Goal: Task Accomplishment & Management: Use online tool/utility

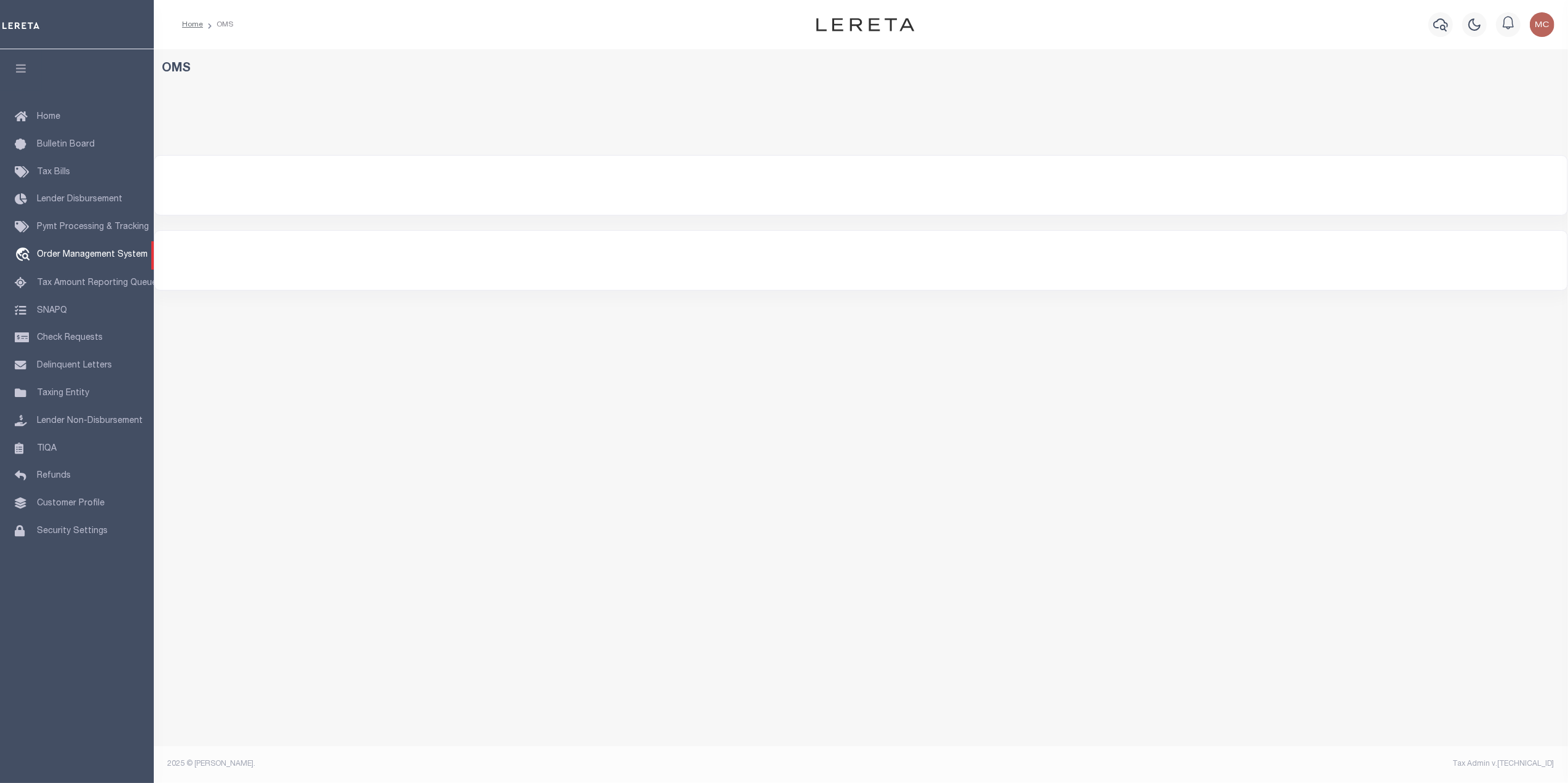
select select "200"
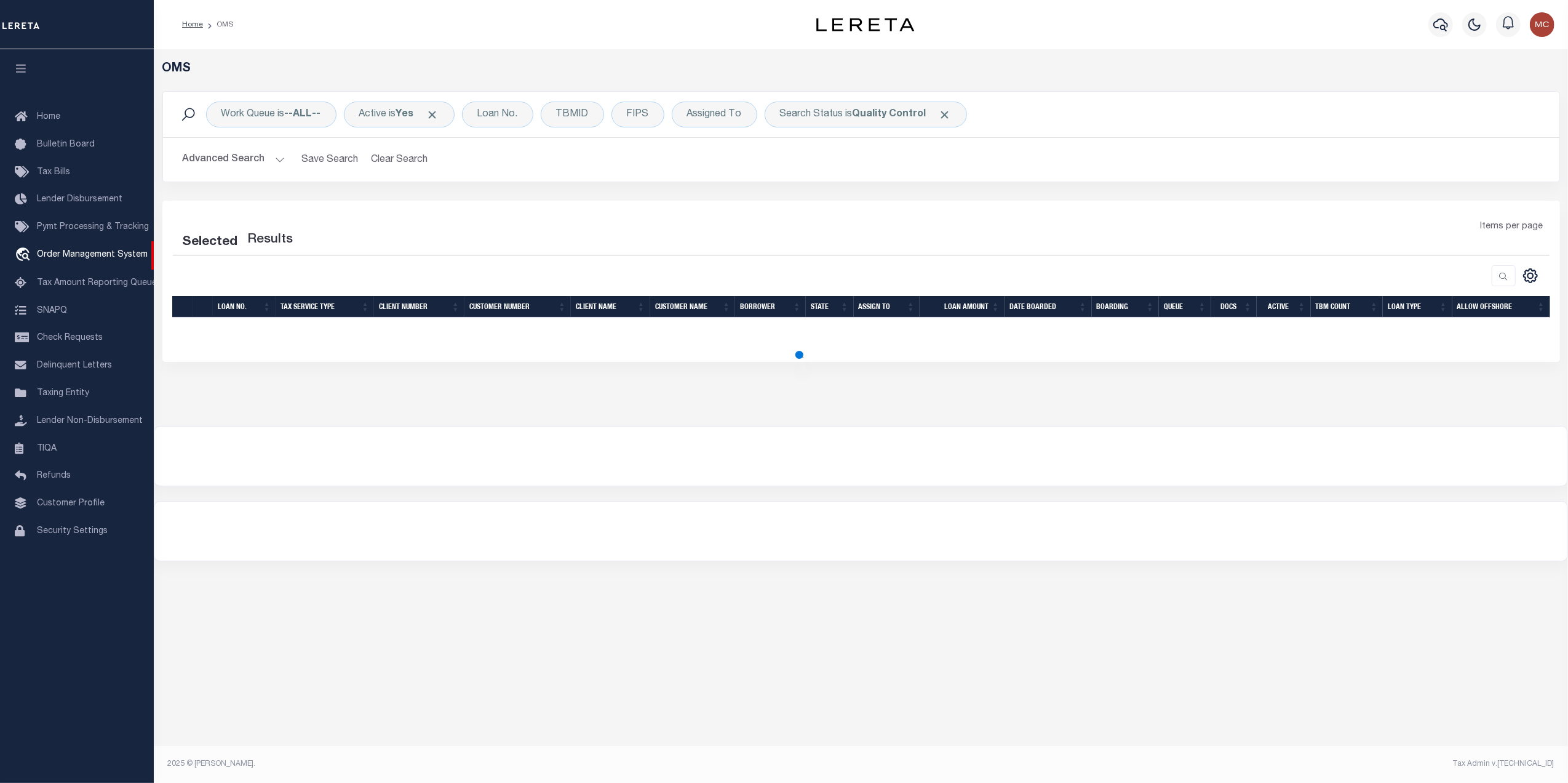
select select "200"
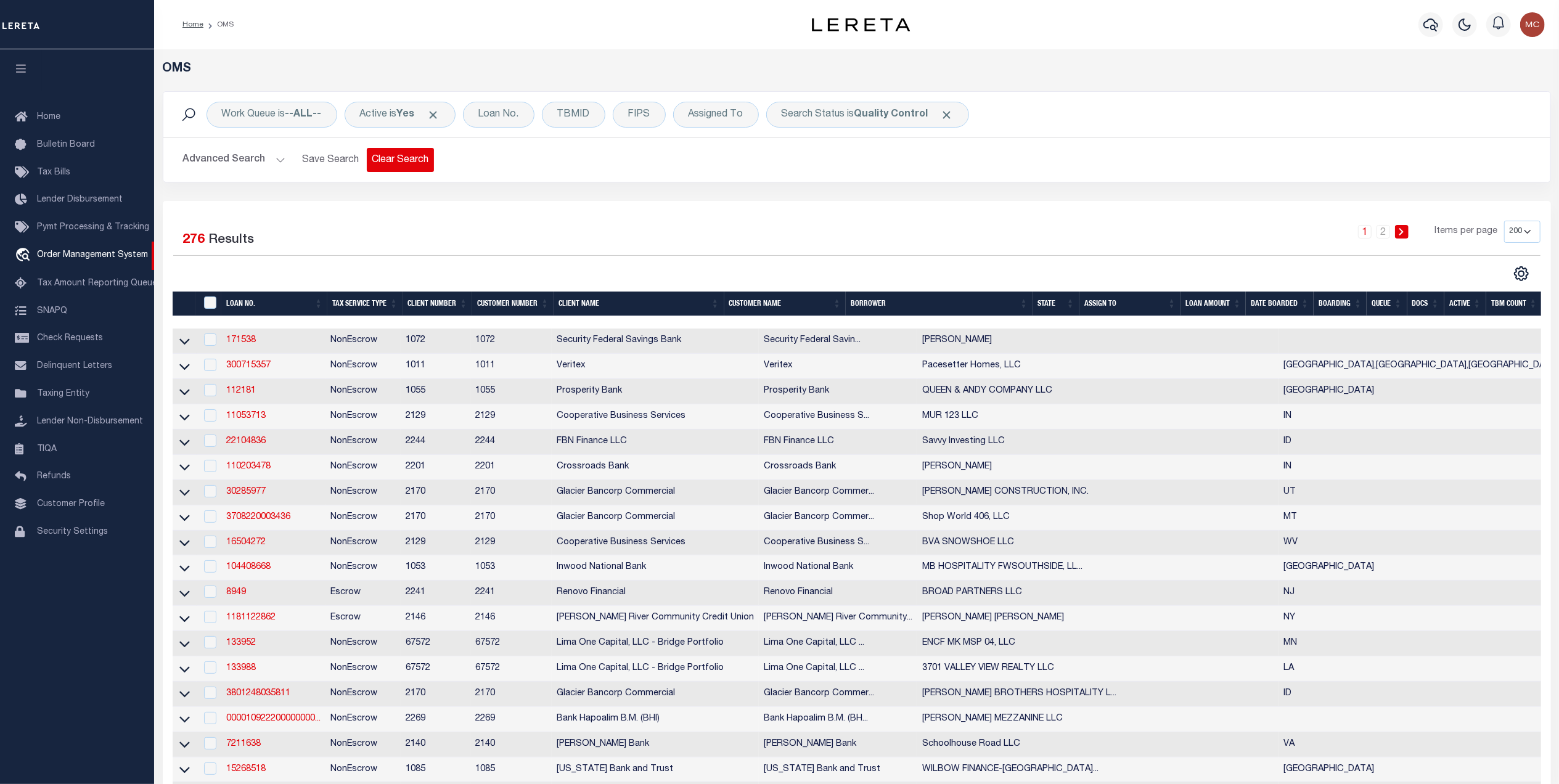
click at [383, 161] on button "Clear Search" at bounding box center [399, 159] width 67 height 24
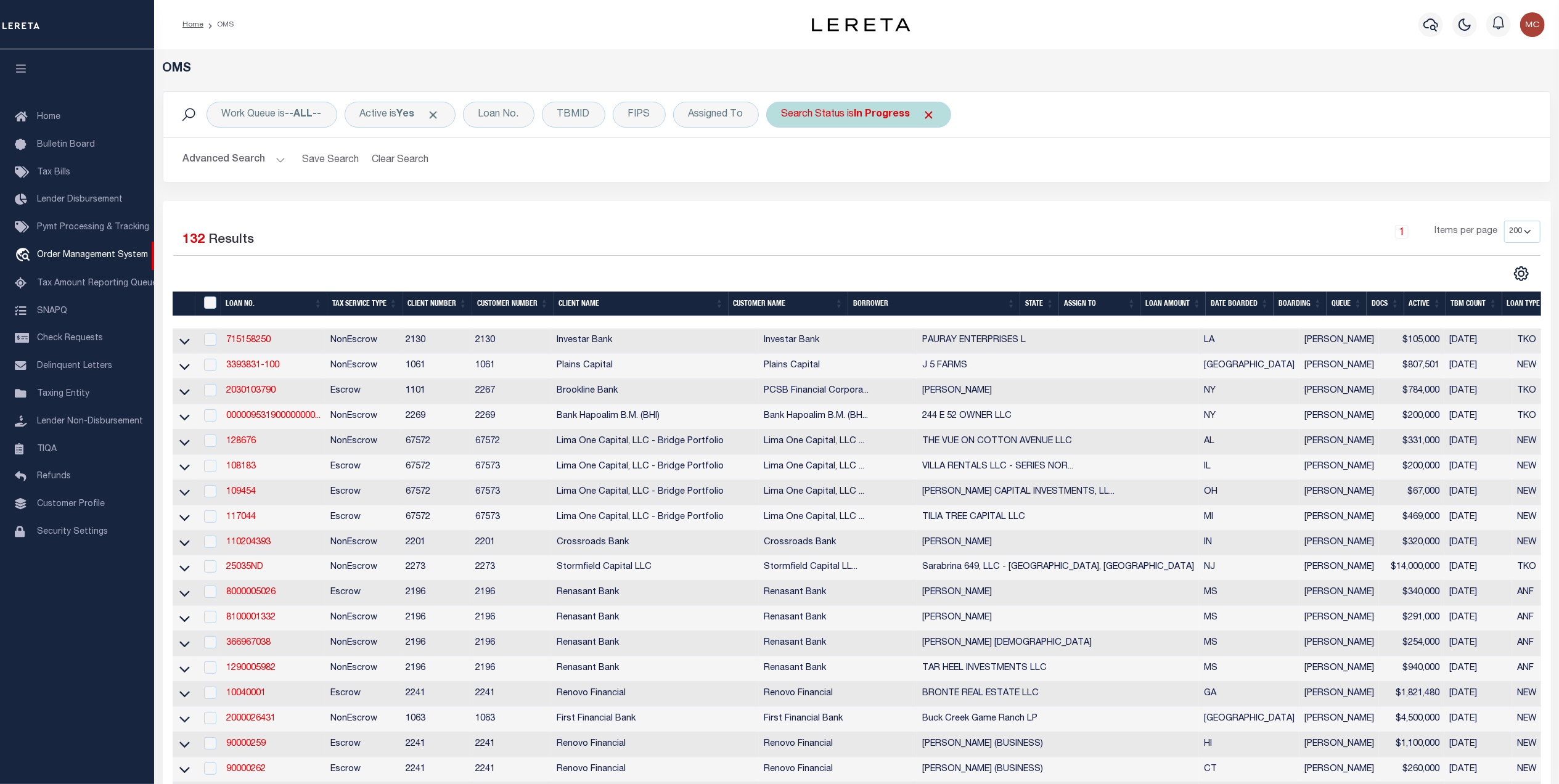
click at [843, 116] on div "Search Status is In Progress" at bounding box center [858, 114] width 185 height 26
click at [841, 202] on div "Cancel Apply" at bounding box center [873, 201] width 182 height 21
click at [824, 177] on select "Automated Search Bad Parcel Complete Duplicate Parcel High Dollar Reporting In …" at bounding box center [873, 175] width 182 height 23
select select "QC"
click at [786, 164] on select "Automated Search Bad Parcel Complete Duplicate Parcel High Dollar Reporting In …" at bounding box center [873, 175] width 182 height 23
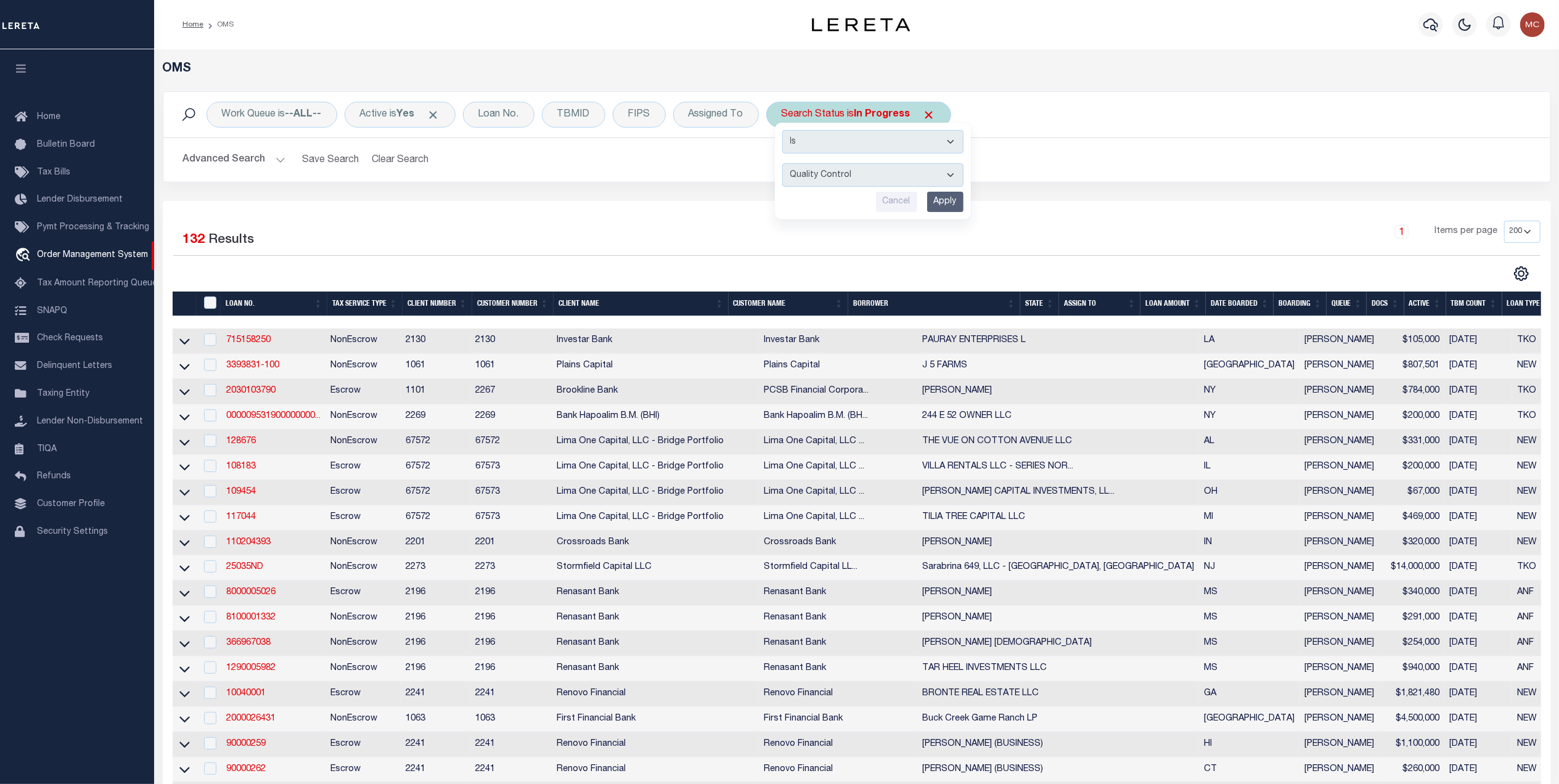
click at [941, 203] on input "Apply" at bounding box center [945, 201] width 36 height 21
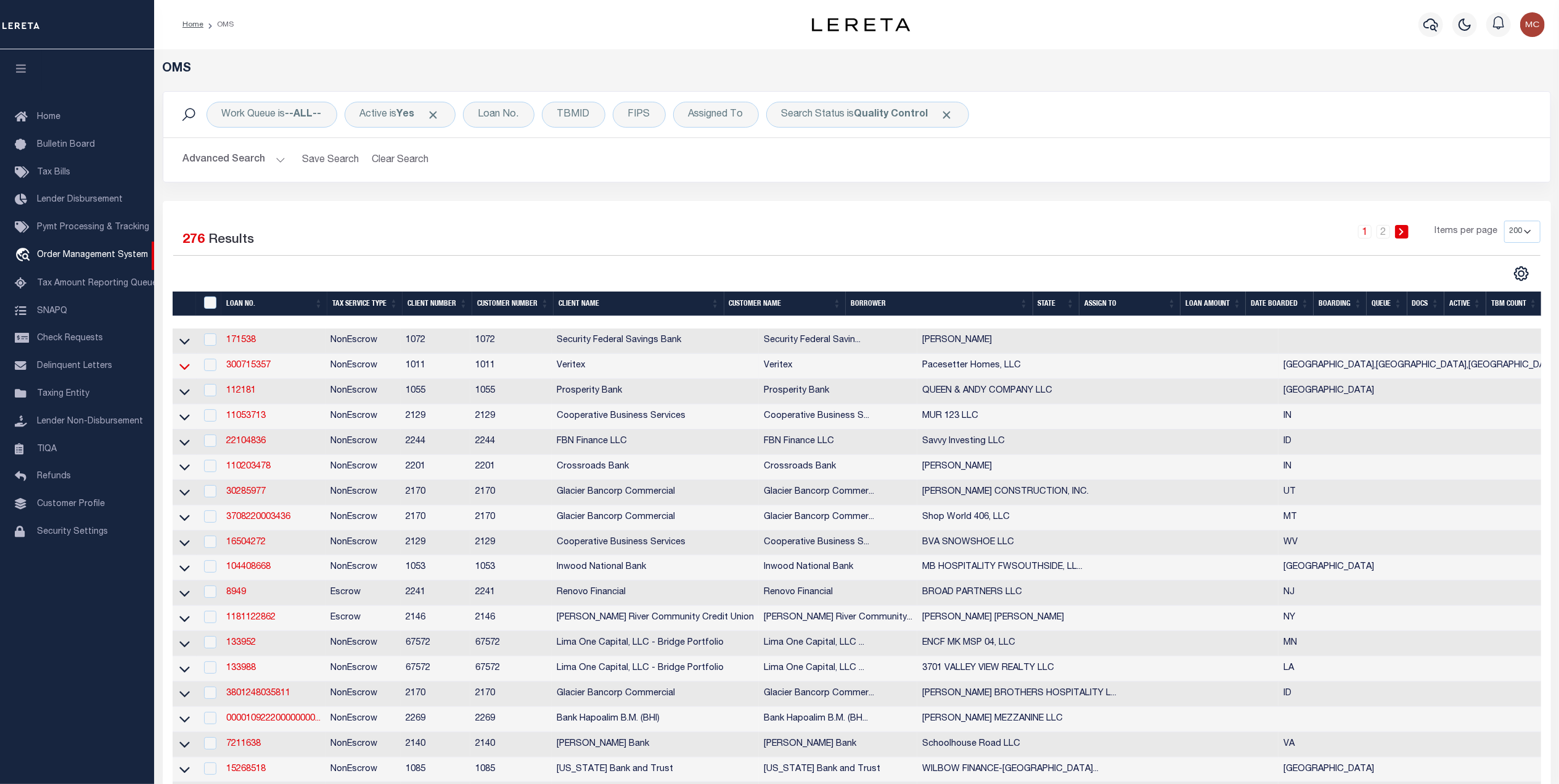
click at [187, 369] on icon at bounding box center [184, 366] width 11 height 13
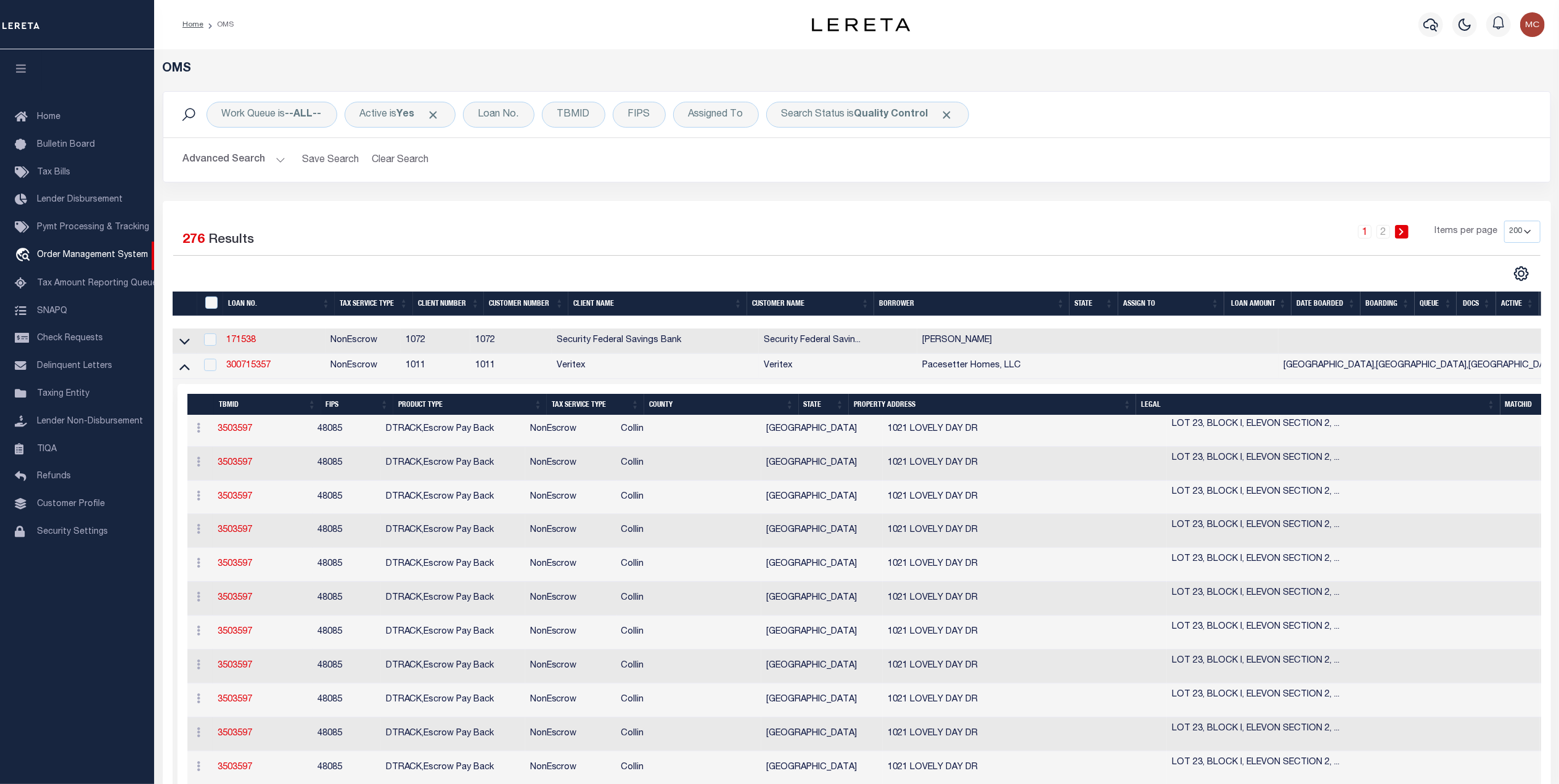
scroll to position [14298, 0]
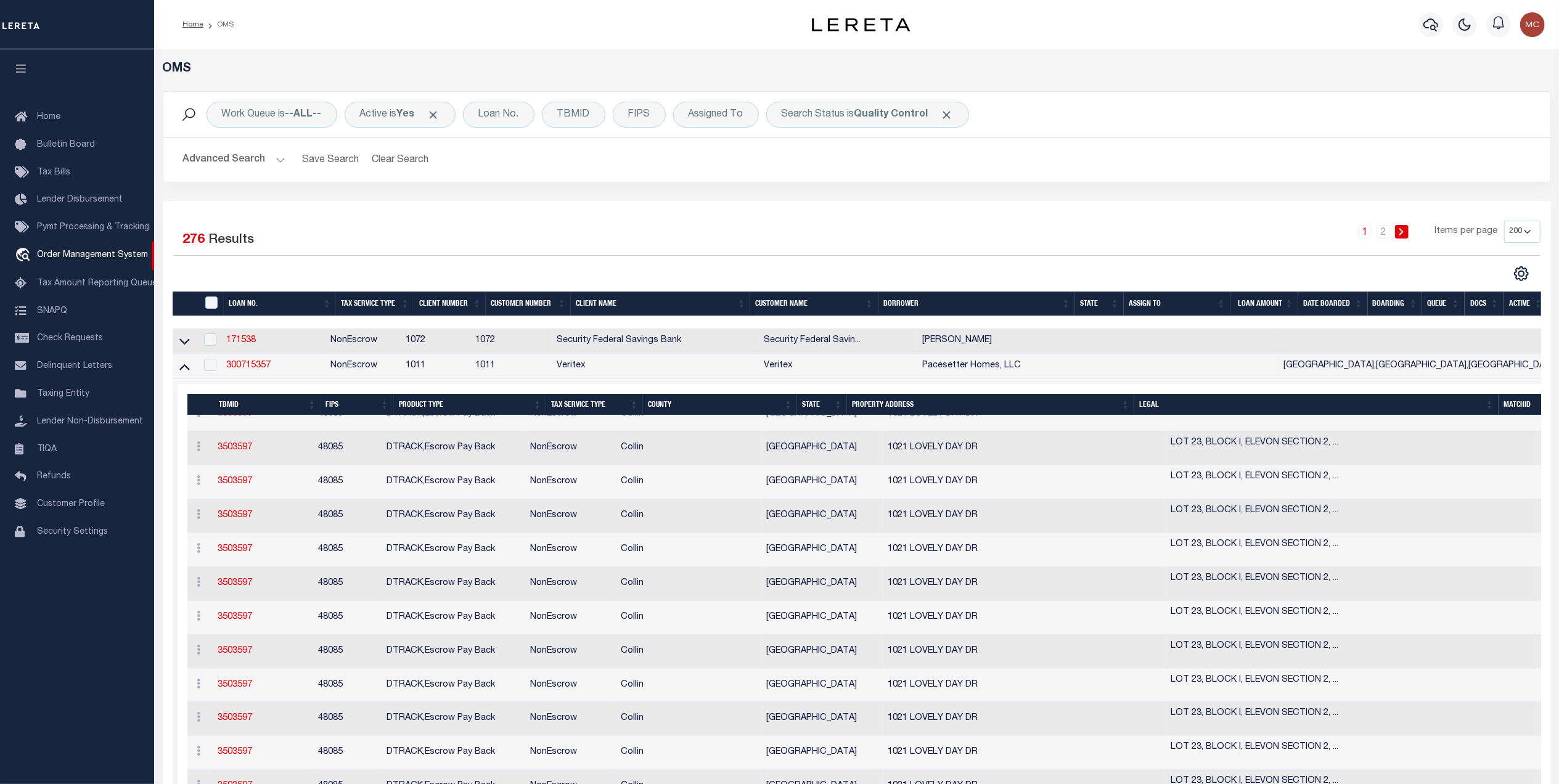
scroll to position [0, 0]
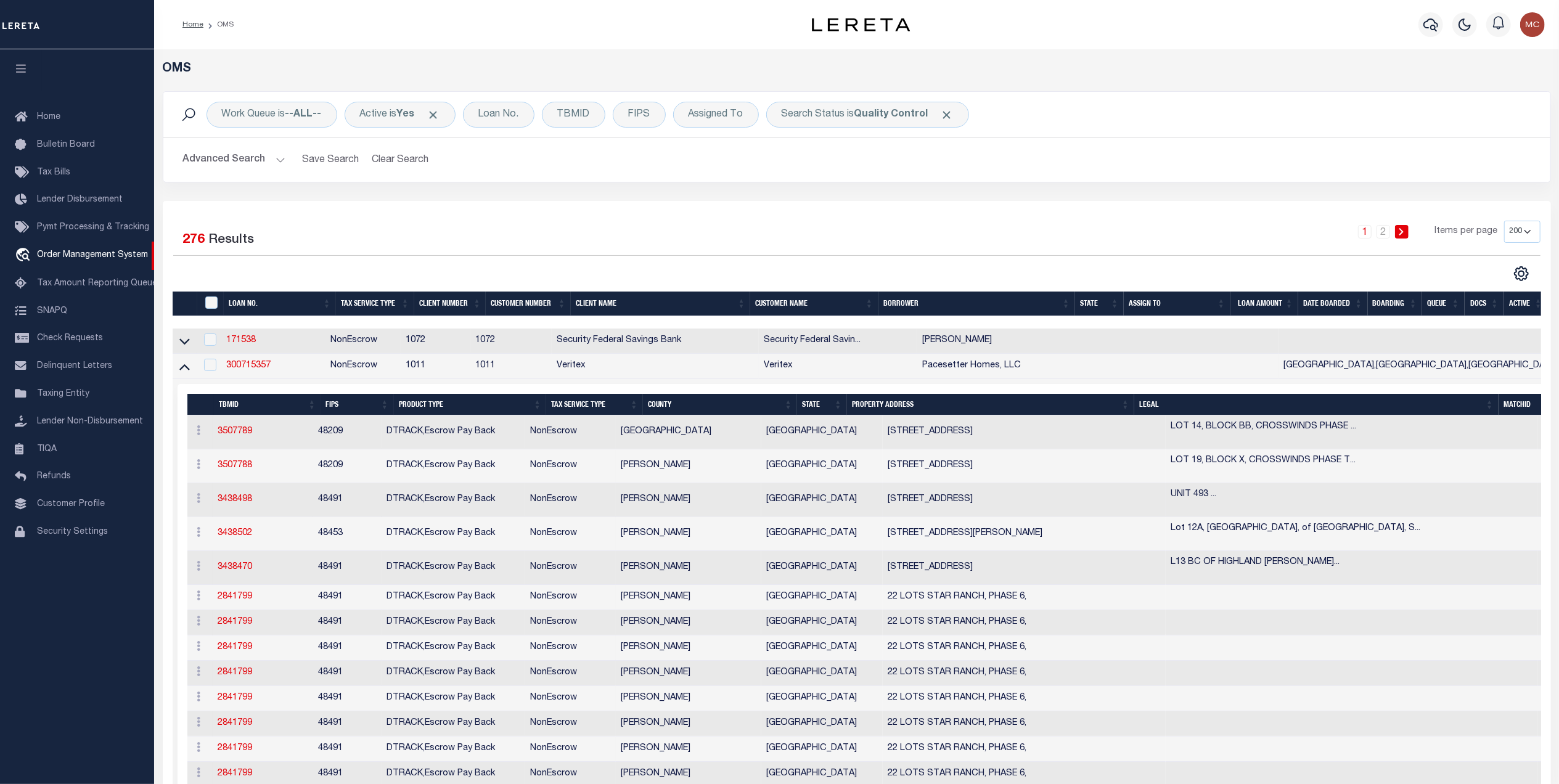
drag, startPoint x: 1237, startPoint y: 466, endPoint x: 1421, endPoint y: 510, distance: 189.2
click at [1542, 466] on link "2242768" at bounding box center [1559, 465] width 35 height 8
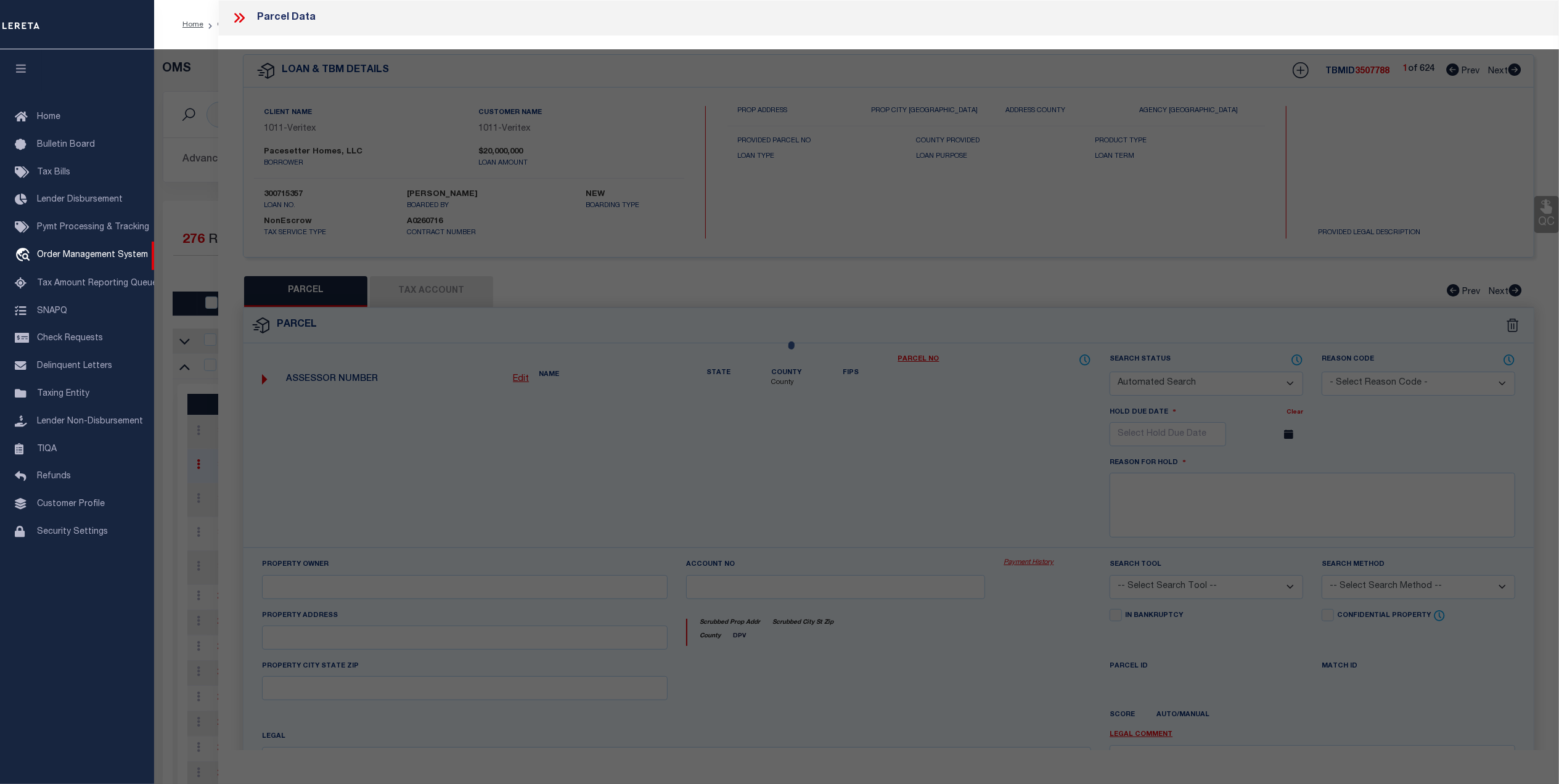
checkbox input "false"
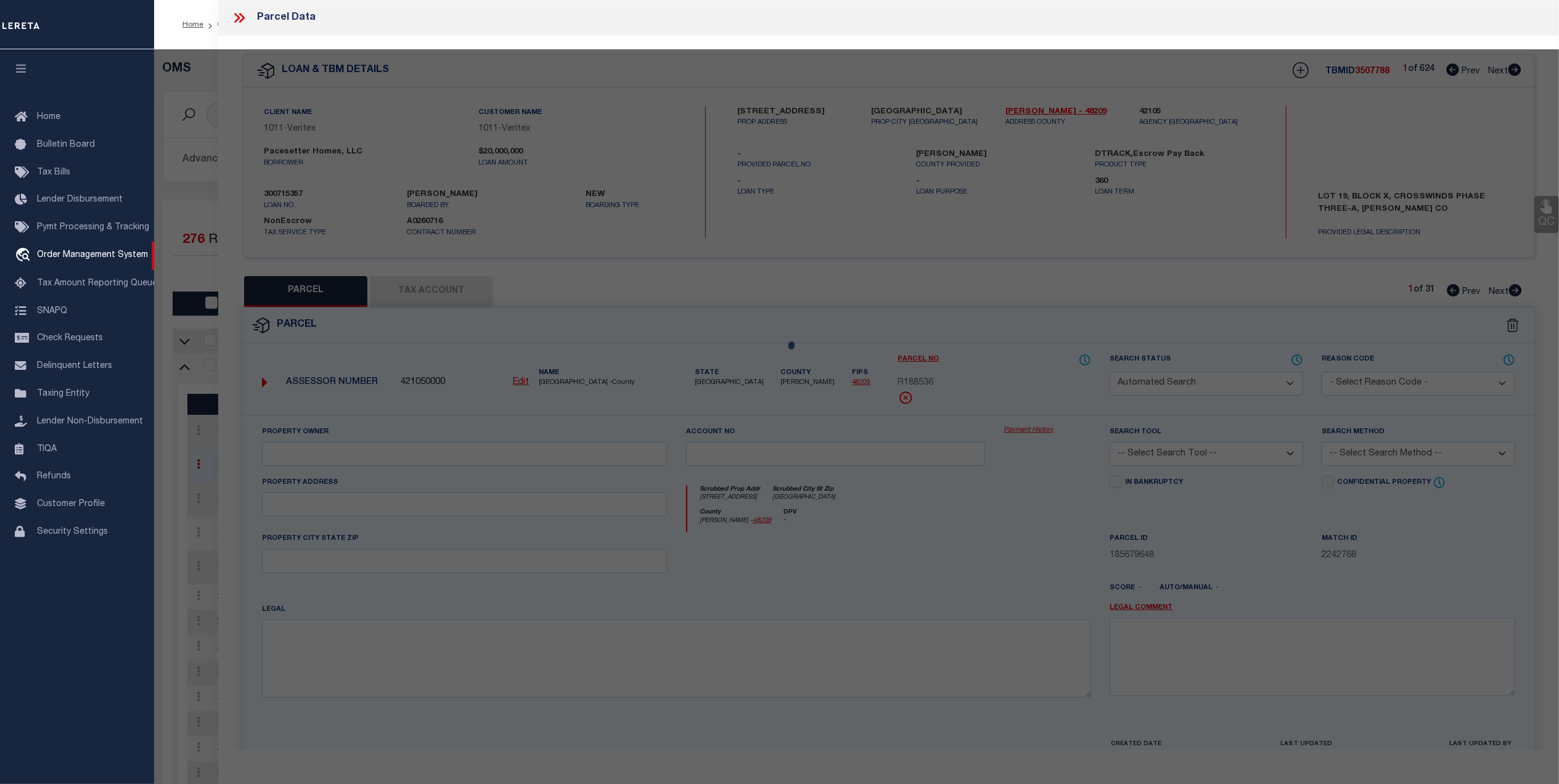
select select "QC"
type input "PACESETTER HOMES LLC"
select select "AGW"
select select "LEG"
type input "238 BAY BREEZE DR"
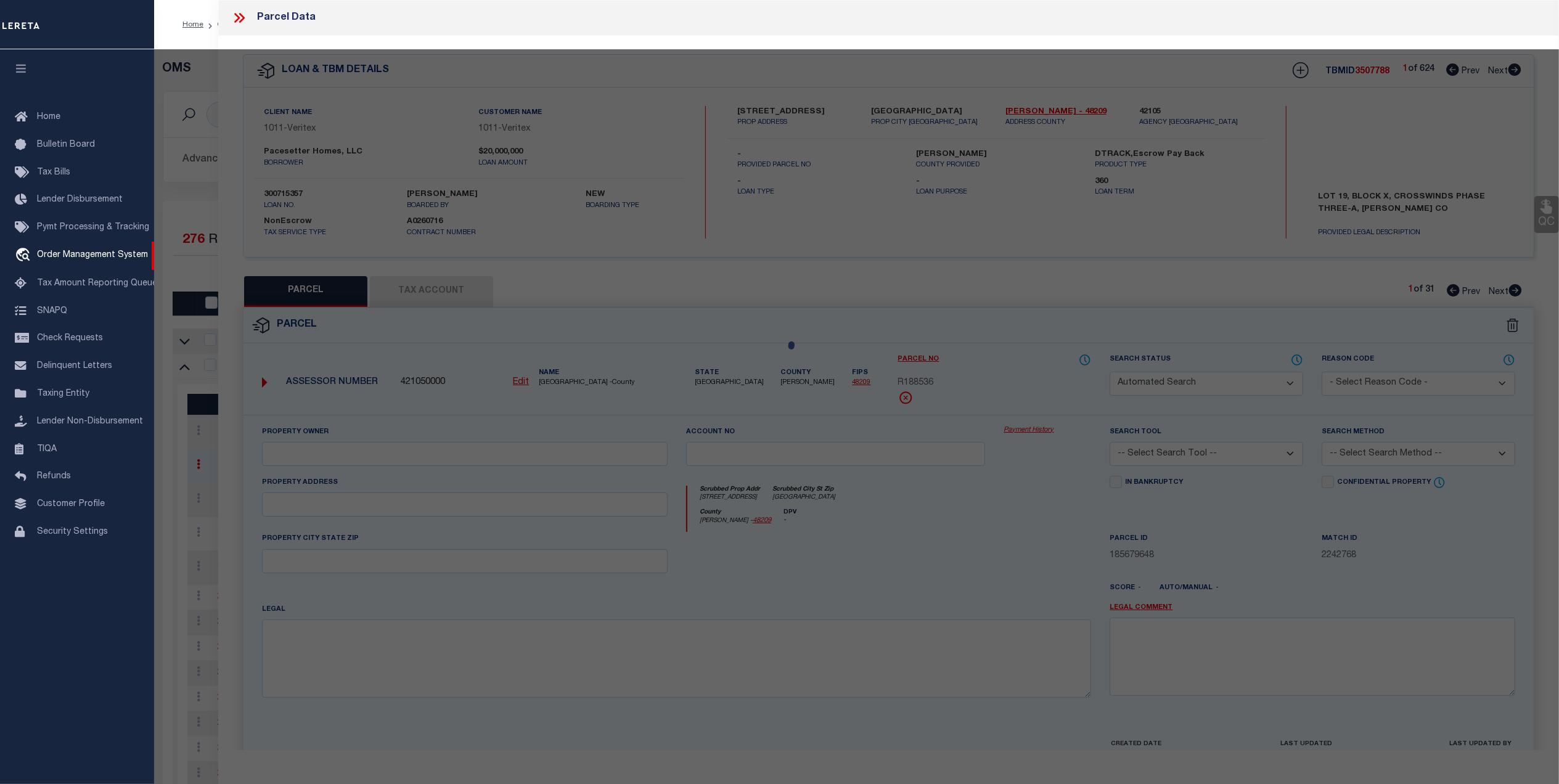
type input "KYLE, TX 78640"
type textarea "CROSSWINDS PHASE 3A, BLOCK X, Lot 19, ACRES 0.113"
type textarea "High liability, order completed based on given text legal."
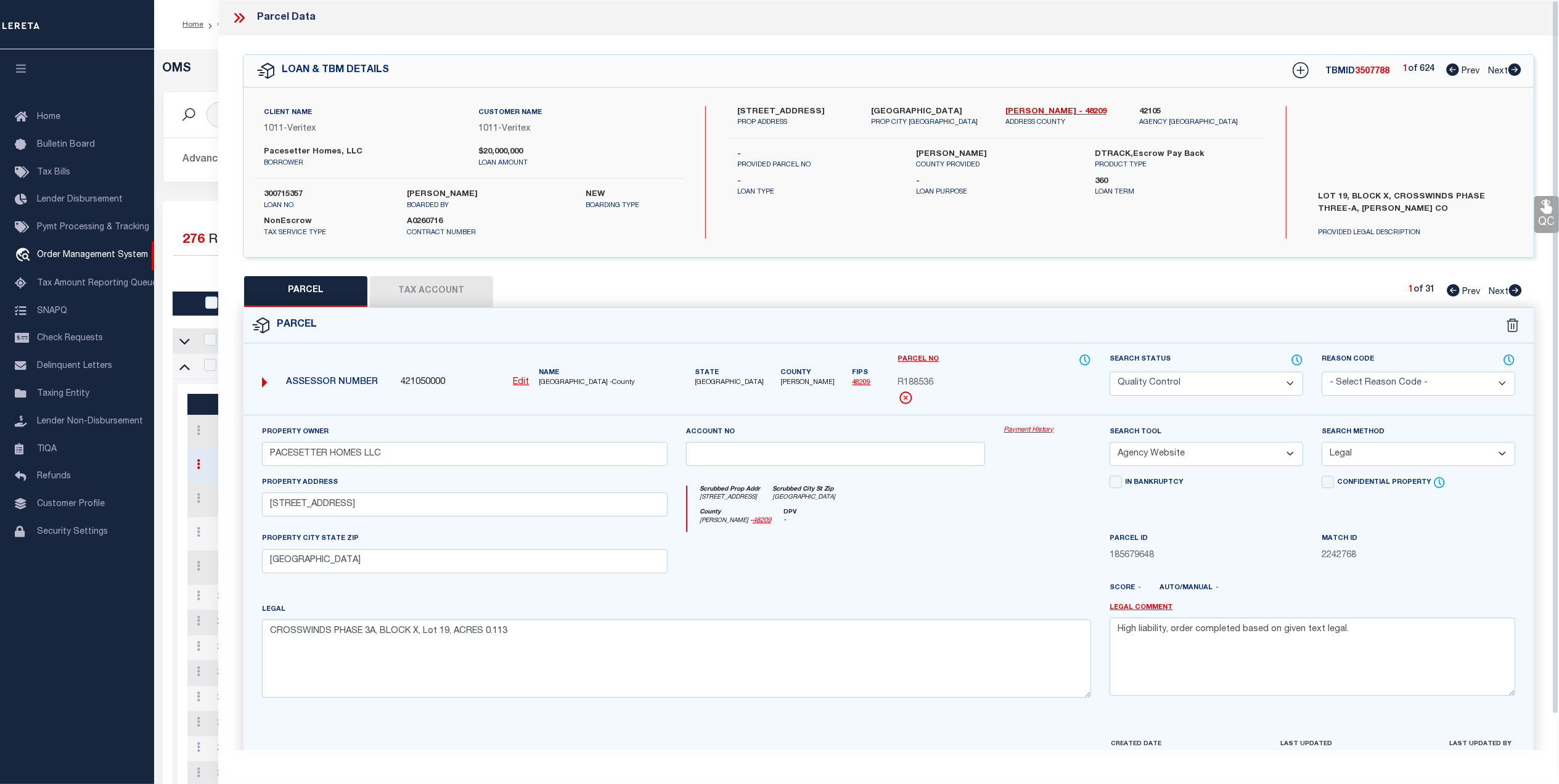
drag, startPoint x: 477, startPoint y: 297, endPoint x: 1552, endPoint y: 293, distance: 1075.0
click at [477, 297] on button "Tax Account" at bounding box center [431, 291] width 123 height 31
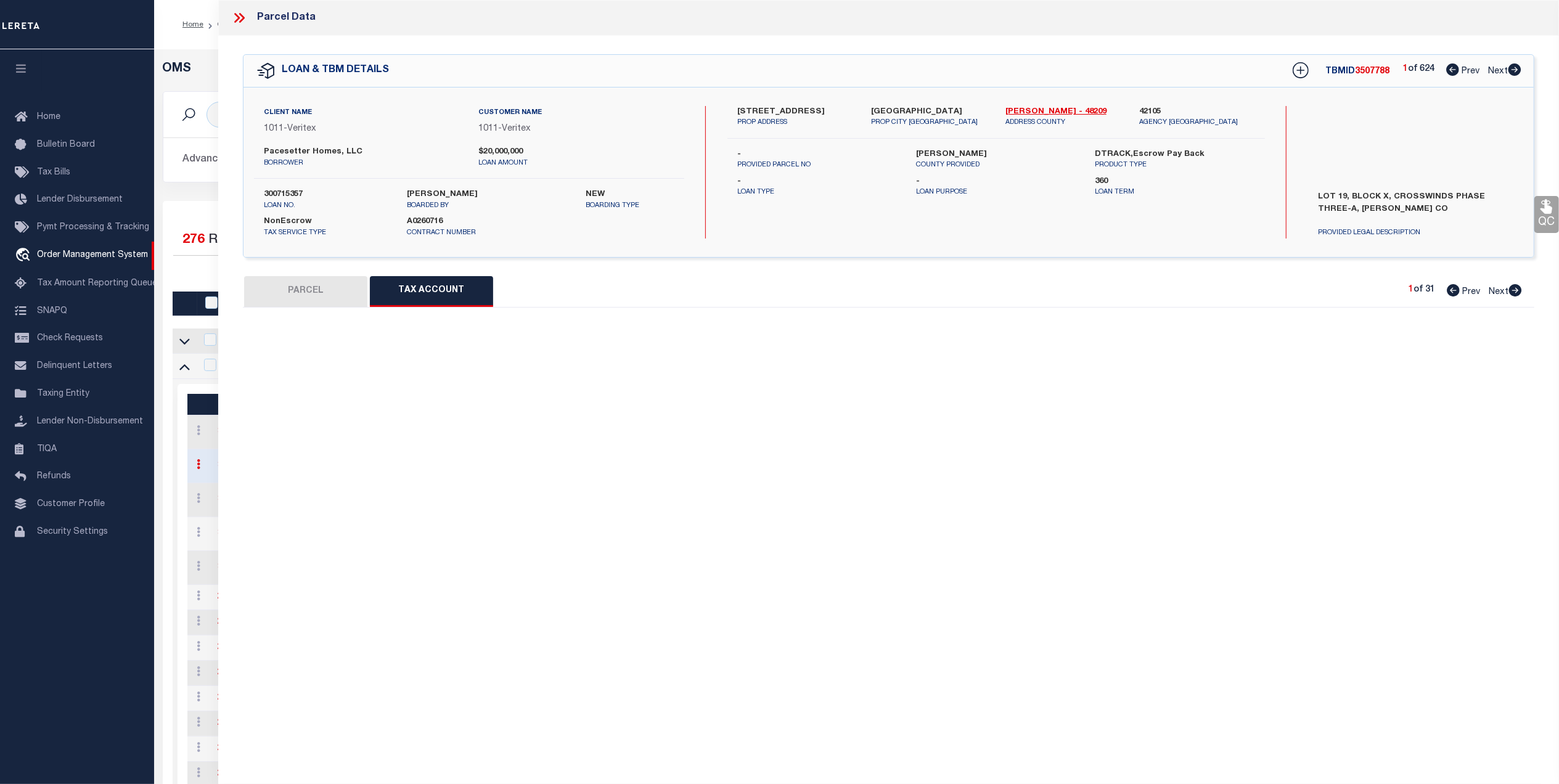
select select "100"
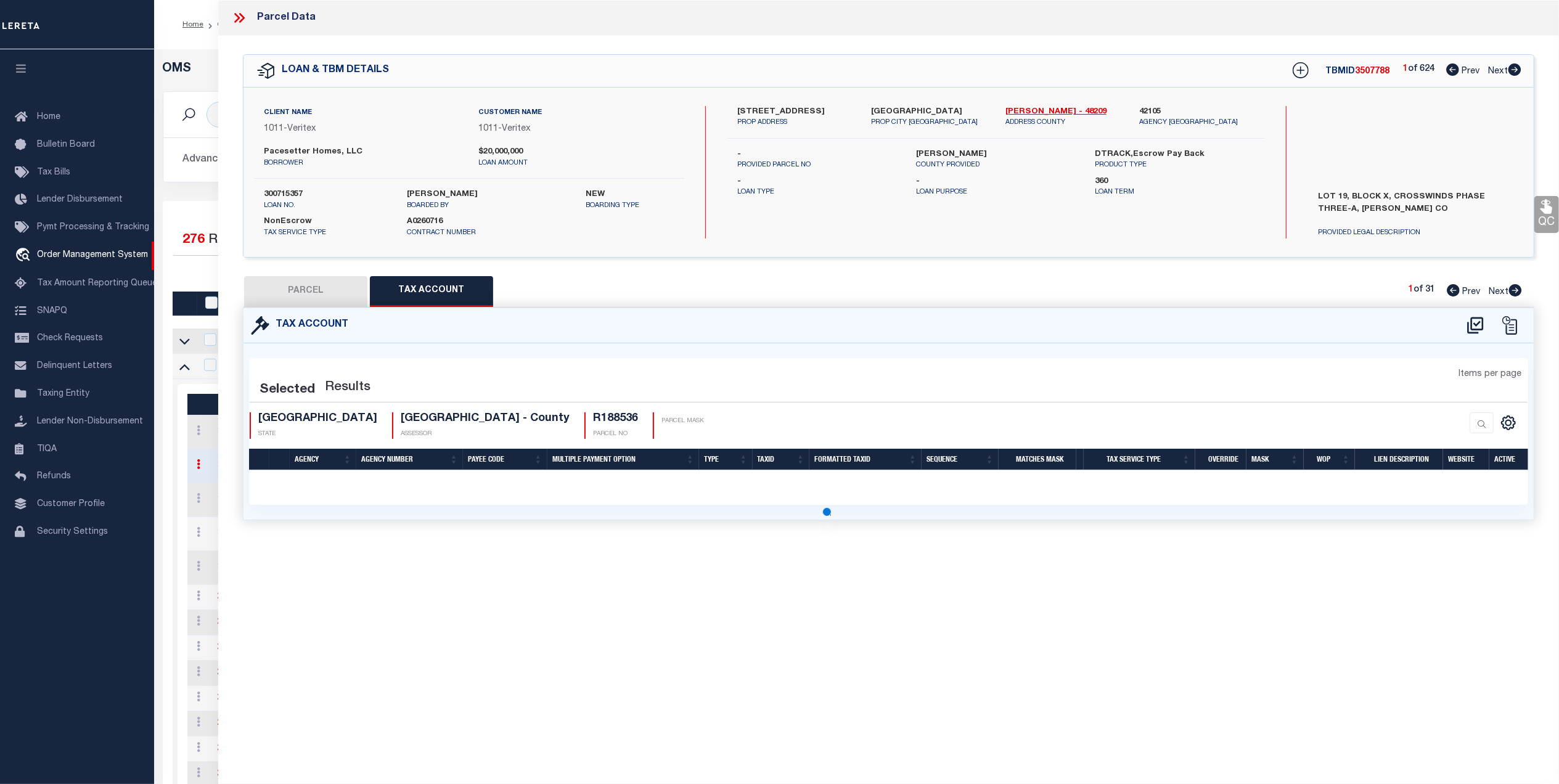
select select "100"
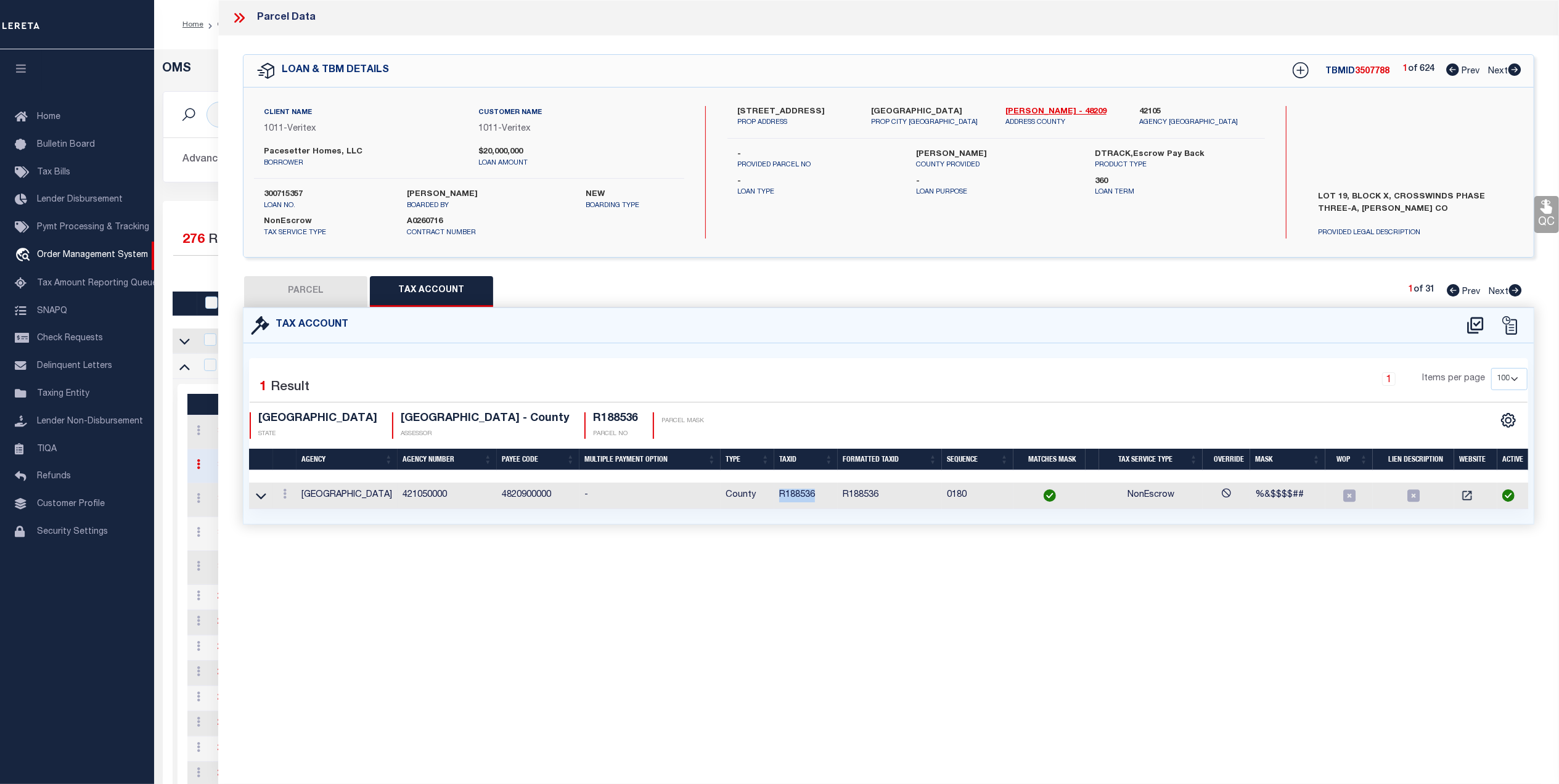
drag, startPoint x: 819, startPoint y: 491, endPoint x: 782, endPoint y: 497, distance: 37.5
click at [782, 497] on td "R188536" at bounding box center [805, 496] width 64 height 26
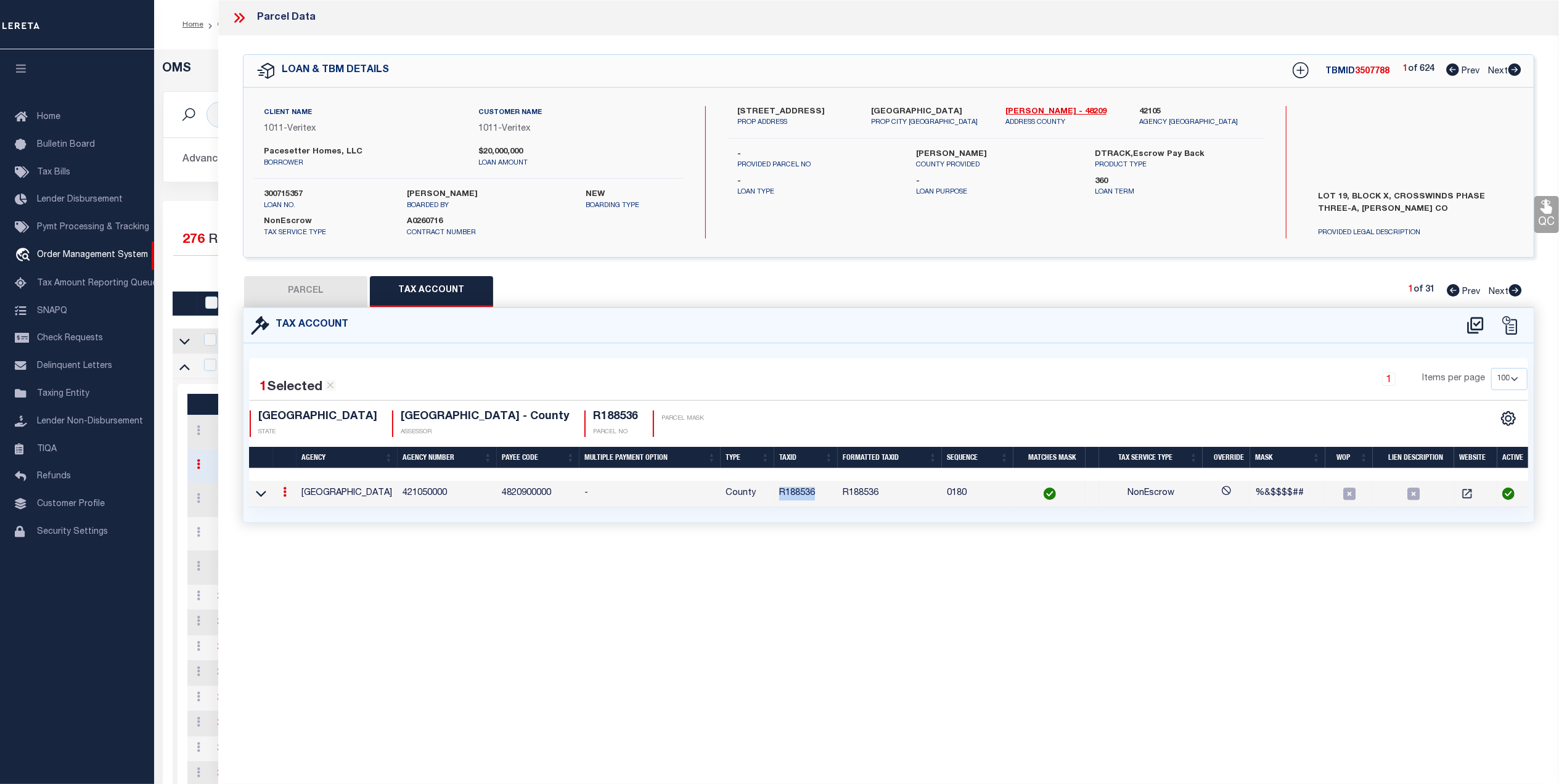
copy td "R188536"
drag, startPoint x: 310, startPoint y: 298, endPoint x: 1330, endPoint y: 257, distance: 1020.8
click at [311, 298] on button "PARCEL" at bounding box center [305, 291] width 123 height 31
select select "AS"
select select
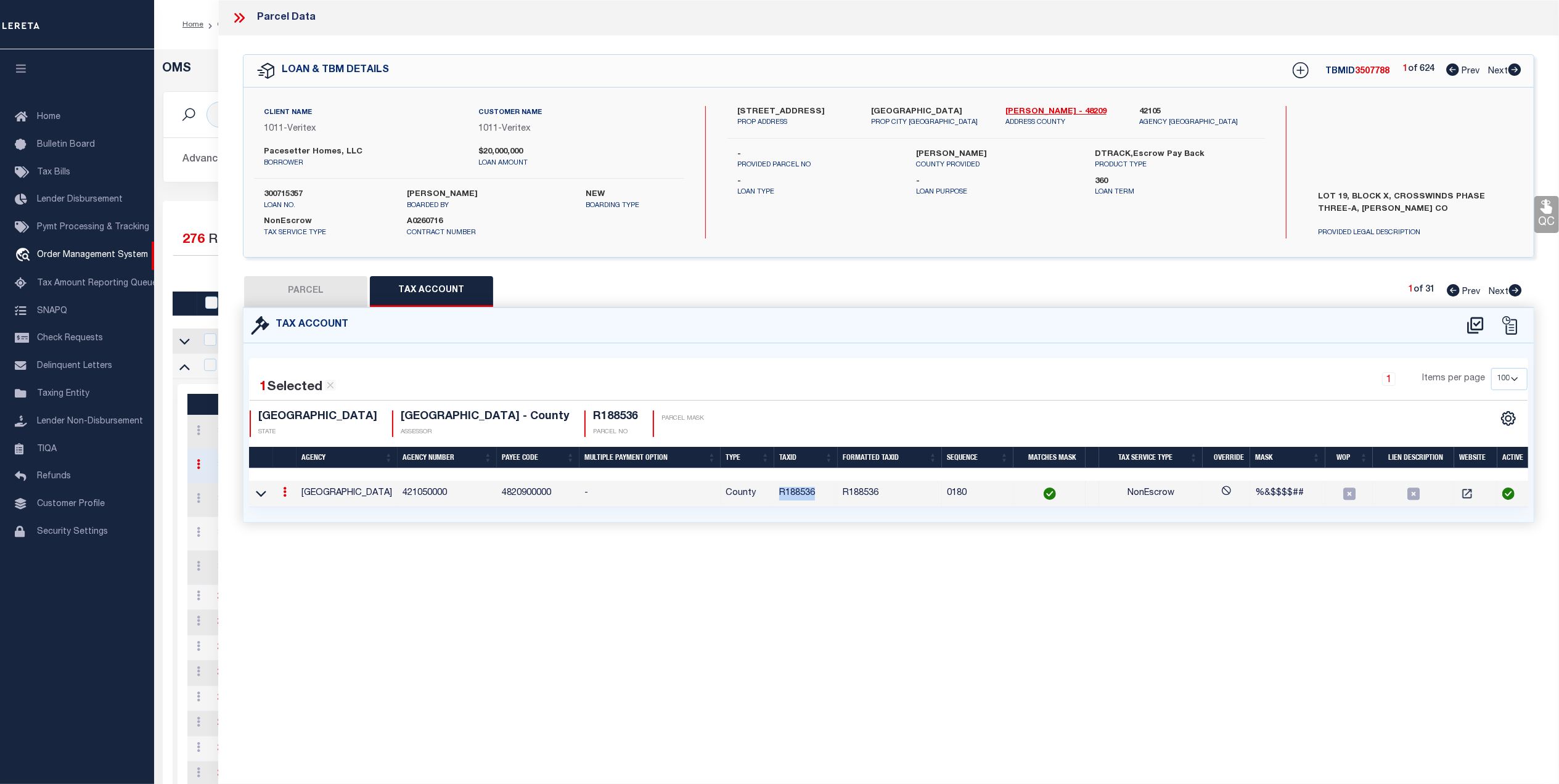
select select
checkbox input "false"
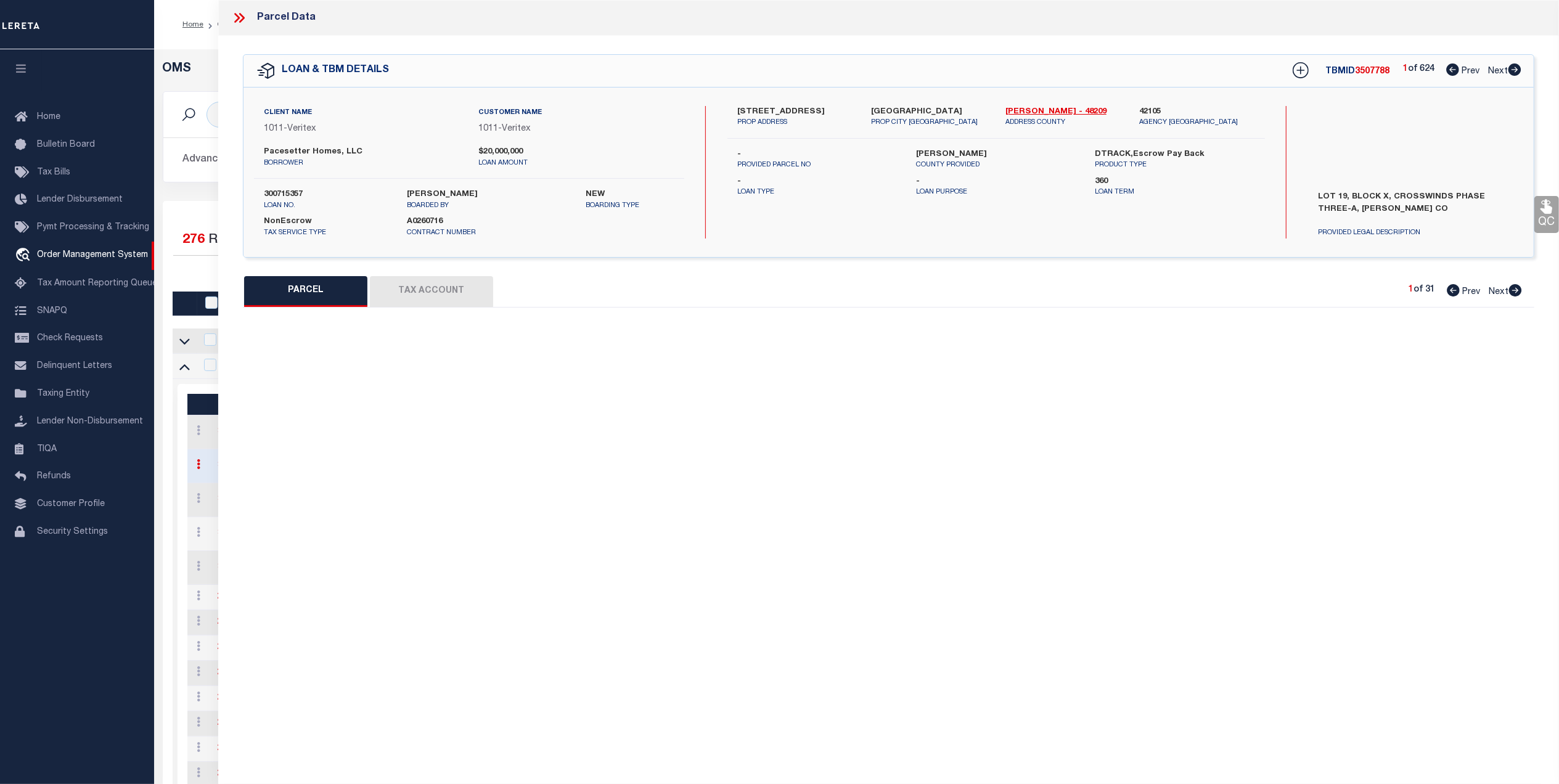
select select "QC"
type input "PACESETTER HOMES LLC"
select select "AGW"
select select "LEG"
type input "238 BAY BREEZE DR"
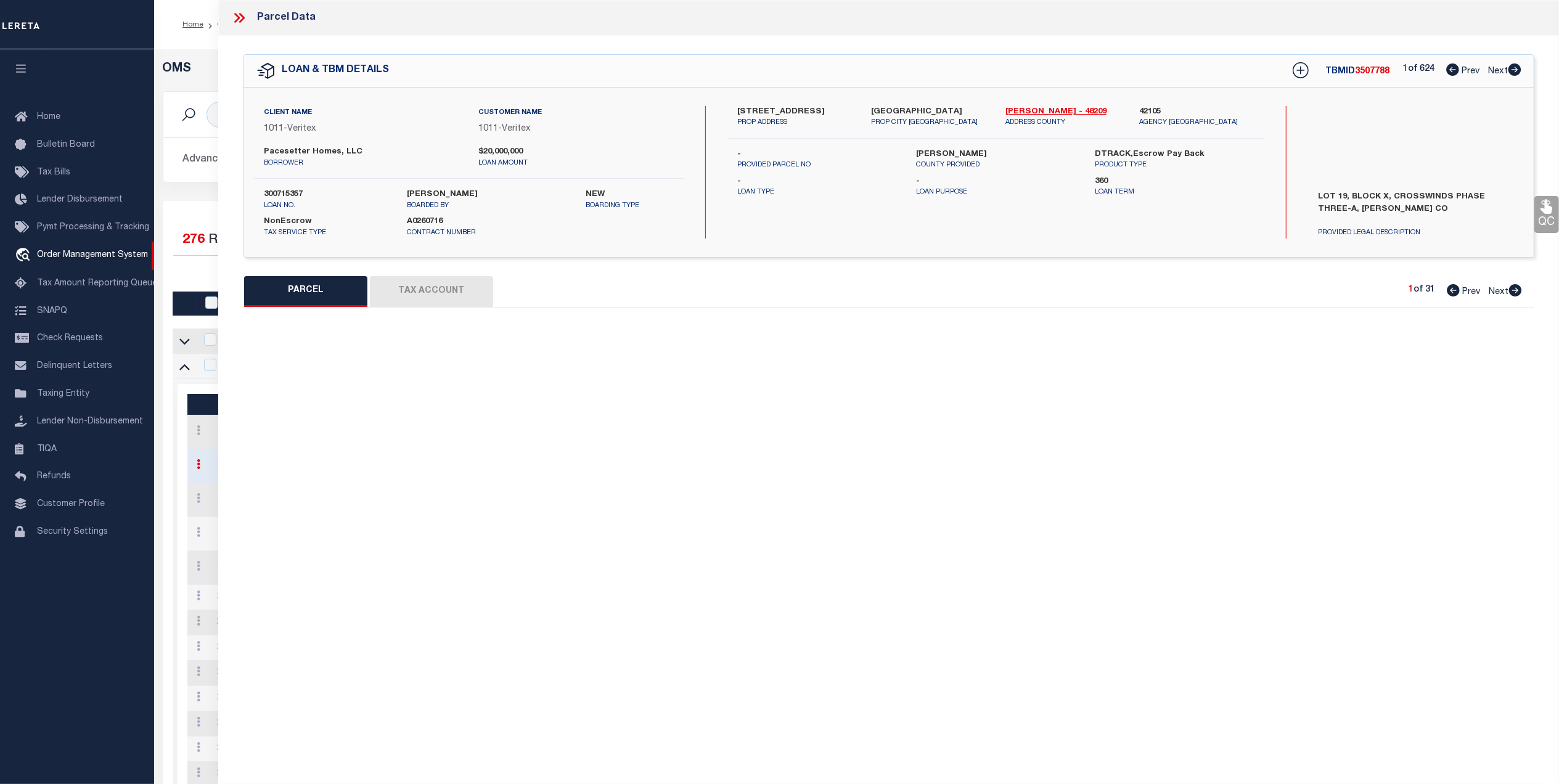
type input "KYLE, TX 78640"
type textarea "CROSSWINDS PHASE 3A, BLOCK X, Lot 19, ACRES 0.113"
type textarea "High liability, order completed based on given text legal."
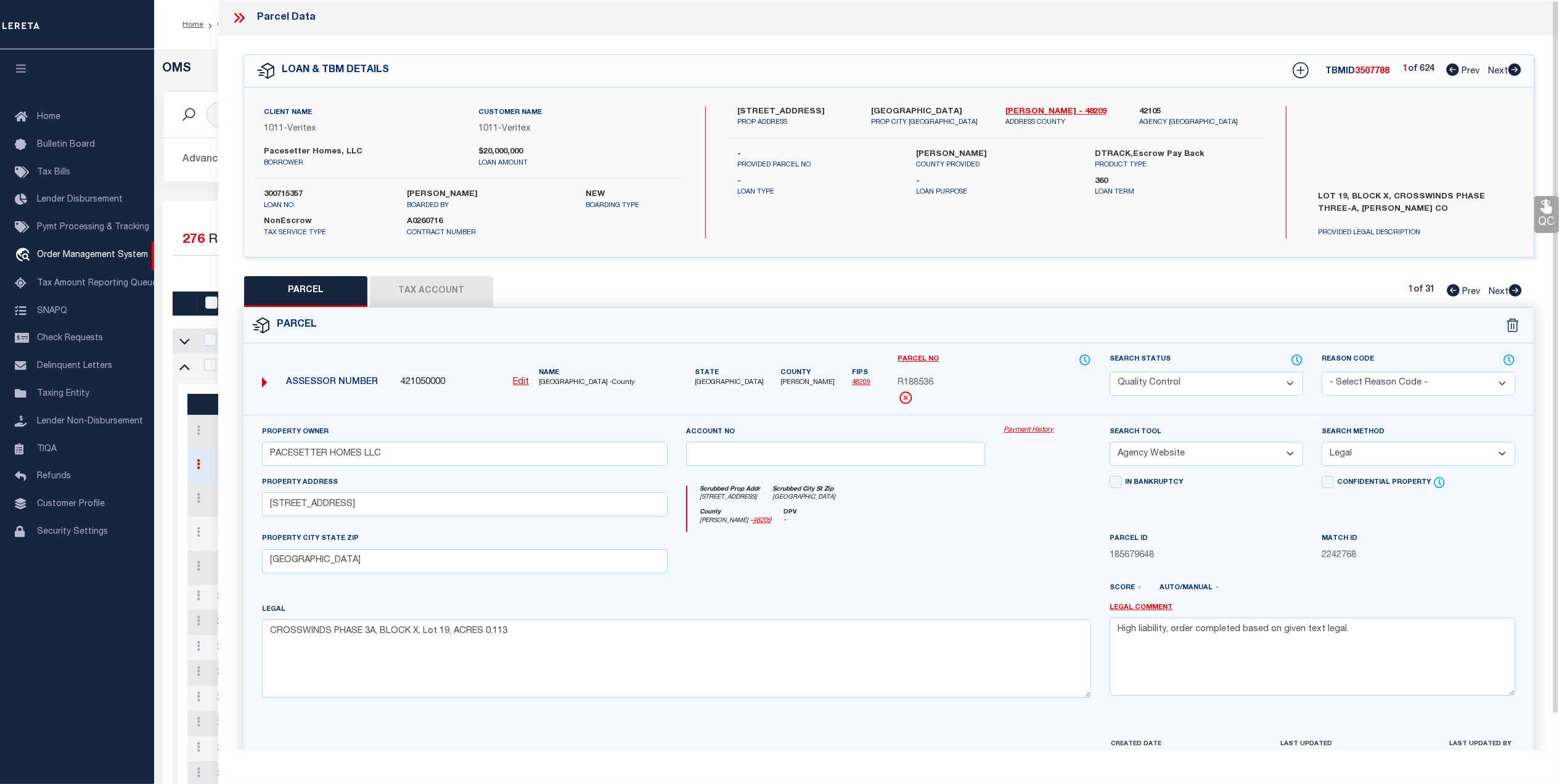
drag, startPoint x: 1546, startPoint y: 208, endPoint x: 1399, endPoint y: 255, distance: 154.3
click at [1546, 208] on icon at bounding box center [1546, 206] width 12 height 14
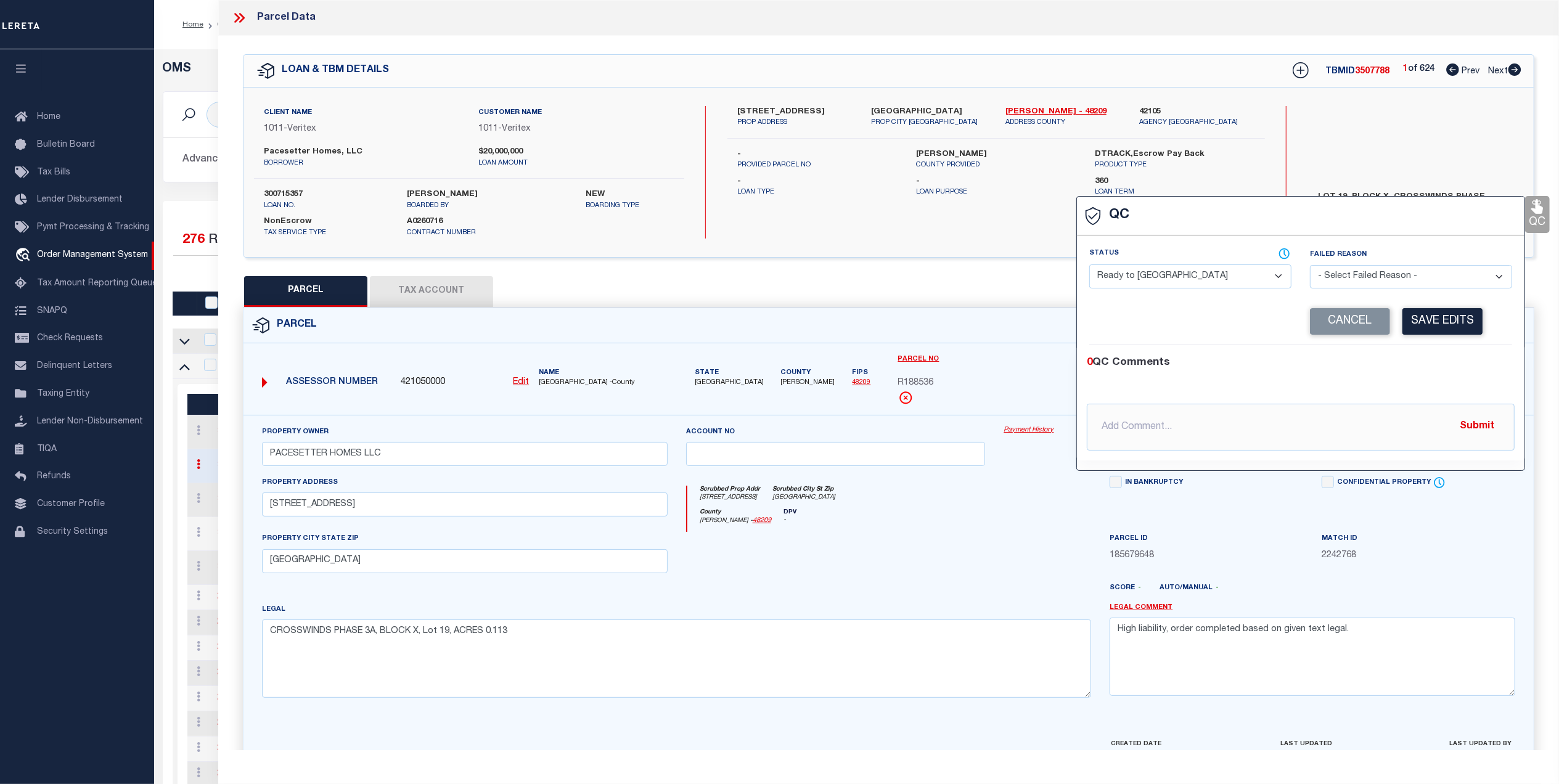
click at [1199, 279] on select "- Select Status - Ready to QC Correct Incorrect" at bounding box center [1190, 276] width 202 height 24
select select "COR"
click at [1089, 266] on select "- Select Status - Ready to QC Correct Incorrect" at bounding box center [1190, 276] width 202 height 24
click at [1437, 314] on button "Save Edits" at bounding box center [1442, 321] width 80 height 26
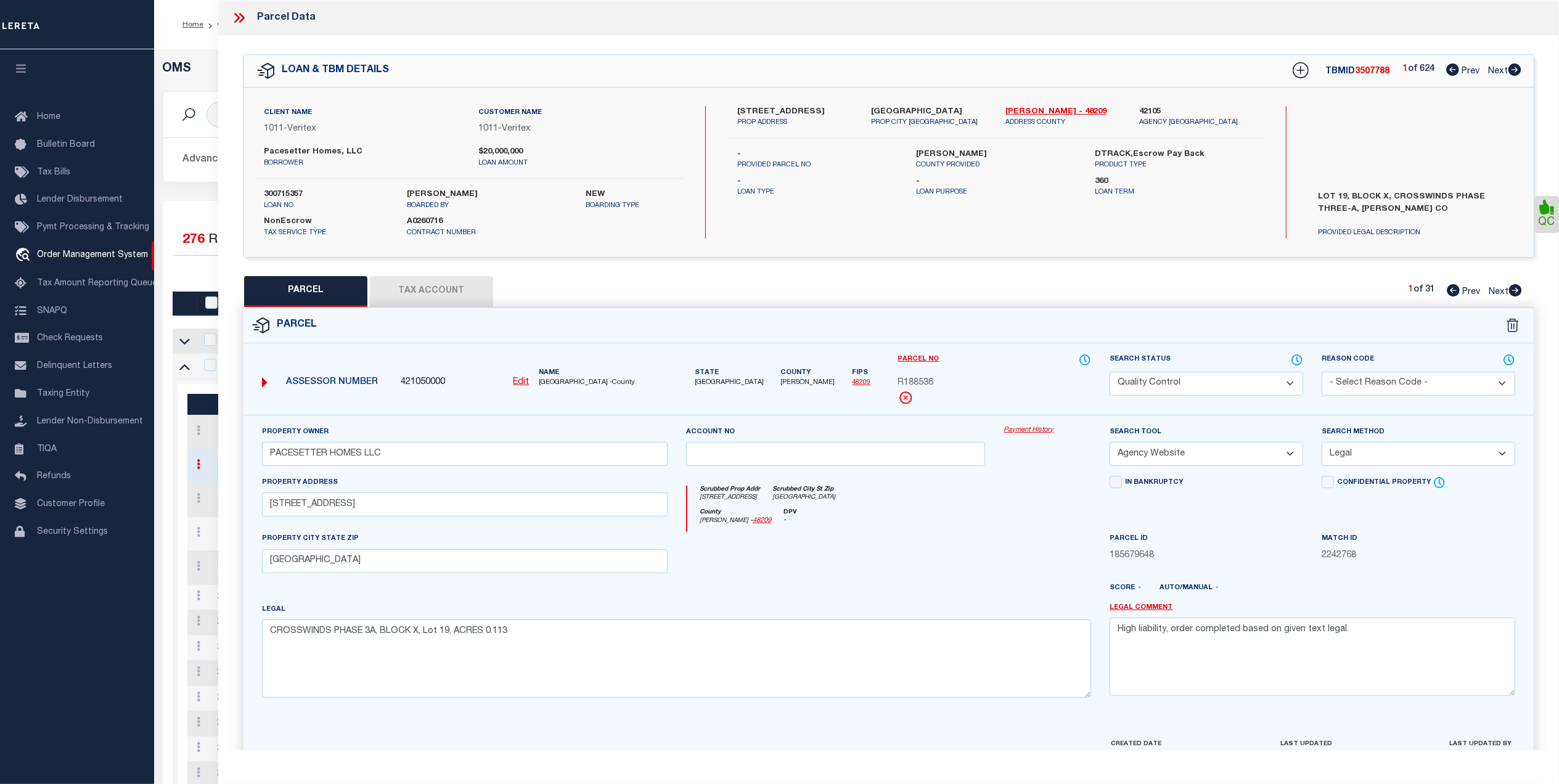
click at [1140, 387] on select "Automated Search Bad Parcel Complete Duplicate Parcel High Dollar Reporting In …" at bounding box center [1206, 383] width 193 height 24
select select "CP"
click at [1109, 371] on select "Automated Search Bad Parcel Complete Duplicate Parcel High Dollar Reporting In …" at bounding box center [1206, 383] width 193 height 24
click at [1024, 506] on div "Scrubbed Prop Addr 238 BAY BREEZE DR Scrubbed City St Zip KYLE, TX 78640" at bounding box center [890, 497] width 404 height 23
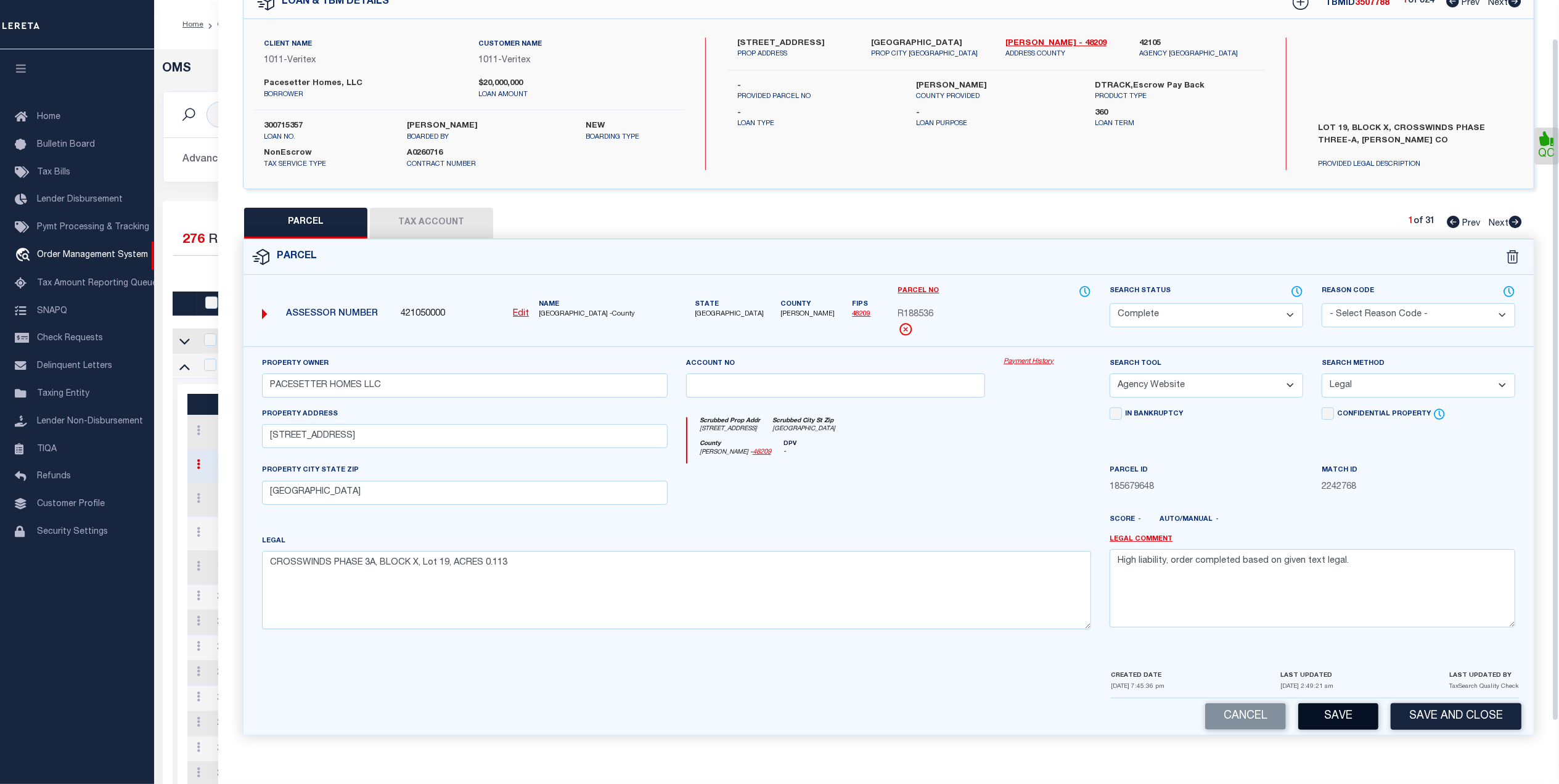
scroll to position [73, 0]
click at [1434, 723] on button "Save and Close" at bounding box center [1456, 716] width 130 height 26
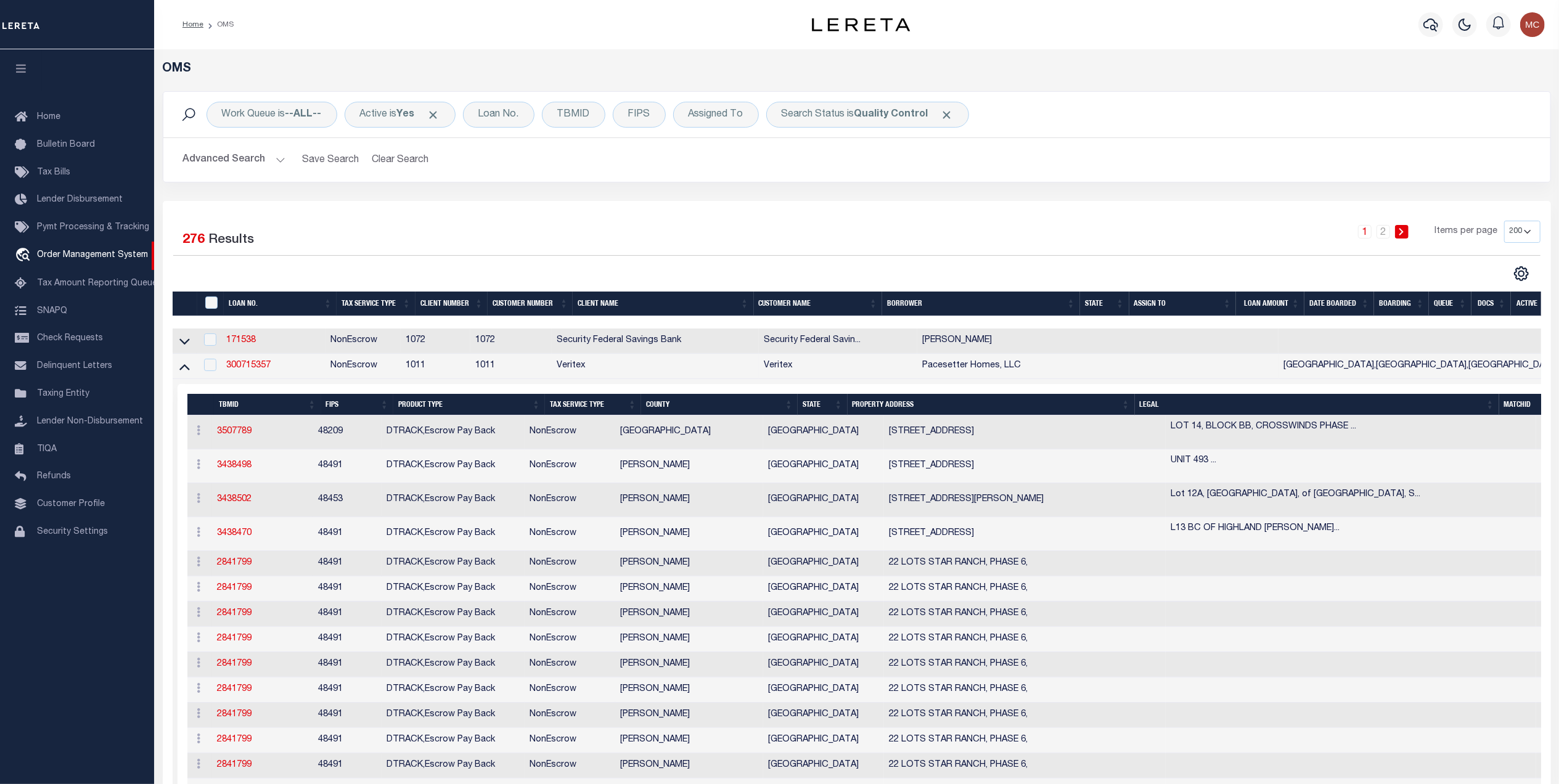
click at [904, 168] on h2 "Advanced Search Save Search Clear Search tblSearchTopScreen_dynamictable_____De…" at bounding box center [857, 159] width 1367 height 24
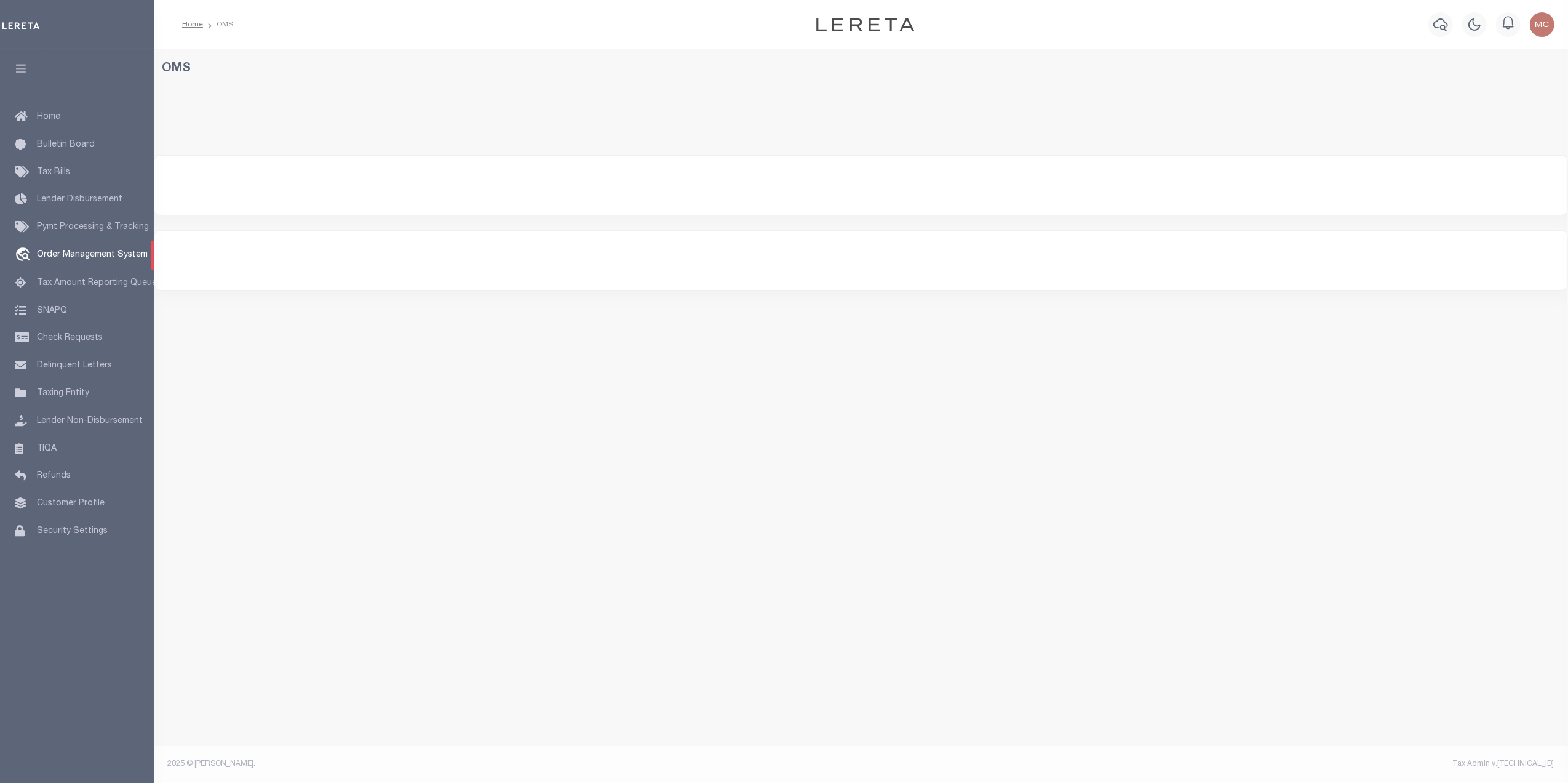
select select "200"
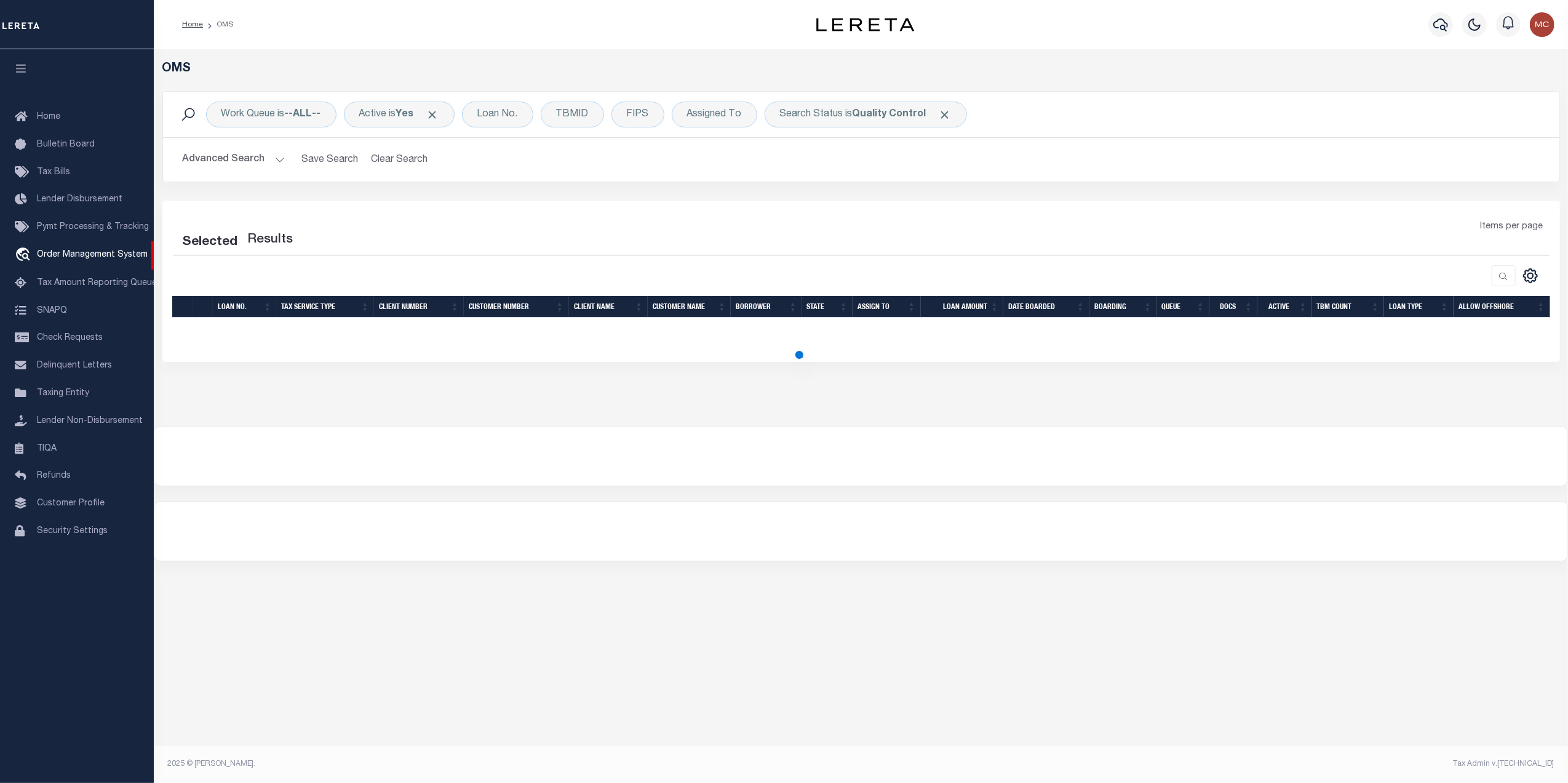
select select "200"
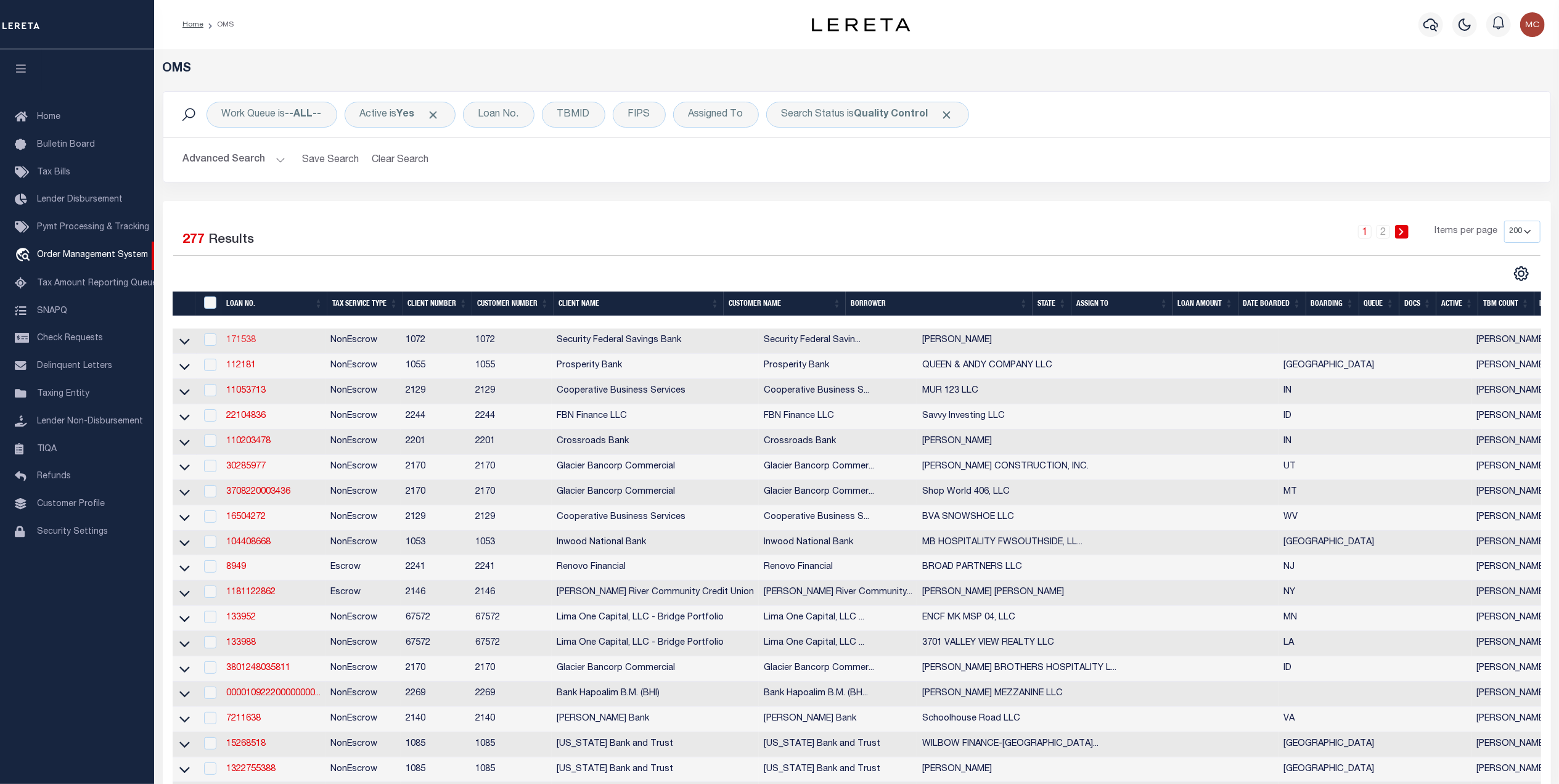
click at [250, 342] on link "171538" at bounding box center [241, 340] width 30 height 8
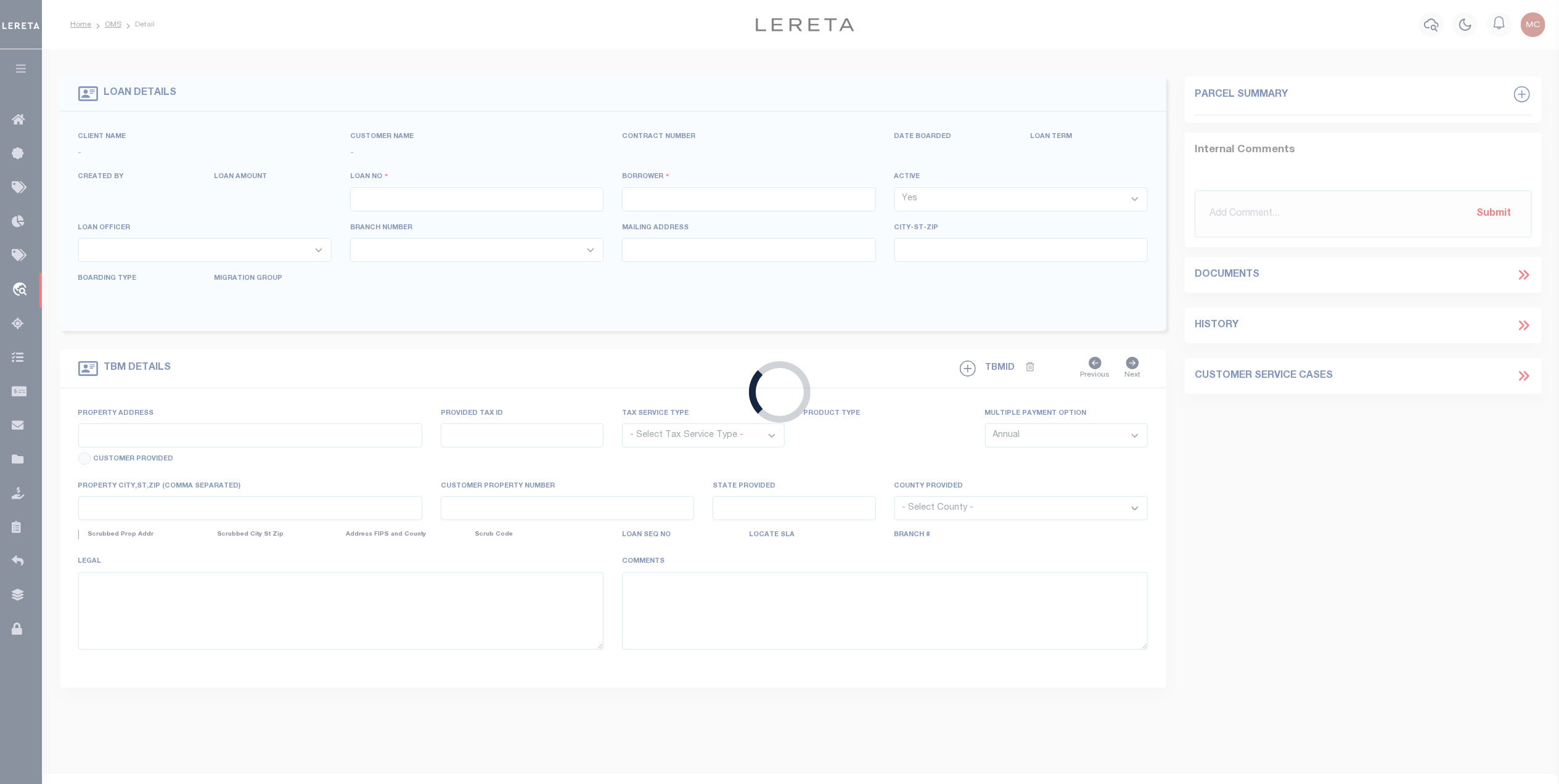
type input "171538"
type input "[PERSON_NAME]"
select select
select select "NonEscrow"
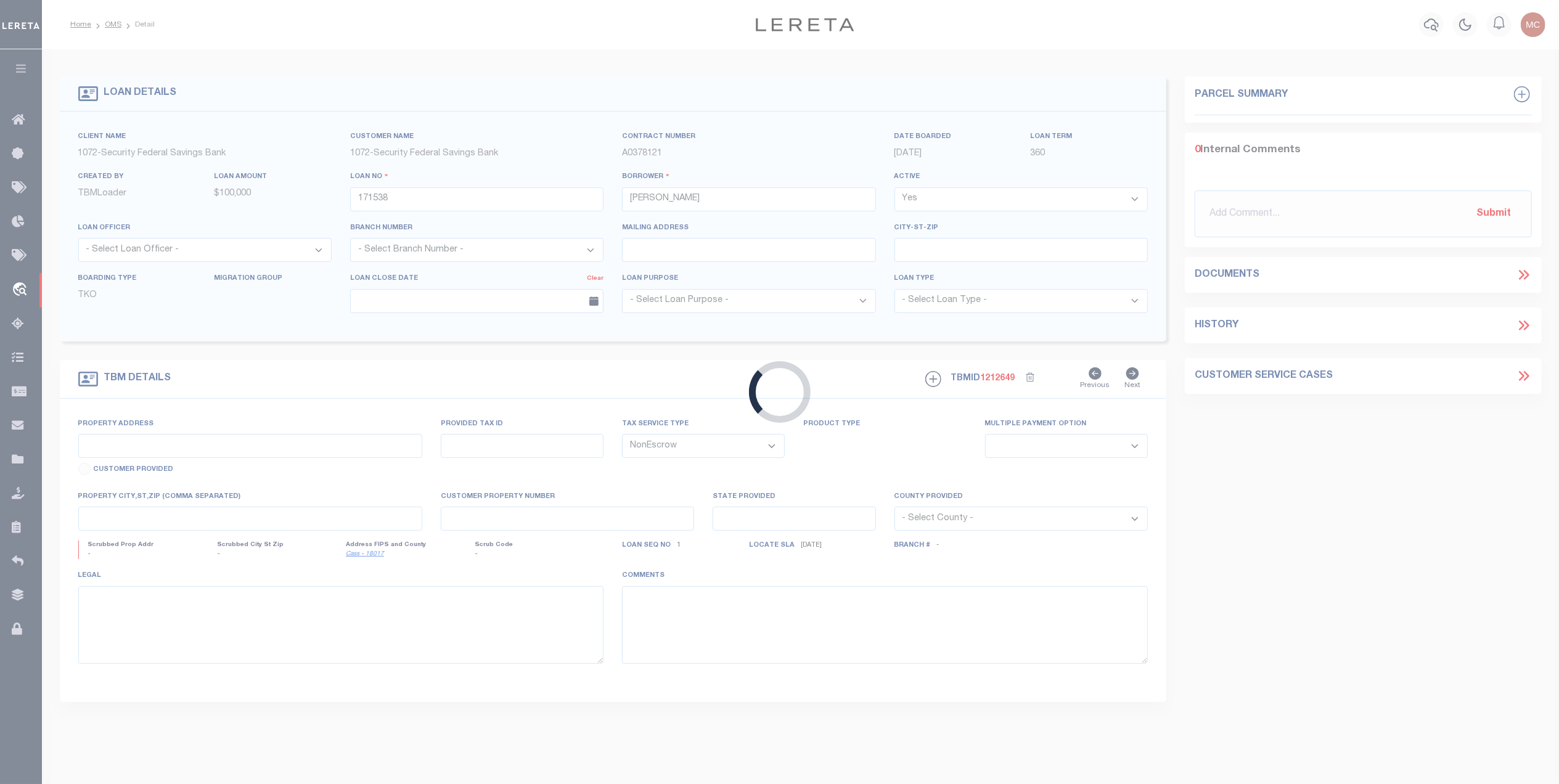
select select "378"
type input "[STREET_ADDRESS][US_STATE]"
type input "01408066027"
select select
type input "LOGANSPORT IN 46947"
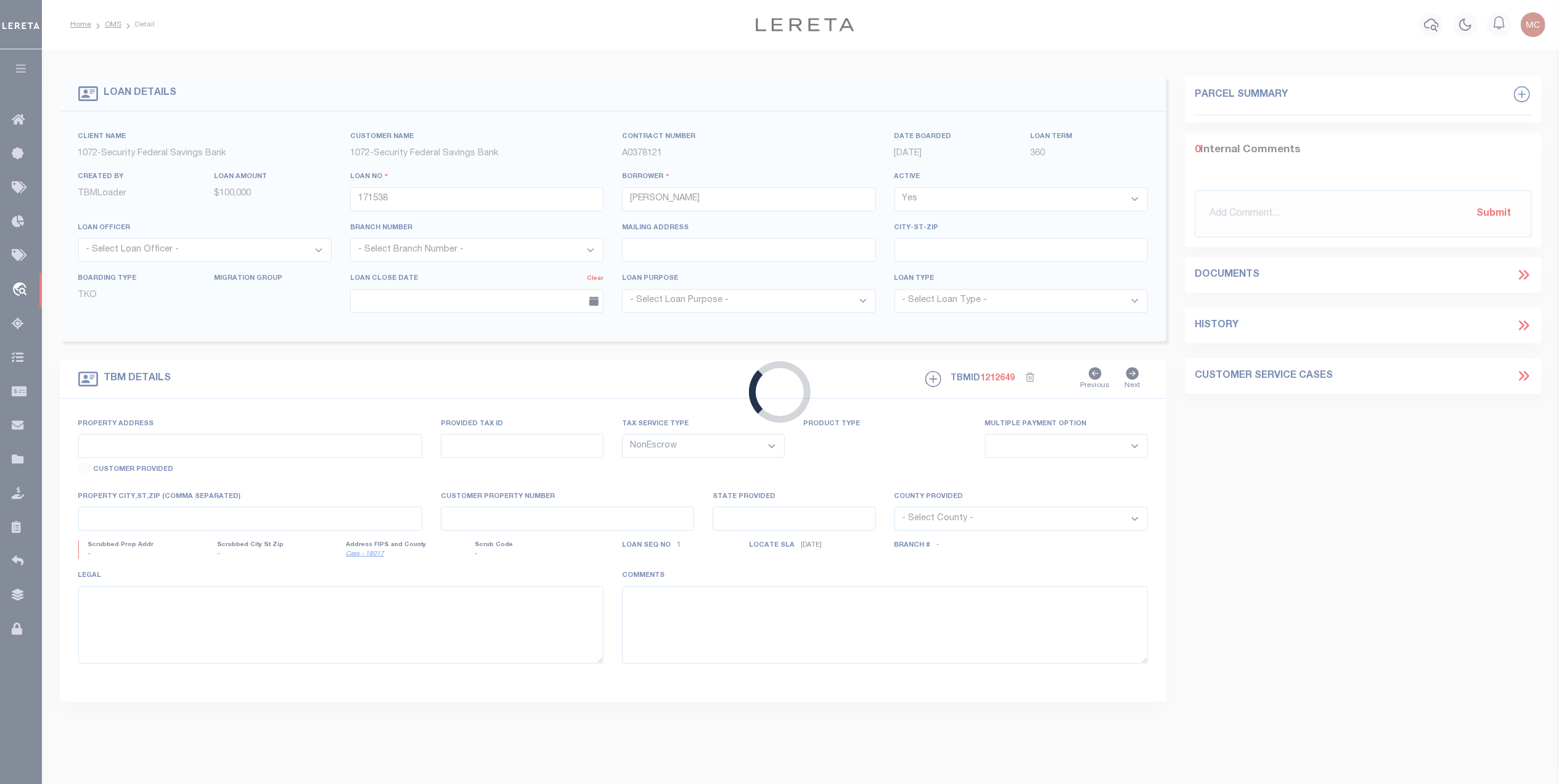
type textarea "State Parcel # is 09-06-20-100-027.000-017"
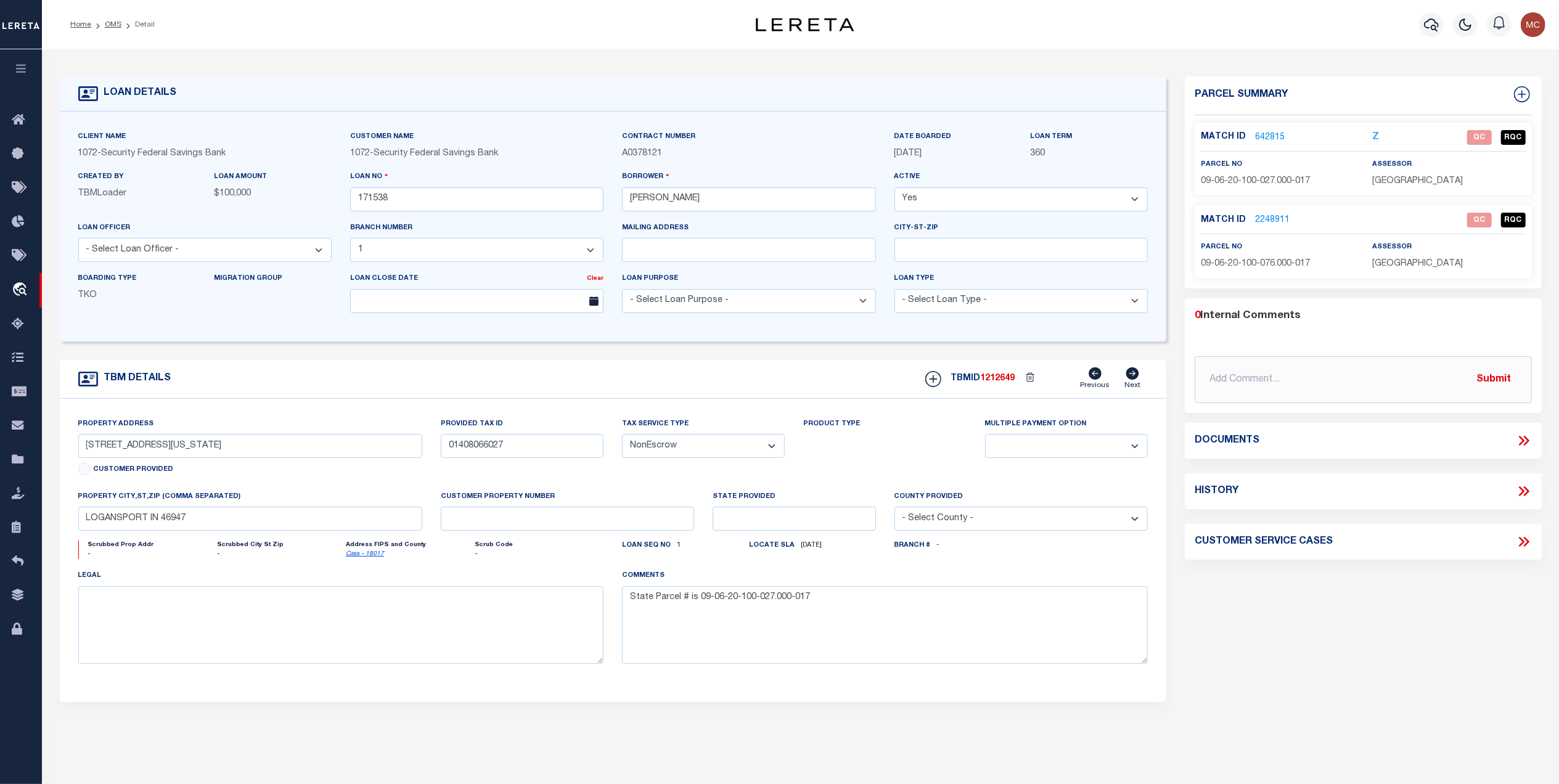
click at [1519, 444] on icon at bounding box center [1523, 440] width 16 height 16
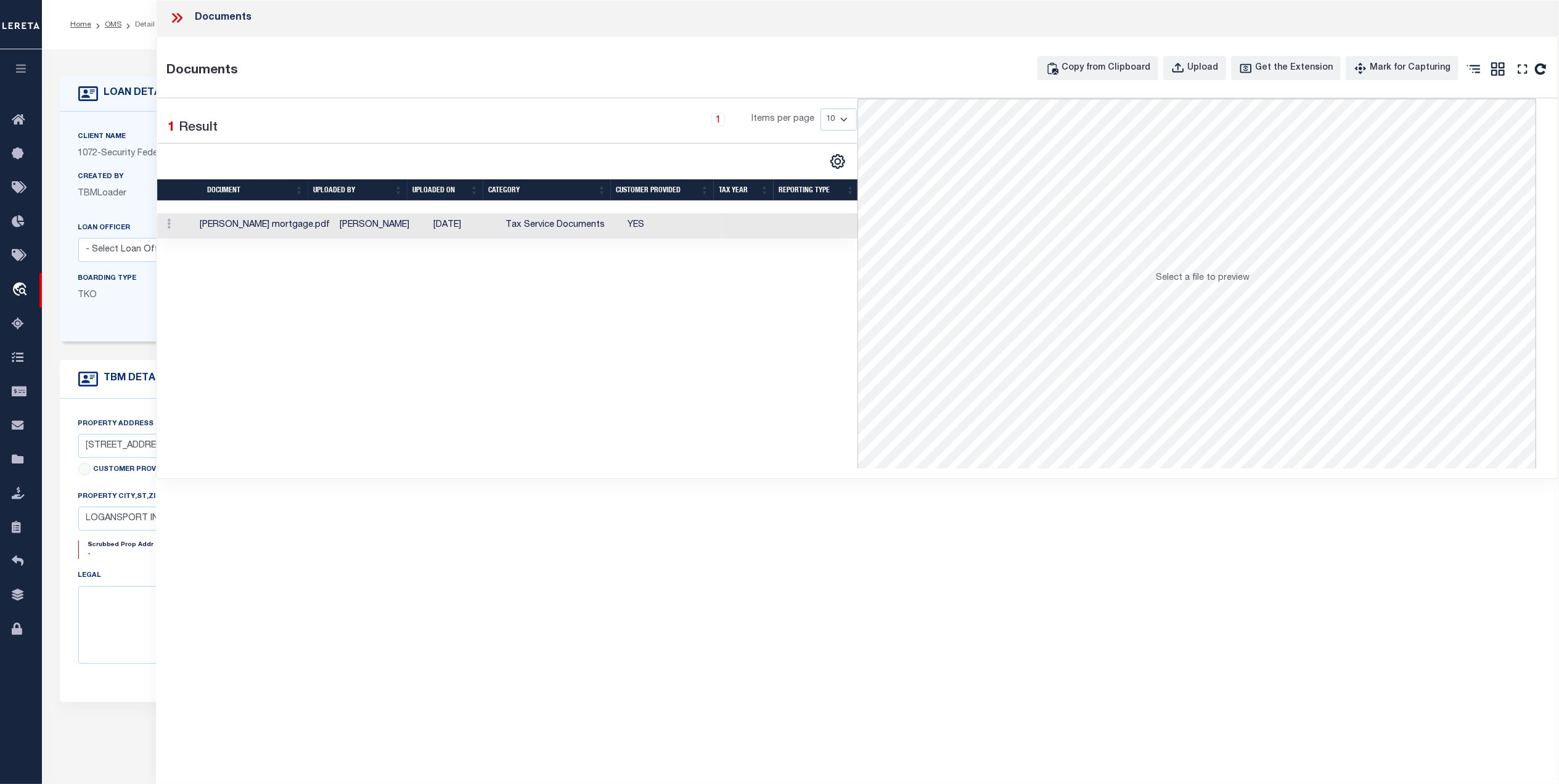
click at [550, 234] on td "Tax Service Documents" at bounding box center [561, 225] width 122 height 26
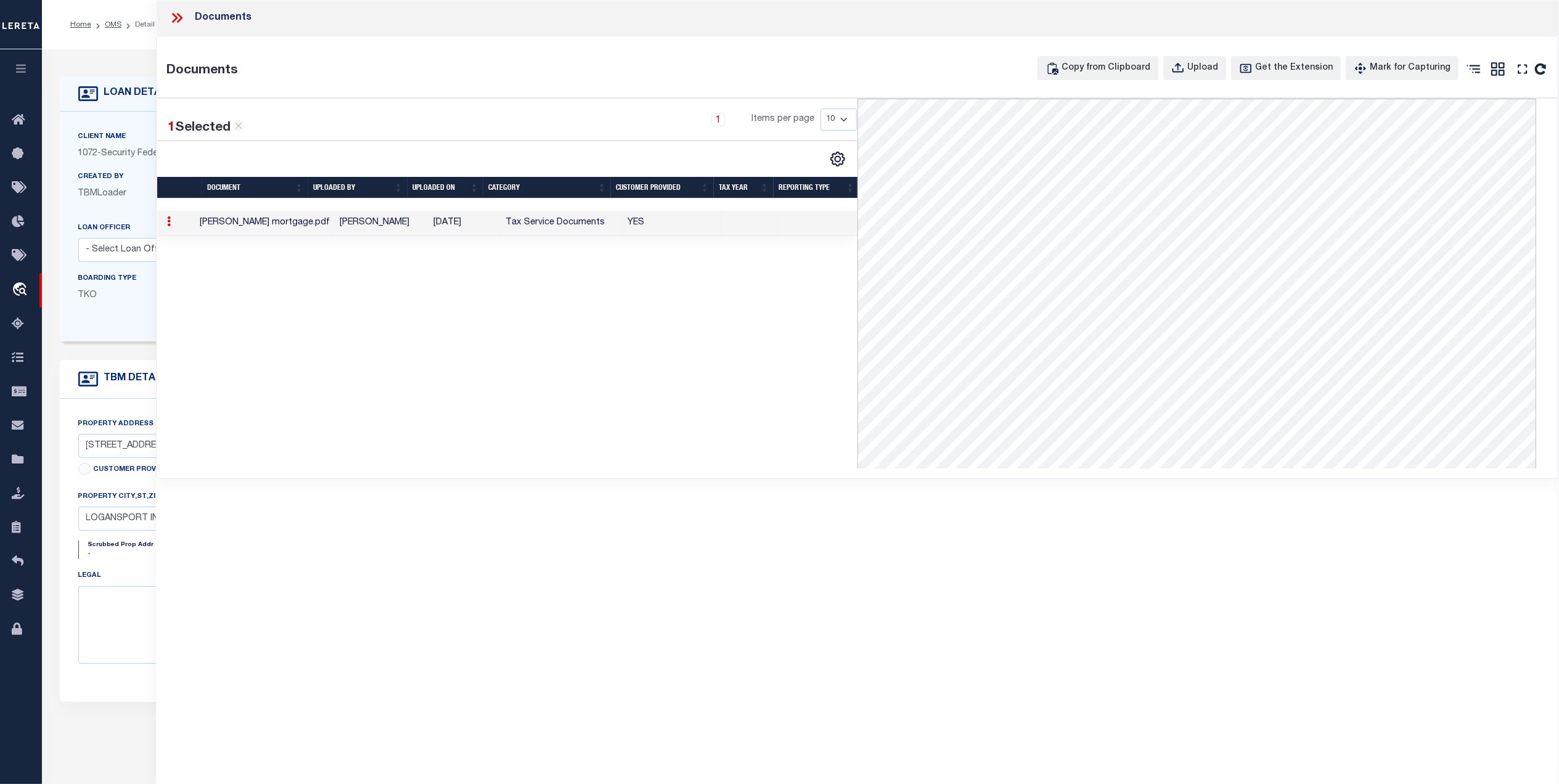
click at [184, 21] on icon at bounding box center [177, 17] width 16 height 16
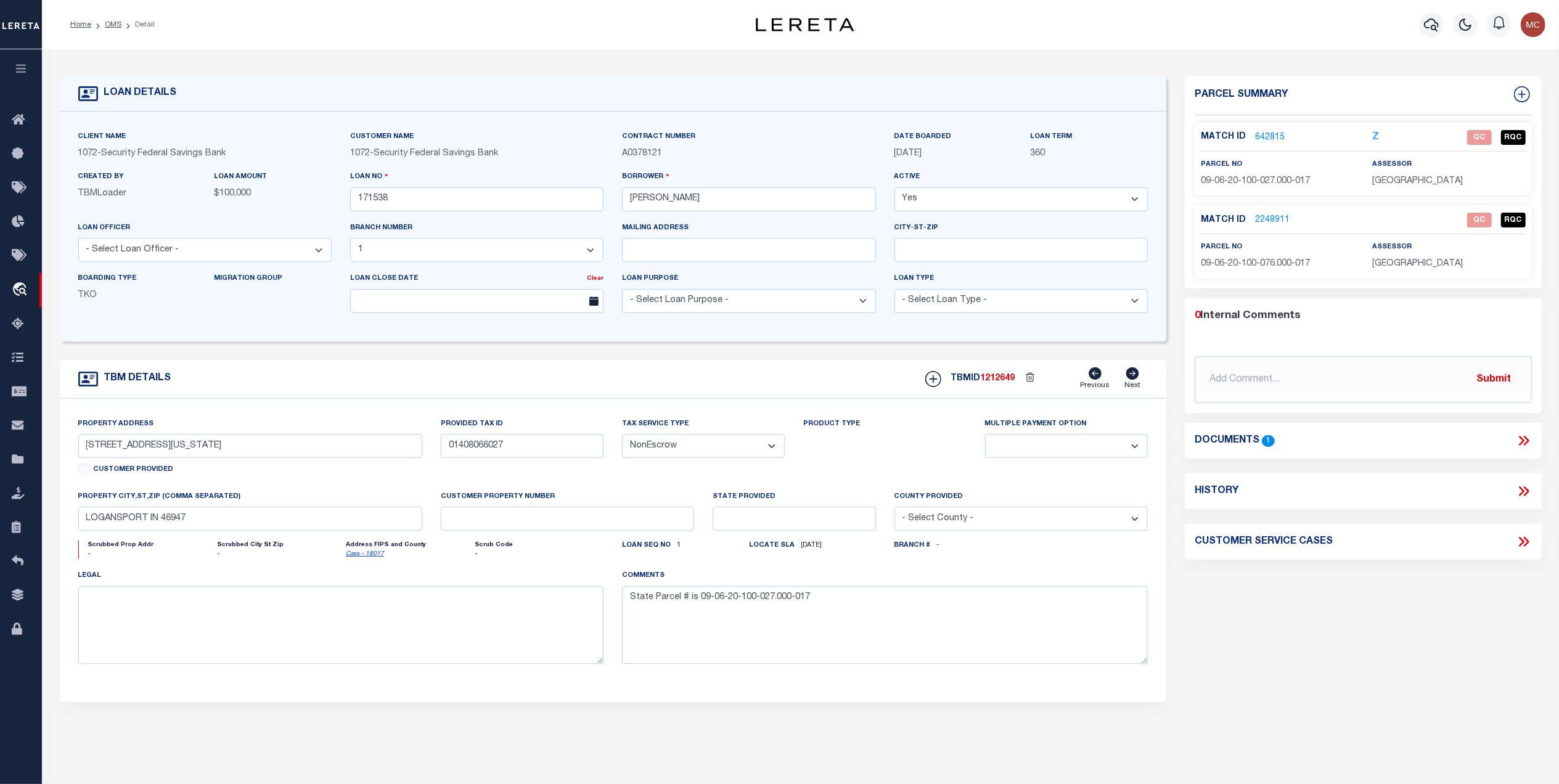
click at [110, 31] on ol "Home OMS Detail" at bounding box center [112, 24] width 104 height 26
click at [111, 26] on link "OMS" at bounding box center [113, 24] width 17 height 7
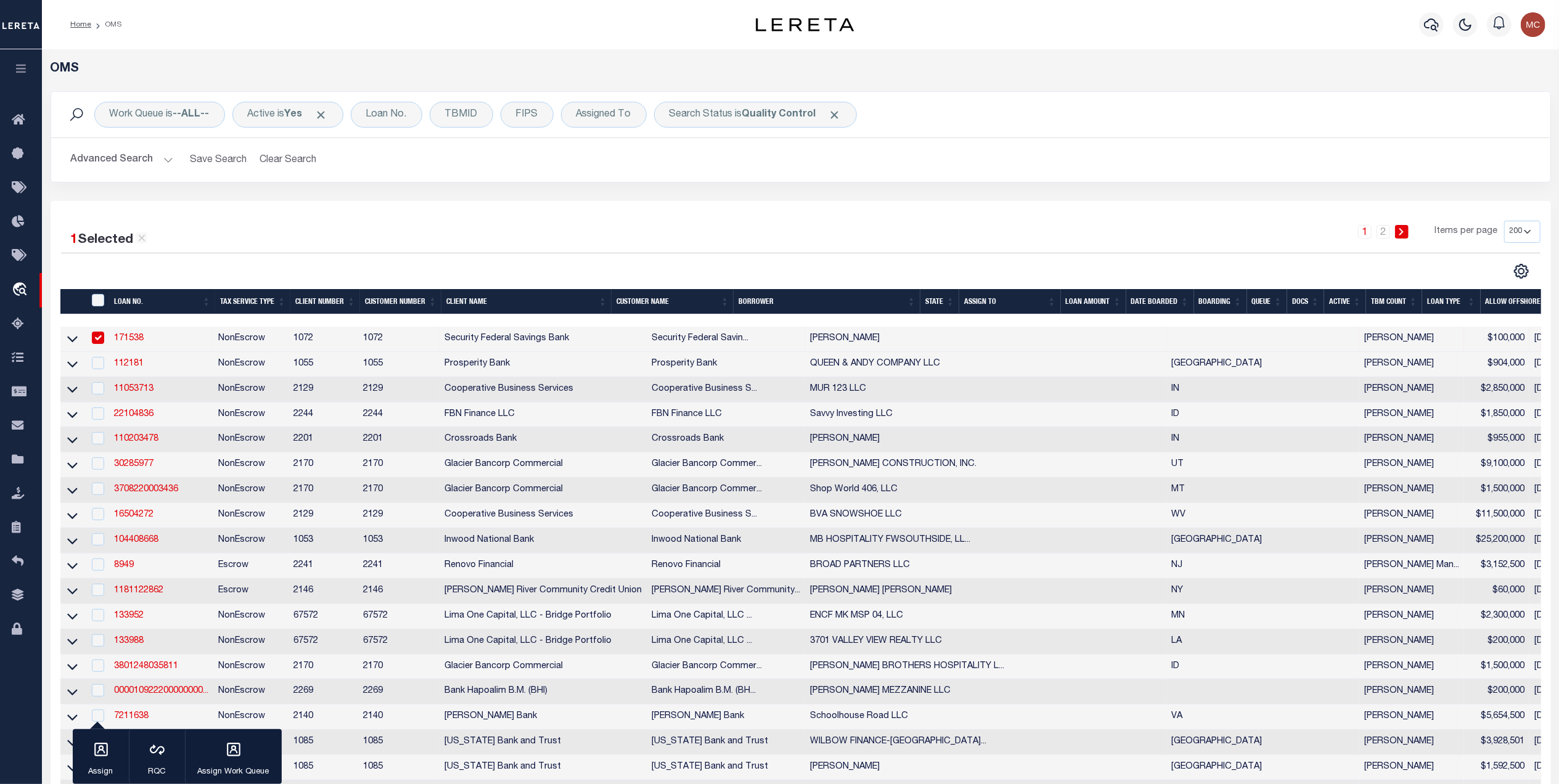
click at [1379, 299] on th "TBM COUNT" at bounding box center [1394, 301] width 56 height 26
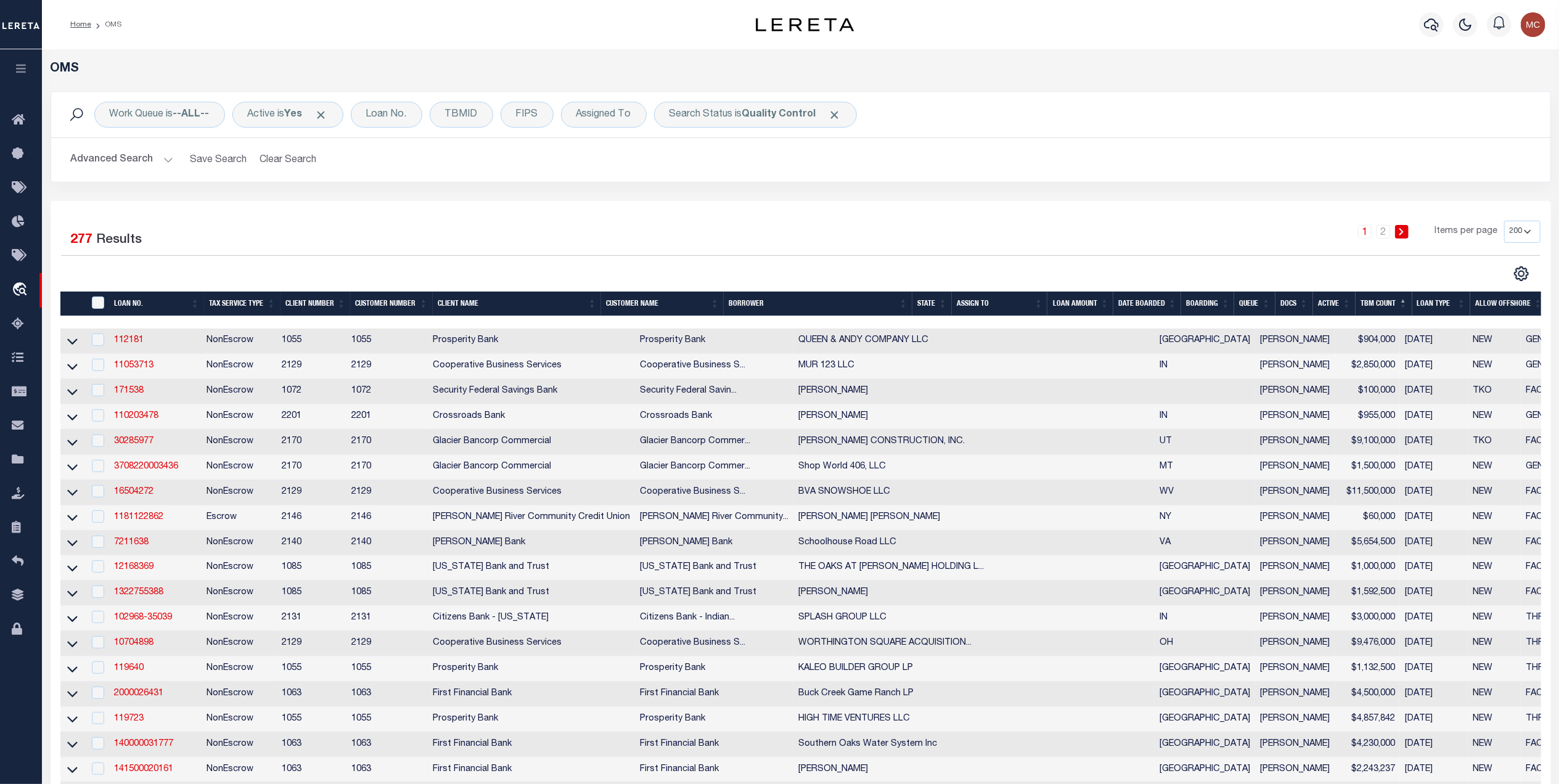
click at [1379, 299] on th "TBM COUNT" at bounding box center [1383, 304] width 57 height 26
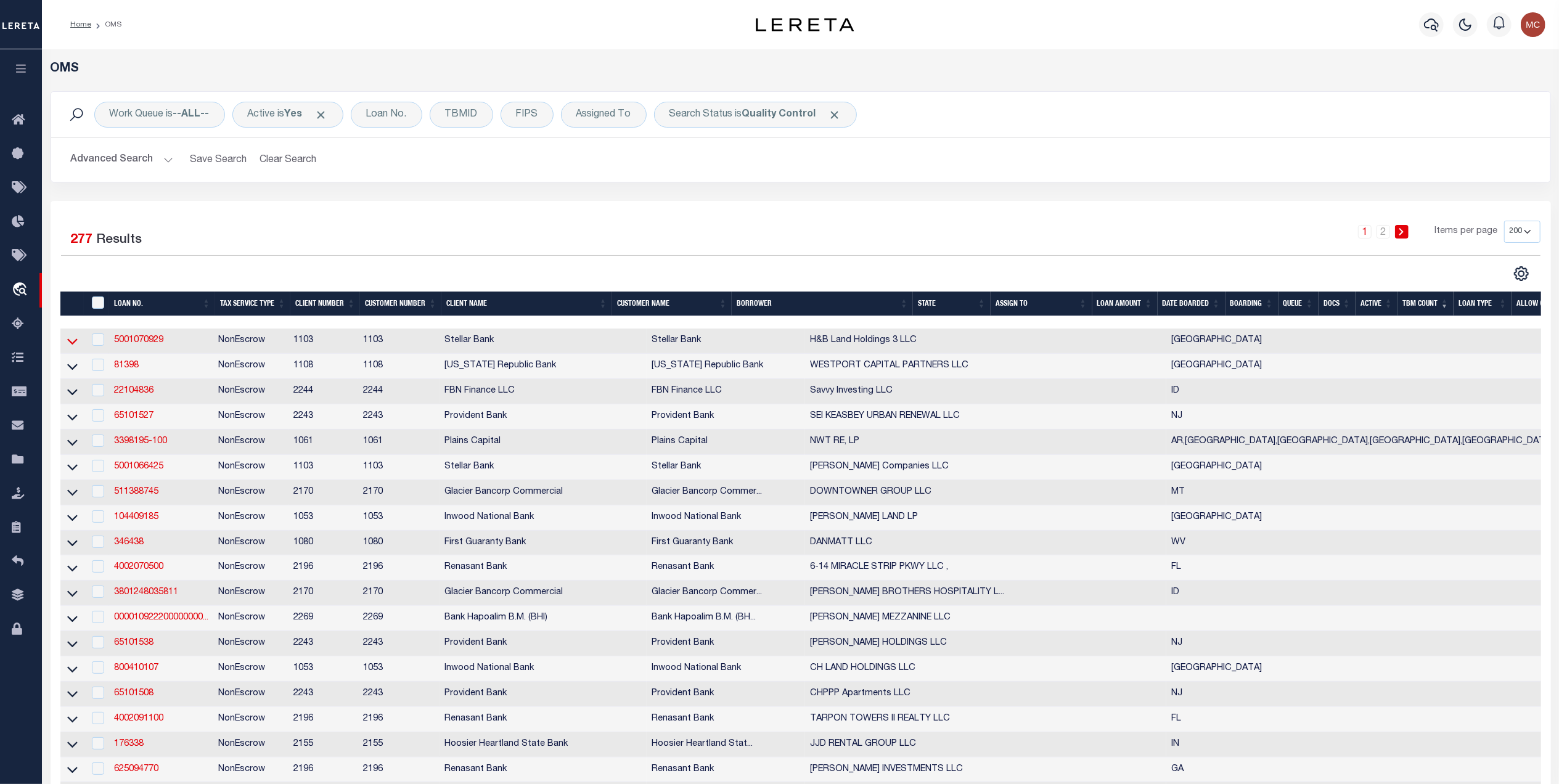
click at [72, 346] on icon at bounding box center [72, 341] width 11 height 13
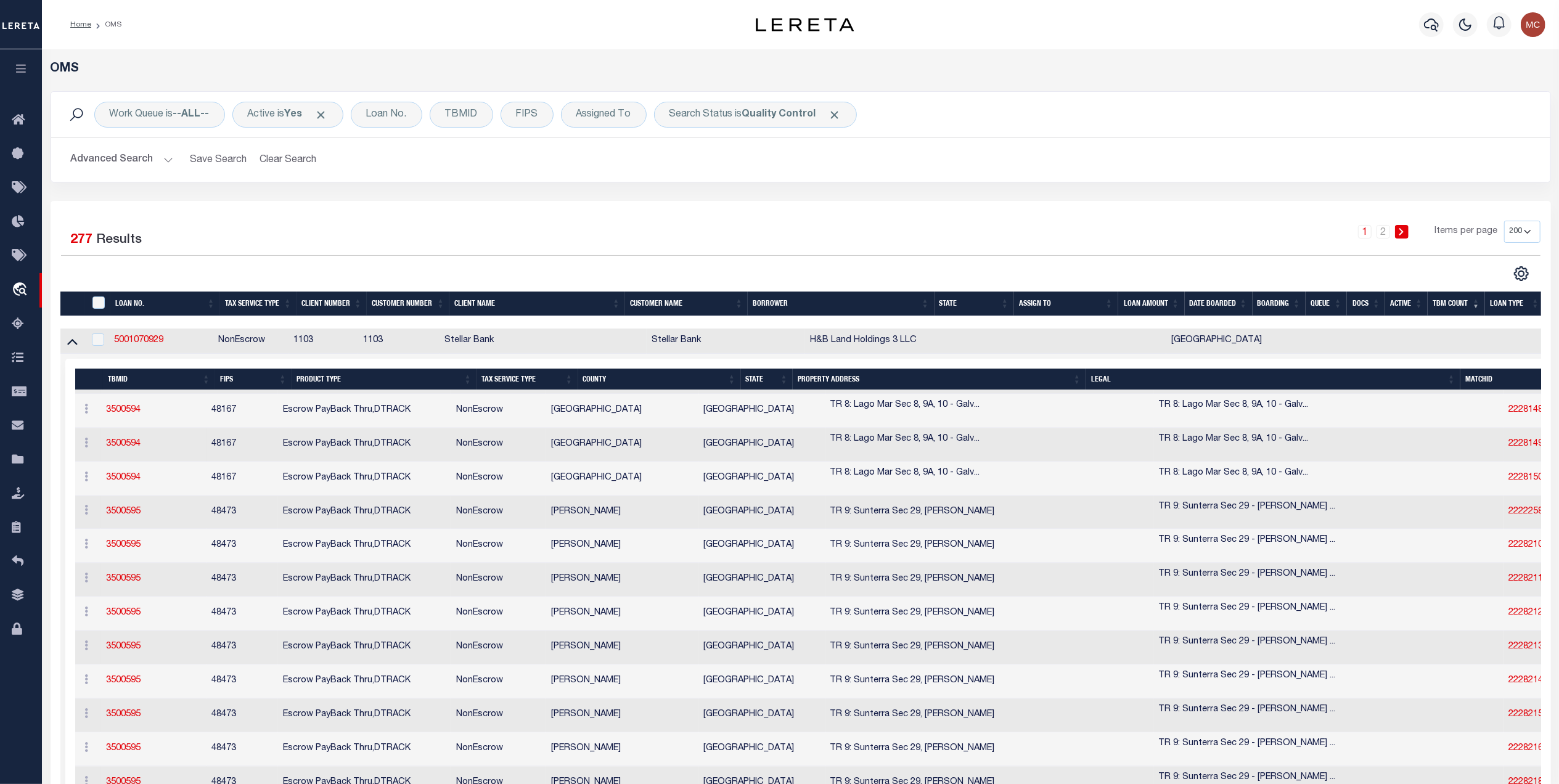
scroll to position [2383, 0]
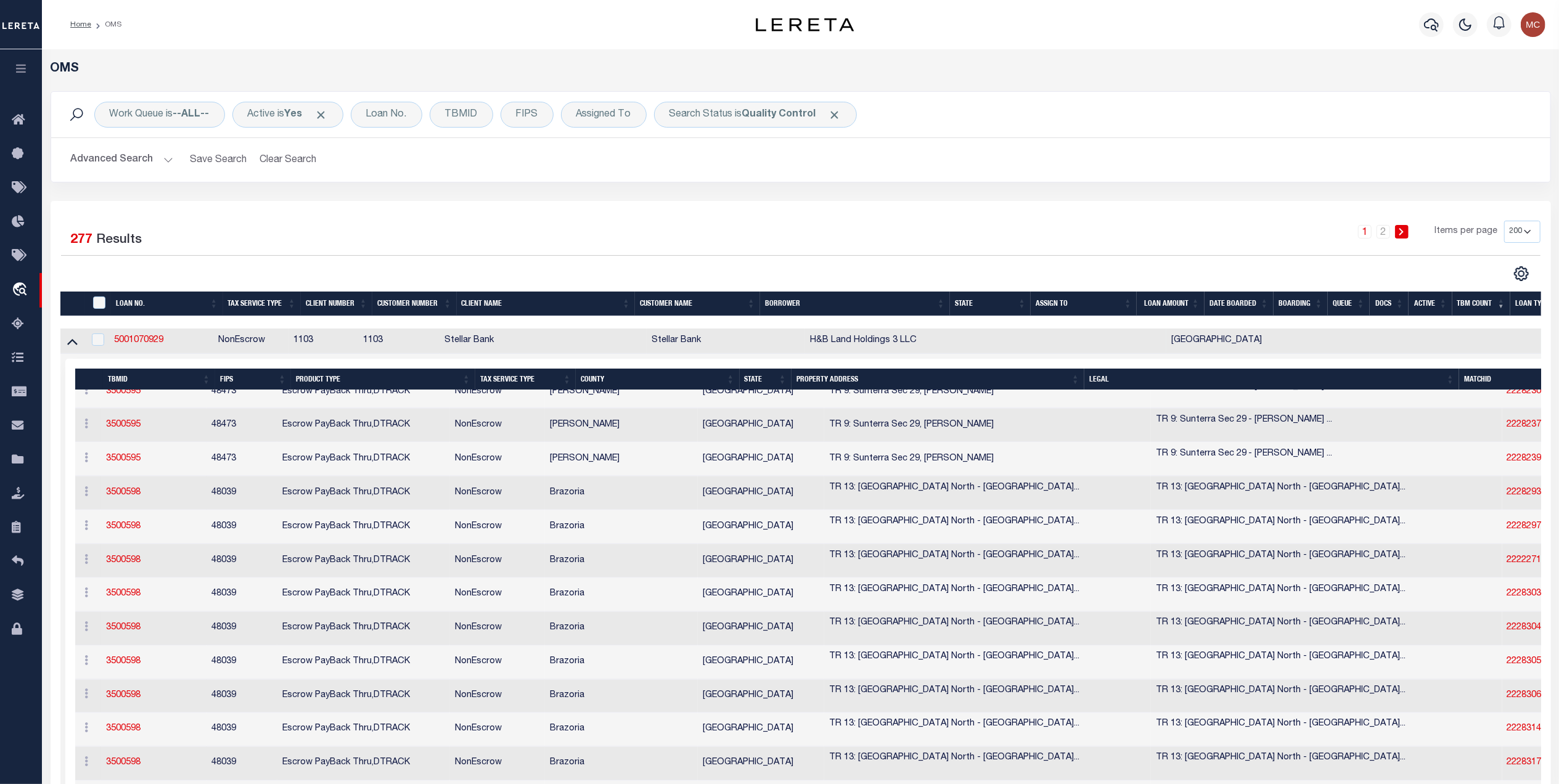
scroll to position [2136, 0]
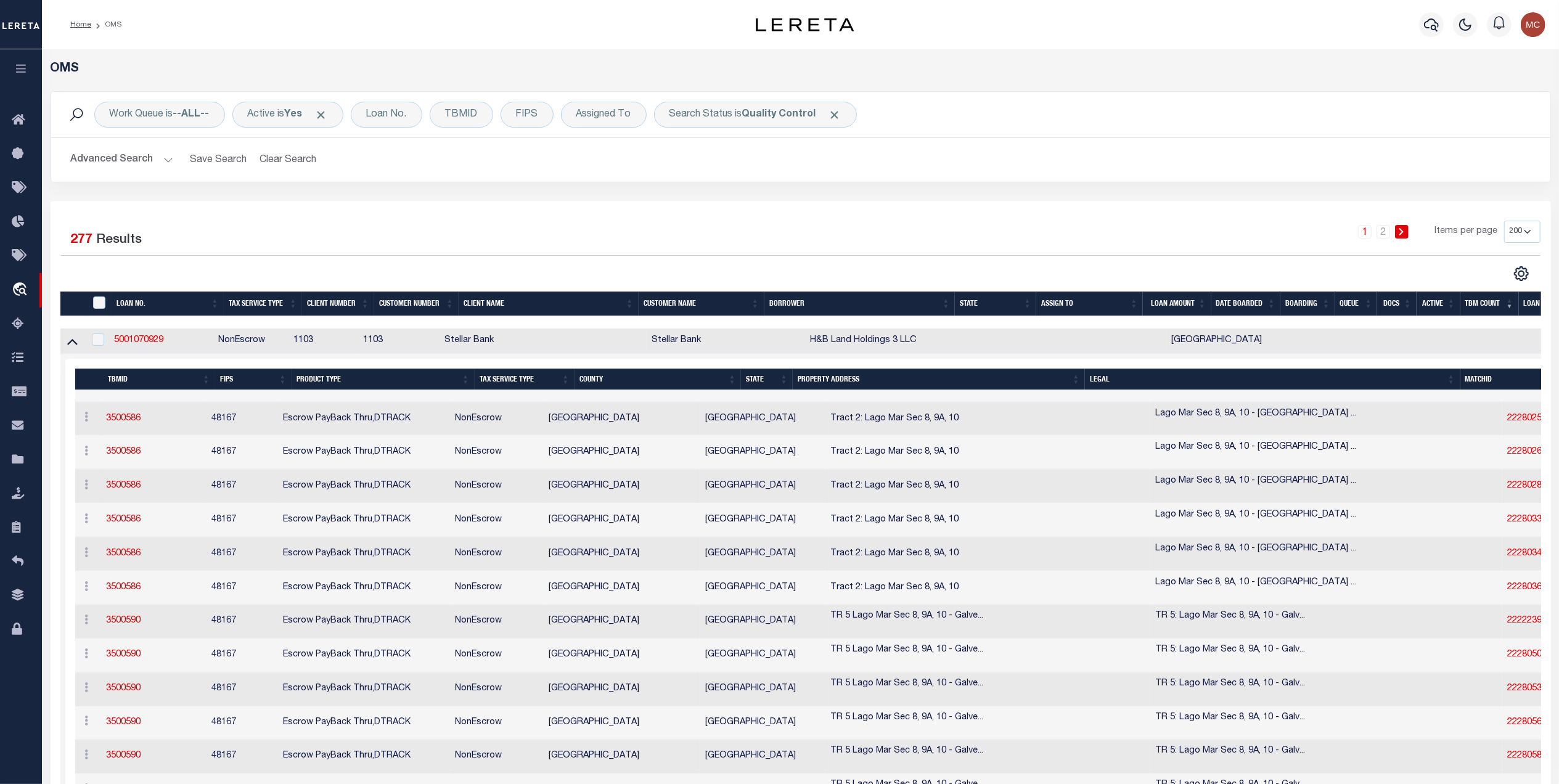
scroll to position [0, 0]
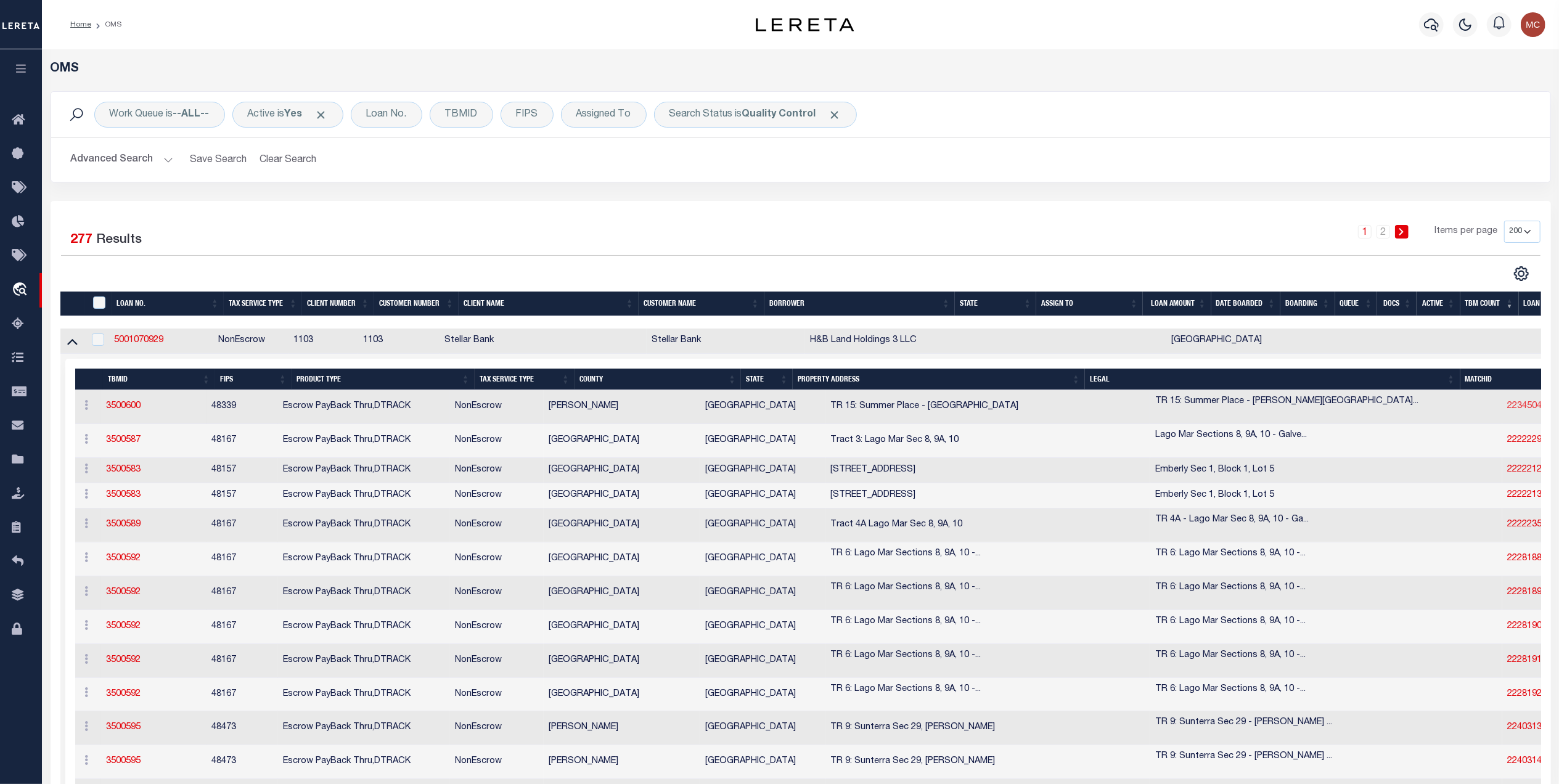
click at [1507, 410] on link "2234504" at bounding box center [1524, 406] width 35 height 8
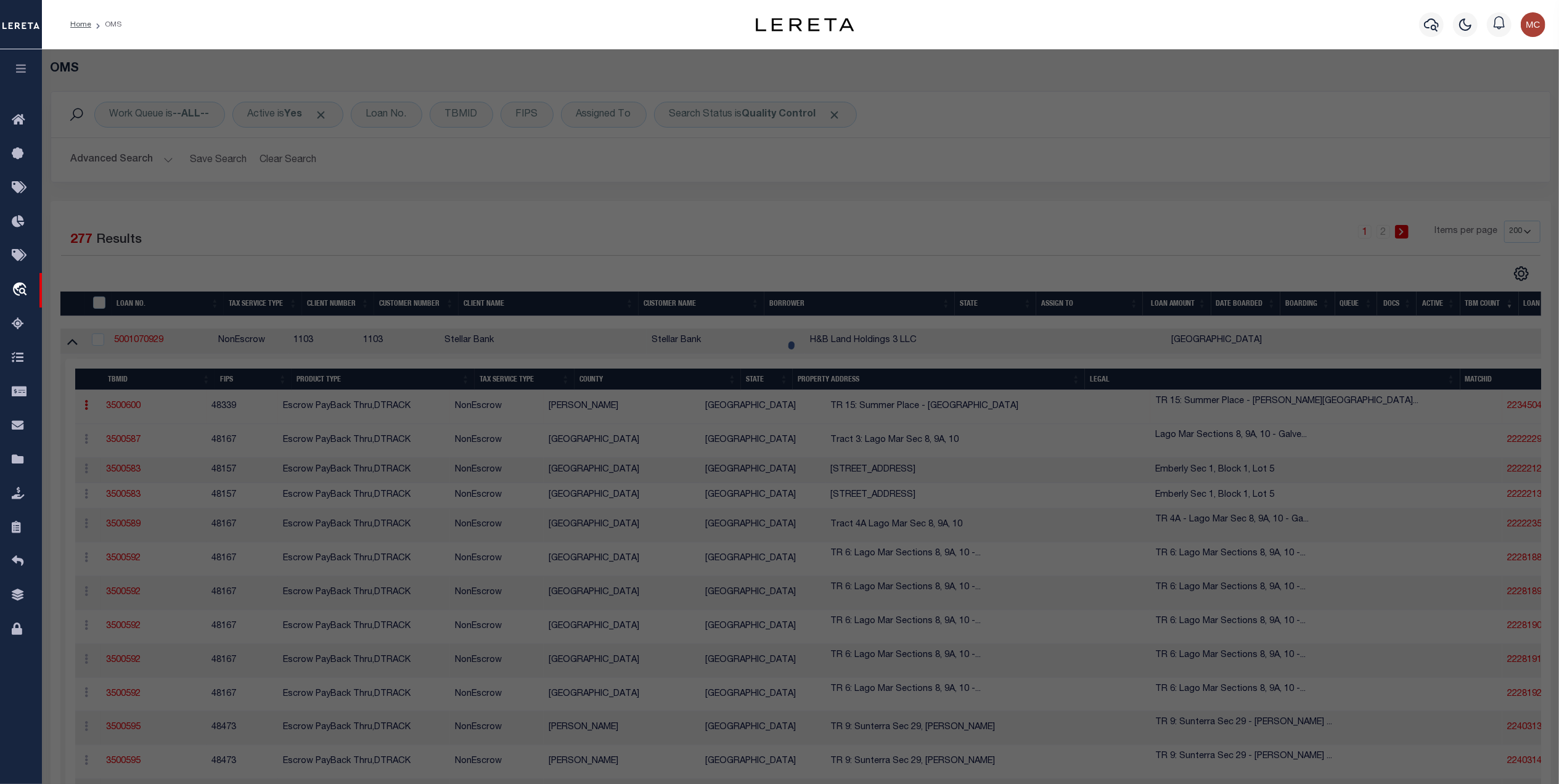
checkbox input "false"
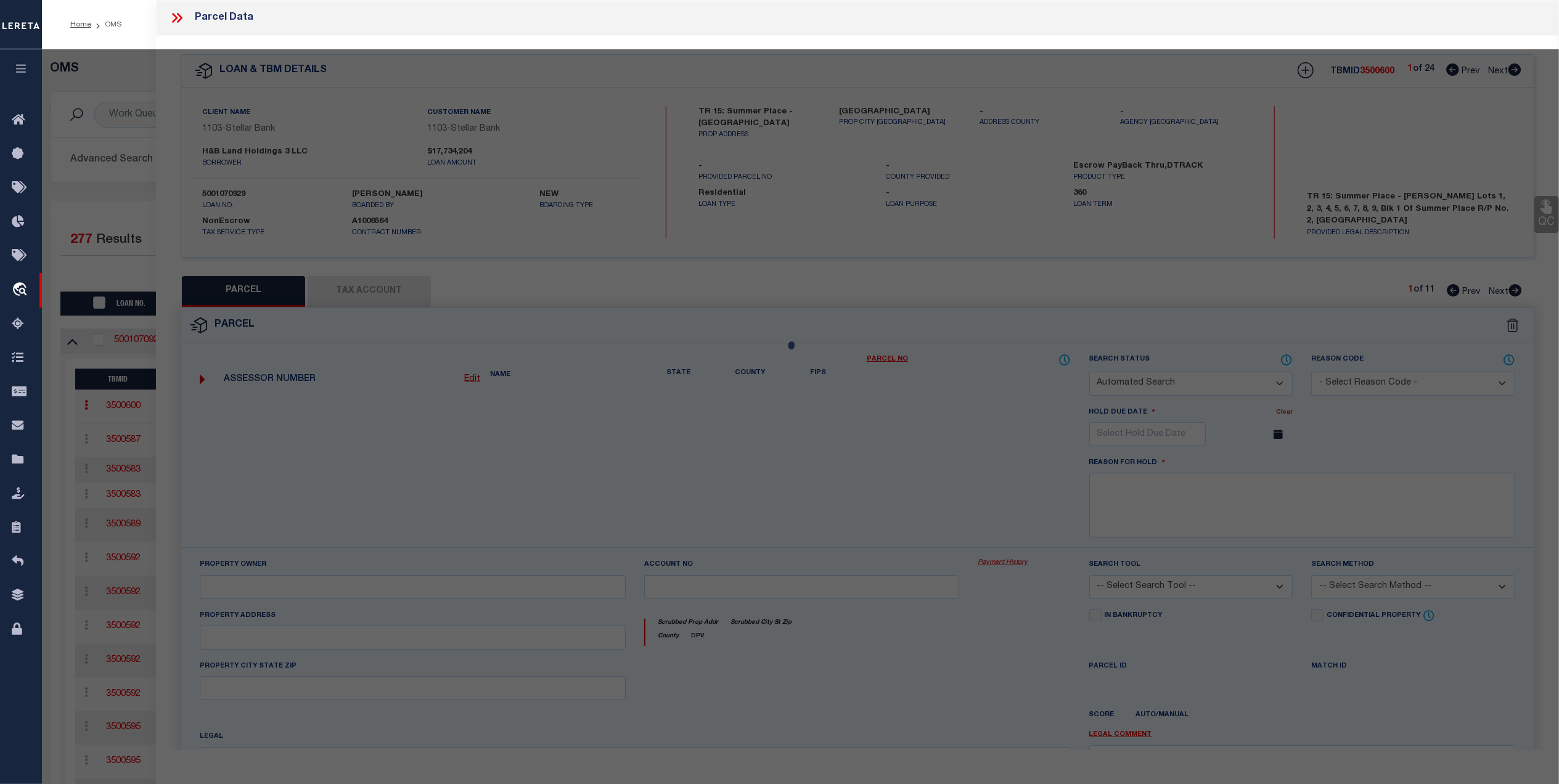
select select "QC"
type input "H&B DEVELOPMENT & CONSTRUCTION LP"
select select "AGW"
select select
type input "[STREET_ADDRESS],"
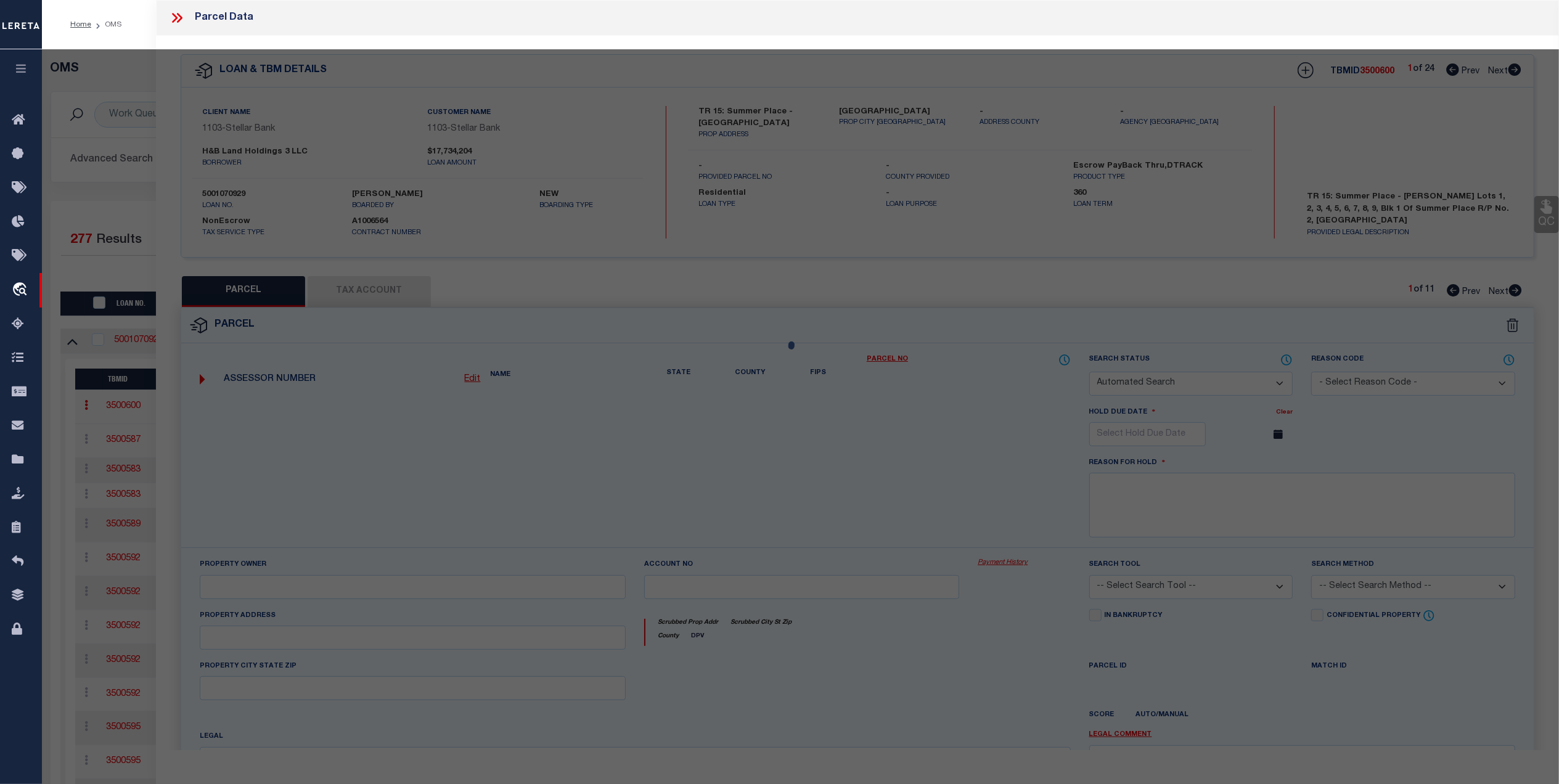
type input "[PERSON_NAME] TX 77356"
type textarea "S906592 - Summer [STREET_ADDRESS]"
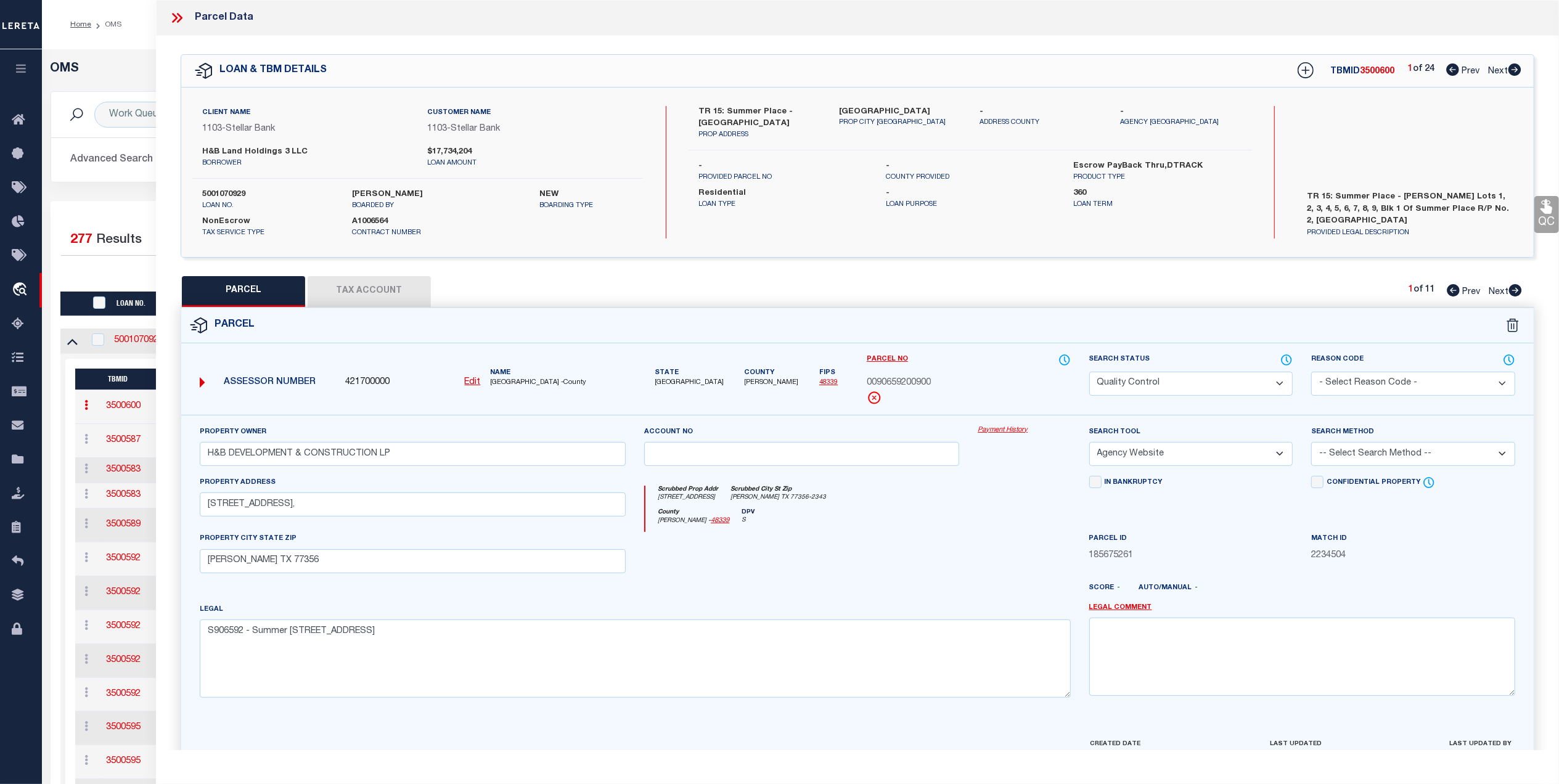
click at [398, 300] on button "Tax Account" at bounding box center [369, 291] width 123 height 31
select select "100"
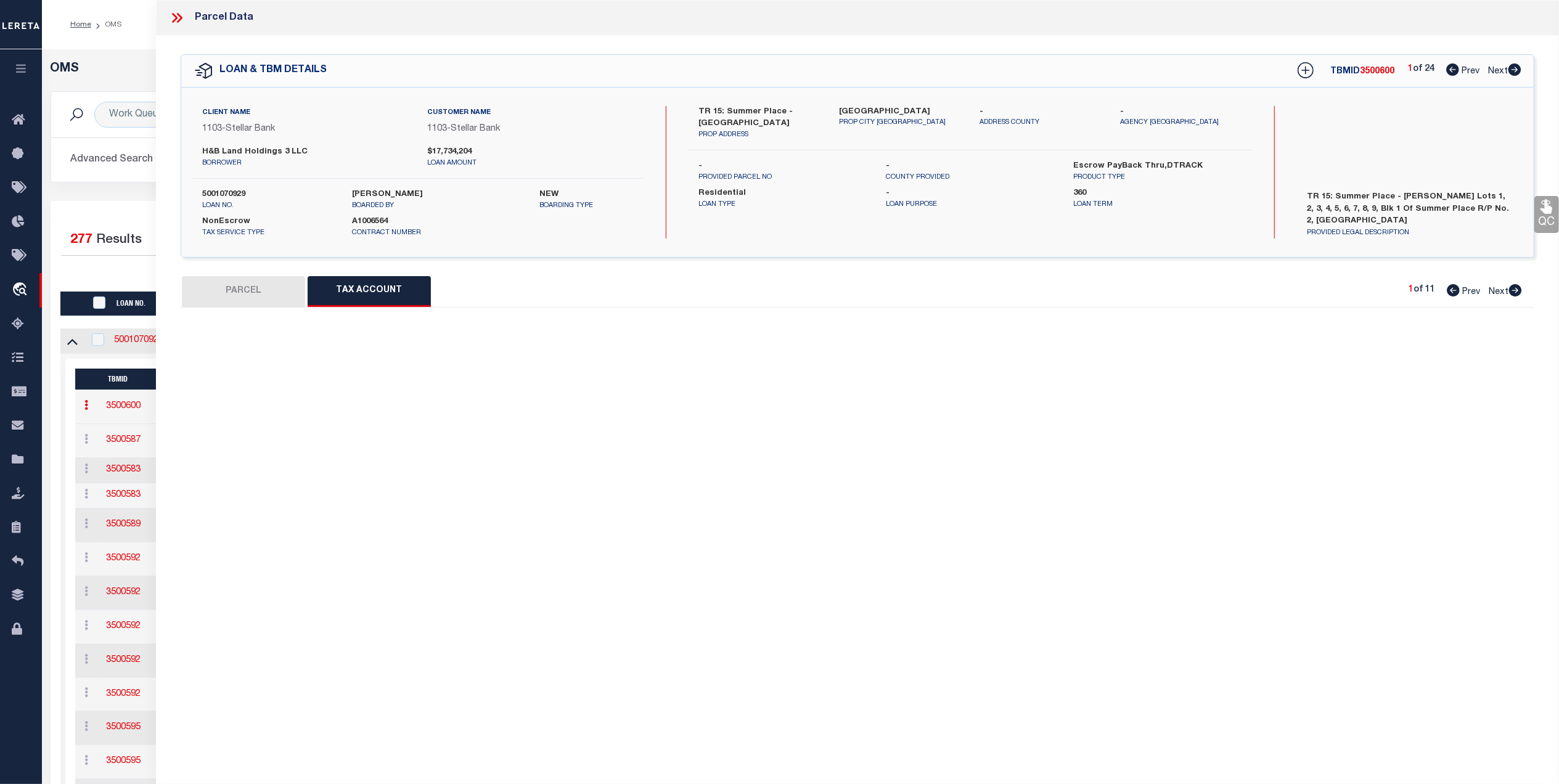
select select "100"
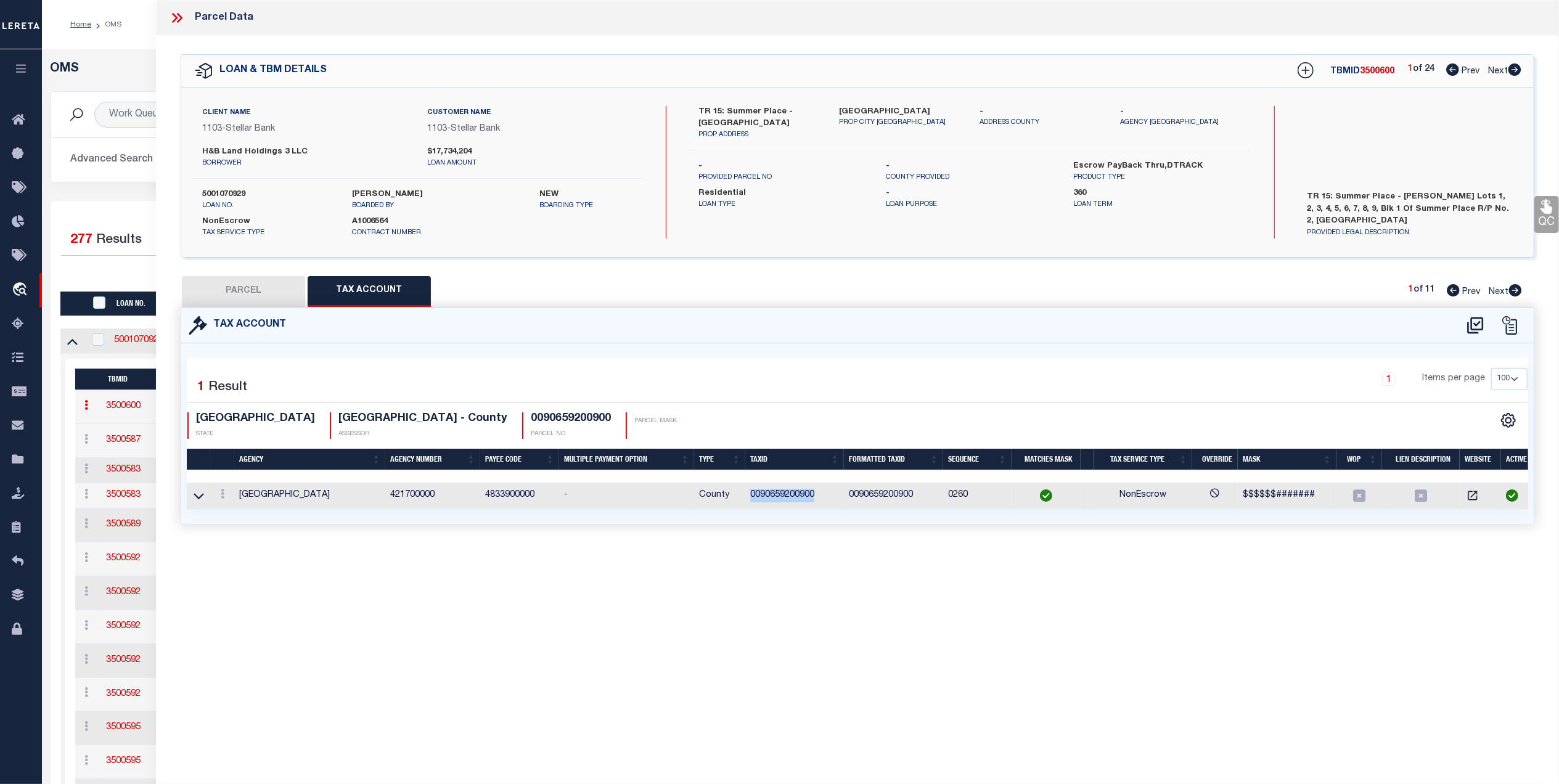
drag, startPoint x: 796, startPoint y: 503, endPoint x: 741, endPoint y: 503, distance: 55.0
click at [741, 503] on tr "MONTGOMERY COUNTY 421700000 4833900000 - County 0090659200900 0090659200900 026…" at bounding box center [861, 496] width 1349 height 26
copy tr "0090659200900"
click at [206, 286] on button "PARCEL" at bounding box center [243, 291] width 123 height 31
select select "AS"
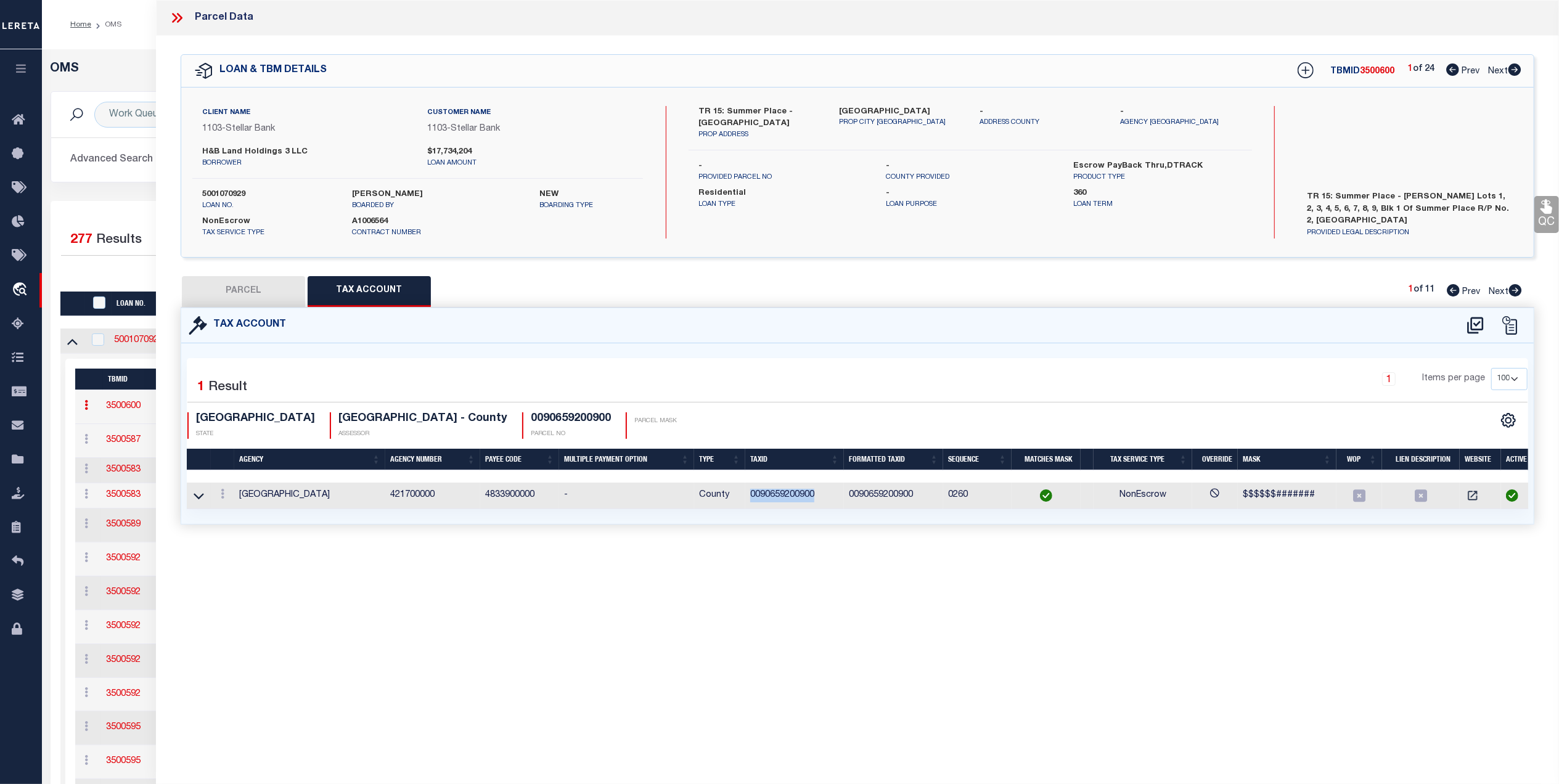
select select
checkbox input "false"
select select "QC"
type input "H&B DEVELOPMENT & CONSTRUCTION LP"
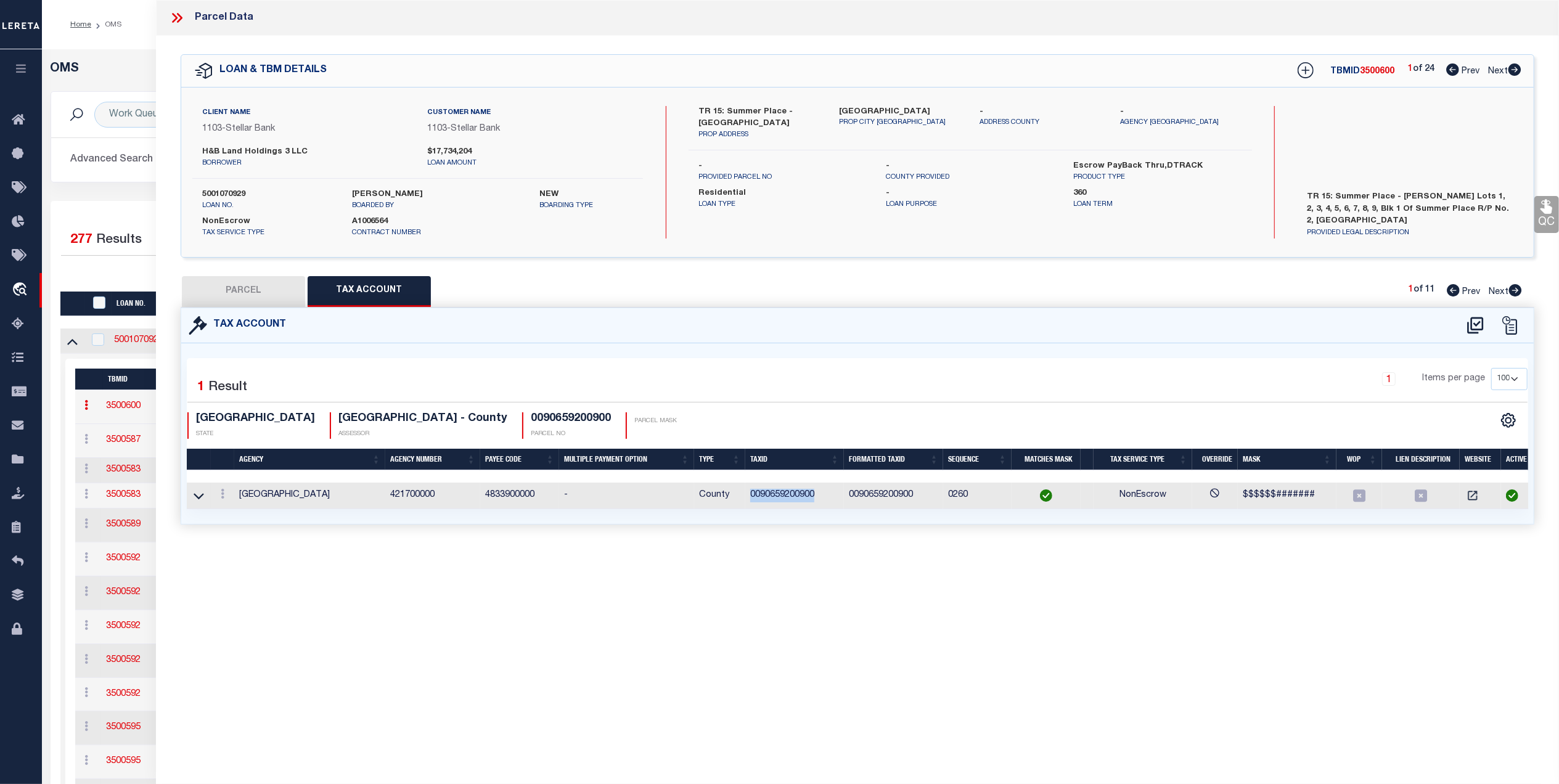
select select "AGW"
select select
type input "18057 SUMMER PLACE CIR,"
type input "MONTGOMERY TX 77356"
type textarea "S906592 - Summer Place Replat No 2, BLOCK 1, Lot 9"
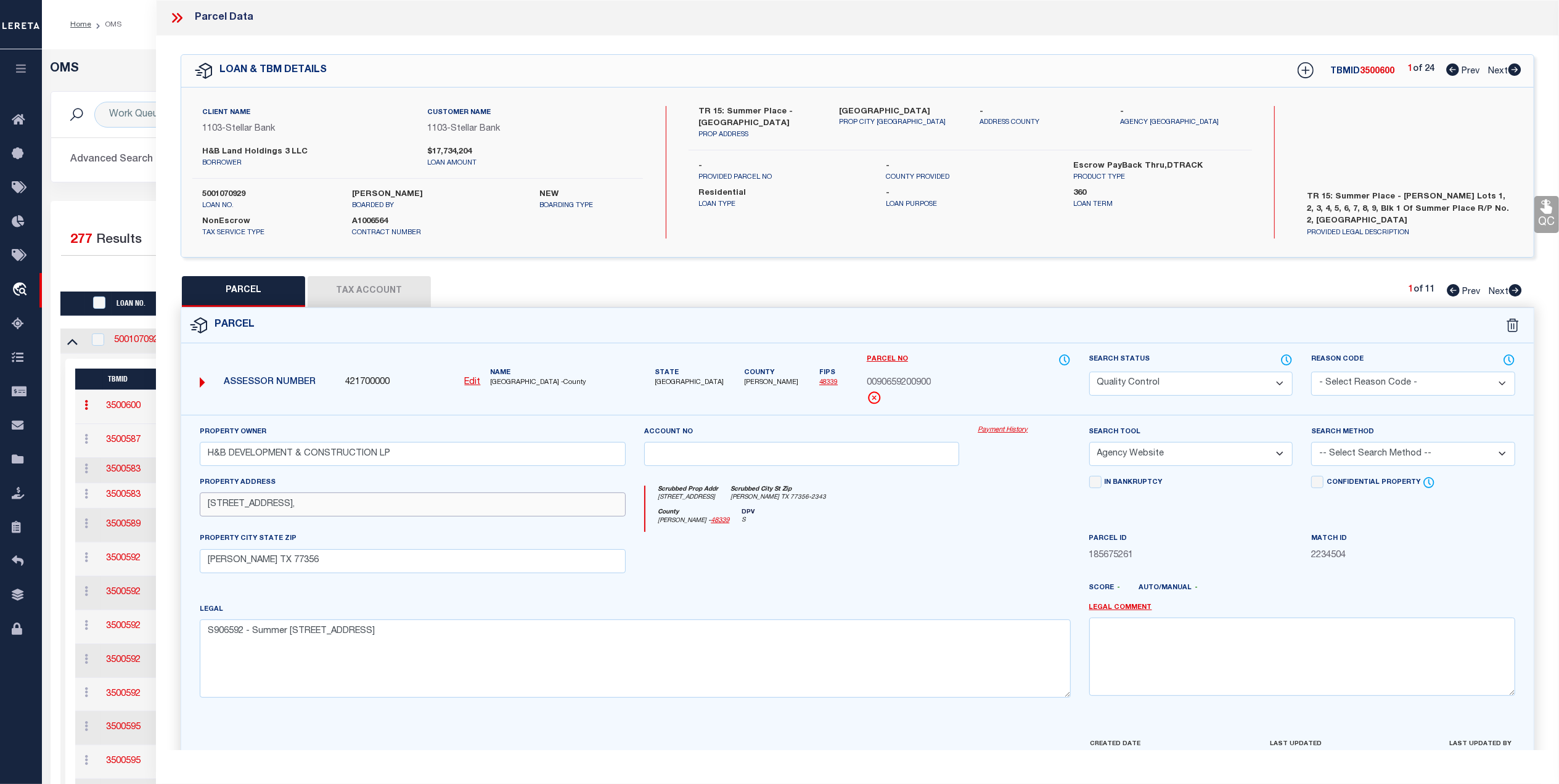
click at [348, 507] on input "18057 SUMMER PLACE CIR," at bounding box center [413, 504] width 426 height 24
type input "18057 SUMMER PLACE CIR"
click at [1543, 212] on icon at bounding box center [1546, 206] width 12 height 14
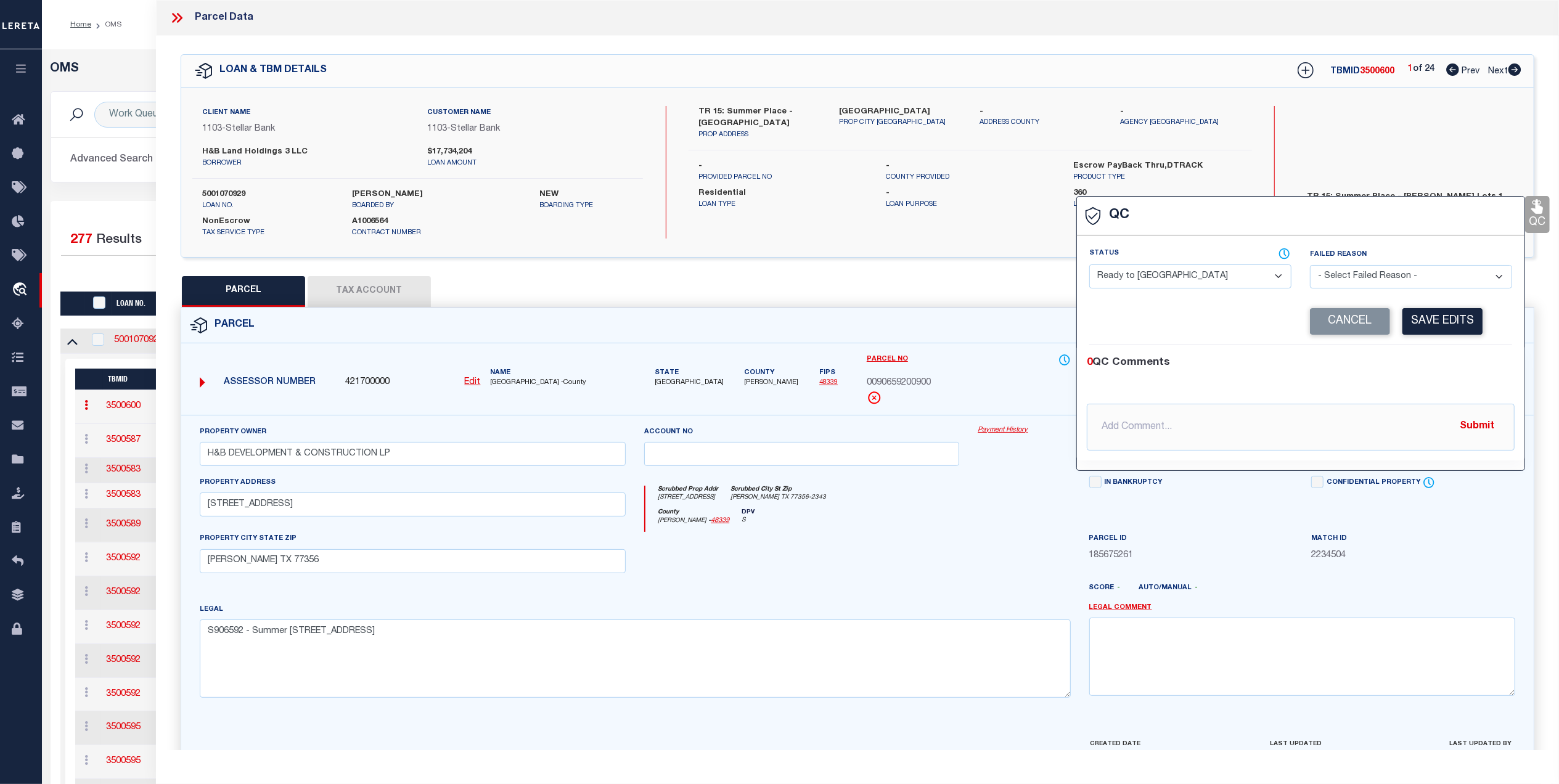
click at [1204, 274] on select "- Select Status - Ready to QC Correct Incorrect" at bounding box center [1190, 276] width 202 height 24
select select "COR"
click at [1089, 266] on select "- Select Status - Ready to QC Correct Incorrect" at bounding box center [1190, 276] width 202 height 24
click at [1443, 320] on button "Save Edits" at bounding box center [1442, 321] width 80 height 26
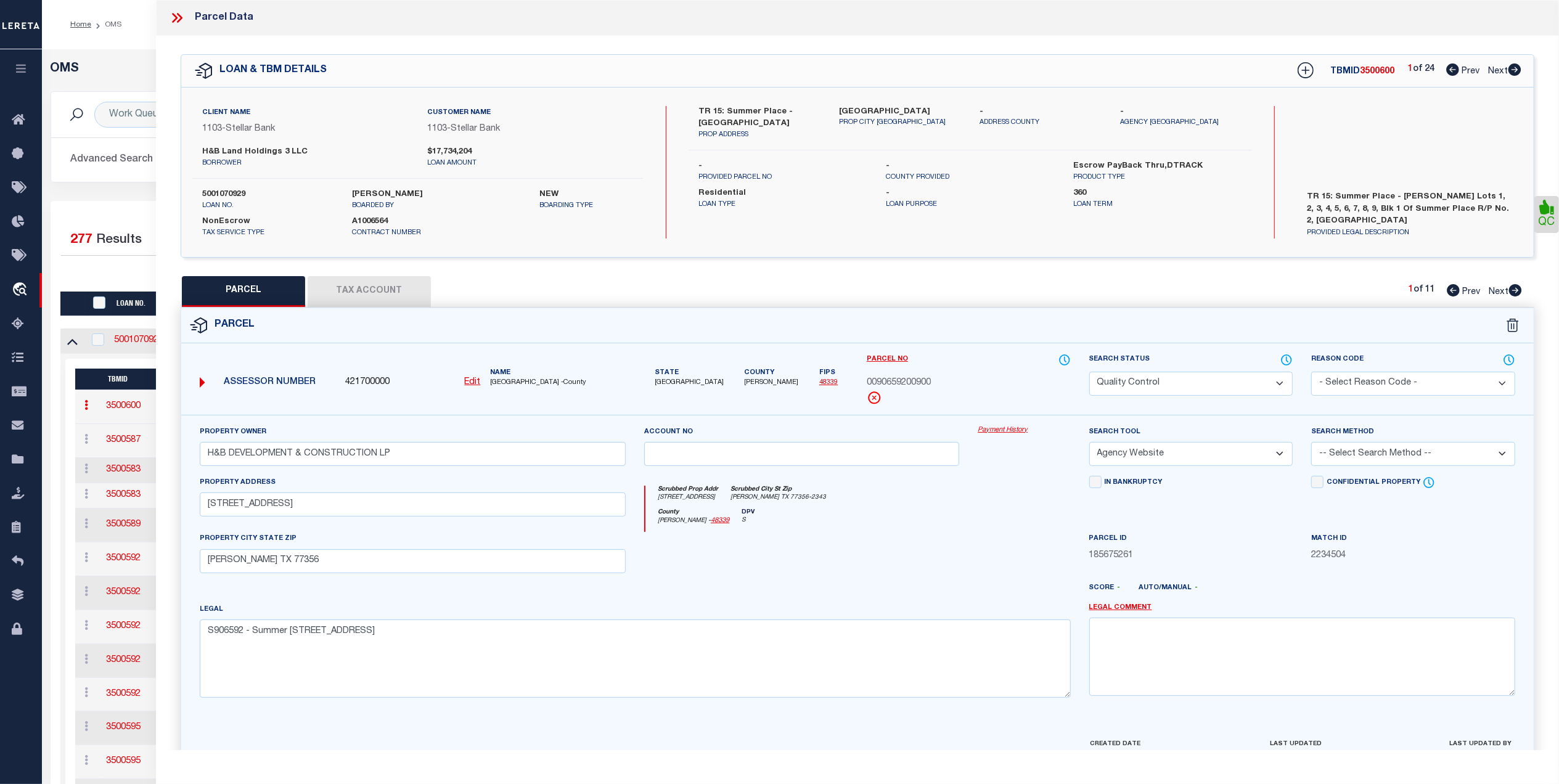
click at [1172, 387] on select "Automated Search Bad Parcel Complete Duplicate Parcel High Dollar Reporting In …" at bounding box center [1191, 383] width 204 height 24
click at [1089, 371] on select "Automated Search Bad Parcel Complete Duplicate Parcel High Dollar Reporting In …" at bounding box center [1191, 383] width 204 height 24
click at [980, 525] on div "County Montgomery - 48339 DPV S" at bounding box center [857, 520] width 425 height 24
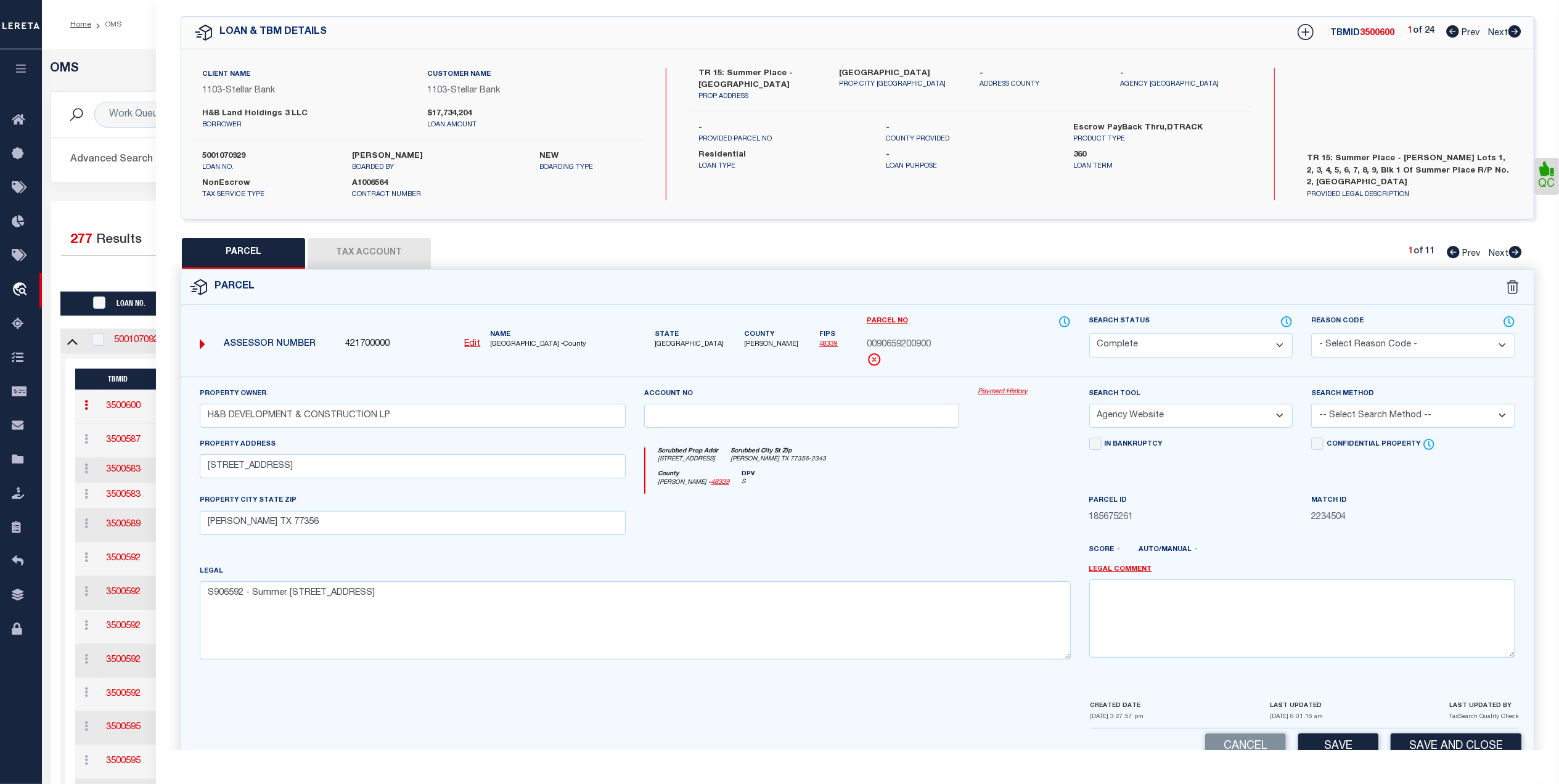
scroll to position [73, 0]
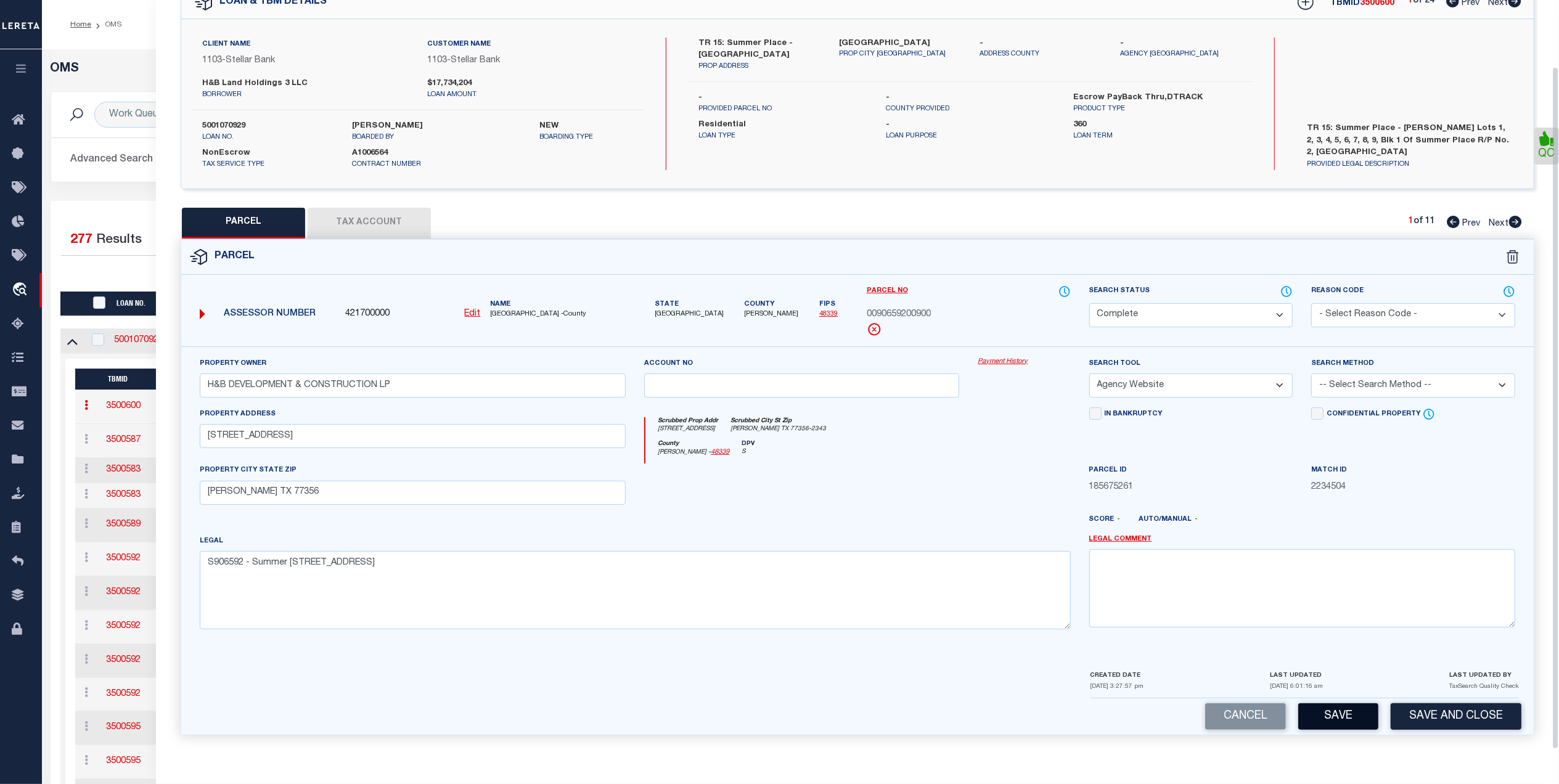
click at [1337, 724] on button "Save" at bounding box center [1338, 716] width 80 height 26
select select "AS"
select select
checkbox input "false"
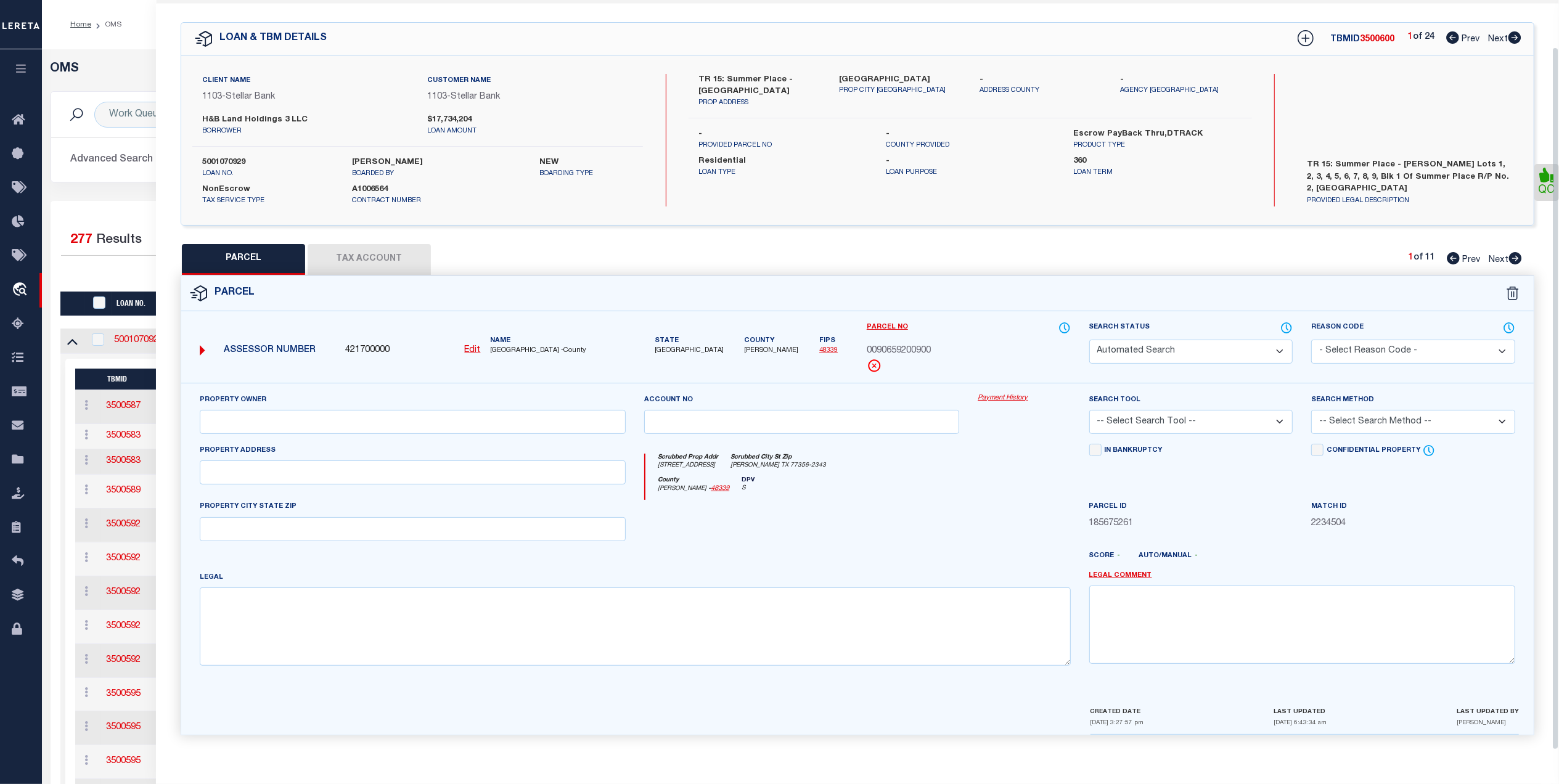
select select "CP"
type input "H&B DEVELOPMENT & CONSTRUCTION LP"
select select "AGW"
select select
type input "18057 SUMMER PLACE CIR"
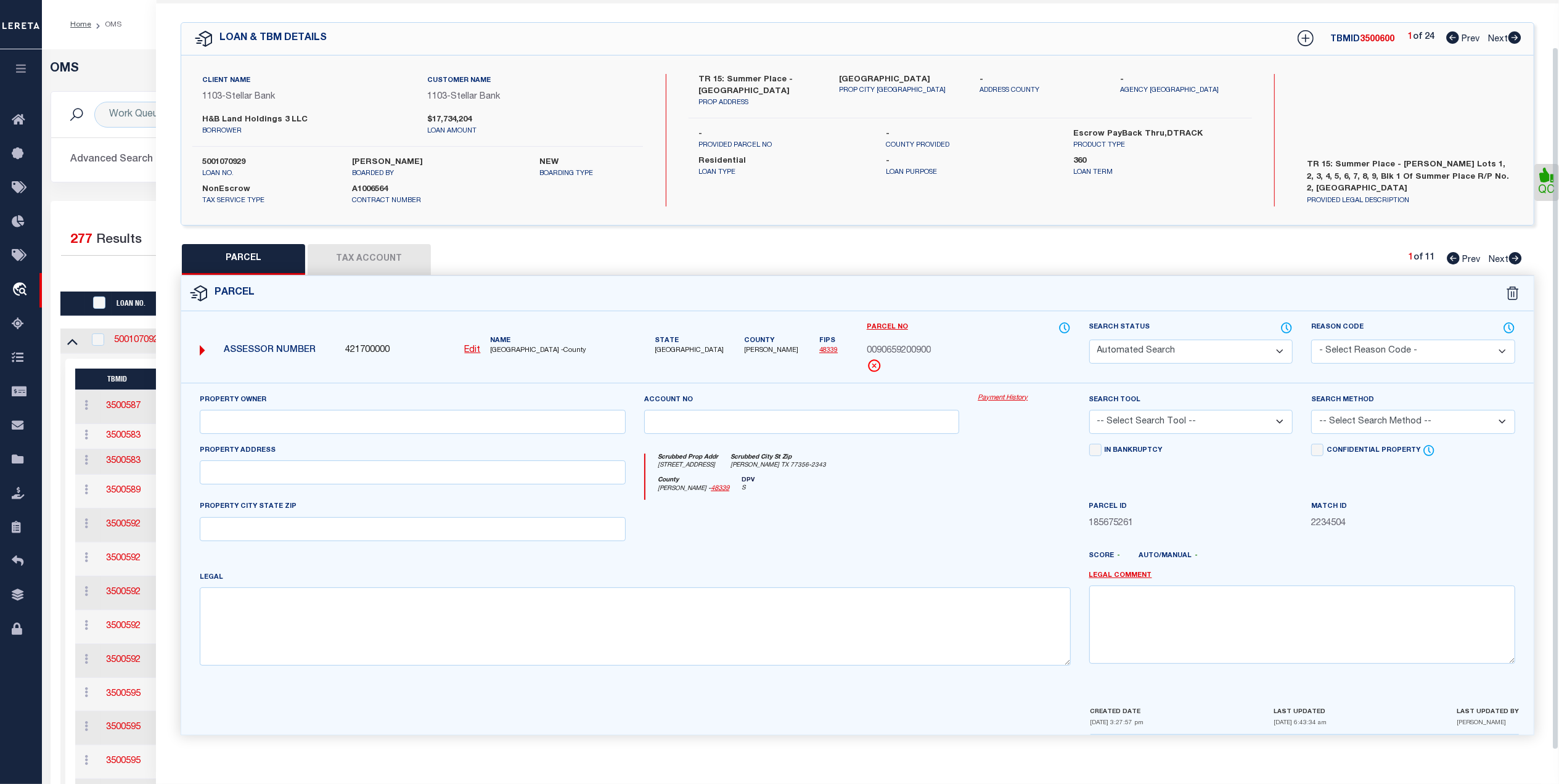
type input "MONTGOMERY TX 77356"
type textarea "S906592 - Summer Place Replat No 2, BLOCK 1, Lot 9"
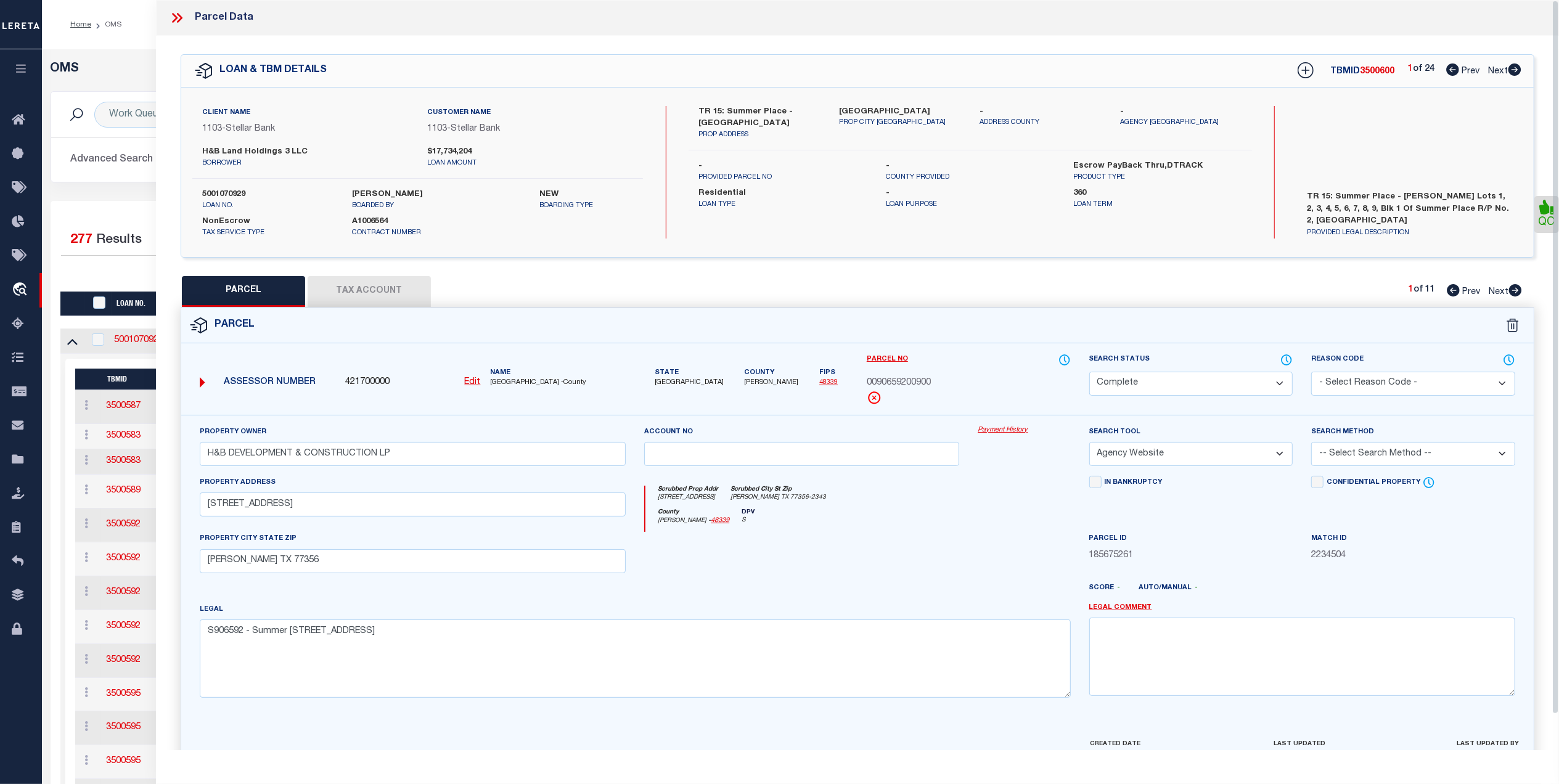
click at [185, 17] on icon at bounding box center [177, 17] width 16 height 16
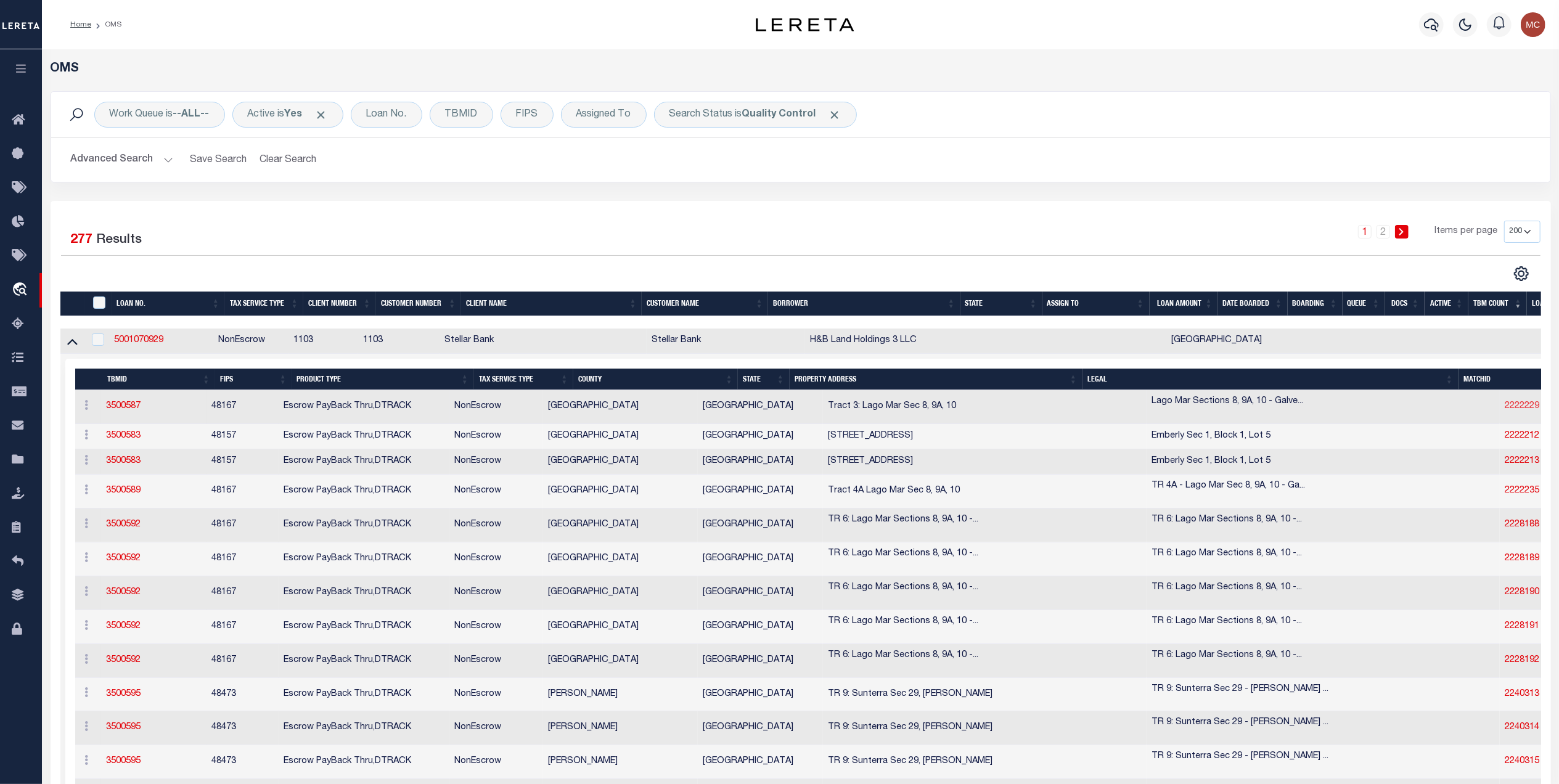
click at [1505, 405] on link "2222229" at bounding box center [1522, 406] width 35 height 8
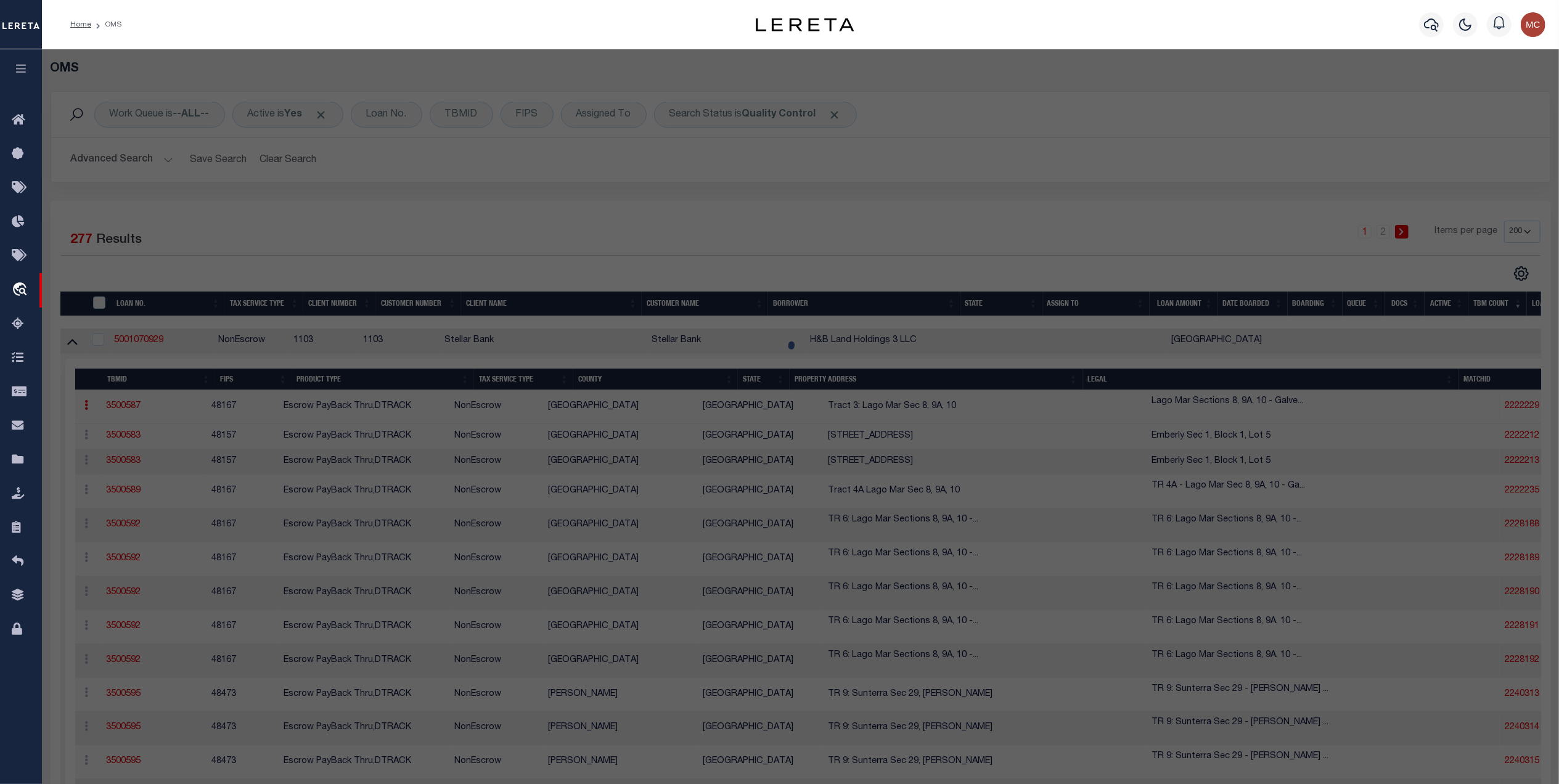
select select "AS"
select select
checkbox input "false"
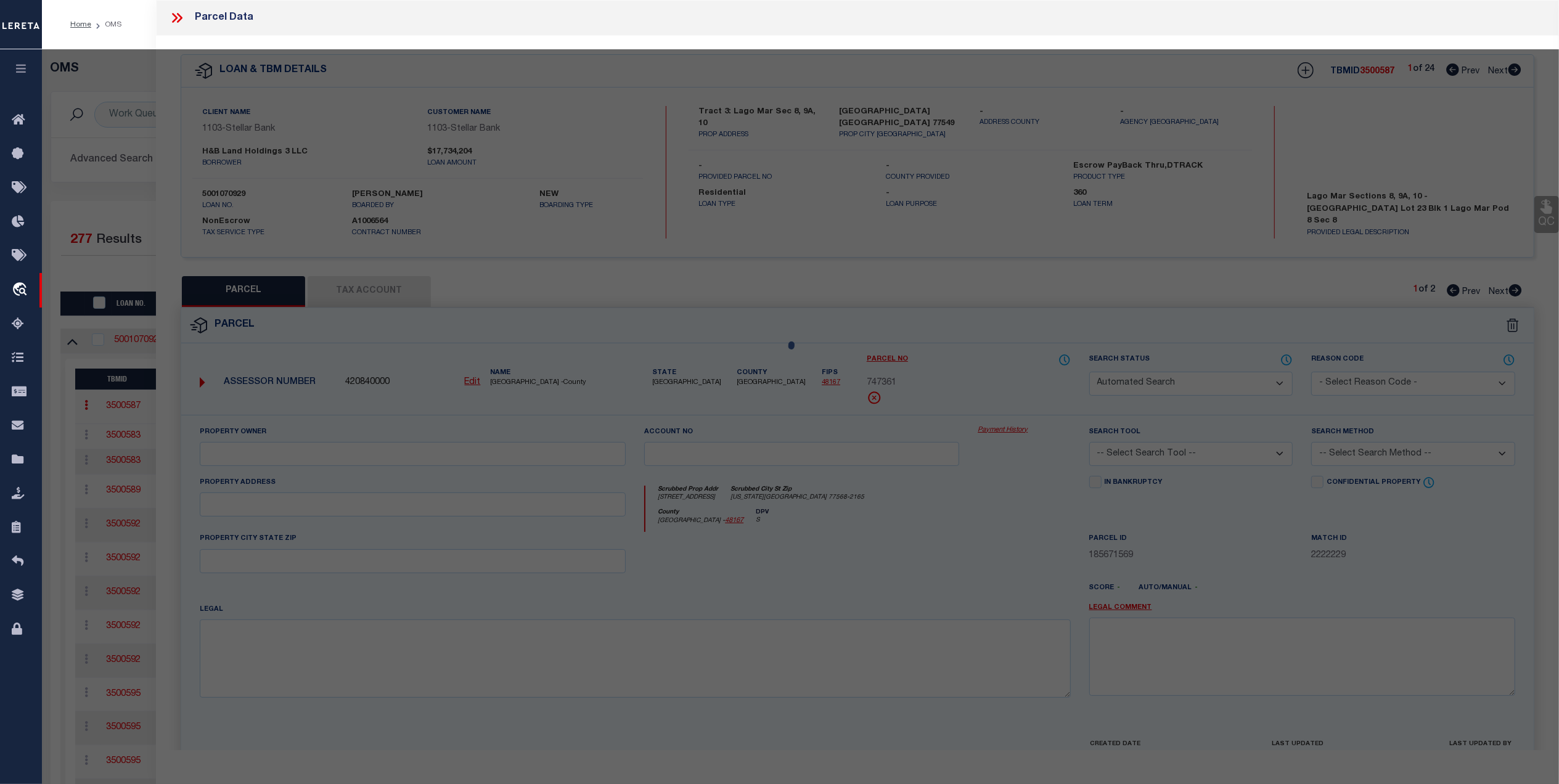
select select "QC"
type input "HSB CONSTRUCTION SERVICES LLC"
select select "AGW"
select select
type input "2908 LAGO COSTA DR"
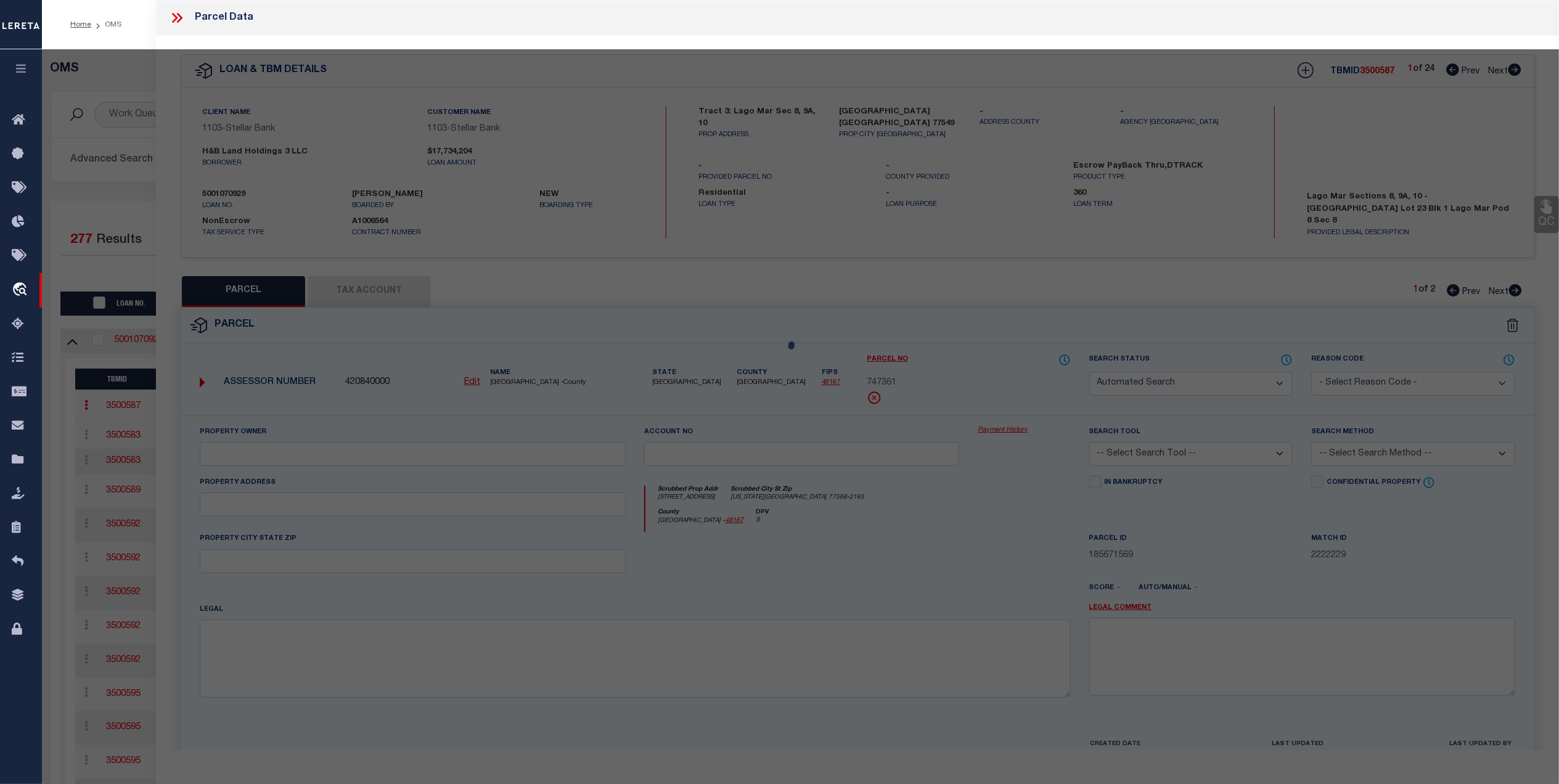
type input "TEXAS CITY, TX 77568"
type textarea "LOT 23 BLK 1 LAGO MAR POD 8 SEC 8 (2023) ABST 11"
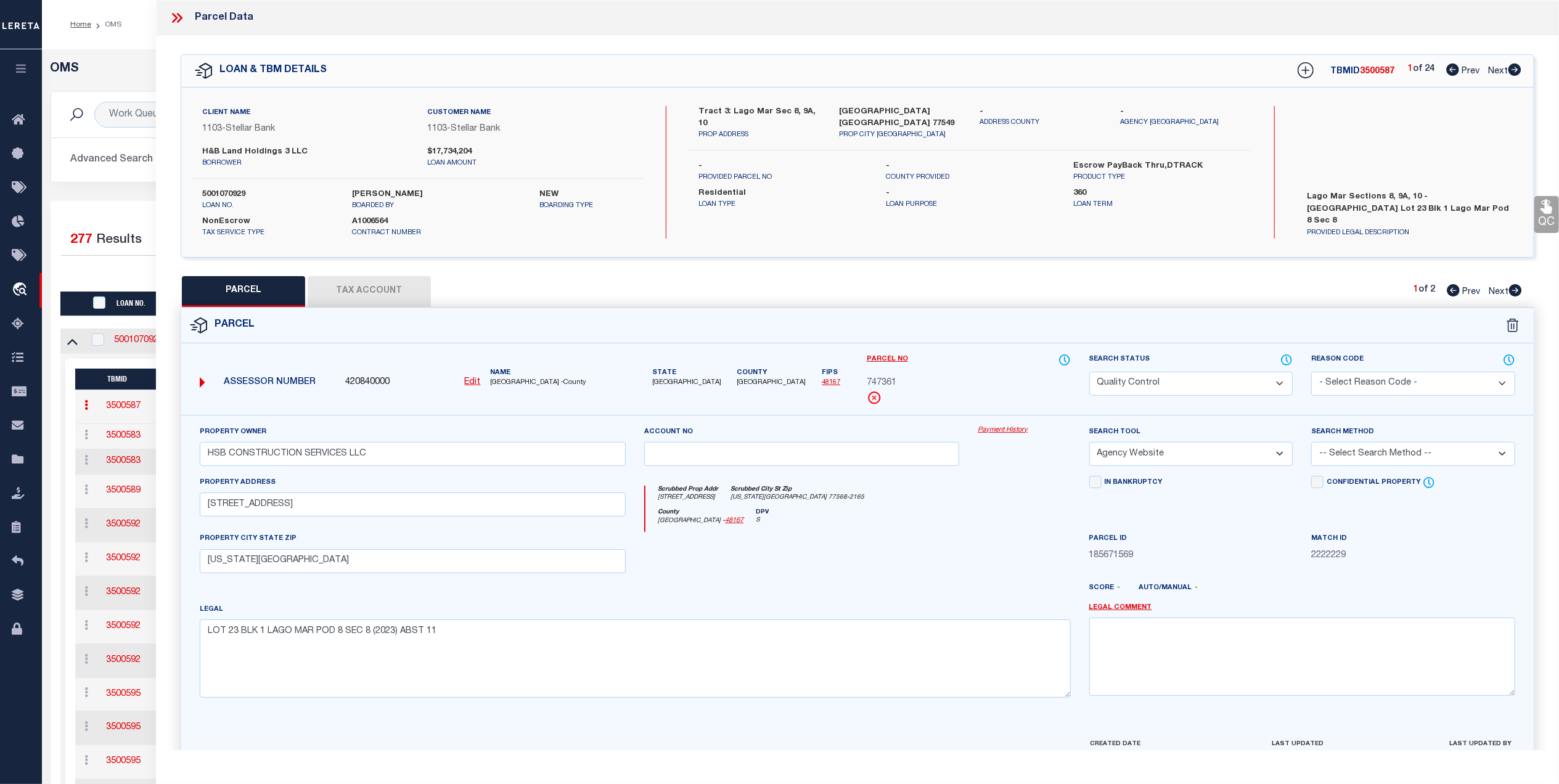
click at [379, 292] on button "Tax Account" at bounding box center [369, 291] width 123 height 31
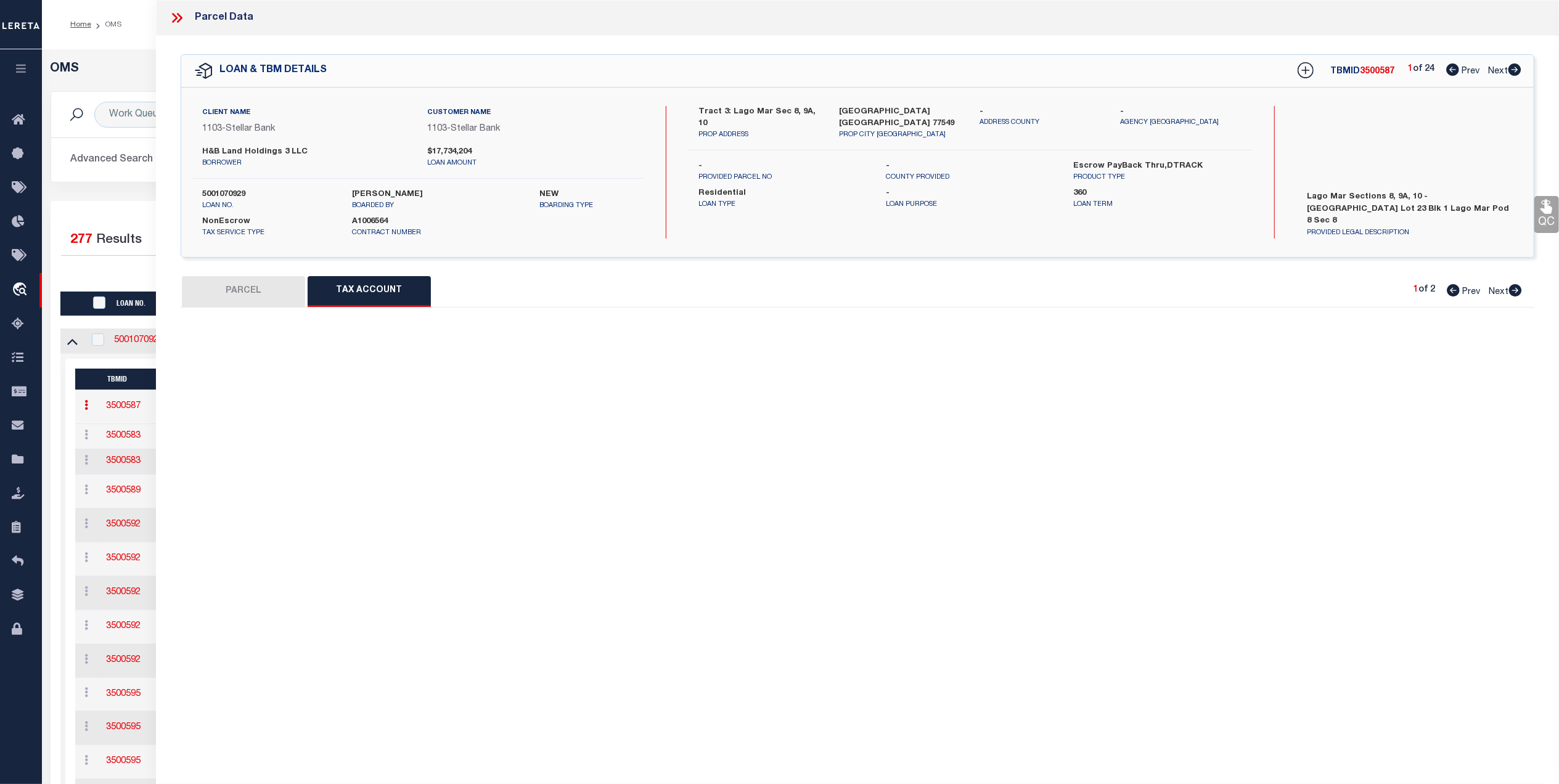
select select "100"
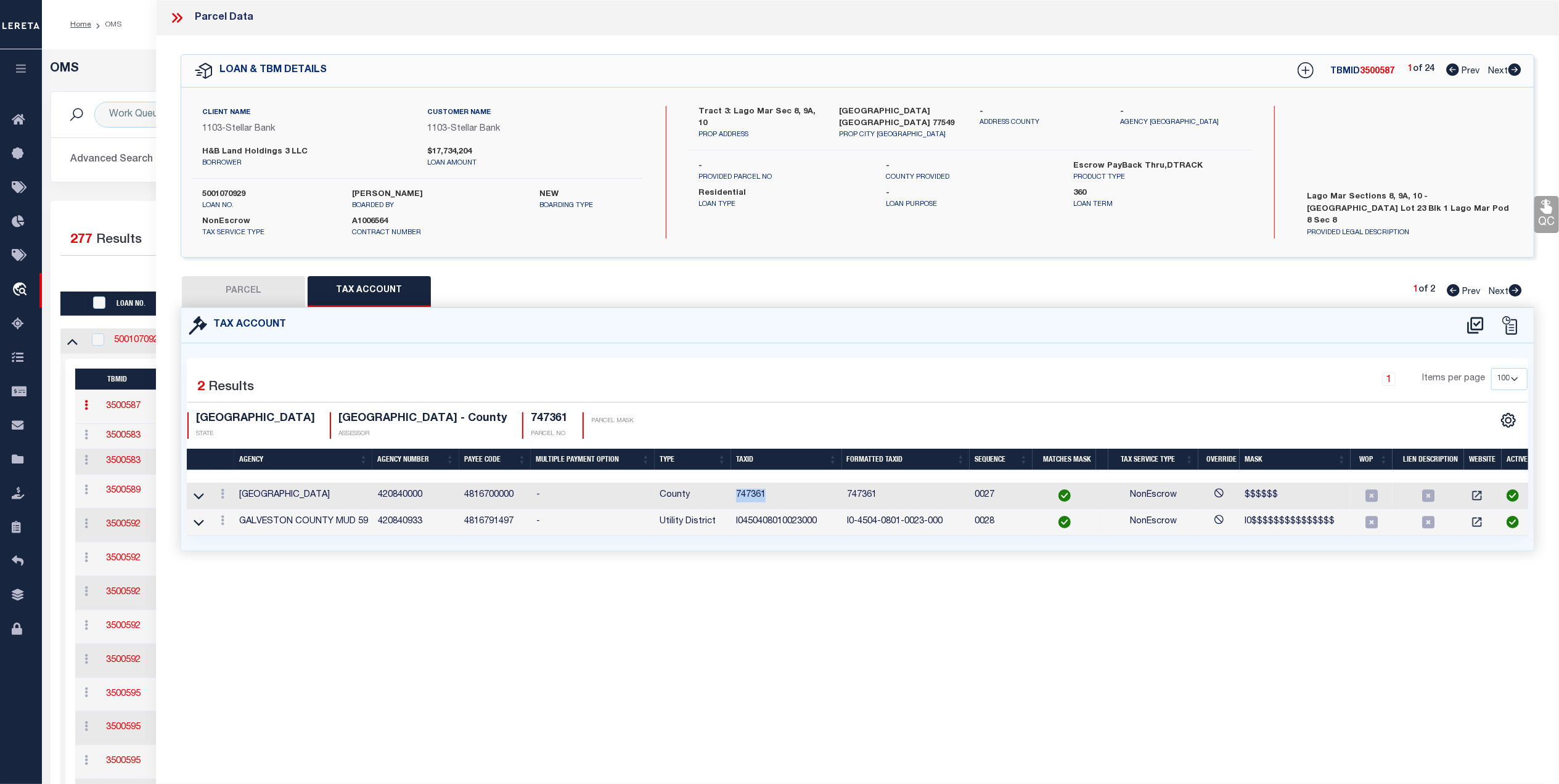
drag, startPoint x: 768, startPoint y: 498, endPoint x: 731, endPoint y: 499, distance: 37.0
click at [731, 499] on td "747361" at bounding box center [787, 496] width 111 height 26
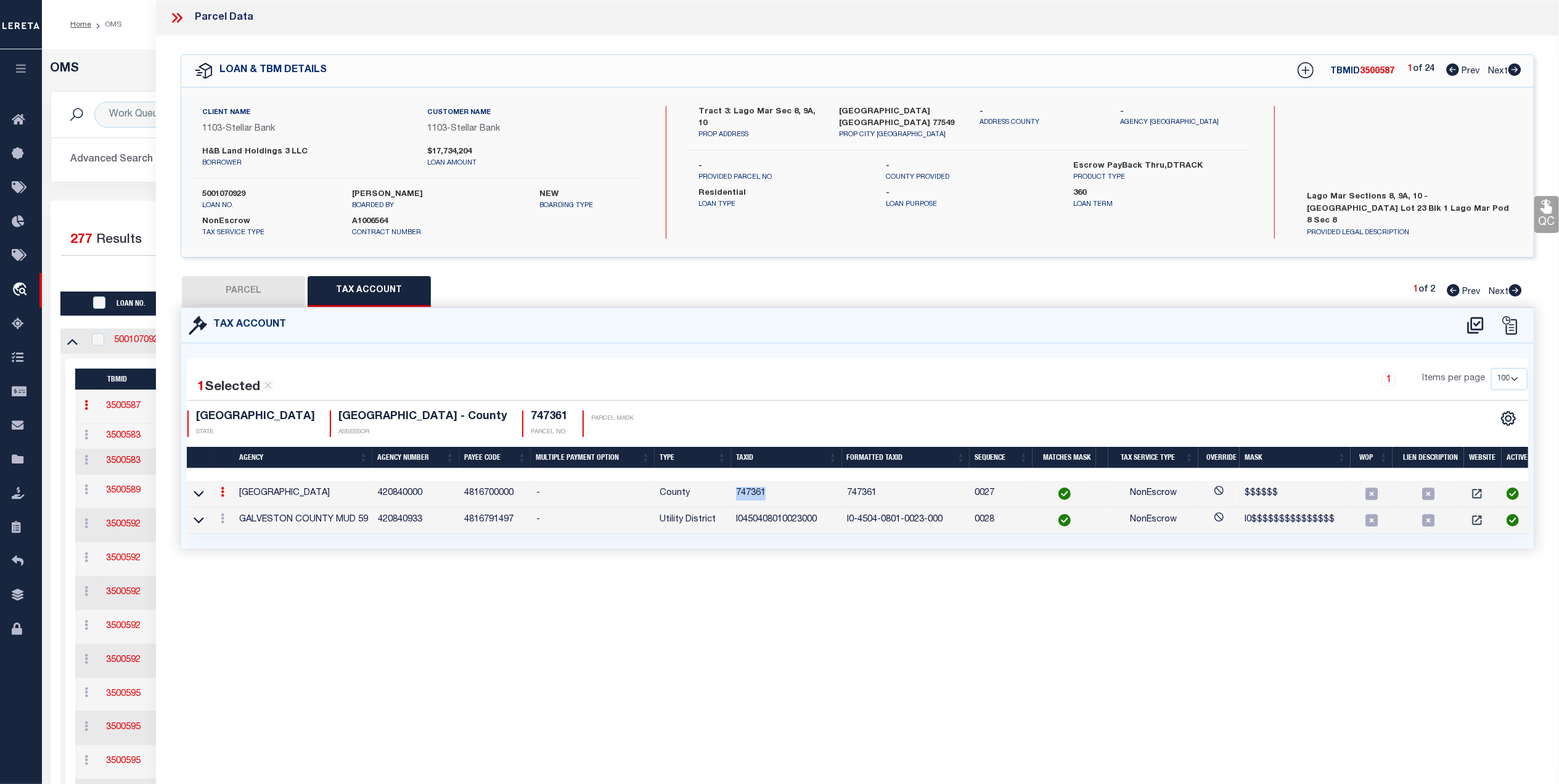
copy td "747361"
click at [276, 295] on button "PARCEL" at bounding box center [243, 291] width 123 height 31
select select "AS"
select select
checkbox input "false"
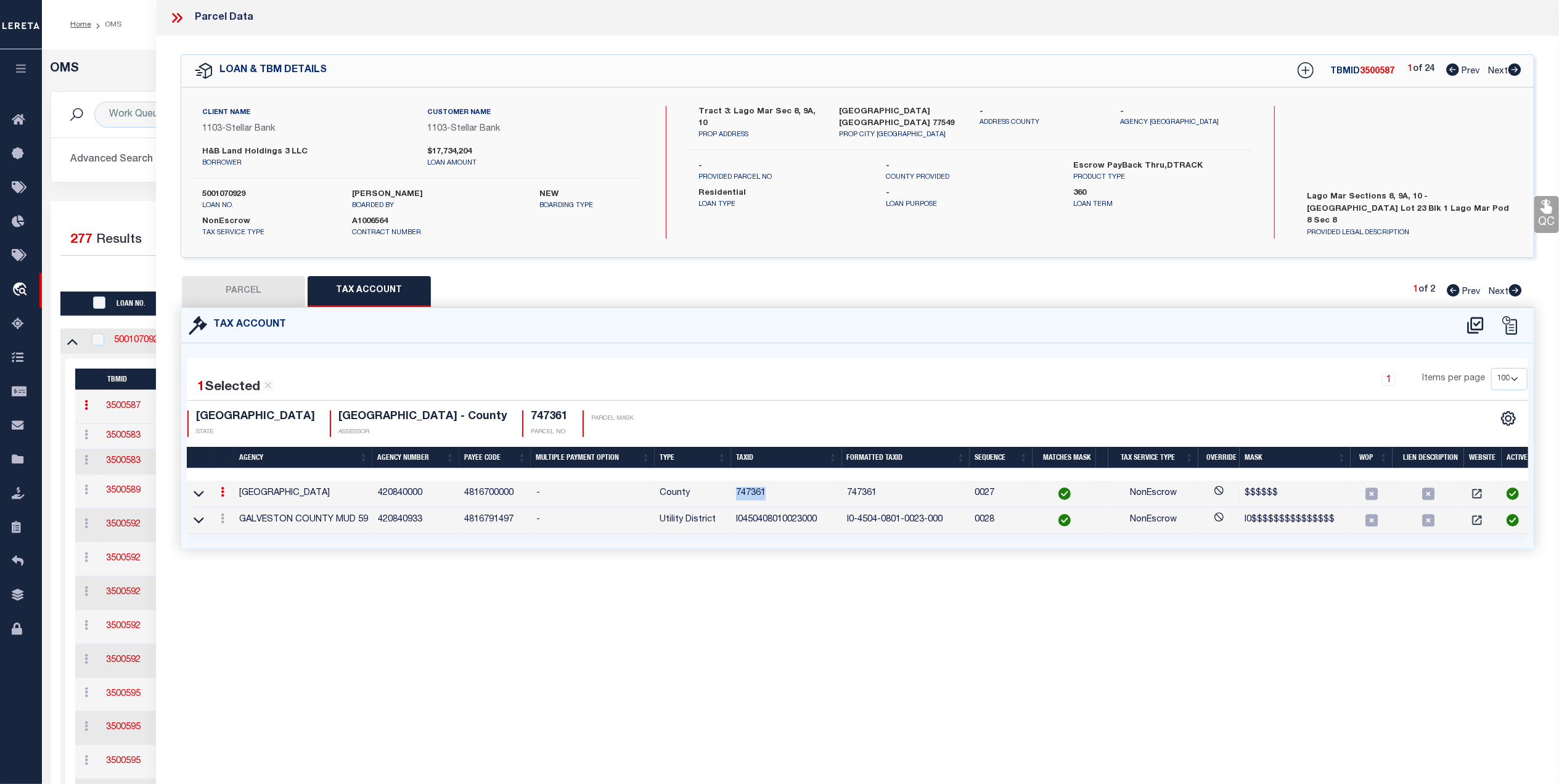
checkbox input "false"
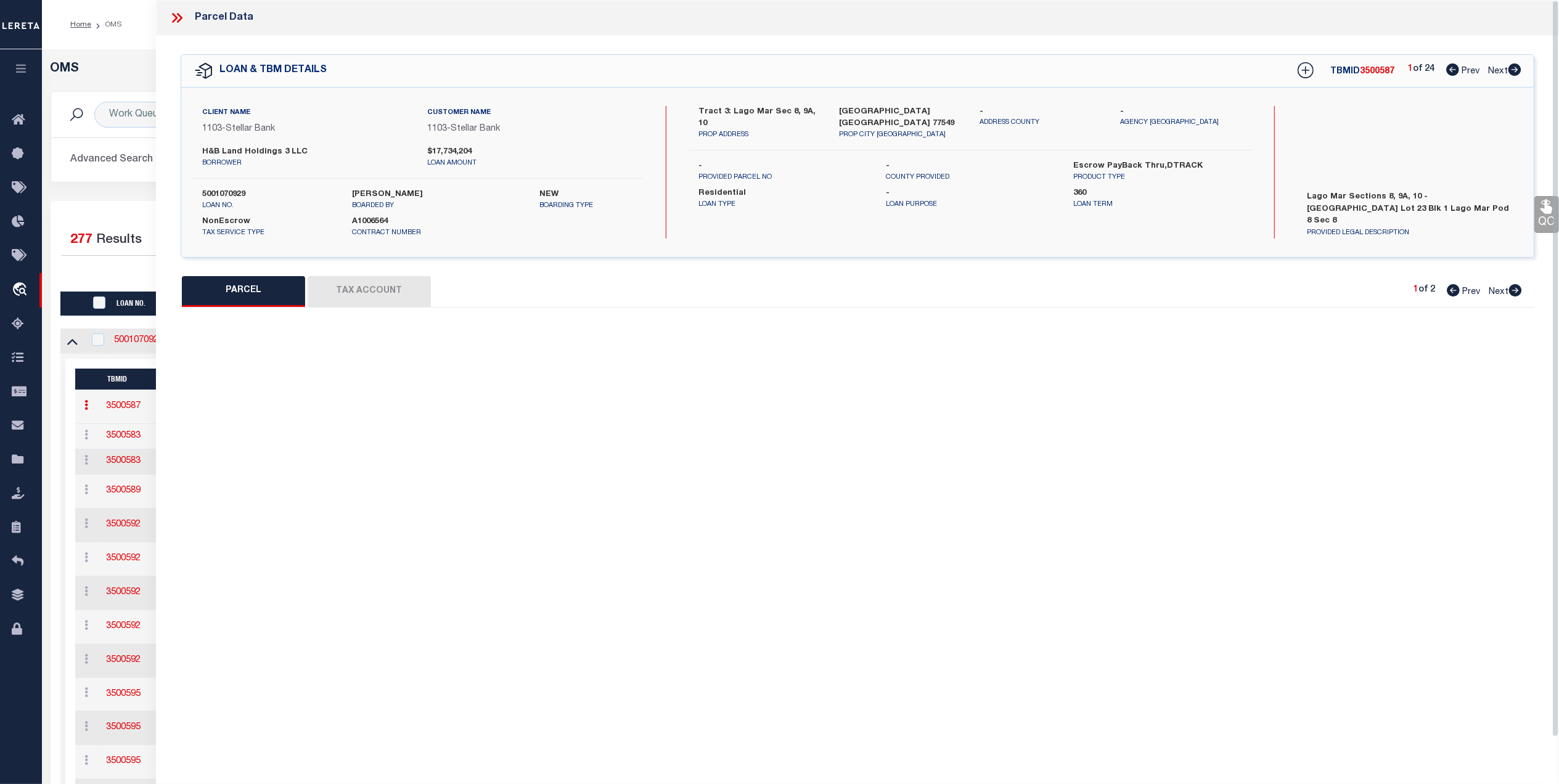
select select "QC"
type input "HSB CONSTRUCTION SERVICES LLC"
select select "AGW"
select select
type input "2908 LAGO COSTA DR"
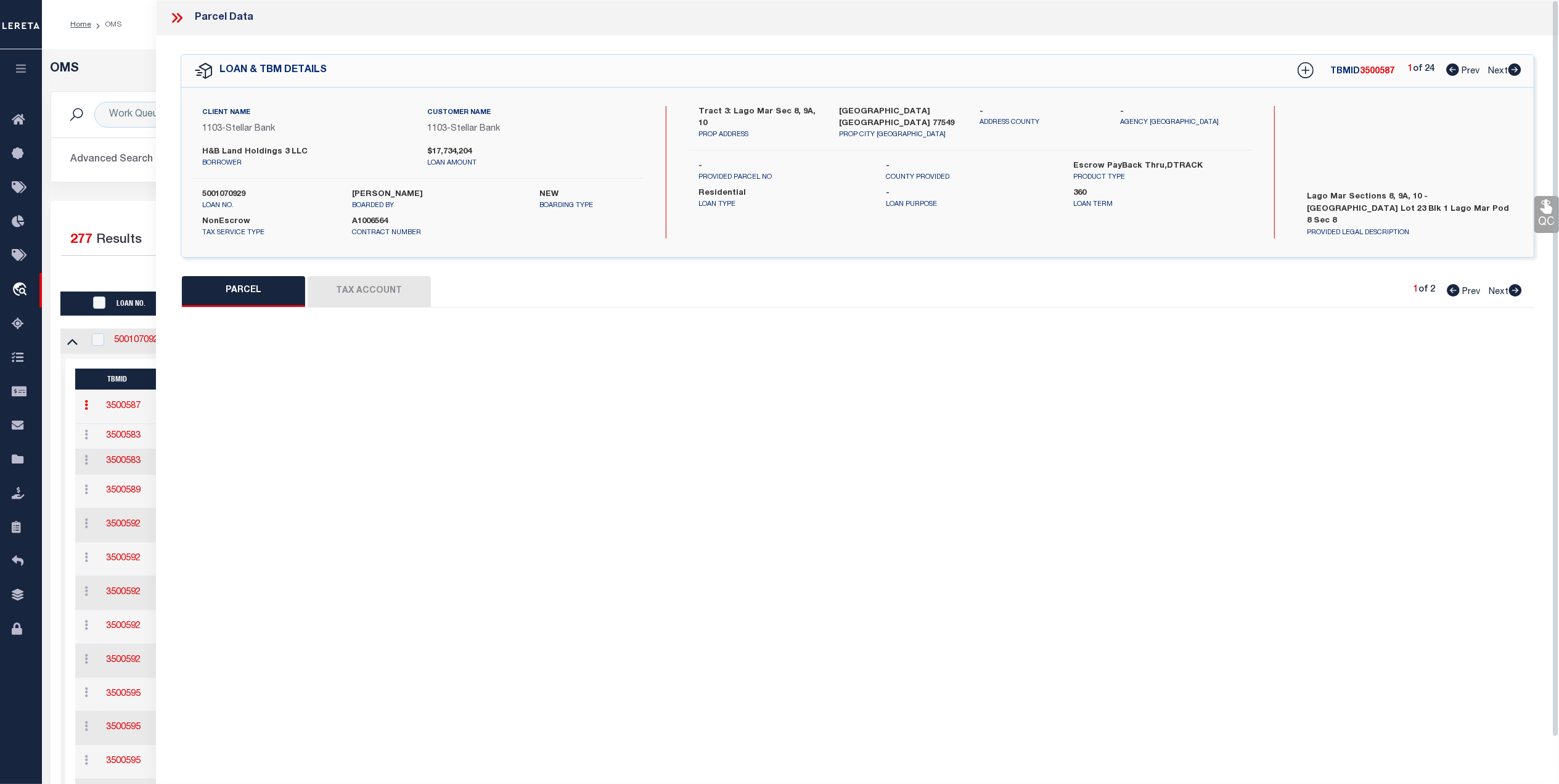
type input "TEXAS CITY, TX 77568"
type textarea "LOT 23 BLK 1 LAGO MAR POD 8 SEC 8 (2023) ABST 11"
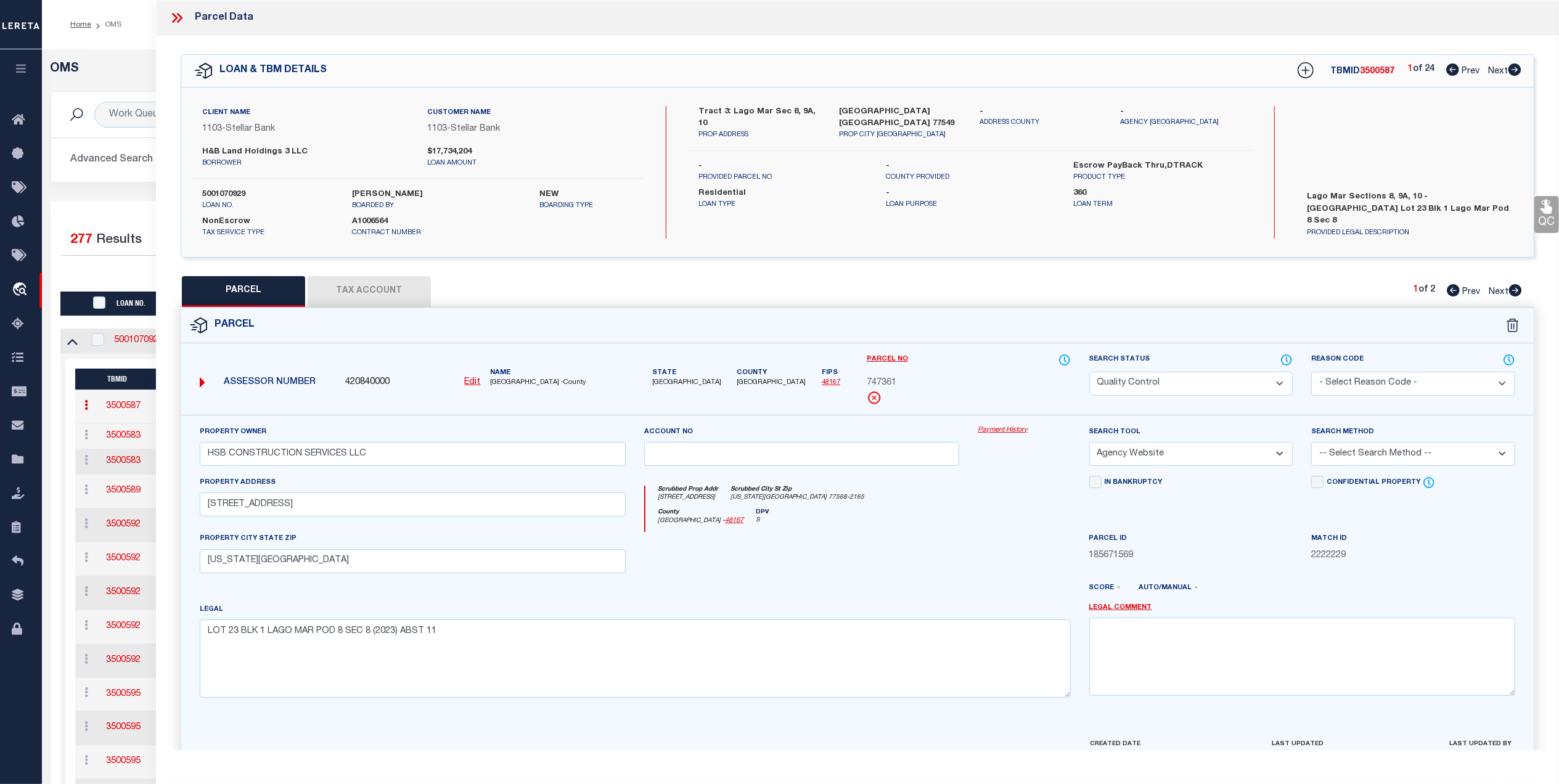
click at [380, 308] on div "Parcel" at bounding box center [857, 325] width 1352 height 35
click at [380, 292] on button "Tax Account" at bounding box center [369, 291] width 123 height 31
select select "100"
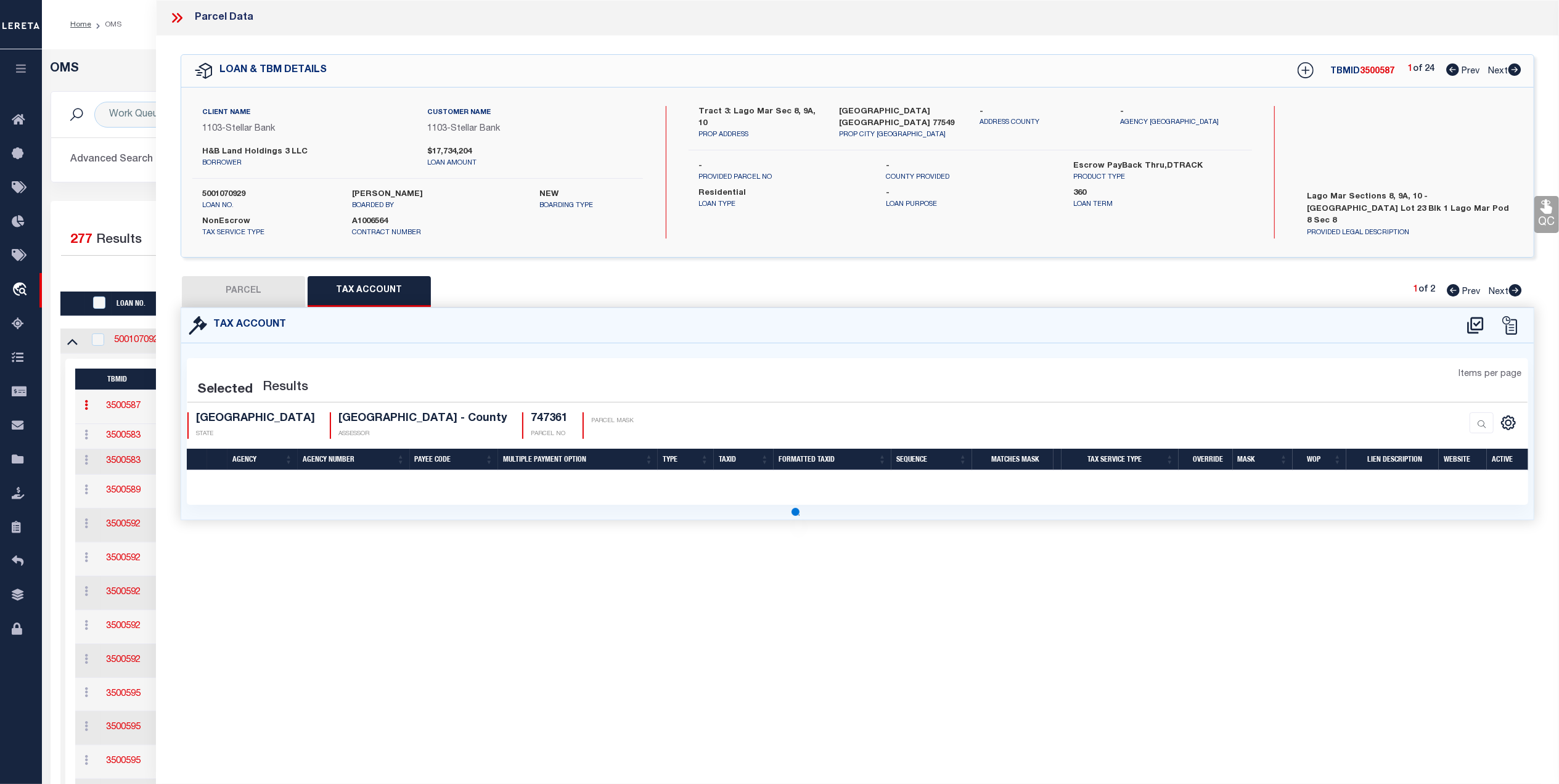
select select "100"
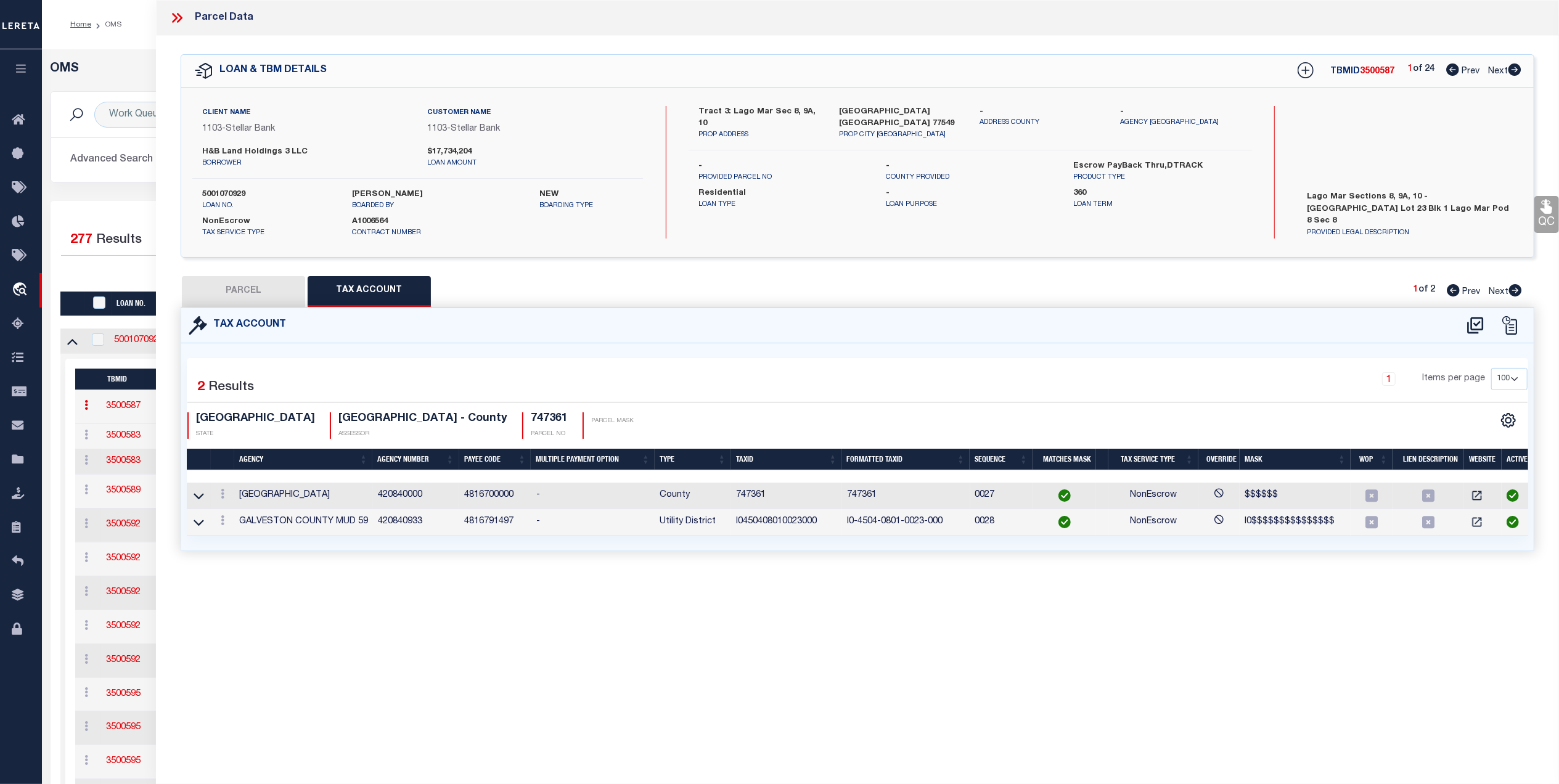
click at [249, 295] on button "PARCEL" at bounding box center [243, 291] width 123 height 31
select select "AS"
select select
checkbox input "false"
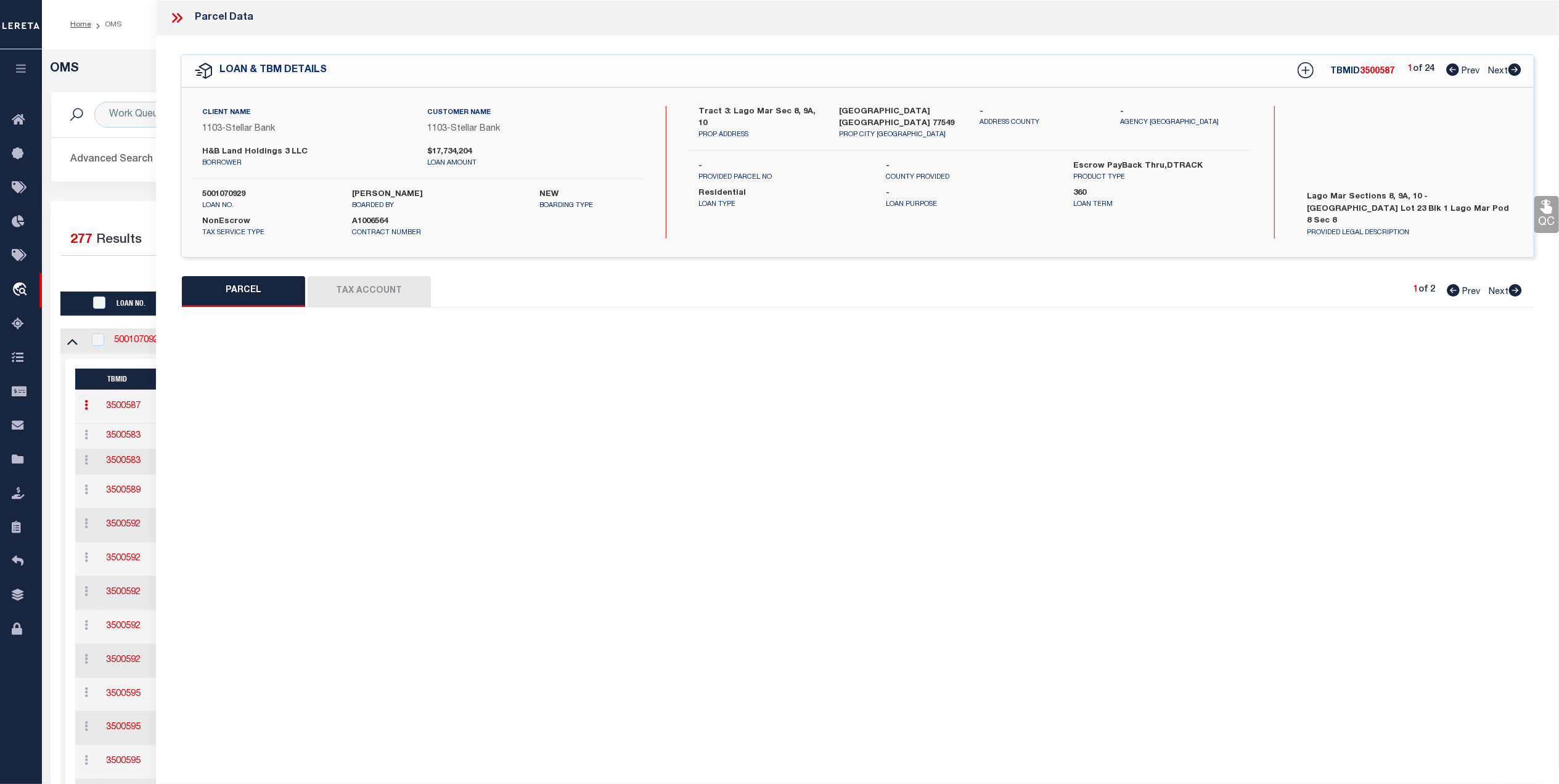
select select "QC"
type input "HSB CONSTRUCTION SERVICES LLC"
select select "AGW"
select select
type input "2908 LAGO COSTA DR"
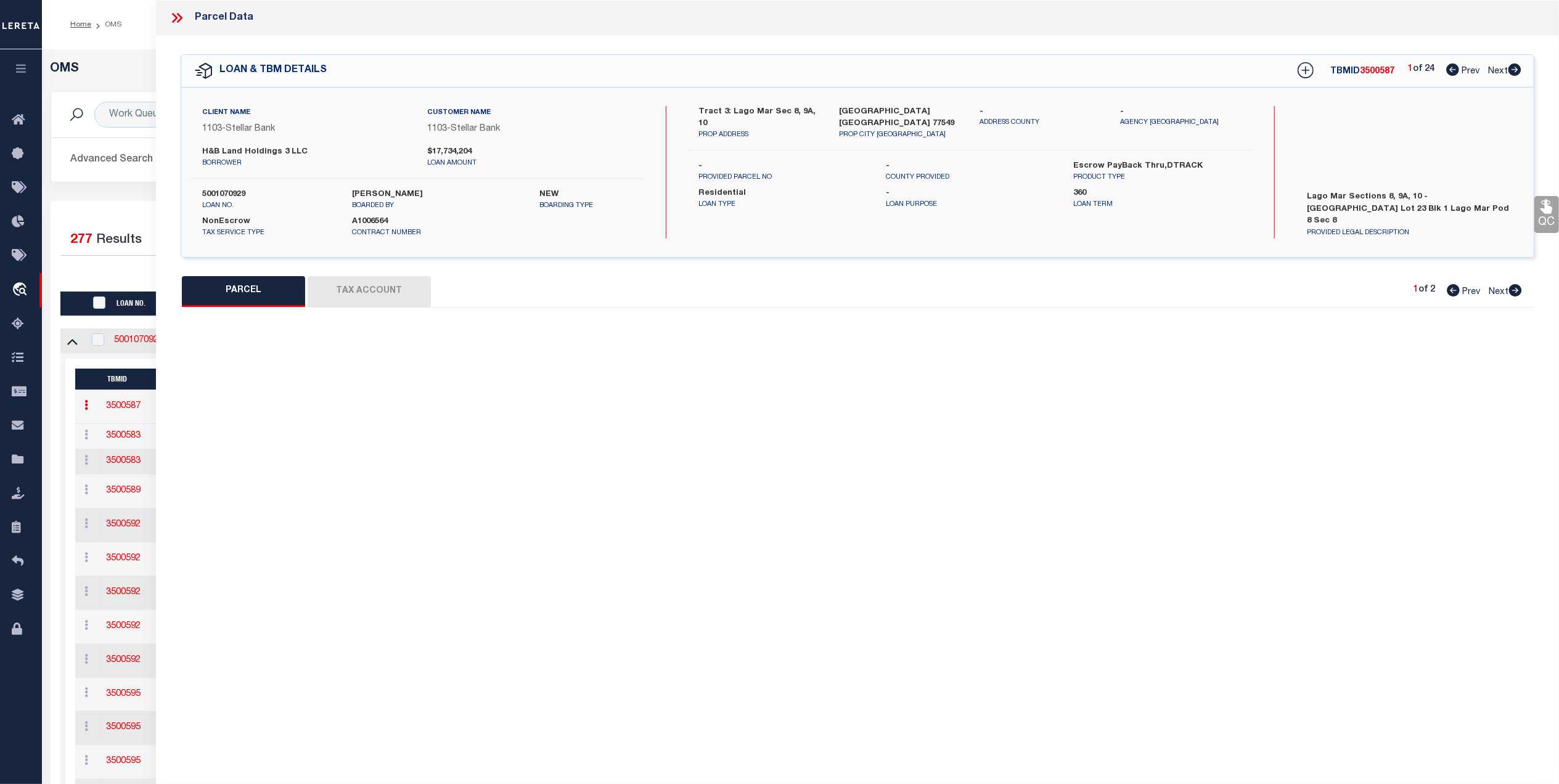
type input "TEXAS CITY, TX 77568"
type textarea "LOT 23 BLK 1 LAGO MAR POD 8 SEC 8 (2023) ABST 11"
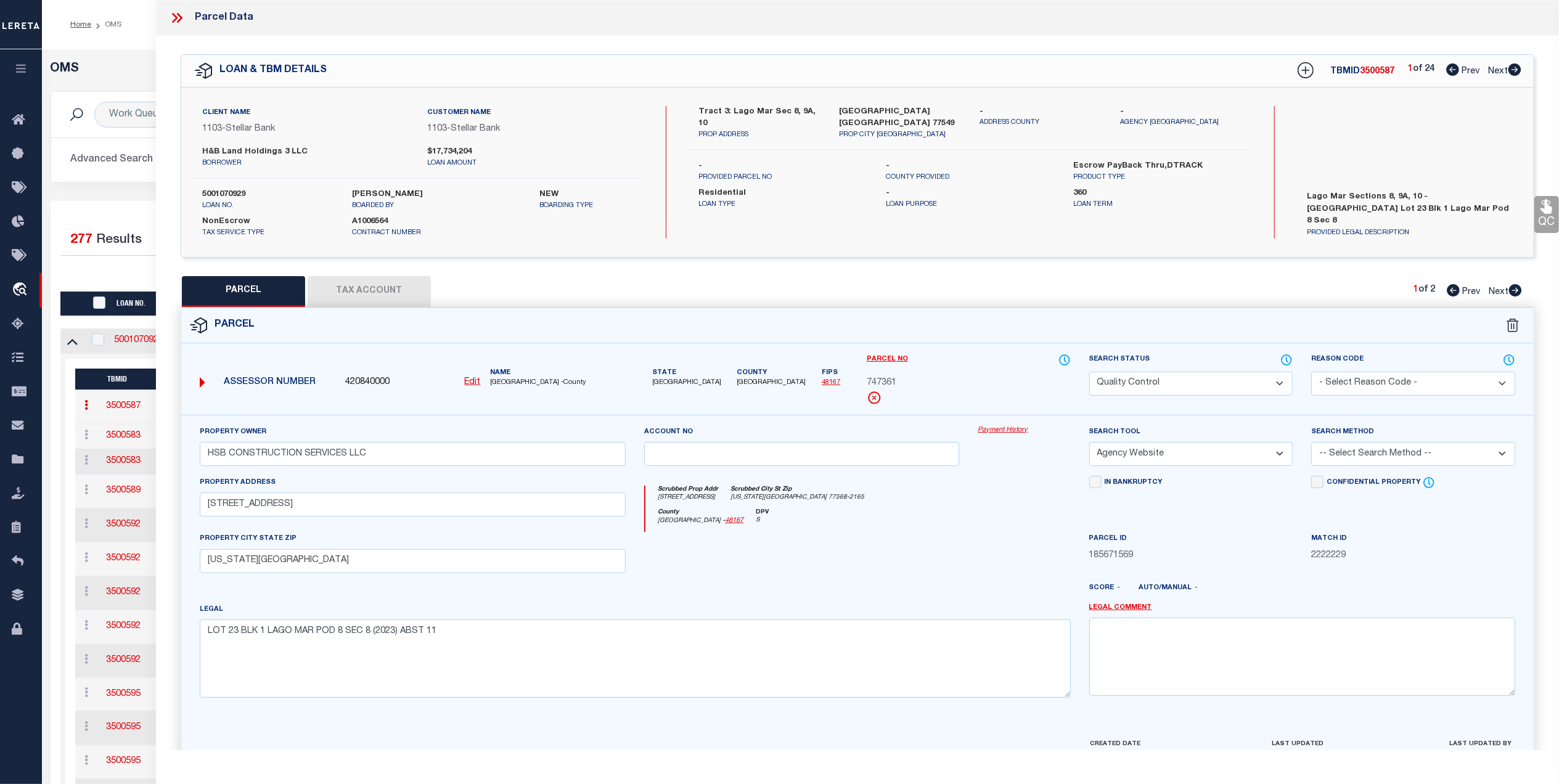
click at [397, 296] on button "Tax Account" at bounding box center [369, 291] width 123 height 31
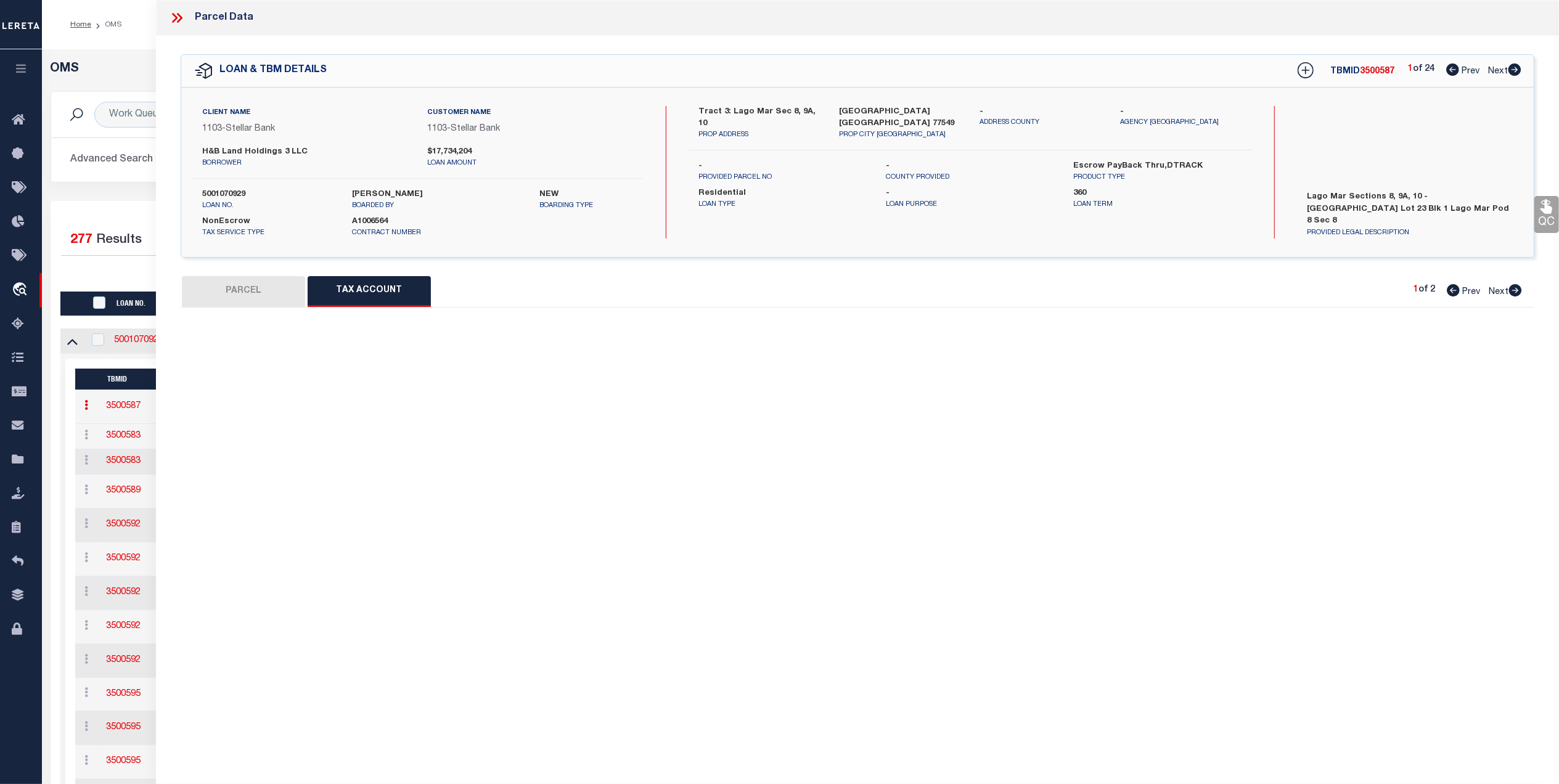
select select "100"
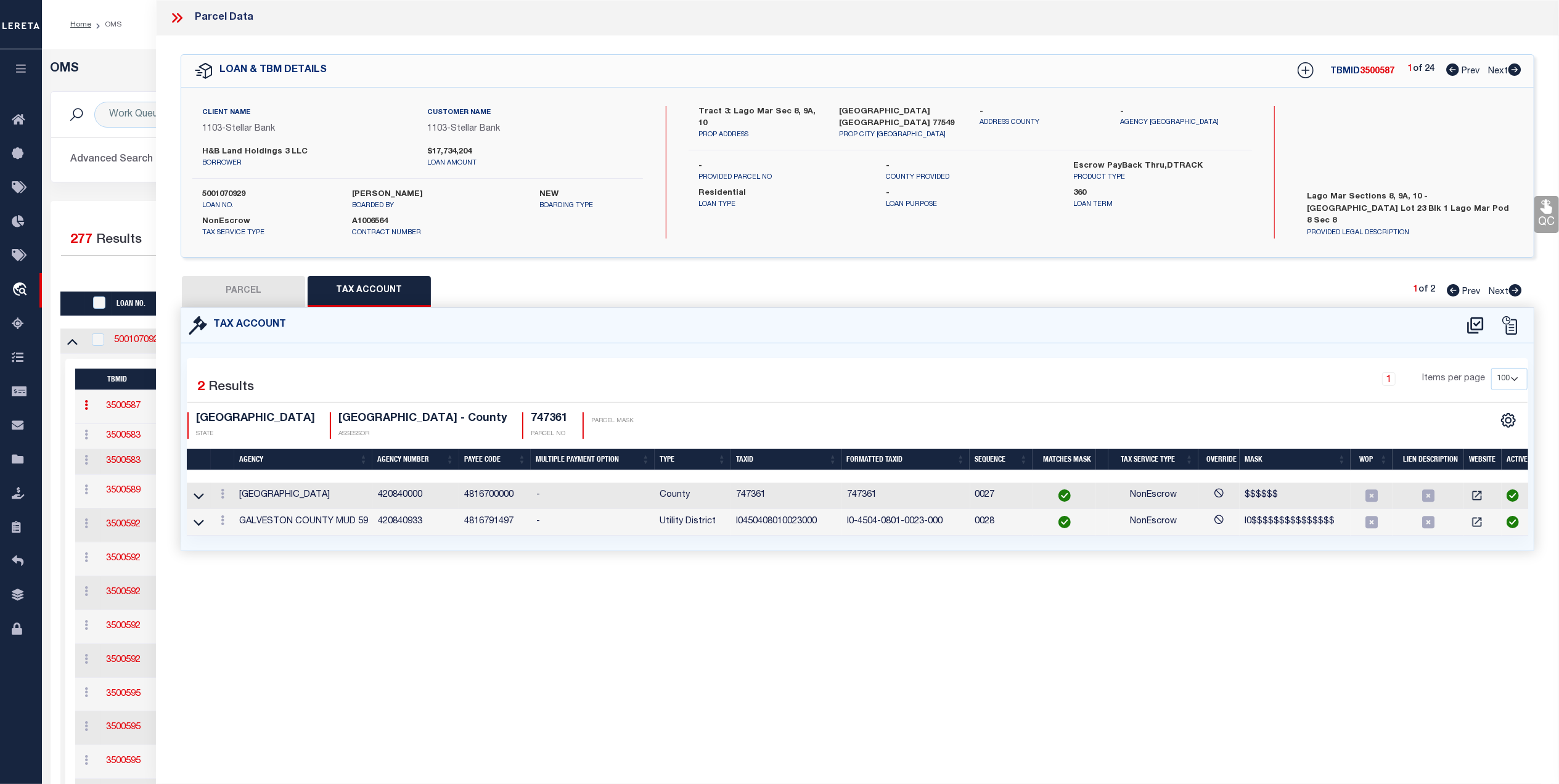
click at [224, 289] on button "PARCEL" at bounding box center [243, 291] width 123 height 31
select select "AS"
select select
checkbox input "false"
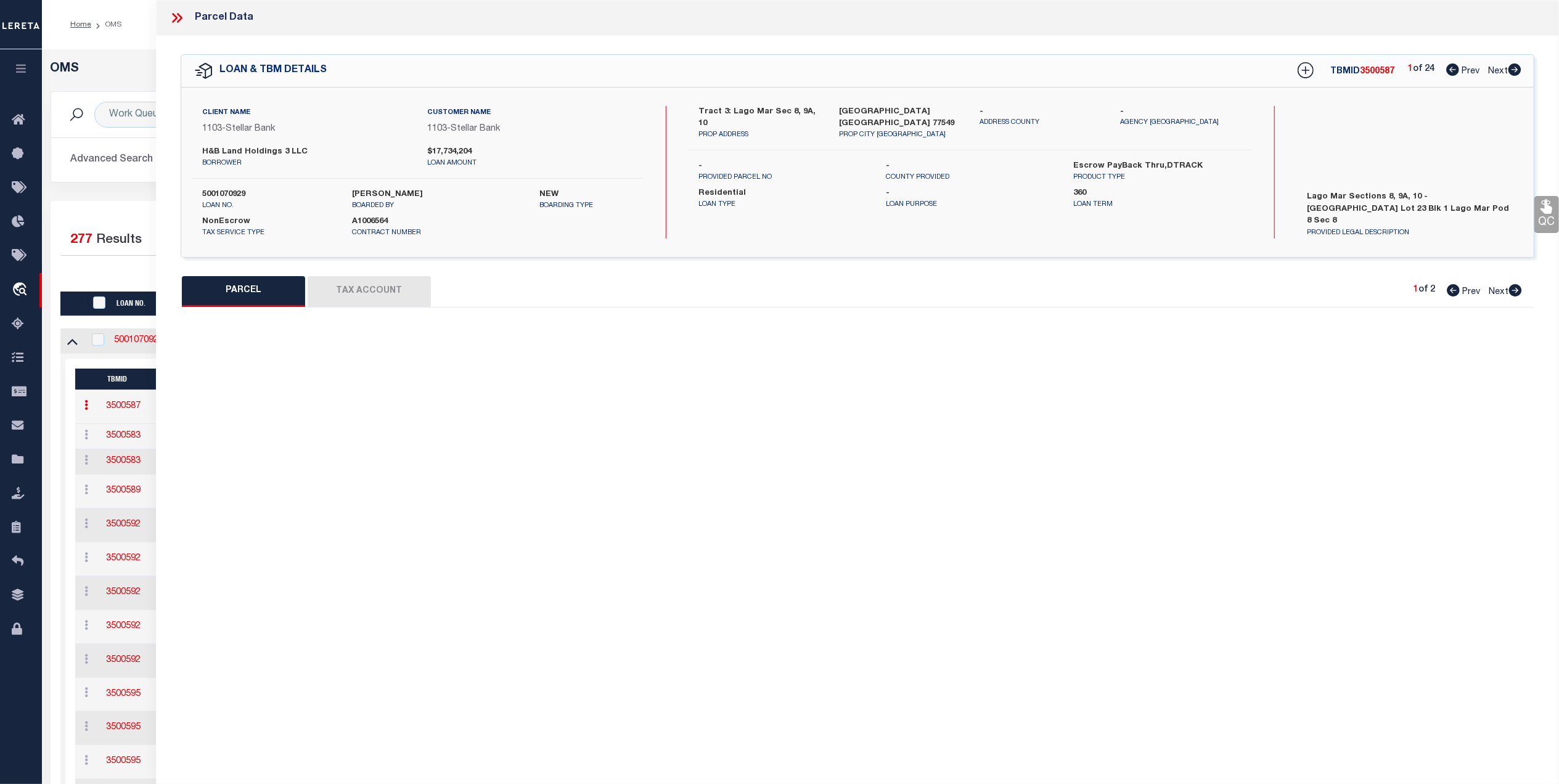
select select "QC"
type input "HSB CONSTRUCTION SERVICES LLC"
select select "AGW"
select select
type input "2908 LAGO COSTA DR"
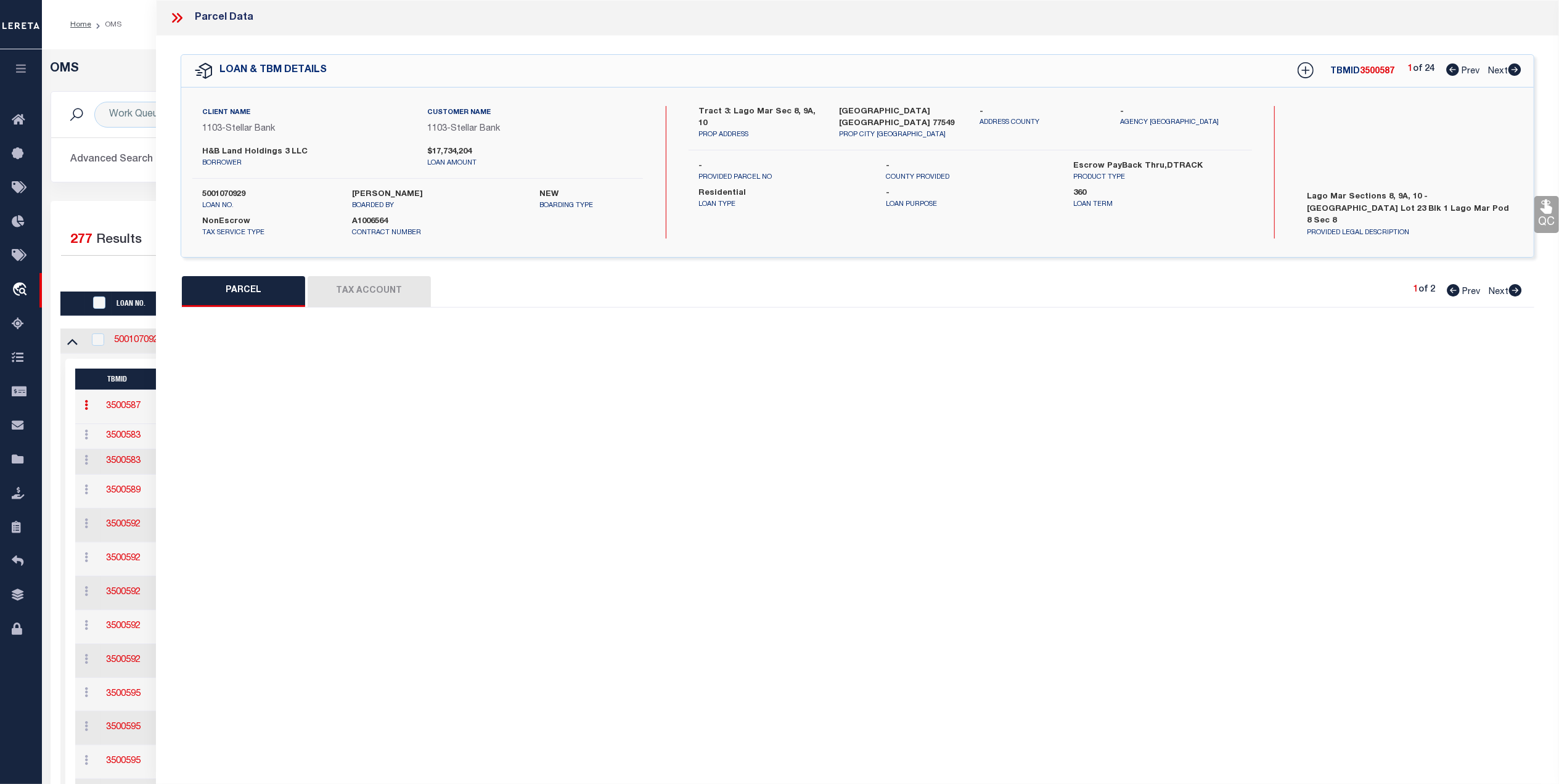
type input "TEXAS CITY, TX 77568"
type textarea "LOT 23 BLK 1 LAGO MAR POD 8 SEC 8 (2023) ABST 11"
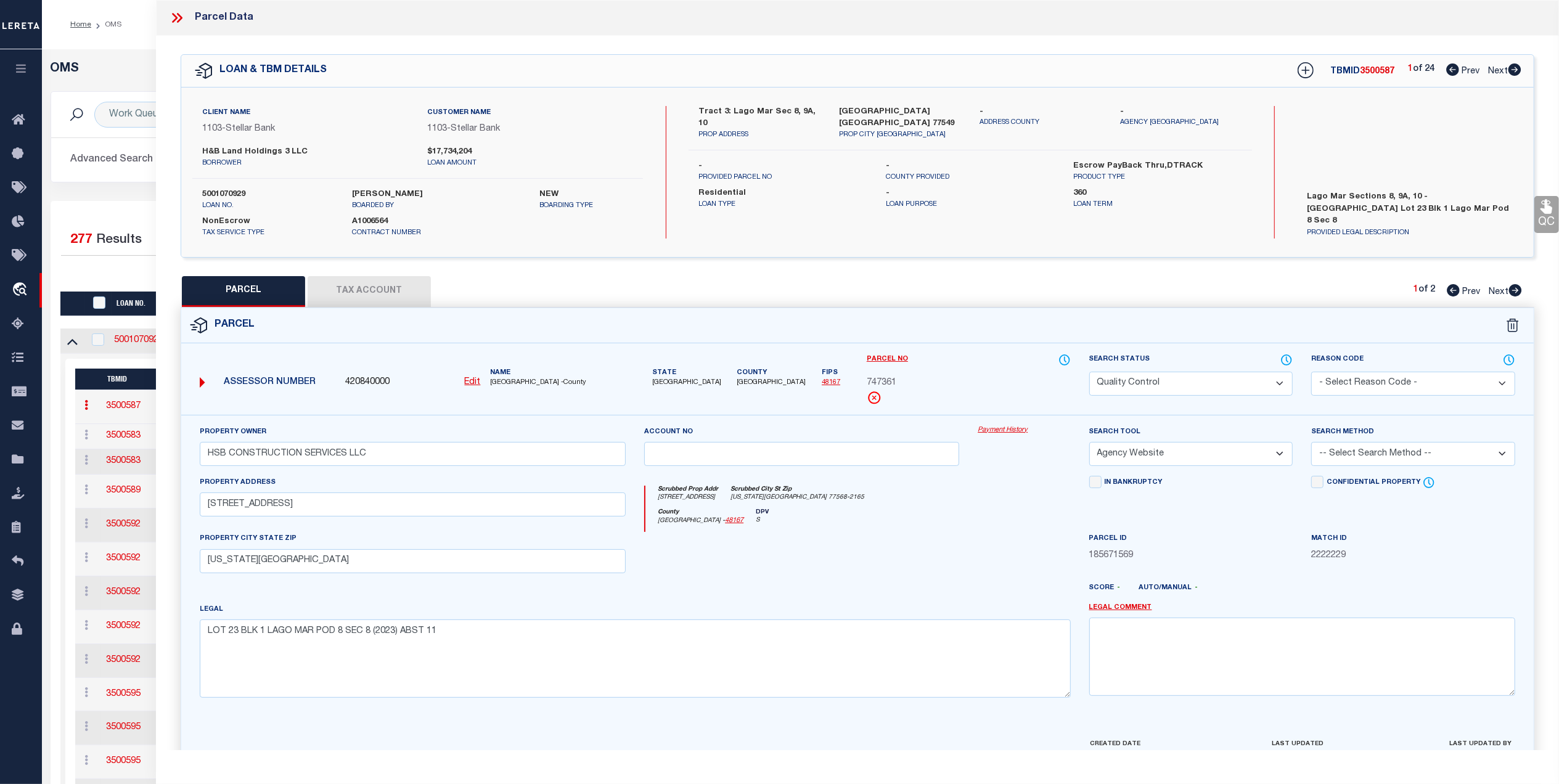
click at [1539, 215] on link "QC" at bounding box center [1547, 214] width 25 height 37
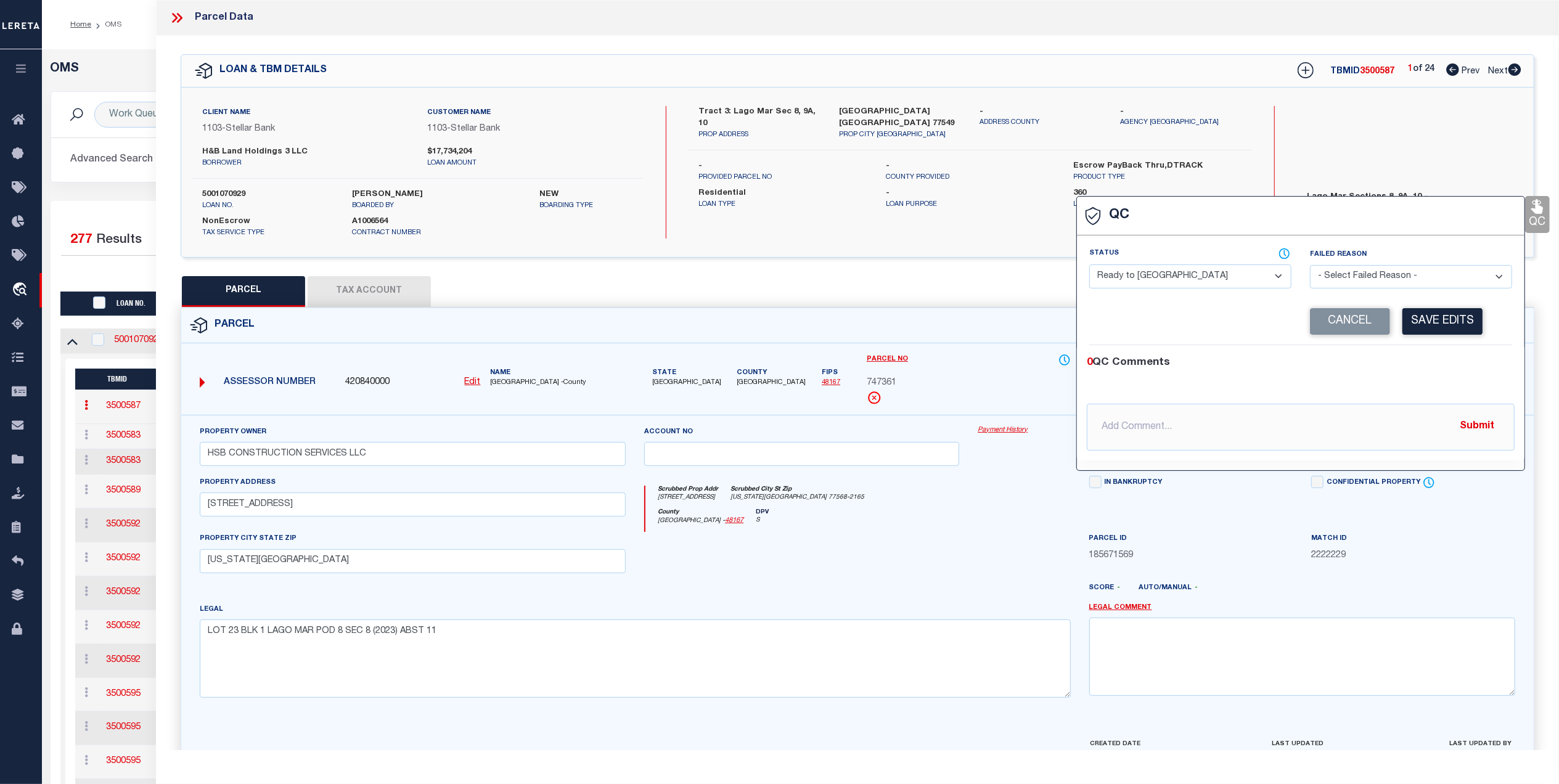
click at [1157, 275] on select "- Select Status - Ready to QC Correct Incorrect" at bounding box center [1190, 276] width 202 height 24
select select "COR"
click at [1089, 266] on select "- Select Status - Ready to QC Correct Incorrect" at bounding box center [1190, 276] width 202 height 24
click at [1468, 325] on button "Save Edits" at bounding box center [1442, 321] width 80 height 26
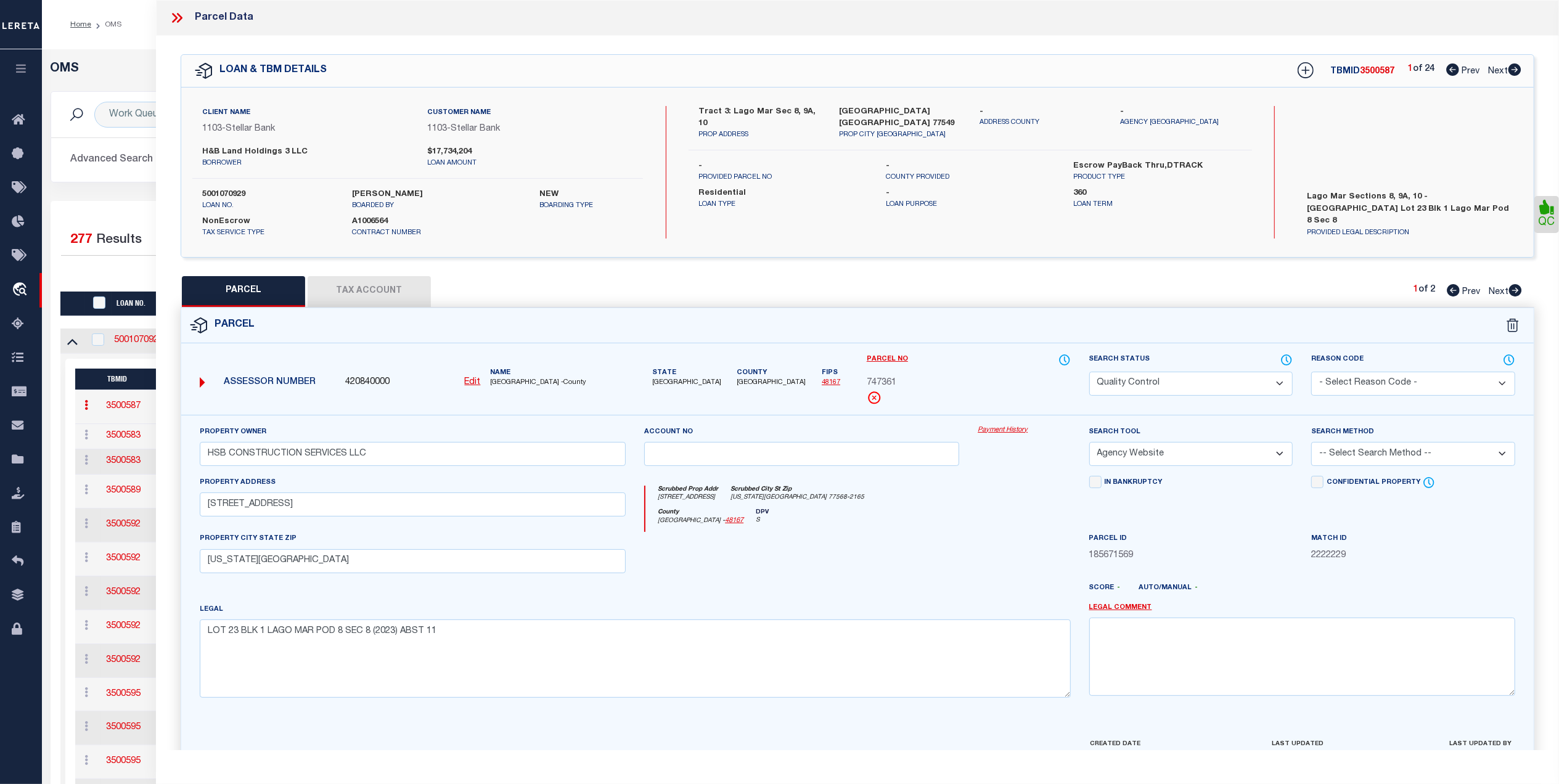
click at [1174, 380] on select "Automated Search Bad Parcel Complete Duplicate Parcel High Dollar Reporting In …" at bounding box center [1191, 383] width 204 height 24
click at [1089, 371] on select "Automated Search Bad Parcel Complete Duplicate Parcel High Dollar Reporting In …" at bounding box center [1191, 383] width 204 height 24
drag, startPoint x: 1007, startPoint y: 503, endPoint x: 1041, endPoint y: 528, distance: 42.2
click at [1007, 503] on div "Scrubbed Prop Addr 2908 LAGO COSTA DR Scrubbed City St Zip TEXAS CITY TX 77568-…" at bounding box center [857, 497] width 425 height 23
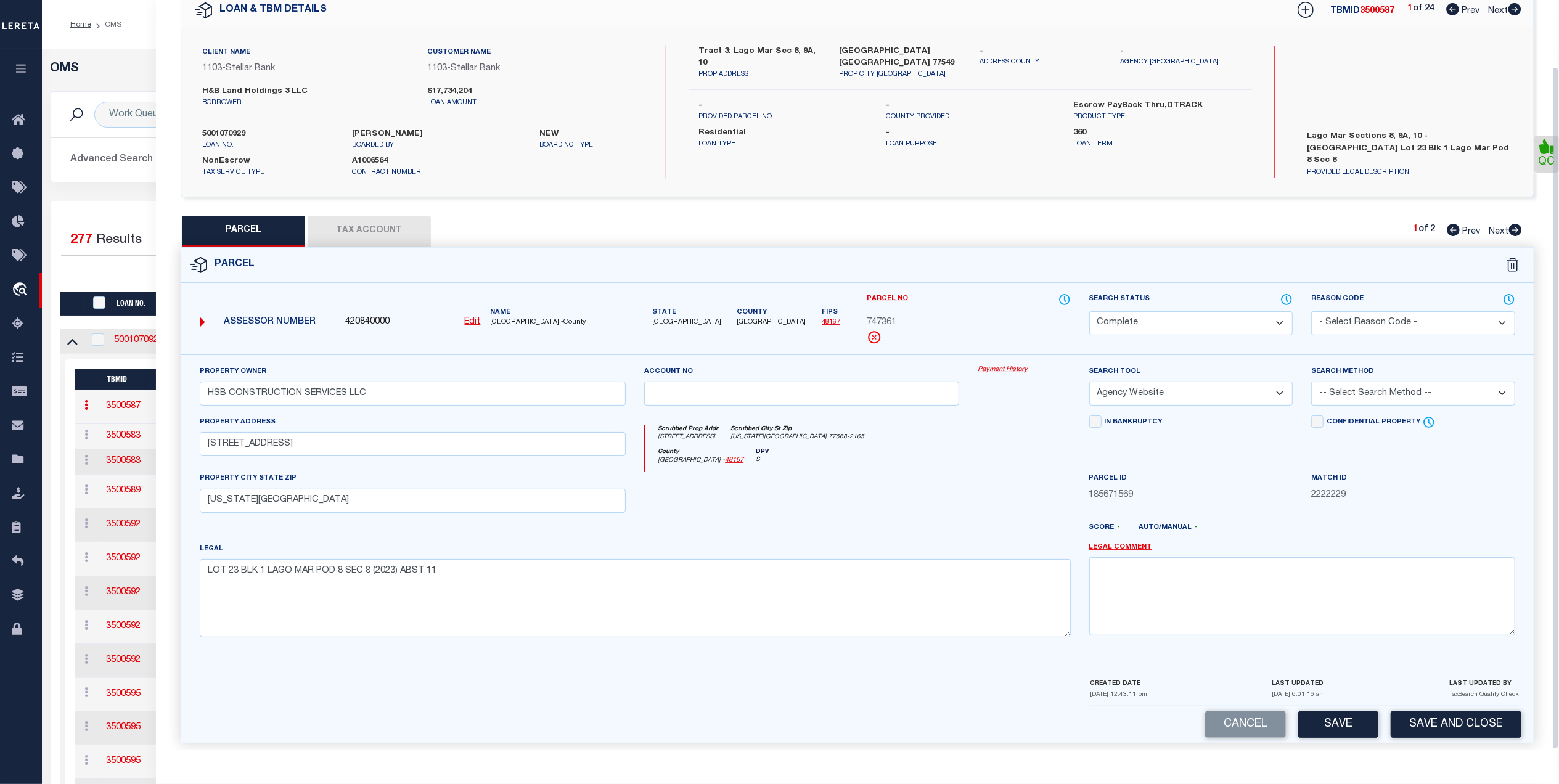
scroll to position [73, 0]
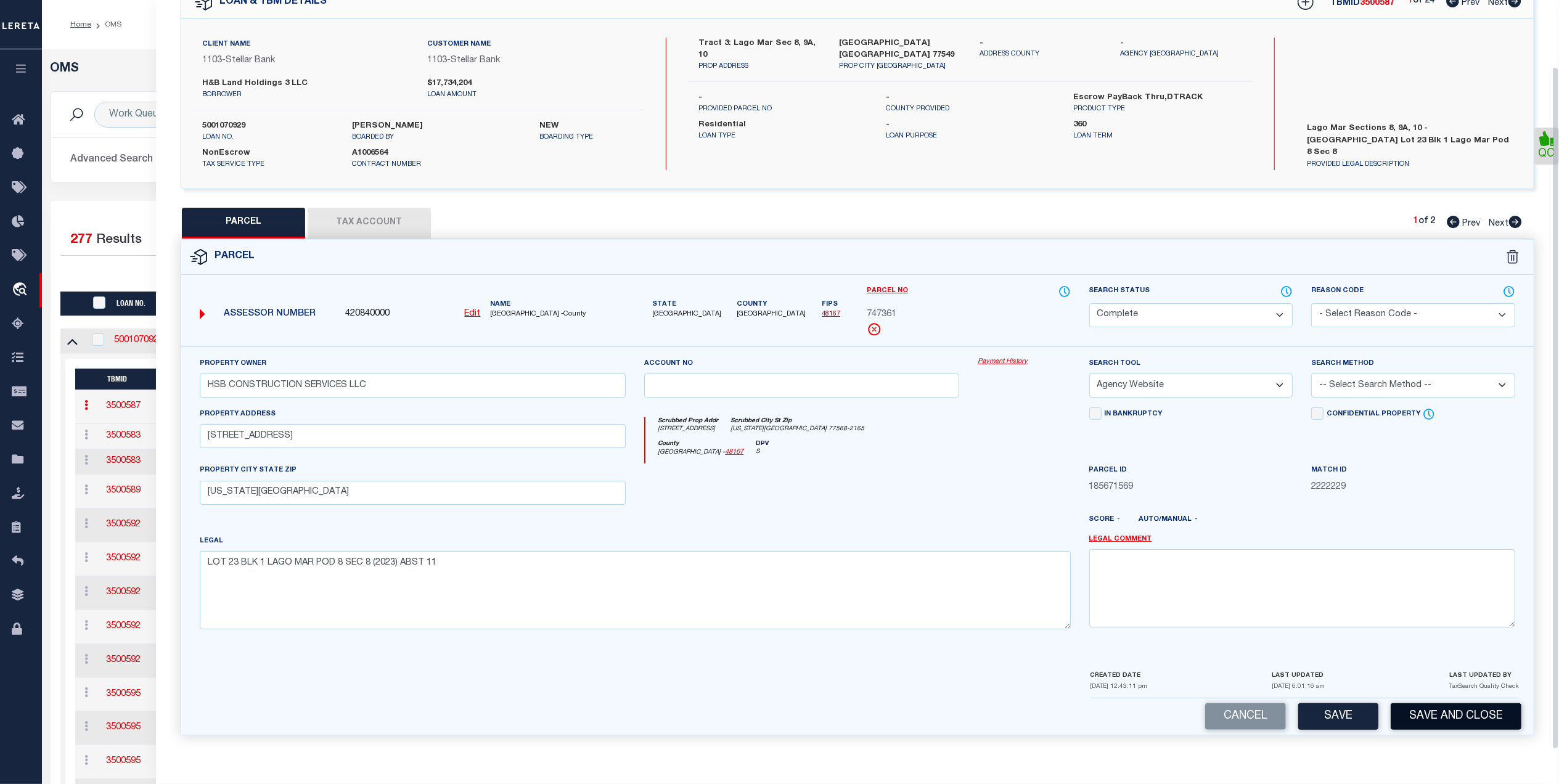
click at [1346, 714] on button "Save" at bounding box center [1338, 716] width 80 height 26
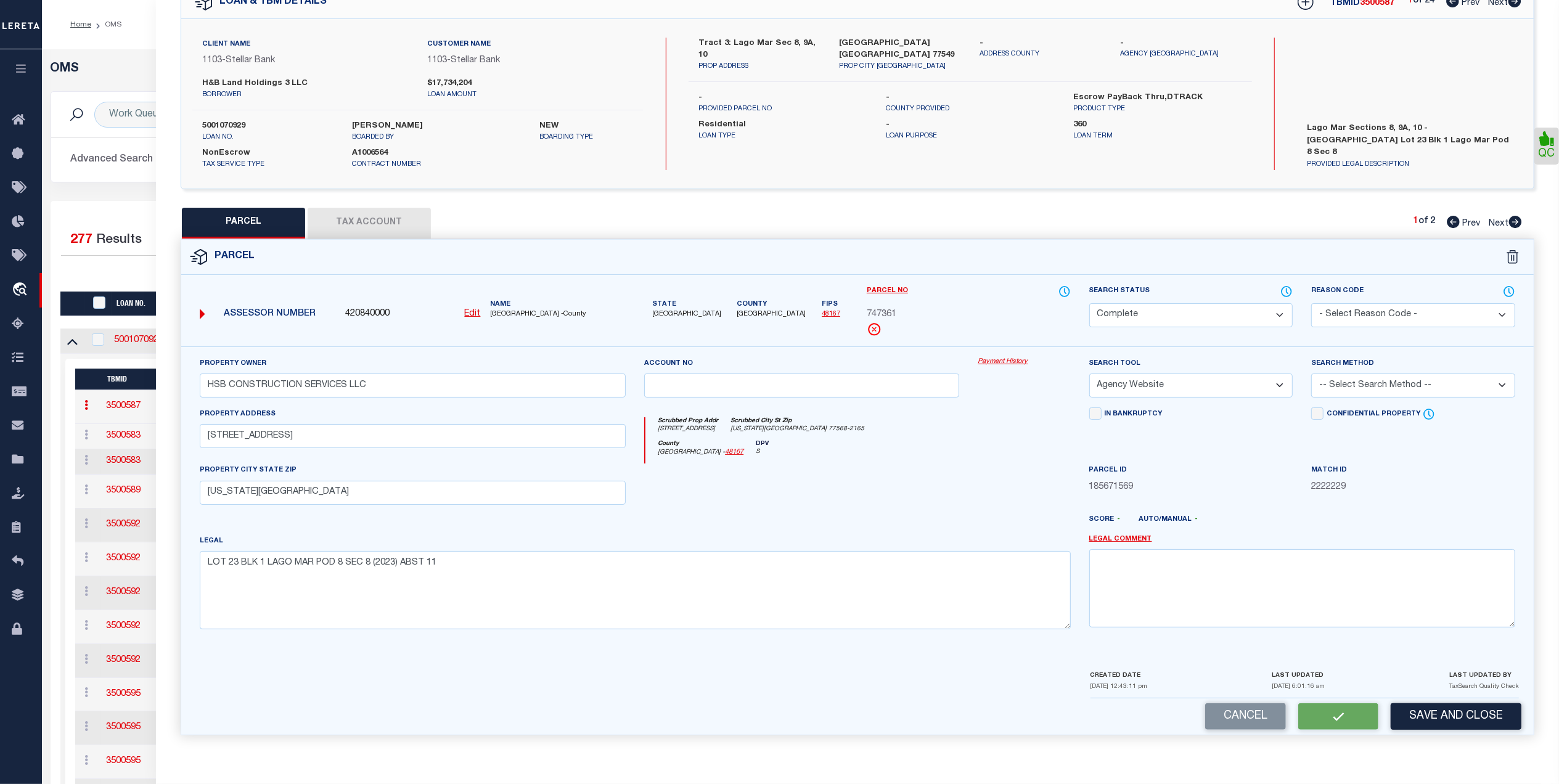
select select "AS"
select select
checkbox input "false"
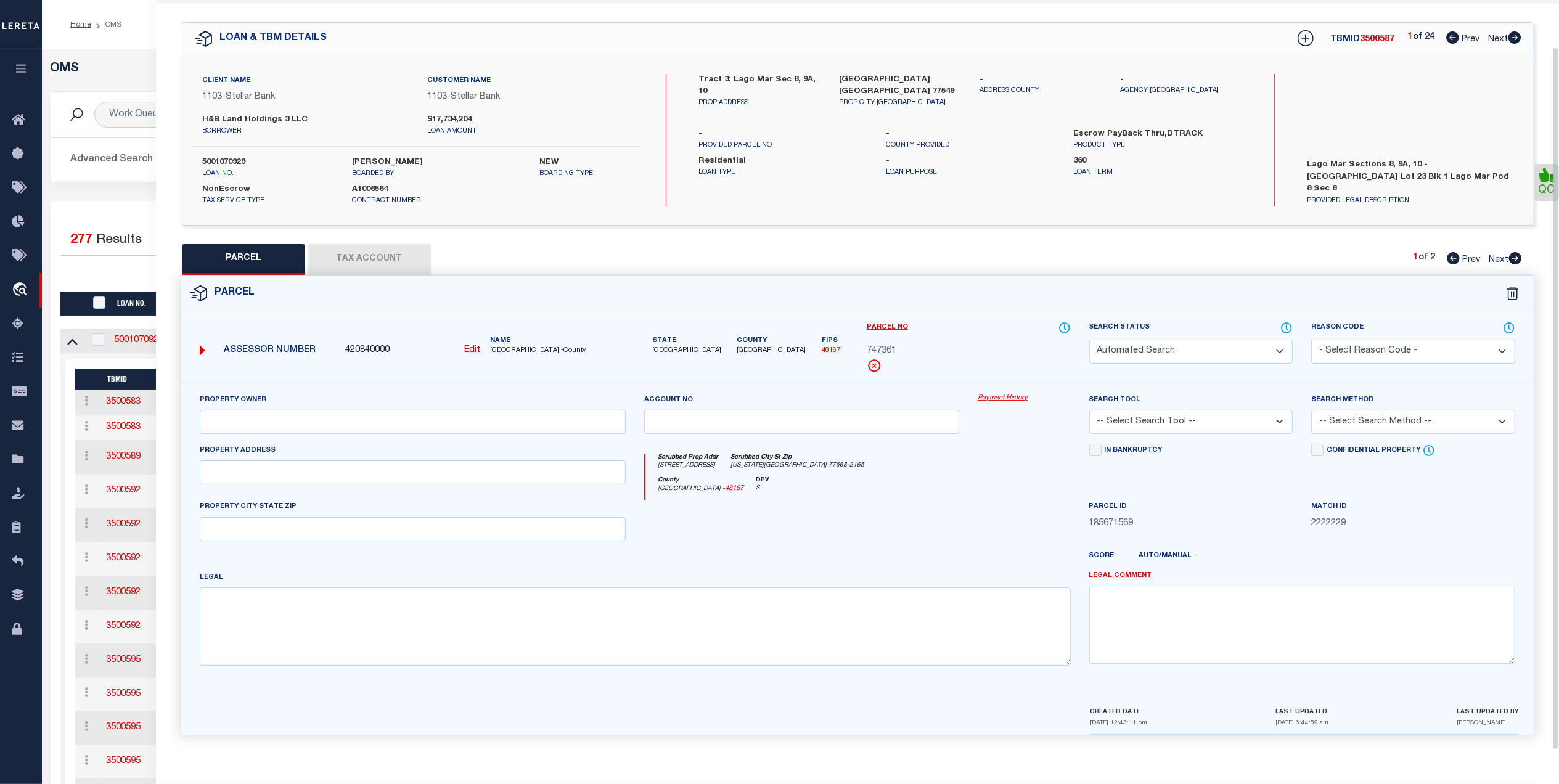
select select "CP"
type input "HSB CONSTRUCTION SERVICES LLC"
select select "AGW"
select select
type input "2908 LAGO COSTA DR"
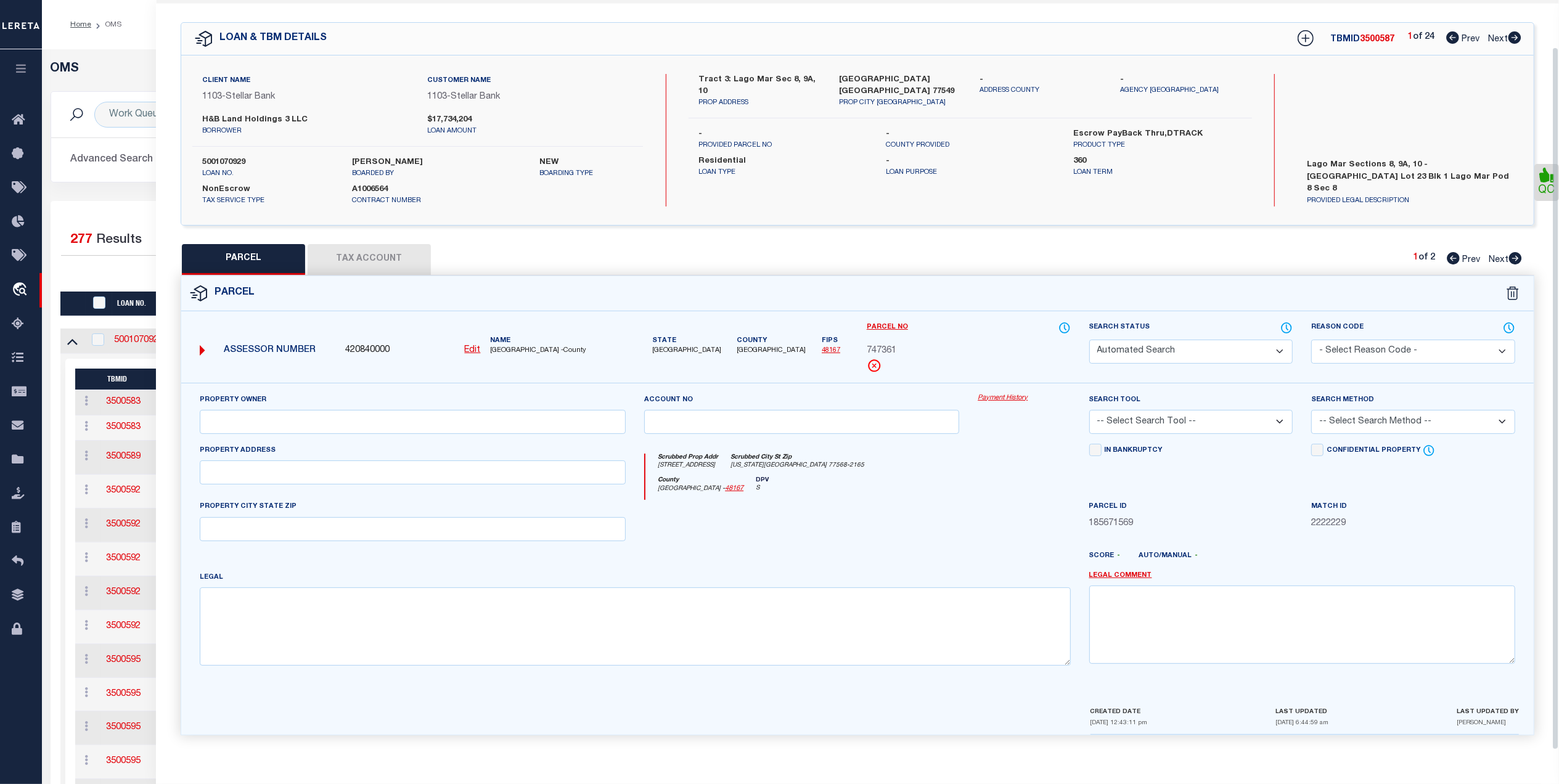
type input "TEXAS CITY, TX 77568"
type textarea "LOT 23 BLK 1 LAGO MAR POD 8 SEC 8 (2023) ABST 11"
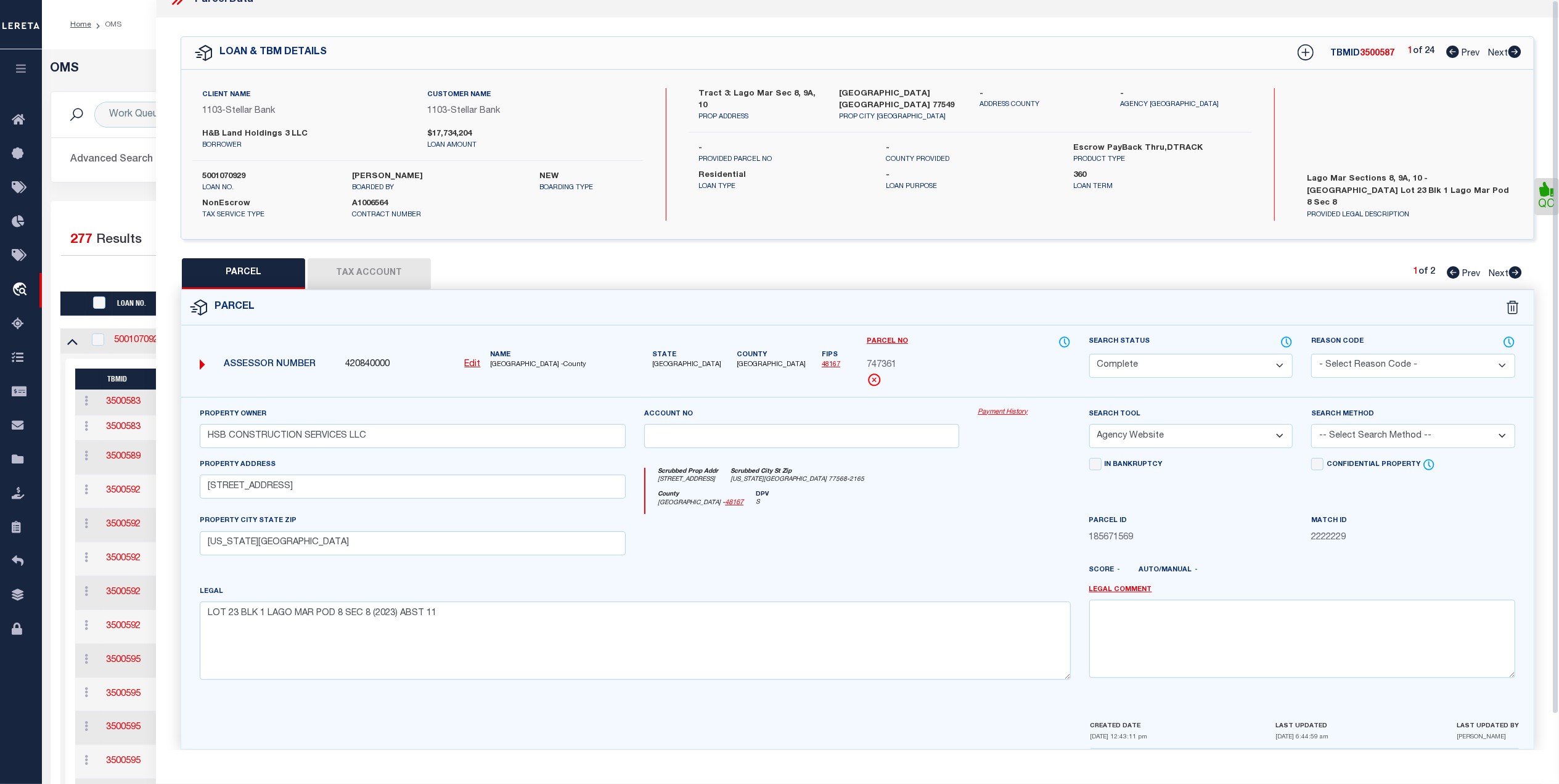
scroll to position [0, 0]
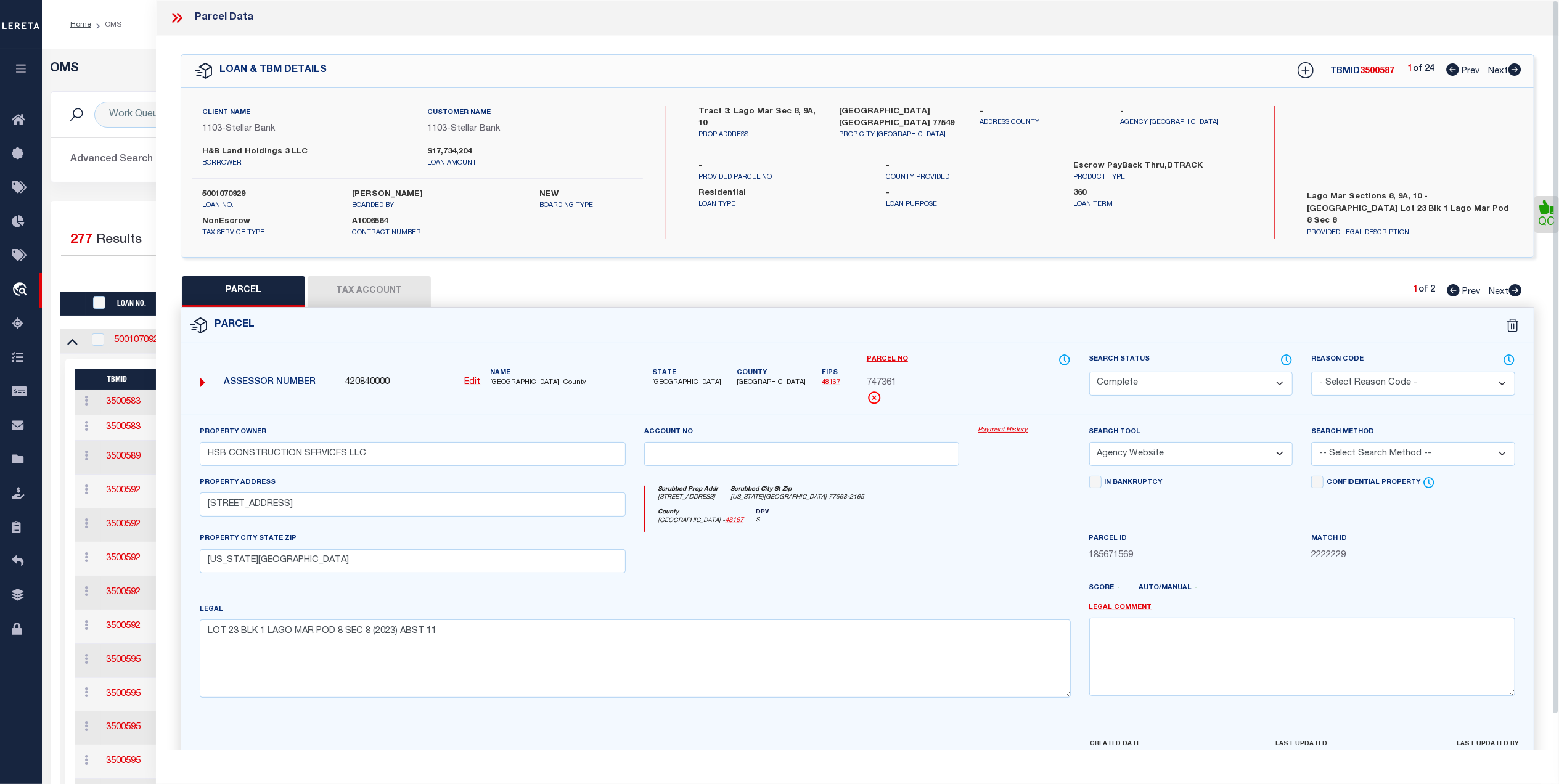
click at [184, 18] on icon at bounding box center [177, 17] width 16 height 16
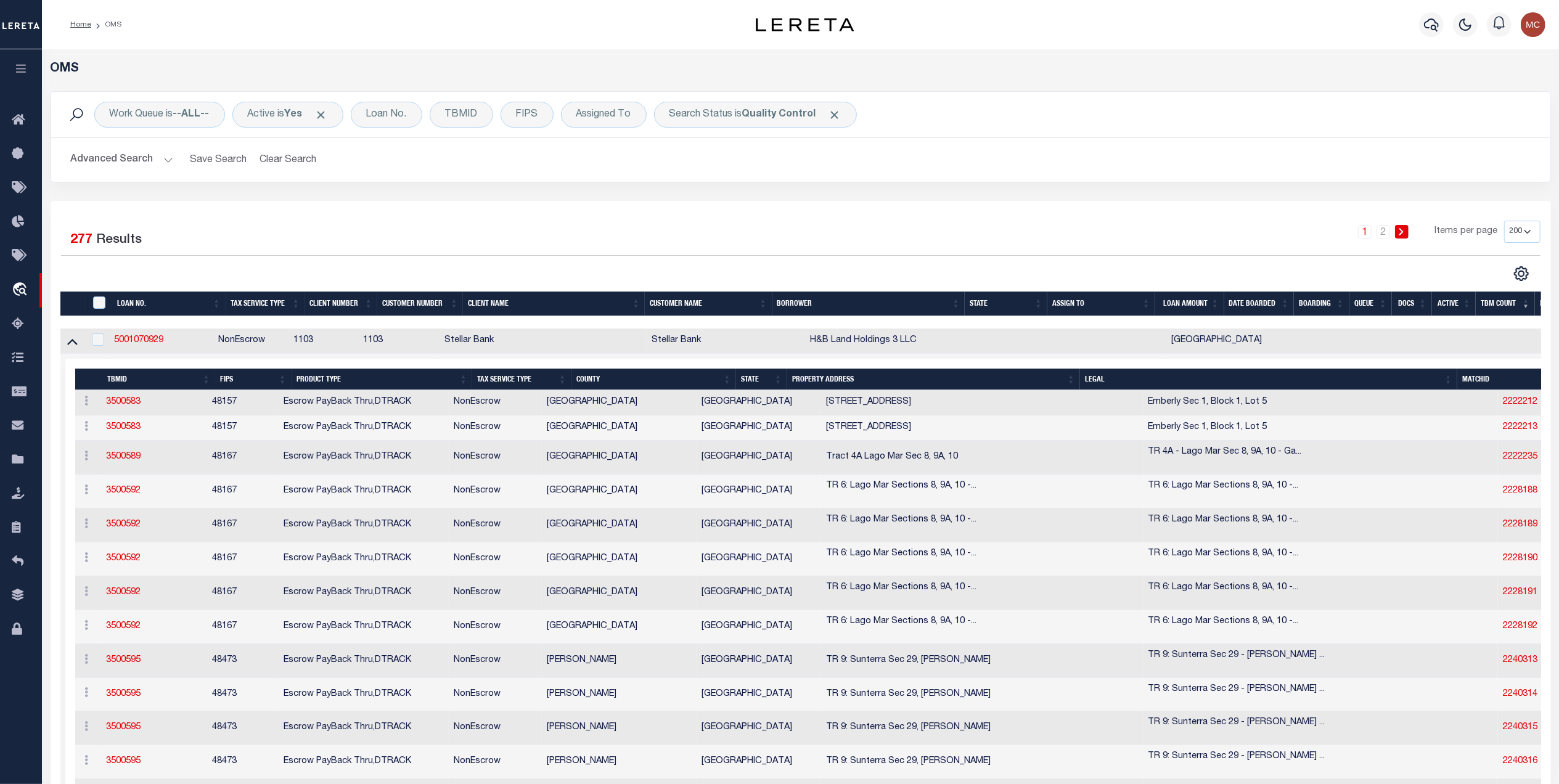
click at [1043, 154] on h2 "Advanced Search Save Search Clear Search tblSearchTopScreen_dynamictable_____De…" at bounding box center [801, 159] width 1479 height 24
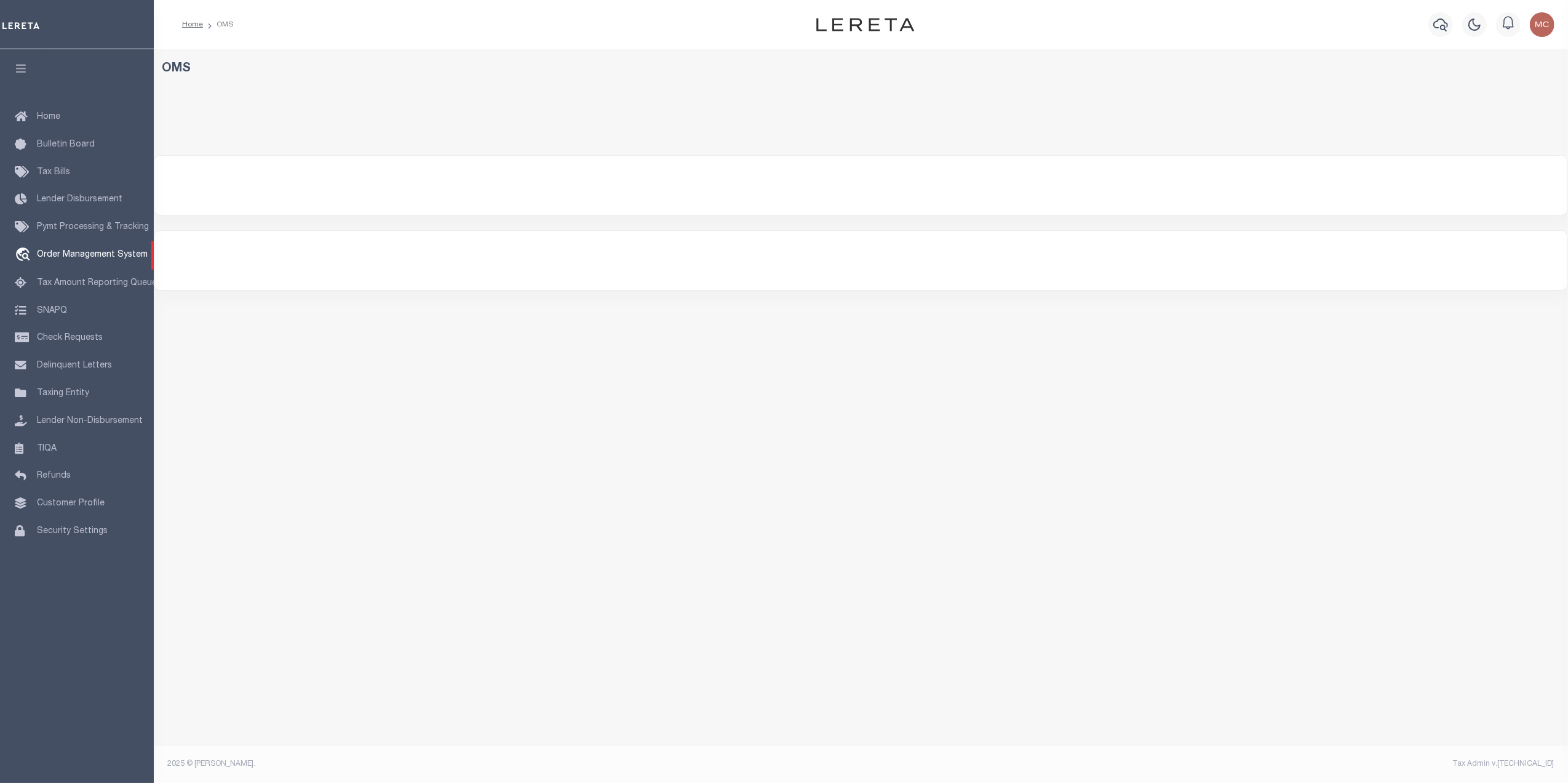
select select "200"
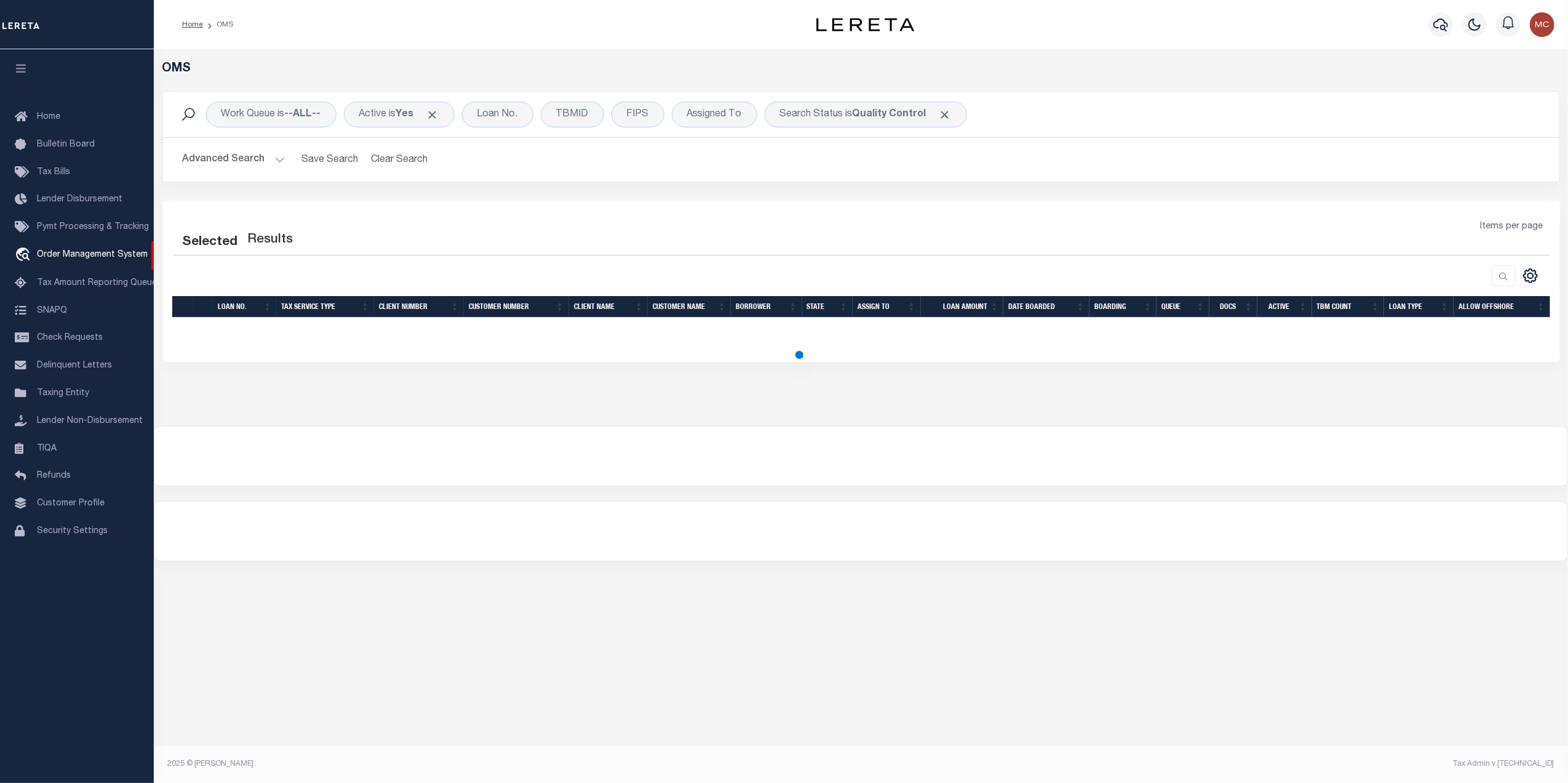
select select "200"
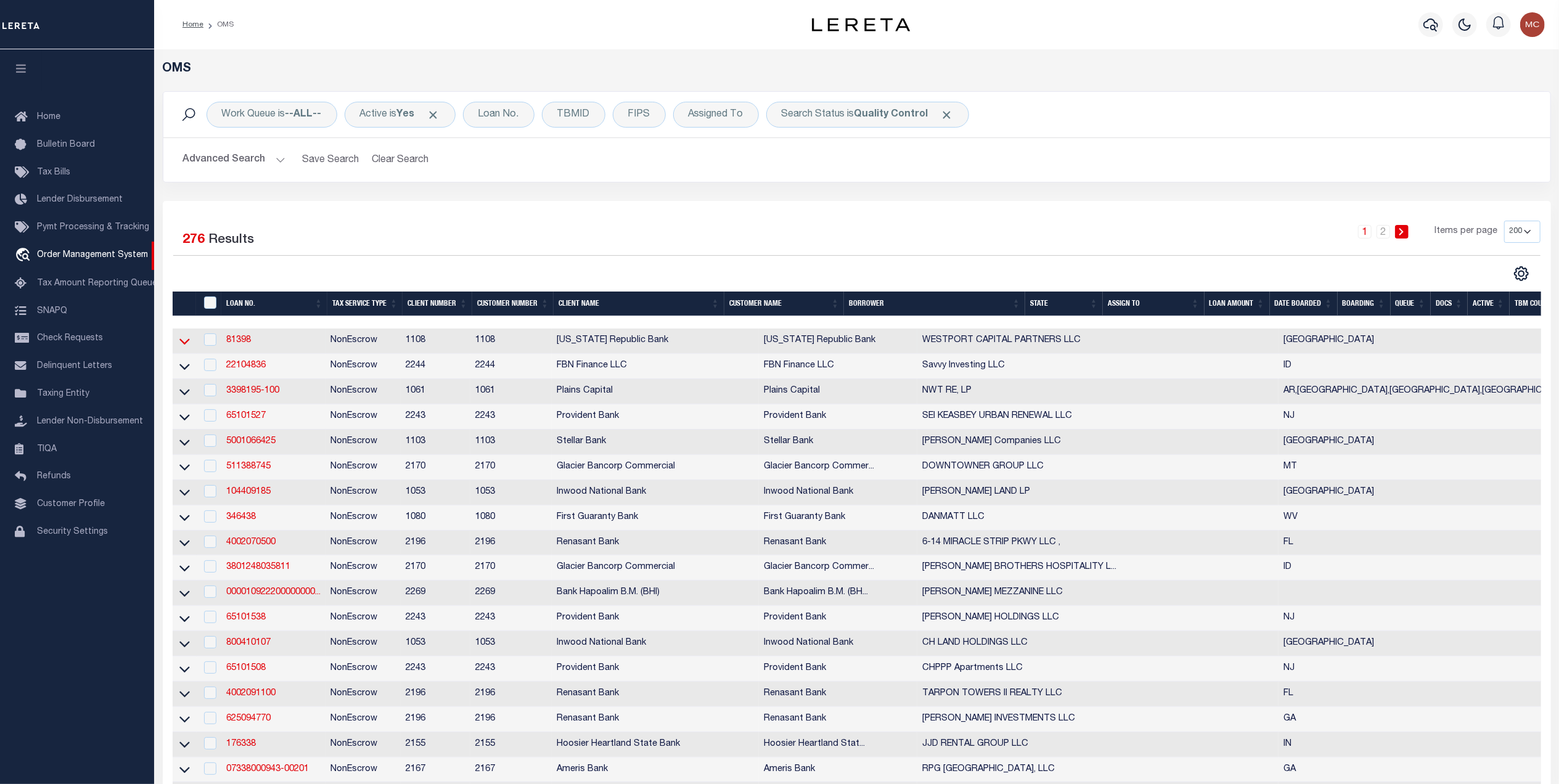
click at [188, 342] on icon at bounding box center [184, 342] width 11 height 6
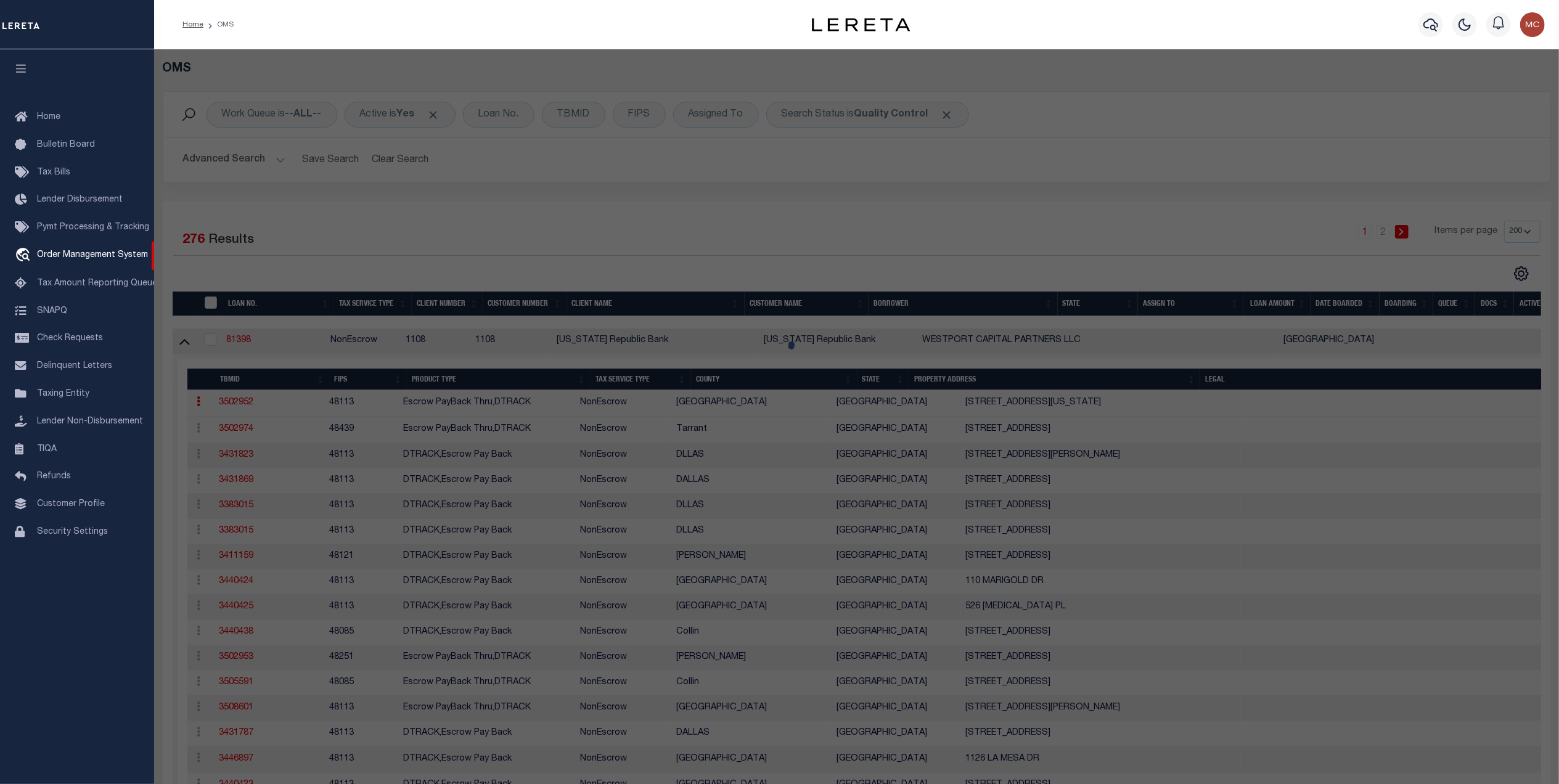
checkbox input "false"
select select "QC"
type input "143 HOLDINGS LLC"
select select "AGW"
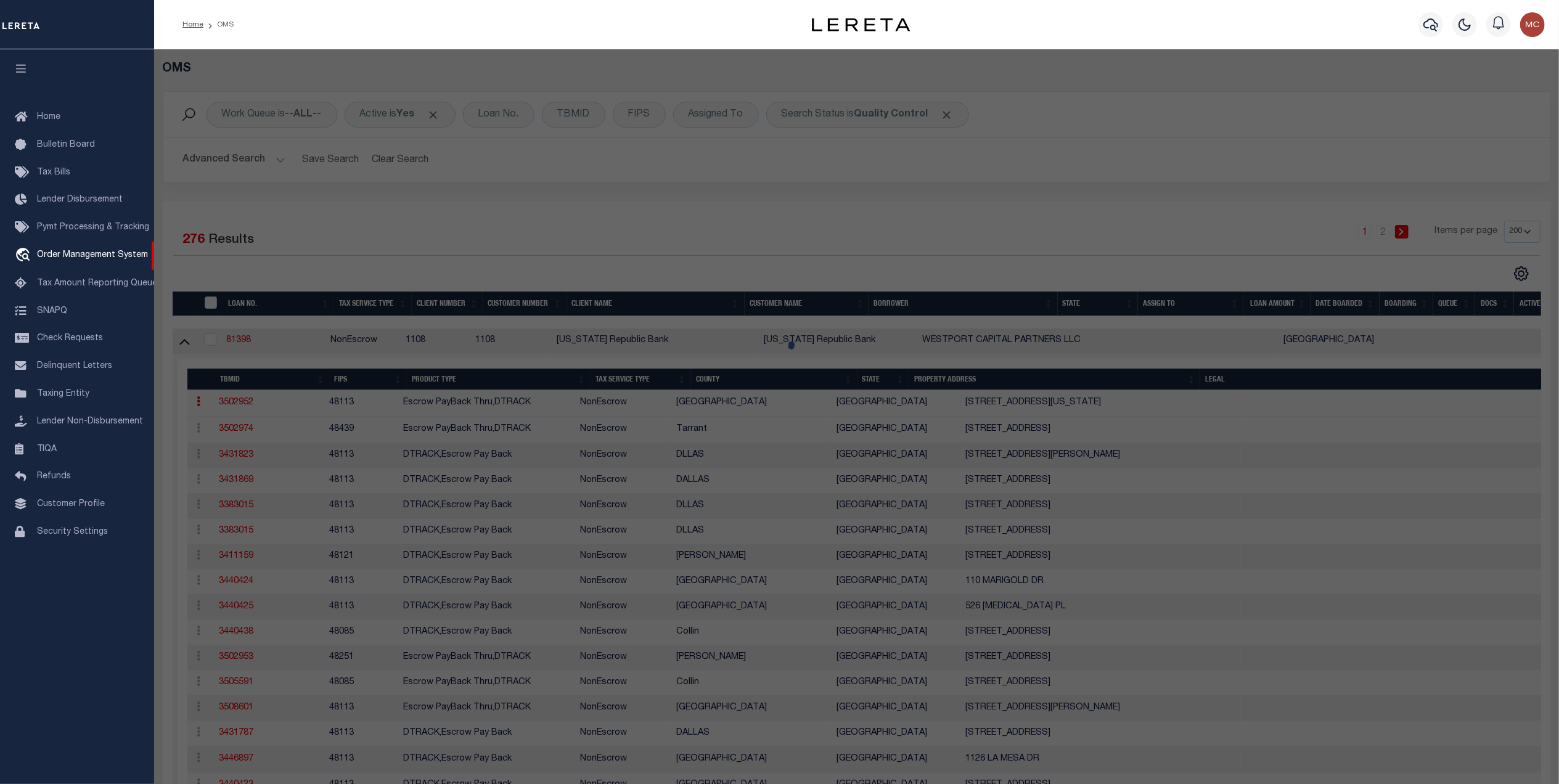
select select "LEG"
type input "3625 MOUNT WASHINGTON ST"
type input "DALLAS, TX 75211"
type textarea "WEST RIDGE PARK BLK B/4863 LT 6 & PT 7 INT202100033605 DD01212021 CO-DC 4863 00…"
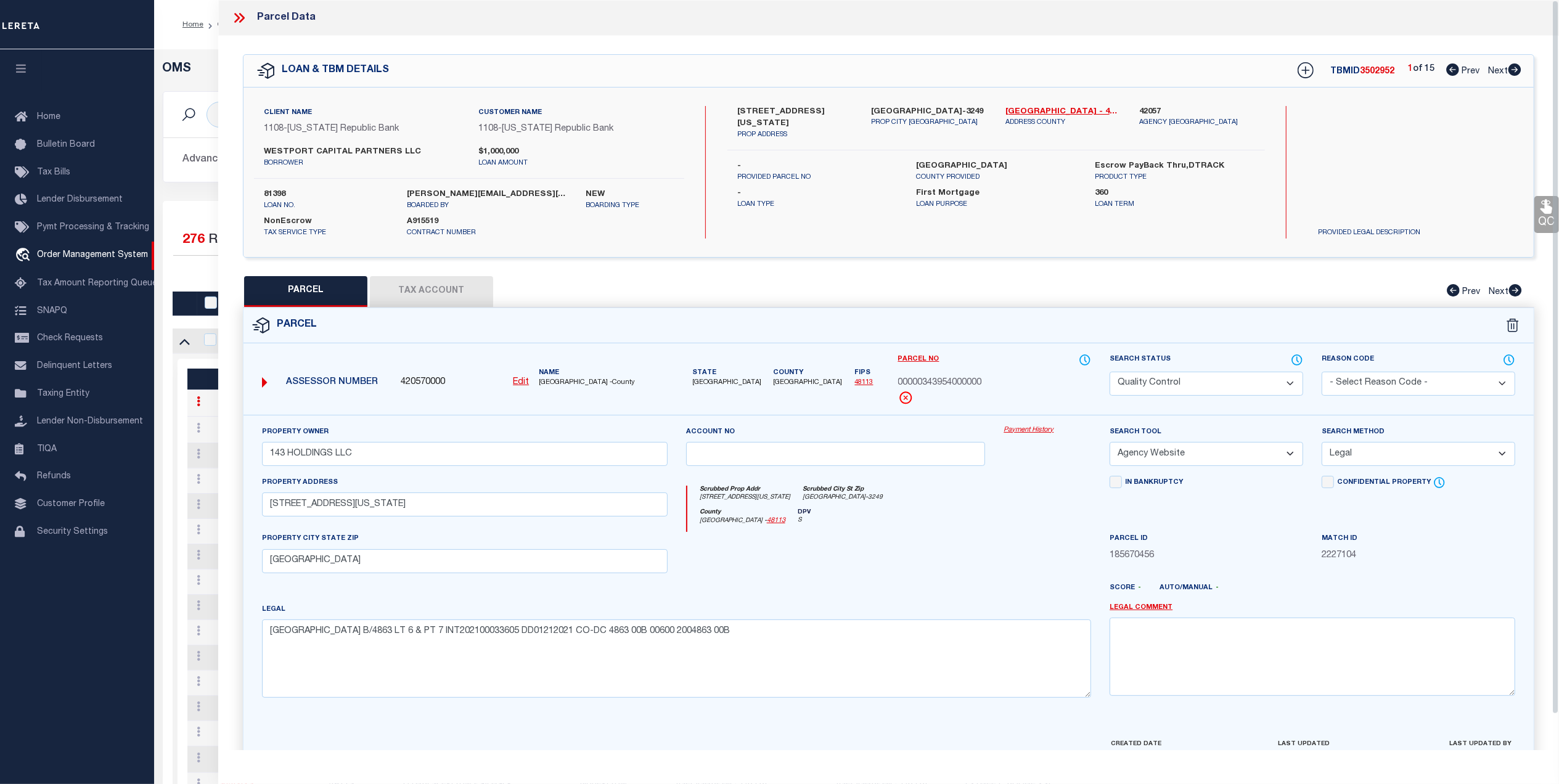
click at [240, 21] on icon at bounding box center [242, 18] width 6 height 10
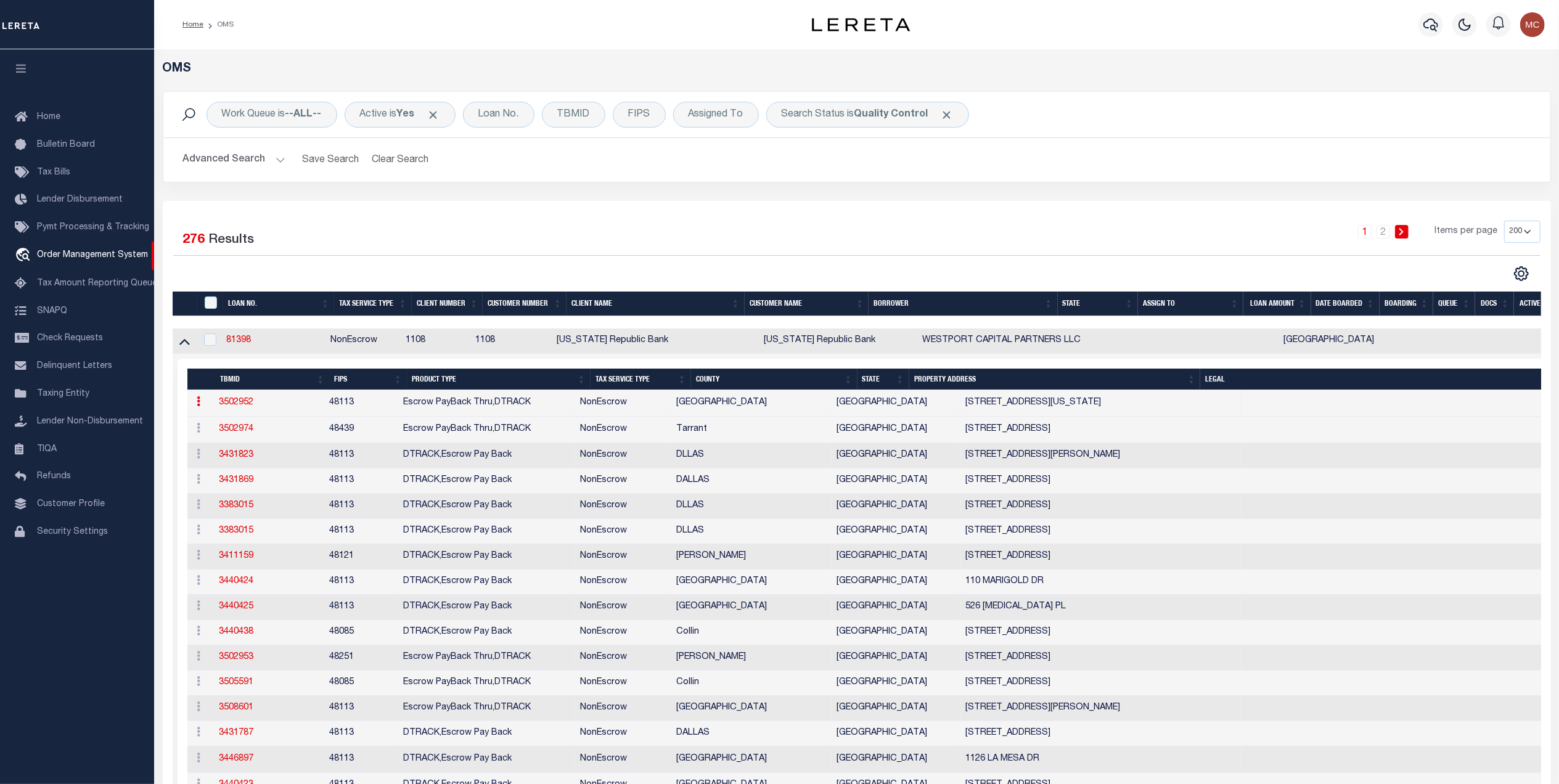
click at [232, 407] on link "3502952" at bounding box center [236, 402] width 35 height 8
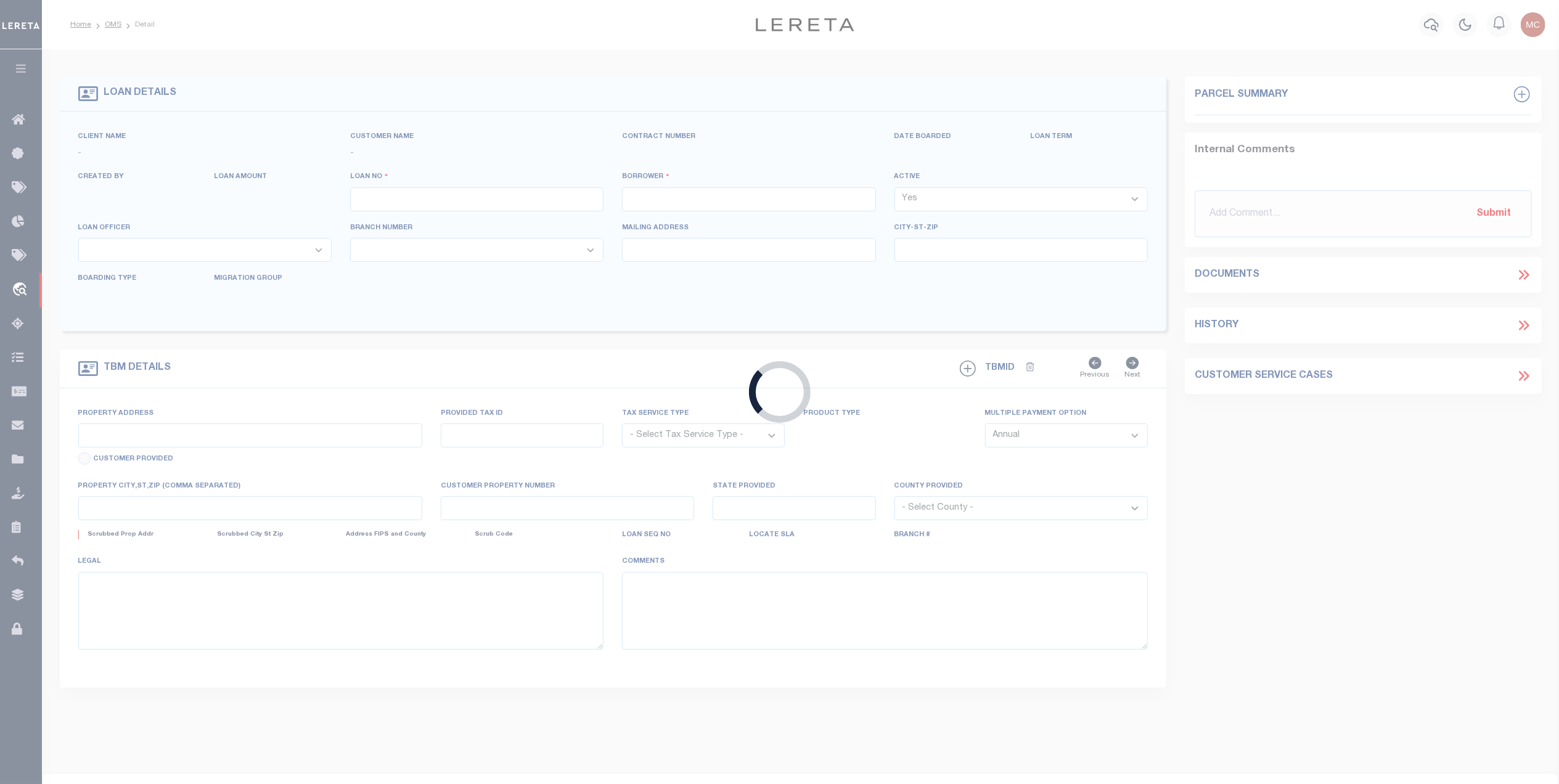
type input "81398"
type input "WESTPORT CAPITAL PARTNERS LLC"
select select
select select "10"
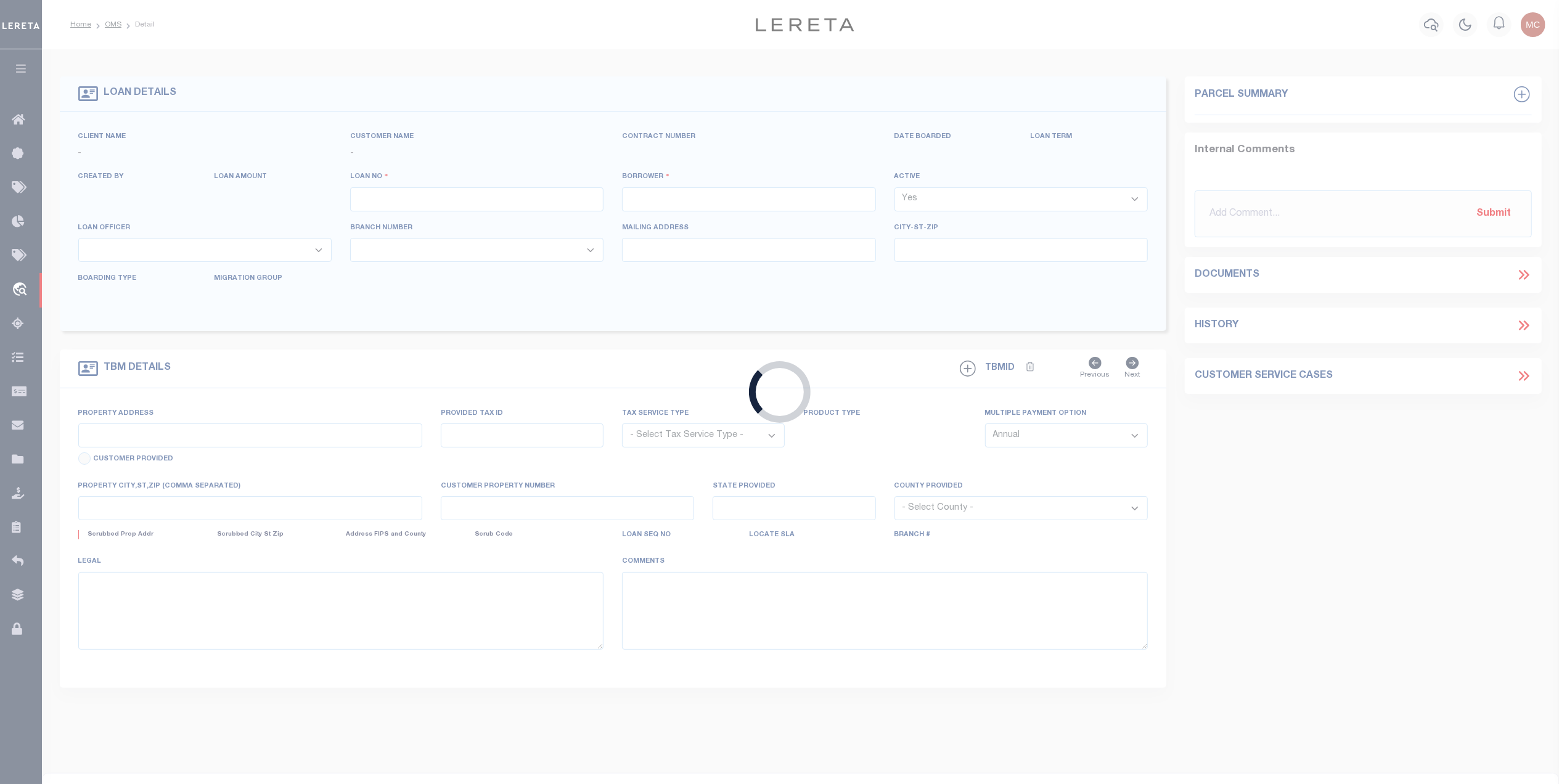
select select "NonEscrow"
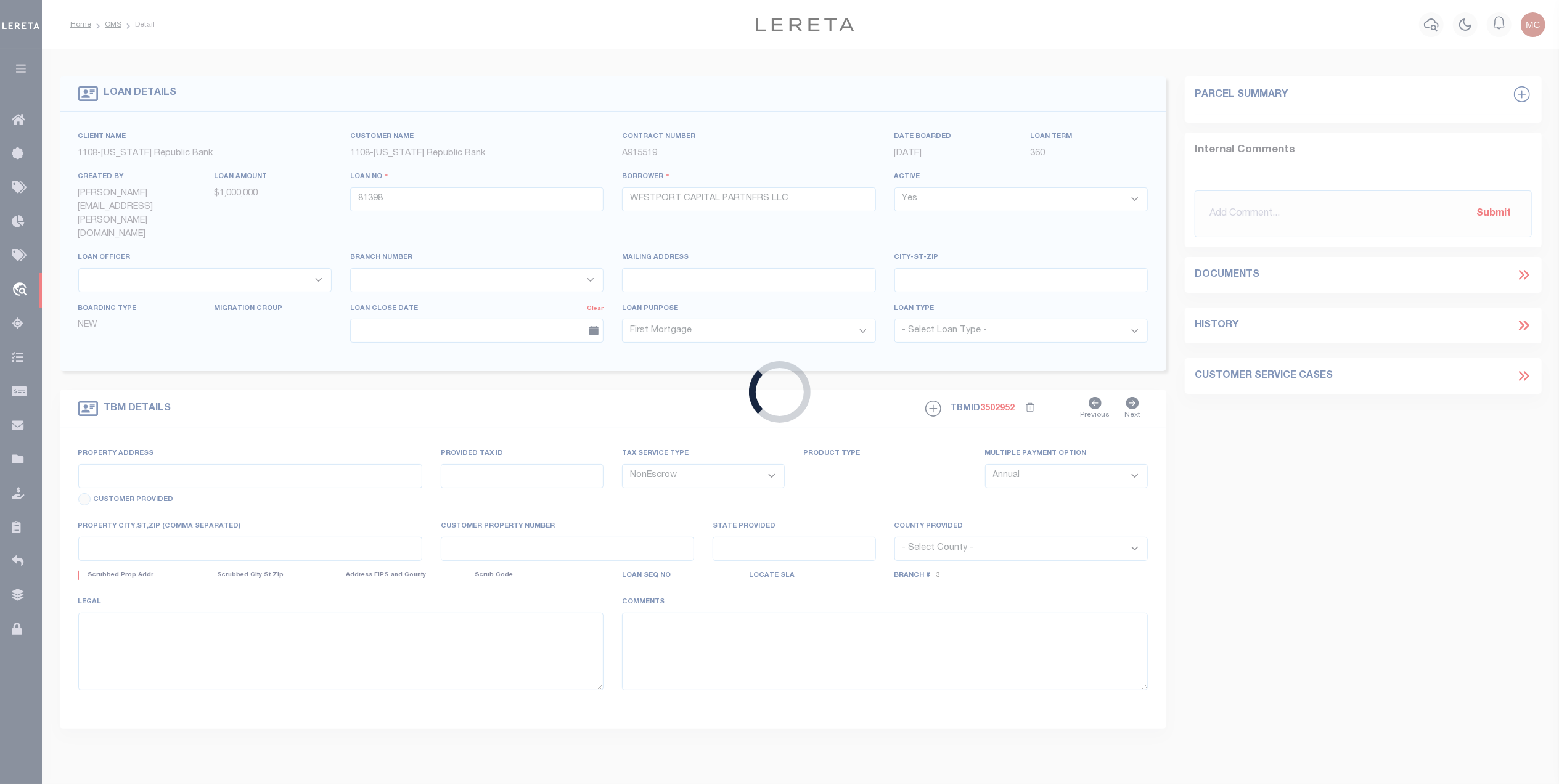
type input "3625 MOUNT WASHINGTON ST"
select select
type input "DALLAS TX 75211-3249"
type input "00000343954000000"
type input "[GEOGRAPHIC_DATA]"
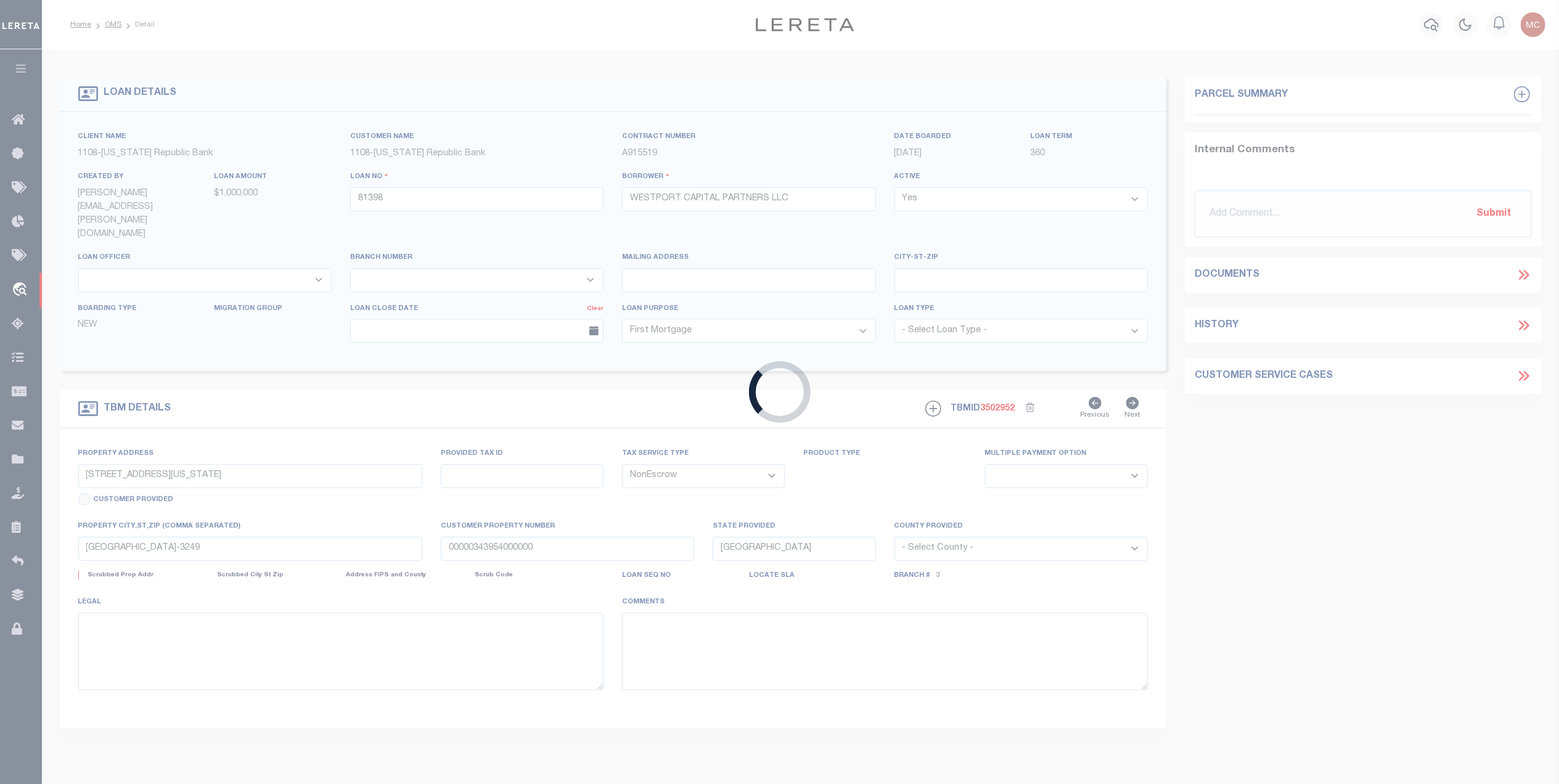
select select
select select "49046"
select select "1848"
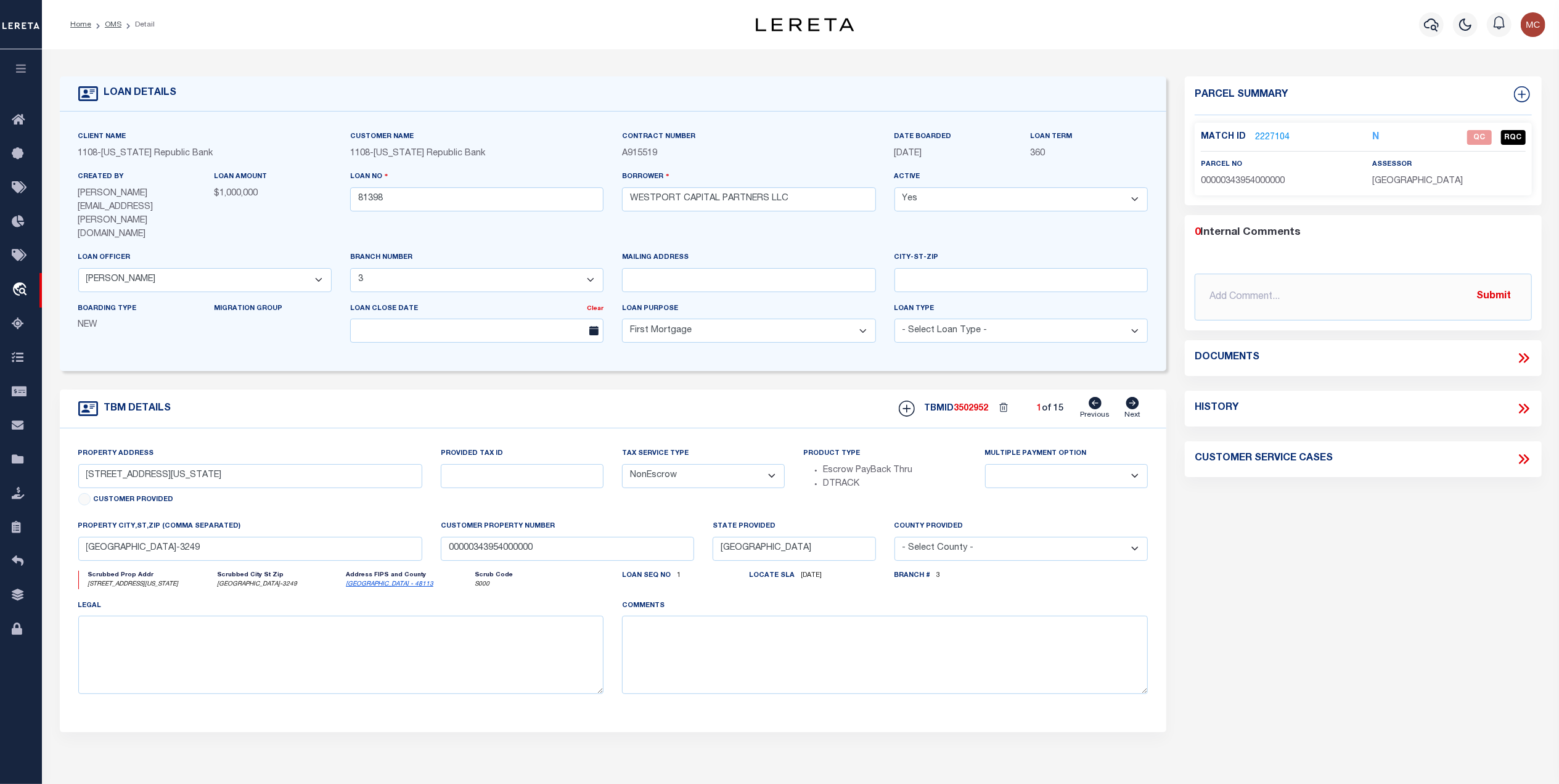
click at [1524, 364] on icon at bounding box center [1523, 357] width 16 height 16
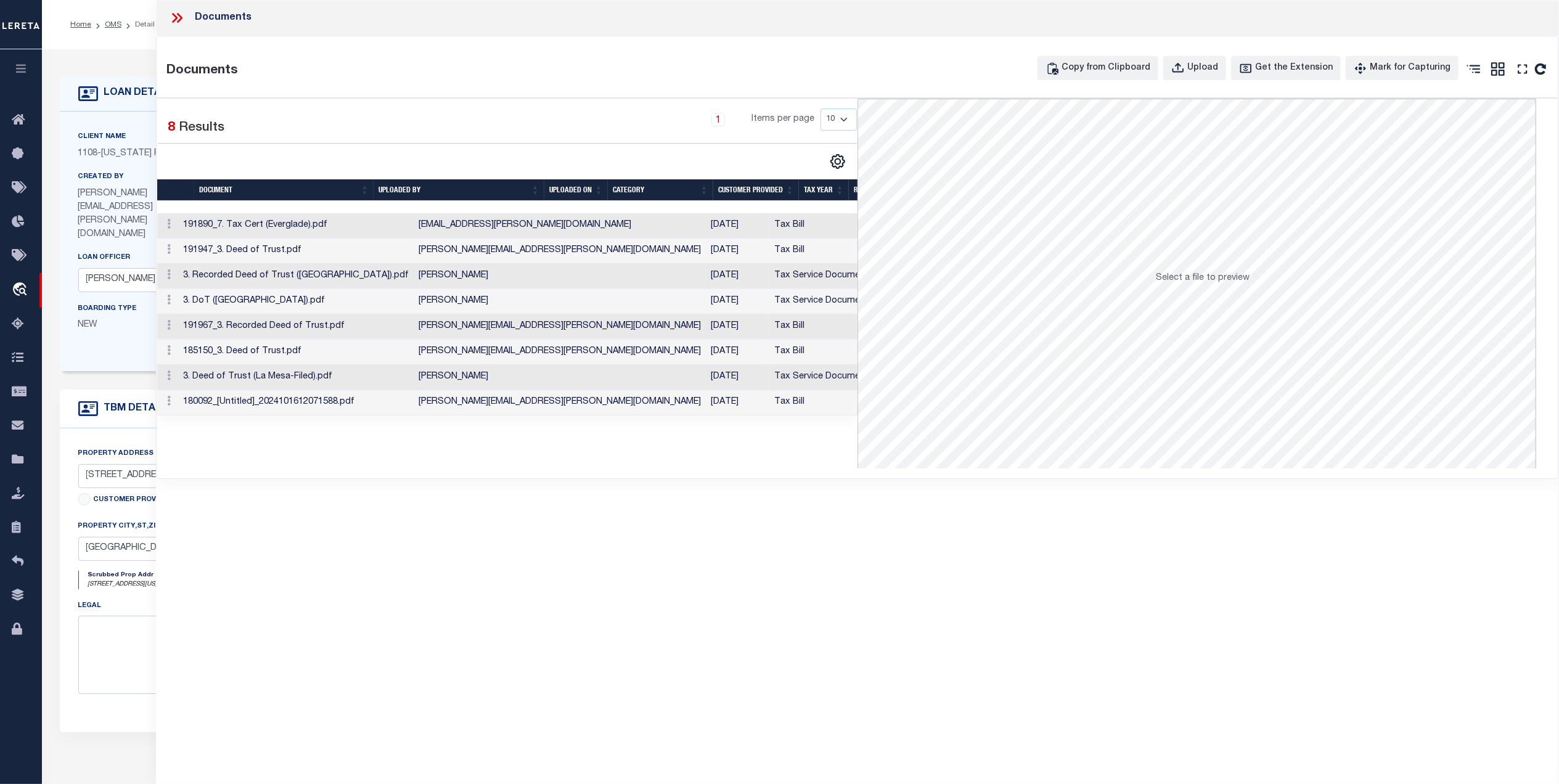
click at [545, 408] on td "Debbie.Dunn@texasrepublicbank.com" at bounding box center [560, 403] width 292 height 26
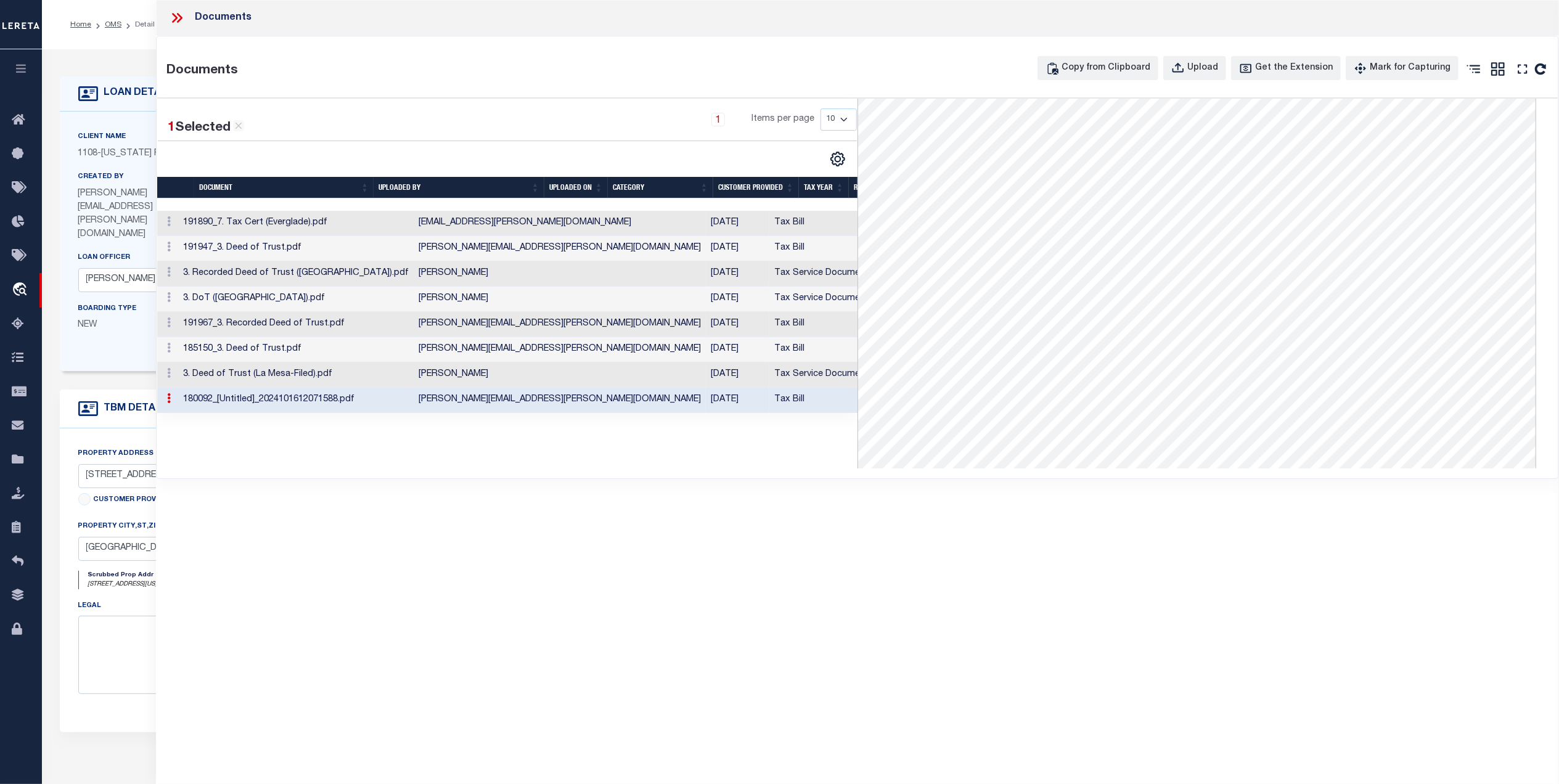
scroll to position [387, 0]
click at [706, 380] on td "06/25/2025" at bounding box center [737, 375] width 64 height 26
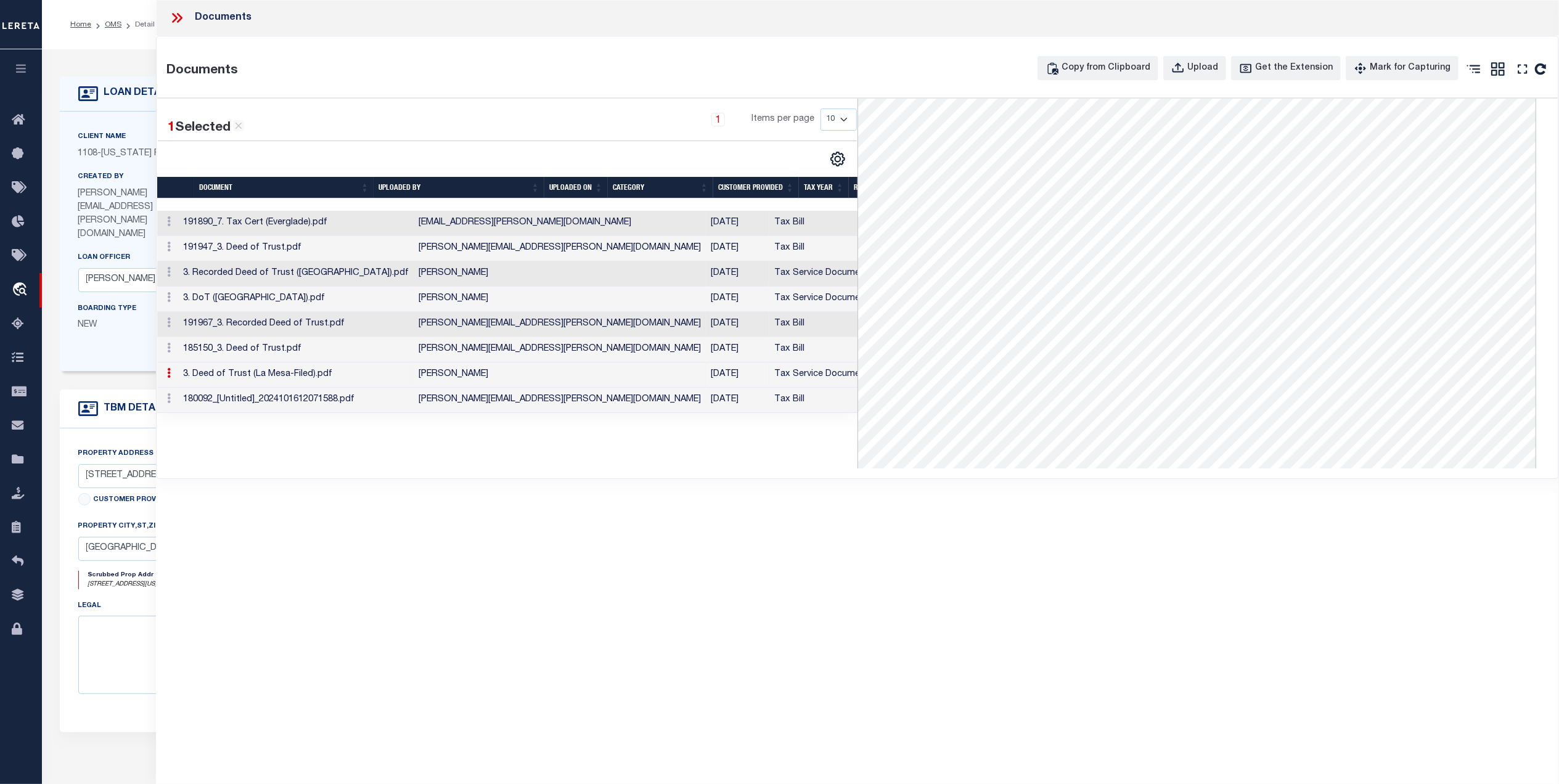
scroll to position [0, 0]
click at [706, 348] on td "01/14/2025" at bounding box center [737, 349] width 64 height 26
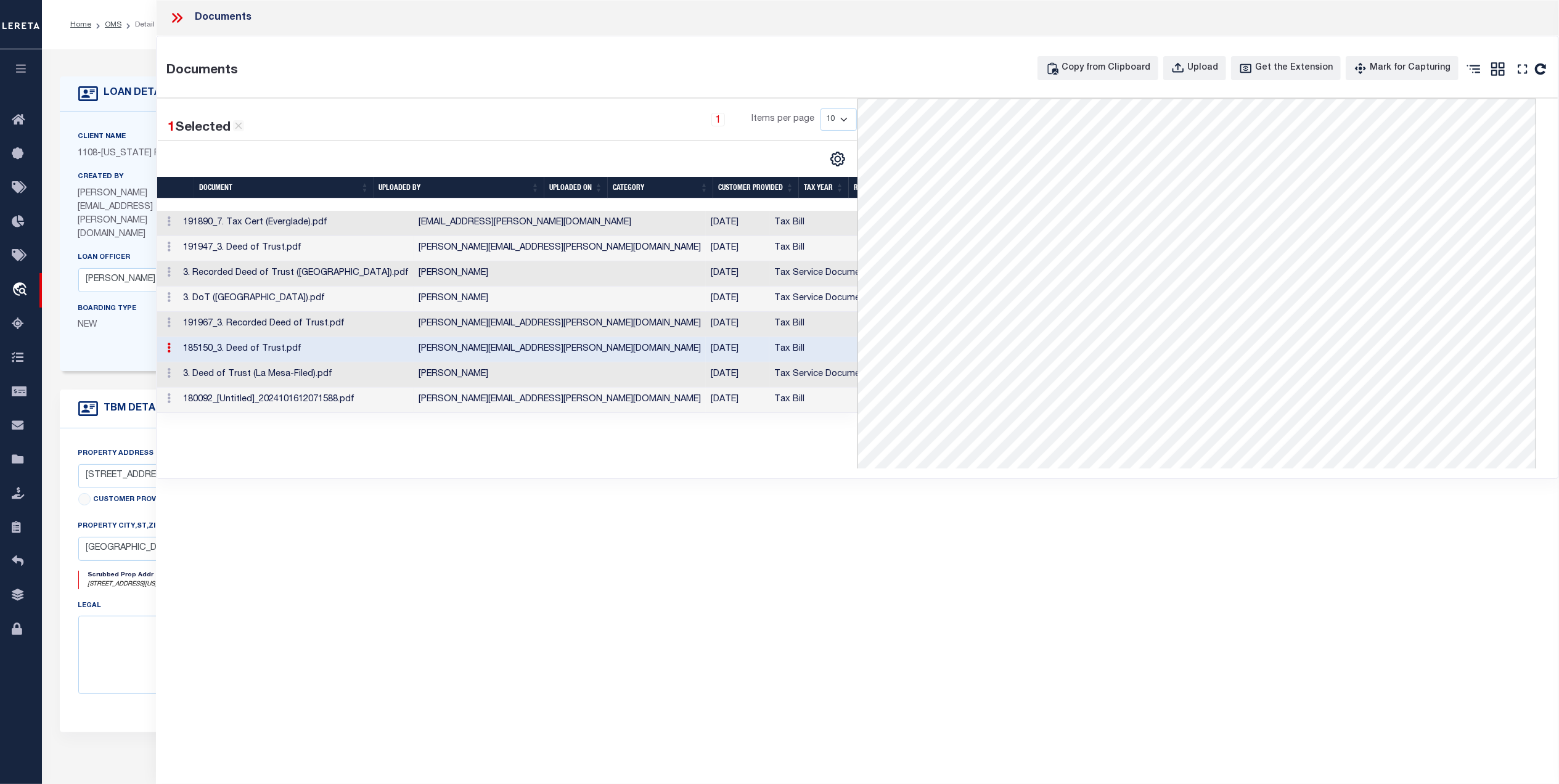
click at [769, 333] on td "Tax Bill" at bounding box center [824, 324] width 109 height 26
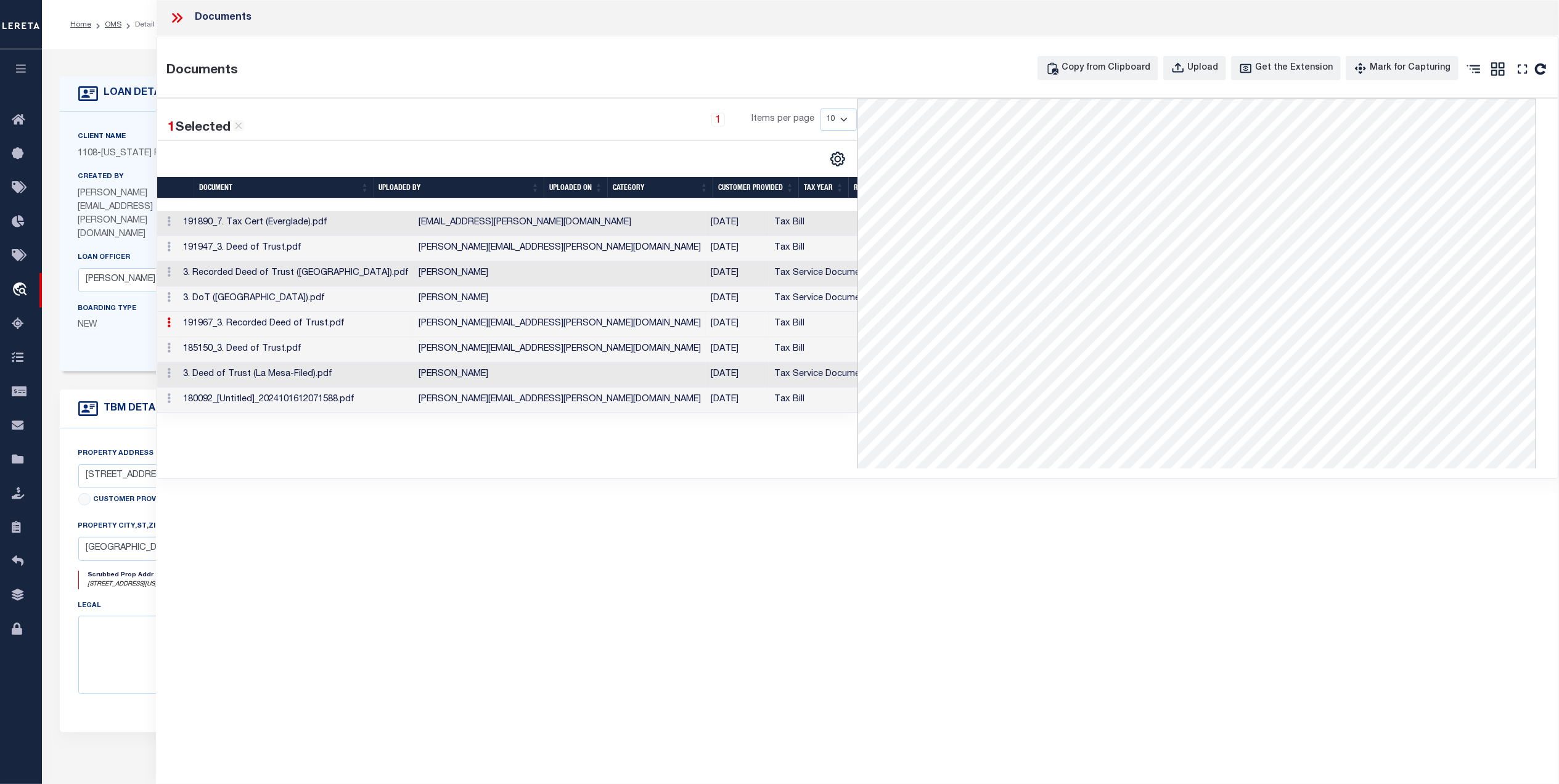
click at [769, 306] on td "Tax Service Documents" at bounding box center [824, 299] width 109 height 26
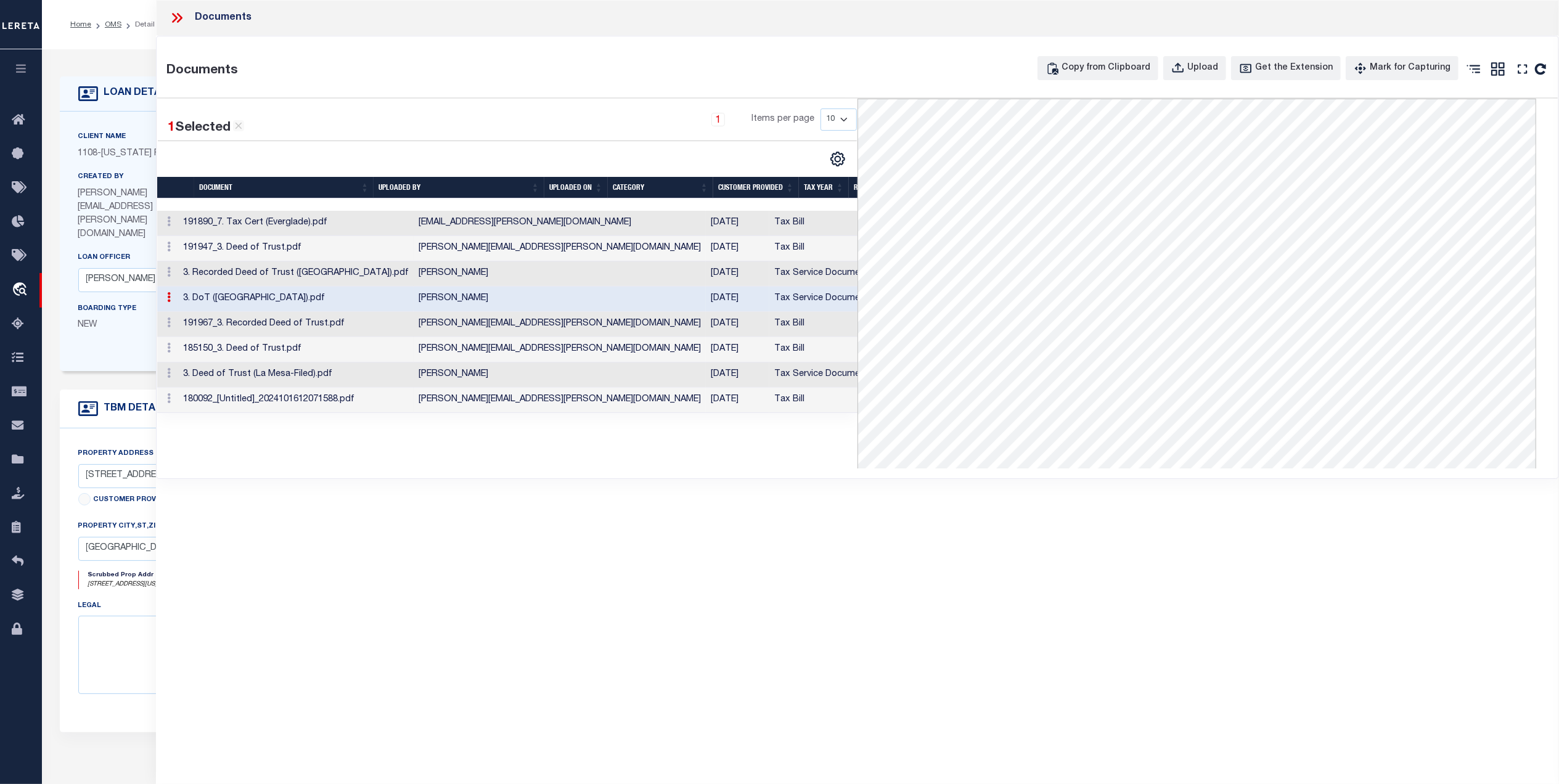
click at [177, 18] on icon at bounding box center [174, 18] width 6 height 10
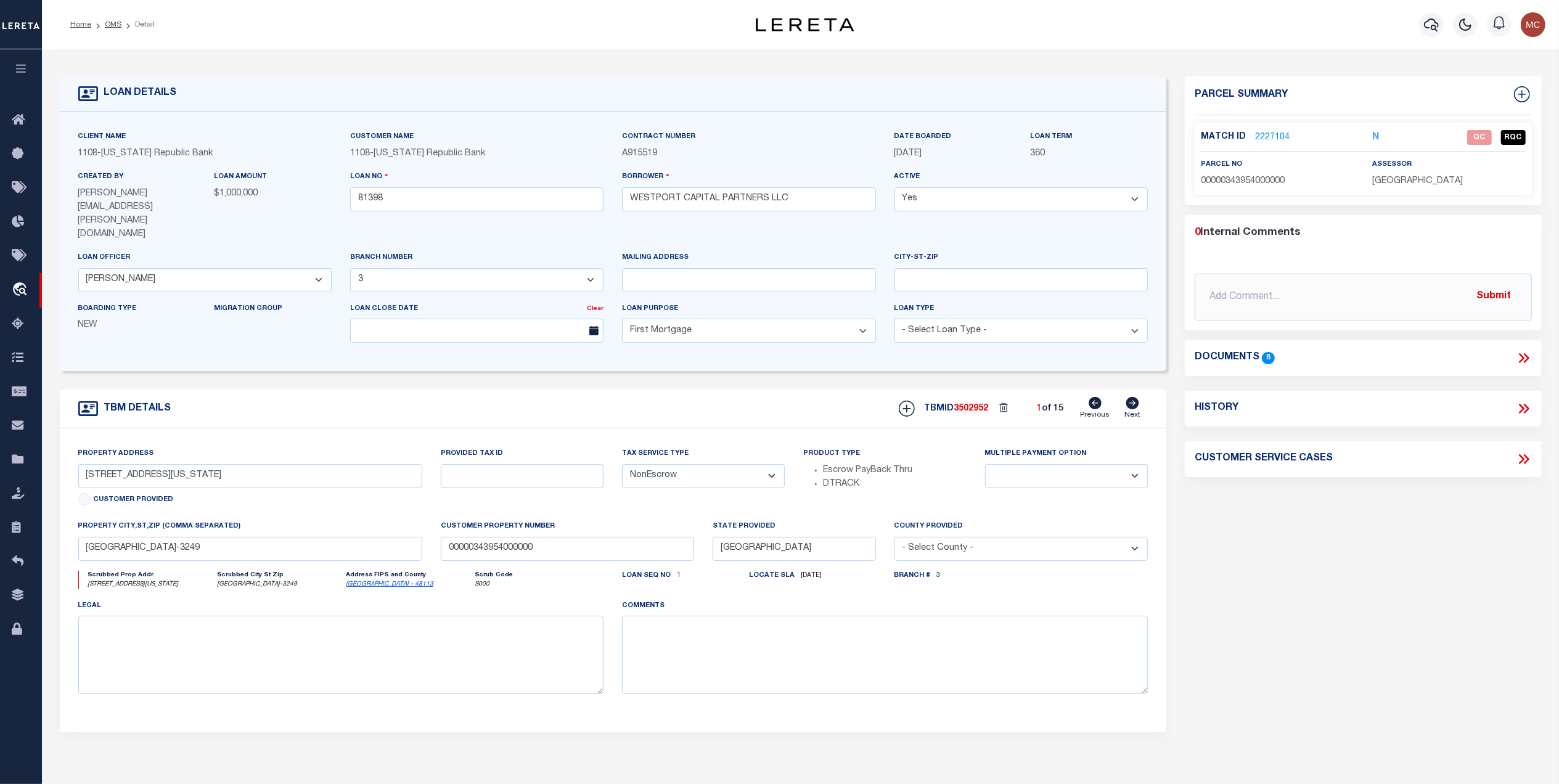
click at [1266, 133] on link "2227104" at bounding box center [1272, 138] width 35 height 13
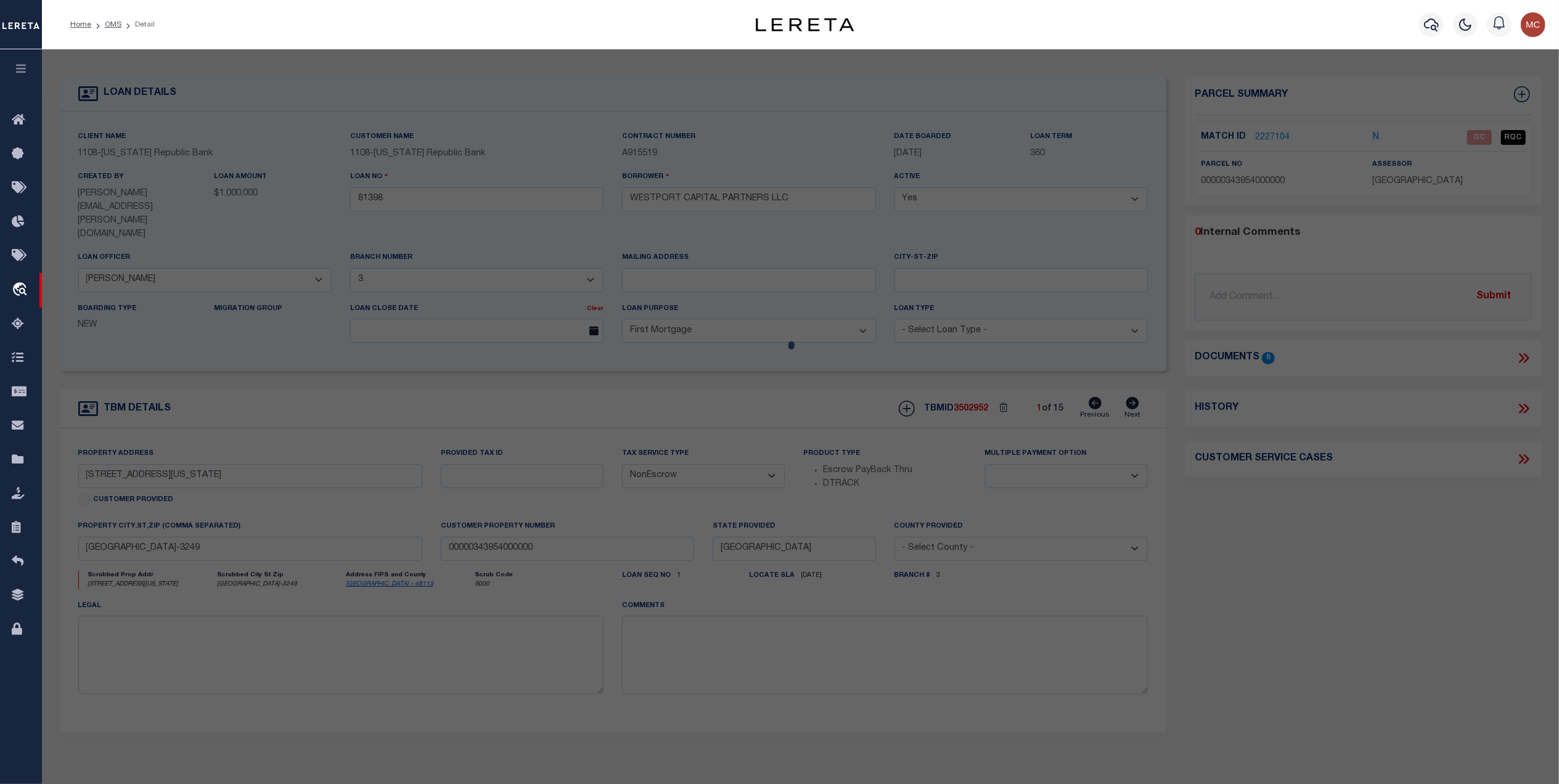
select select "AS"
select select
checkbox input "false"
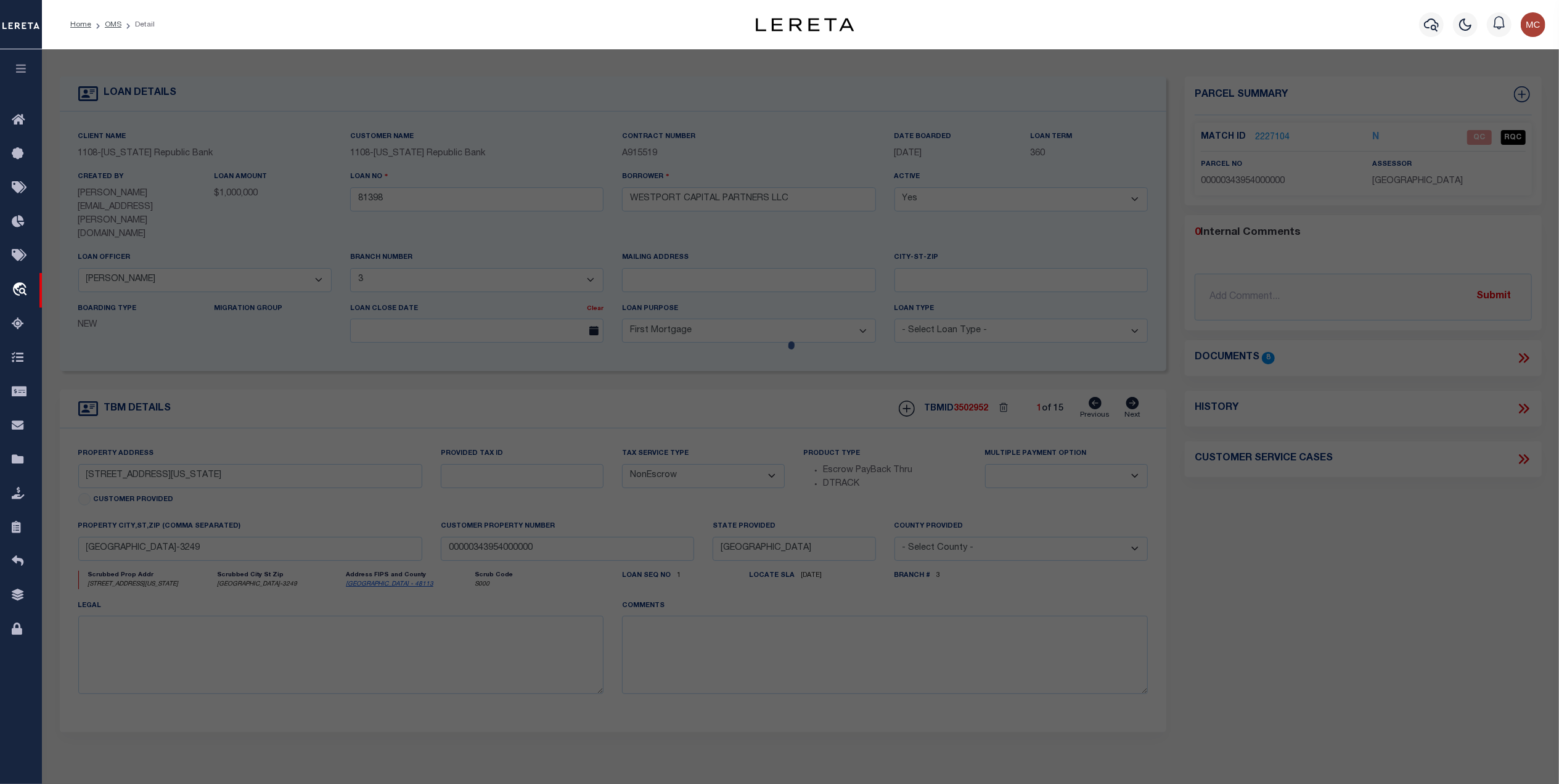
select select "QC"
type input "143 HOLDINGS LLC"
select select "AGW"
select select "LEG"
type input "3625 MOUNT WASHINGTON ST"
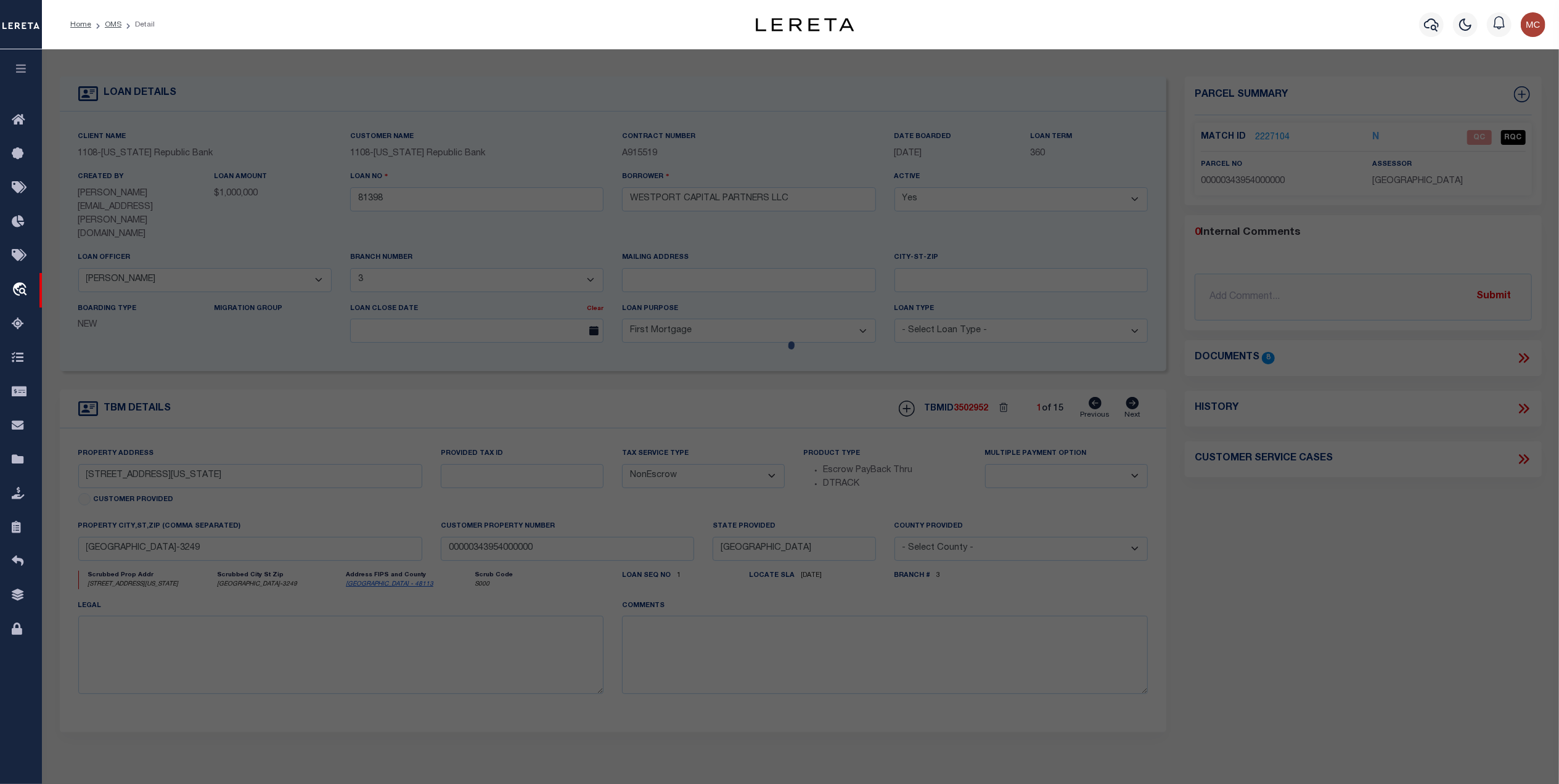
type input "DALLAS, TX 75211"
type textarea "WEST RIDGE PARK BLK B/4863 LT 6 & PT 7 INT202100033605 DD01212021 CO-DC 4863 00…"
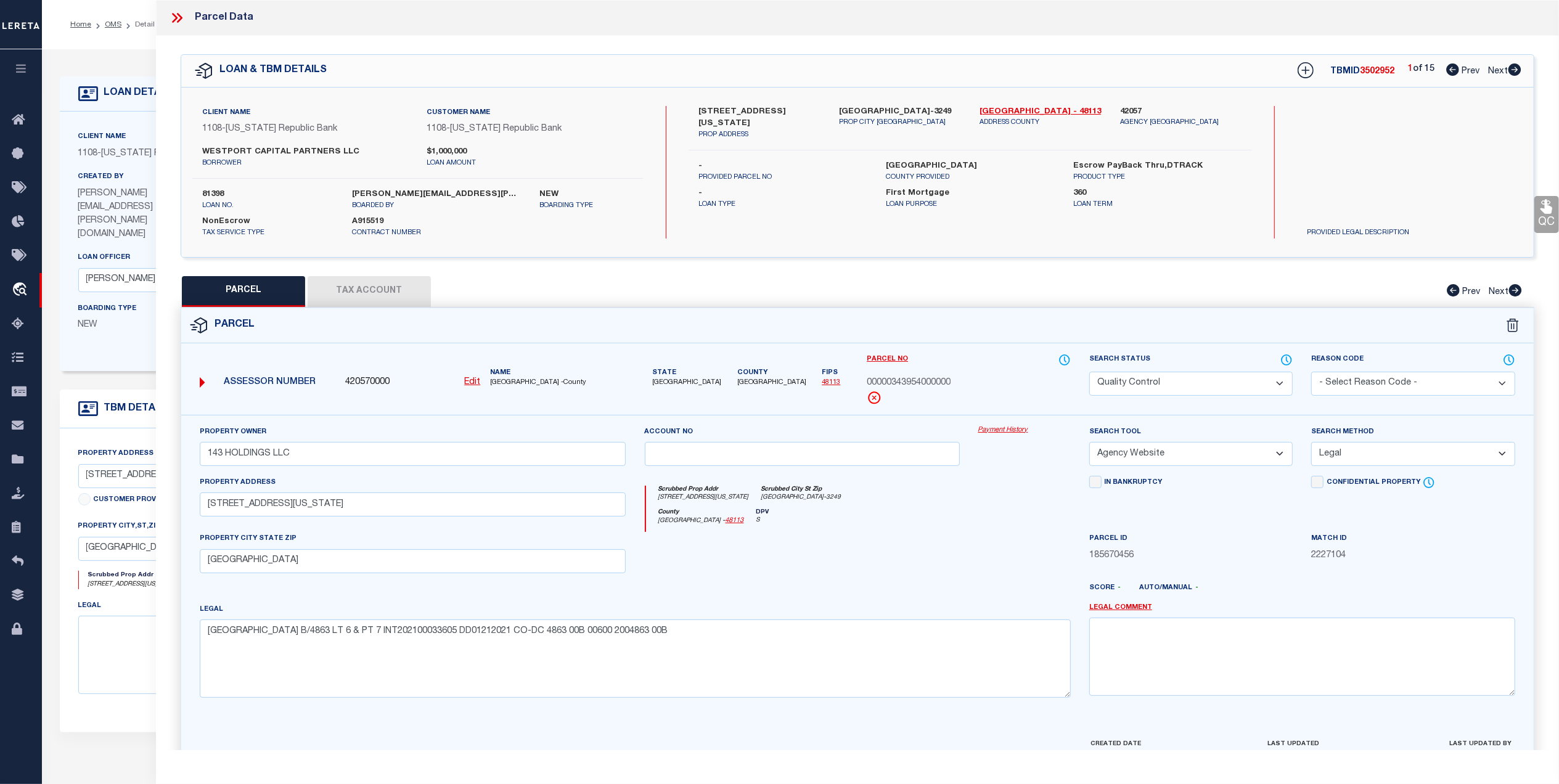
click at [403, 276] on button "Tax Account" at bounding box center [369, 291] width 123 height 31
select select "100"
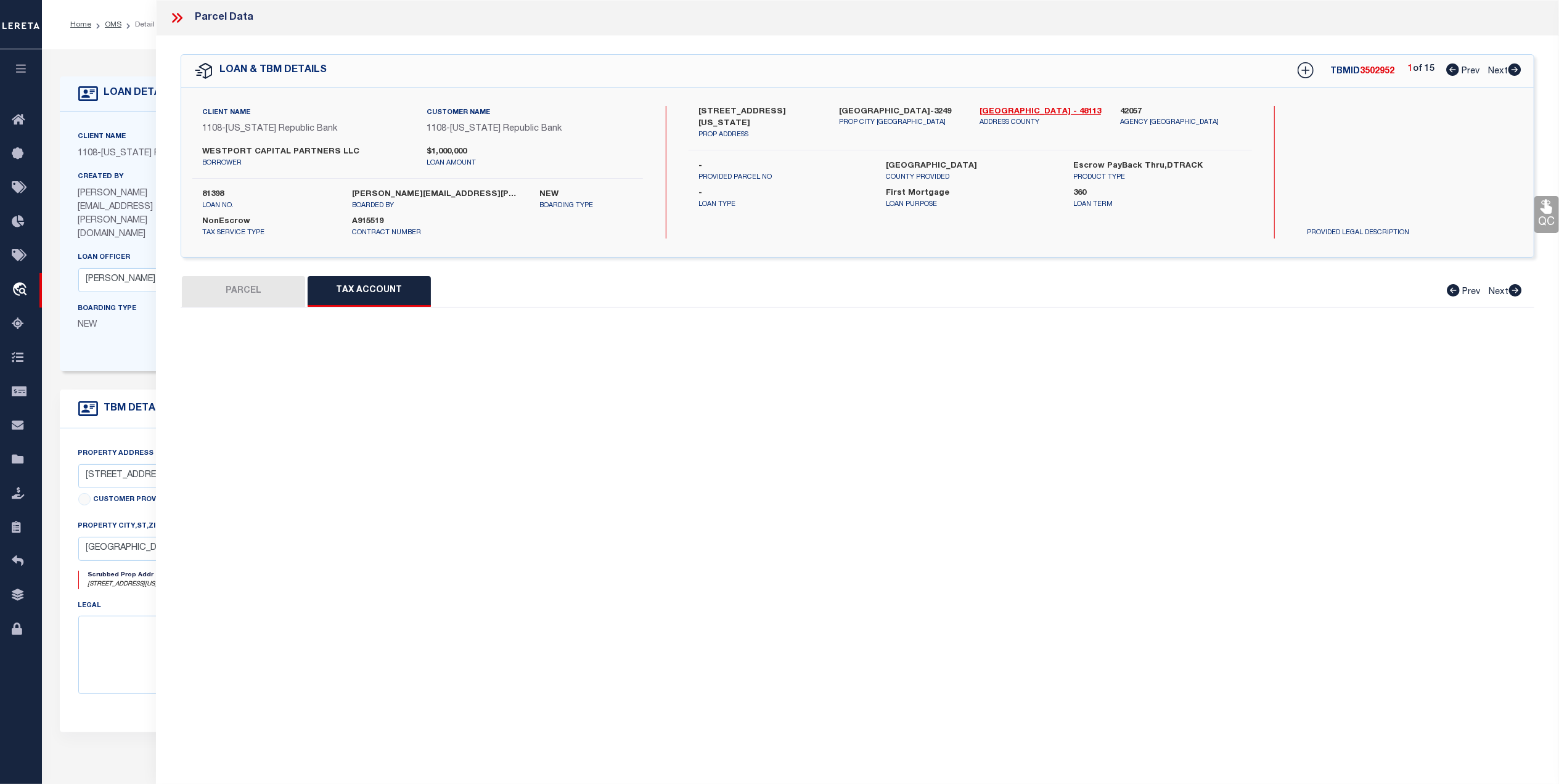
select select "100"
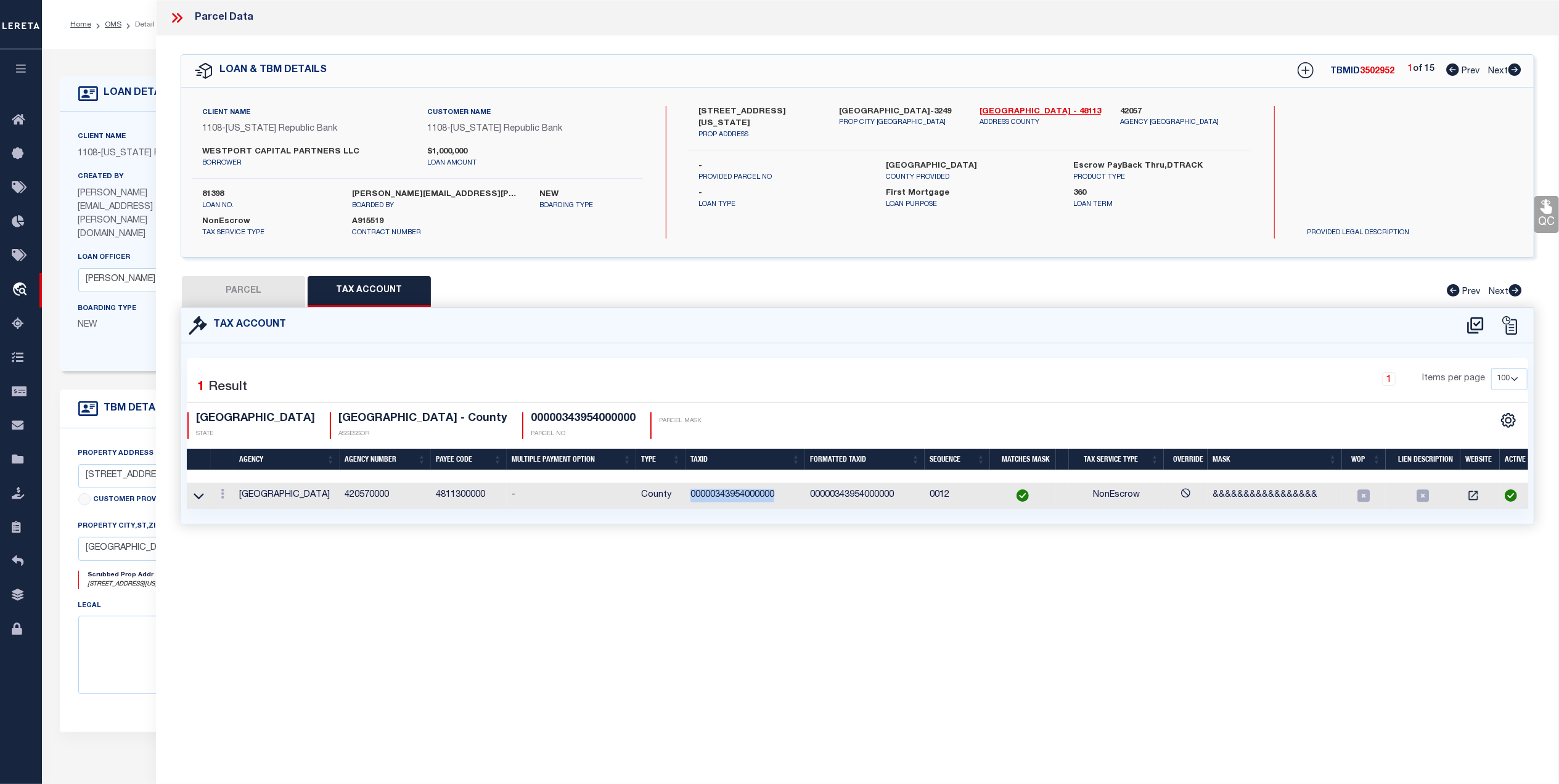
drag, startPoint x: 777, startPoint y: 494, endPoint x: 687, endPoint y: 499, distance: 90.1
click at [687, 499] on td "00000343954000000" at bounding box center [744, 496] width 120 height 26
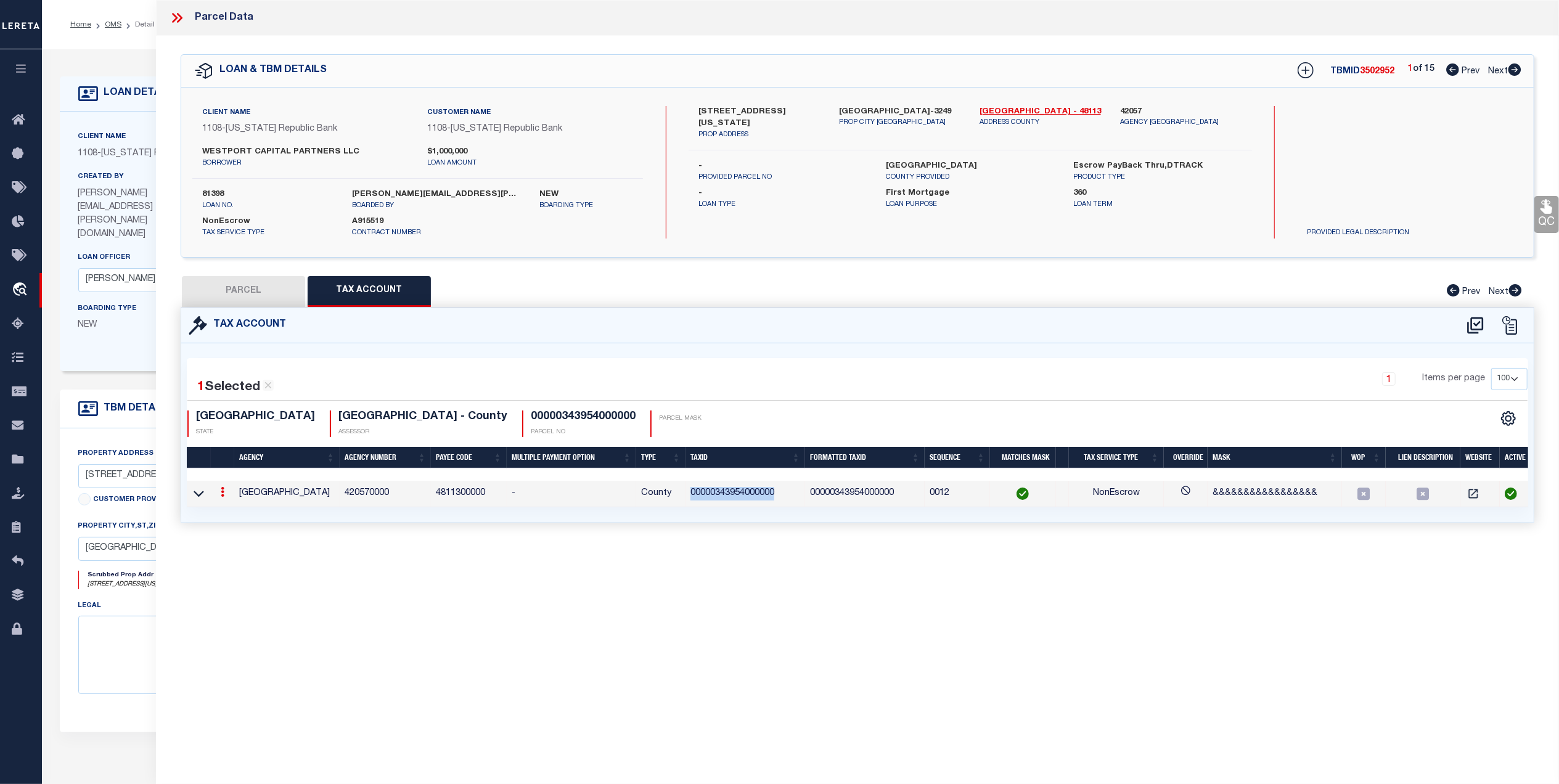
copy td "00000343954000000"
click at [182, 22] on icon at bounding box center [177, 17] width 16 height 16
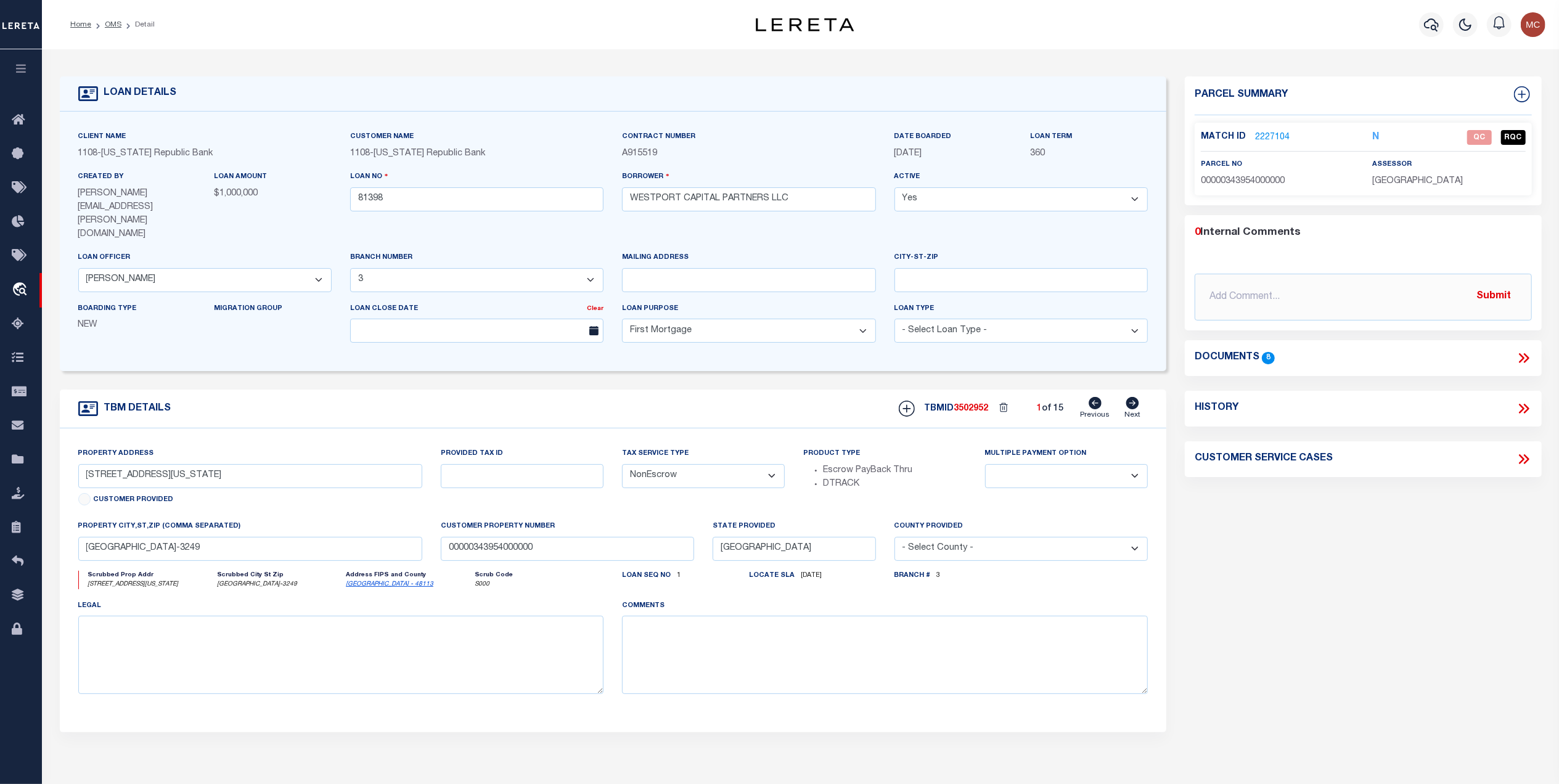
click at [1522, 358] on icon at bounding box center [1521, 358] width 6 height 10
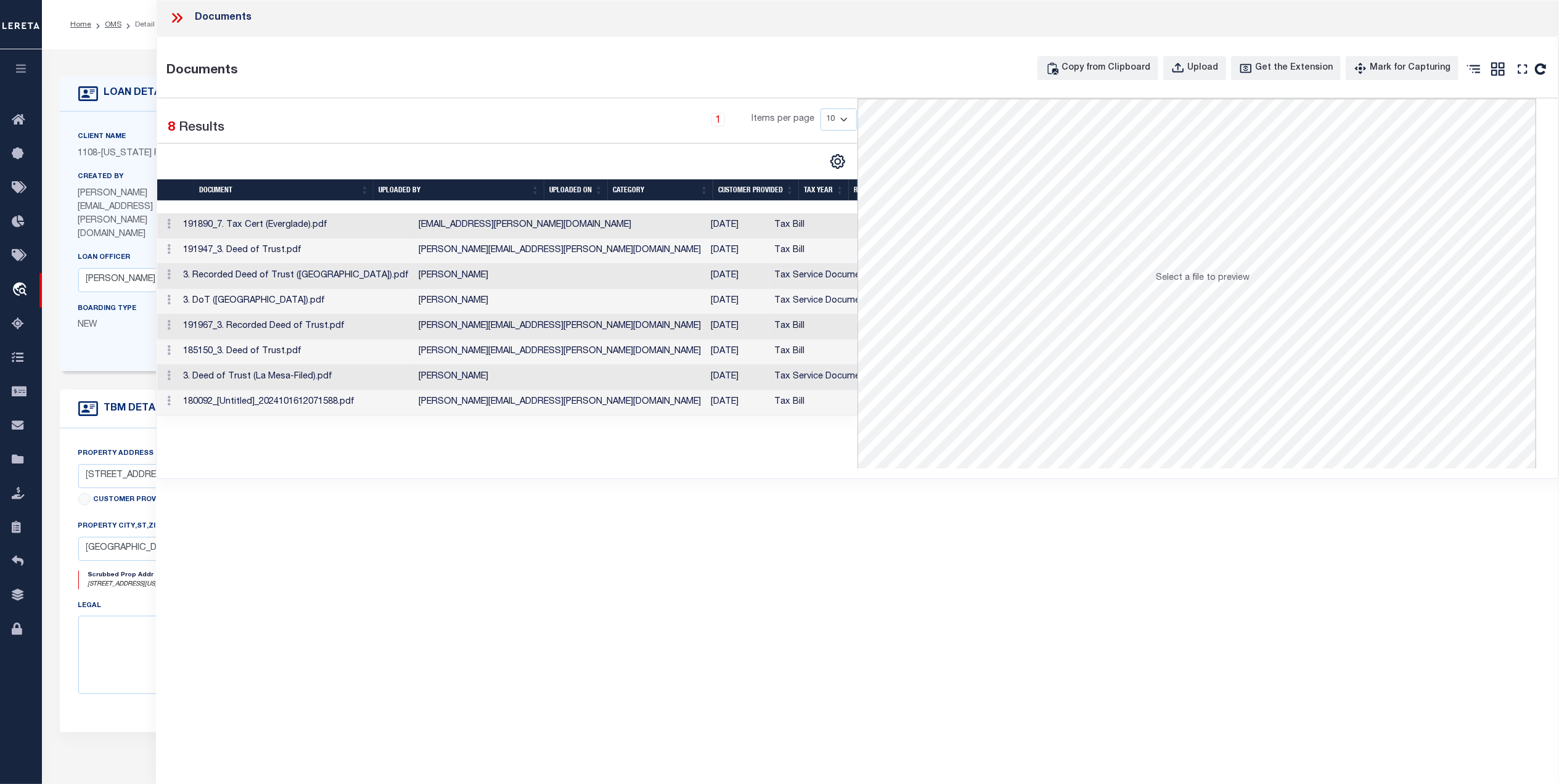
click at [439, 222] on td "Carly.Hollaway@texasrepublicbank.com" at bounding box center [560, 225] width 292 height 26
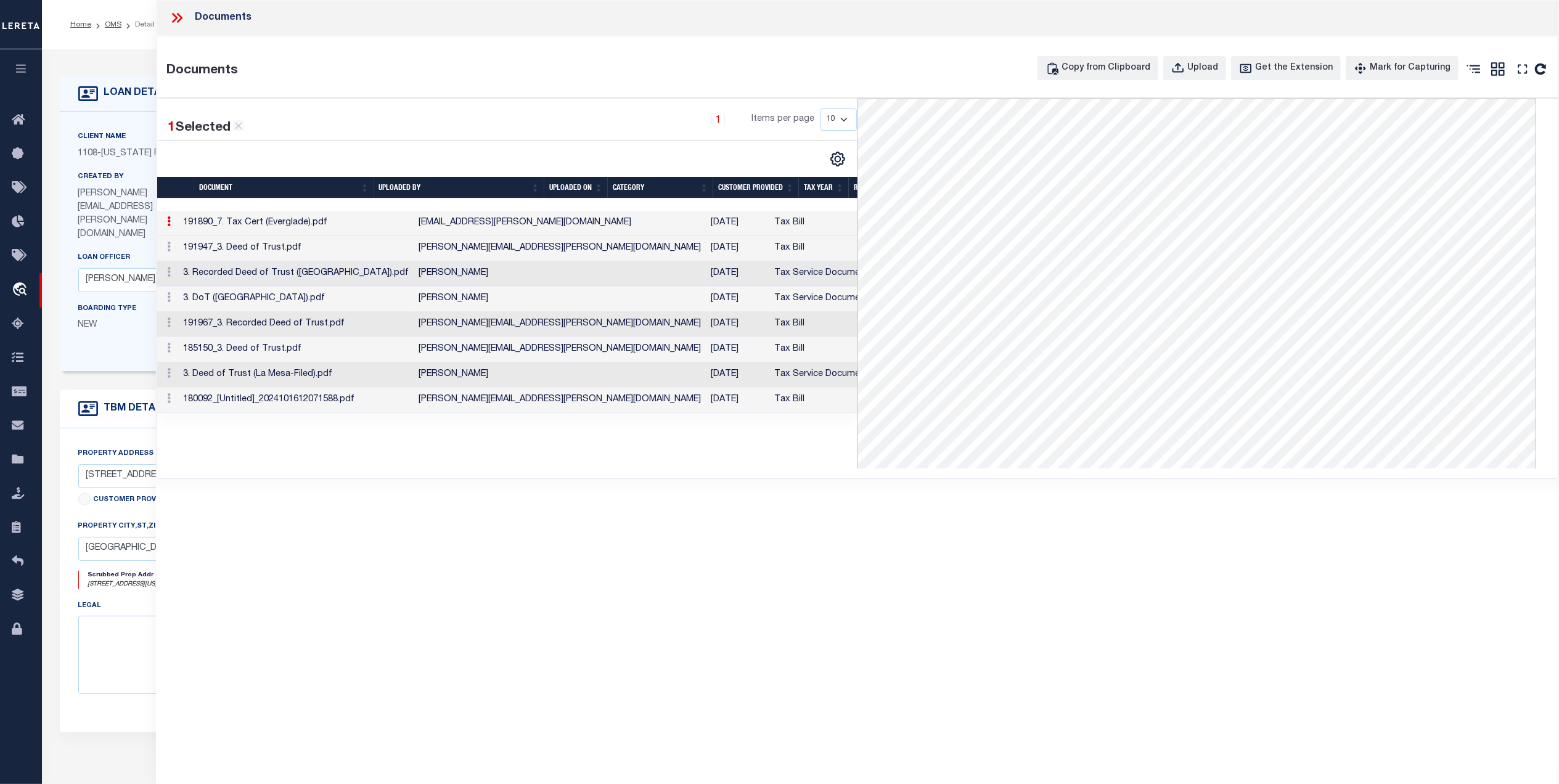
click at [769, 244] on td "Tax Bill" at bounding box center [824, 248] width 109 height 26
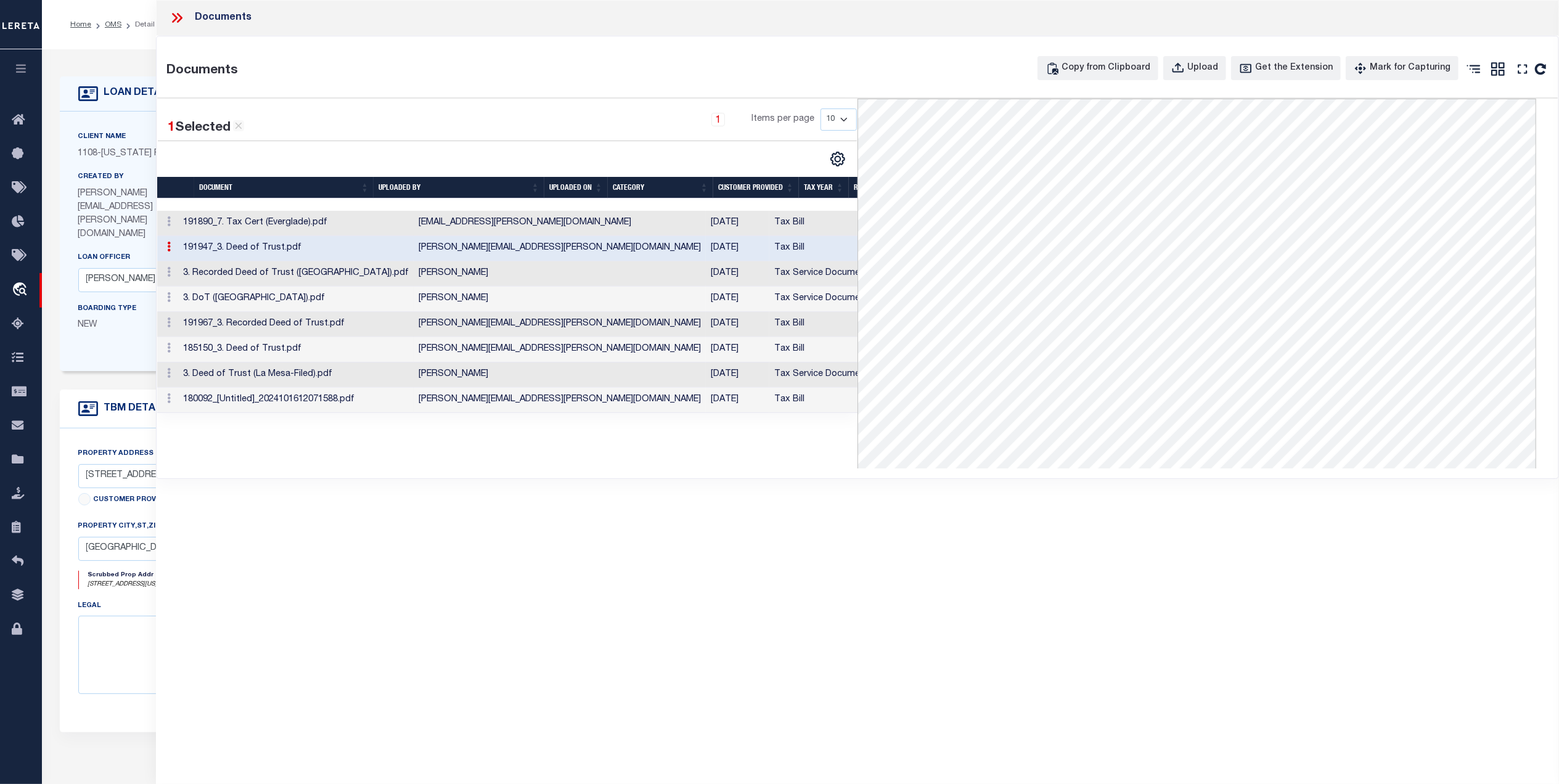
click at [706, 281] on td "09/03/2025" at bounding box center [737, 274] width 64 height 26
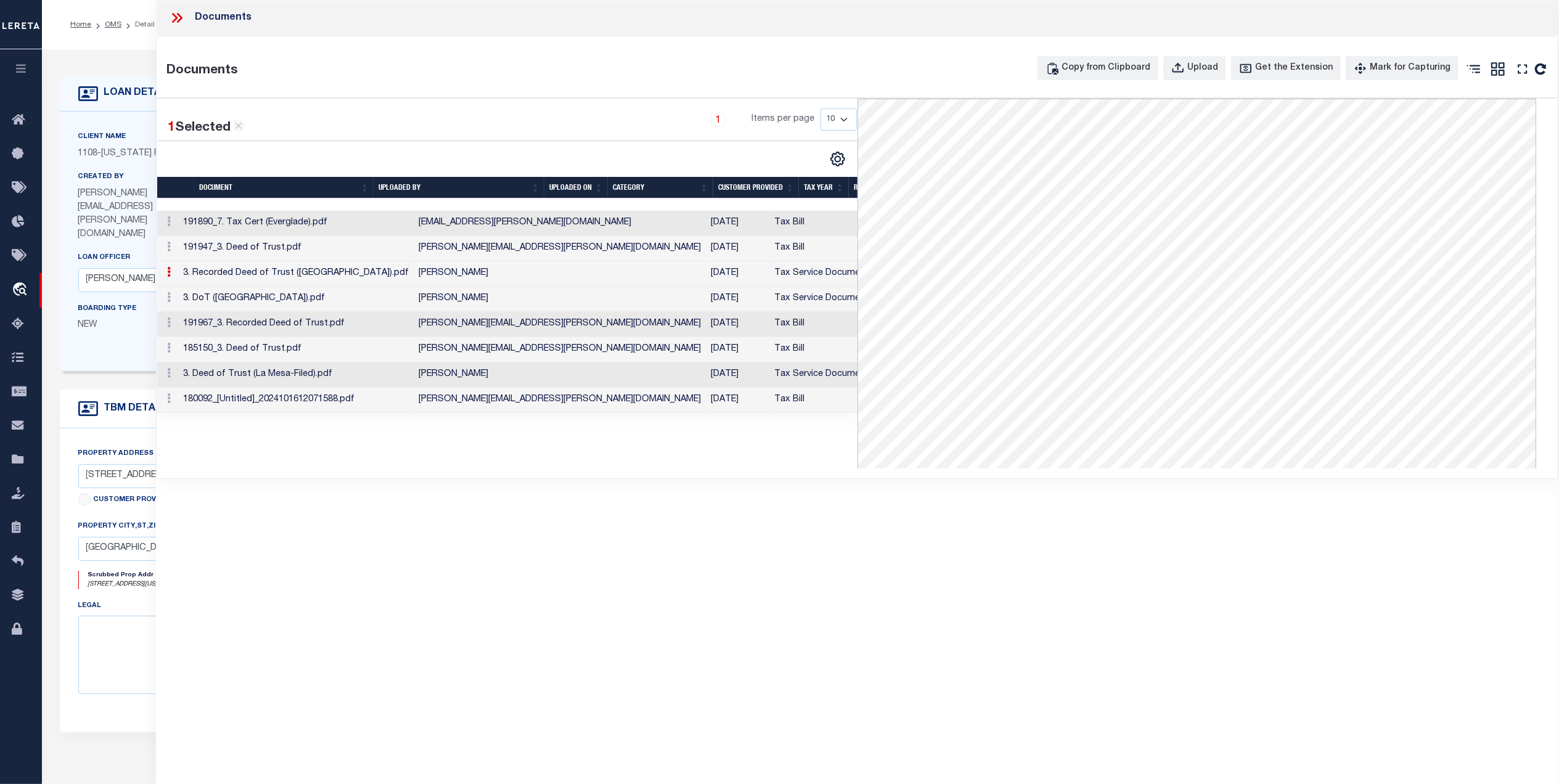
click at [769, 297] on td "Tax Service Documents" at bounding box center [824, 299] width 109 height 26
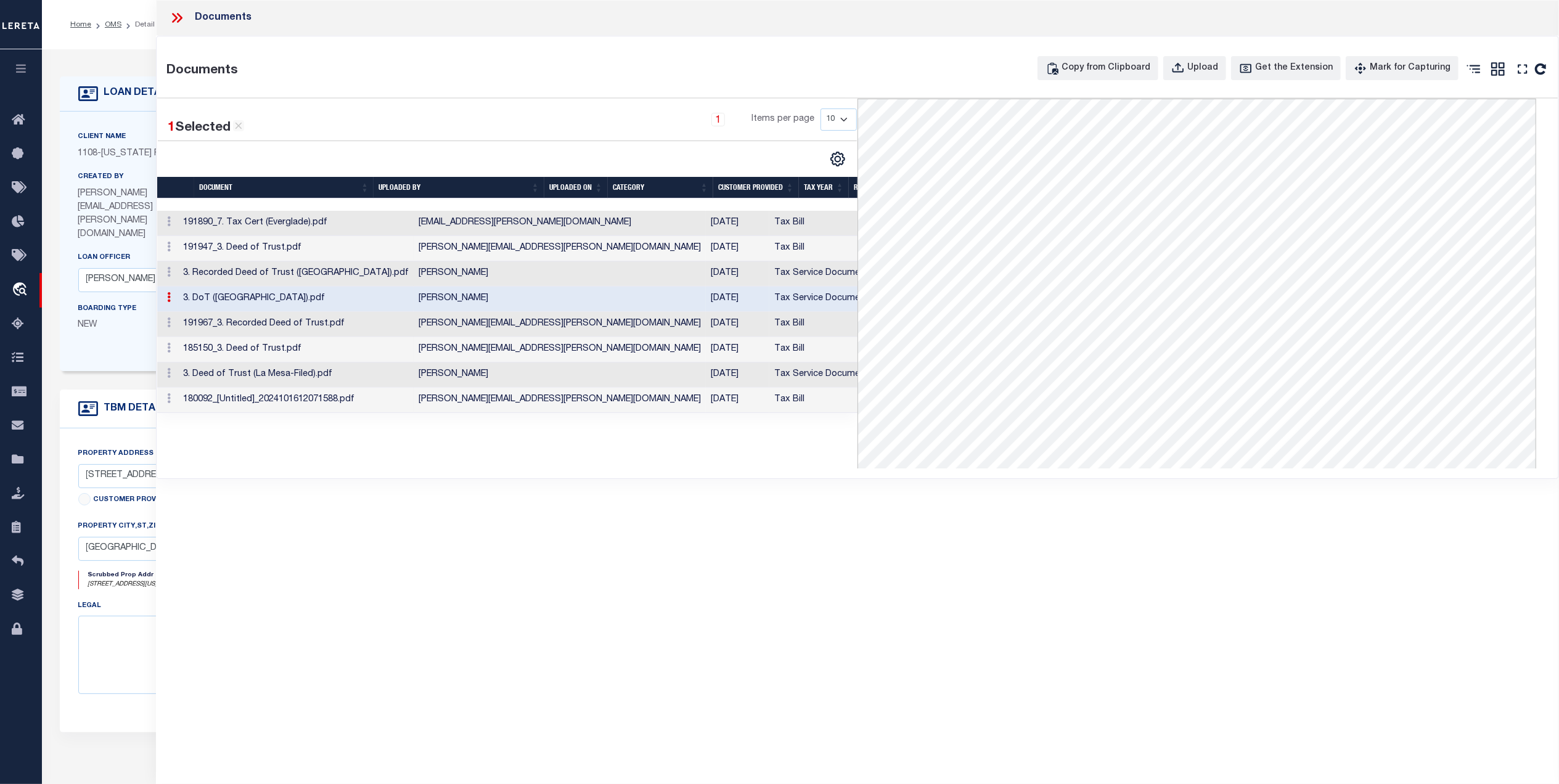
click at [172, 16] on icon at bounding box center [177, 17] width 16 height 16
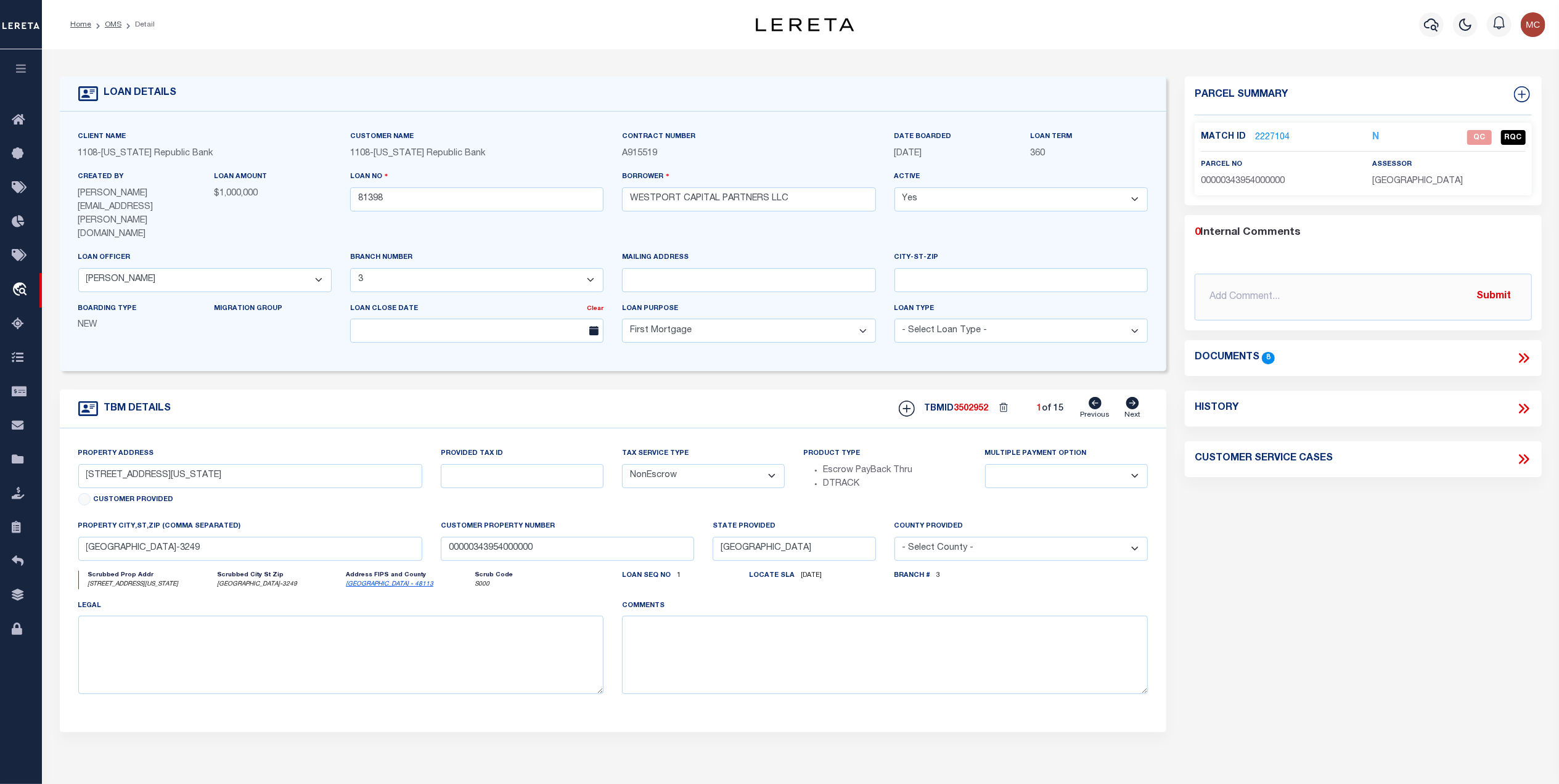
drag, startPoint x: 110, startPoint y: 21, endPoint x: 1006, endPoint y: 363, distance: 959.1
click at [110, 21] on link "OMS" at bounding box center [113, 24] width 17 height 7
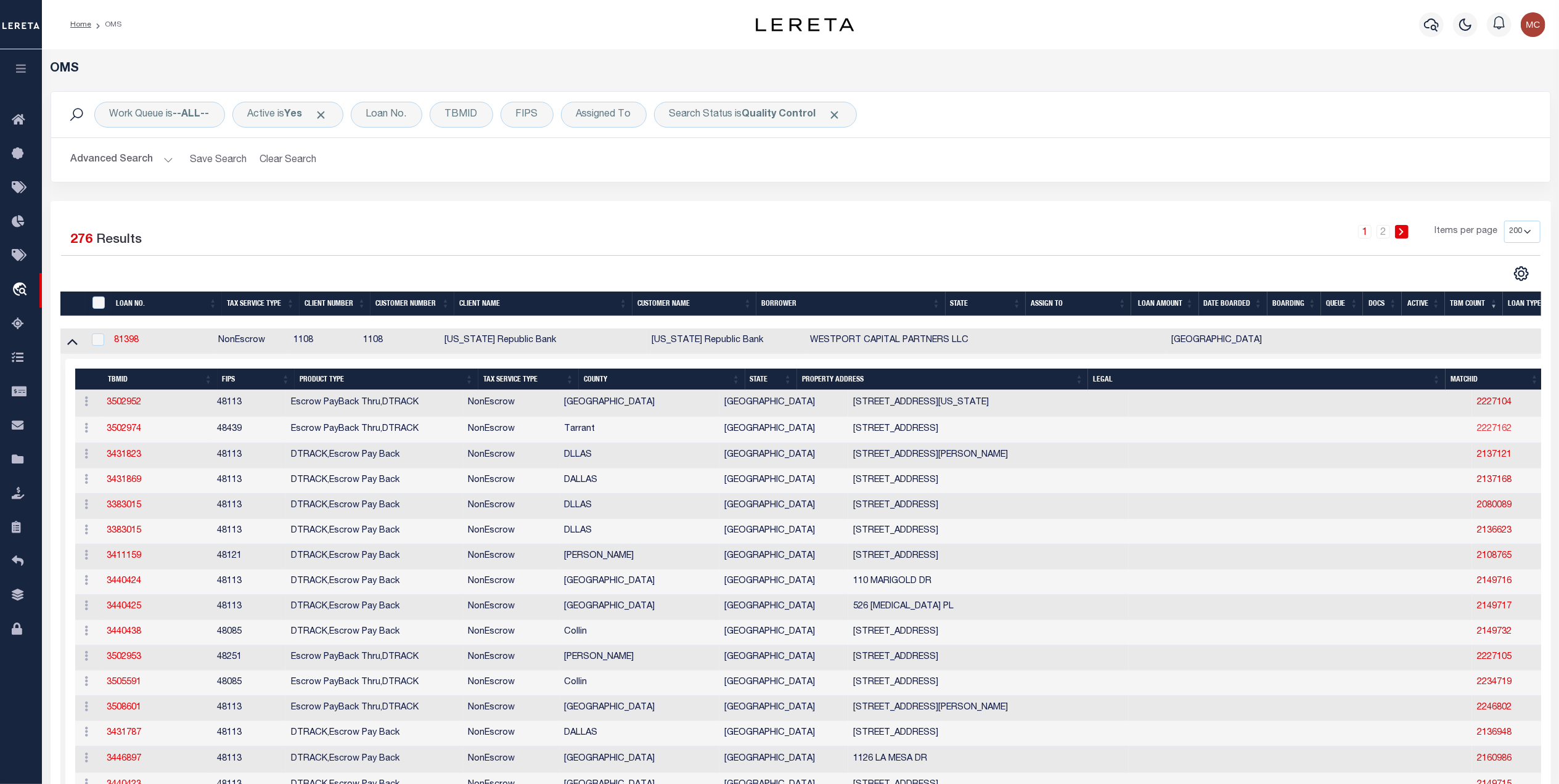
click at [1476, 432] on link "2227162" at bounding box center [1494, 429] width 35 height 8
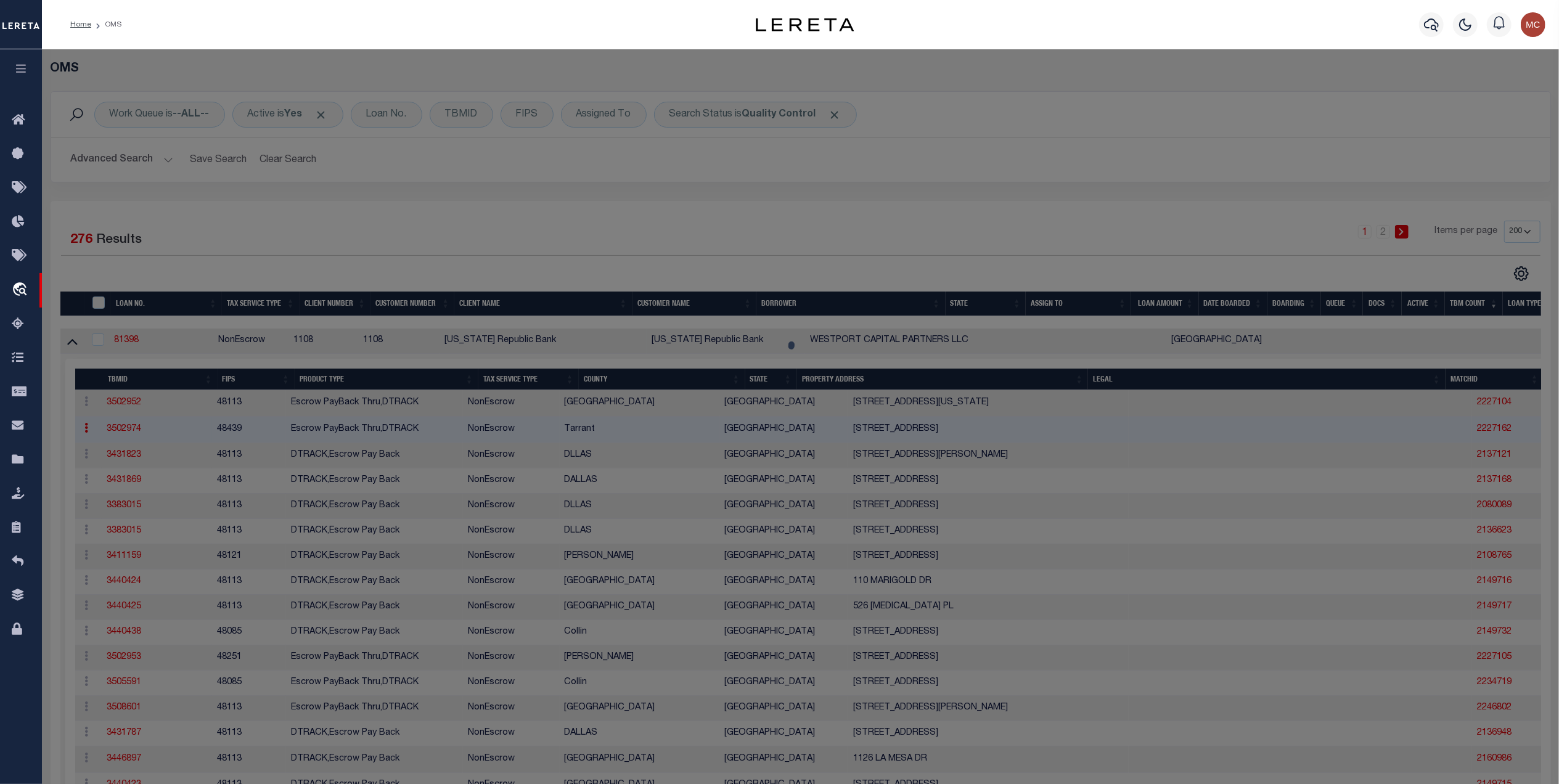
select select "AS"
select select
checkbox input "false"
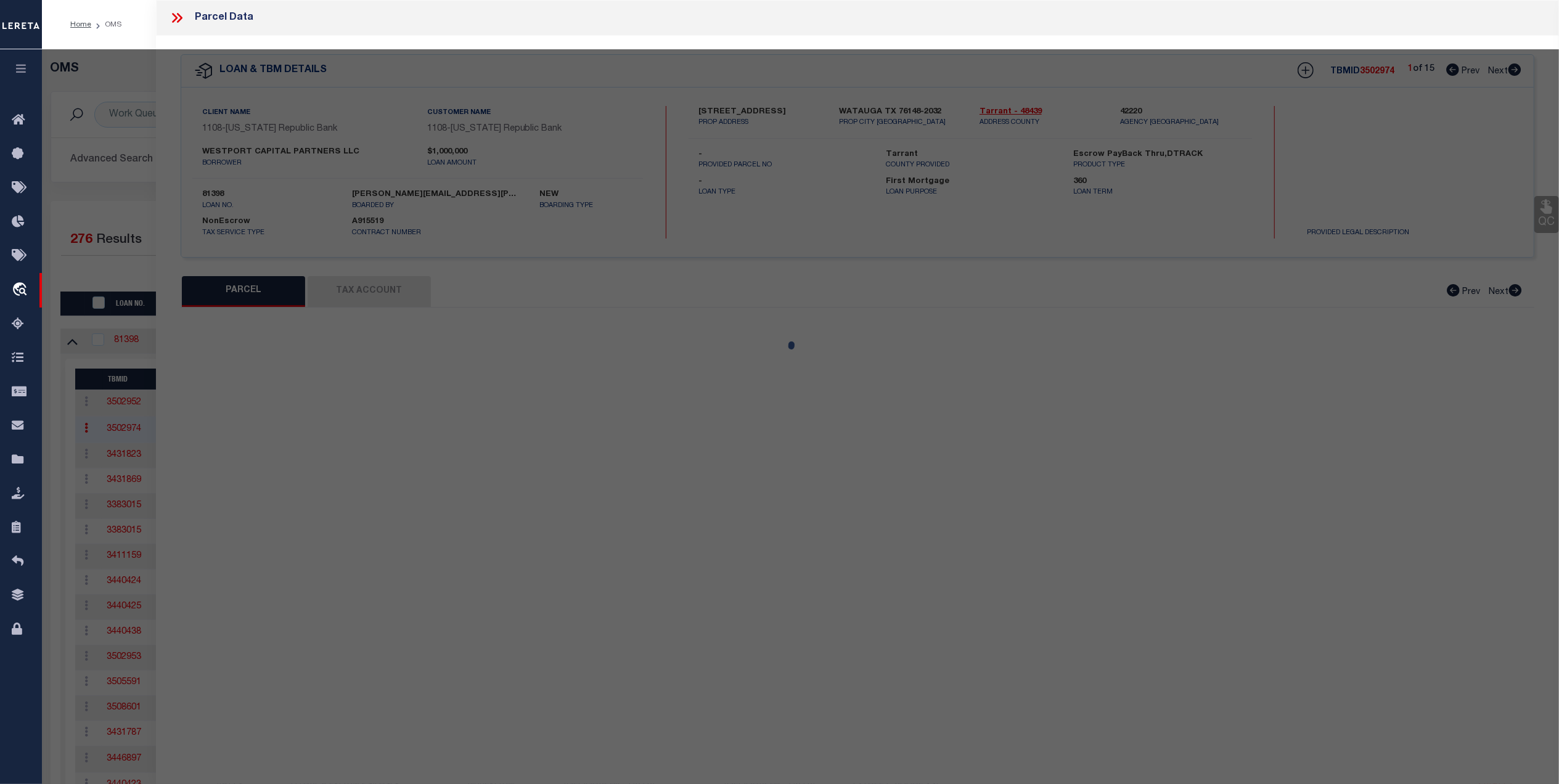
select select "QC"
type input "PIONEER ENTERPRISE TRUST"
select select "AGW"
select select "LEG"
type input "6024 HILLCREST DR"
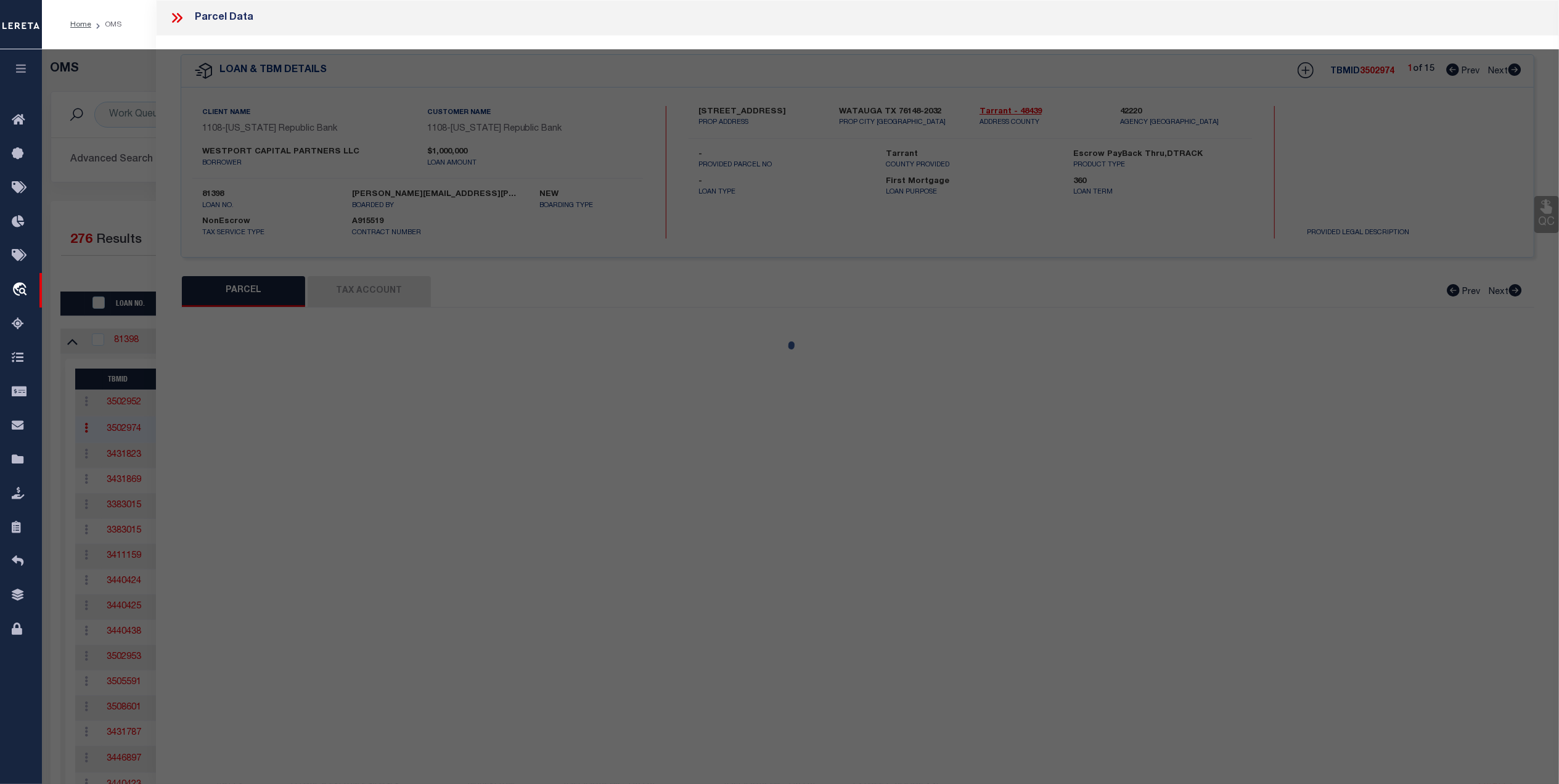
type input "WATAUGA, TX 76148"
type textarea "ECHO HILLS ADDITION BLOCK 6 LOT 21"
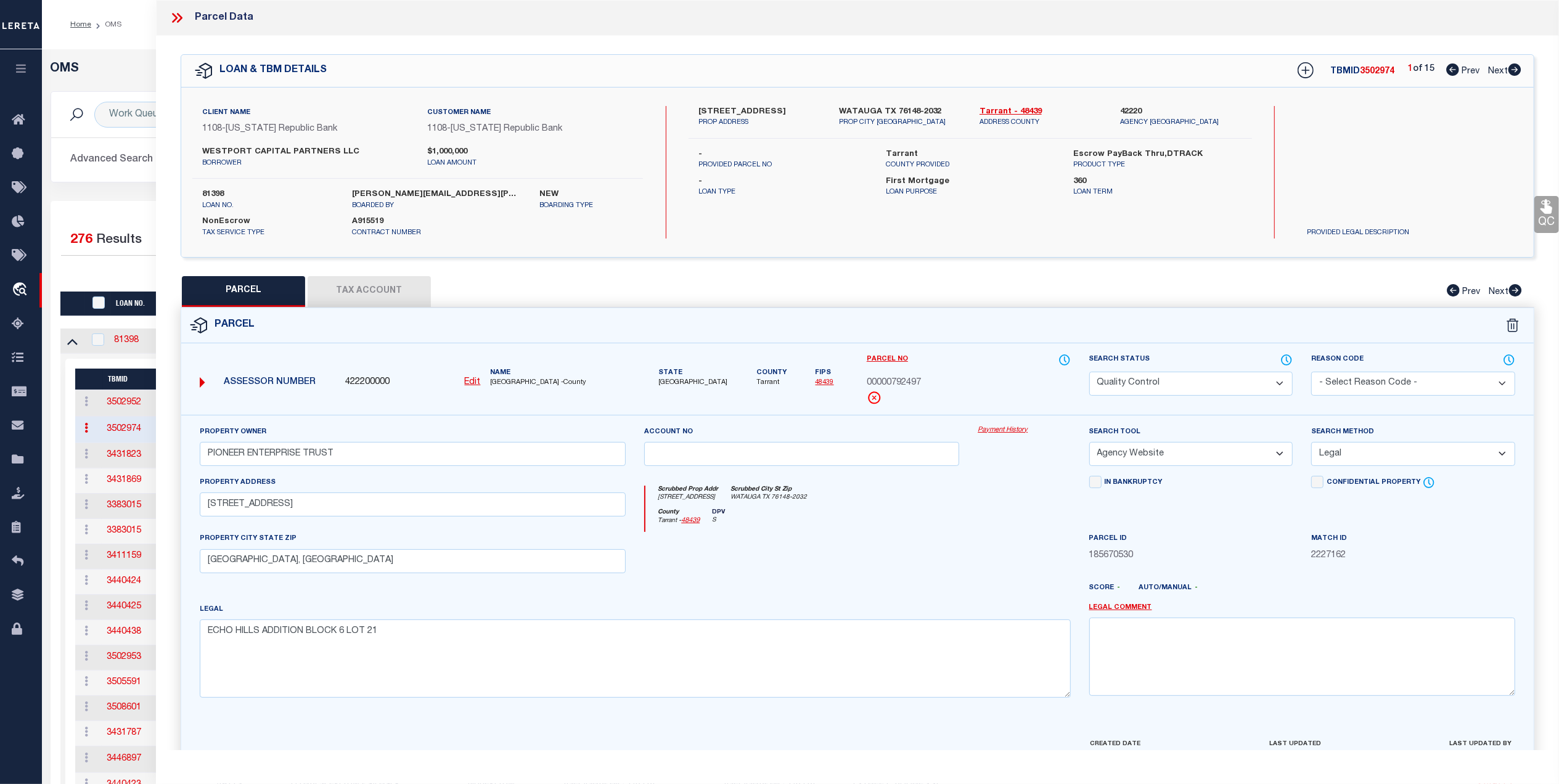
click at [177, 18] on icon at bounding box center [174, 18] width 6 height 10
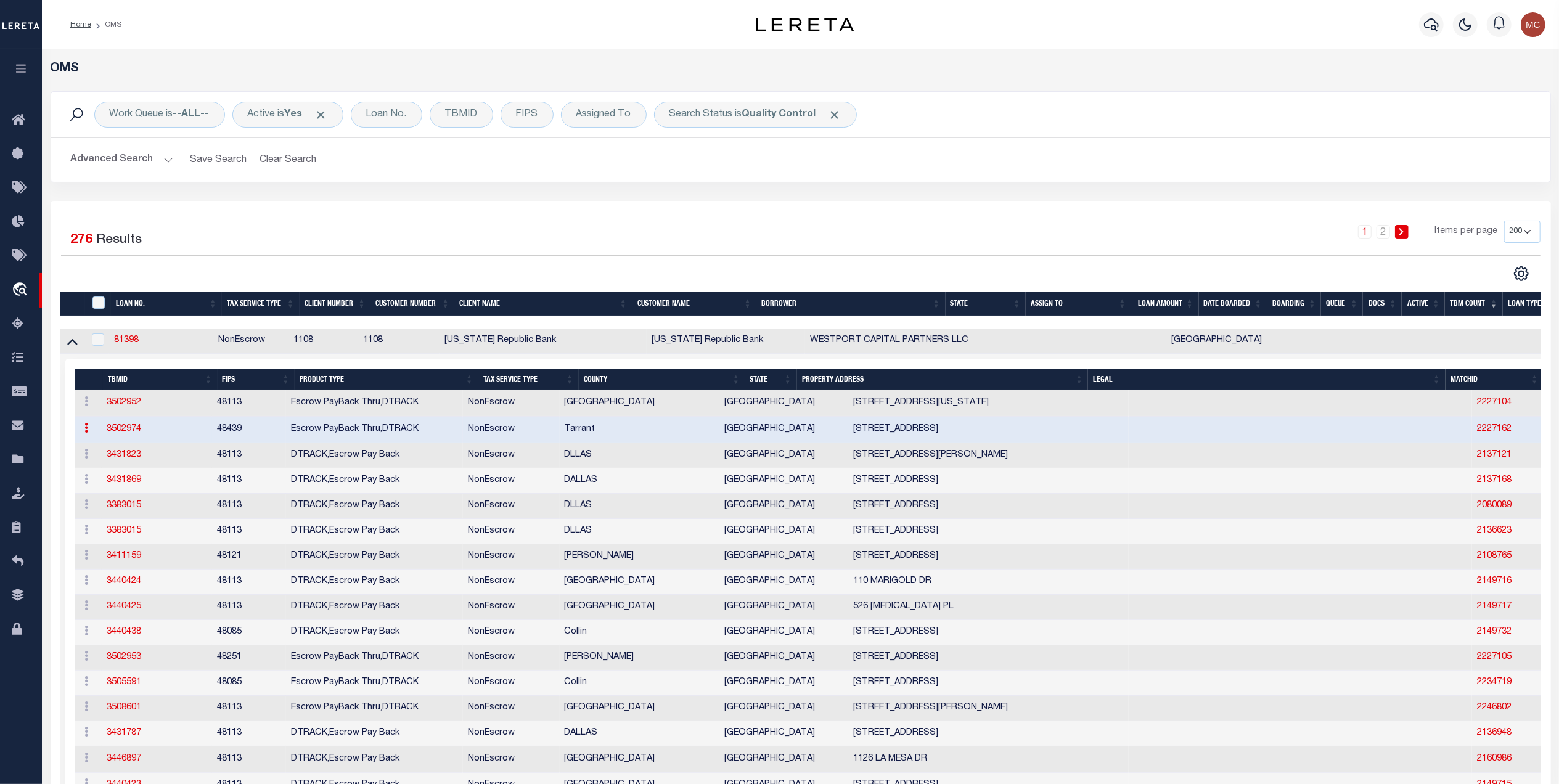
click at [106, 430] on link "3502974" at bounding box center [124, 429] width 35 height 8
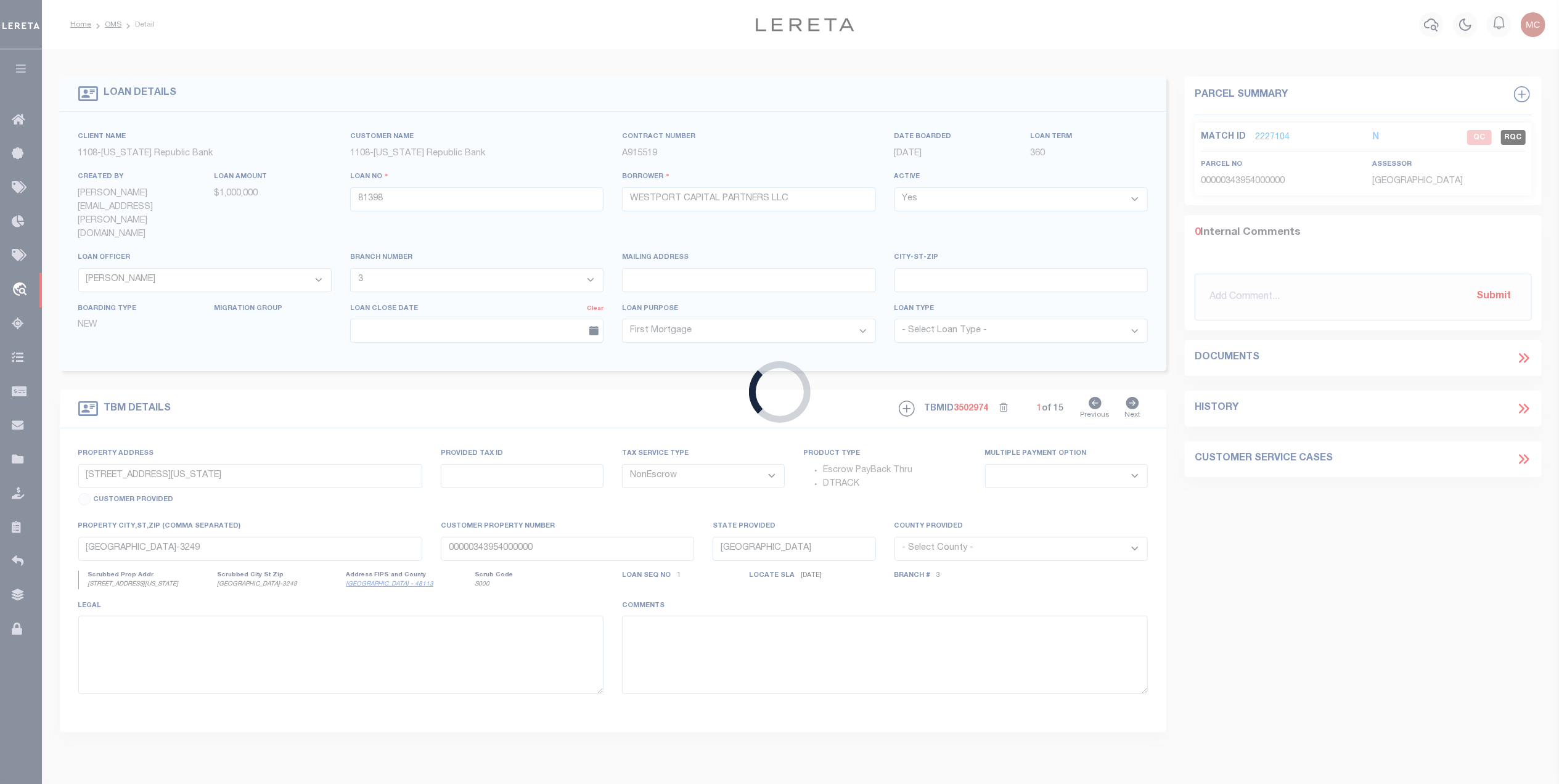
select select "49046"
select select "1848"
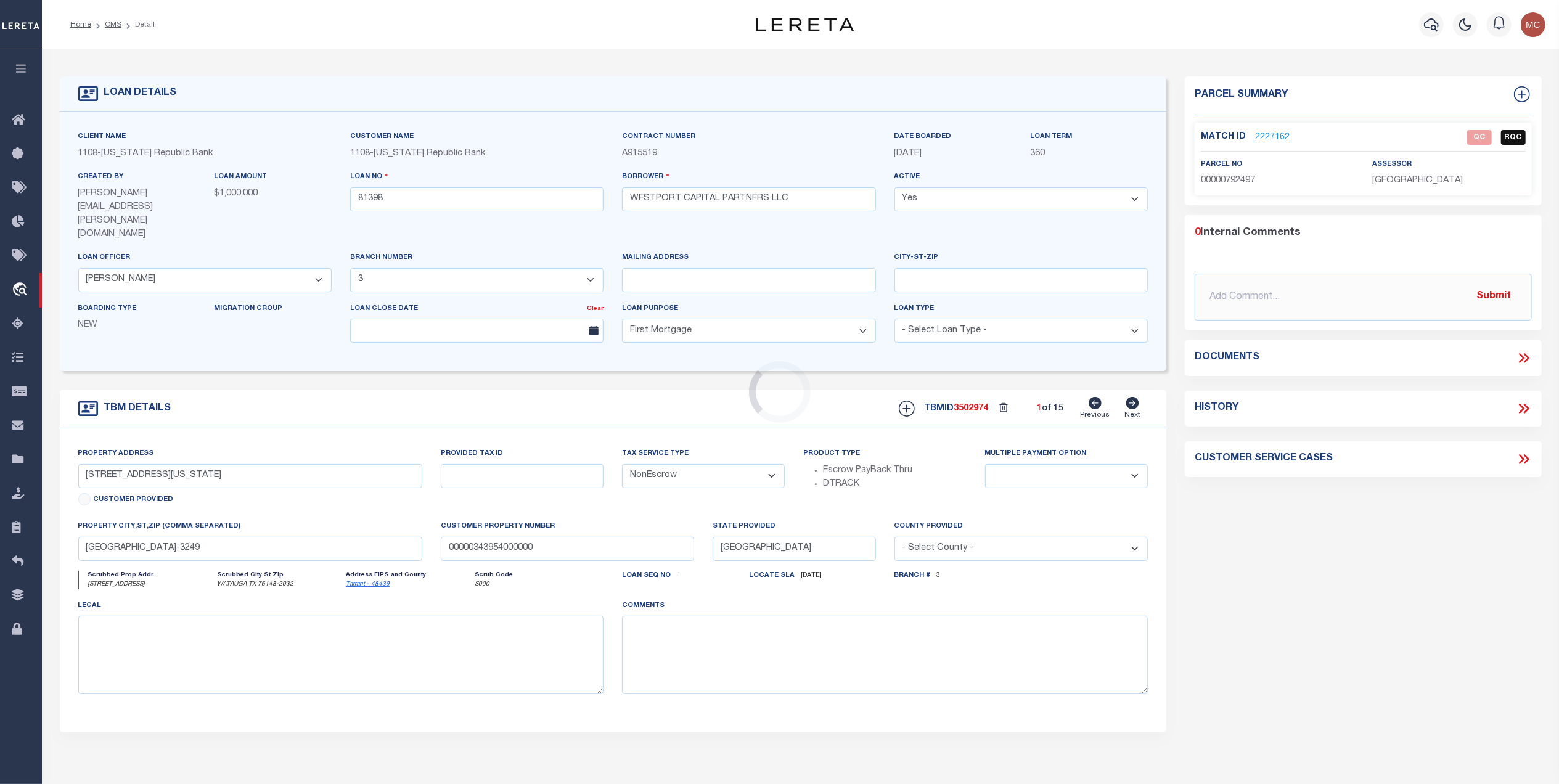
type input "6024 HILLCREST DR"
select select
type input "WATAUGA TX 76148-2032"
type input "00792497"
select select
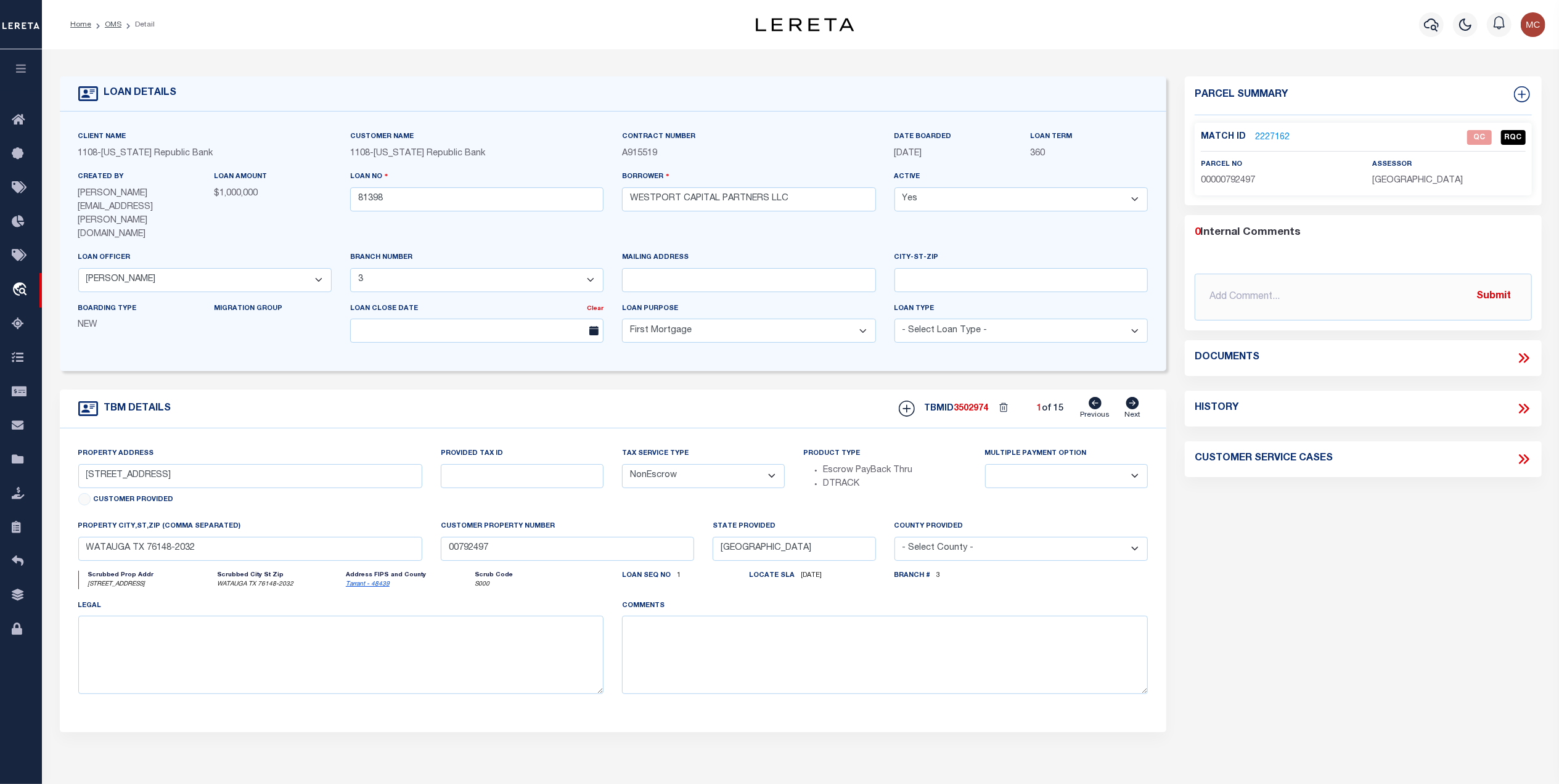
click at [1521, 363] on icon at bounding box center [1523, 357] width 16 height 16
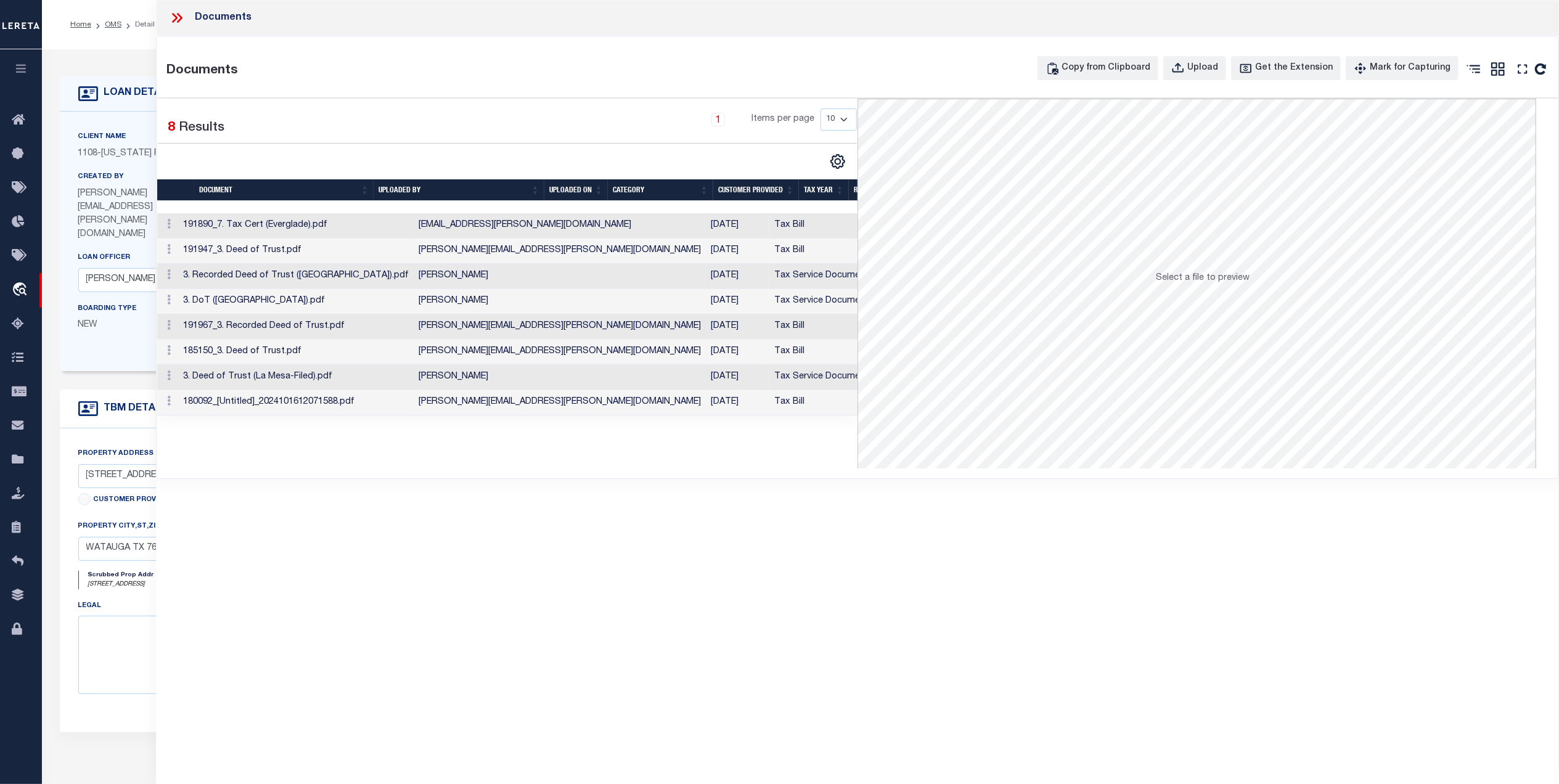
click at [706, 323] on td "[DATE]" at bounding box center [737, 327] width 64 height 26
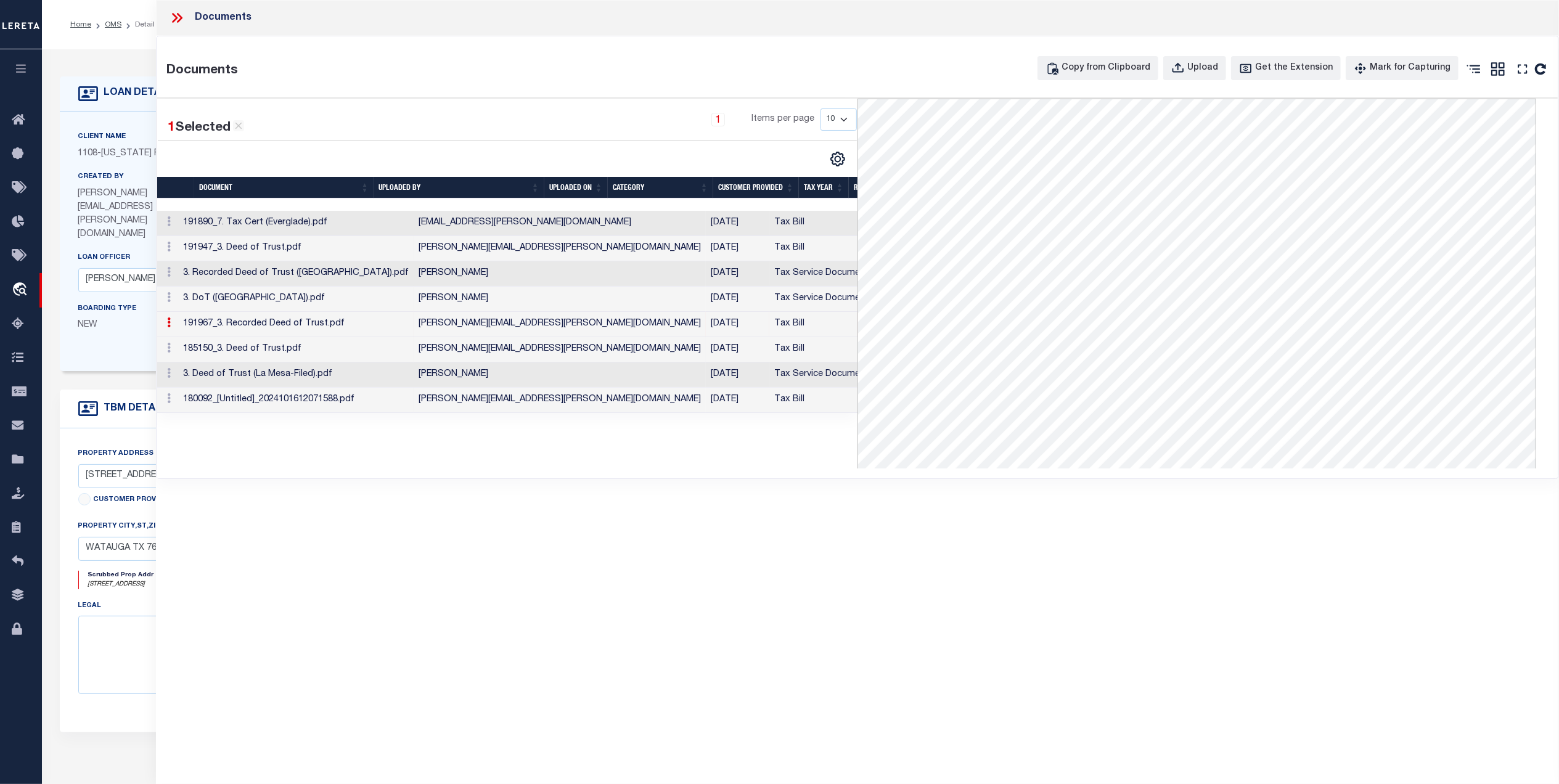
click at [706, 347] on td "01/14/2025" at bounding box center [737, 349] width 64 height 26
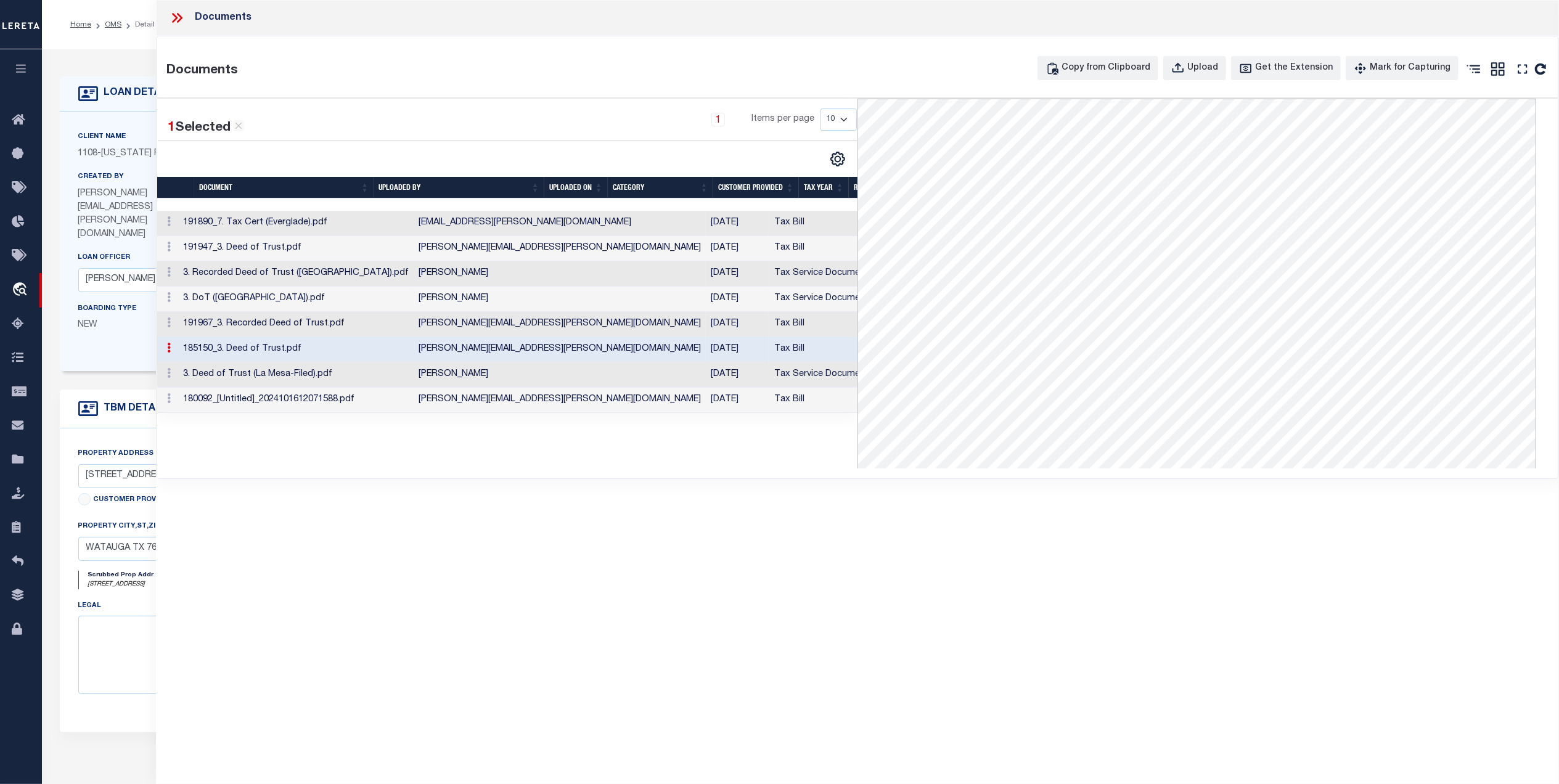
click at [769, 382] on td "Tax Service Documents" at bounding box center [824, 375] width 109 height 26
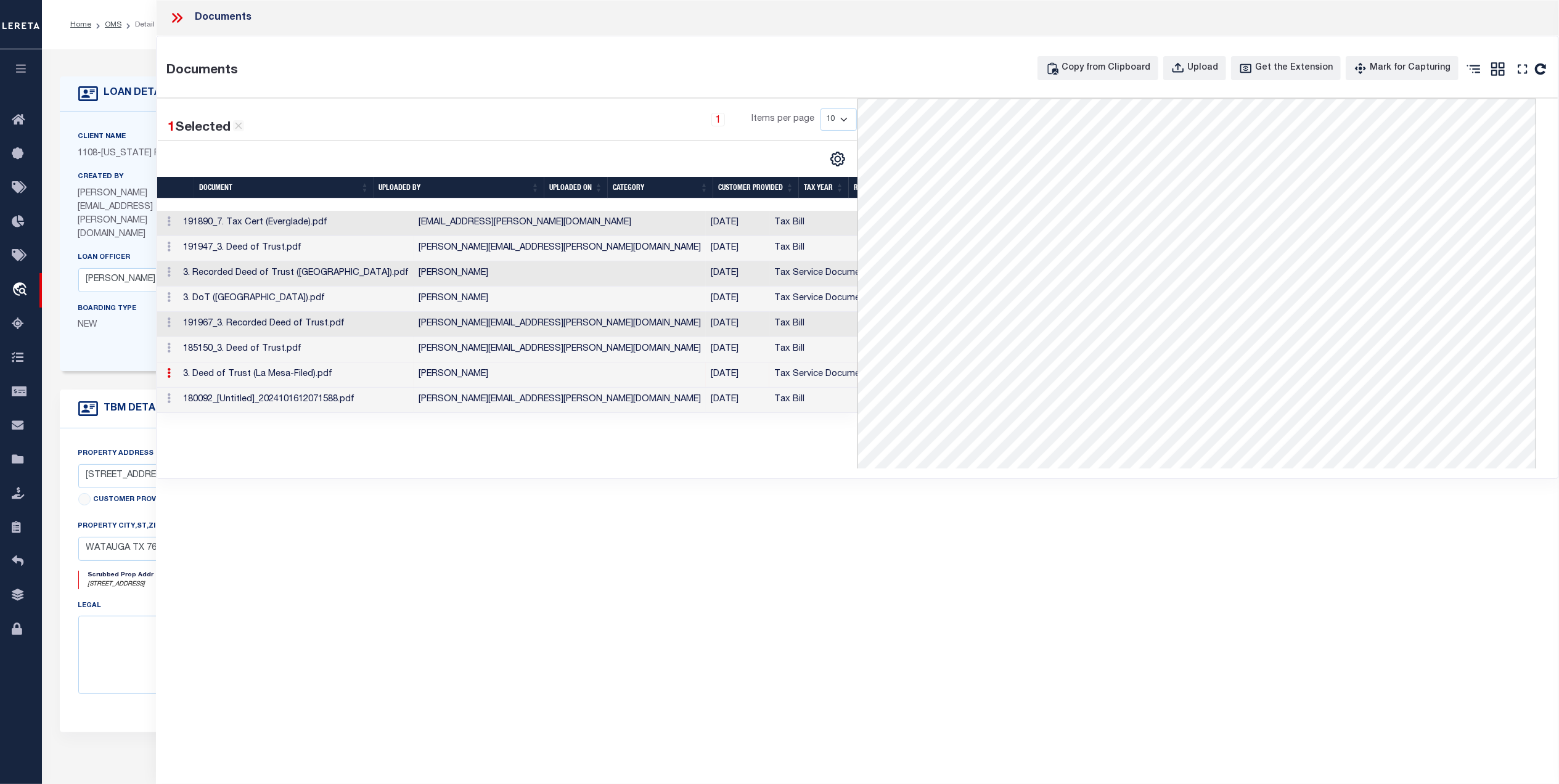
click at [706, 400] on td "10/16/2024" at bounding box center [737, 400] width 64 height 26
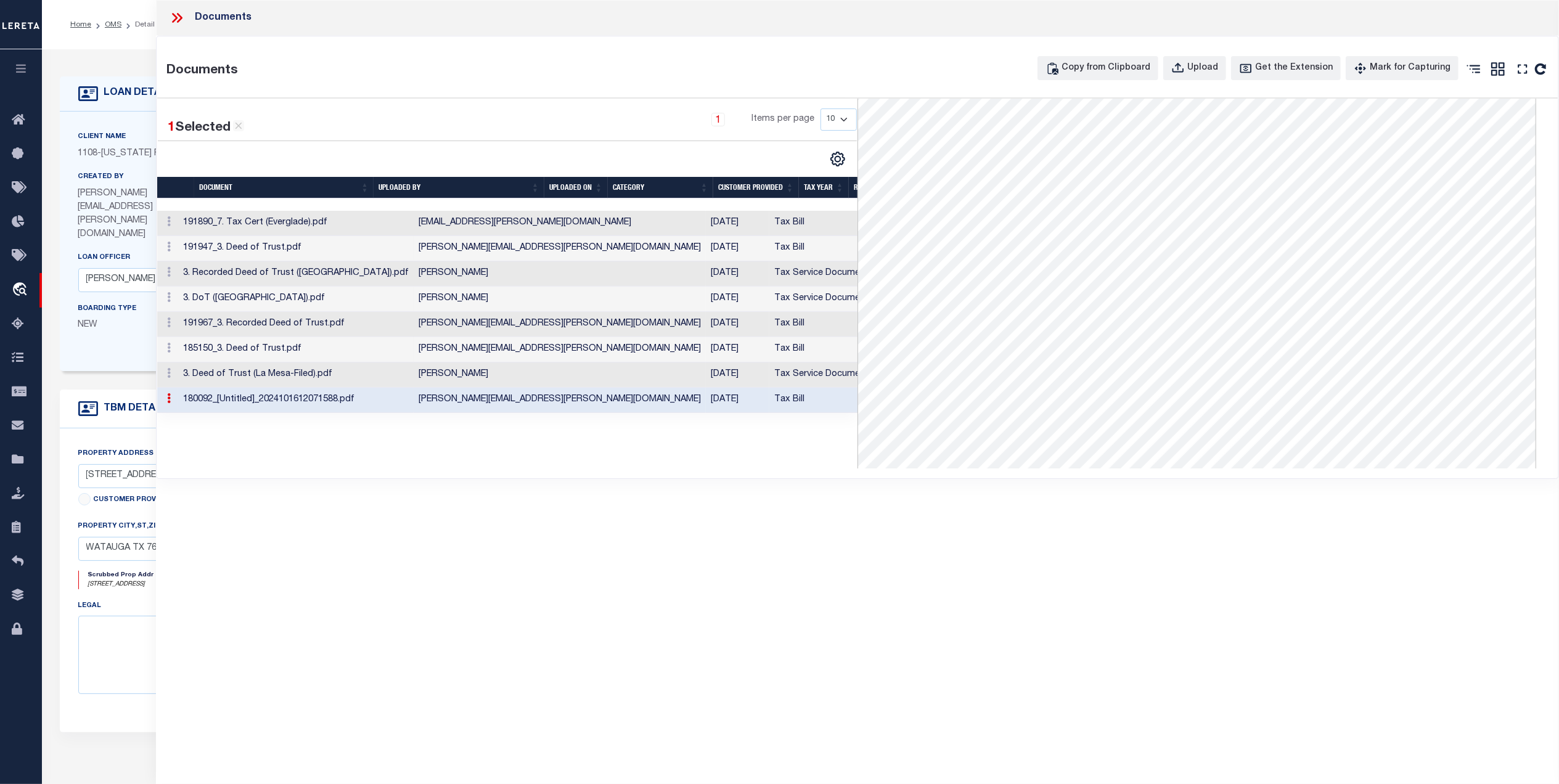
scroll to position [247, 0]
click at [706, 225] on td "04/29/2025" at bounding box center [737, 223] width 64 height 26
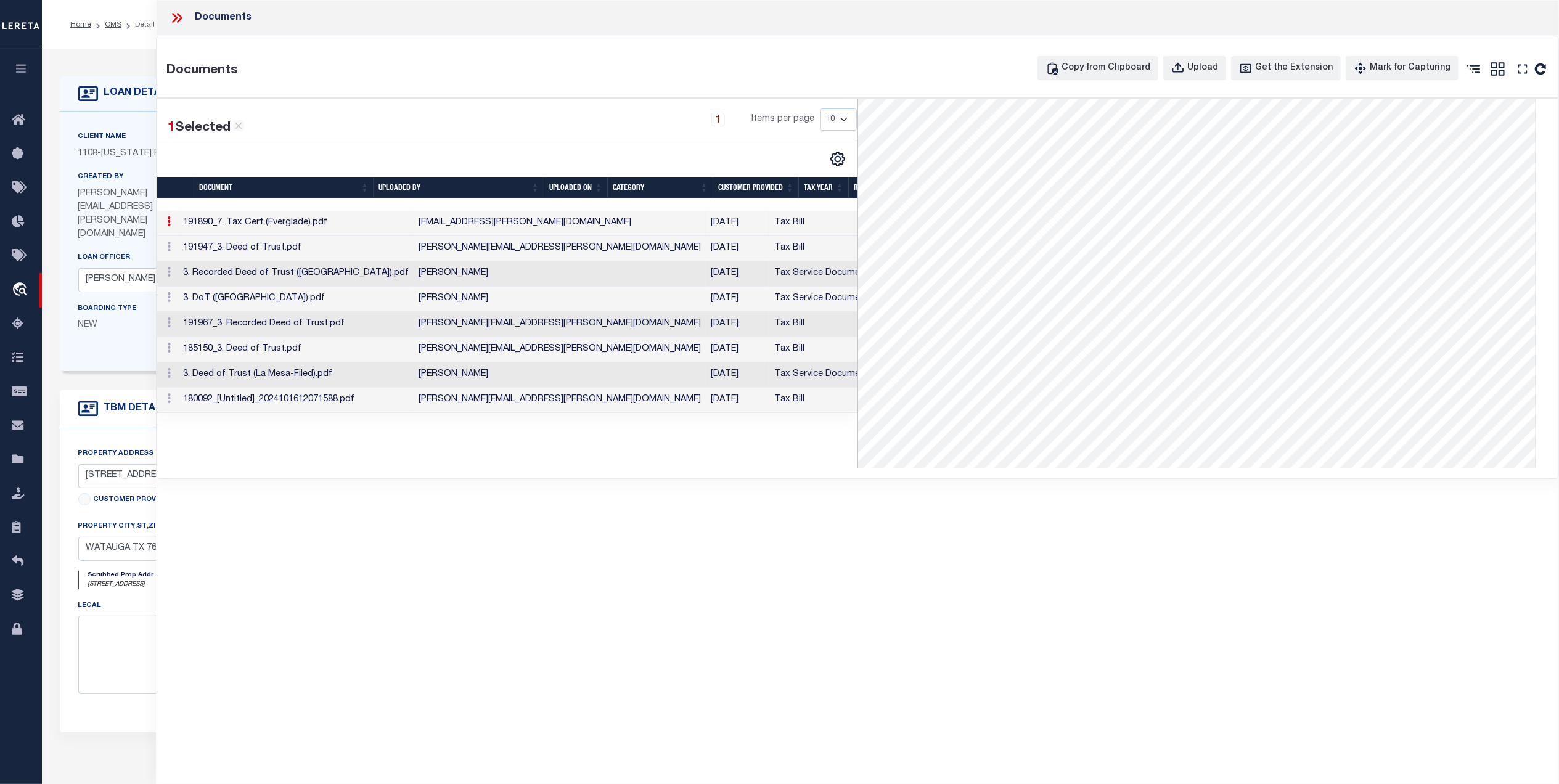
drag, startPoint x: 730, startPoint y: 247, endPoint x: 758, endPoint y: 249, distance: 28.1
click at [878, 247] on td "YES" at bounding box center [921, 248] width 86 height 26
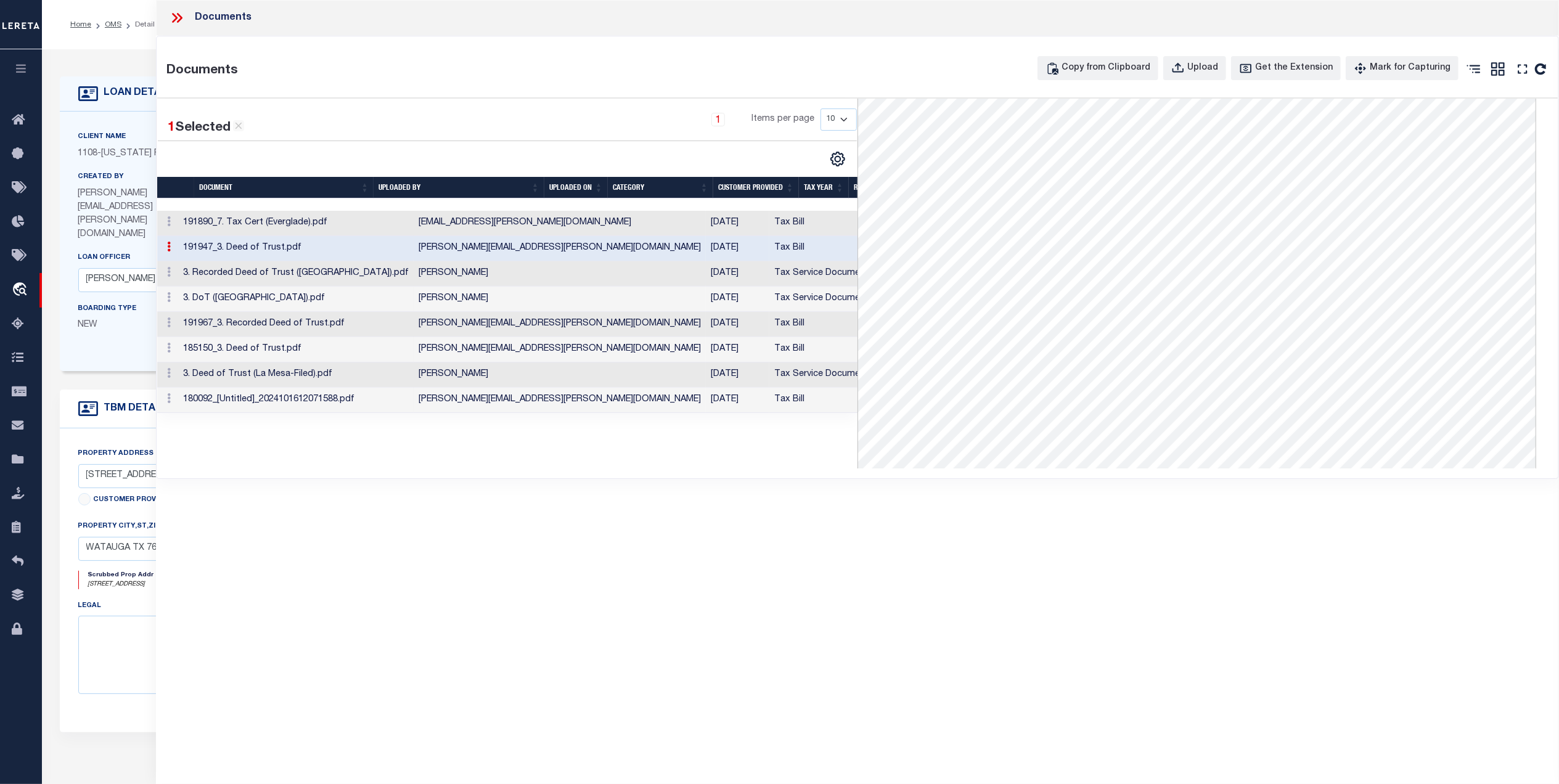
click at [769, 277] on td "Tax Service Documents" at bounding box center [824, 274] width 109 height 26
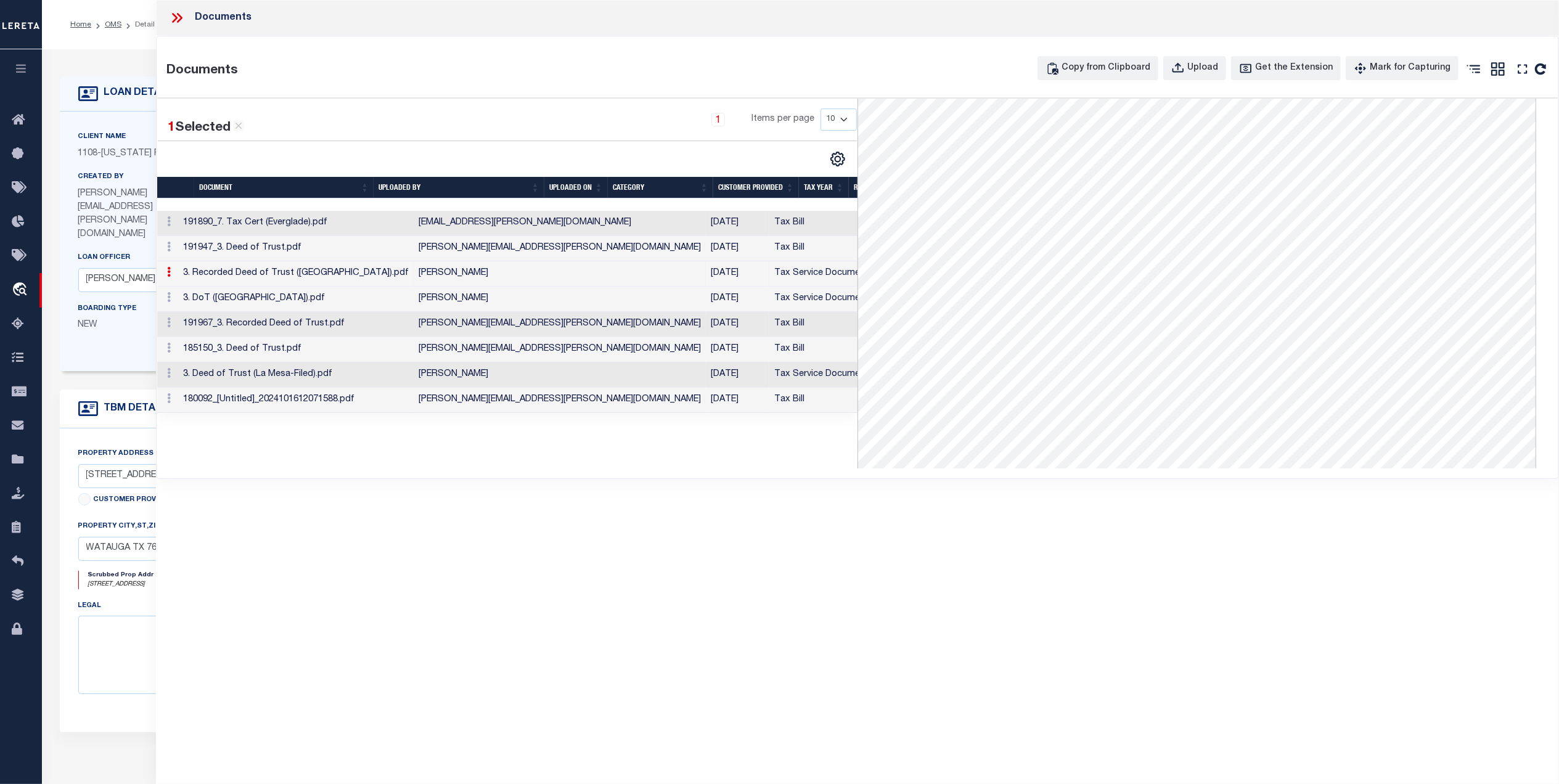
click at [181, 18] on icon at bounding box center [179, 18] width 6 height 10
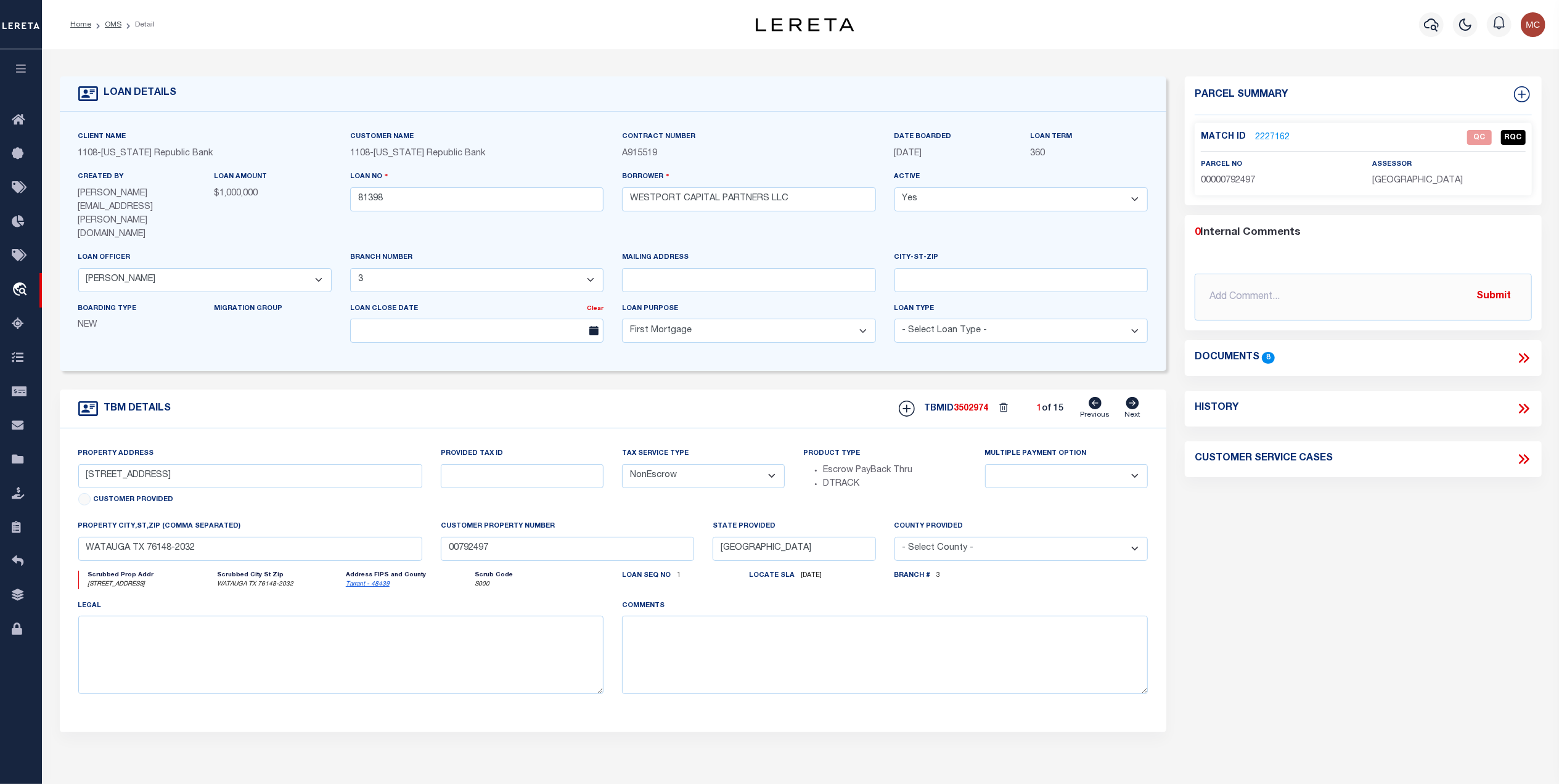
click at [1268, 132] on link "2227162" at bounding box center [1272, 138] width 35 height 13
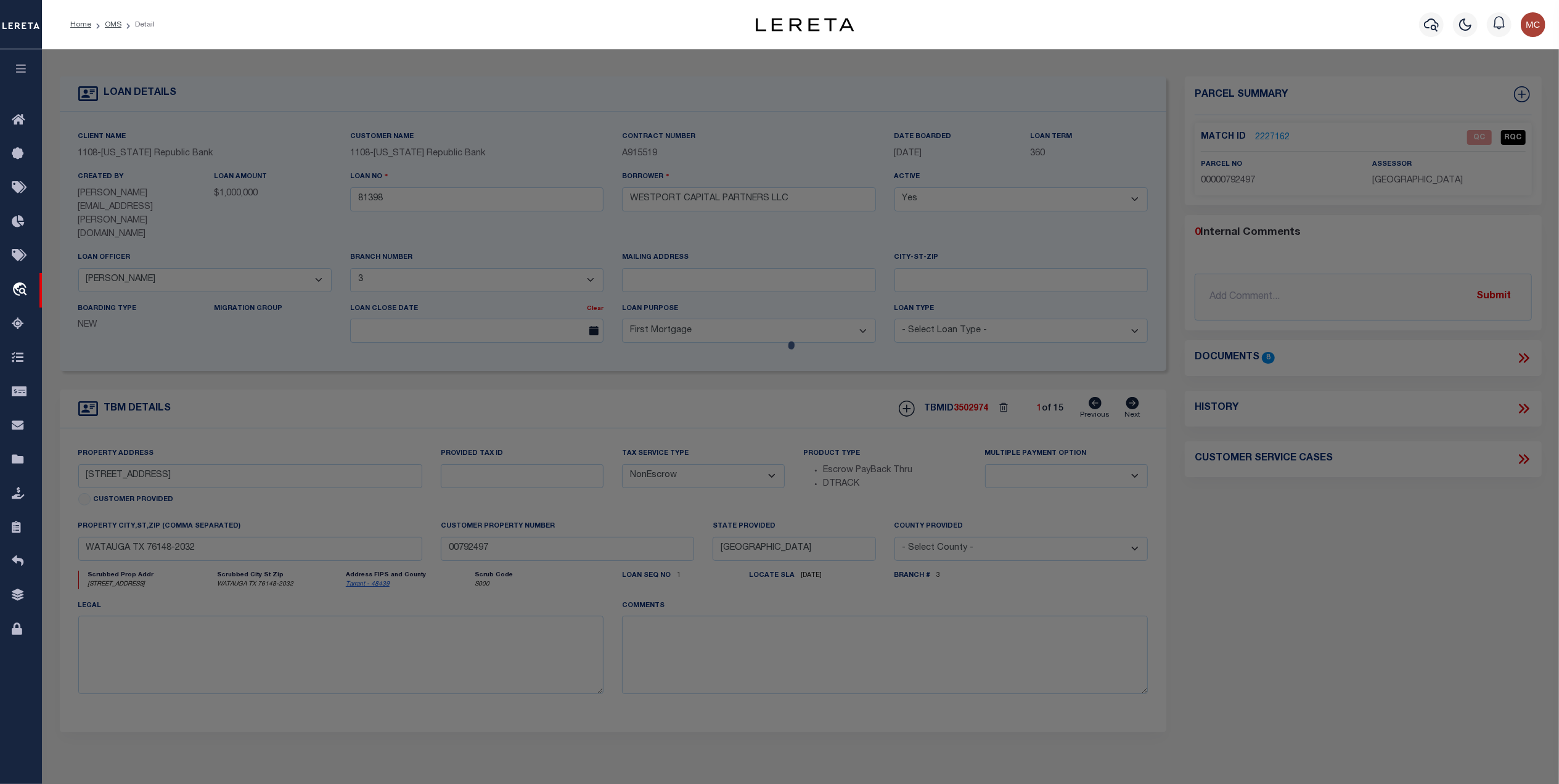
select select "AS"
select select
checkbox input "false"
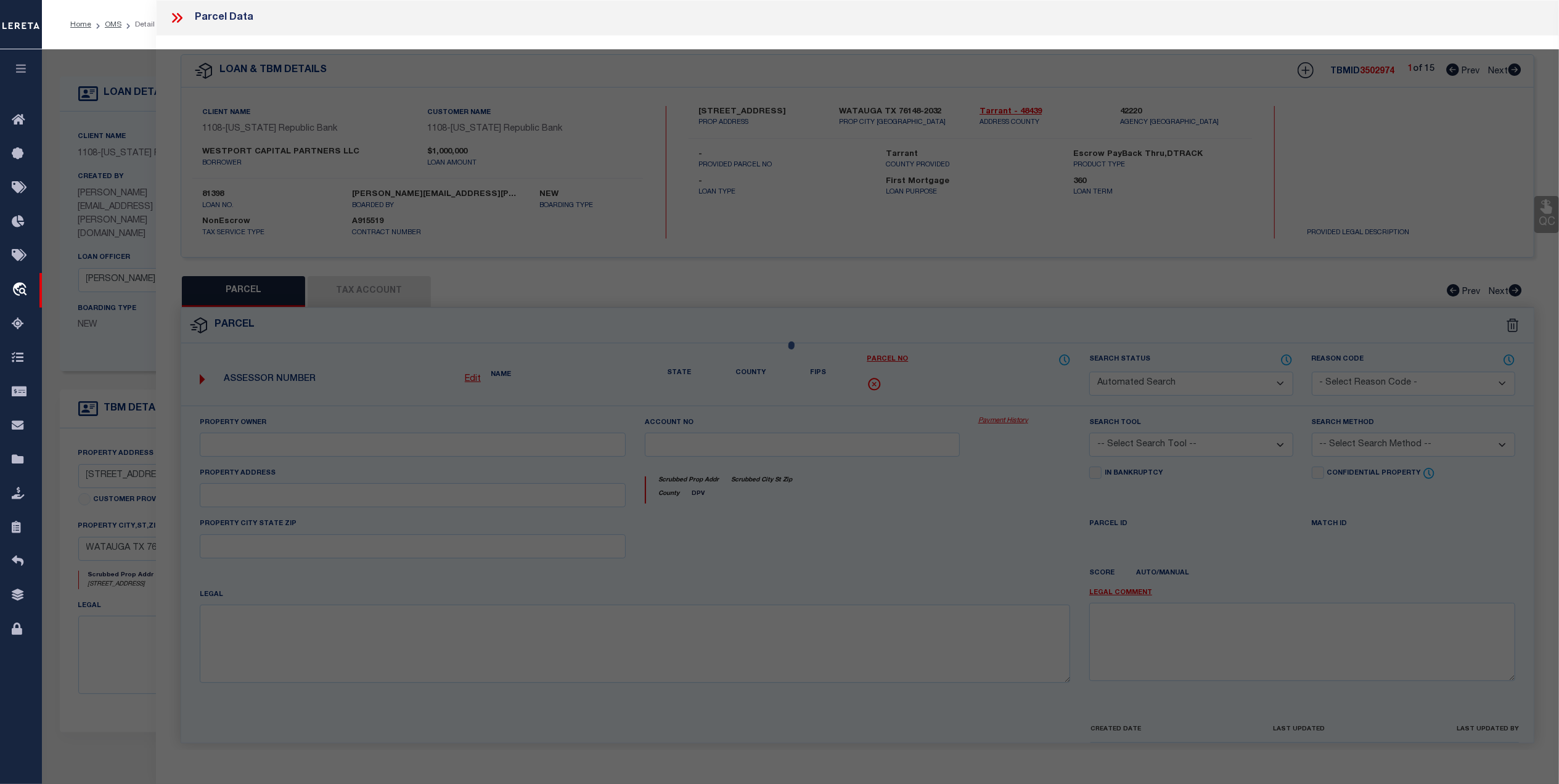
select select "QC"
type input "PIONEER ENTERPRISE TRUST"
select select "AGW"
select select "LEG"
type input "6024 HILLCREST DR"
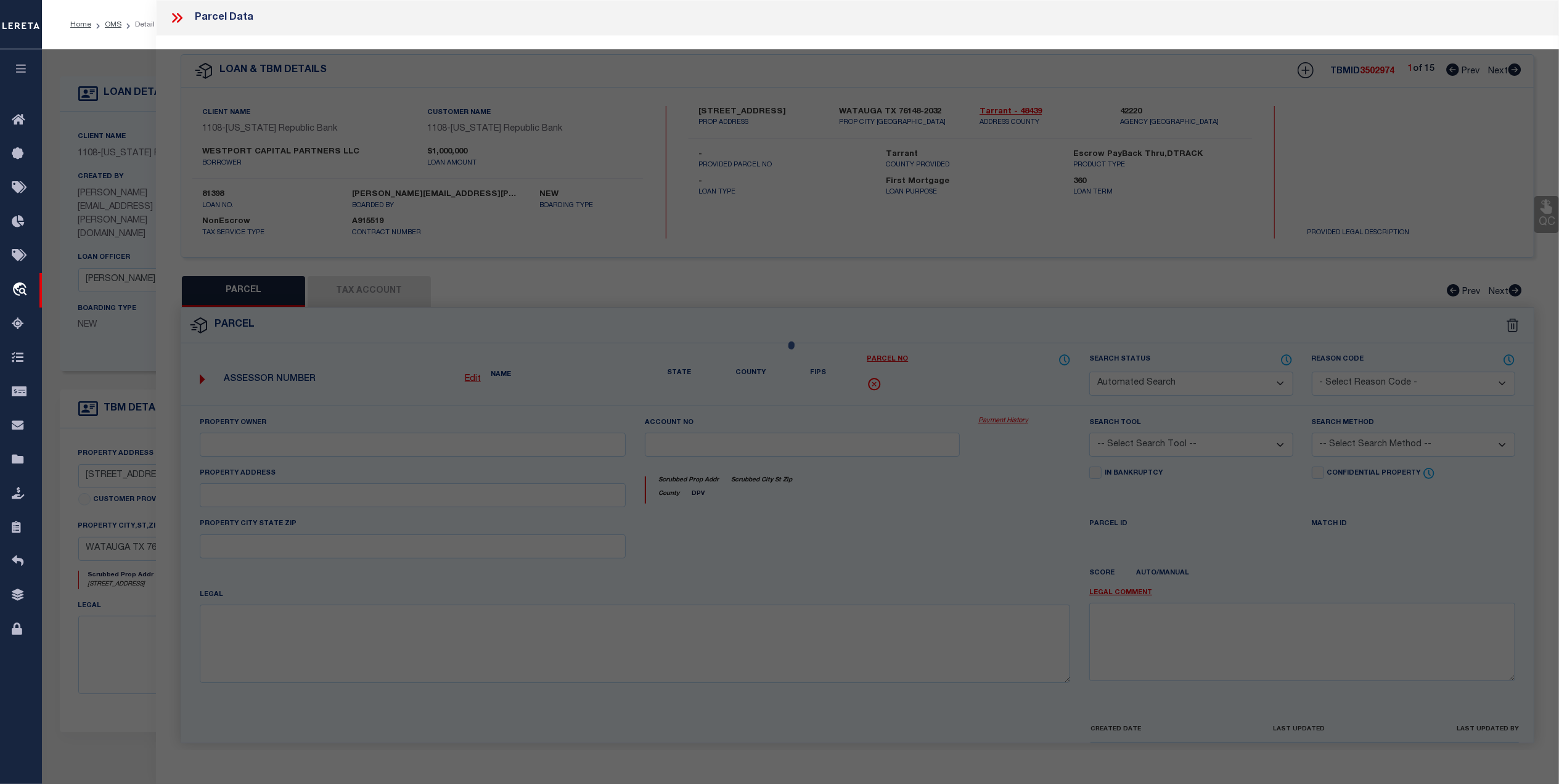
type input "WATAUGA, TX 76148"
type textarea "ECHO HILLS ADDITION BLOCK 6 LOT 21"
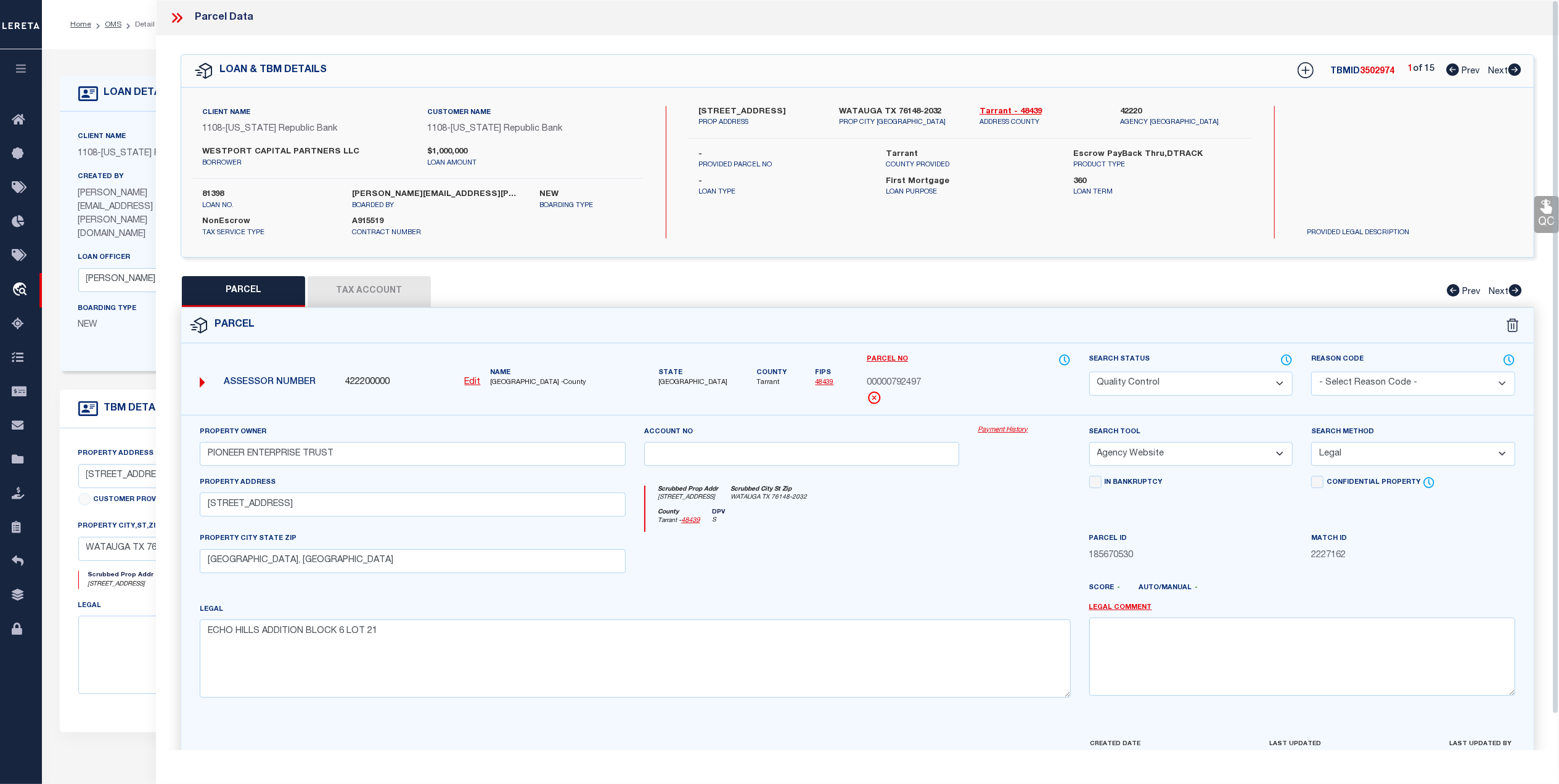
drag, startPoint x: 451, startPoint y: 418, endPoint x: 288, endPoint y: 264, distance: 224.2
click at [451, 418] on div "Property Owner PIONEER ENTERPRISE TRUST Account no Payment History Search Tool …" at bounding box center [857, 576] width 1352 height 323
click at [348, 284] on button "Tax Account" at bounding box center [369, 291] width 123 height 31
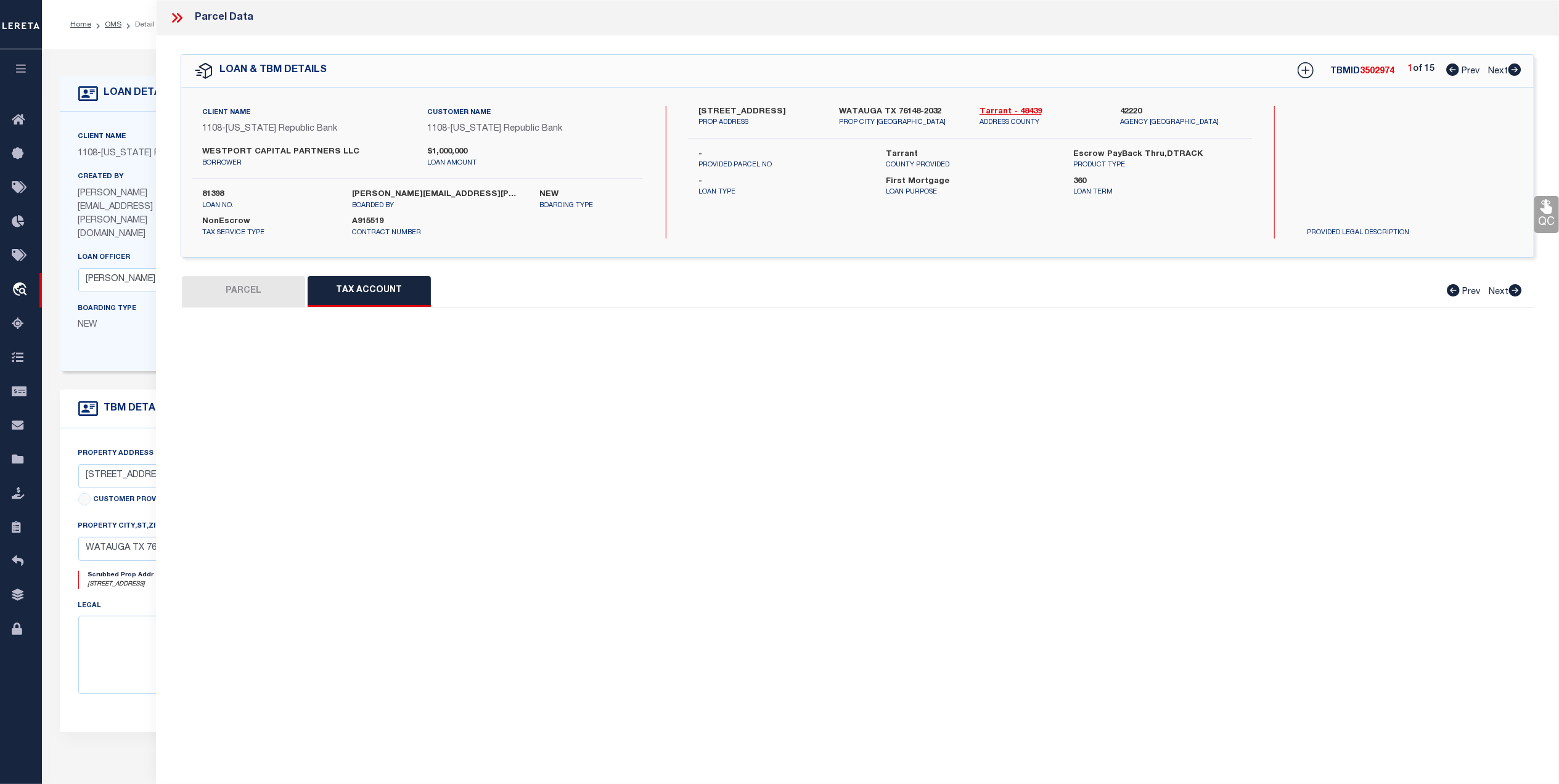
select select "100"
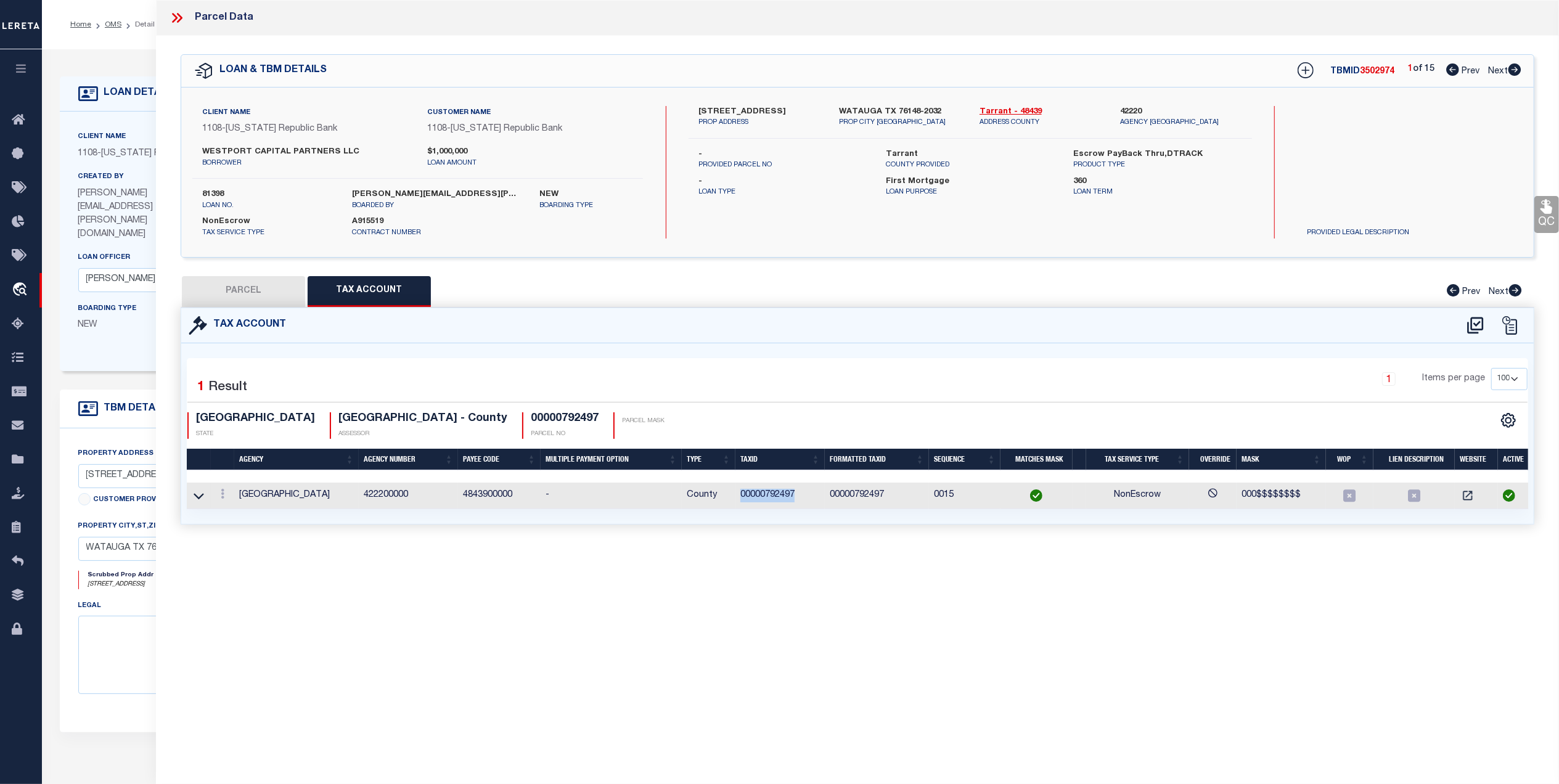
drag, startPoint x: 807, startPoint y: 494, endPoint x: 732, endPoint y: 499, distance: 75.2
click at [732, 499] on tr "TARRANT COUNTY 422200000 4843900000 - County 00000792497 00000792497 0015 NonEs…" at bounding box center [860, 496] width 1347 height 26
copy tr "00000792497"
drag, startPoint x: 269, startPoint y: 282, endPoint x: 300, endPoint y: 295, distance: 33.6
click at [269, 282] on button "PARCEL" at bounding box center [243, 291] width 123 height 31
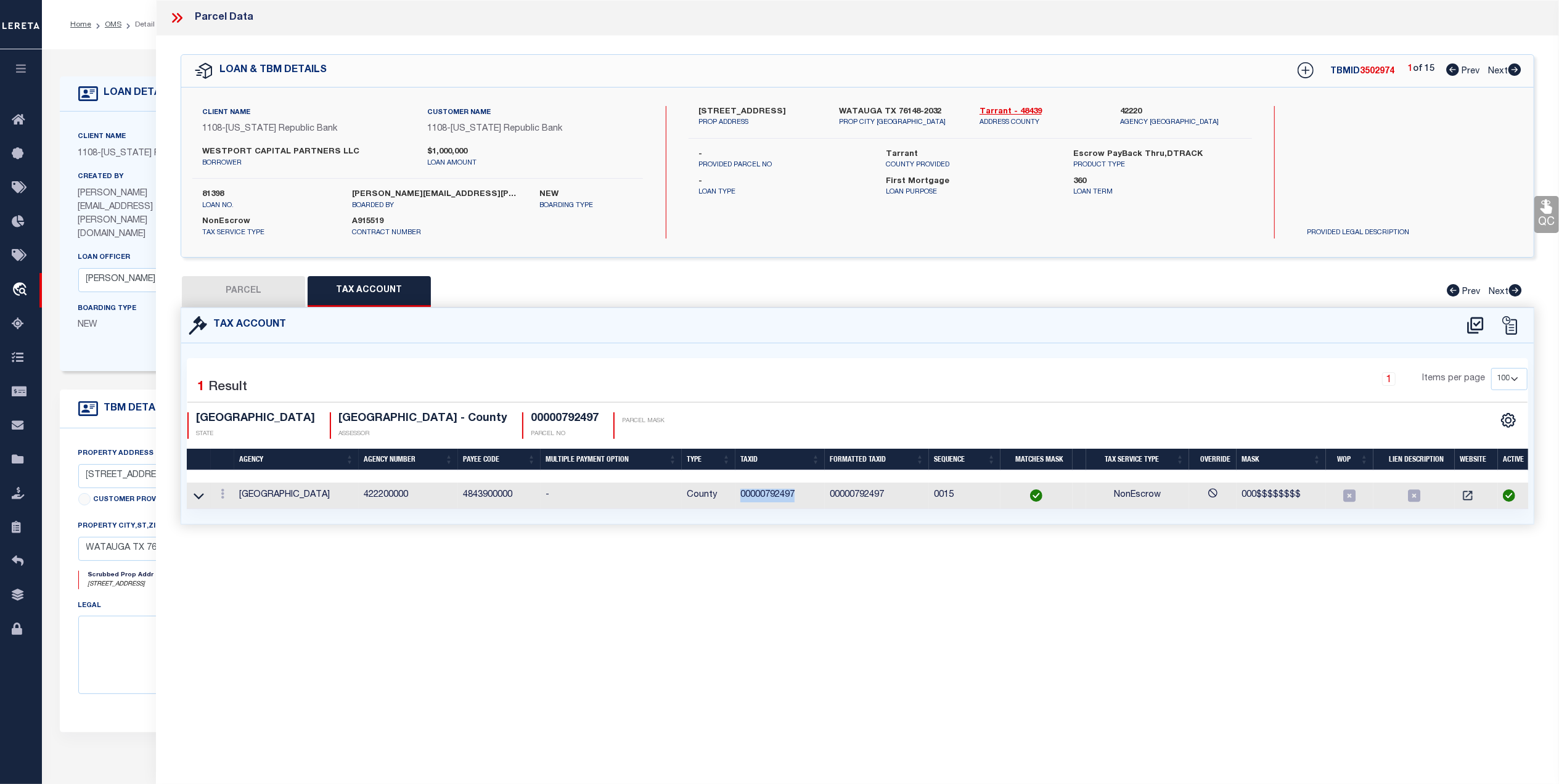
select select "AS"
select select
checkbox input "false"
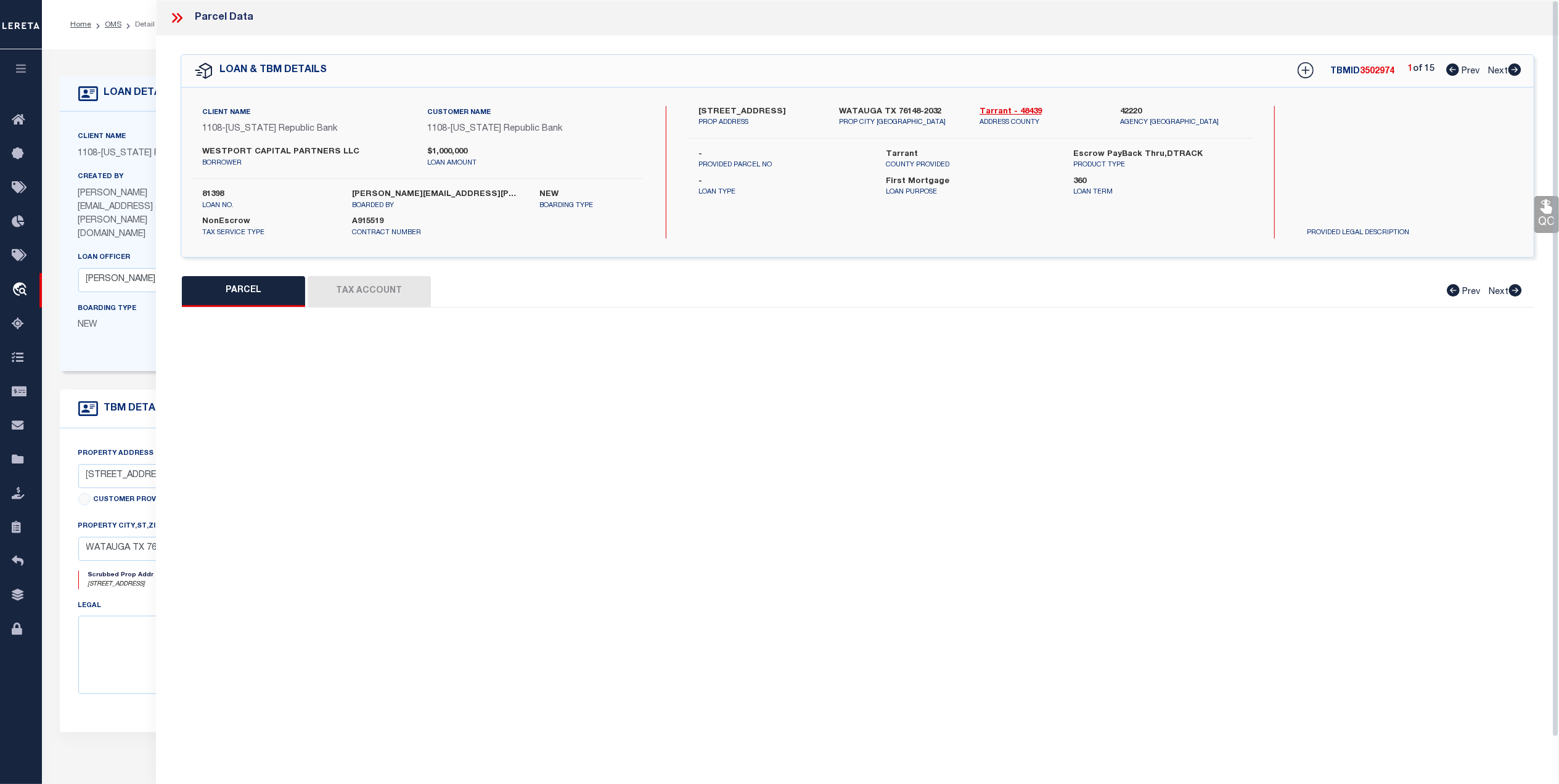
select select "QC"
type input "PIONEER ENTERPRISE TRUST"
select select "AGW"
select select "LEG"
type input "6024 HILLCREST DR"
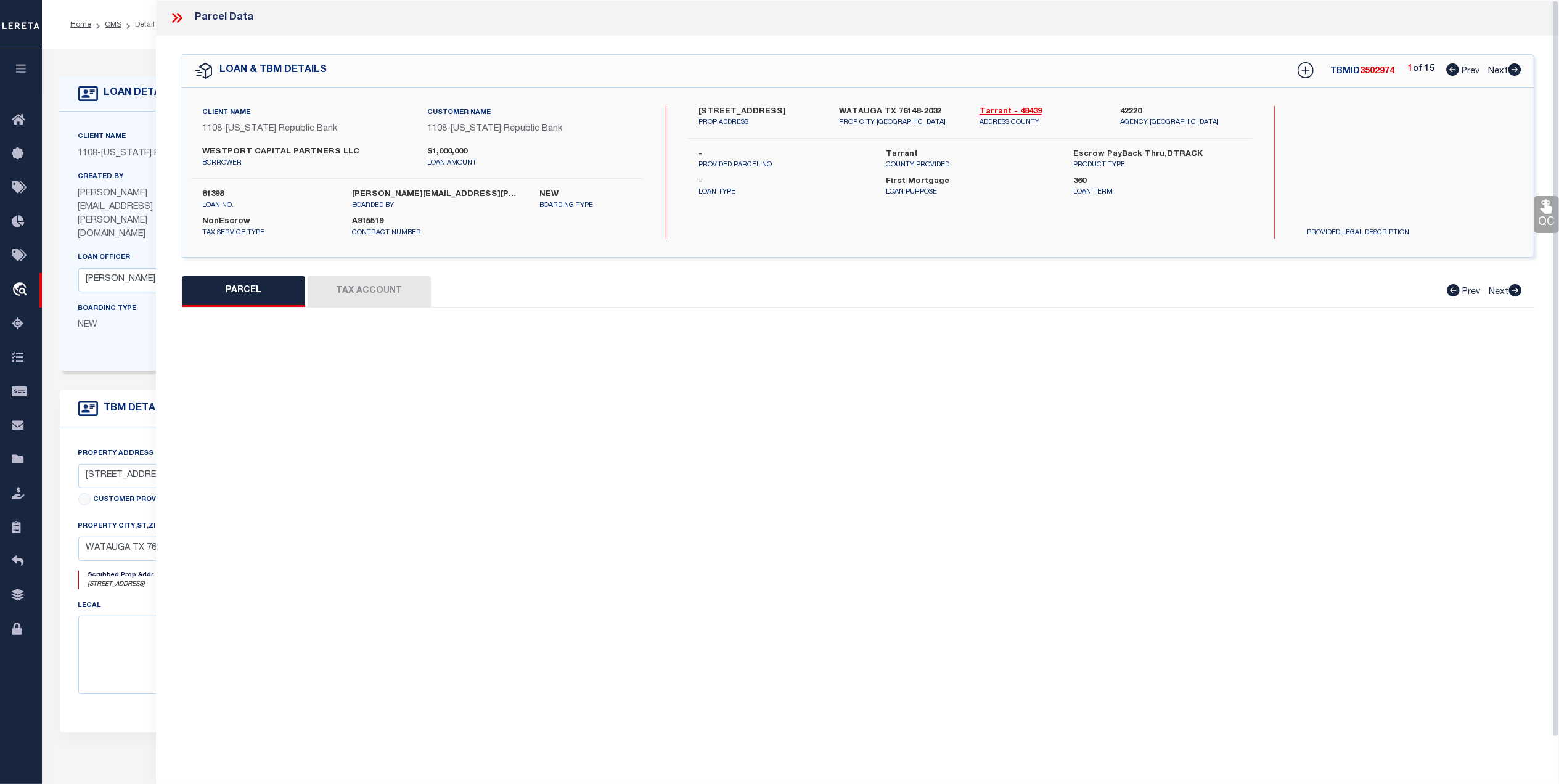
type input "WATAUGA, TX 76148"
type textarea "ECHO HILLS ADDITION BLOCK 6 LOT 21"
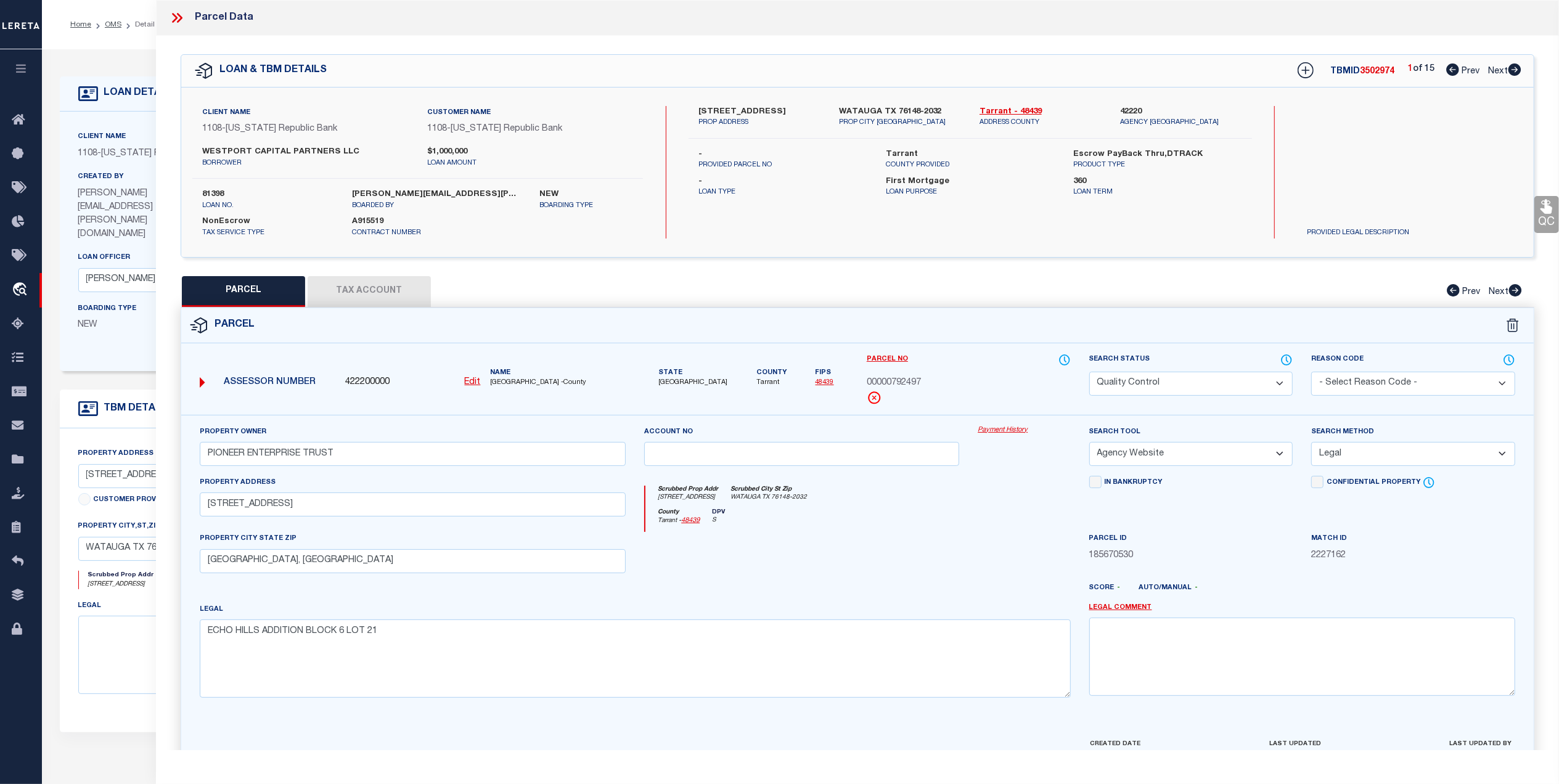
click at [1547, 220] on link "QC" at bounding box center [1547, 214] width 25 height 37
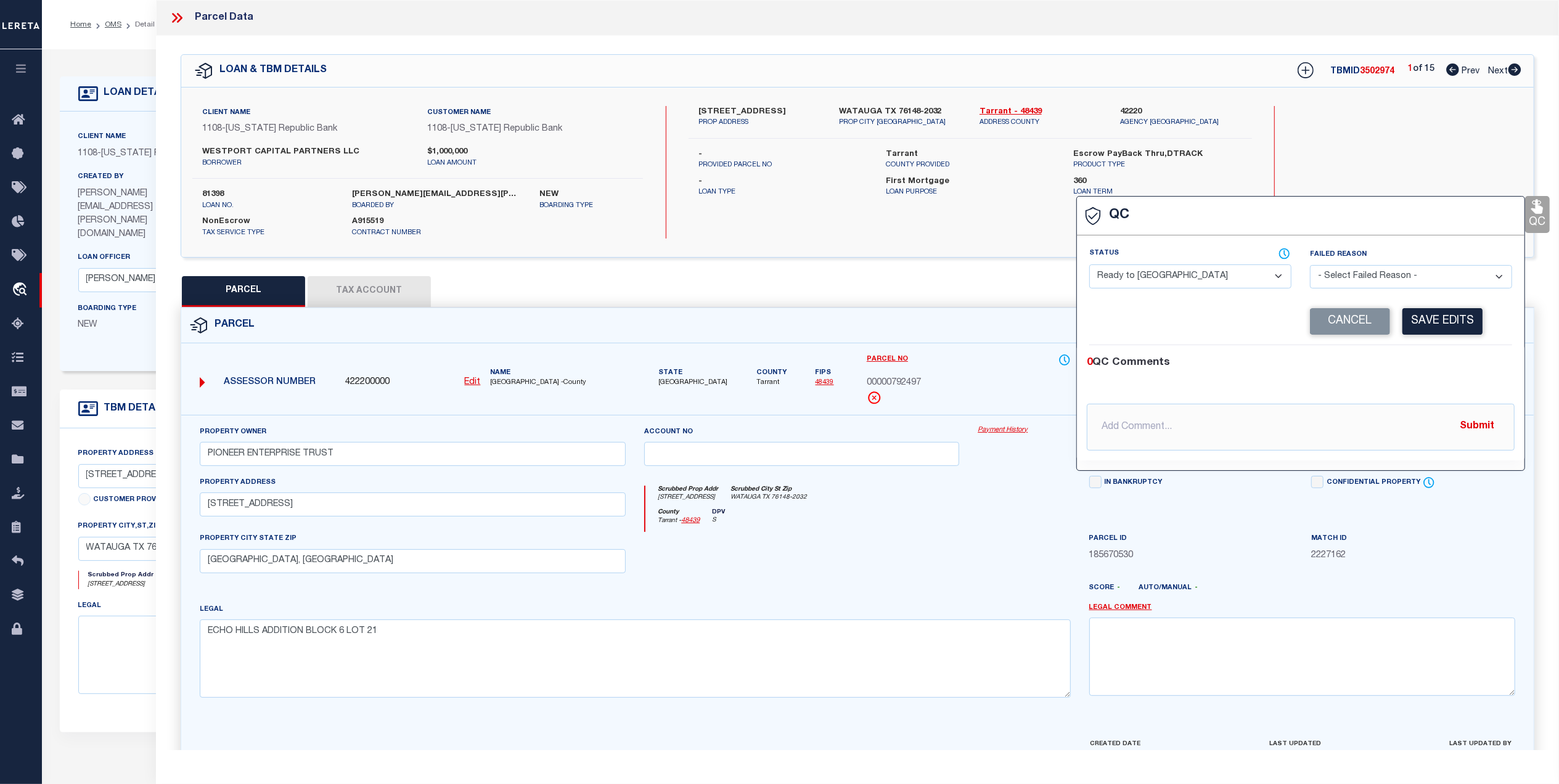
drag, startPoint x: 1155, startPoint y: 272, endPoint x: 1160, endPoint y: 276, distance: 6.4
click at [1155, 272] on select "- Select Status - Ready to QC Correct Incorrect" at bounding box center [1190, 276] width 202 height 24
select select "COR"
click at [1089, 266] on select "- Select Status - Ready to QC Correct Incorrect" at bounding box center [1190, 276] width 202 height 24
click at [1410, 324] on button "Save Edits" at bounding box center [1442, 321] width 80 height 26
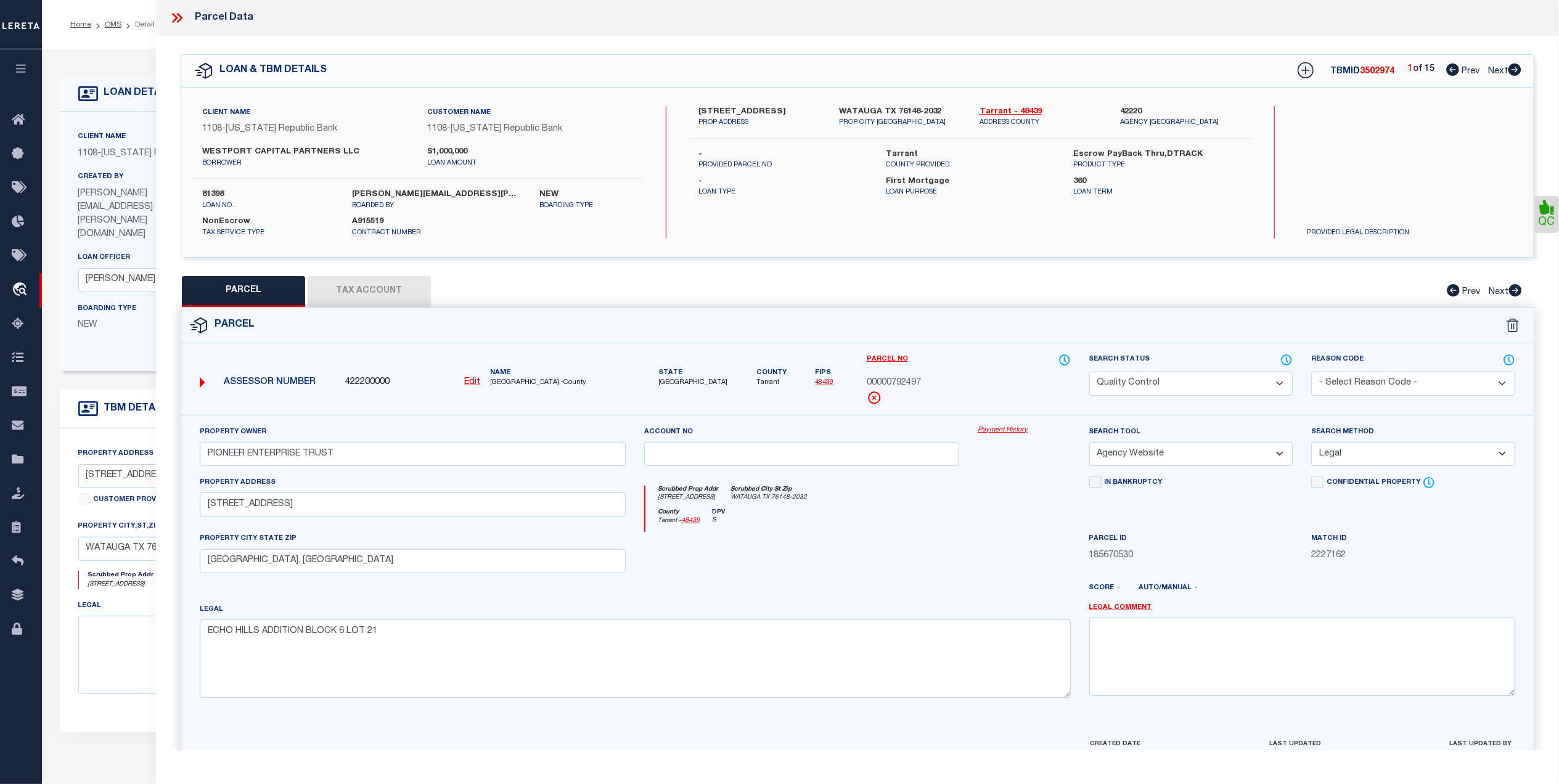
click at [1159, 383] on select "Automated Search Bad Parcel Complete Duplicate Parcel High Dollar Reporting In …" at bounding box center [1191, 383] width 204 height 24
select select "CP"
click at [1089, 371] on select "Automated Search Bad Parcel Complete Duplicate Parcel High Dollar Reporting In …" at bounding box center [1191, 383] width 204 height 24
click at [1021, 517] on div "County Tarrant - 48439 DPV S" at bounding box center [857, 520] width 425 height 24
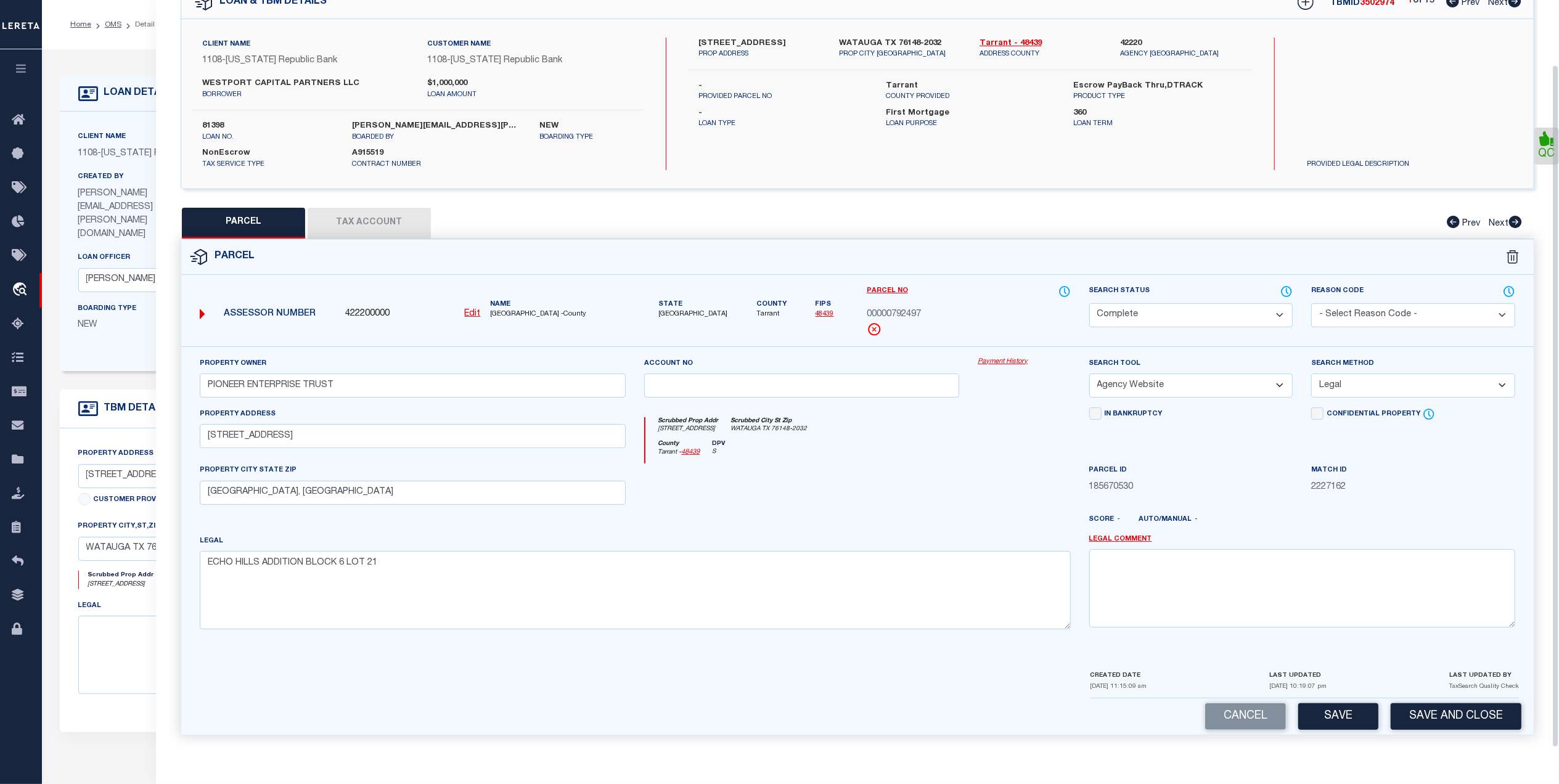
scroll to position [73, 0]
click at [1425, 706] on button "Save and Close" at bounding box center [1456, 716] width 130 height 26
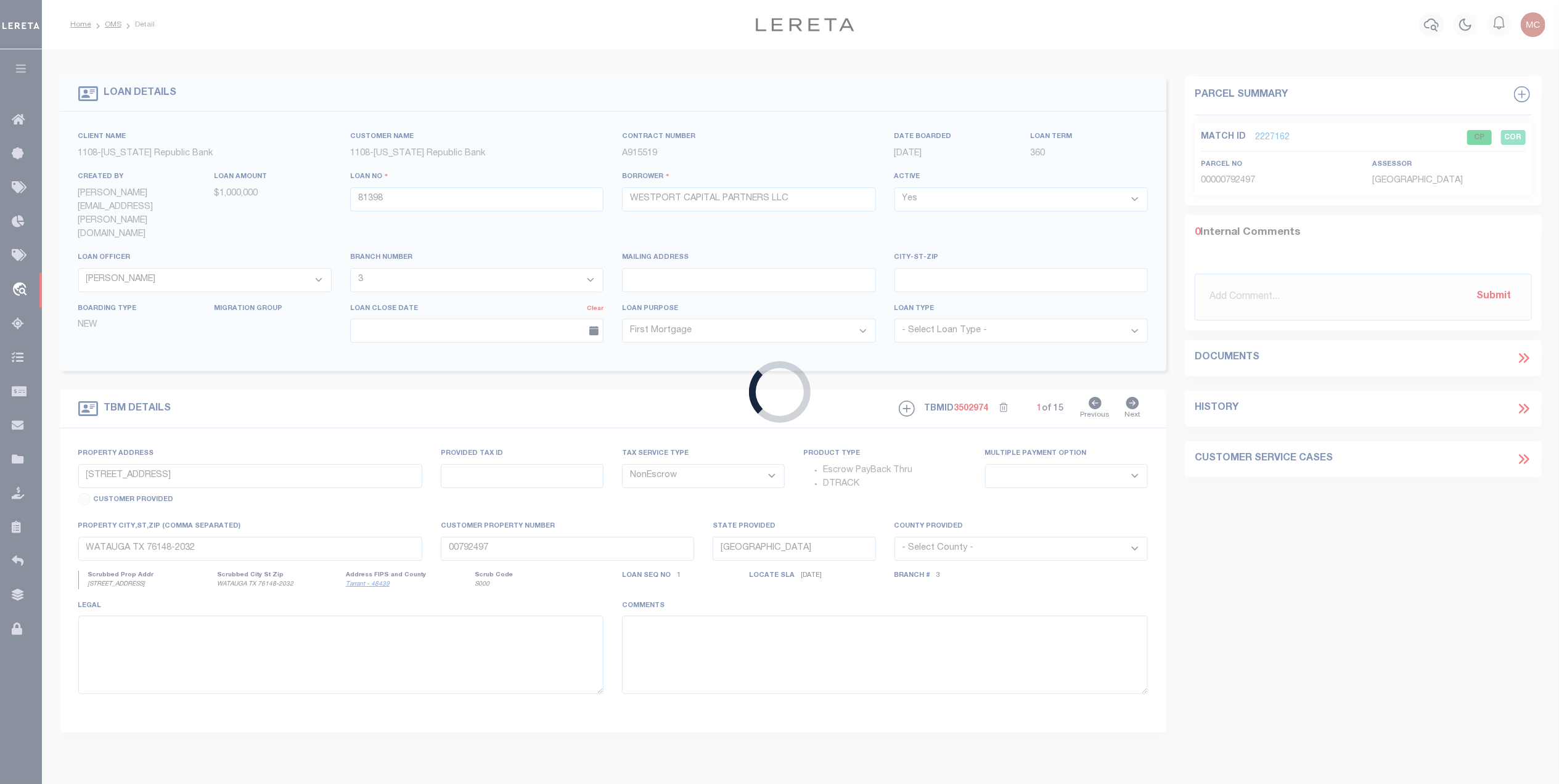
select select
select select "49046"
select select "1848"
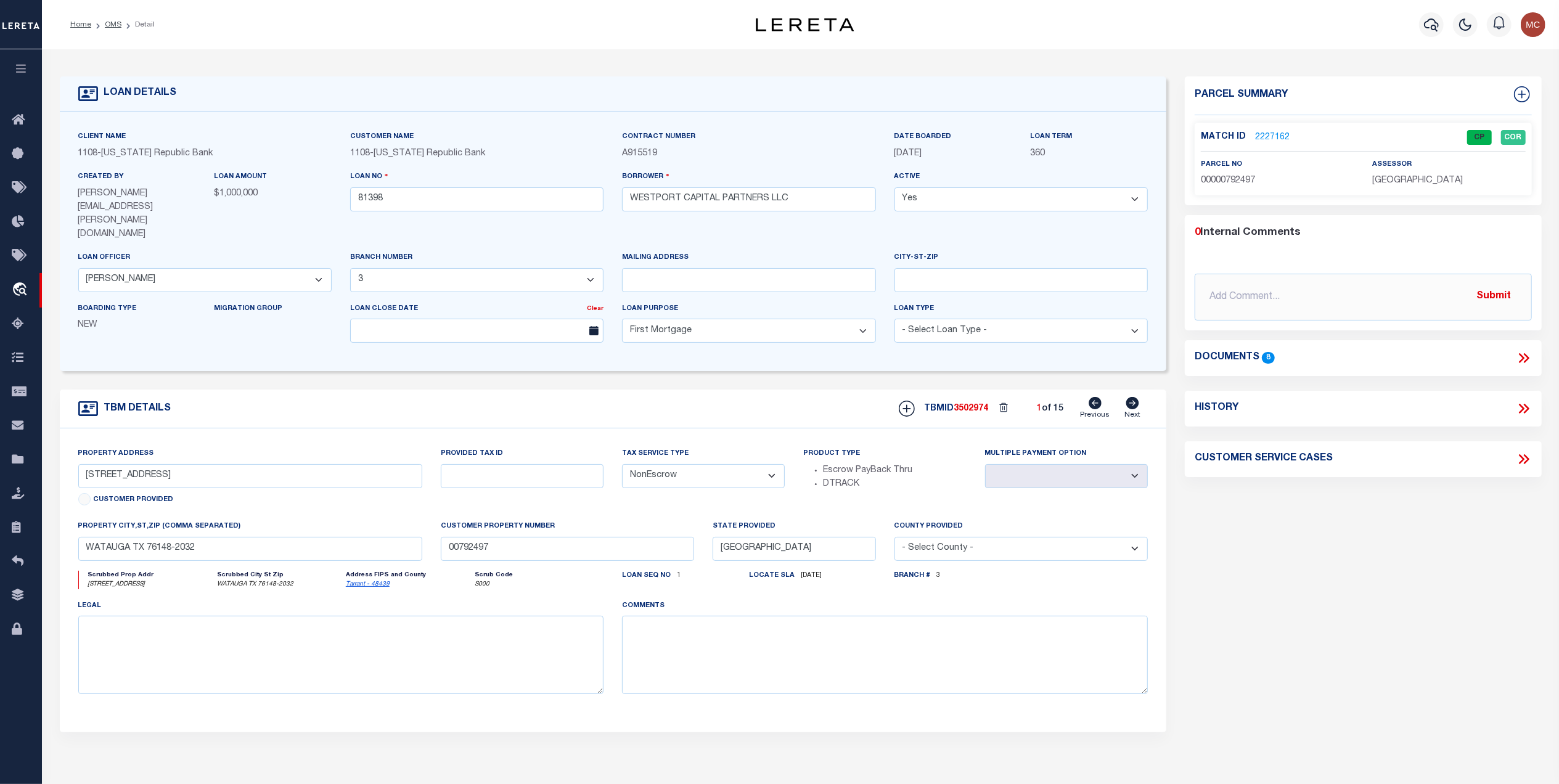
click at [1133, 397] on icon at bounding box center [1132, 403] width 13 height 12
type input "200 VALLEY VIEW TRAIL"
type input "13145DEN"
select select
type input "DOUBLE OAK TX 75077"
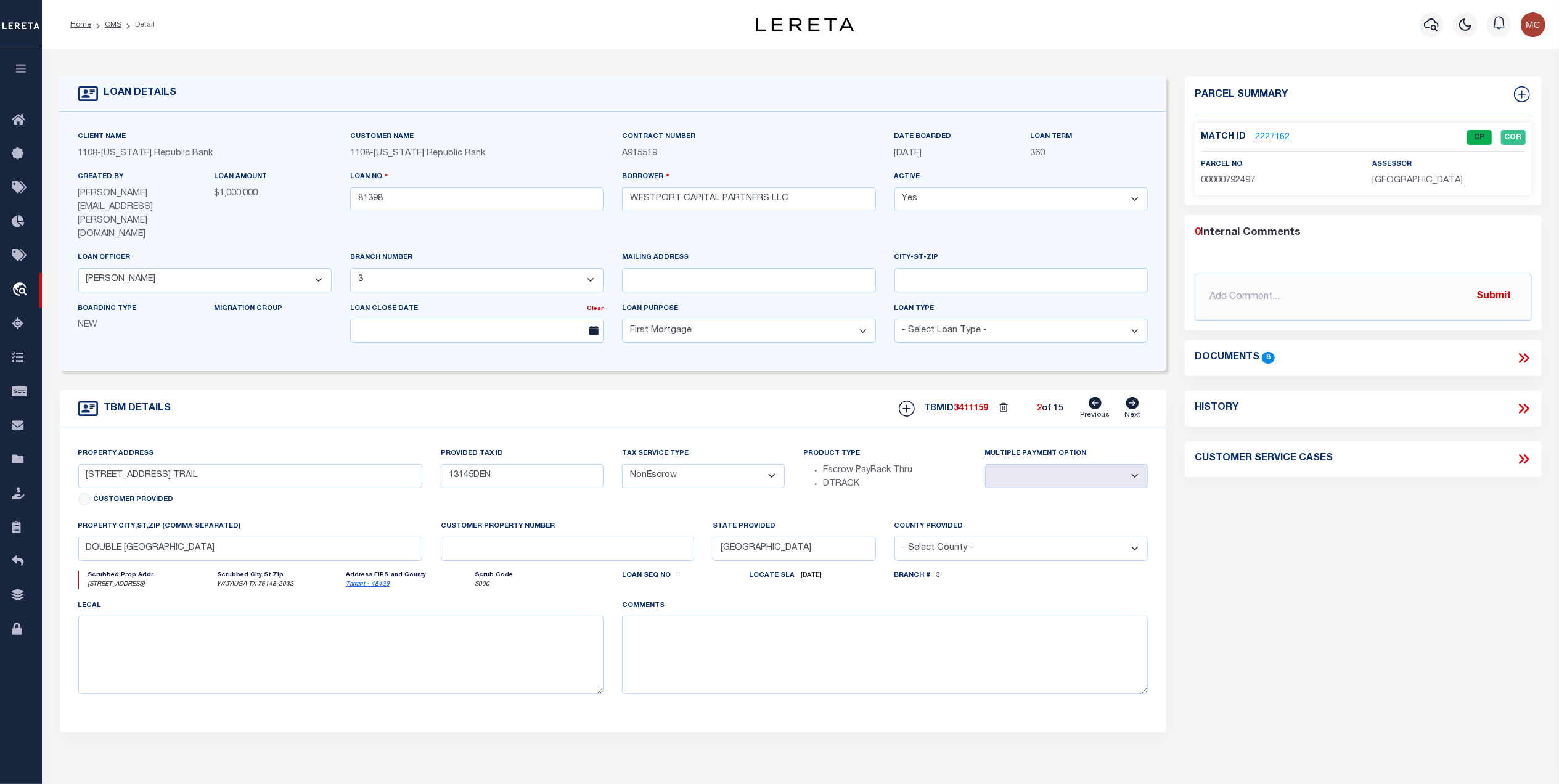
select select
click at [1133, 397] on icon at bounding box center [1132, 403] width 13 height 12
type input "5315 EVERGLADE RD"
type input "00000516583000000"
select select
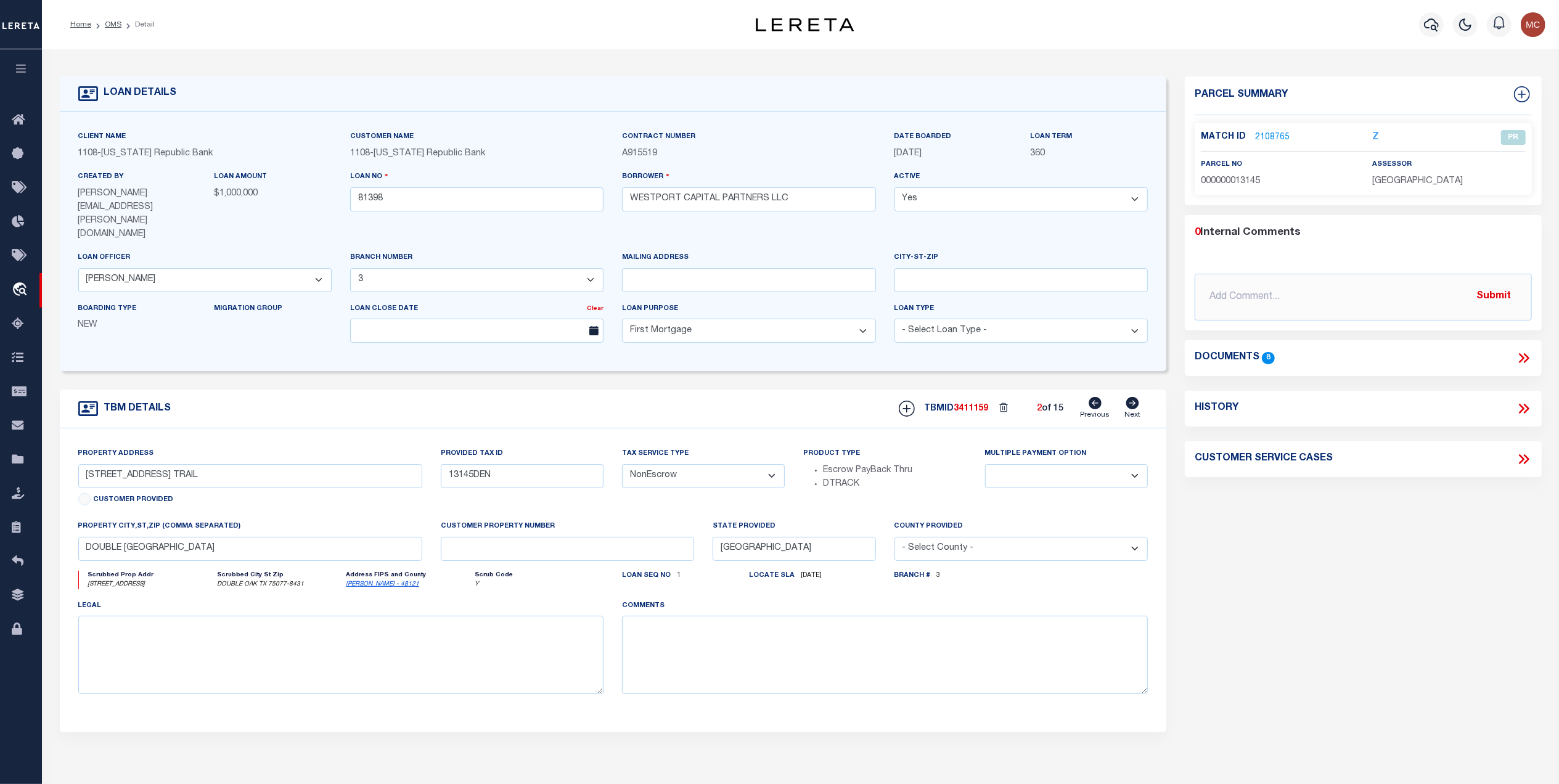
type input "DALLAS TX 75227"
select select
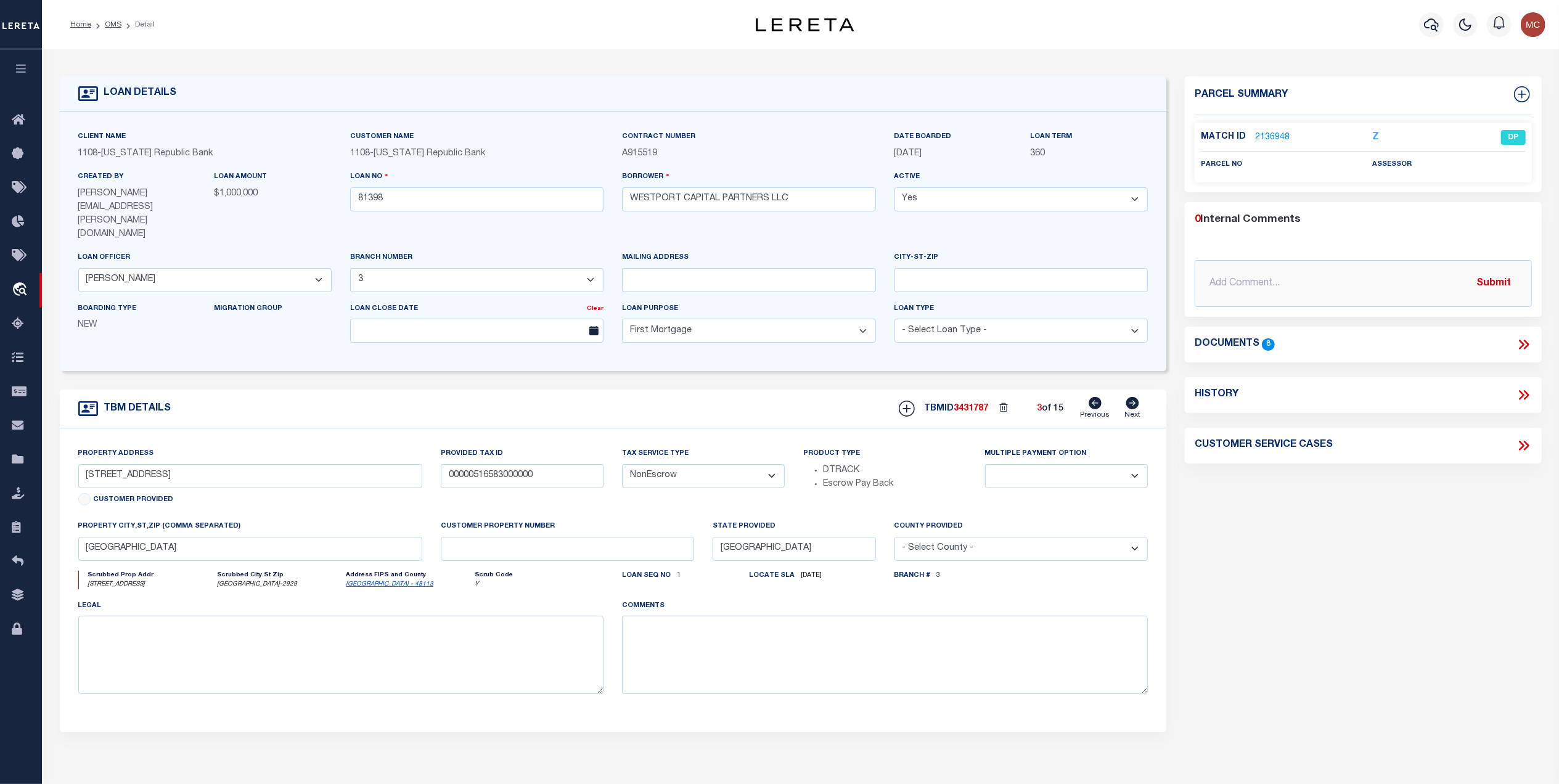
click at [1133, 397] on icon at bounding box center [1132, 403] width 13 height 12
type input "7002 WOFFORD"
type input "00000444250000000"
select select
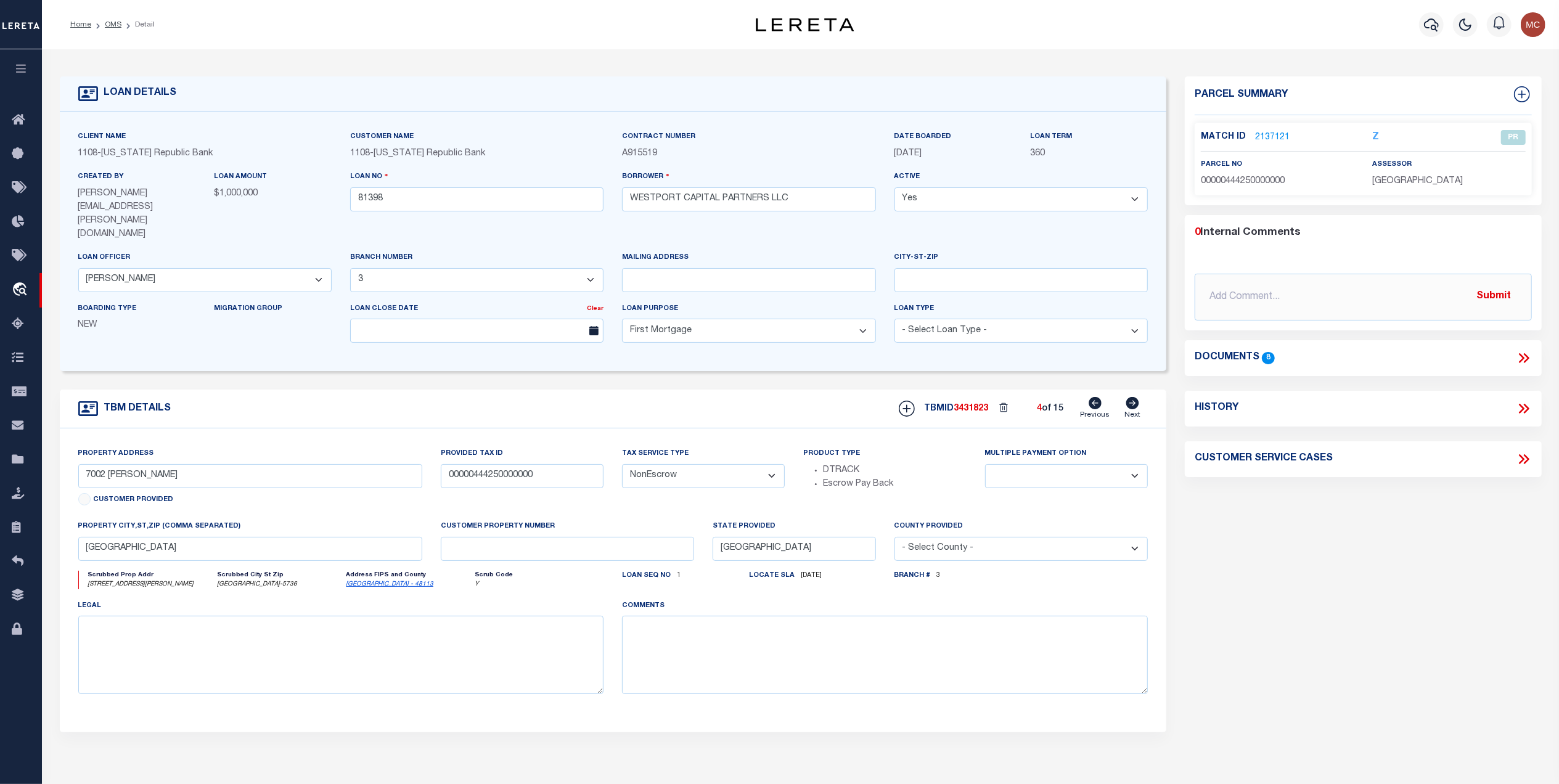
click at [1133, 397] on icon at bounding box center [1132, 403] width 13 height 12
type input "4224 LAS BRISAS DR"
type input "32257600520170000"
select select
type input "IRVING TX 75038"
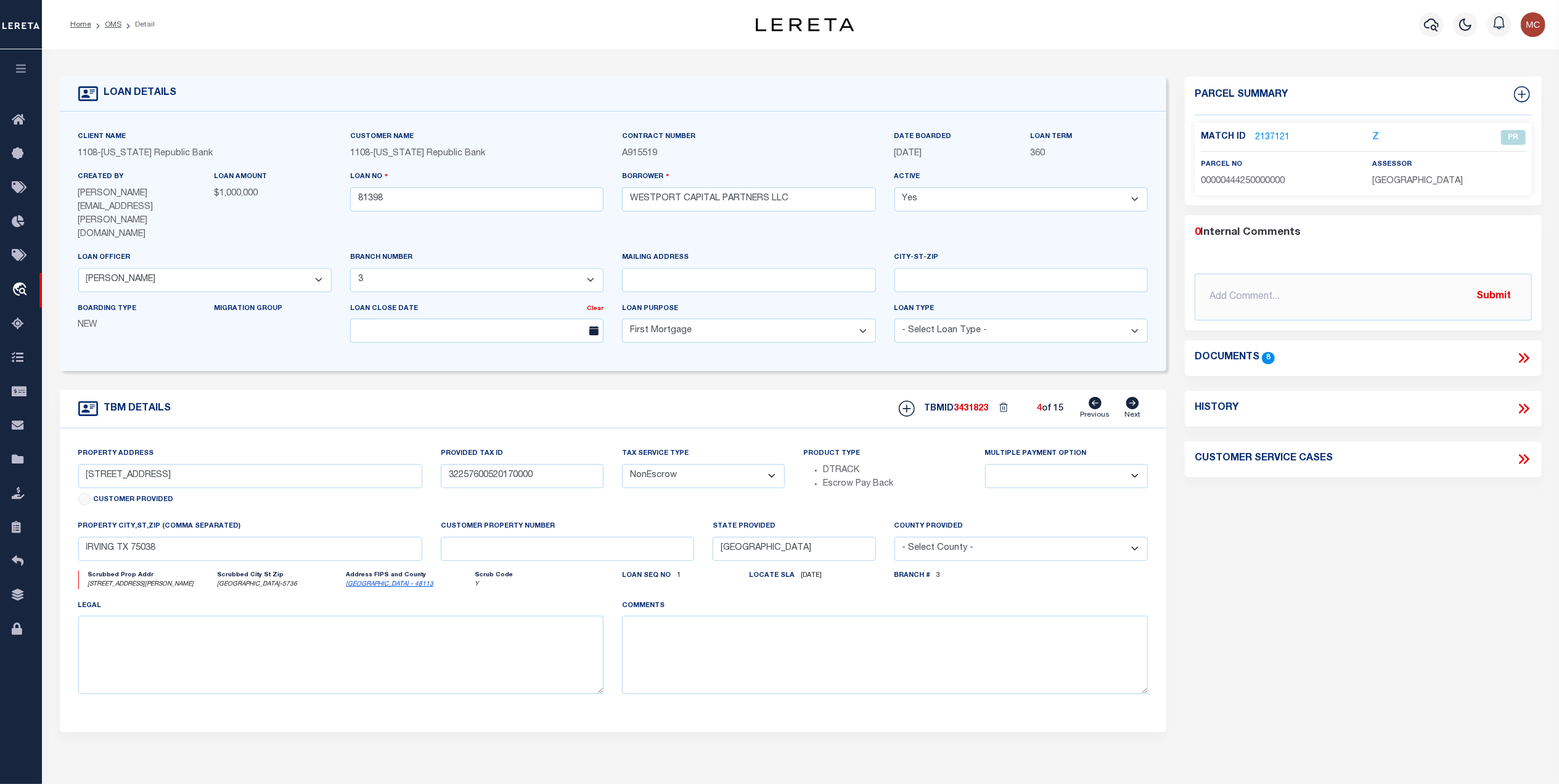
select select
click at [1133, 397] on icon at bounding box center [1132, 403] width 13 height 12
type input "5315 EVERGLADE RD"
select select
type input "DALLAS TX 75227-2929"
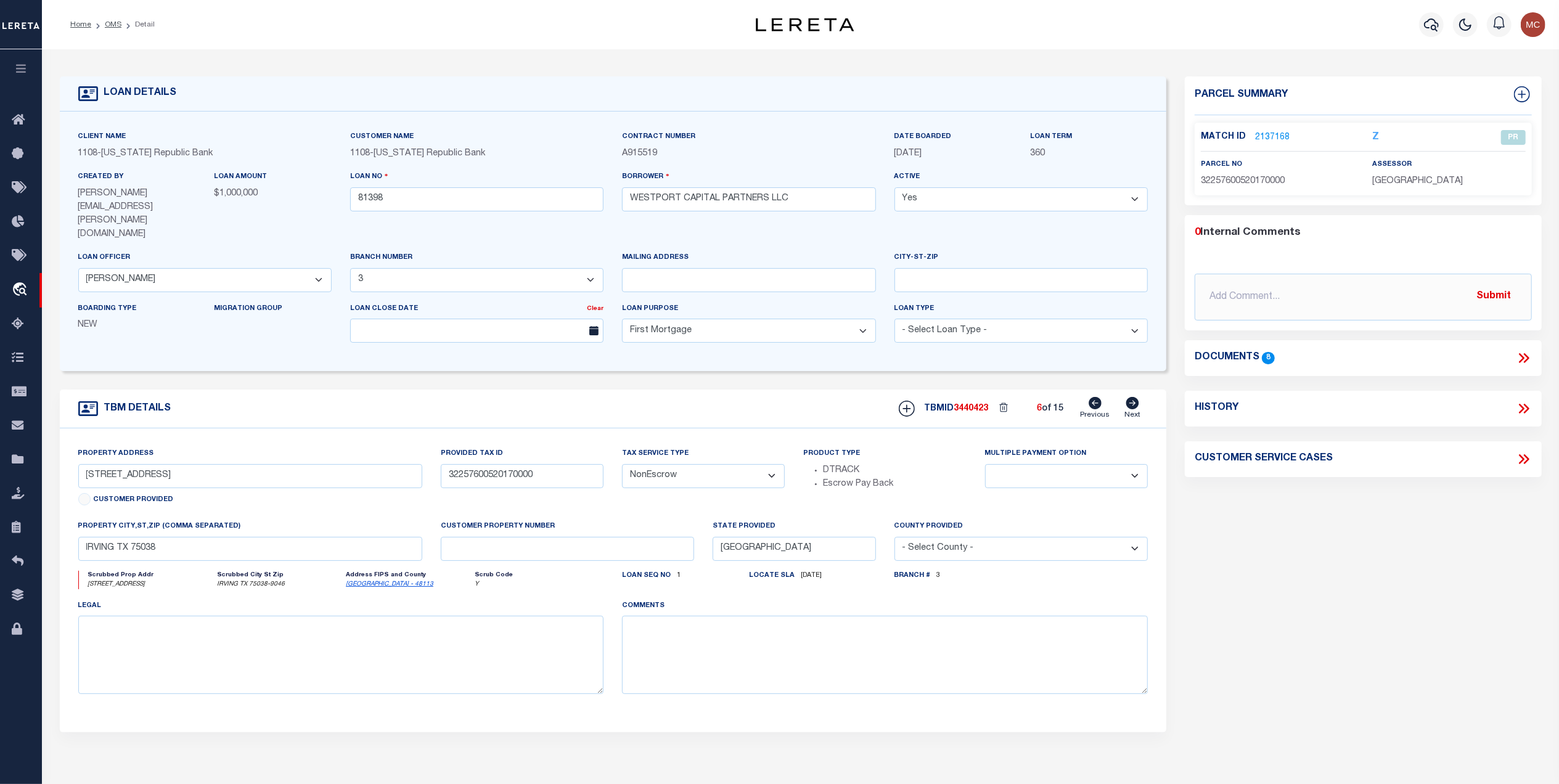
type input "00000516583000000"
select select
click at [1133, 397] on icon at bounding box center [1132, 403] width 13 height 12
type input "110 MARIGOLD DR"
select select
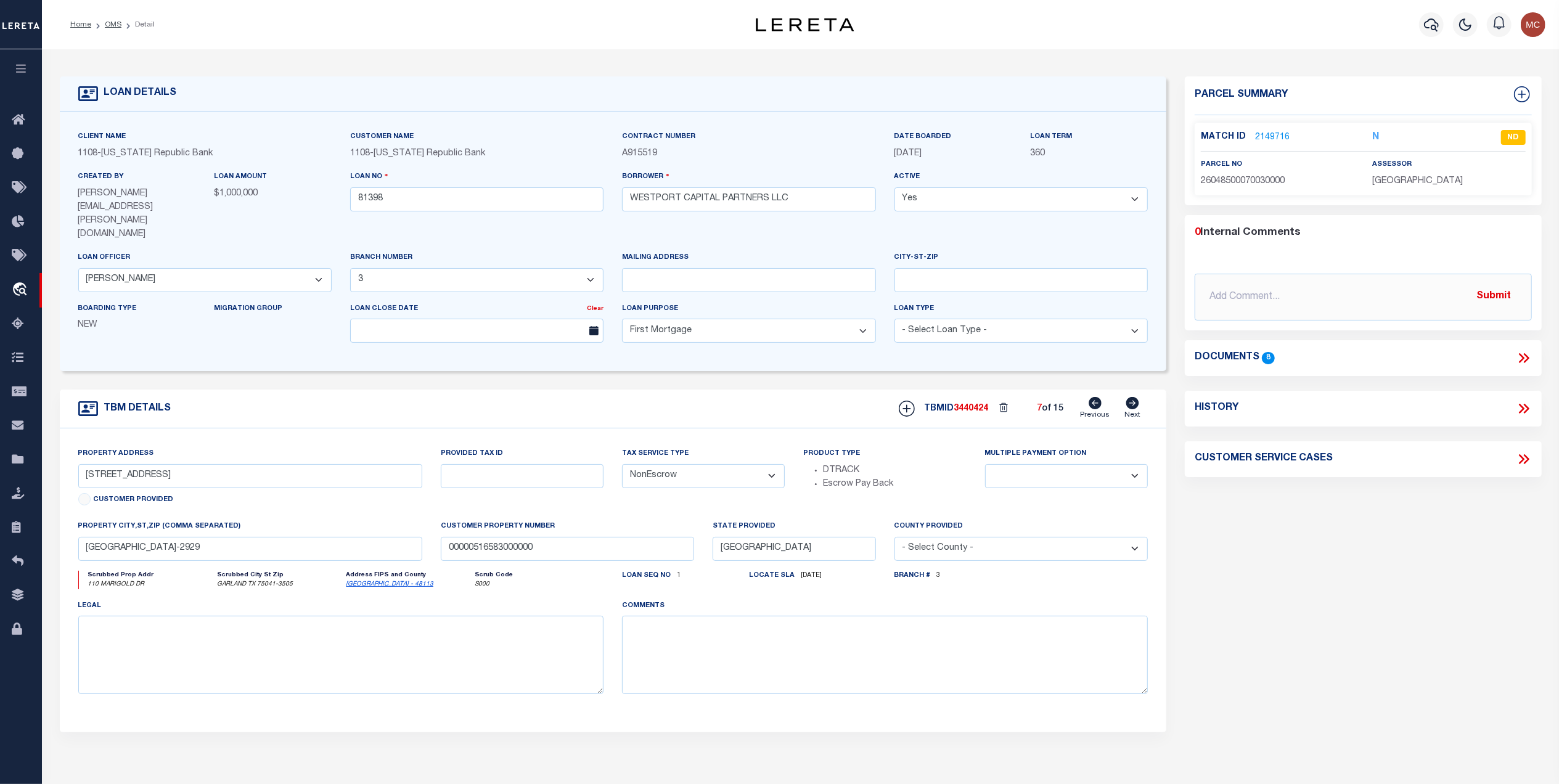
type input "GARLAND TX 75041-3505"
type input "26048500070030000"
select select
click at [1133, 397] on icon at bounding box center [1132, 403] width 13 height 12
type input "526 DORAL PL"
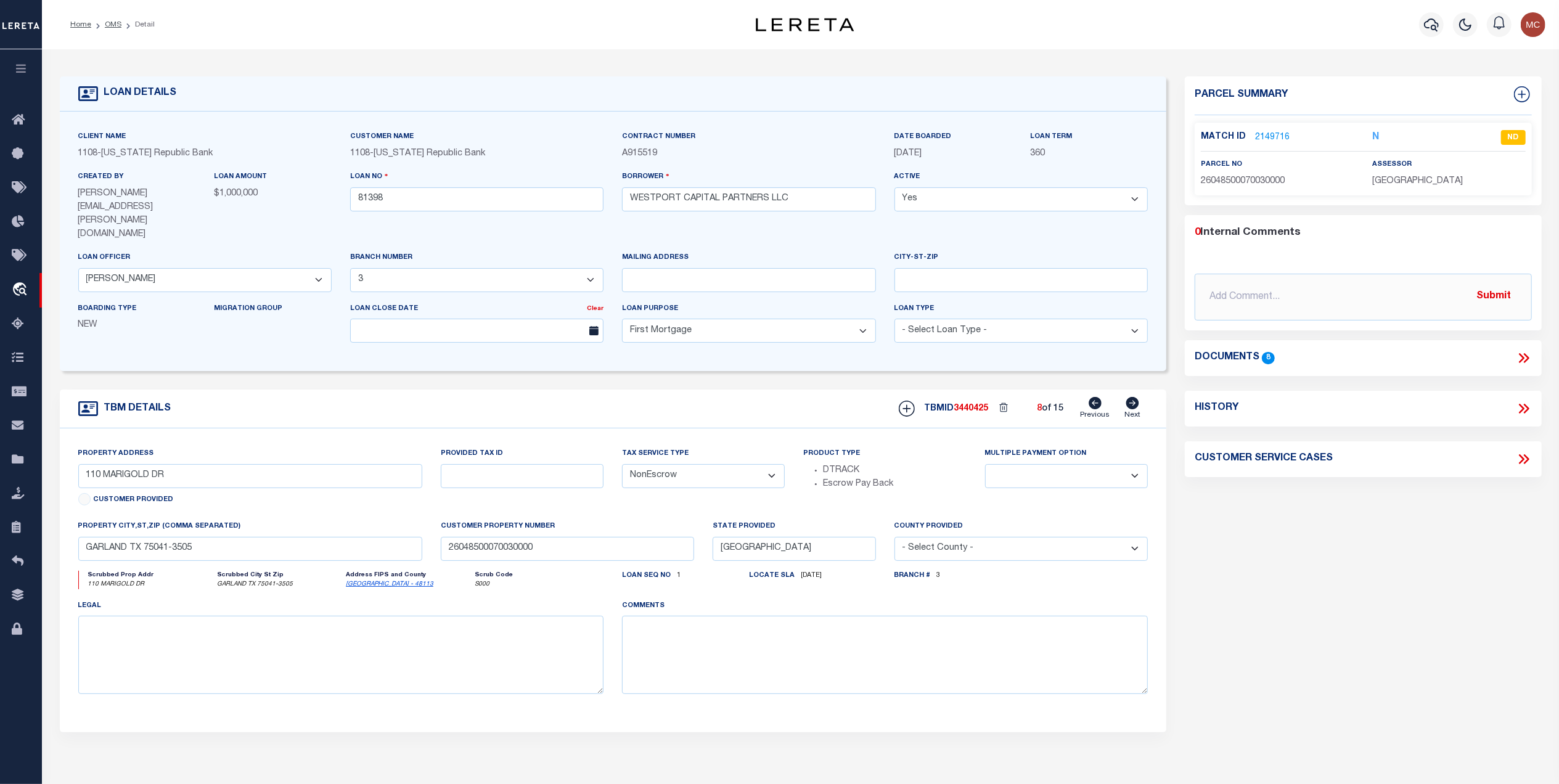
type input "26308800020070000"
select select
type input "GARLAND TX 75043-5414"
select select
click at [1133, 397] on icon at bounding box center [1132, 403] width 13 height 12
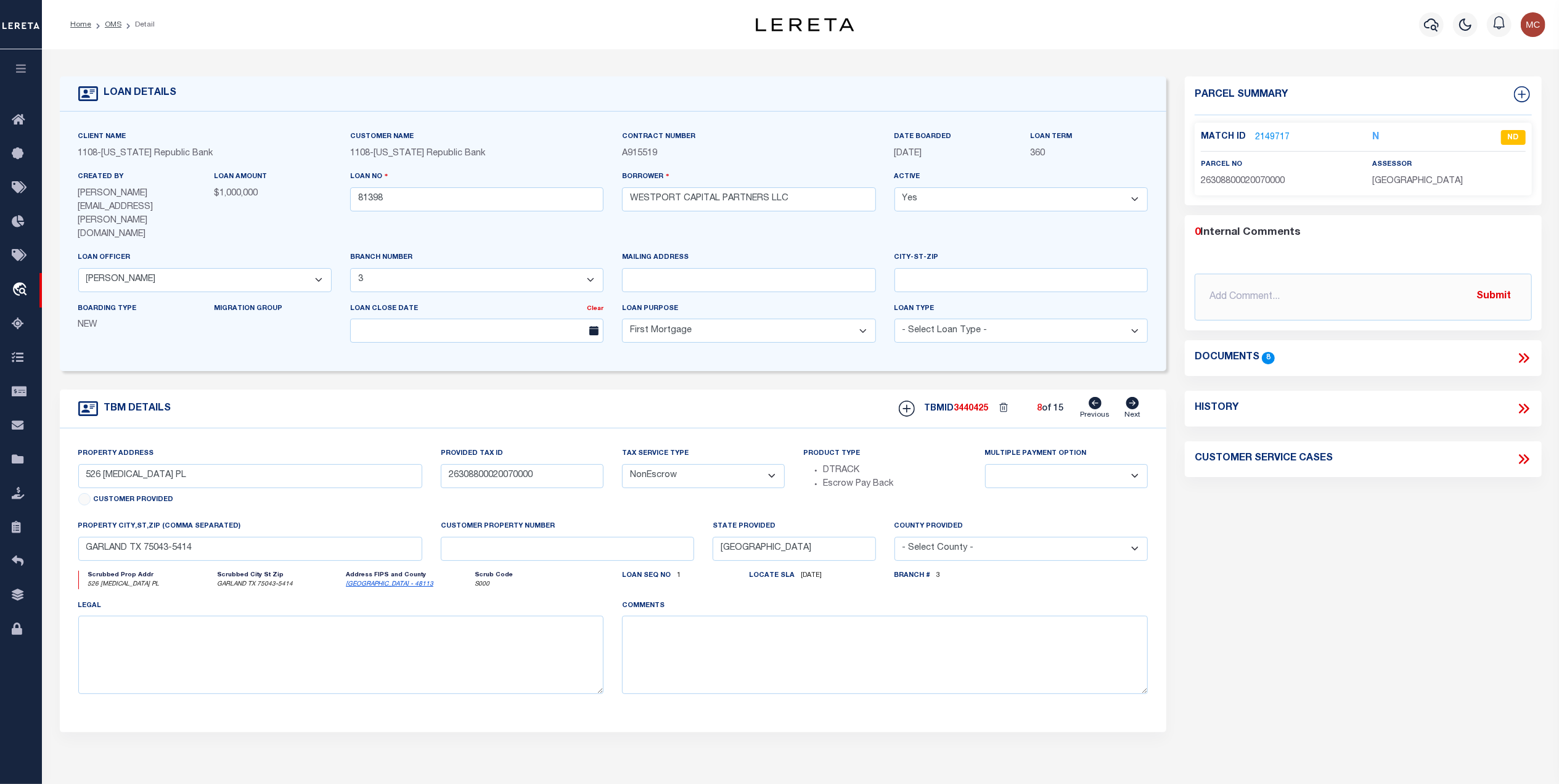
type input "10333 COUNTY ROAD 491"
select select
type input "PRINCETON TX 75407-5469"
type input "R664000005401"
select select
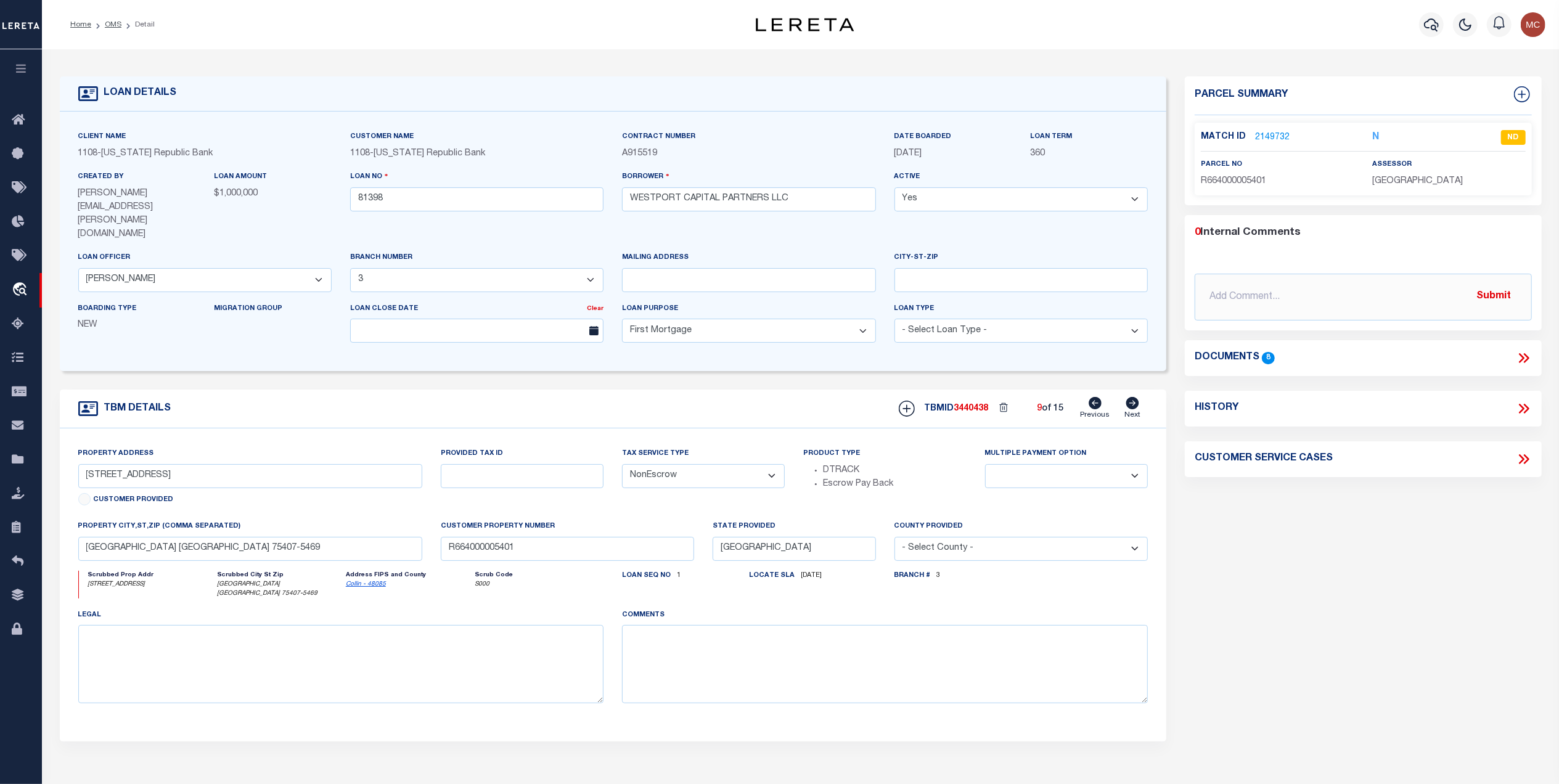
click at [1133, 397] on icon at bounding box center [1132, 403] width 13 height 12
type input "1126 LA MESA DR"
type input "42180501660050000"
select select
type input "RICHARDSON TX 75080-3729"
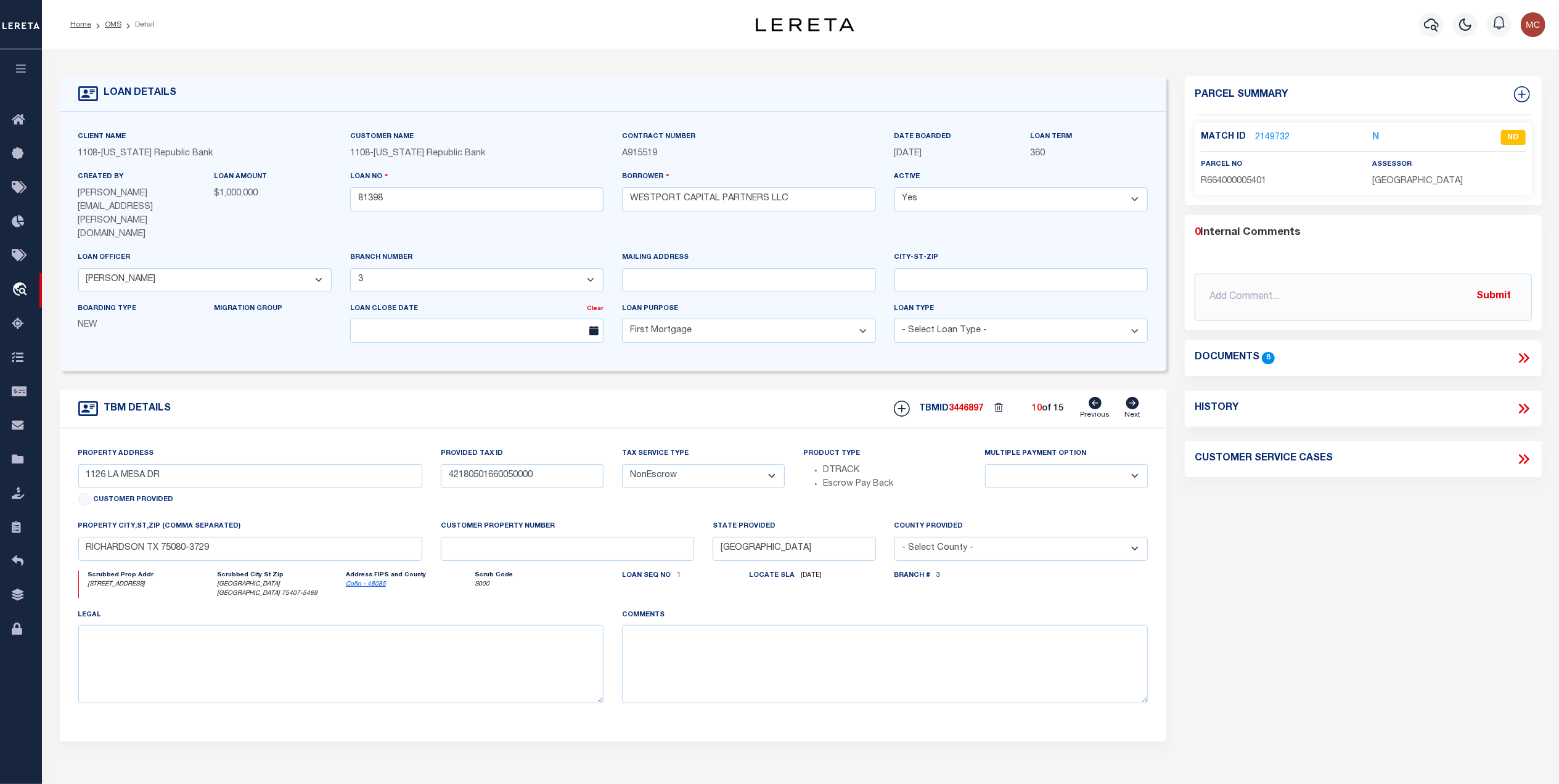
select select
click at [1133, 397] on icon at bounding box center [1132, 403] width 13 height 12
type input "3625 MOUNT WASHINGTON ST"
select select
type input "DALLAS TX 75211-3249"
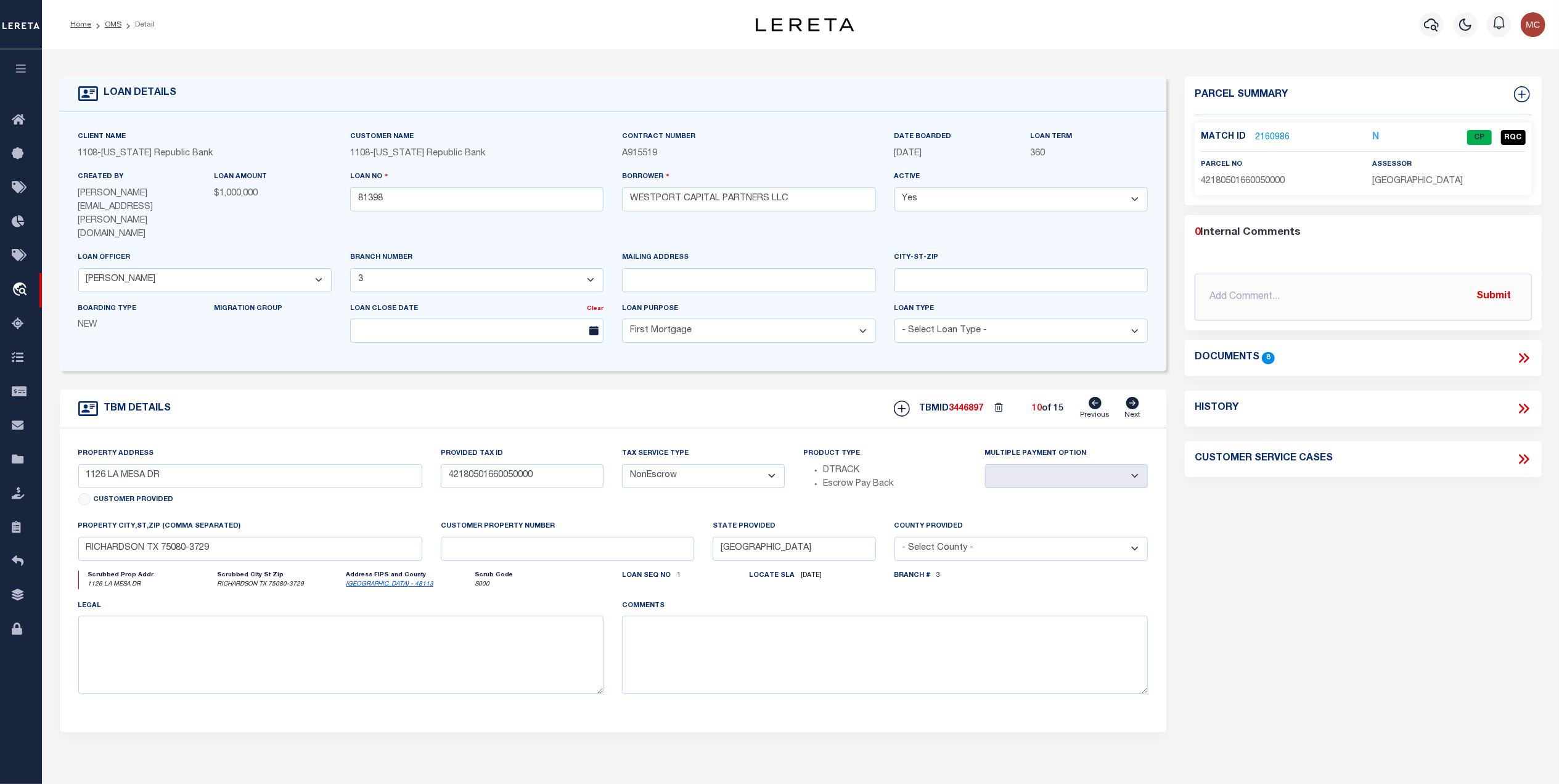
type input "00000343954000000"
select select
click at [1258, 135] on link "2227104" at bounding box center [1272, 138] width 35 height 13
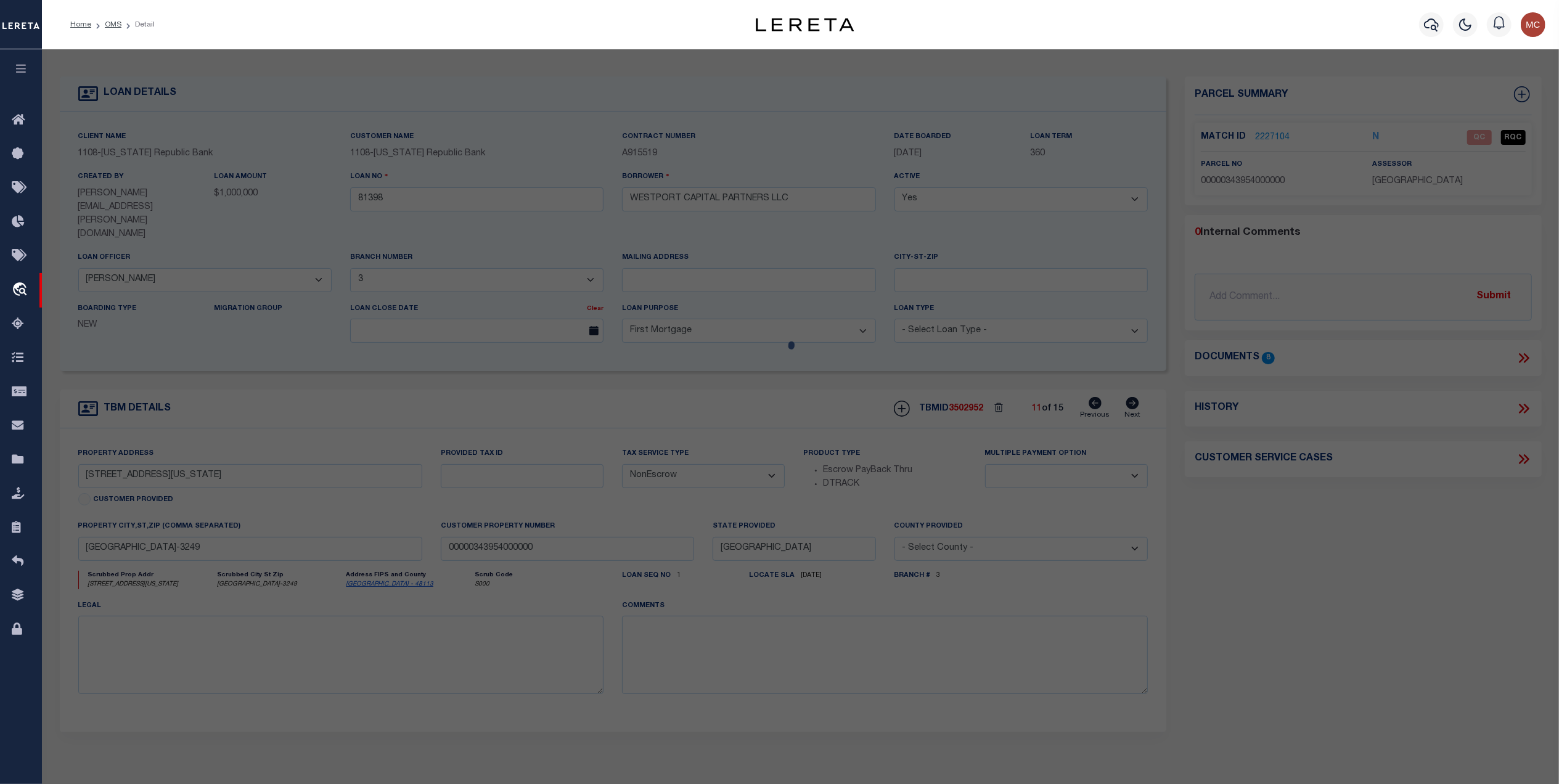
select select "AS"
select select
checkbox input "false"
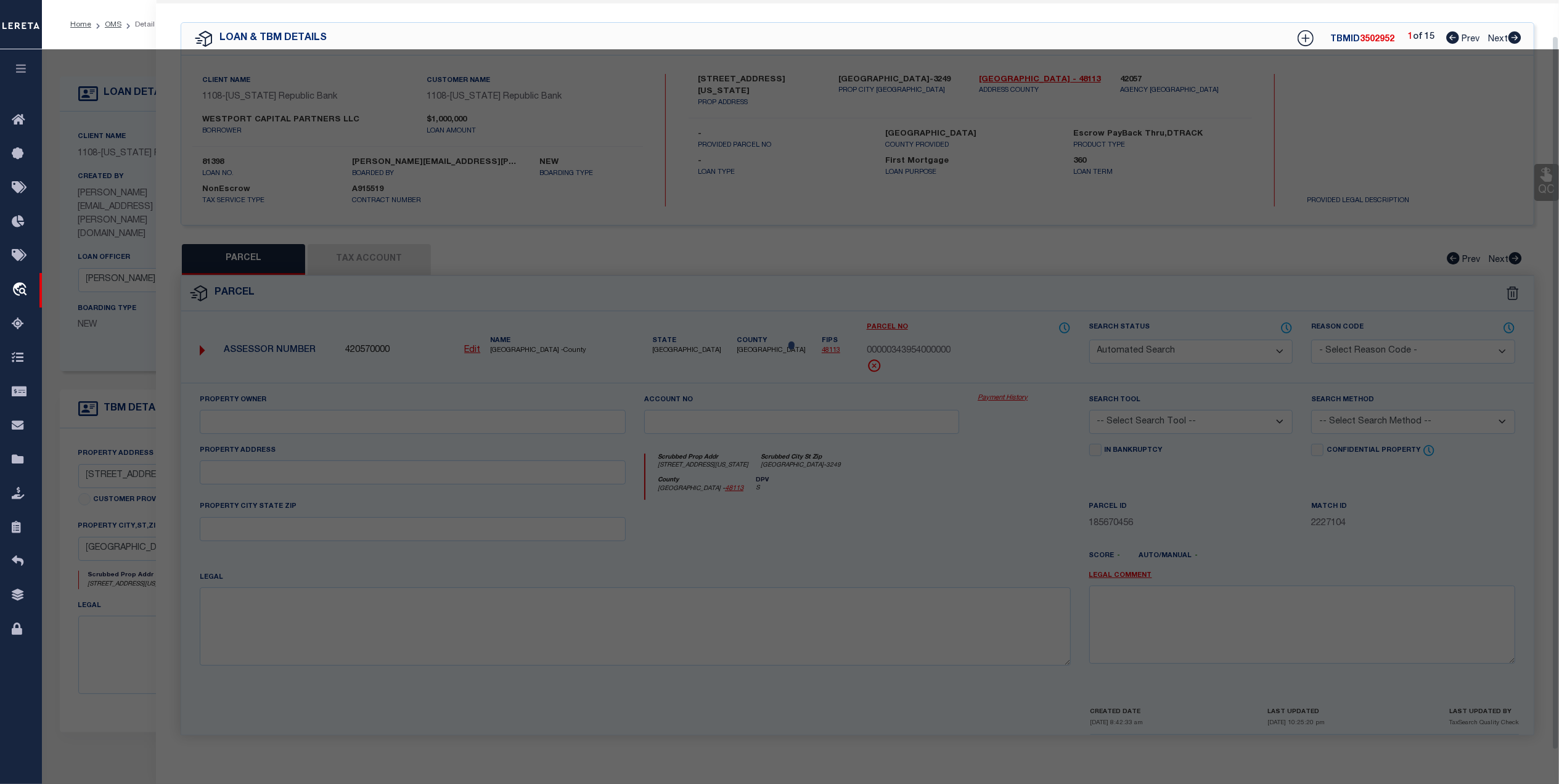
select select "QC"
type input "143 HOLDINGS LLC"
select select "AGW"
select select "LEG"
type input "3625 MOUNT WASHINGTON ST"
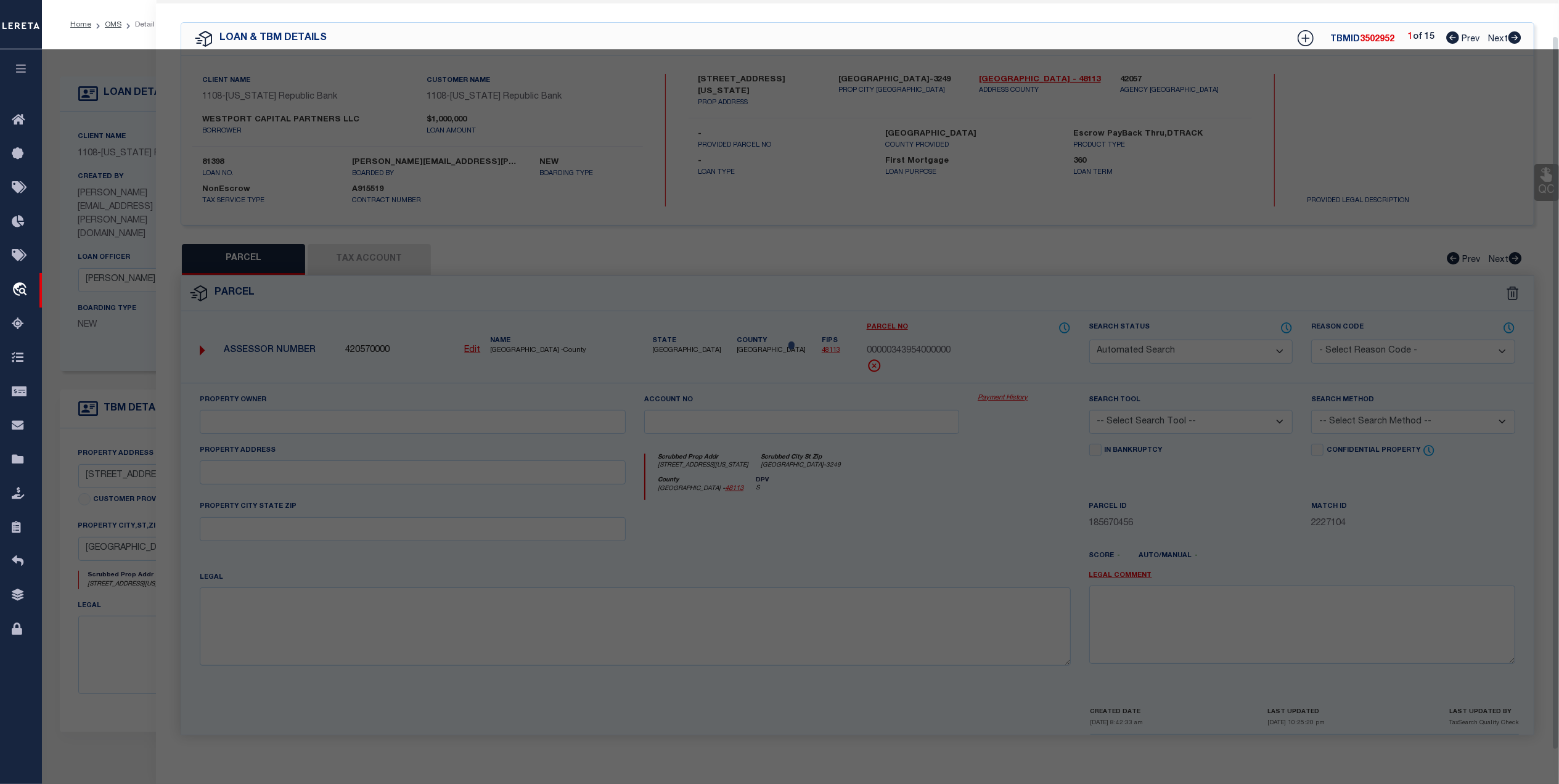
type input "DALLAS, TX 75211"
type textarea "WEST RIDGE PARK BLK B/4863 LT 6 & PT 7 INT202100033605 DD01212021 CO-DC 4863 00…"
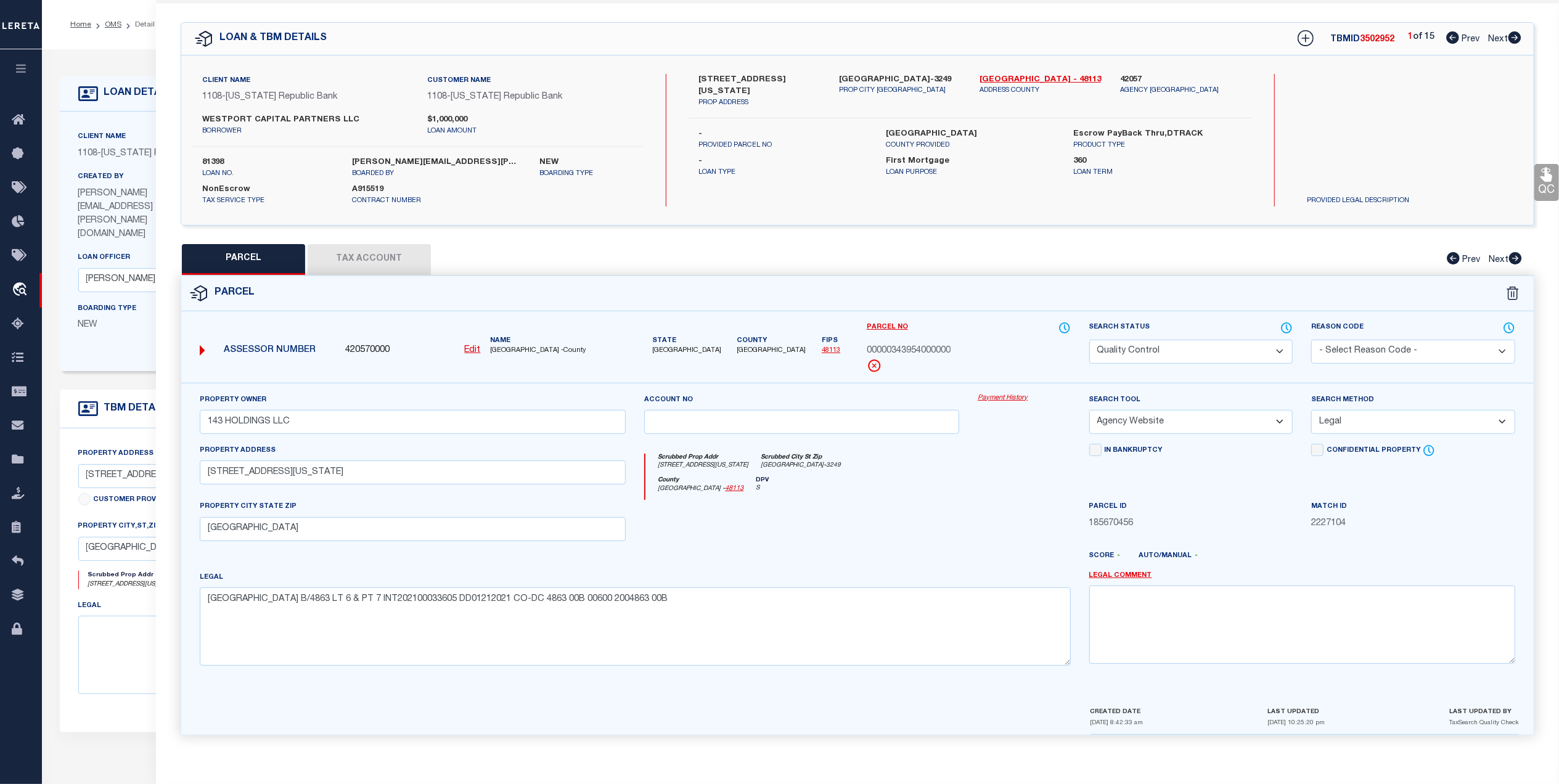
click at [821, 350] on link "48113" at bounding box center [830, 350] width 18 height 7
drag, startPoint x: 986, startPoint y: 347, endPoint x: 864, endPoint y: 346, distance: 122.0
click at [862, 346] on div "Parcel No 00000343954000000" at bounding box center [969, 352] width 223 height 62
copy span "00000343954000000"
click at [1547, 180] on link "QC" at bounding box center [1547, 182] width 25 height 37
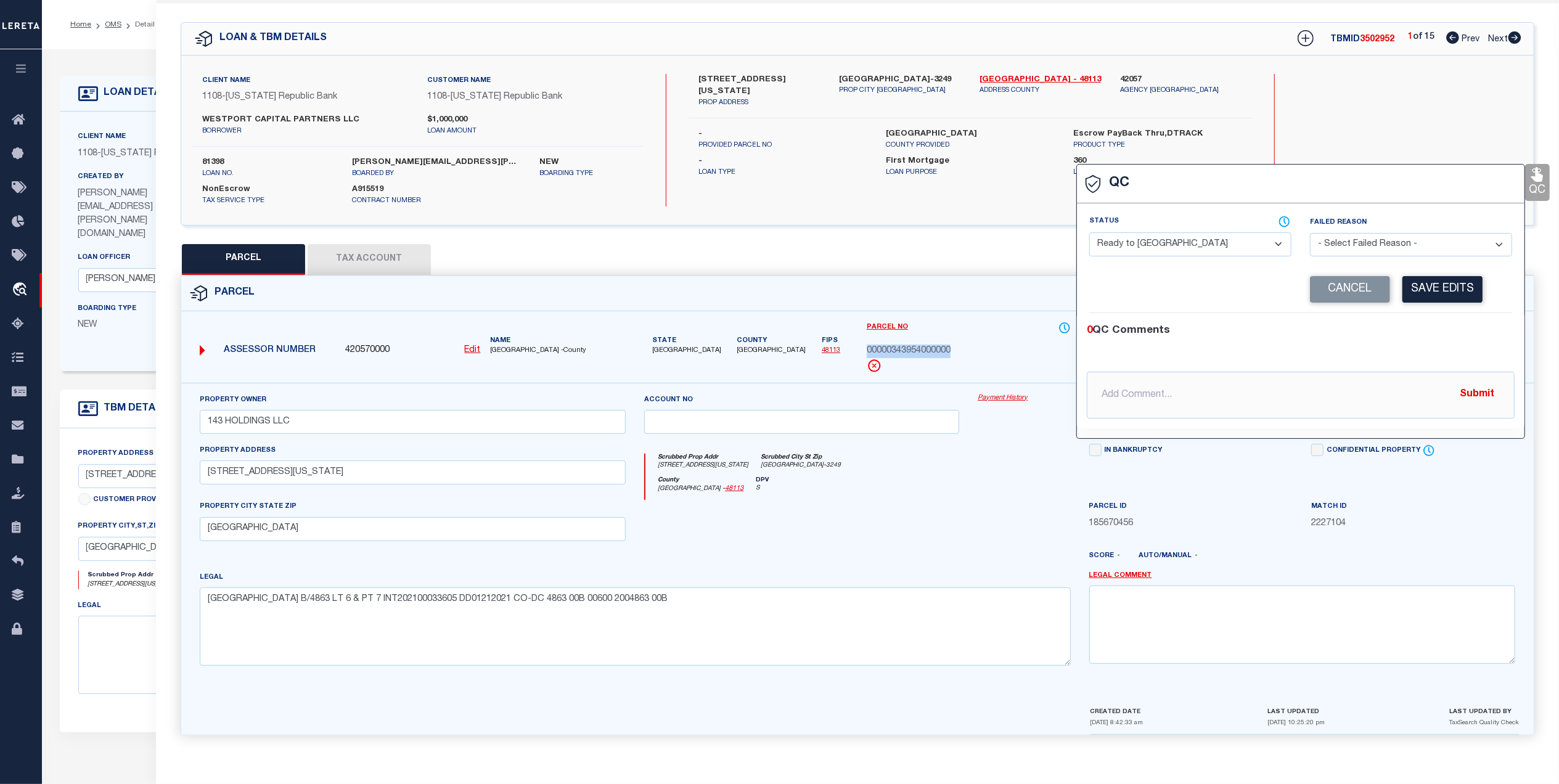
drag, startPoint x: 1174, startPoint y: 242, endPoint x: 1165, endPoint y: 253, distance: 14.2
click at [1174, 242] on select "- Select Status - Ready to QC Correct Incorrect" at bounding box center [1190, 244] width 202 height 24
select select "COR"
click at [1089, 233] on select "- Select Status - Ready to QC Correct Incorrect" at bounding box center [1190, 244] width 202 height 24
click at [1423, 281] on button "Save Edits" at bounding box center [1442, 290] width 80 height 26
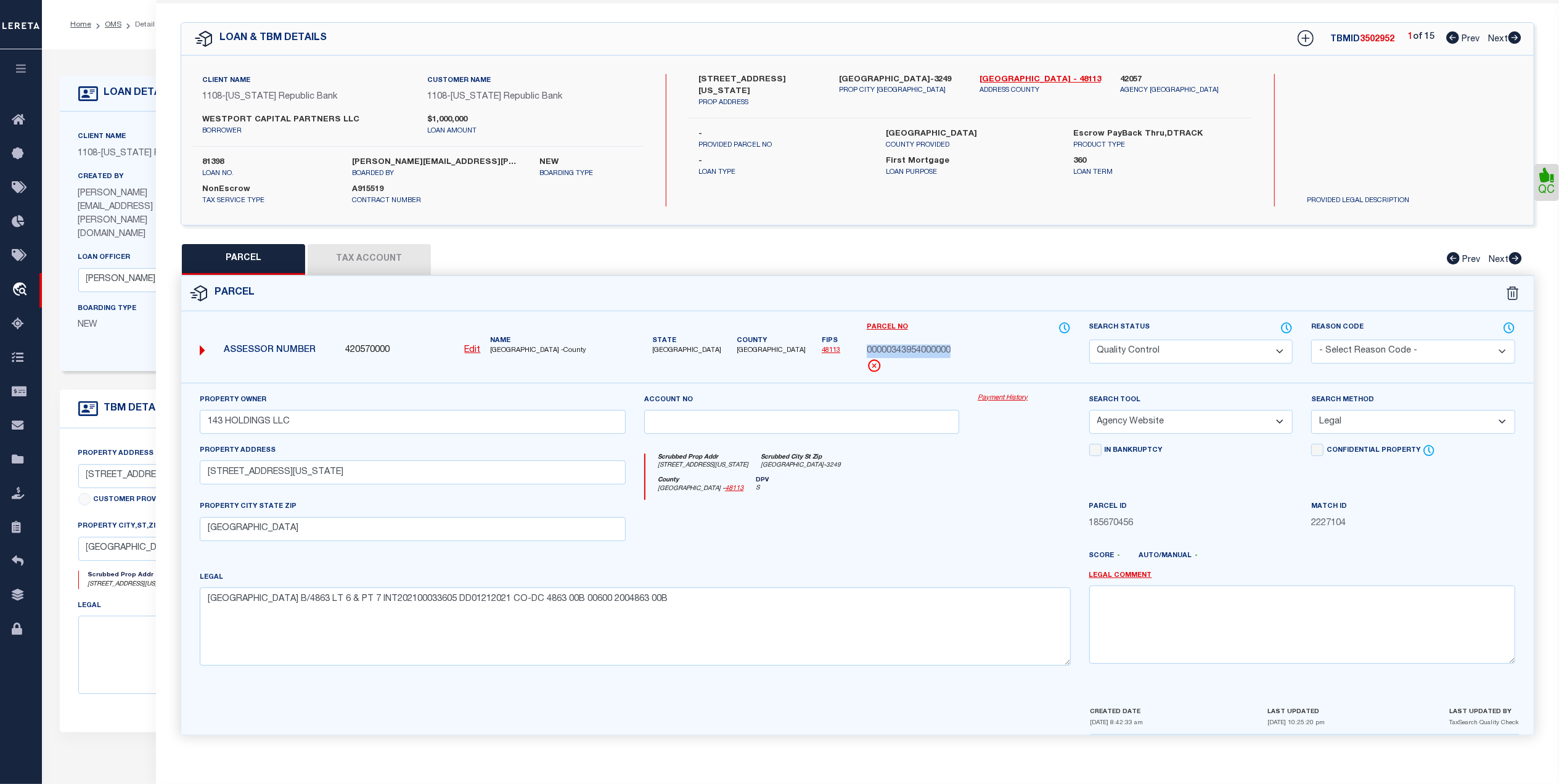
click at [1160, 347] on select "Automated Search Bad Parcel Complete Duplicate Parcel High Dollar Reporting In …" at bounding box center [1191, 351] width 204 height 24
select select "CP"
click at [1089, 339] on select "Automated Search Bad Parcel Complete Duplicate Parcel High Dollar Reporting In …" at bounding box center [1191, 351] width 204 height 24
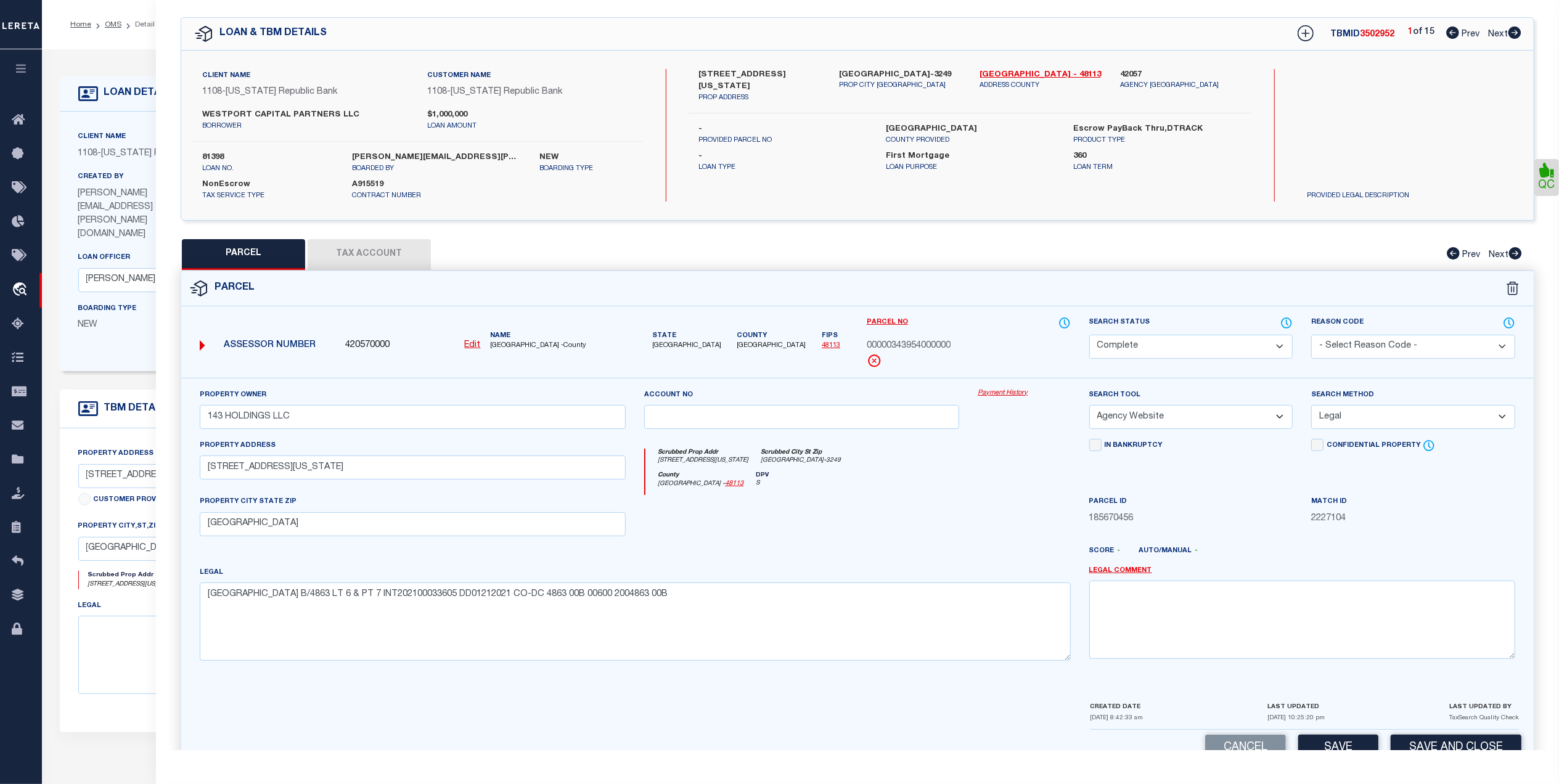
drag, startPoint x: 999, startPoint y: 487, endPoint x: 1009, endPoint y: 521, distance: 35.4
click at [994, 501] on div "Property Owner 143 HOLDINGS LLC Account no Payment History Search Tool -- Selec…" at bounding box center [857, 529] width 1334 height 282
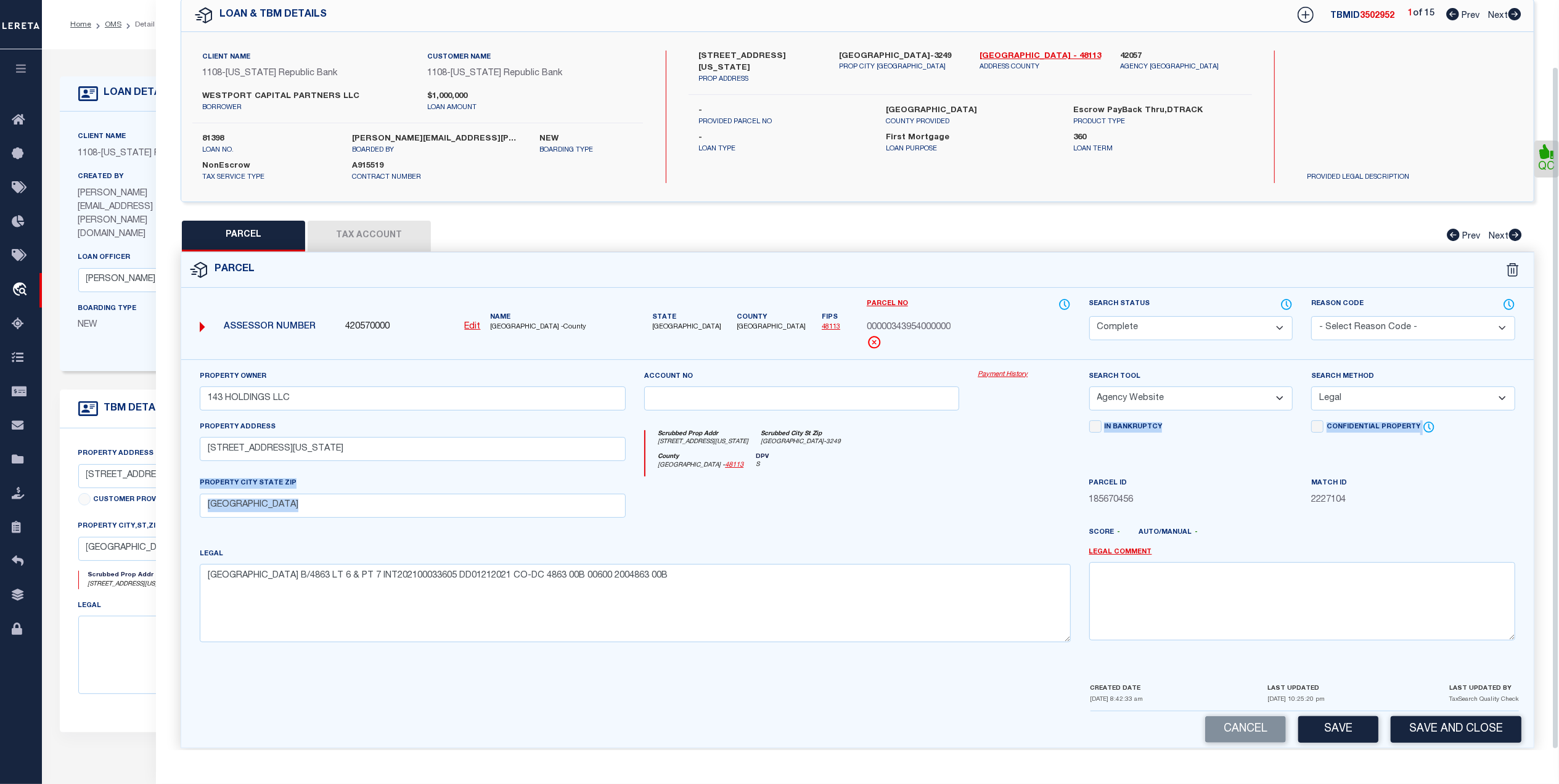
scroll to position [73, 0]
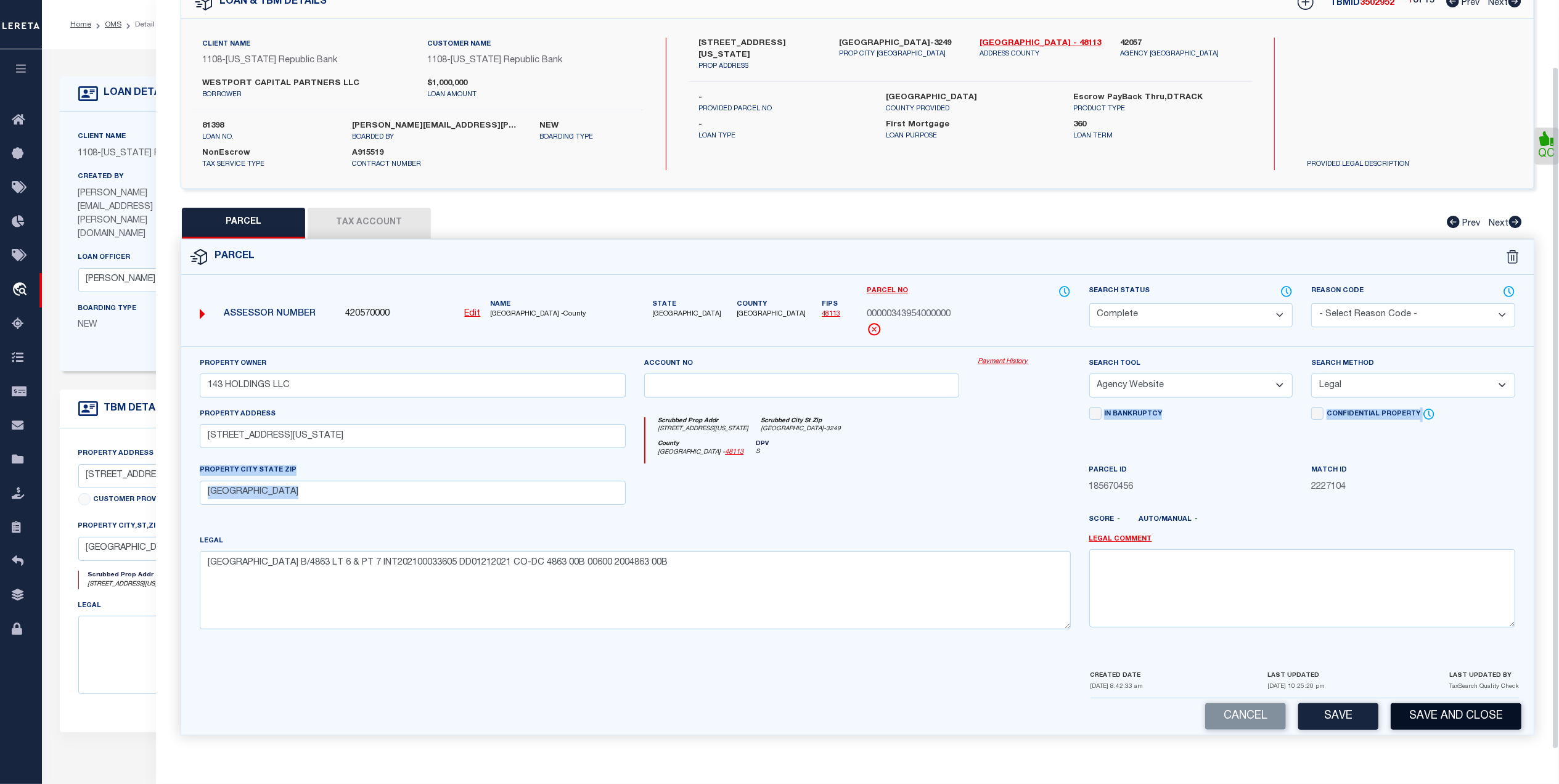
click at [1439, 708] on button "Save and Close" at bounding box center [1456, 716] width 130 height 26
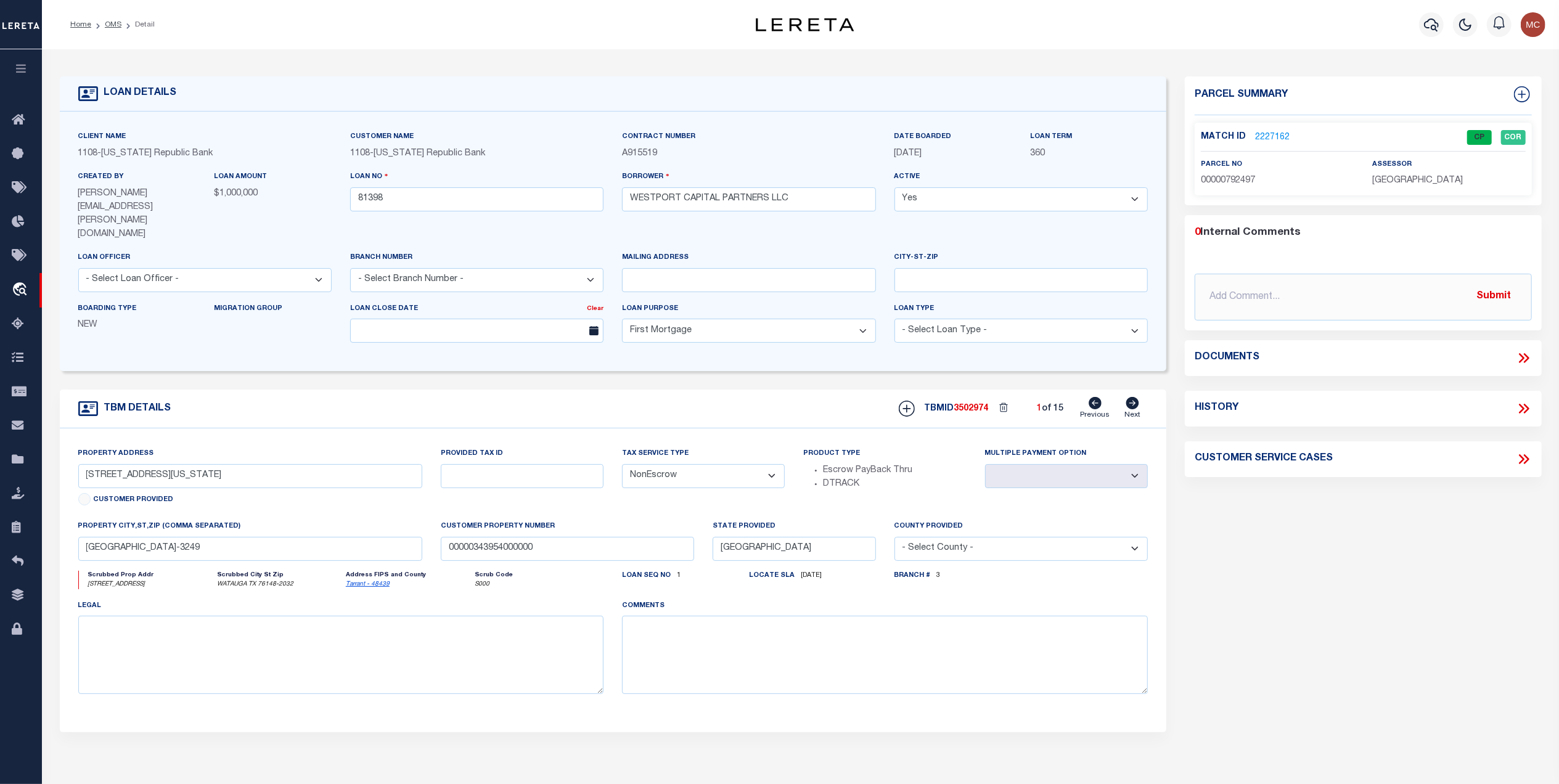
select select "49046"
select select "1848"
type input "6024 HILLCREST DR"
select select
type input "WATAUGA TX 76148-2032"
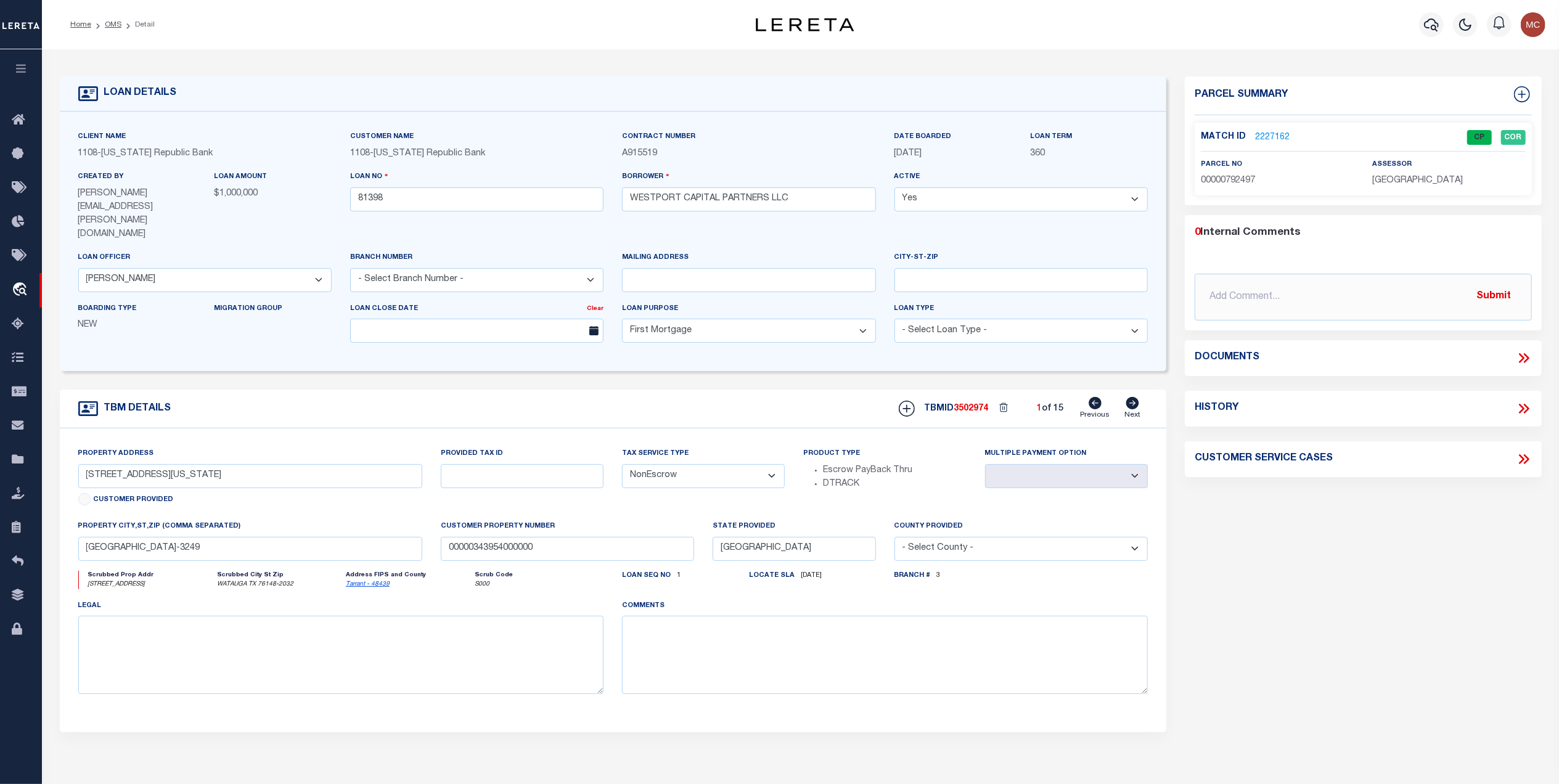
type input "00792497"
select select
click at [113, 26] on link "OMS" at bounding box center [113, 24] width 17 height 7
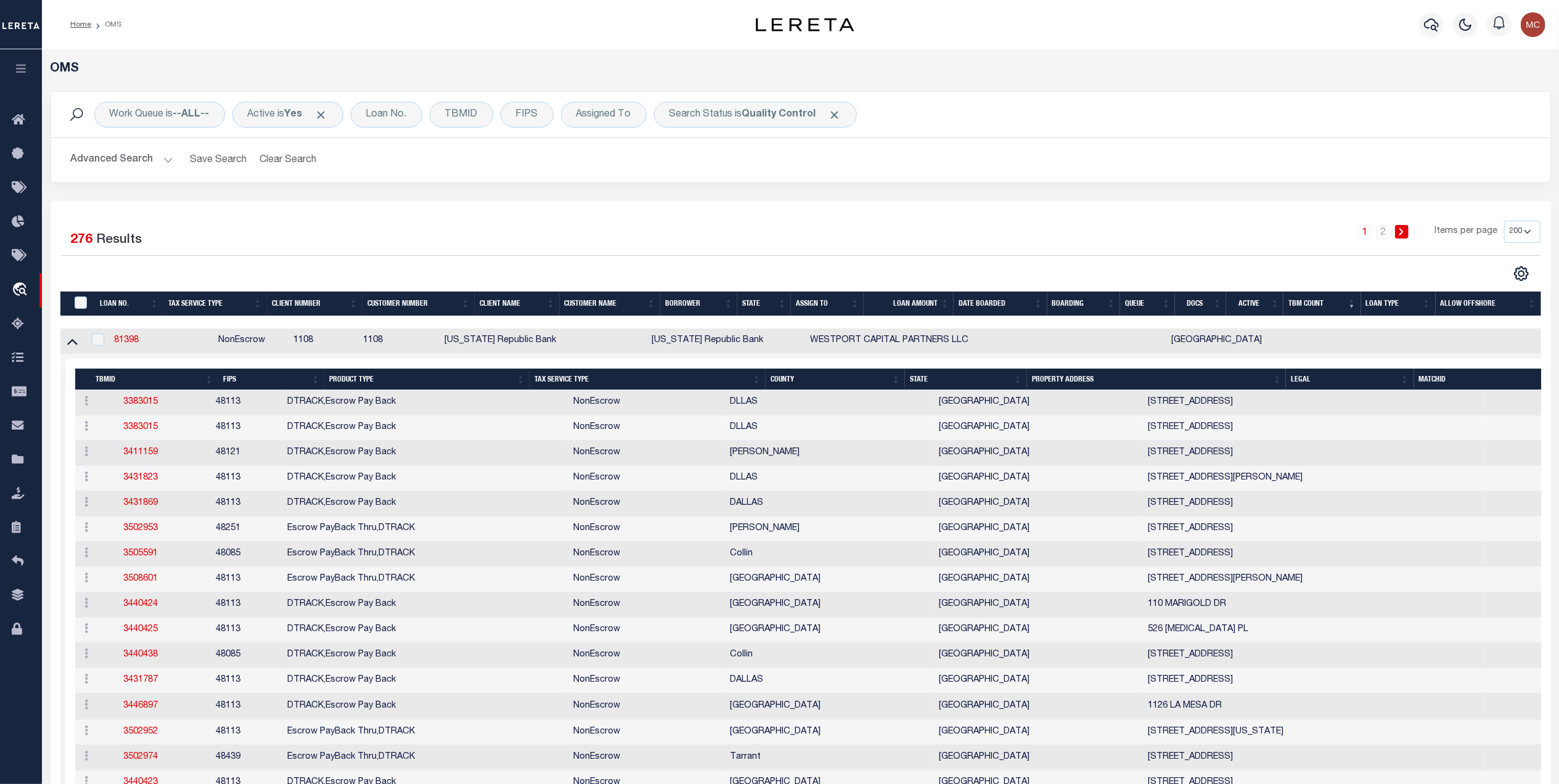
click at [806, 239] on div "1 2 Items per page 10 25 50 100 200" at bounding box center [987, 236] width 1105 height 32
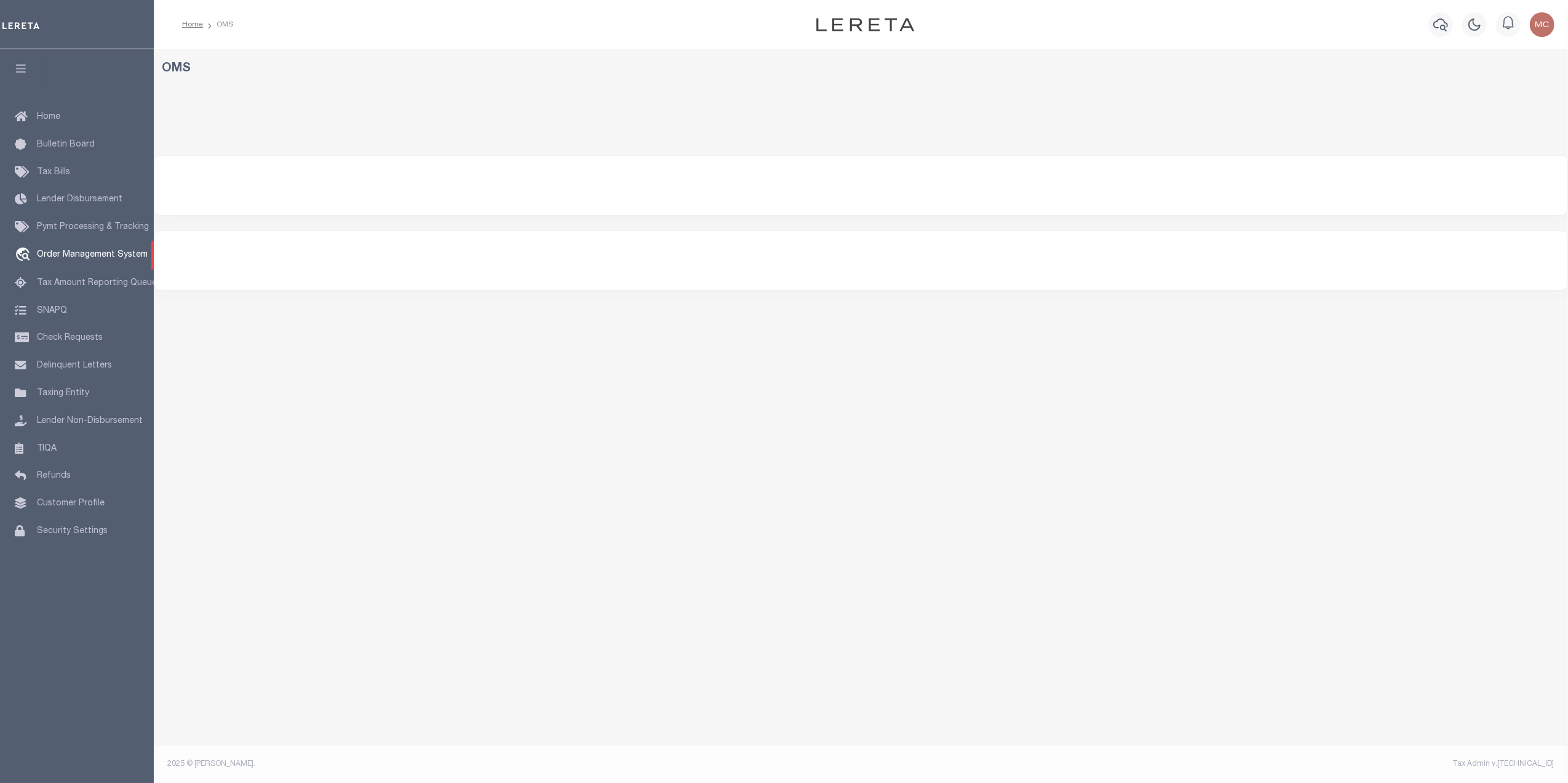
select select "200"
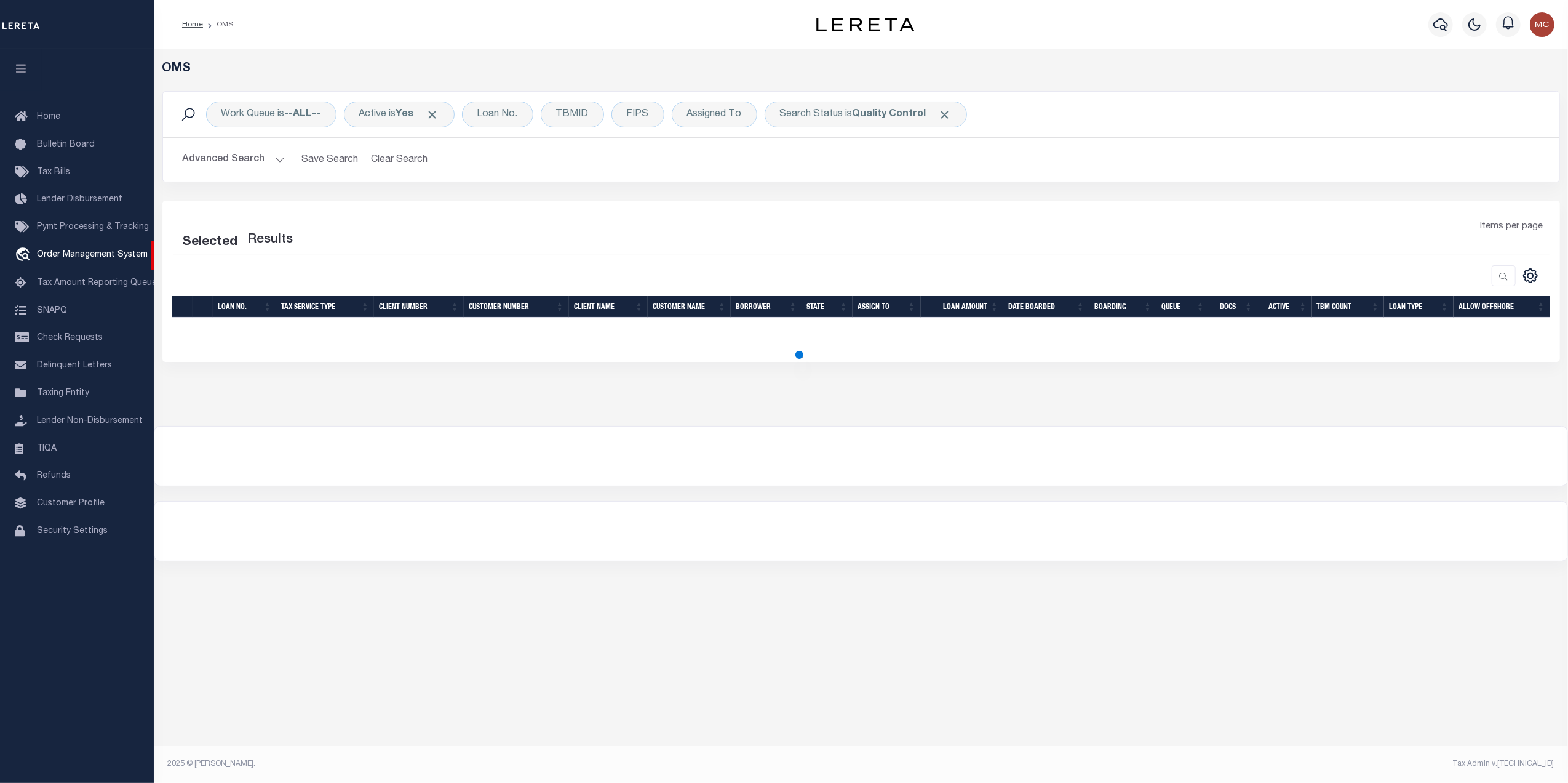
select select "200"
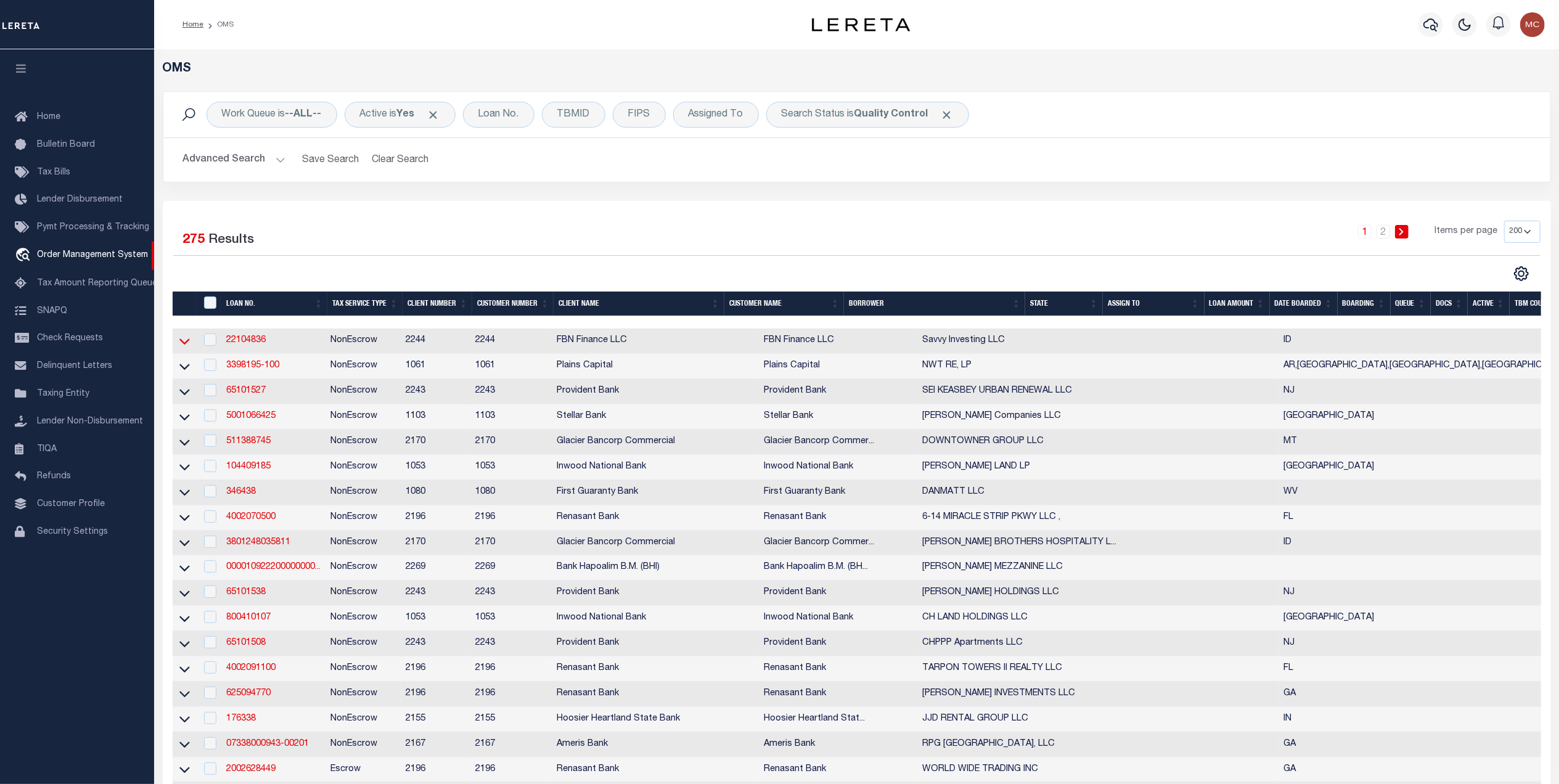
click at [179, 346] on icon at bounding box center [184, 341] width 11 height 13
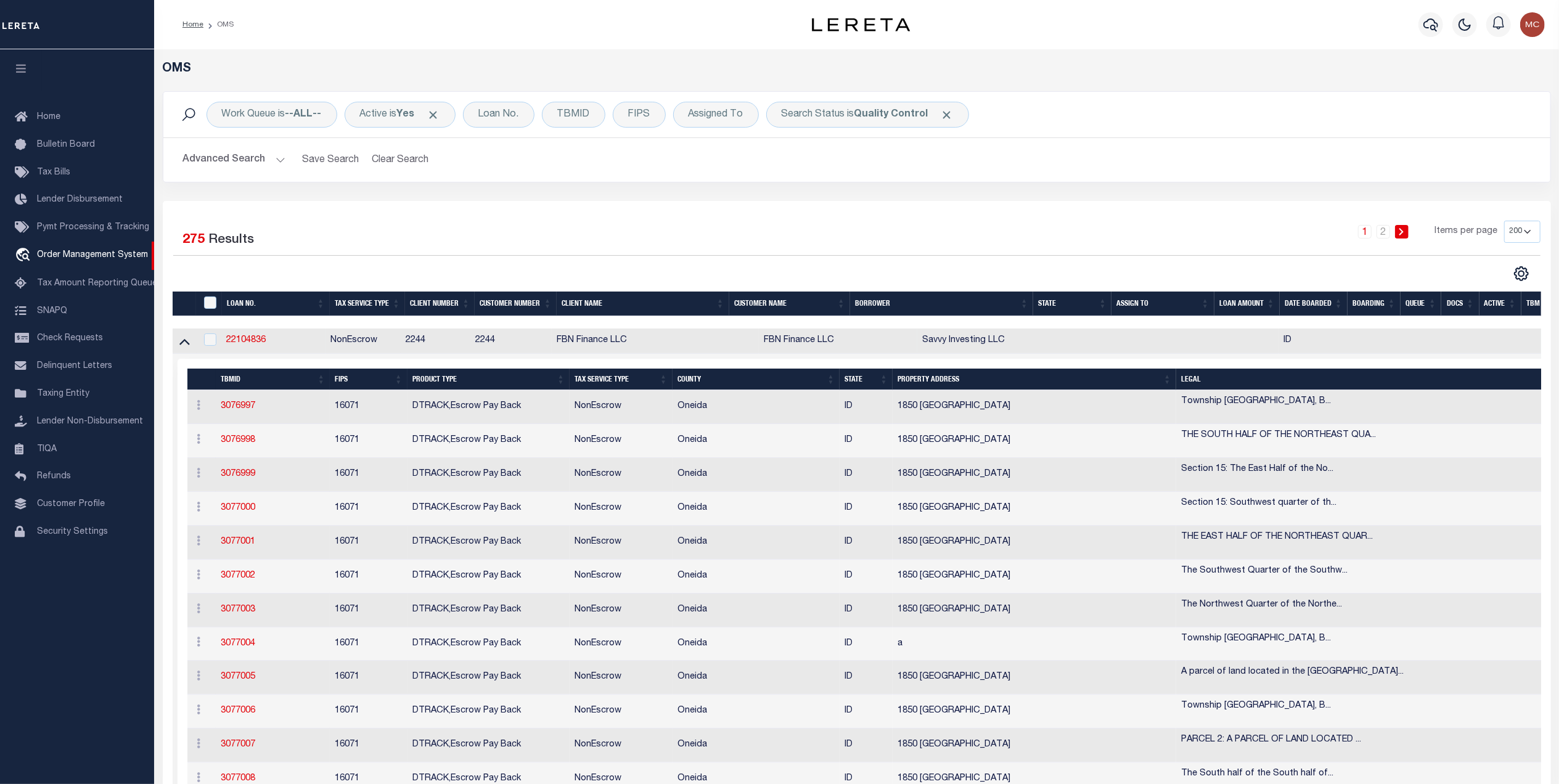
click at [238, 408] on link "3077000" at bounding box center [238, 406] width 35 height 8
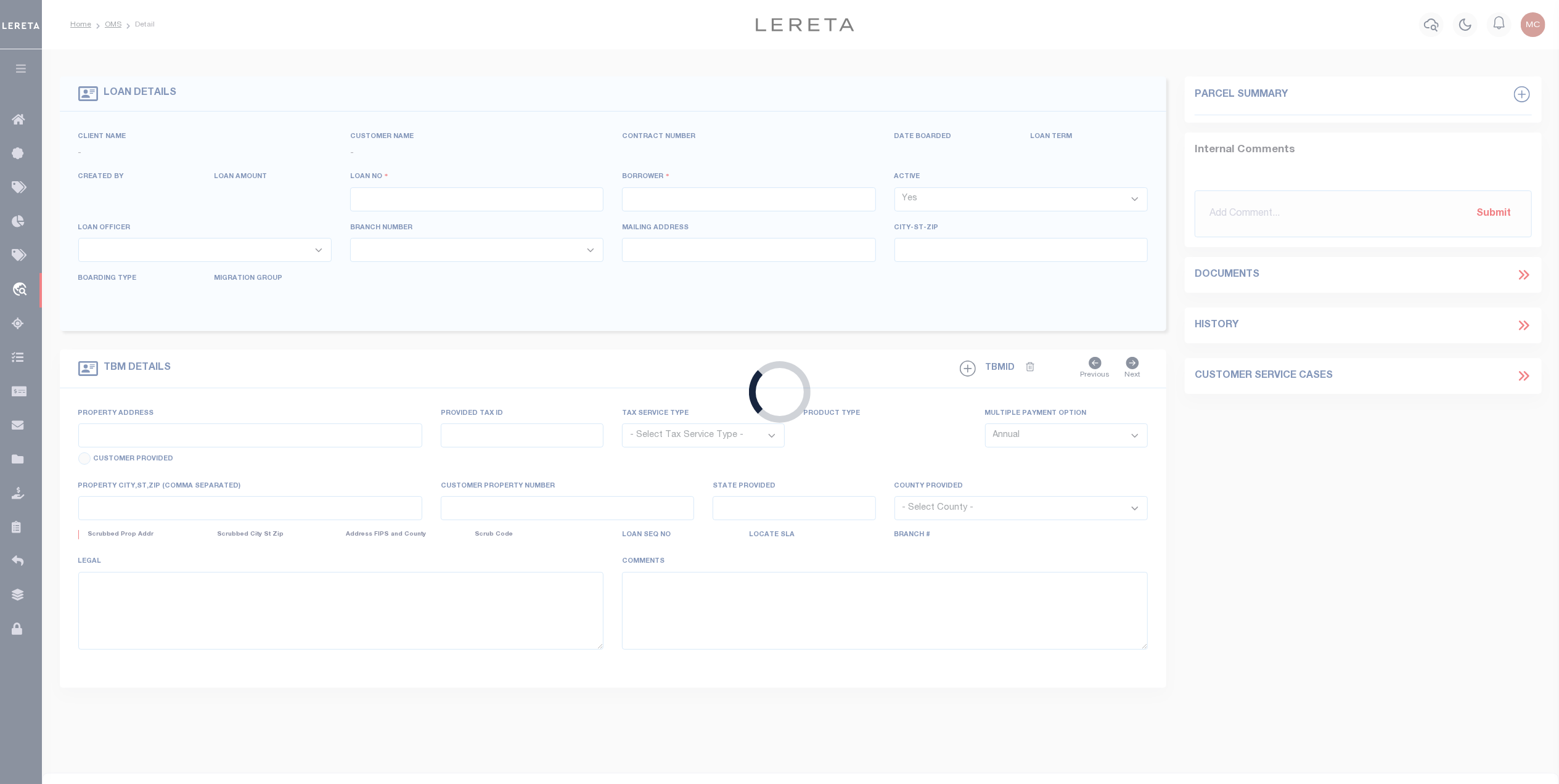
type input "22104836"
type input "Savvy Investing LLC"
select select
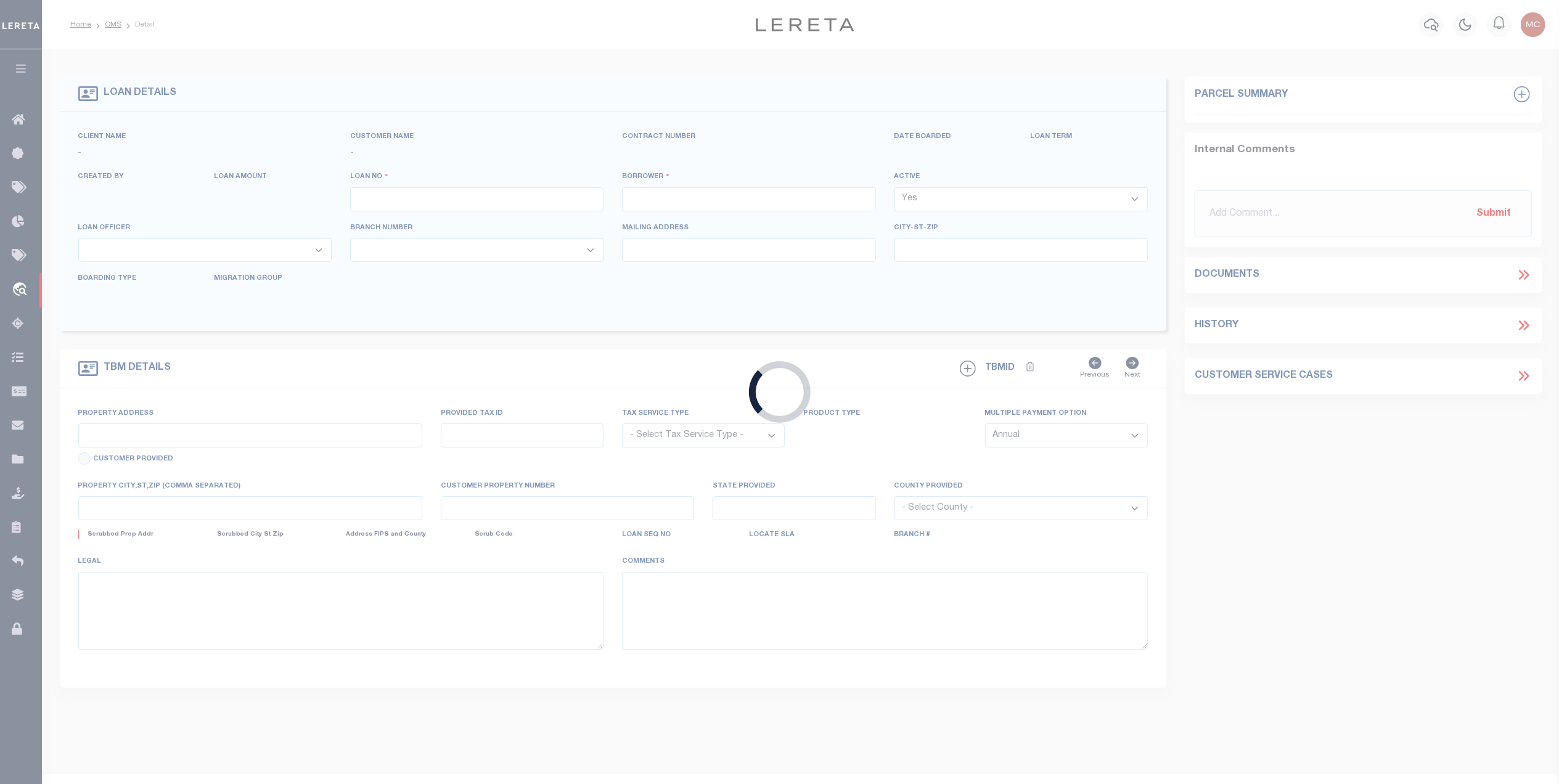
select select "NonEscrow"
type input "1850 North 5600 West"
type input "RP0239502"
select select
type input "Malad City, ID 83252"
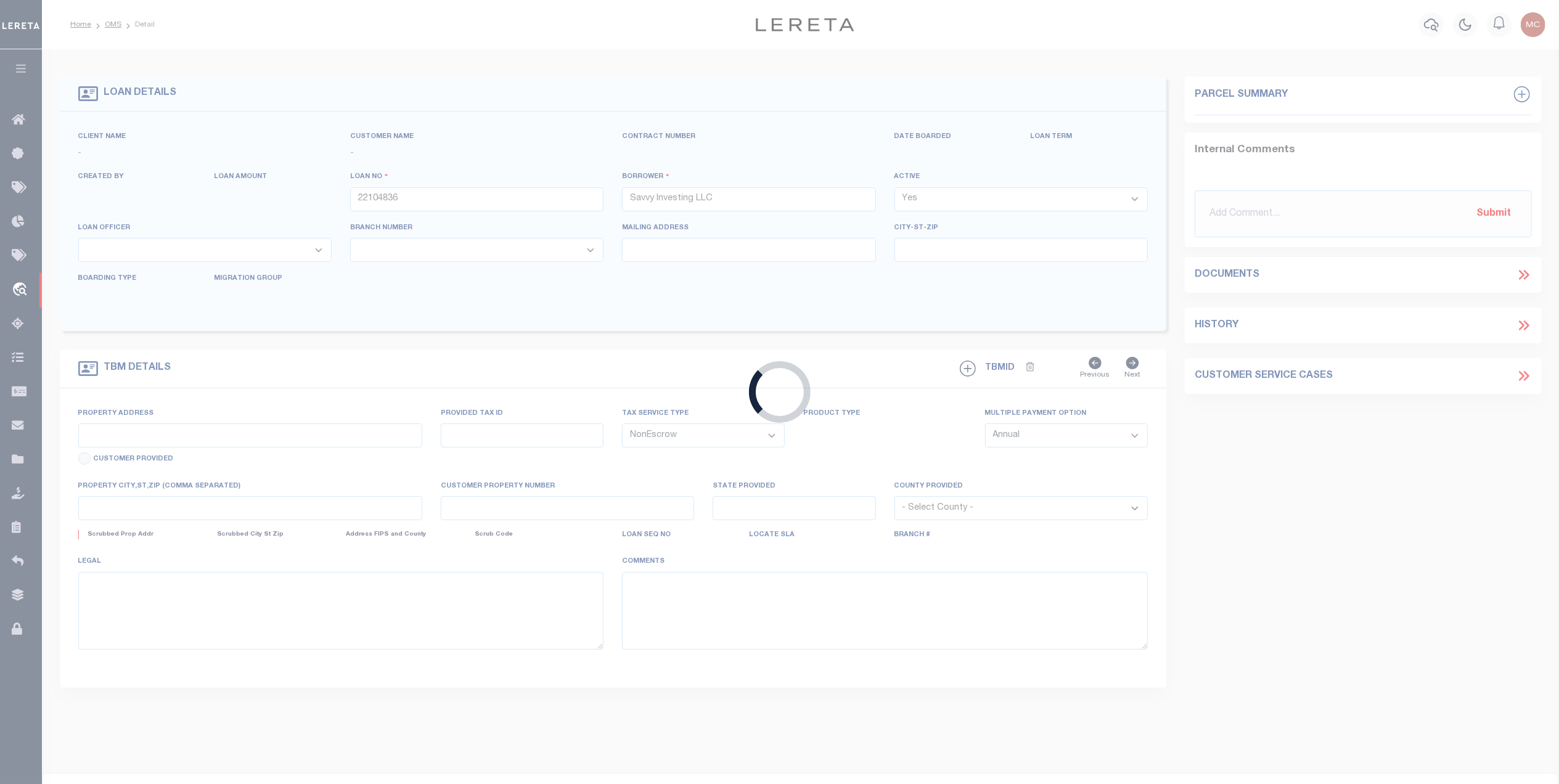
type input "FBN"
type input "ID"
select select
type textarea "Section 15: Southwest quarter of the Northeast quarter; (RP0239502)"
select select "14078"
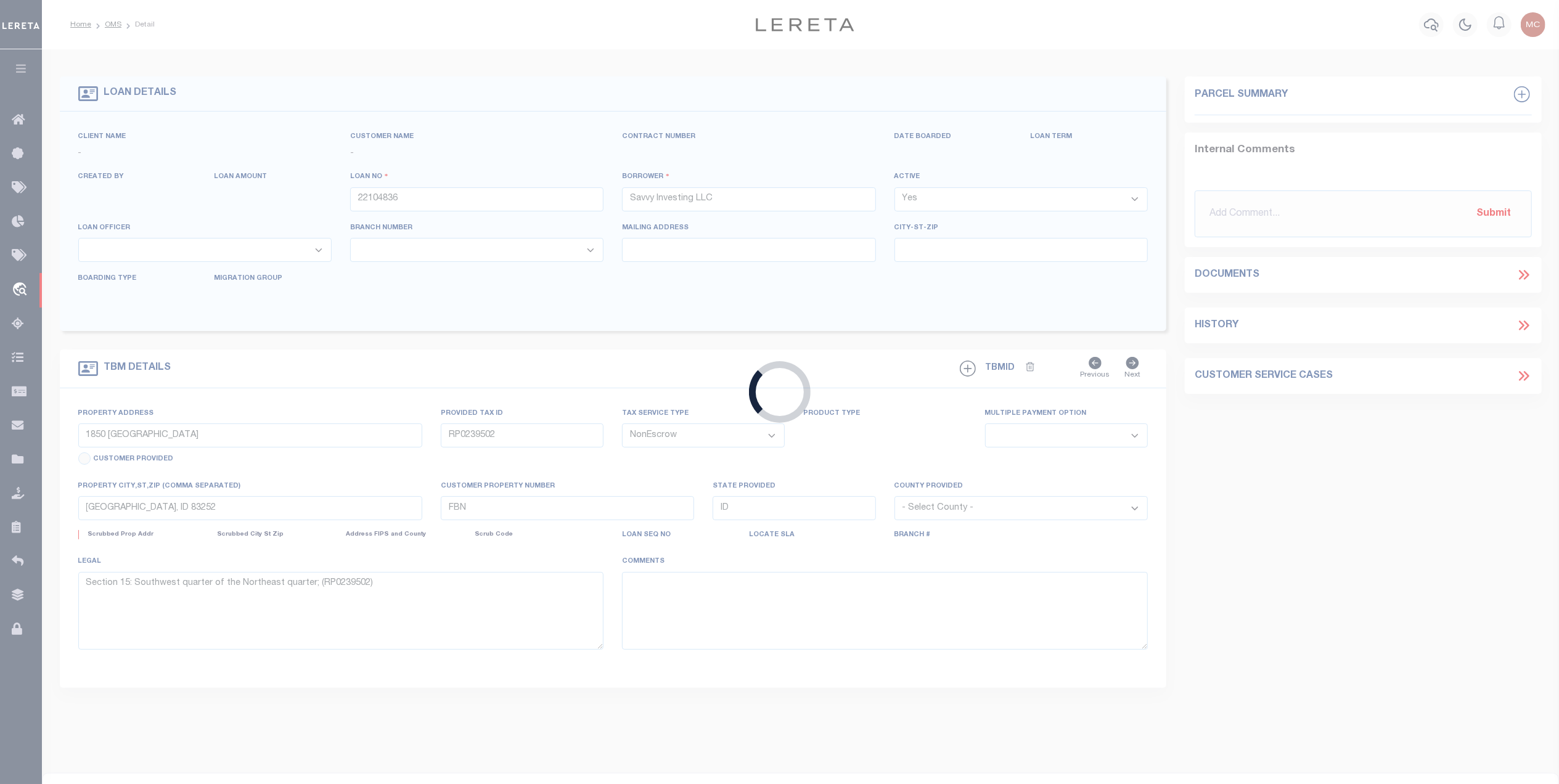
select select "5510"
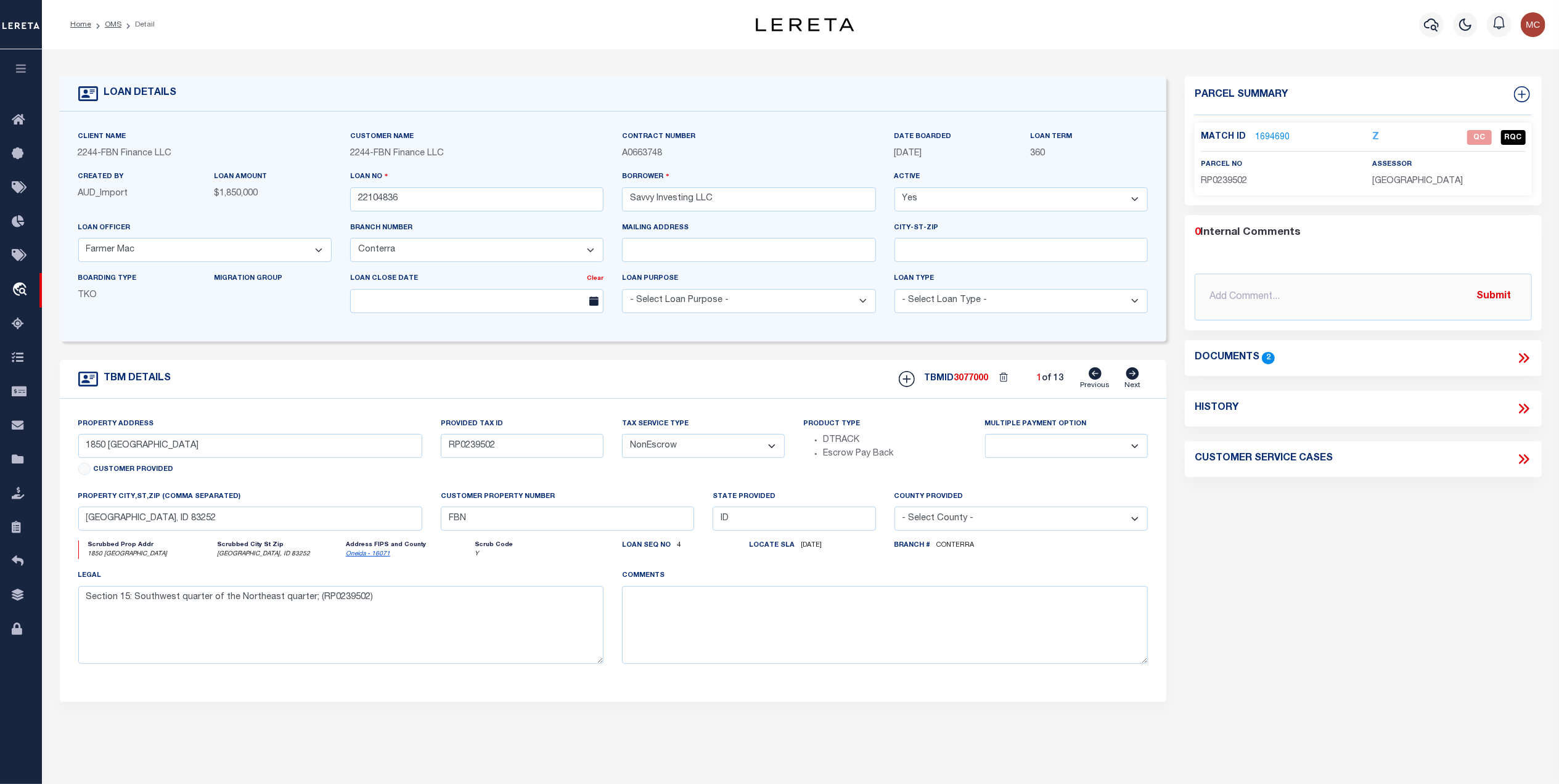
click at [1316, 668] on div "Parcel Summary Match ID 1694690 Z parcel no RP0239502 assessor 0" at bounding box center [1363, 413] width 376 height 673
click at [1522, 361] on icon at bounding box center [1523, 357] width 16 height 16
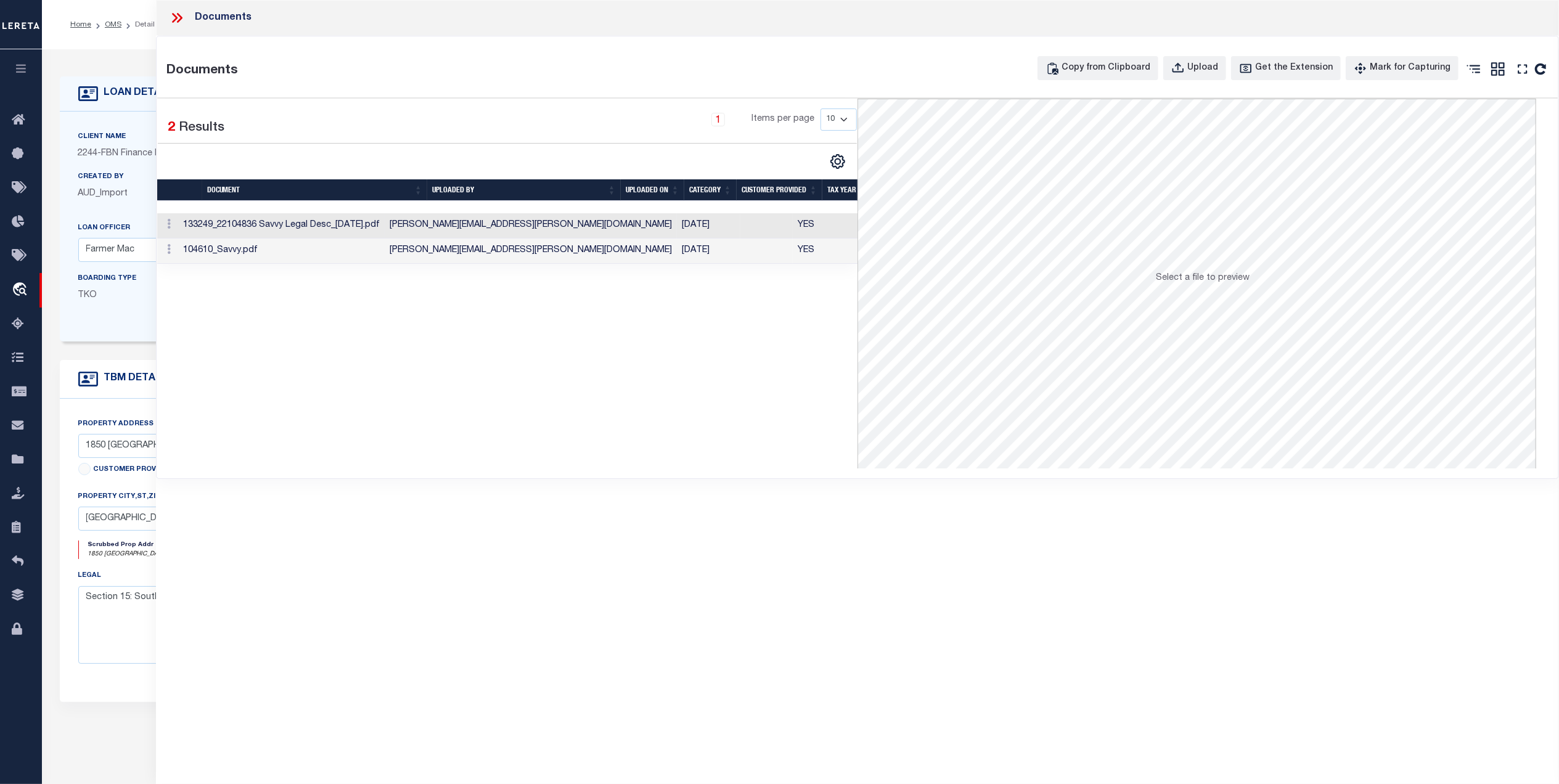
click at [679, 228] on td "11/02/2022" at bounding box center [708, 225] width 64 height 26
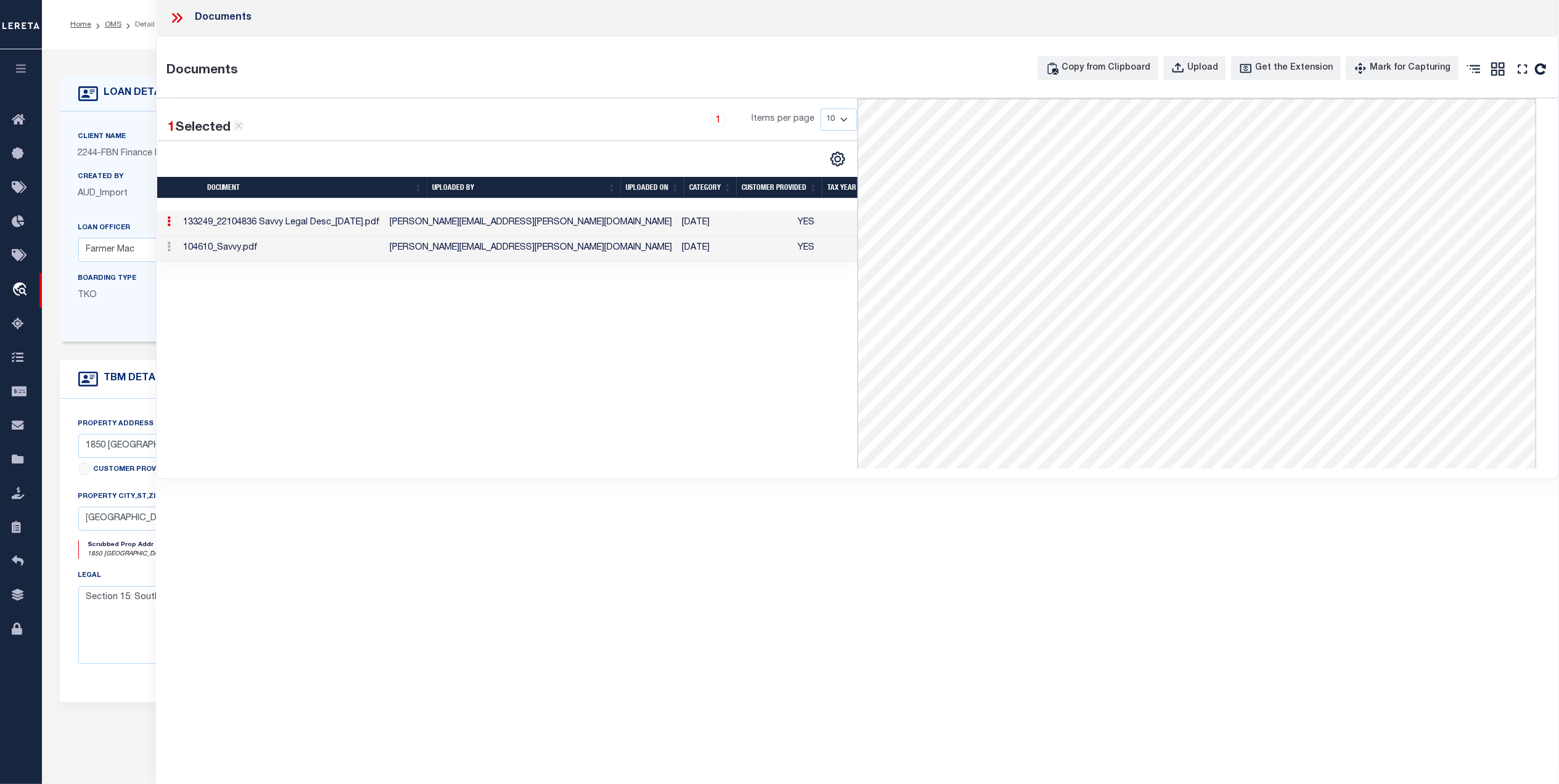
click at [180, 15] on icon at bounding box center [177, 17] width 16 height 16
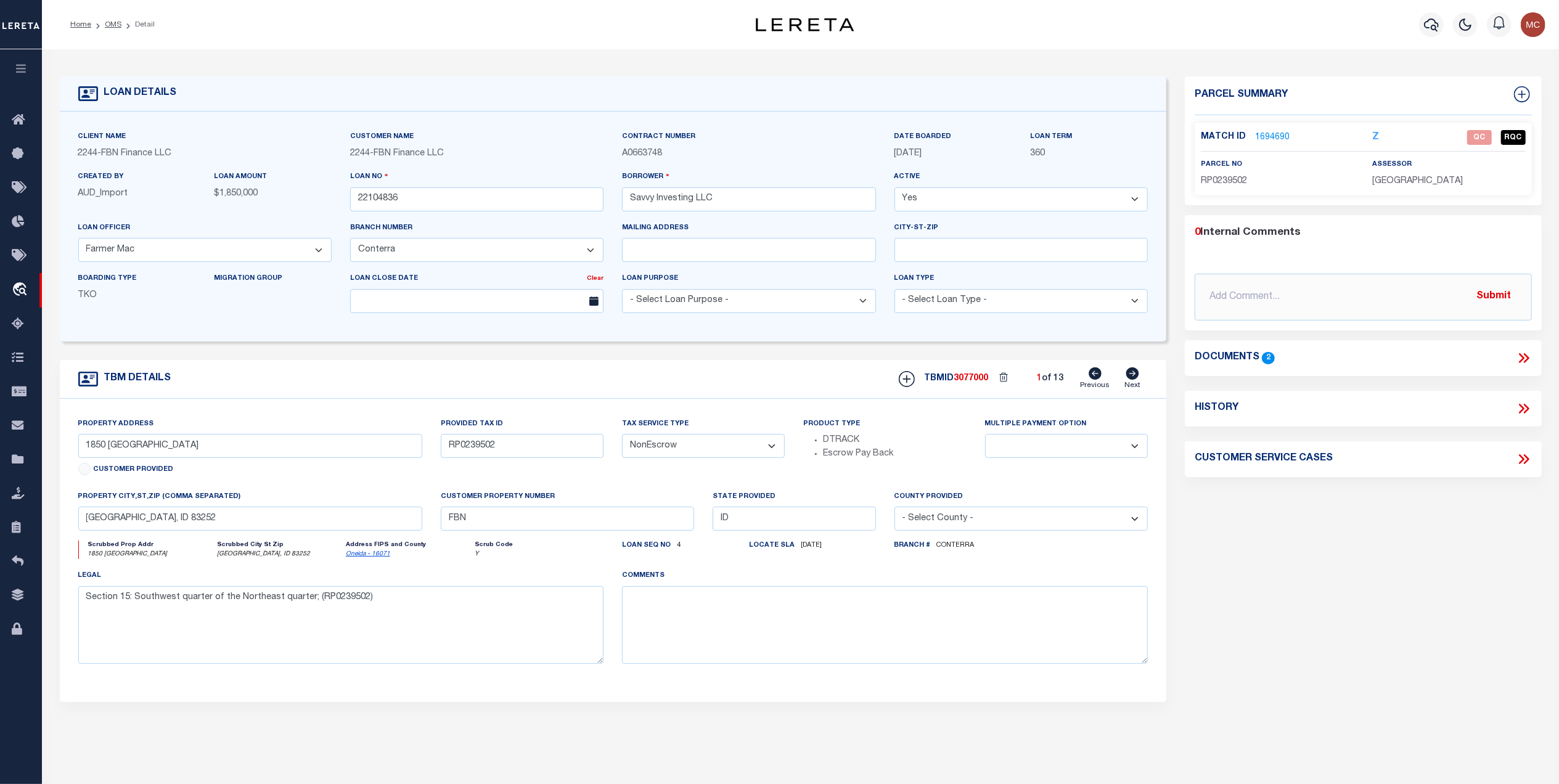
click at [1263, 131] on link "1694690" at bounding box center [1272, 138] width 35 height 13
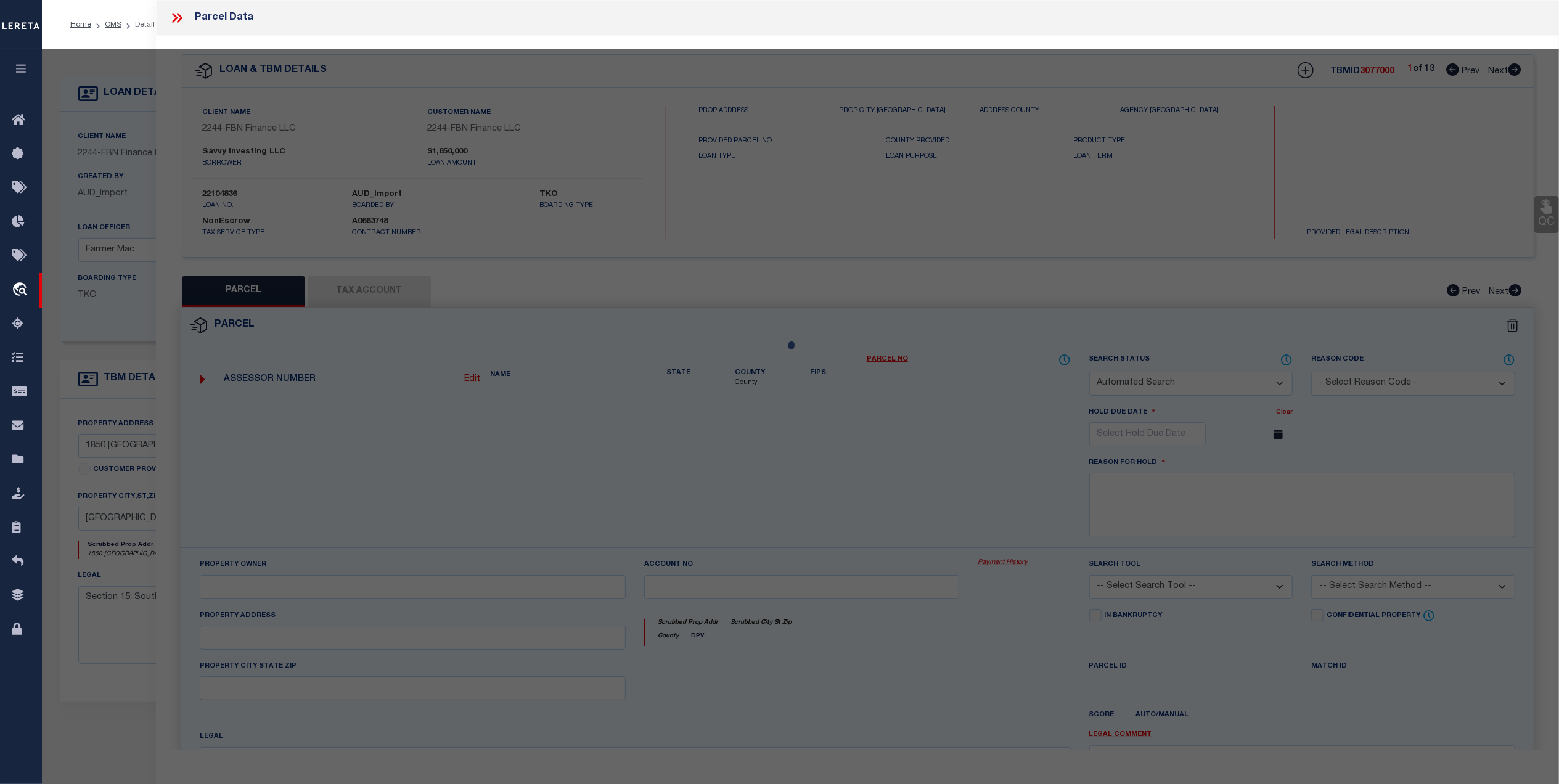
checkbox input "false"
select select "QC"
type input "NAYLOR, BENJAMIN"
select select "AGF"
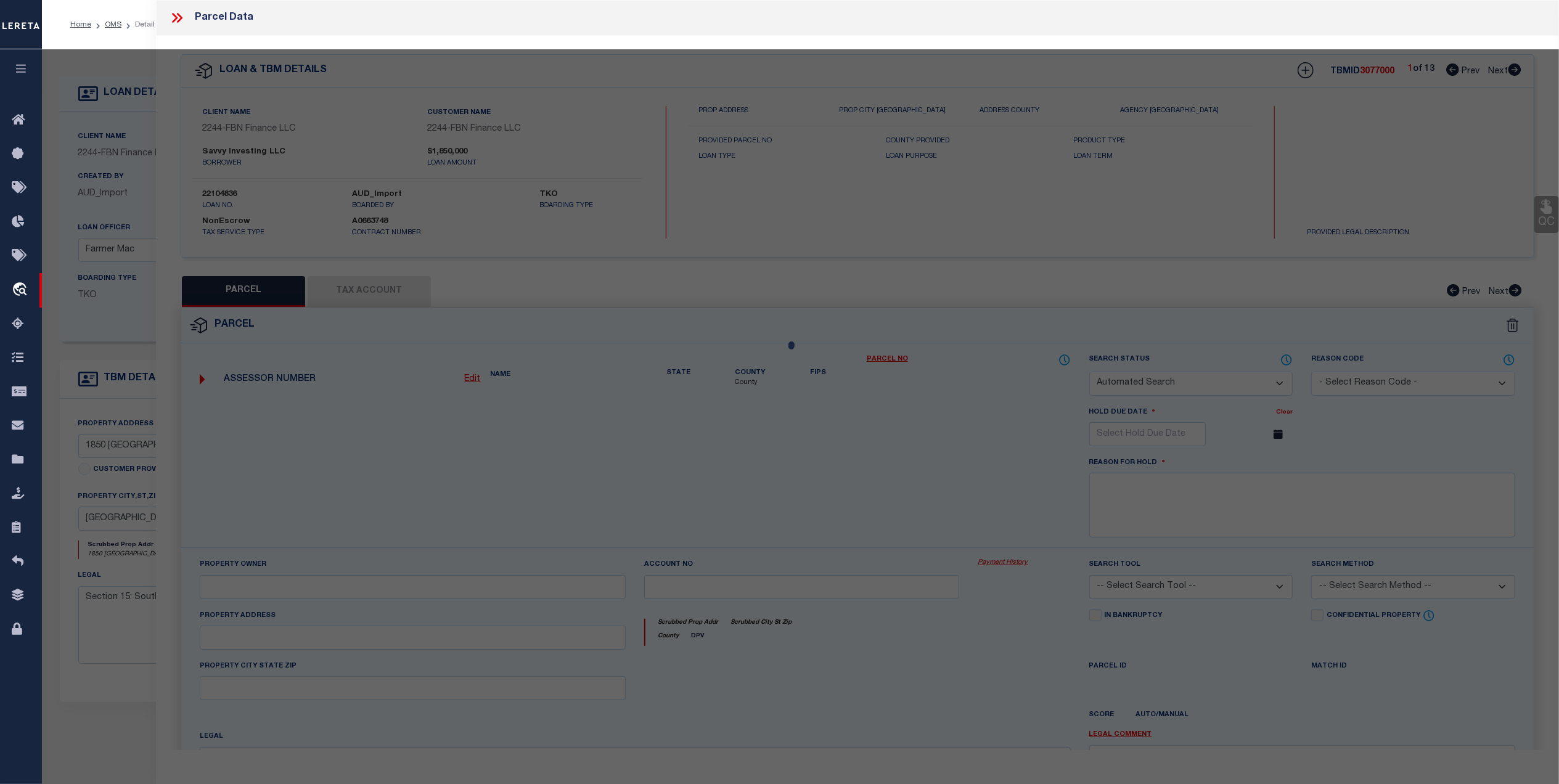
select select "ADD"
type input "not available"
type input "ID"
type textarea "SWNE 15-14-35 Acres: 40.00"
type textarea "invalid parcel"
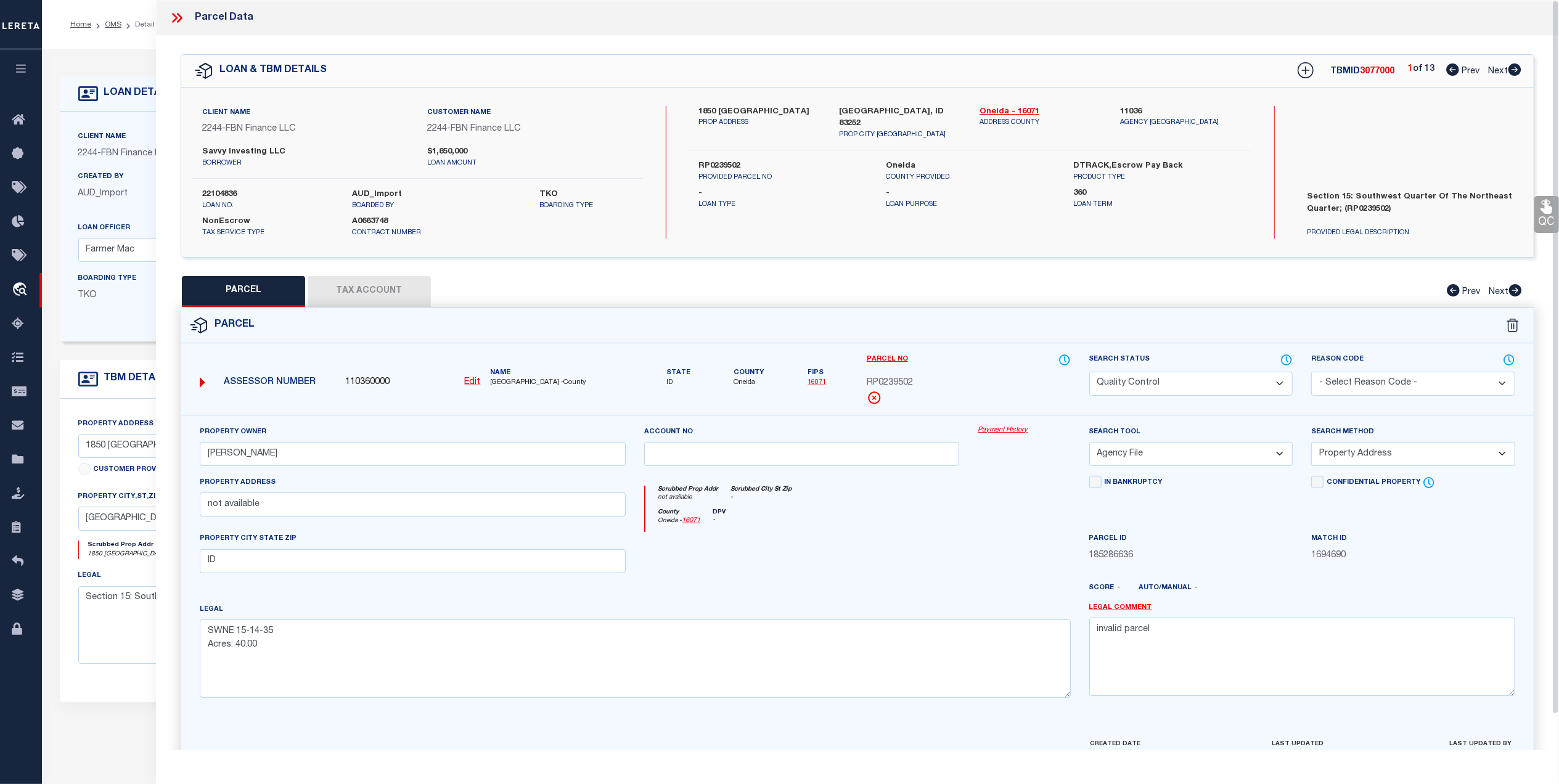
click at [166, 16] on div "Parcel Data" at bounding box center [857, 17] width 1403 height 35
click at [172, 16] on icon at bounding box center [177, 17] width 16 height 16
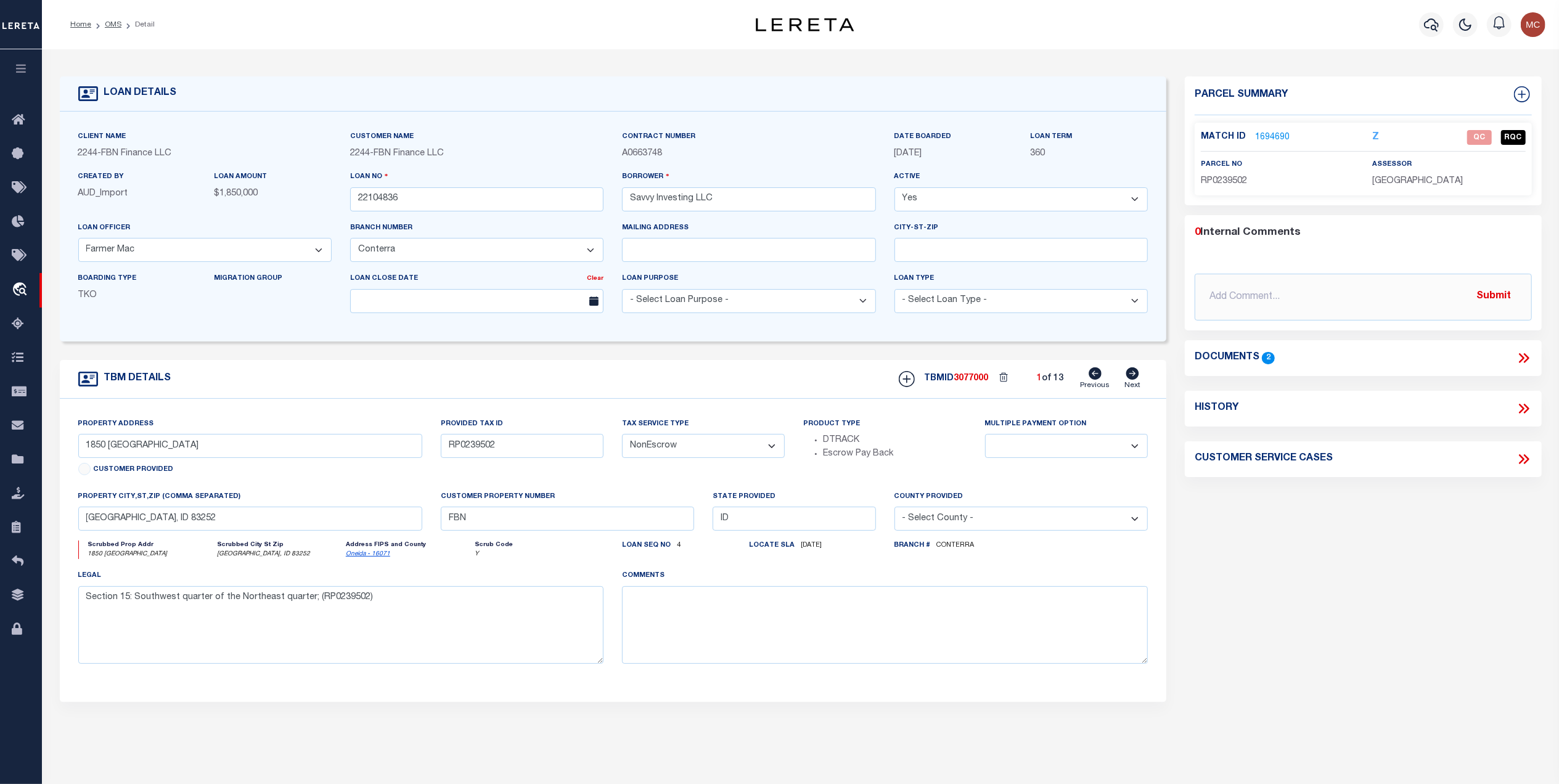
click at [1519, 358] on icon at bounding box center [1523, 357] width 16 height 16
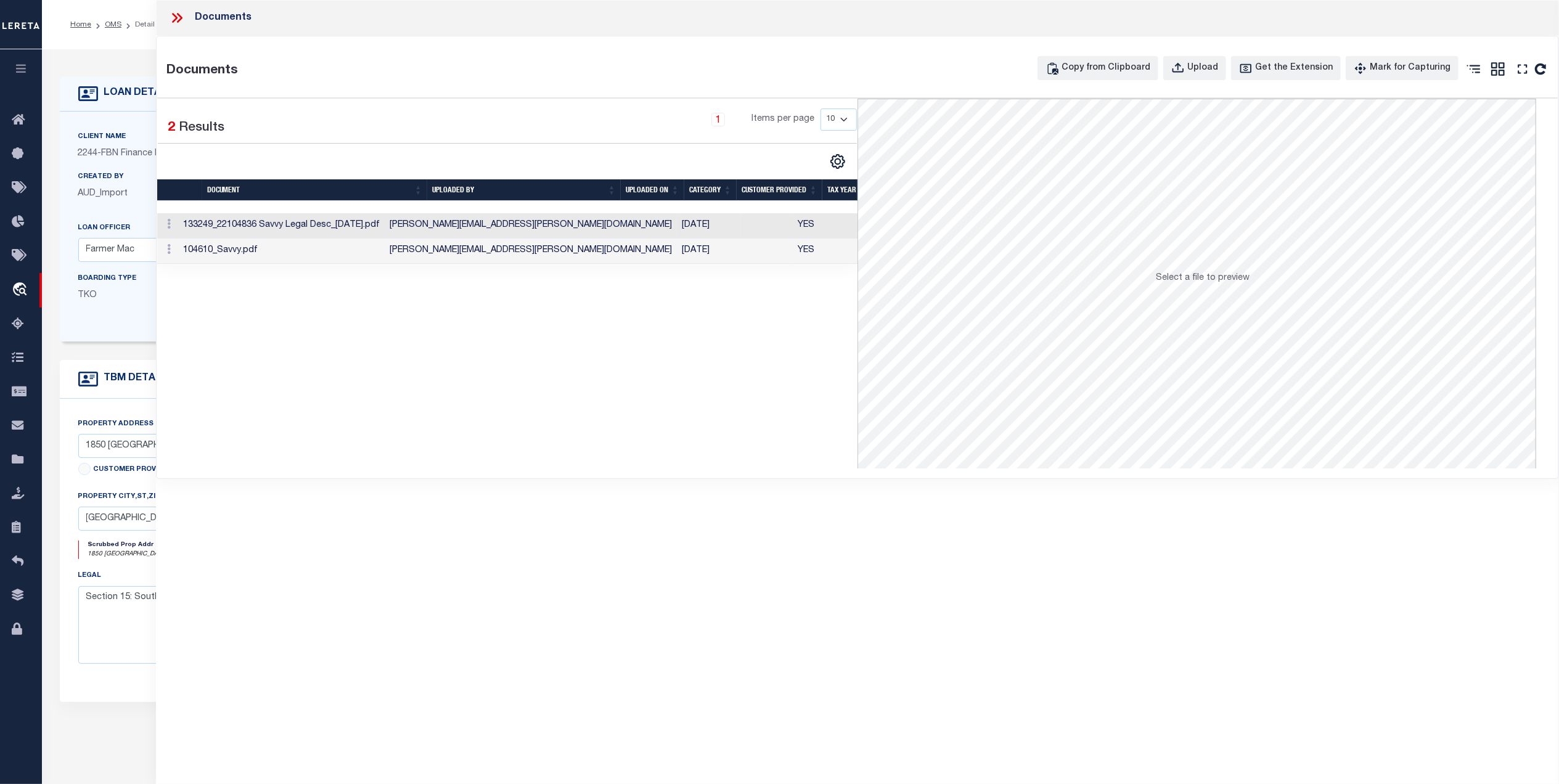
click at [677, 232] on td "11/02/2022" at bounding box center [708, 225] width 64 height 26
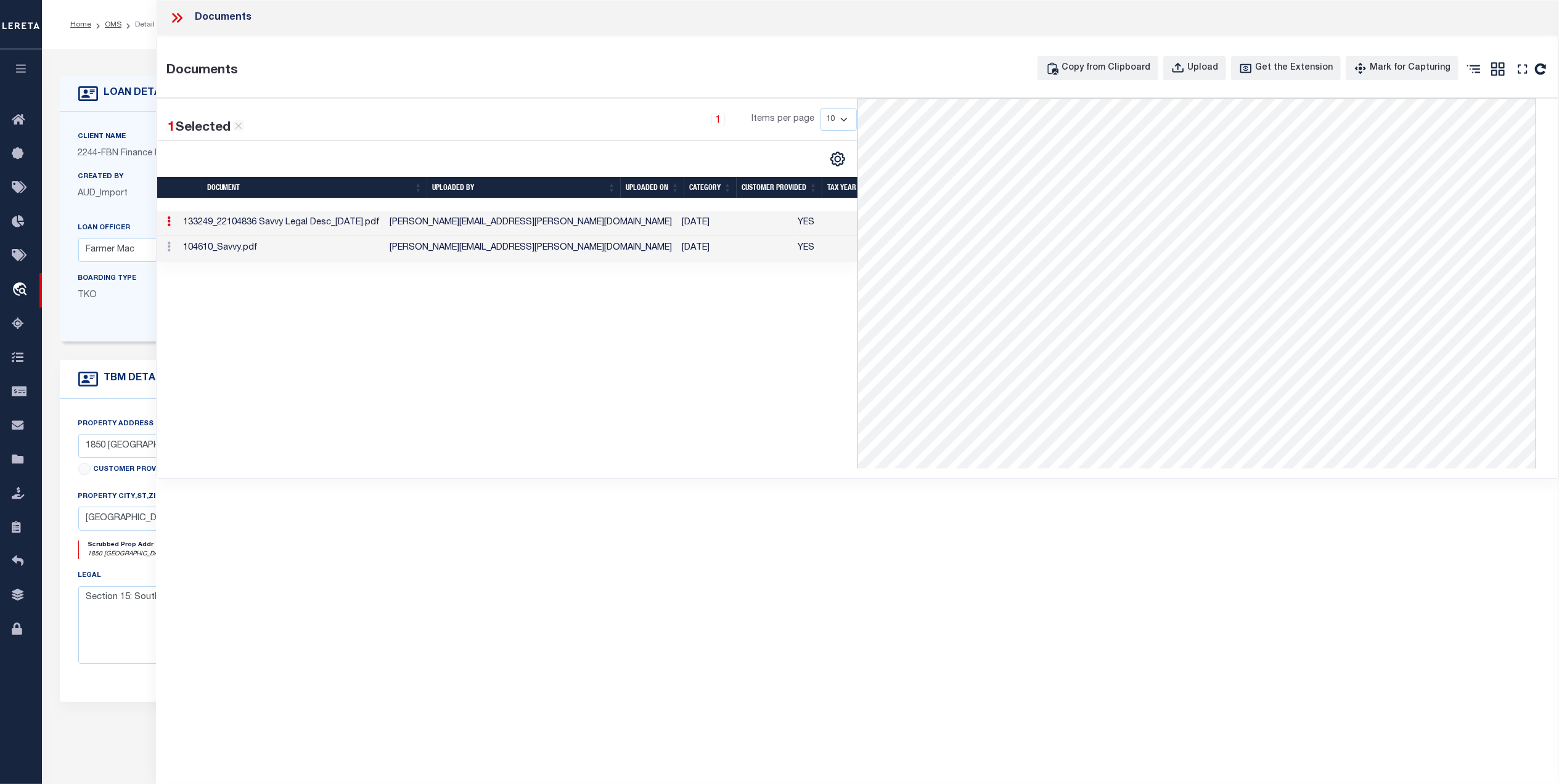
drag, startPoint x: 173, startPoint y: 17, endPoint x: 365, endPoint y: 21, distance: 192.0
click at [173, 16] on icon at bounding box center [177, 17] width 16 height 16
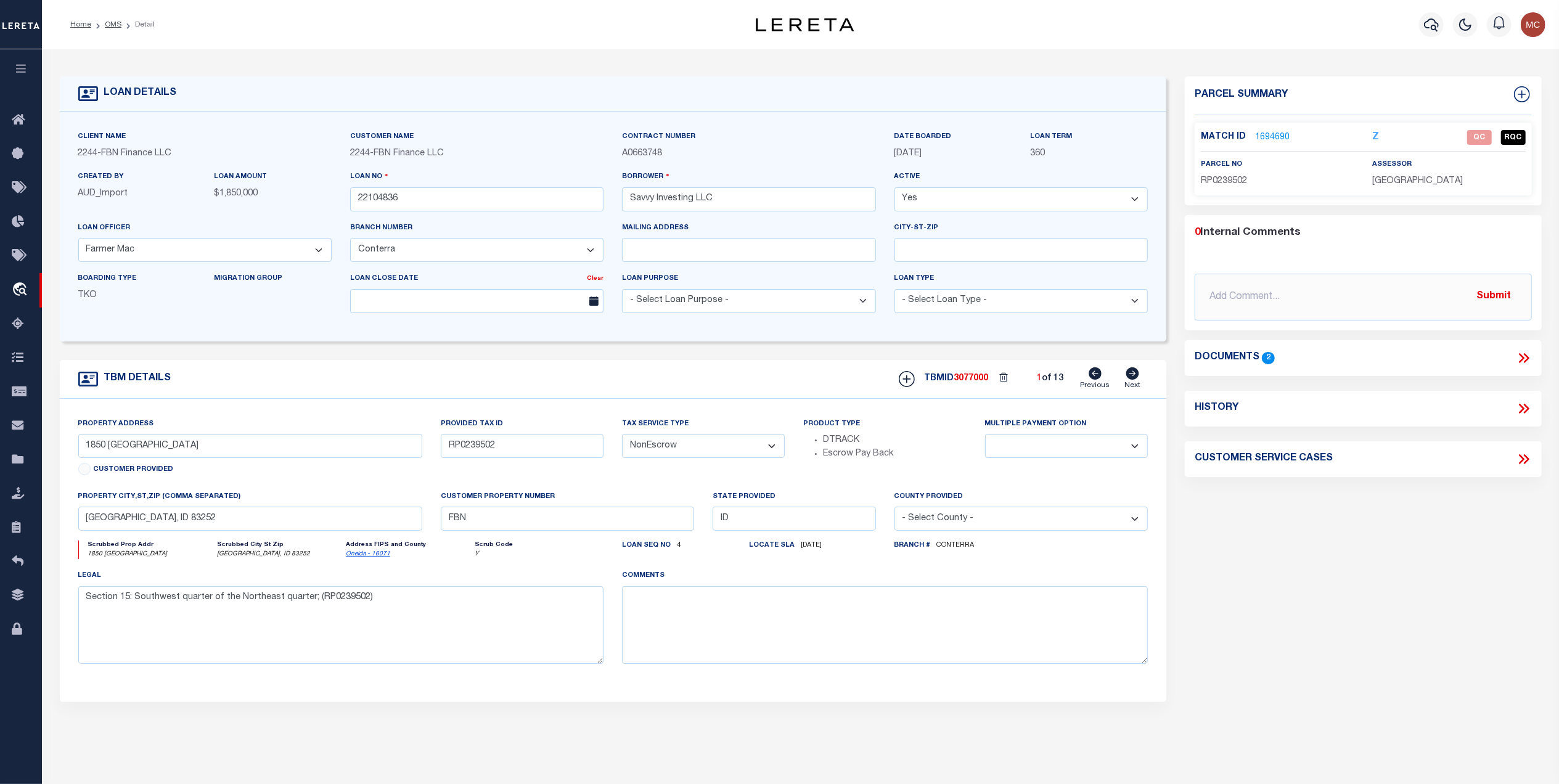
click at [1259, 131] on link "1694690" at bounding box center [1272, 138] width 35 height 13
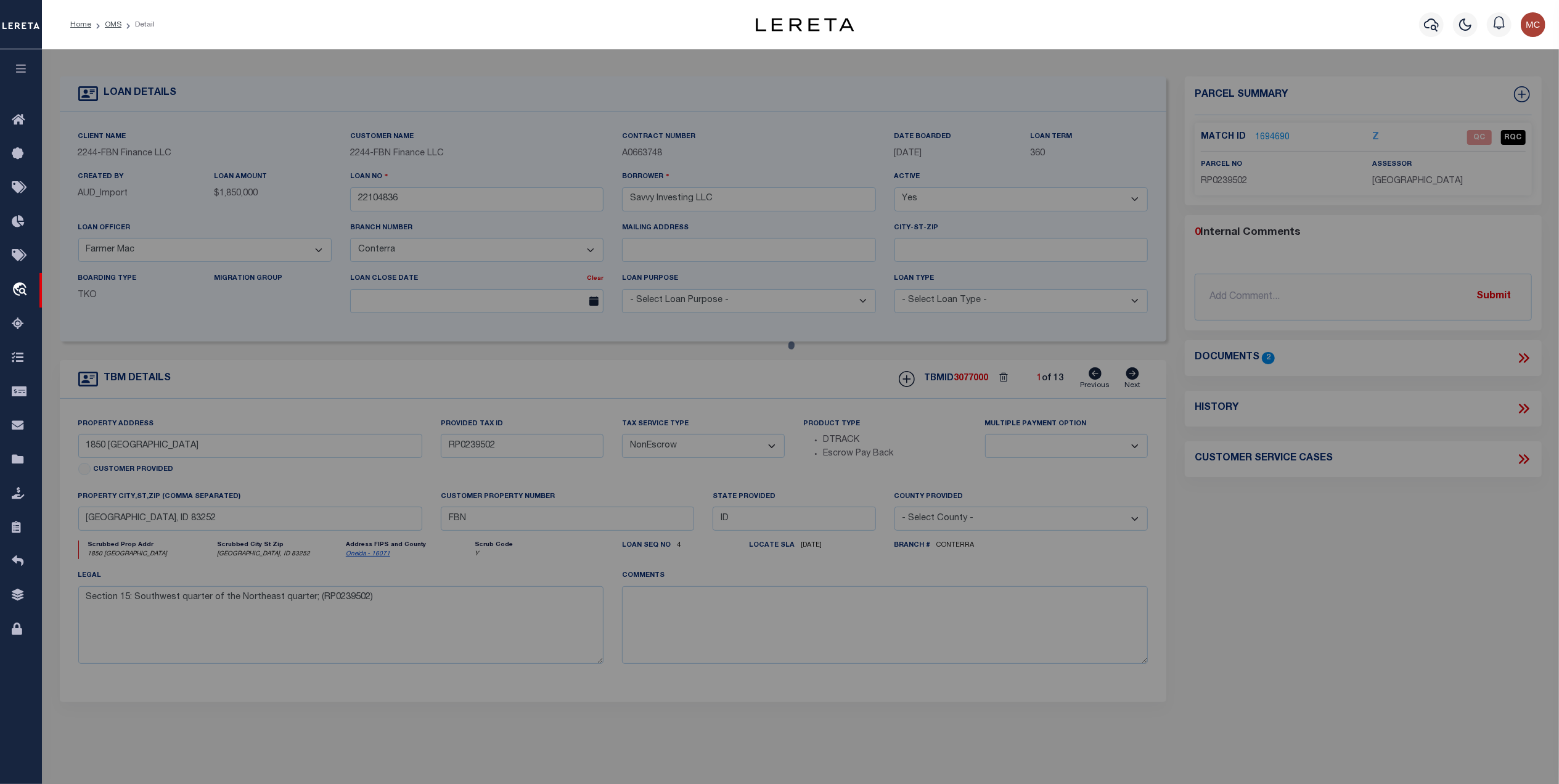
select select "AS"
select select
checkbox input "false"
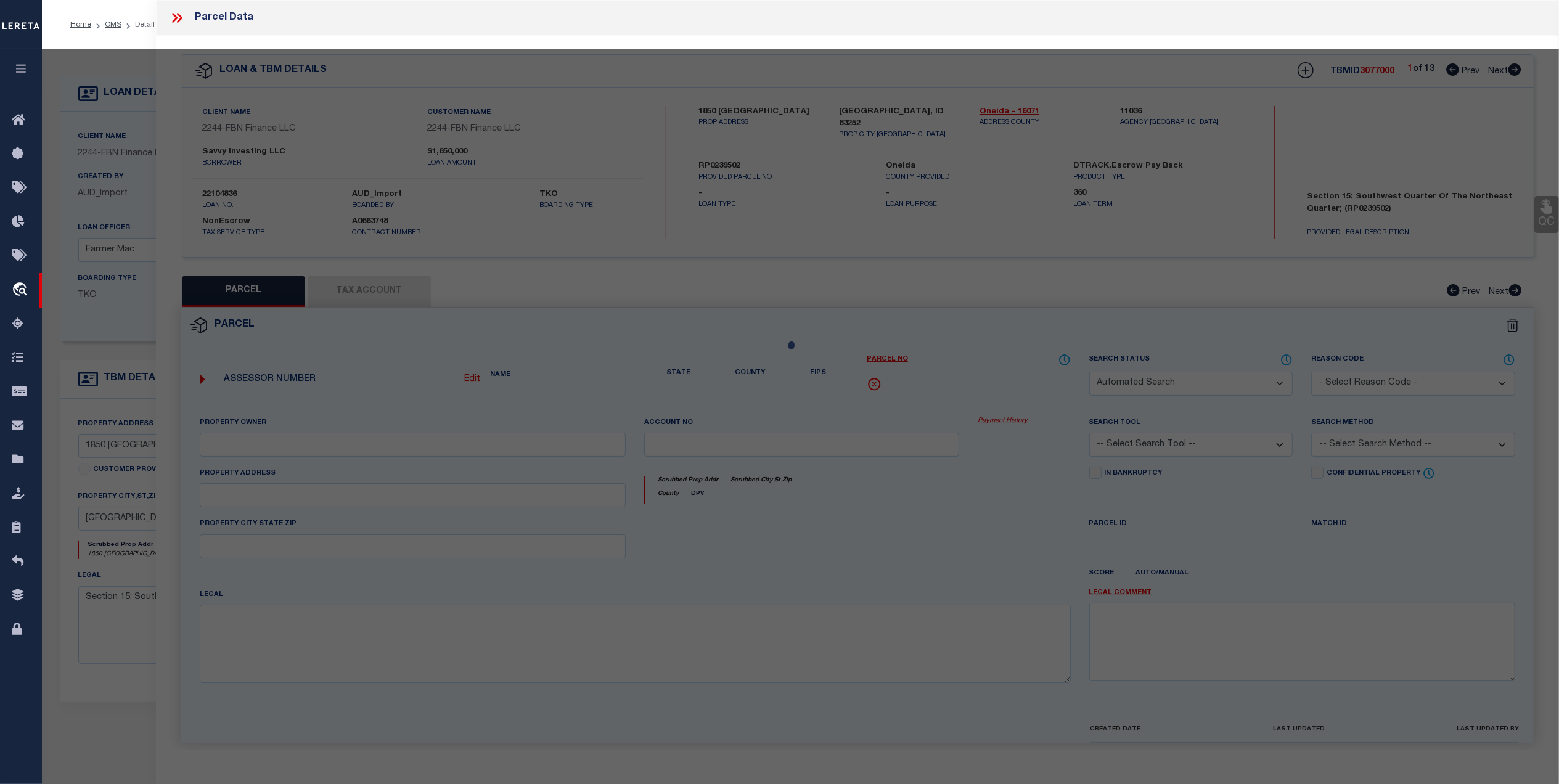
select select "QC"
type input "NAYLOR, BENJAMIN"
select select "AGF"
select select "ADD"
type input "not available"
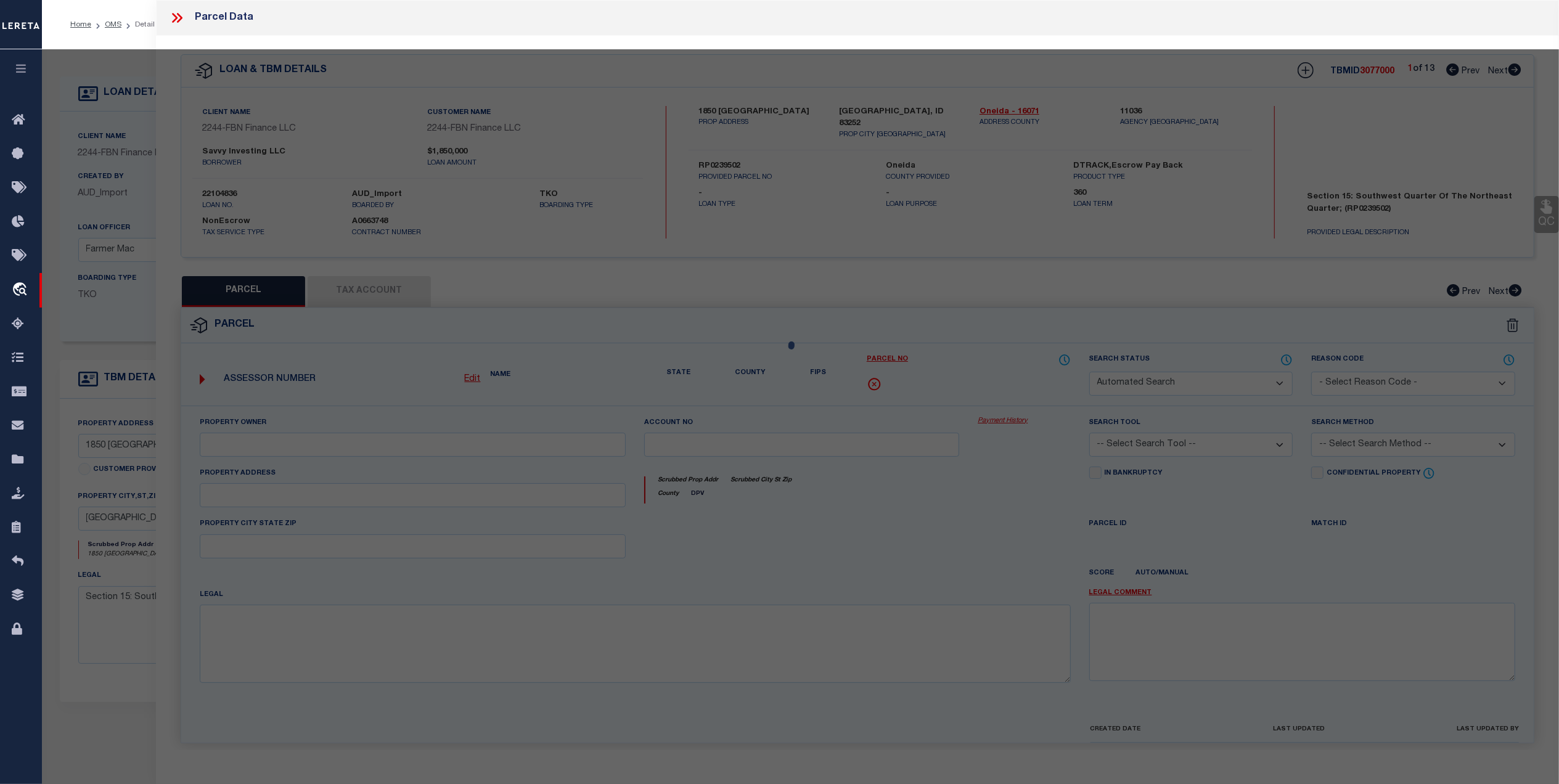
type input "ID"
type textarea "SWNE 15-14-35 Acres: 40.00"
type textarea "invalid parcel"
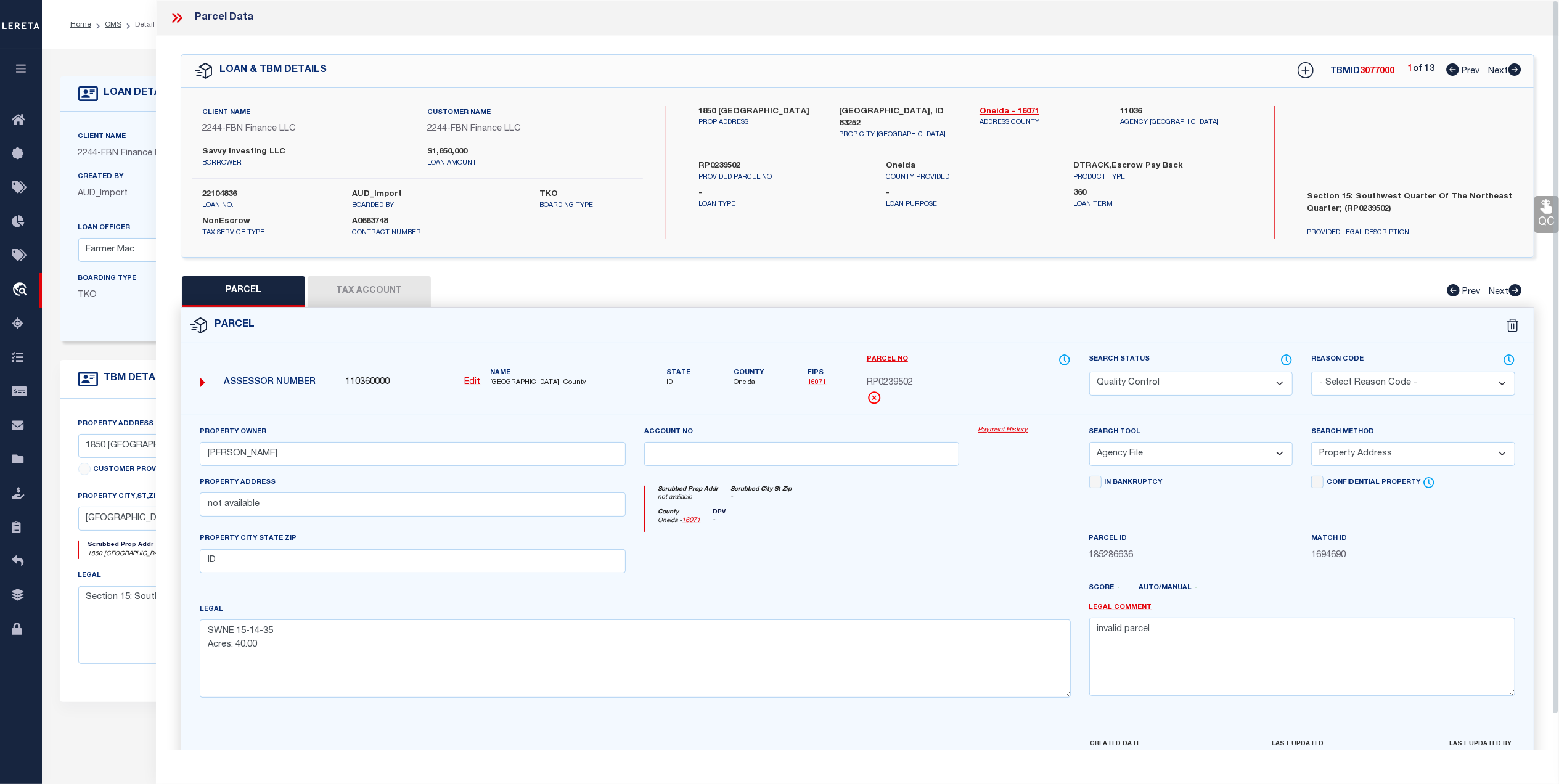
click at [397, 293] on button "Tax Account" at bounding box center [369, 291] width 123 height 31
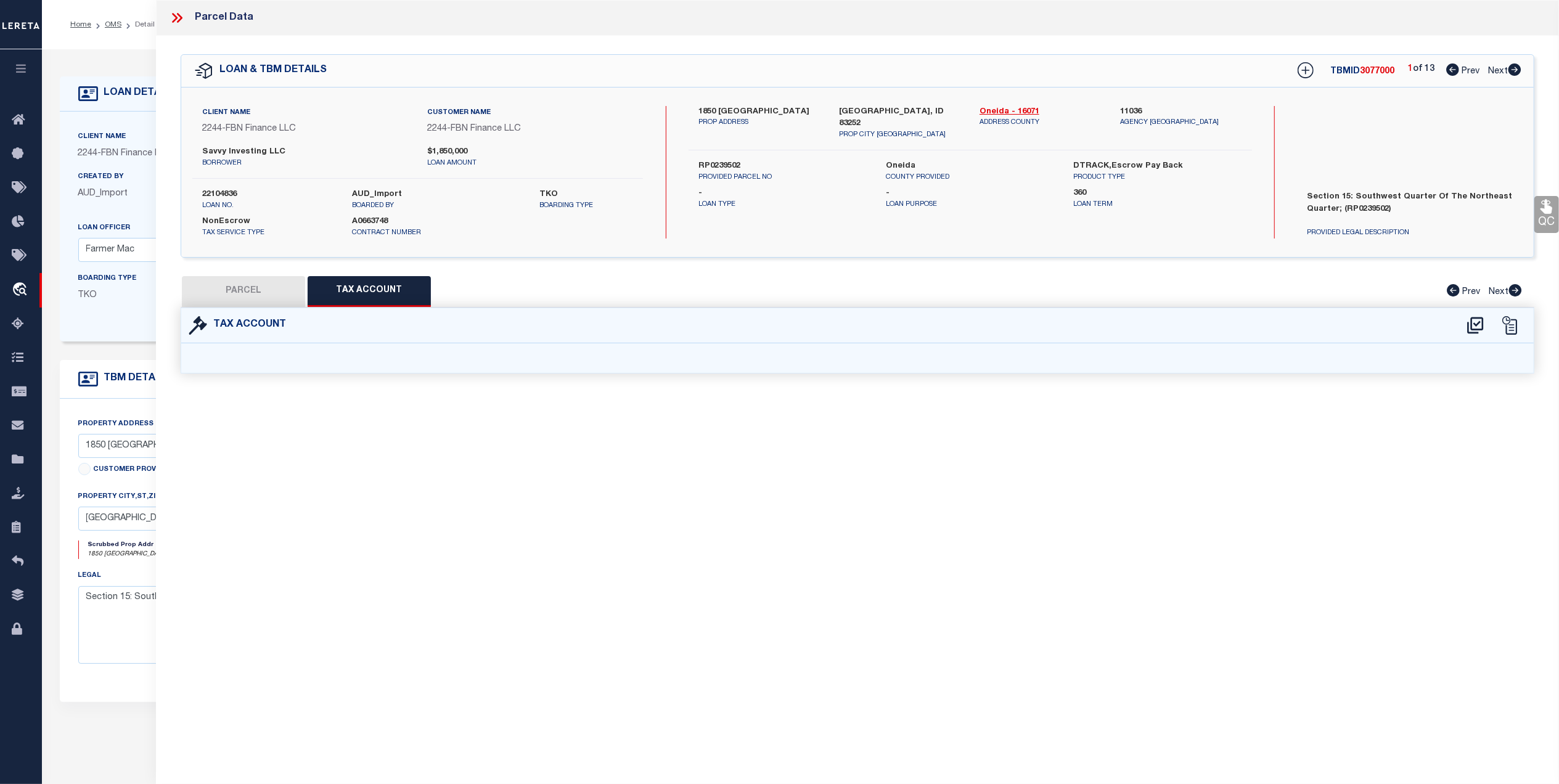
select select "100"
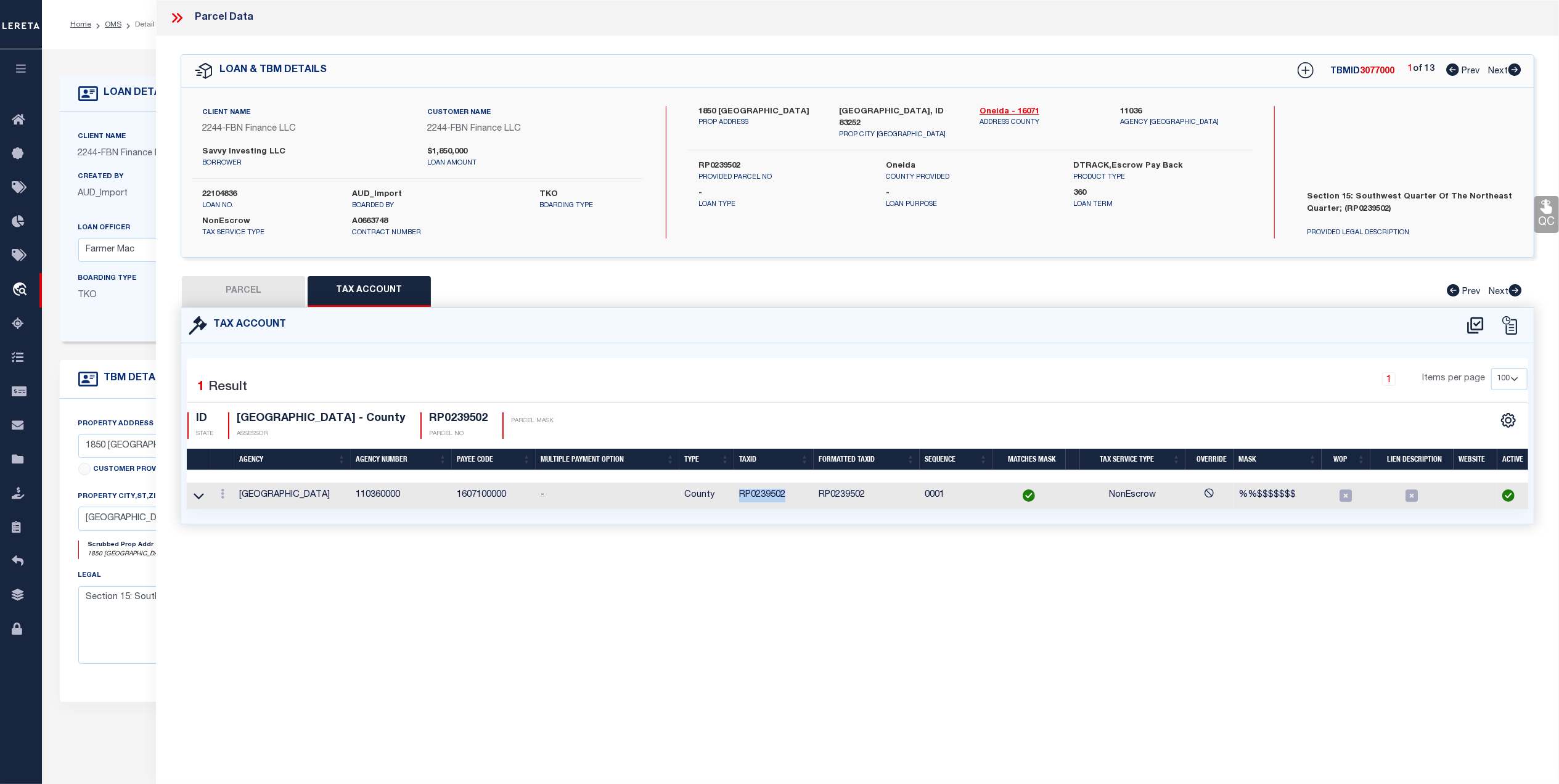
drag, startPoint x: 802, startPoint y: 502, endPoint x: 739, endPoint y: 503, distance: 63.0
click at [739, 503] on td "RP0239502" at bounding box center [773, 496] width 79 height 26
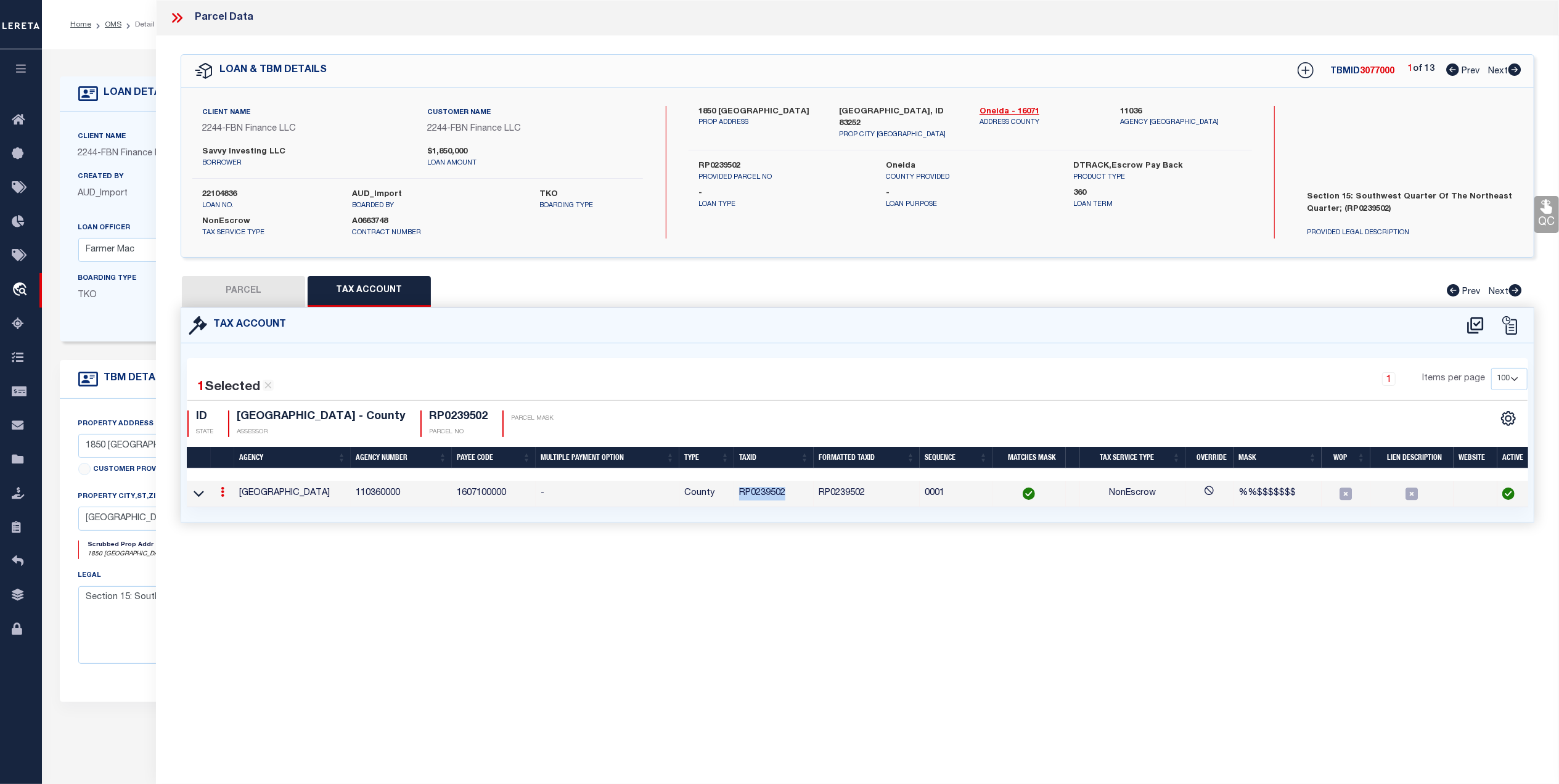
copy td "RP0239502"
click at [1378, 677] on div "Parcel Data QC QC QC - Select Status - Ready to QC" at bounding box center [857, 375] width 1403 height 750
drag, startPoint x: 252, startPoint y: 281, endPoint x: 262, endPoint y: 284, distance: 10.4
click at [253, 281] on button "PARCEL" at bounding box center [243, 291] width 123 height 31
select select "AS"
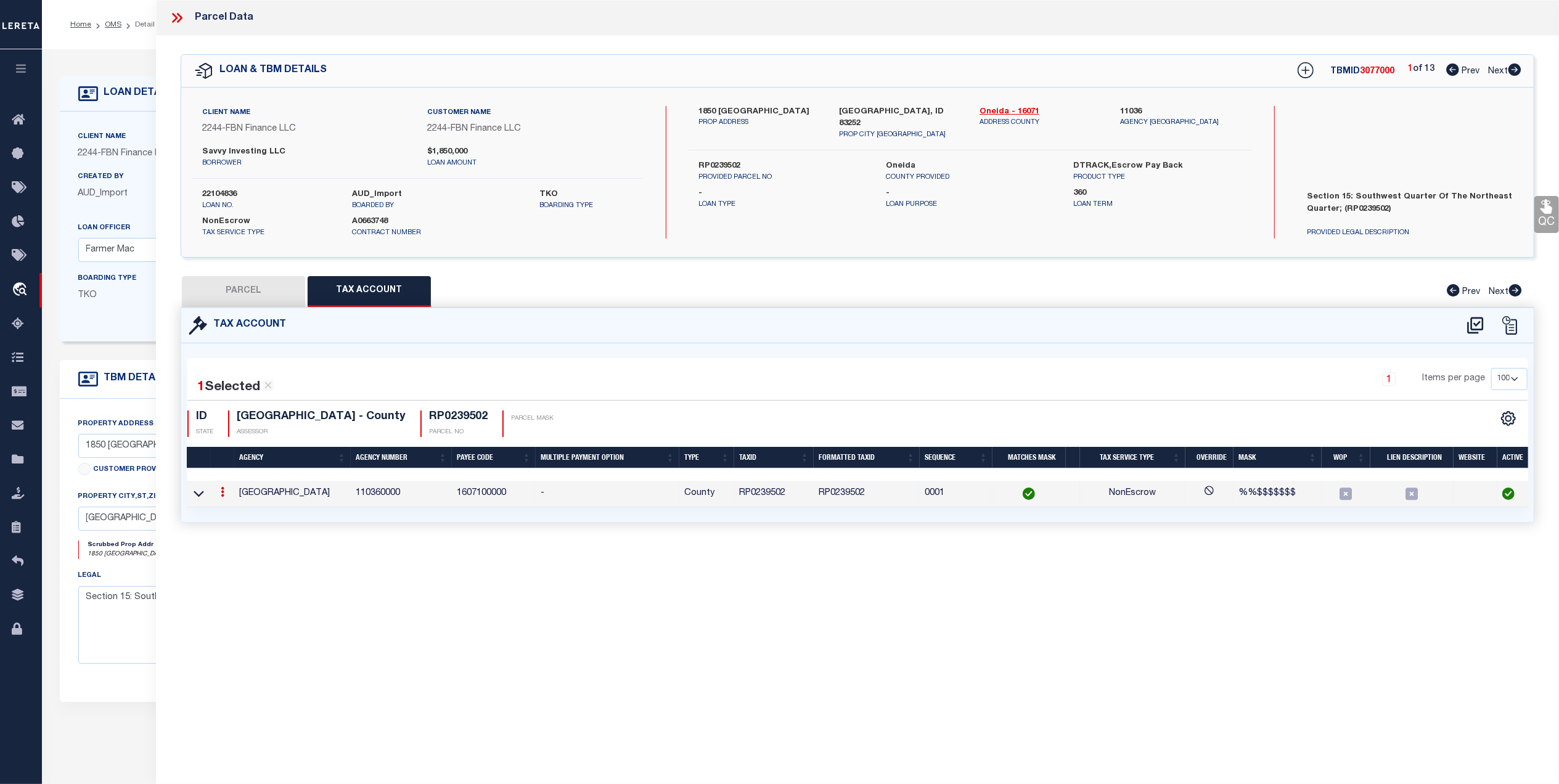
select select
checkbox input "false"
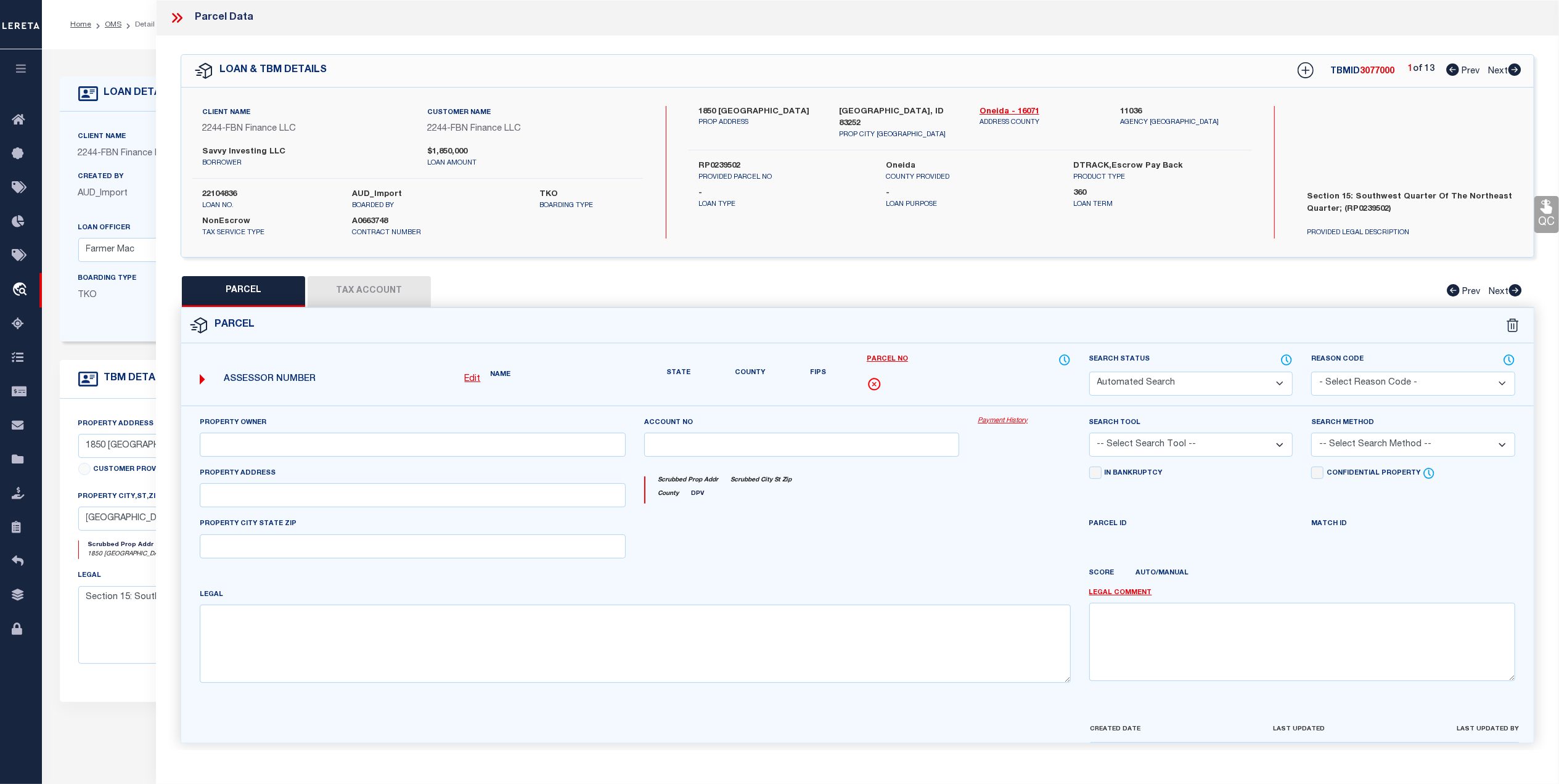
select select "QC"
type input "NAYLOR, BENJAMIN"
select select "AGF"
select select "ADD"
type input "not available"
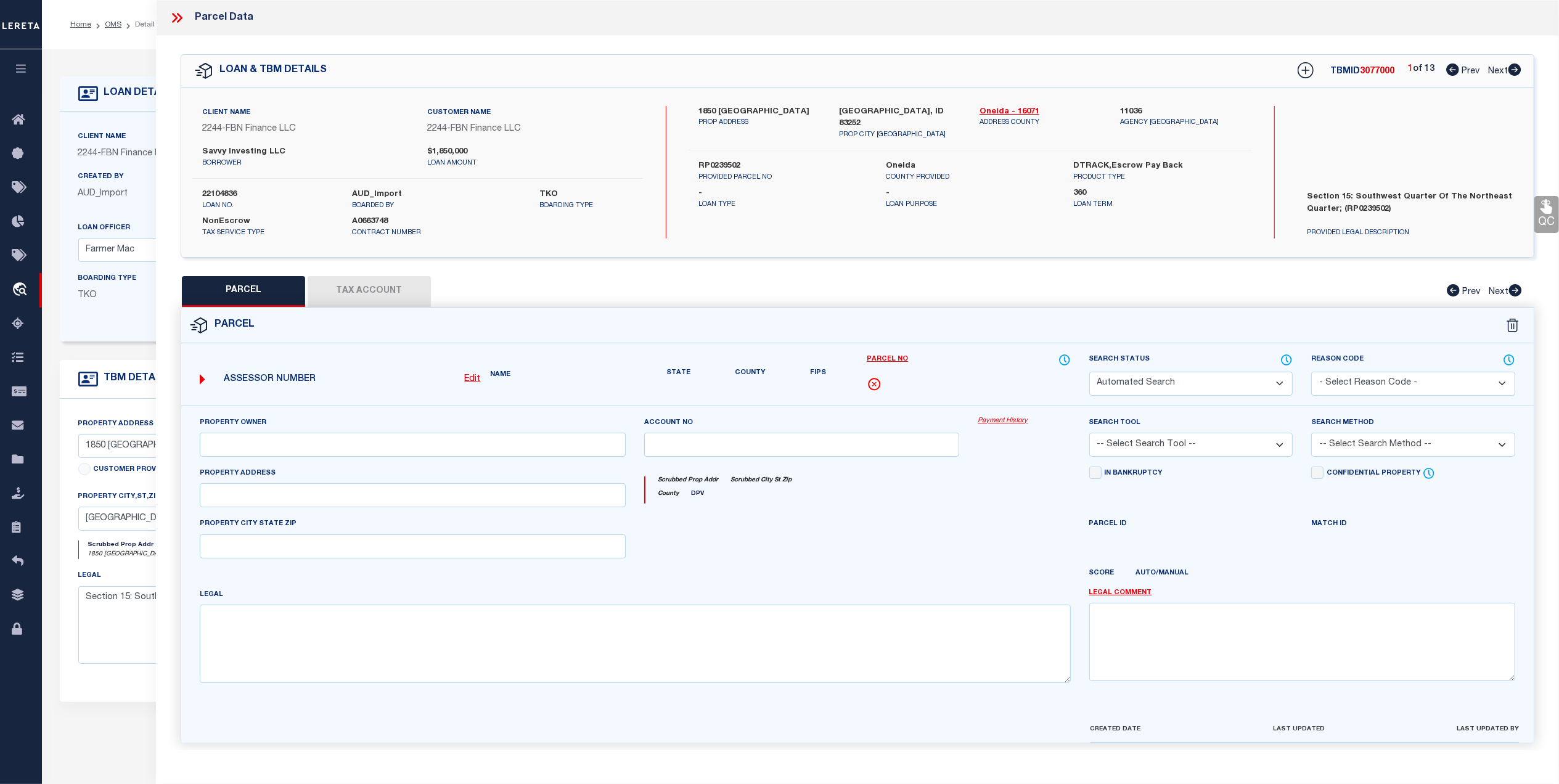
type input "ID"
type textarea "SWNE 15-14-35 Acres: 40.00"
type textarea "invalid parcel"
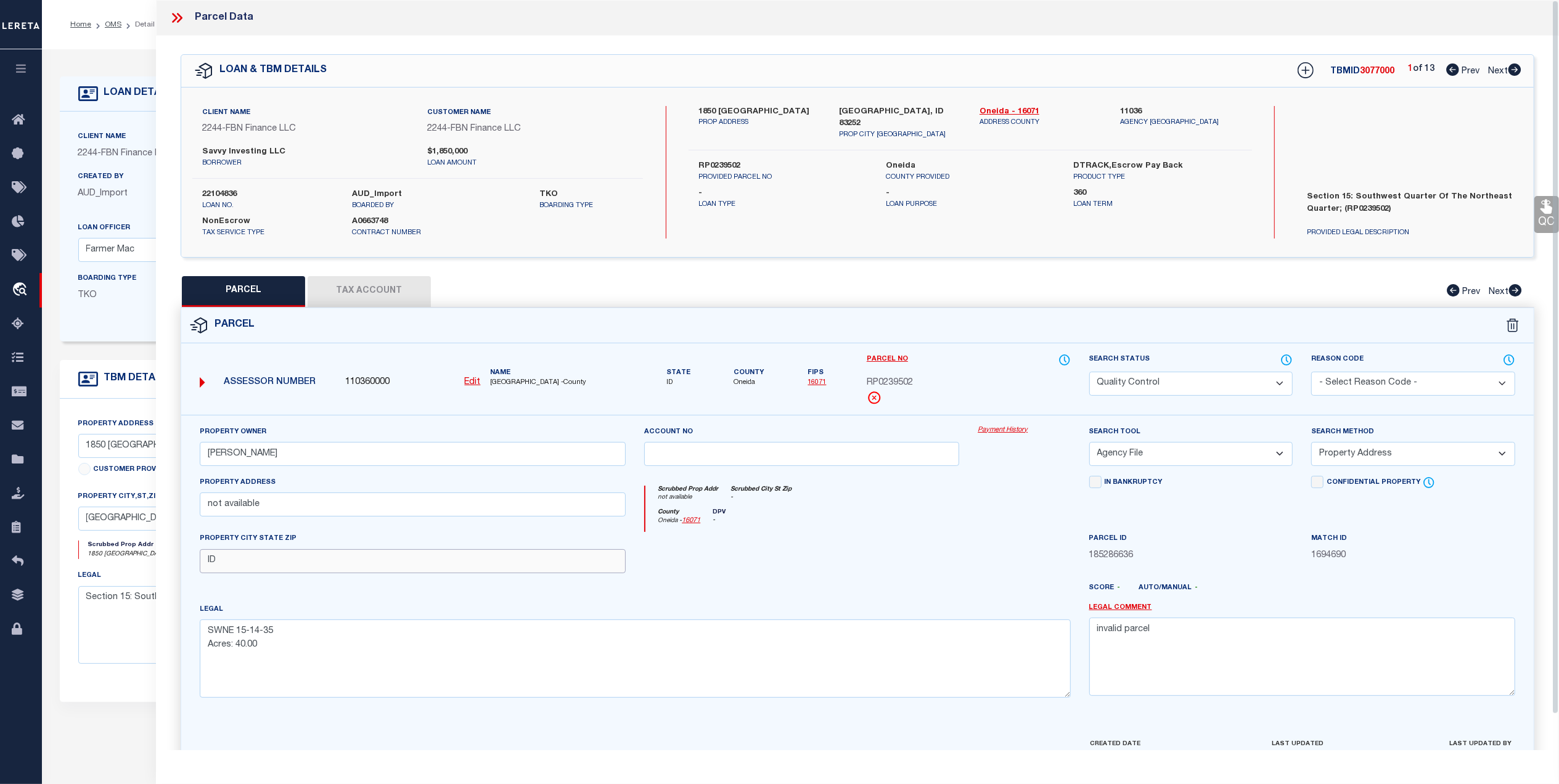
click at [208, 563] on input "ID" at bounding box center [413, 560] width 426 height 24
paste input "MALAD CITY"
click at [307, 567] on input "MALAD CITY ID" at bounding box center [413, 560] width 426 height 24
type input "MALAD CITY ID 83252"
drag, startPoint x: 284, startPoint y: 505, endPoint x: 163, endPoint y: 517, distance: 121.6
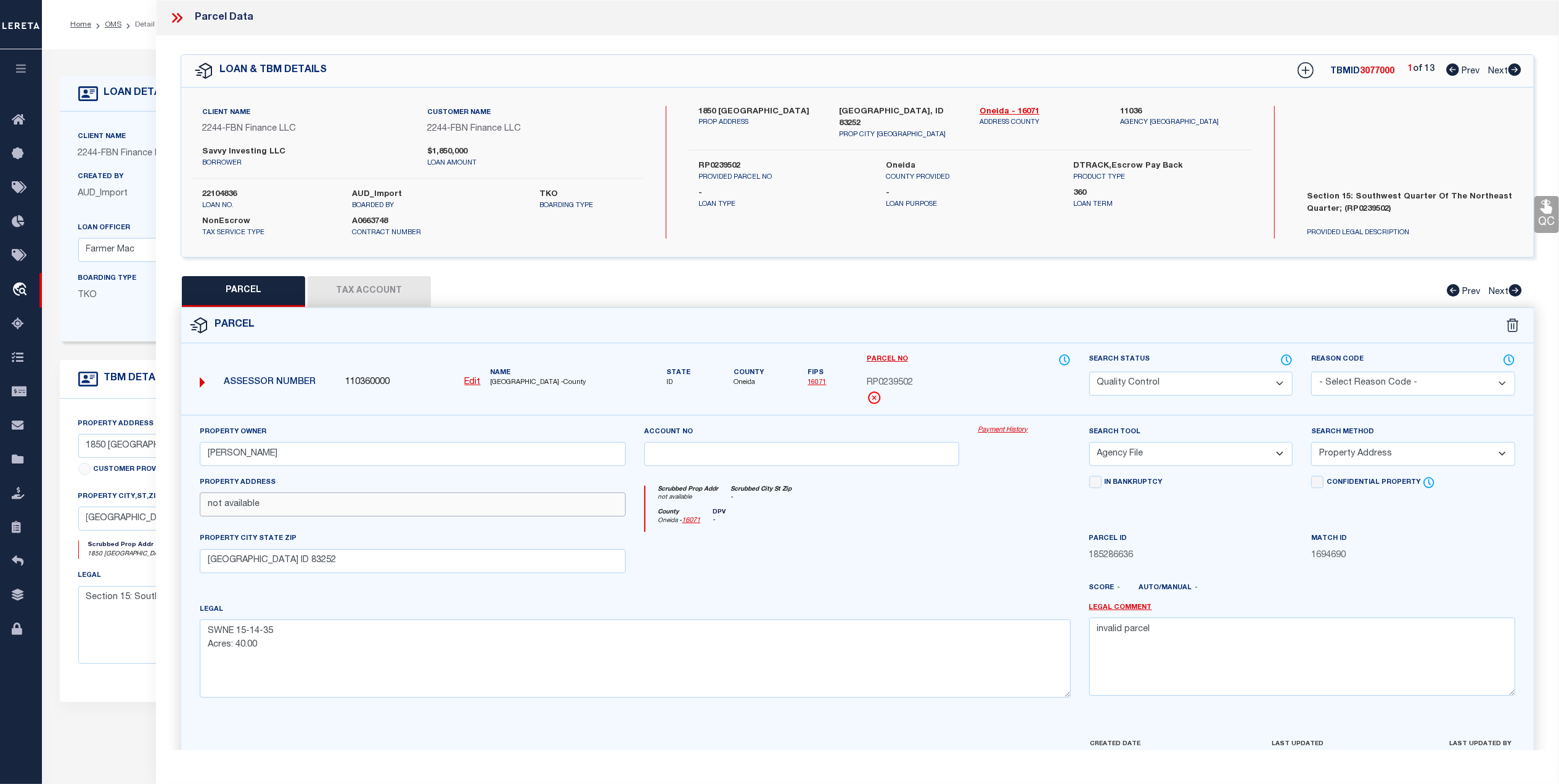
click at [163, 517] on div "QC QC QC" at bounding box center [857, 427] width 1403 height 782
drag, startPoint x: 262, startPoint y: 649, endPoint x: 206, endPoint y: 661, distance: 57.3
click at [206, 661] on textarea "SWNE 15-14-35 Acres: 40.00" at bounding box center [635, 658] width 871 height 78
type textarea "SWNE 15-14-35"
click at [418, 305] on button "Tax Account" at bounding box center [369, 291] width 123 height 31
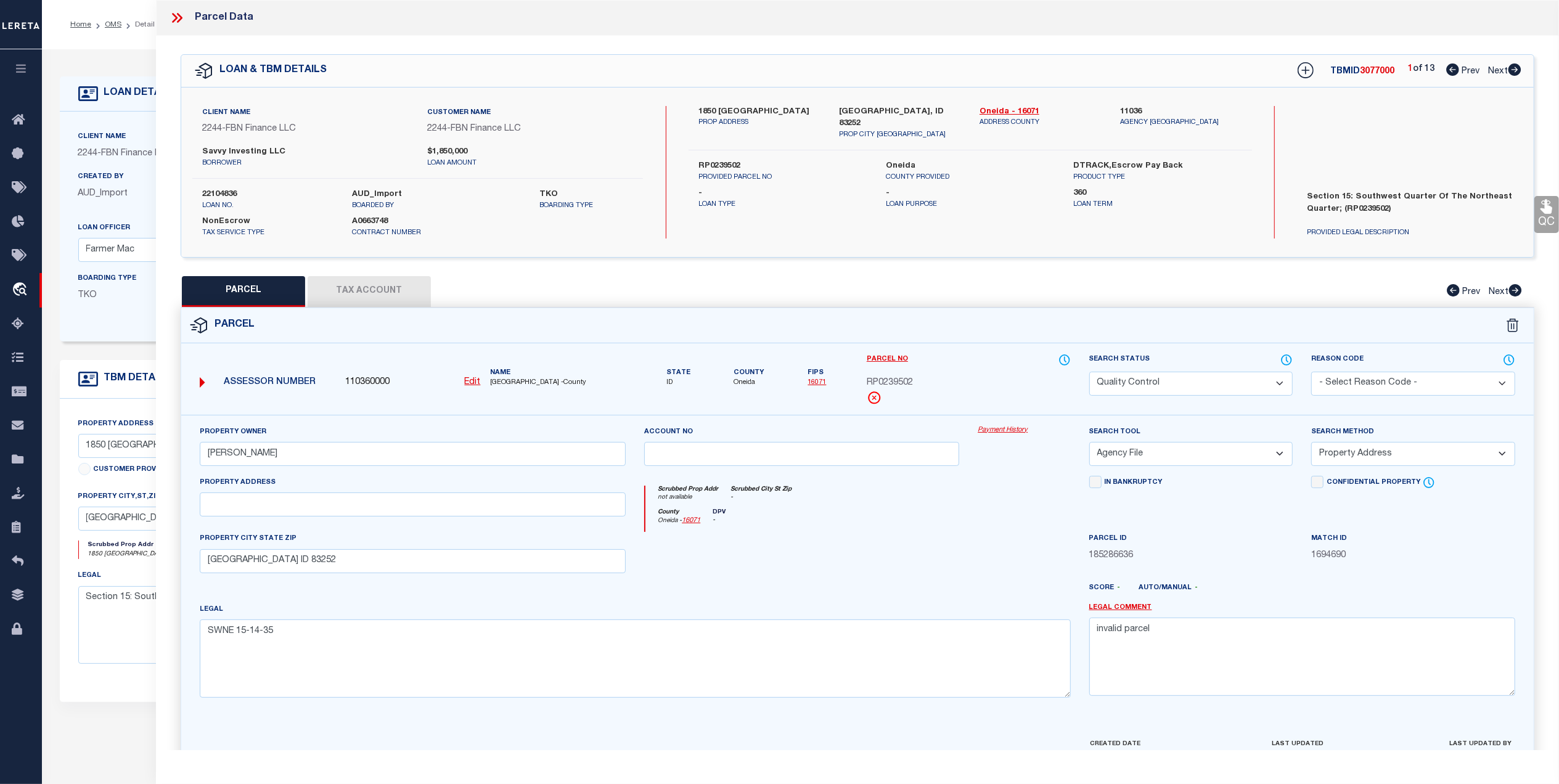
select select "100"
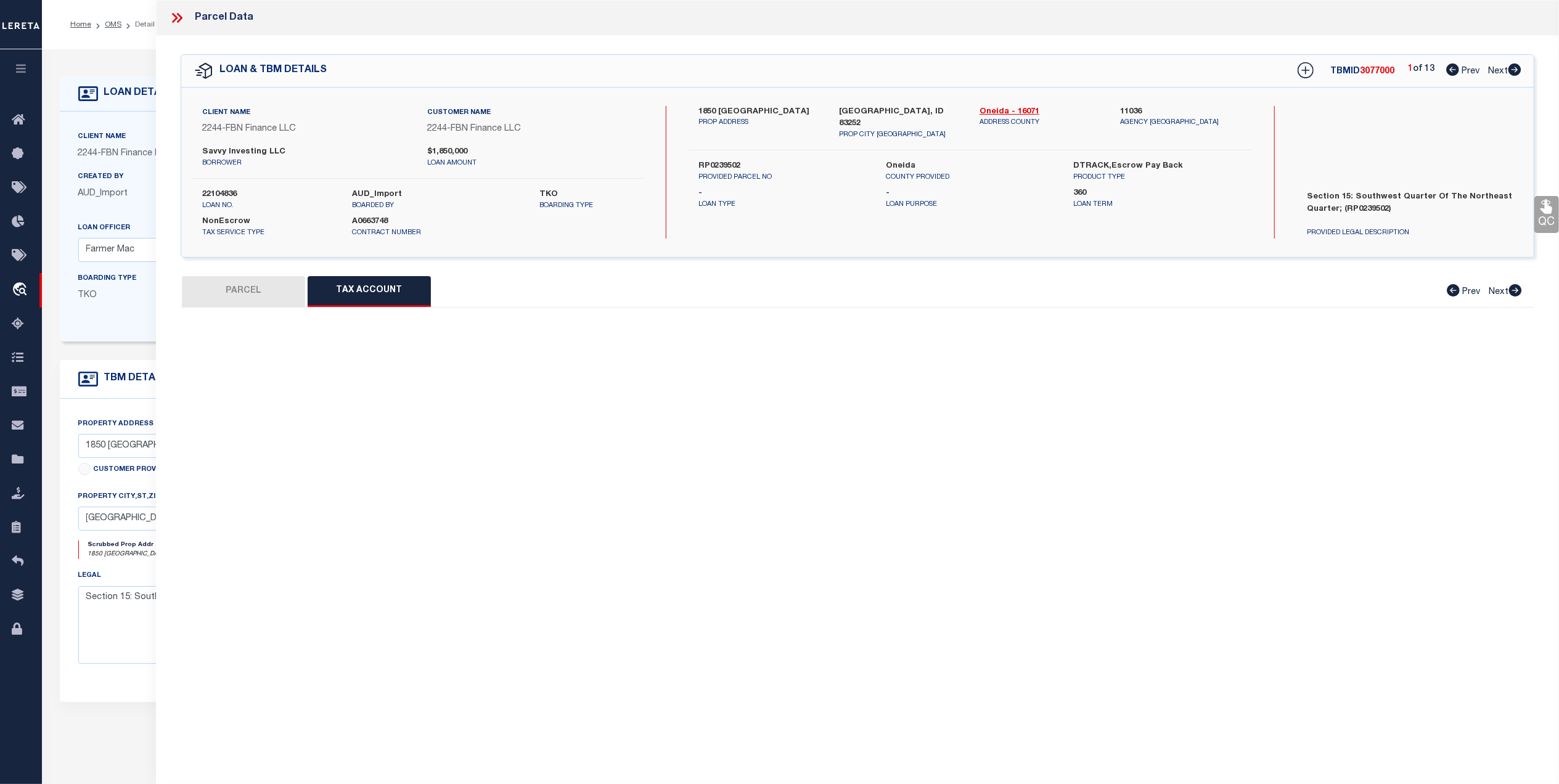
select select "100"
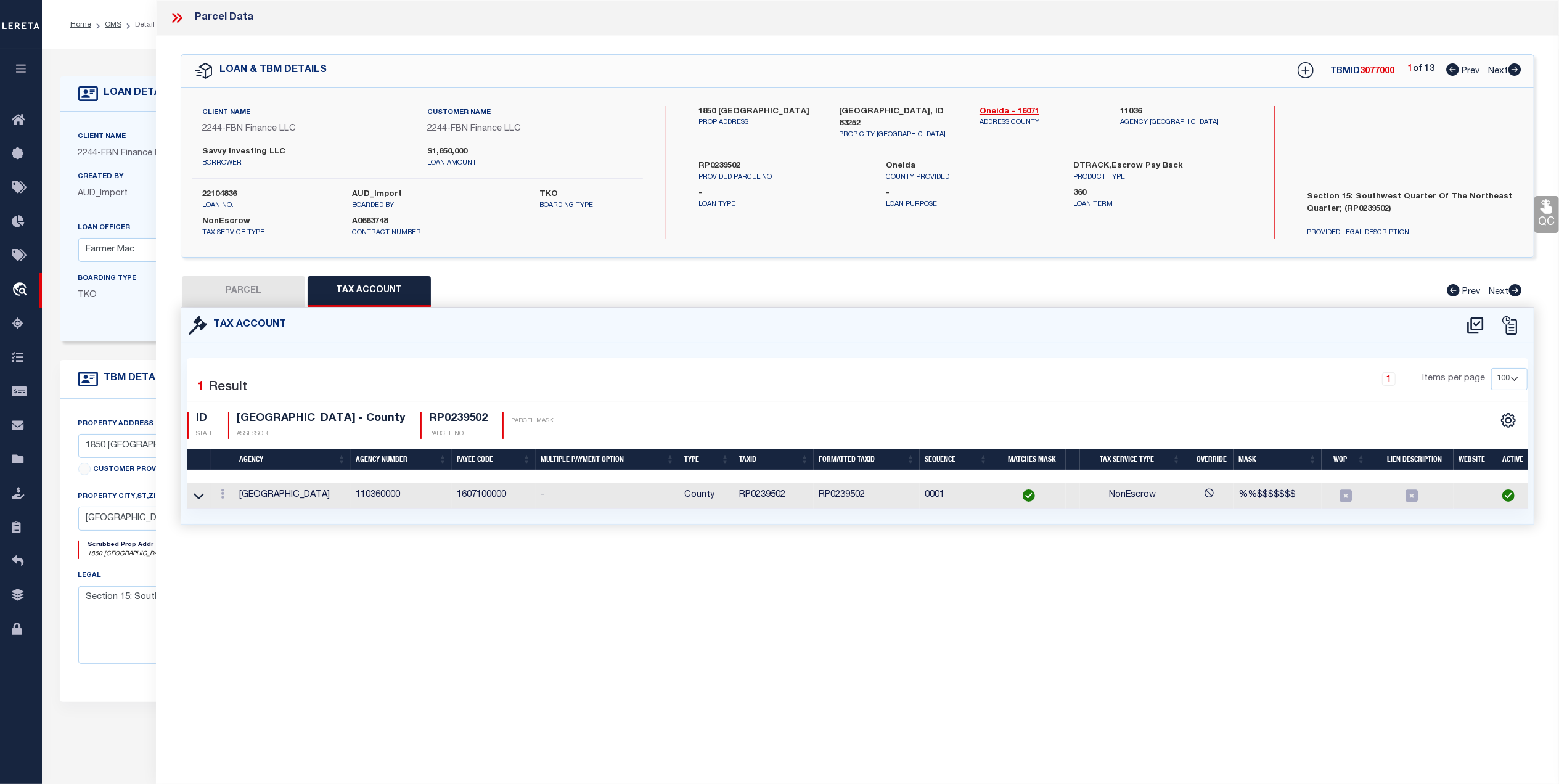
drag, startPoint x: 232, startPoint y: 290, endPoint x: 456, endPoint y: 282, distance: 224.1
click at [232, 290] on button "PARCEL" at bounding box center [243, 291] width 123 height 31
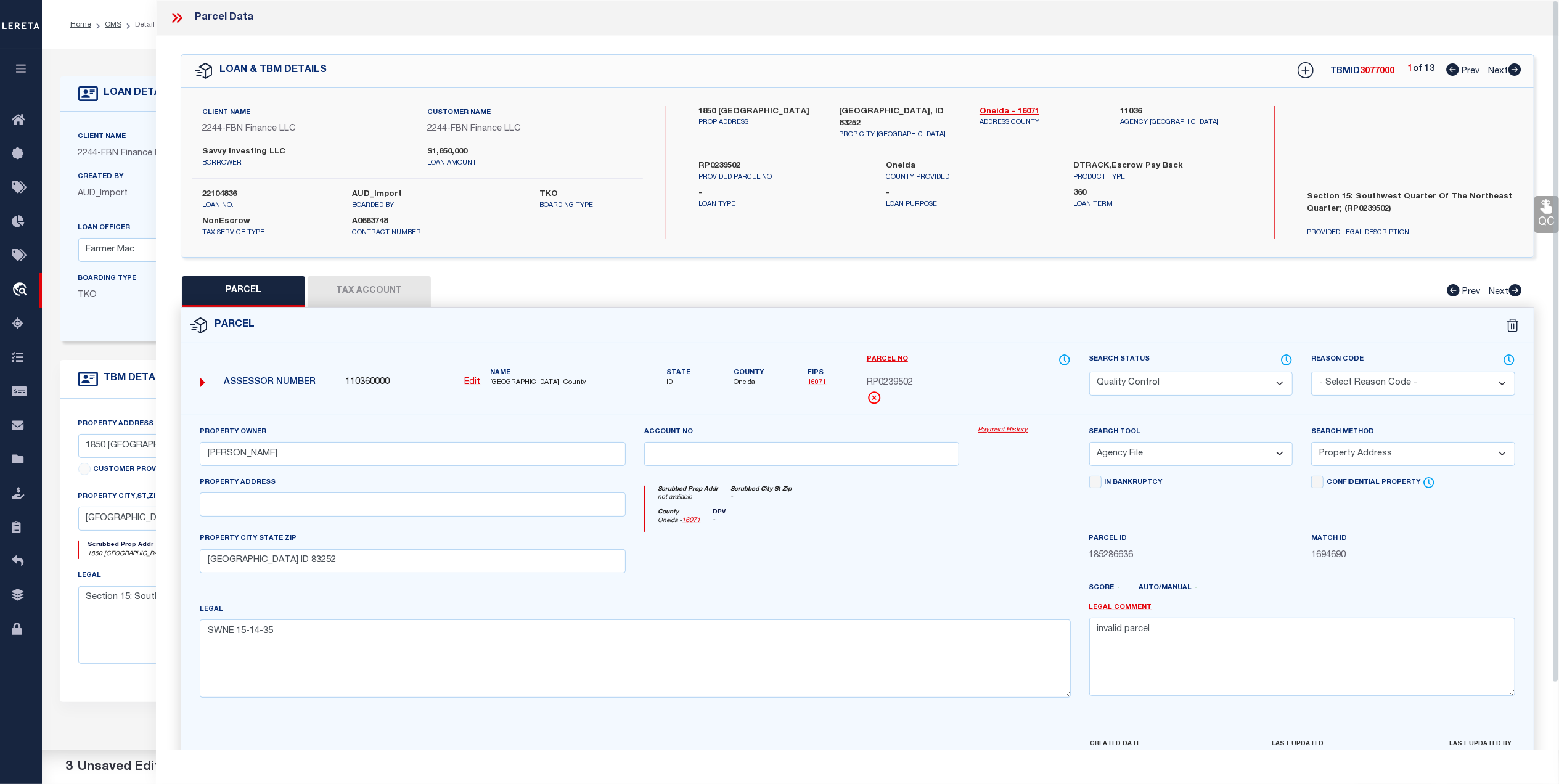
click at [1557, 215] on div "Parcel Data QC QC QC - Select Status - Ready to QC" at bounding box center [857, 375] width 1403 height 750
click at [1547, 212] on icon at bounding box center [1546, 206] width 12 height 14
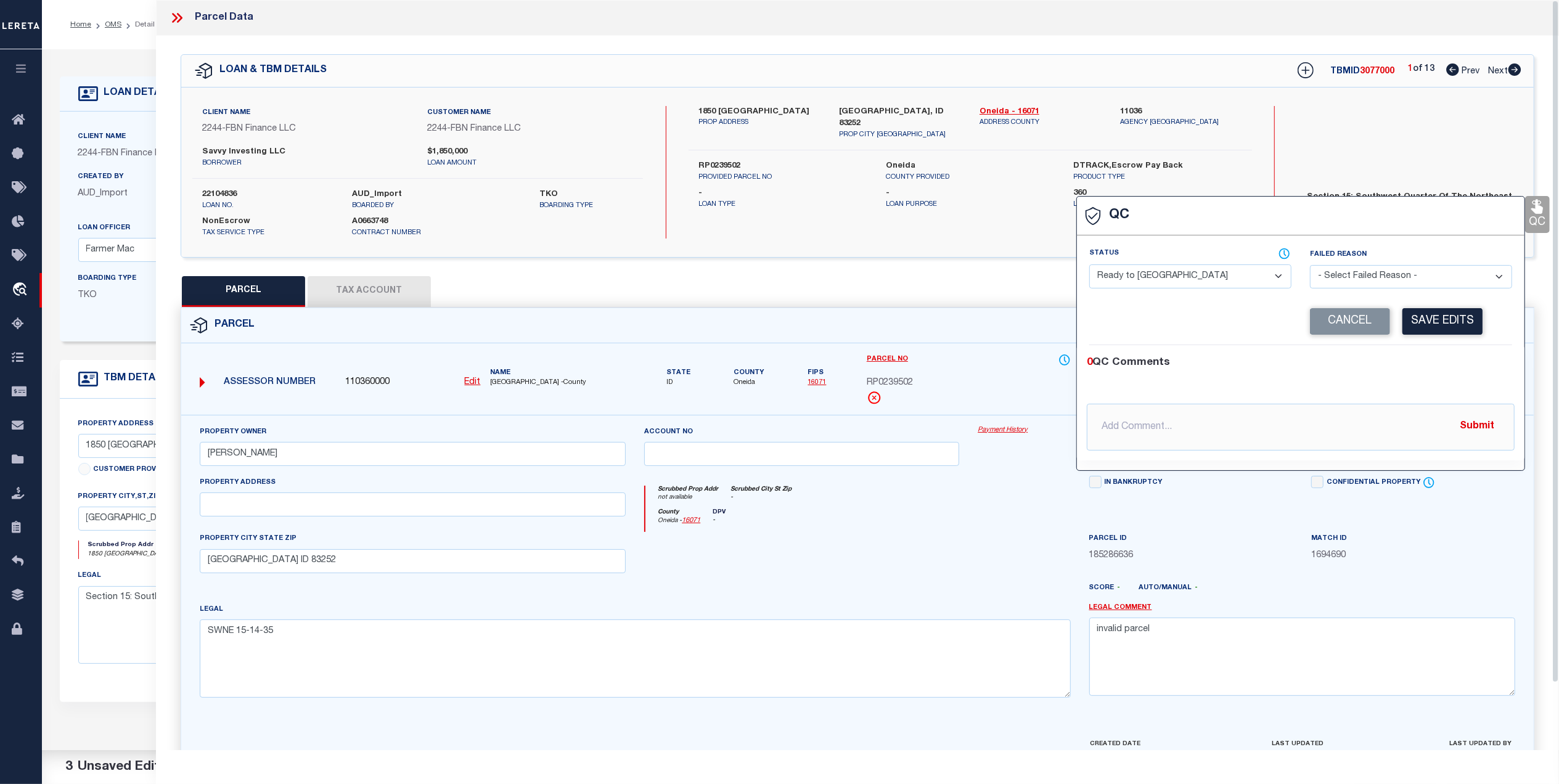
drag, startPoint x: 1171, startPoint y: 275, endPoint x: 1165, endPoint y: 281, distance: 8.5
click at [1169, 276] on select "- Select Status - Ready to QC Correct Incorrect" at bounding box center [1190, 276] width 202 height 24
select select "COR"
click at [1089, 266] on select "- Select Status - Ready to QC Correct Incorrect" at bounding box center [1190, 276] width 202 height 24
click at [1425, 319] on button "Save Edits" at bounding box center [1442, 321] width 80 height 26
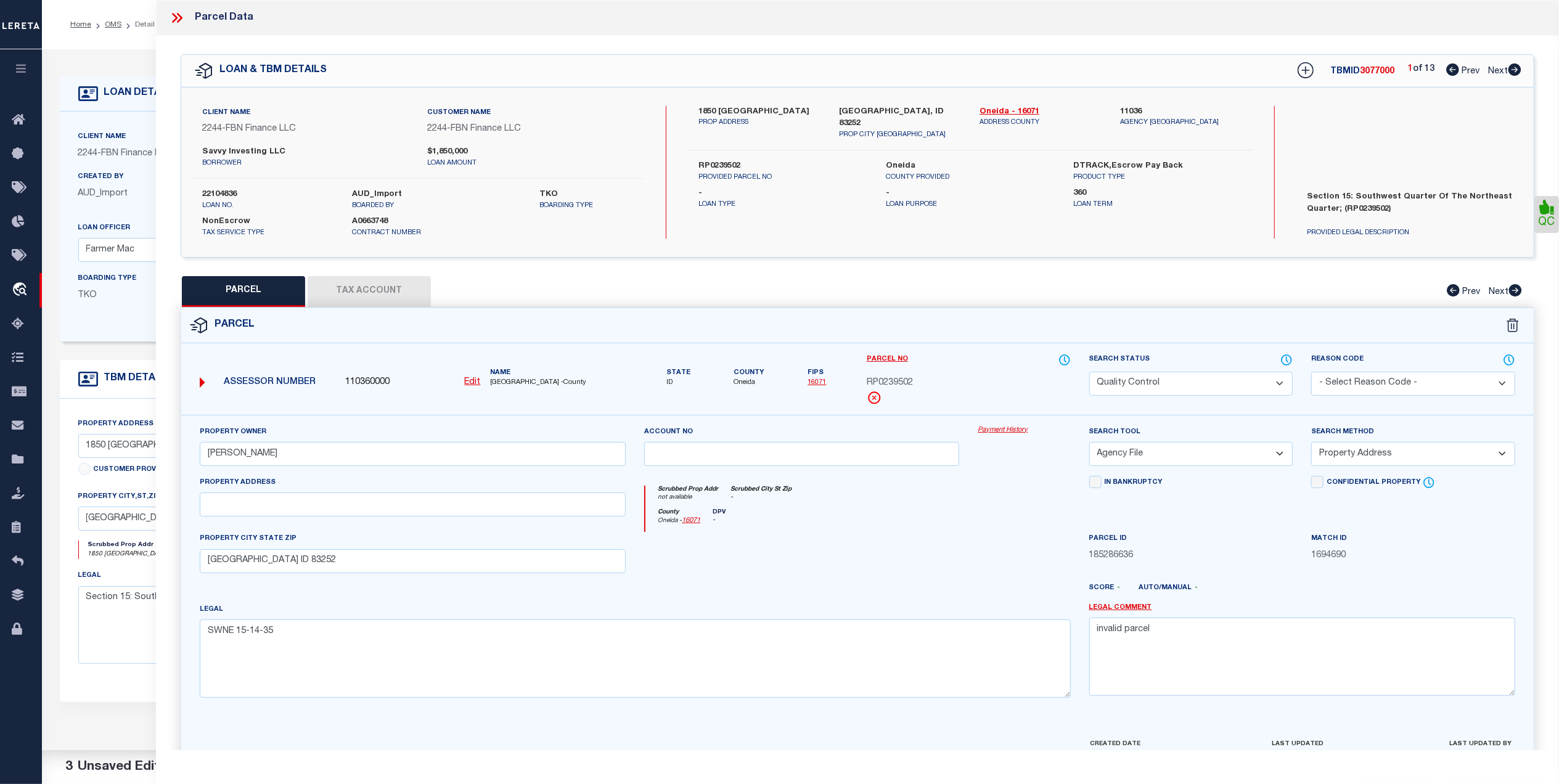
drag, startPoint x: 1146, startPoint y: 382, endPoint x: 1140, endPoint y: 390, distance: 10.0
click at [1146, 382] on select "Automated Search Bad Parcel Complete Duplicate Parcel High Dollar Reporting In …" at bounding box center [1191, 383] width 204 height 24
click at [1089, 371] on select "Automated Search Bad Parcel Complete Duplicate Parcel High Dollar Reporting In …" at bounding box center [1191, 383] width 204 height 24
click at [952, 540] on div at bounding box center [801, 556] width 333 height 50
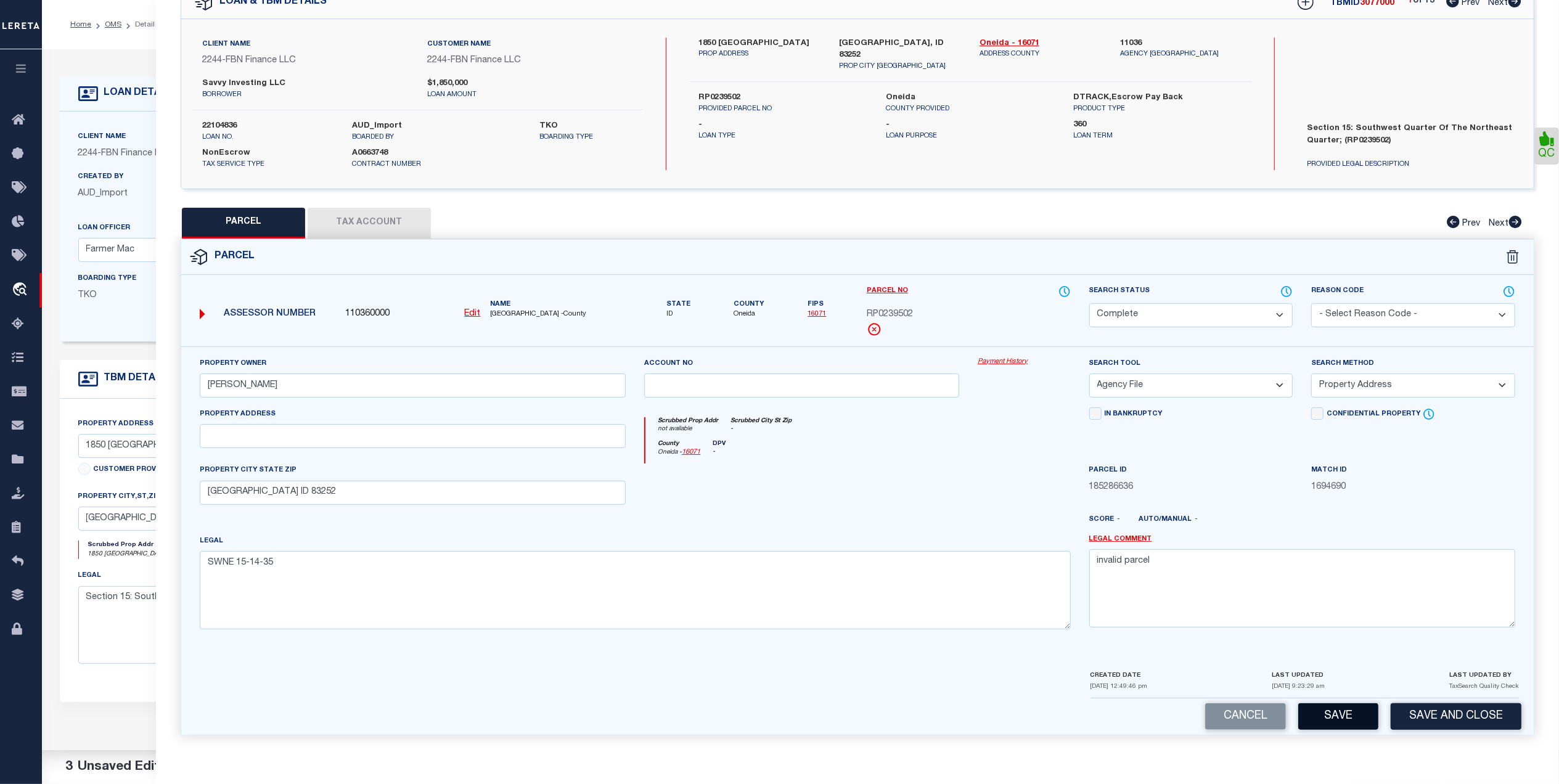
click at [1352, 714] on button "Save" at bounding box center [1338, 716] width 80 height 26
select select "AS"
select select
checkbox input "false"
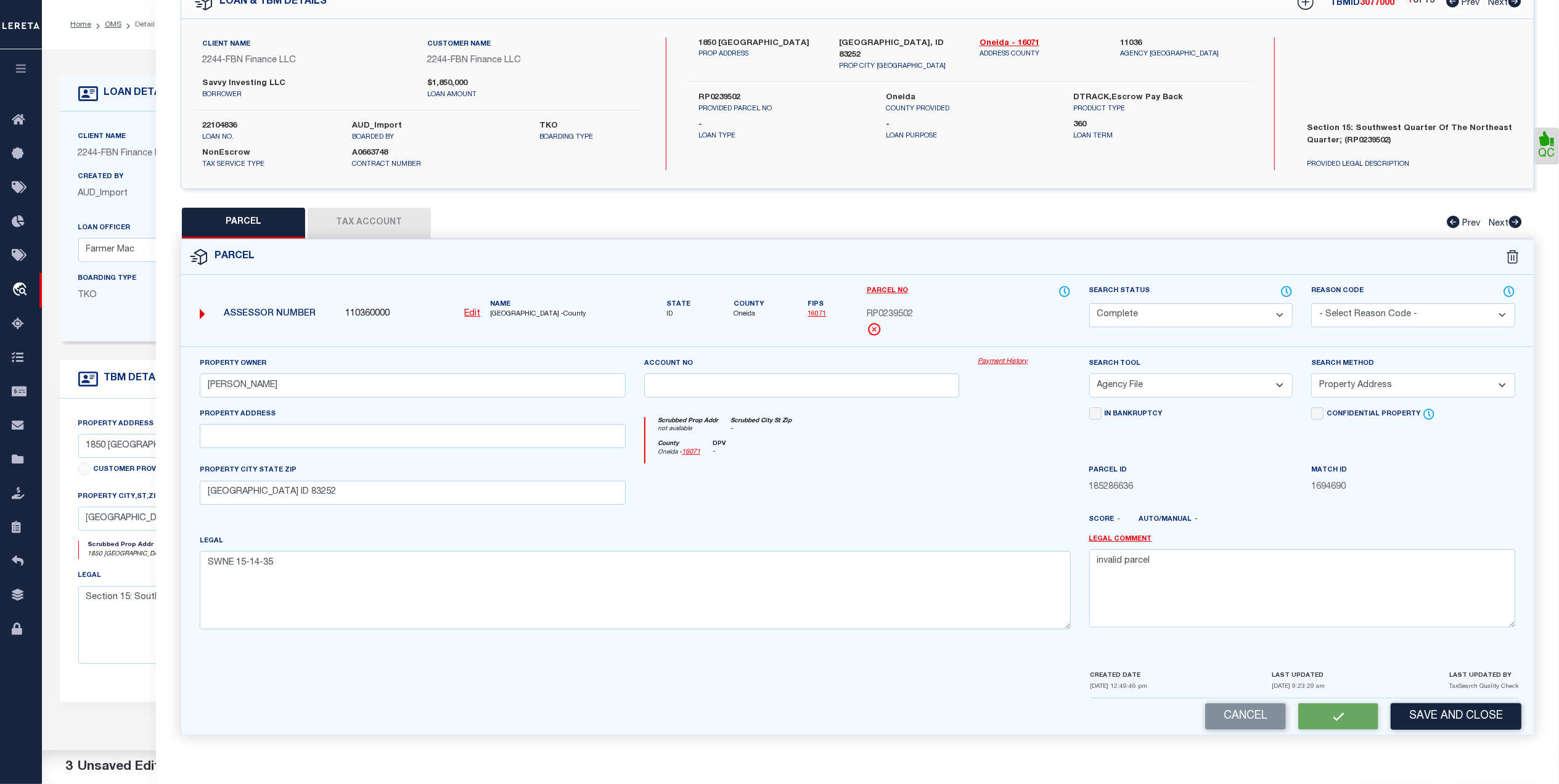
checkbox input "false"
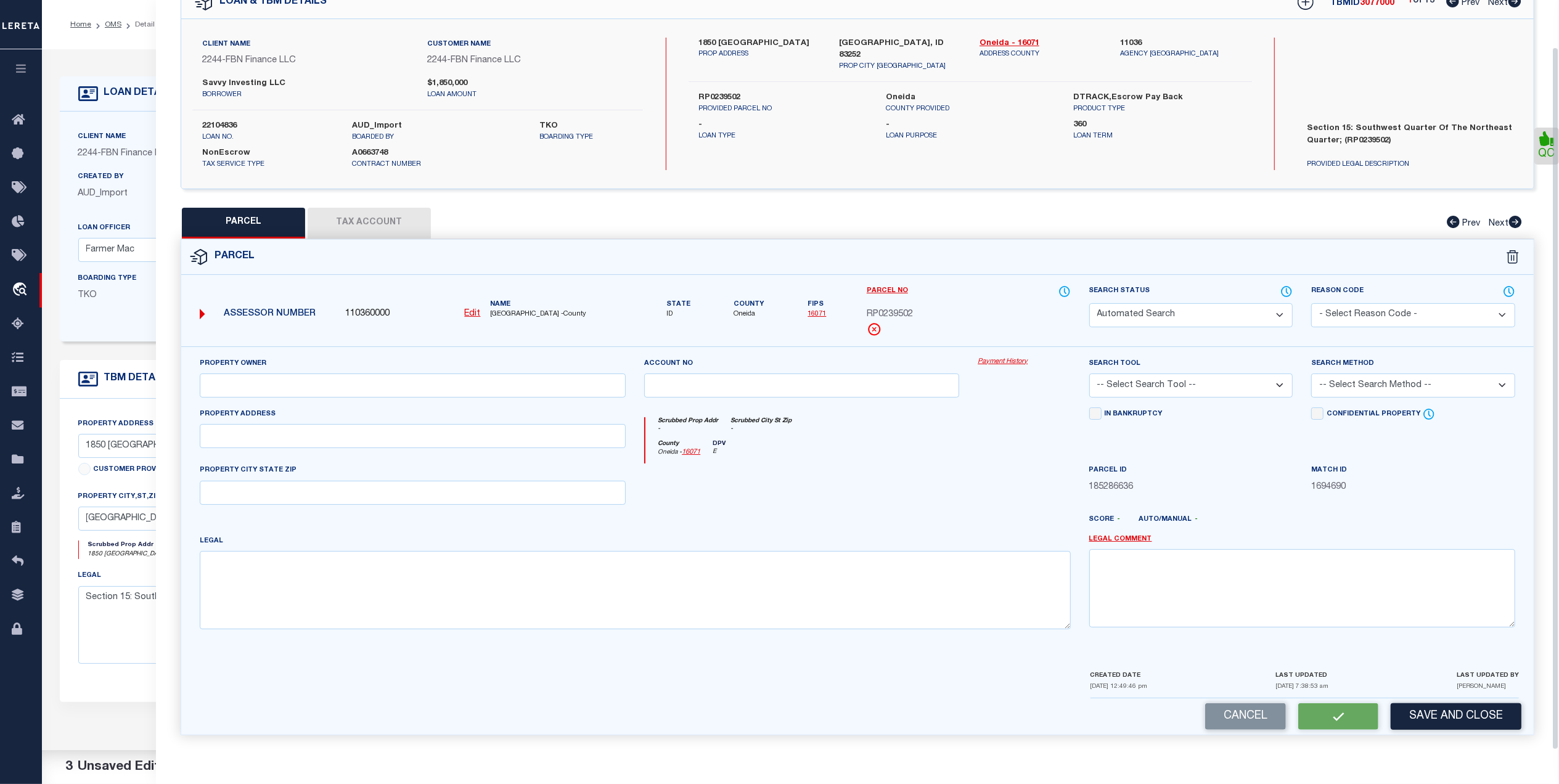
select select "CP"
type input "NAYLOR, BENJAMIN"
select select "AGF"
select select "ADD"
type input "MALAD CITY ID 83252"
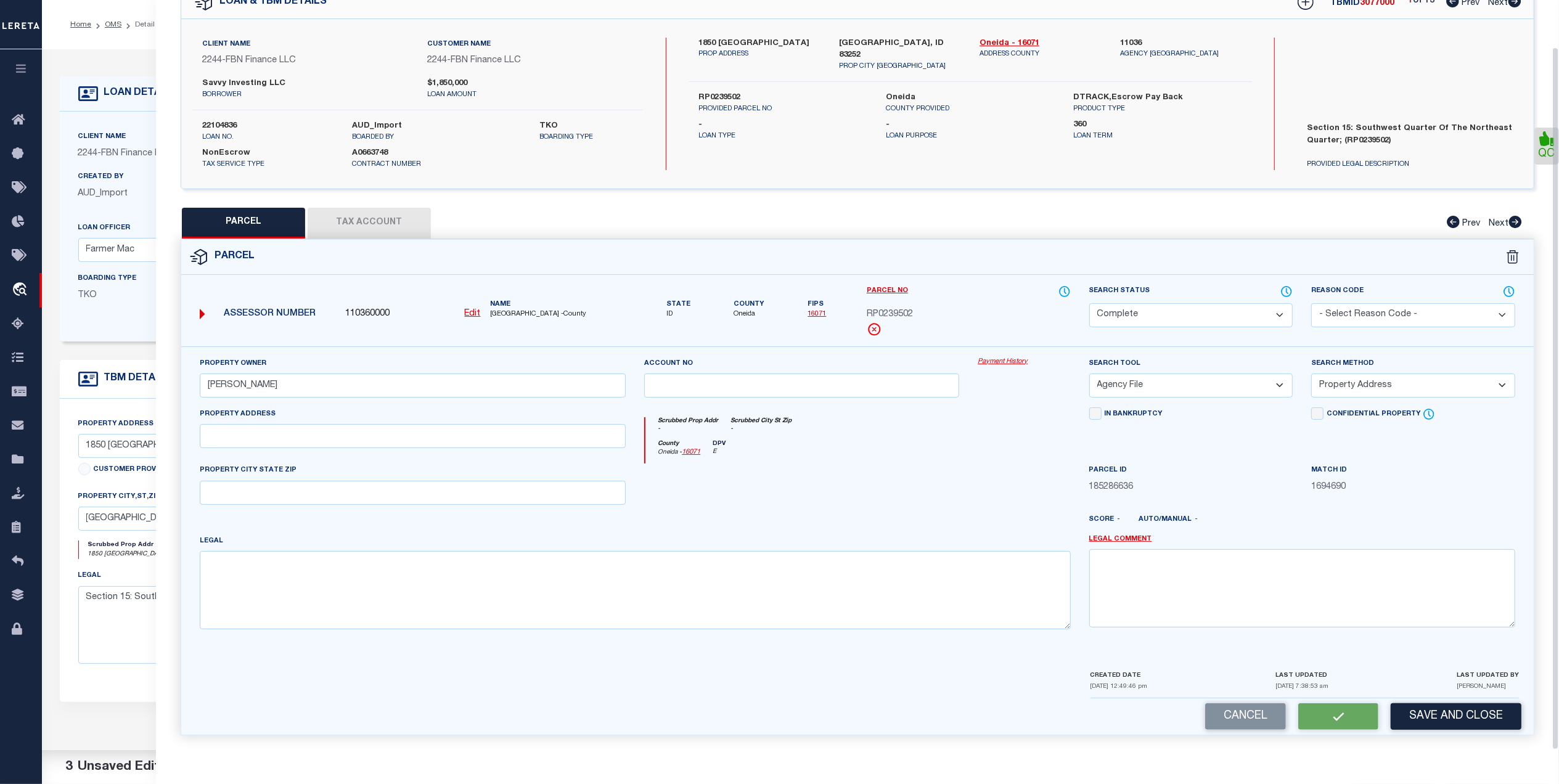
type textarea "SWNE 15-14-35"
type textarea "invalid parcel"
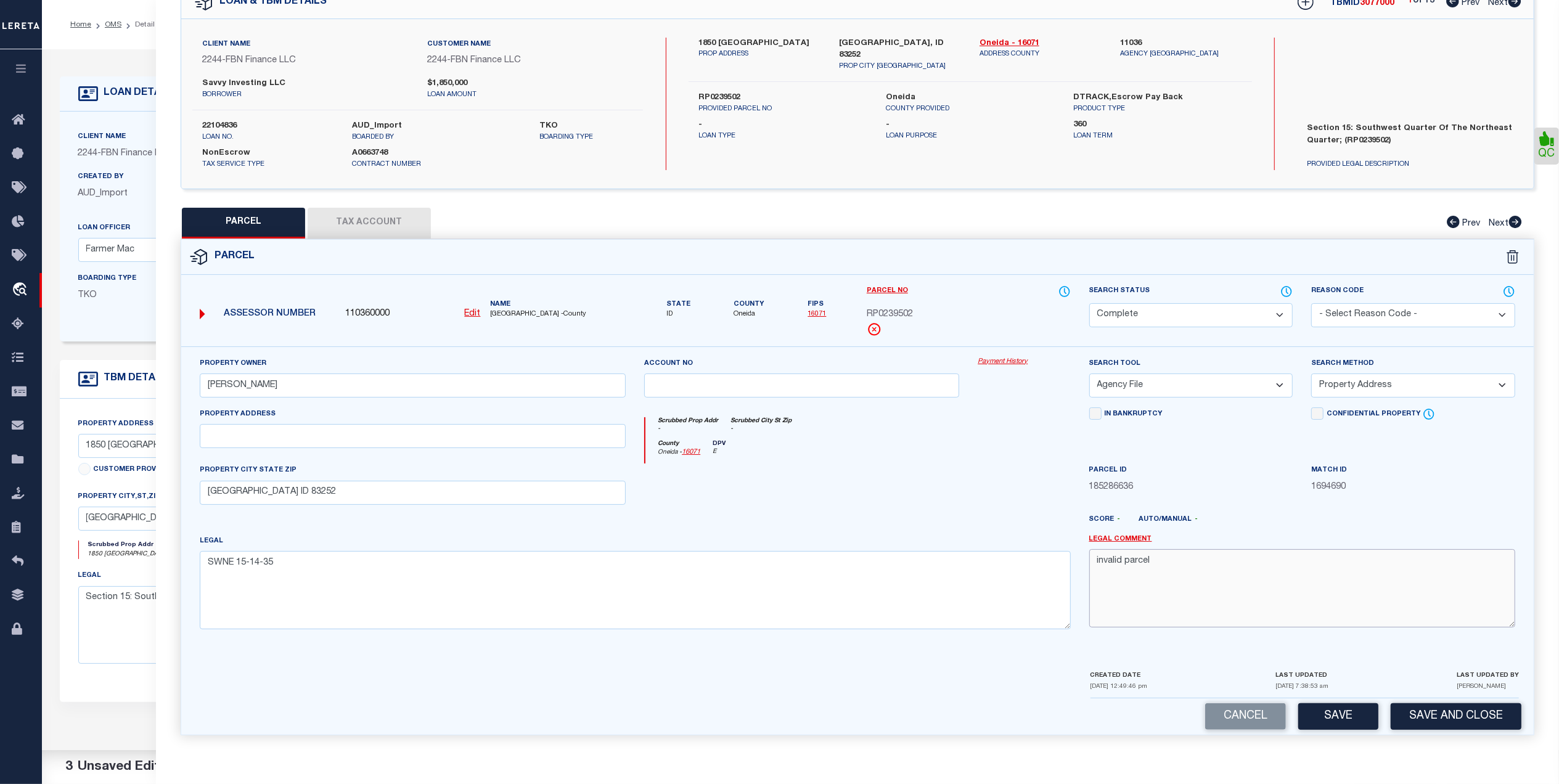
drag, startPoint x: 1159, startPoint y: 560, endPoint x: 1068, endPoint y: 568, distance: 91.4
click at [1068, 568] on div "Property Owner NAYLOR, BENJAMIN Account no Payment History Search Tool -- Selec…" at bounding box center [857, 498] width 1334 height 282
click at [1339, 724] on button "Save" at bounding box center [1338, 716] width 80 height 26
select select "AS"
select select
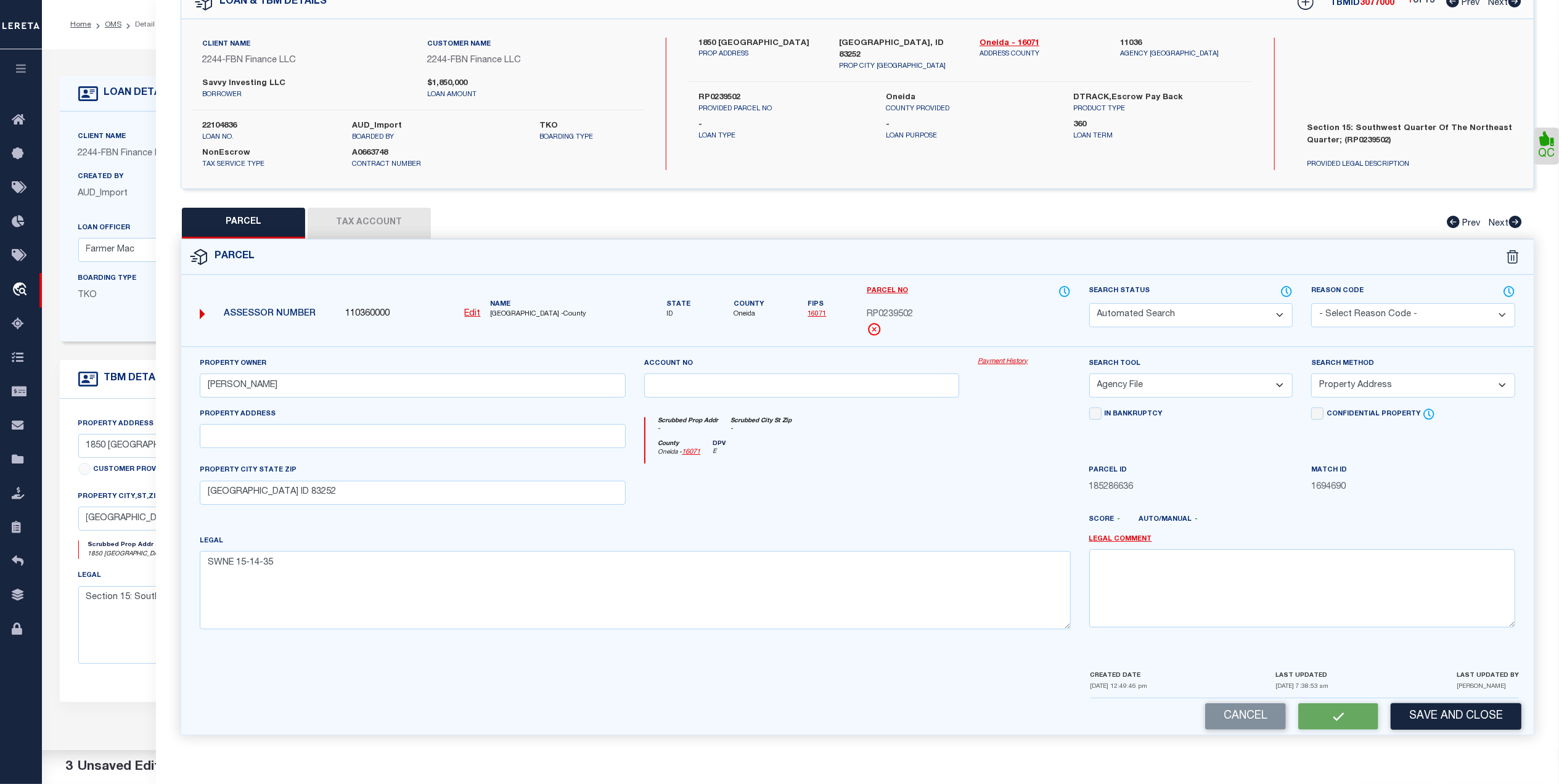
select select
checkbox input "false"
select select "CP"
type input "NAYLOR, BENJAMIN"
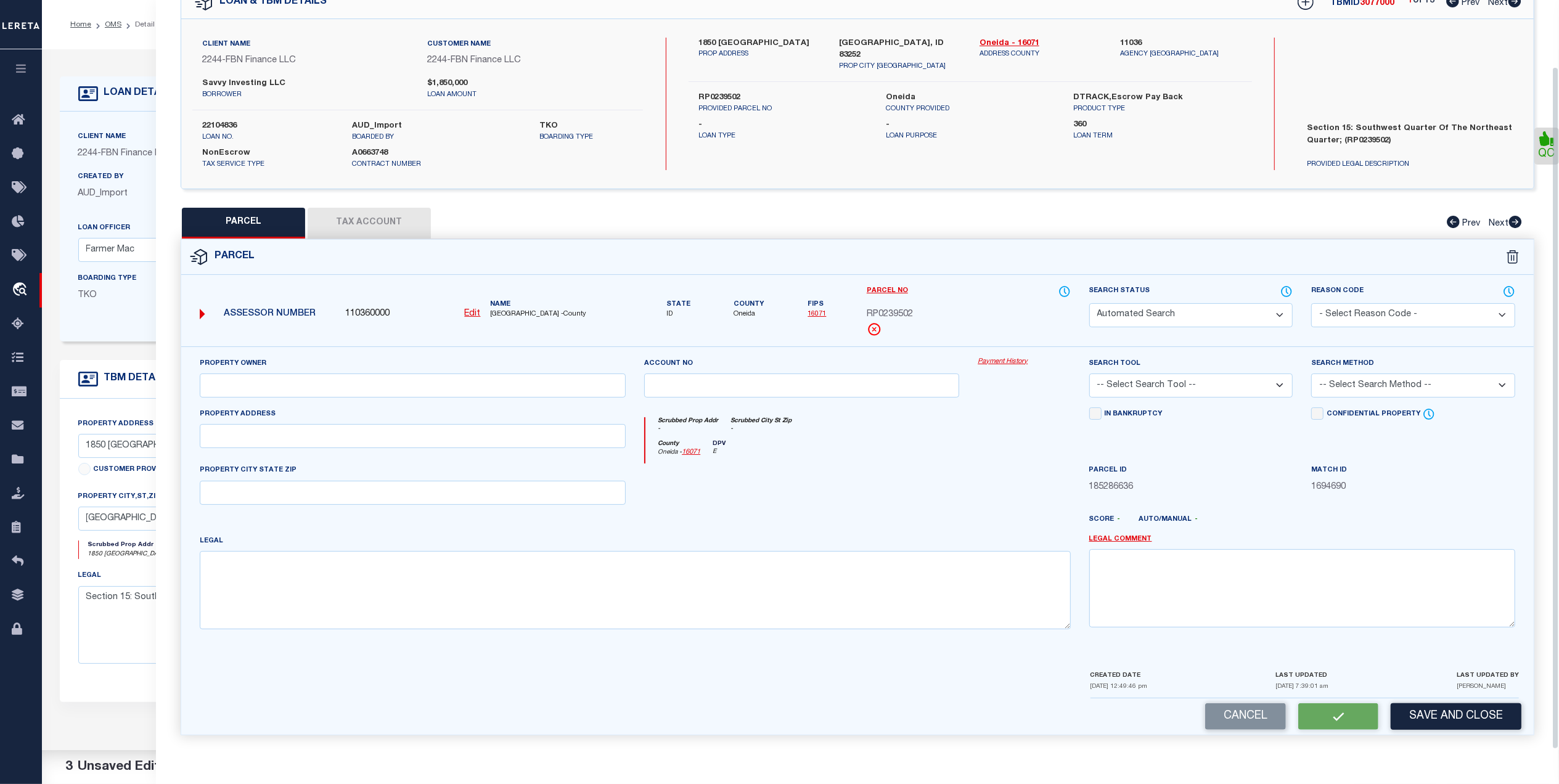
select select "AGF"
select select "ADD"
type input "MALAD CITY ID 83252"
type textarea "SWNE 15-14-35"
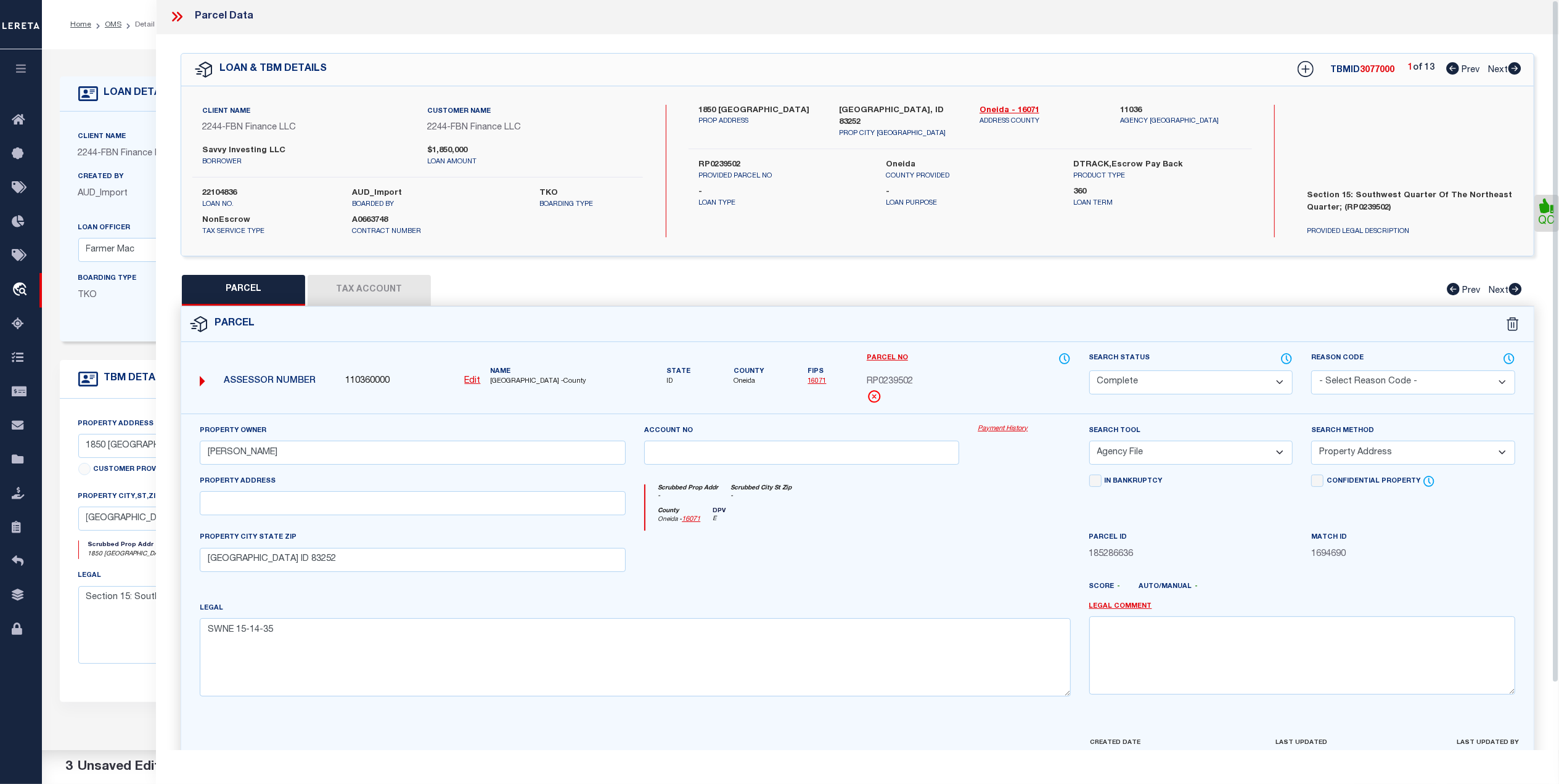
scroll to position [0, 0]
click at [184, 18] on icon at bounding box center [177, 17] width 16 height 16
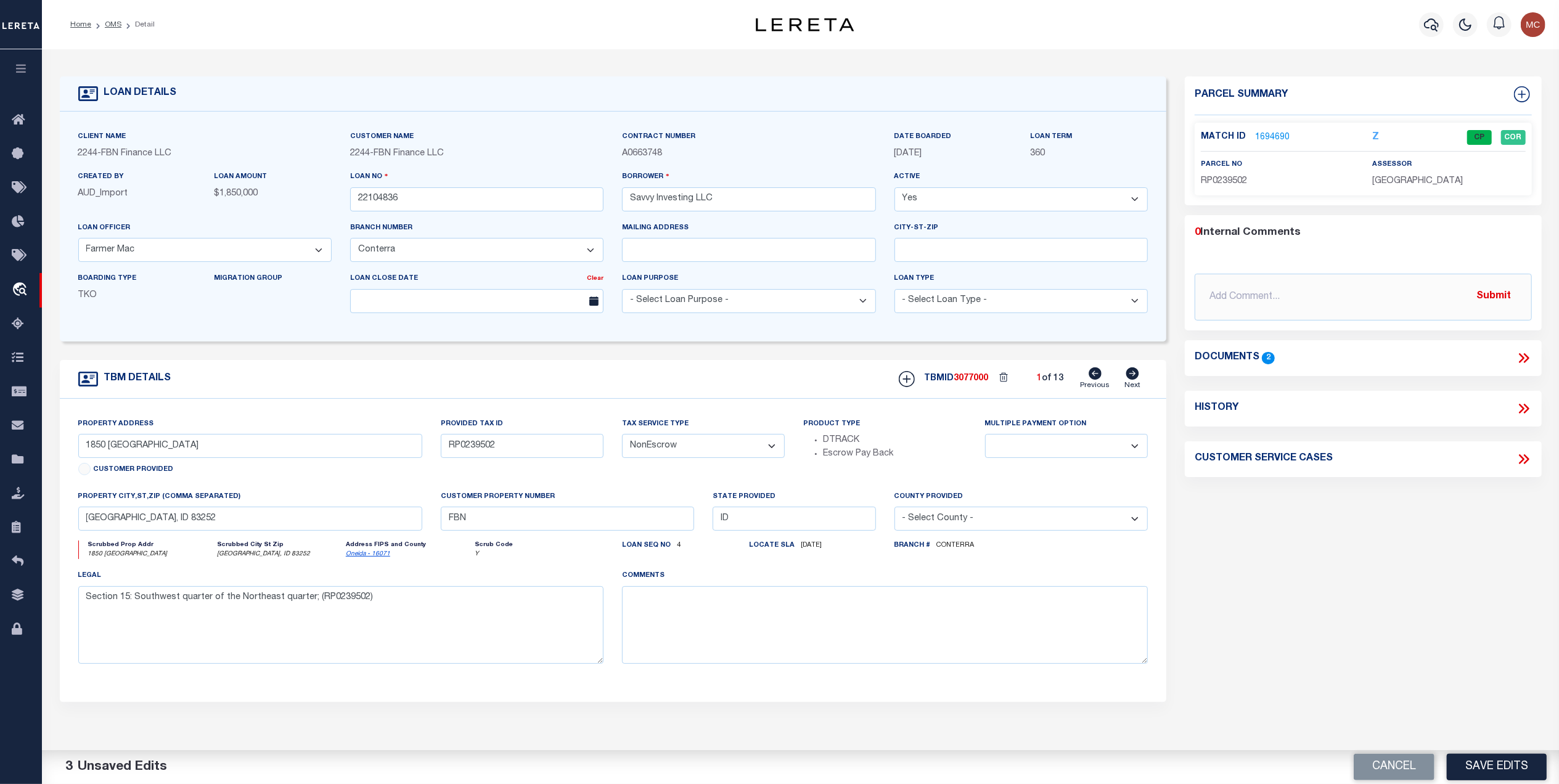
drag, startPoint x: 109, startPoint y: 21, endPoint x: 1198, endPoint y: 405, distance: 1154.7
click at [109, 21] on link "OMS" at bounding box center [113, 24] width 17 height 7
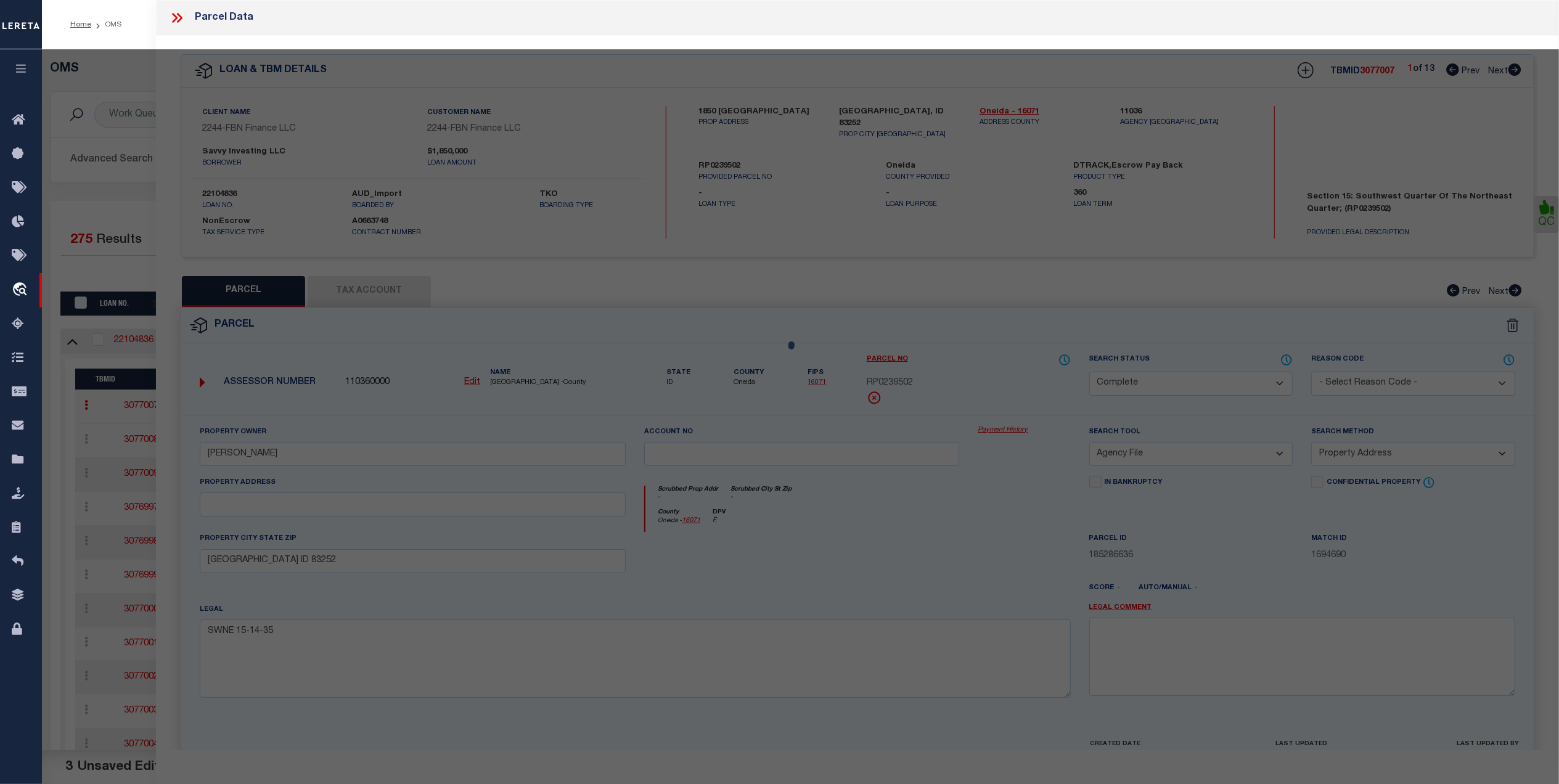
select select "AS"
select select
checkbox input "false"
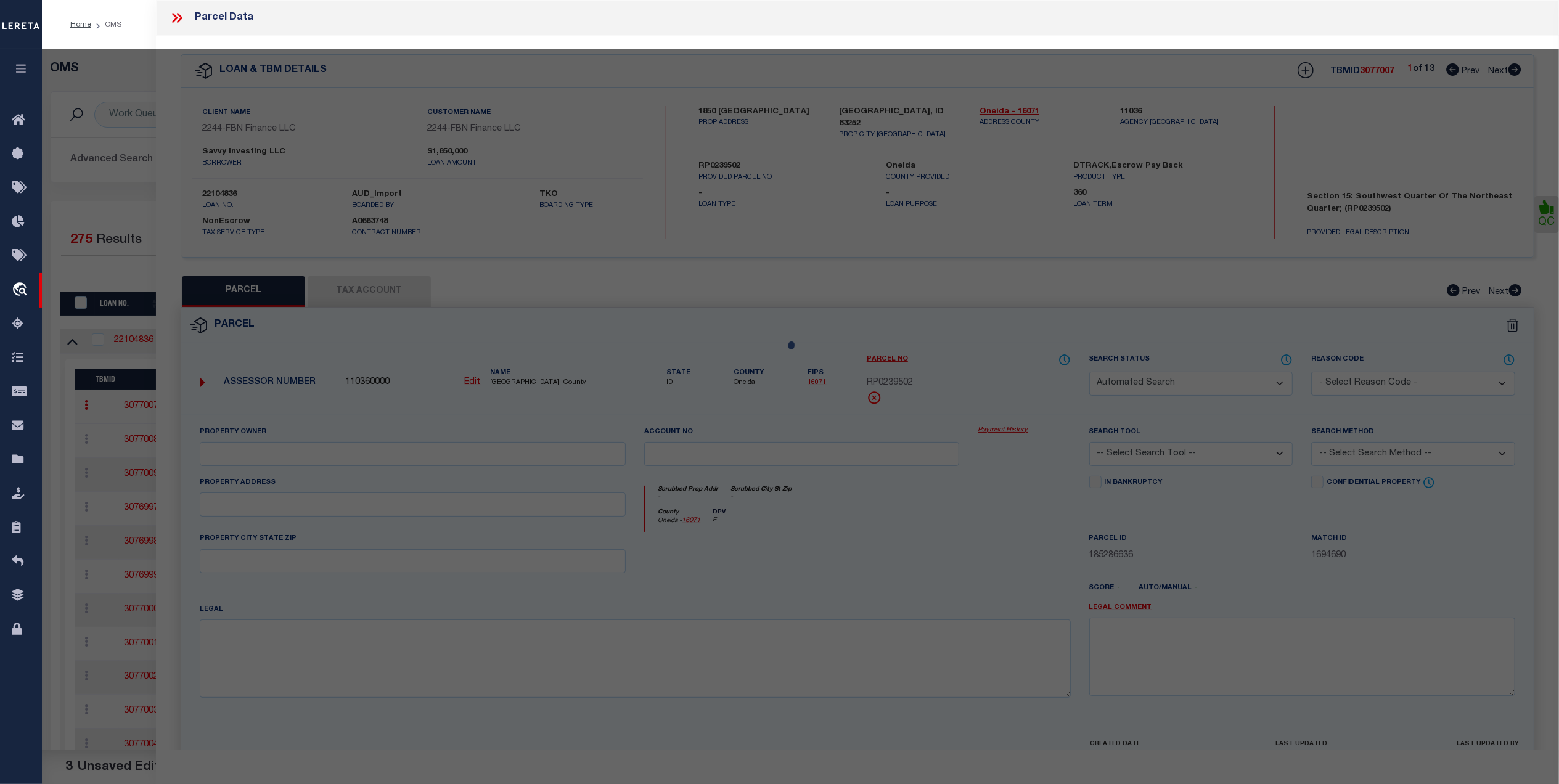
select select "QC"
type input "SAVVY INVESTING, LLC"
select select "AGF"
select select "ADD"
type input "ID"
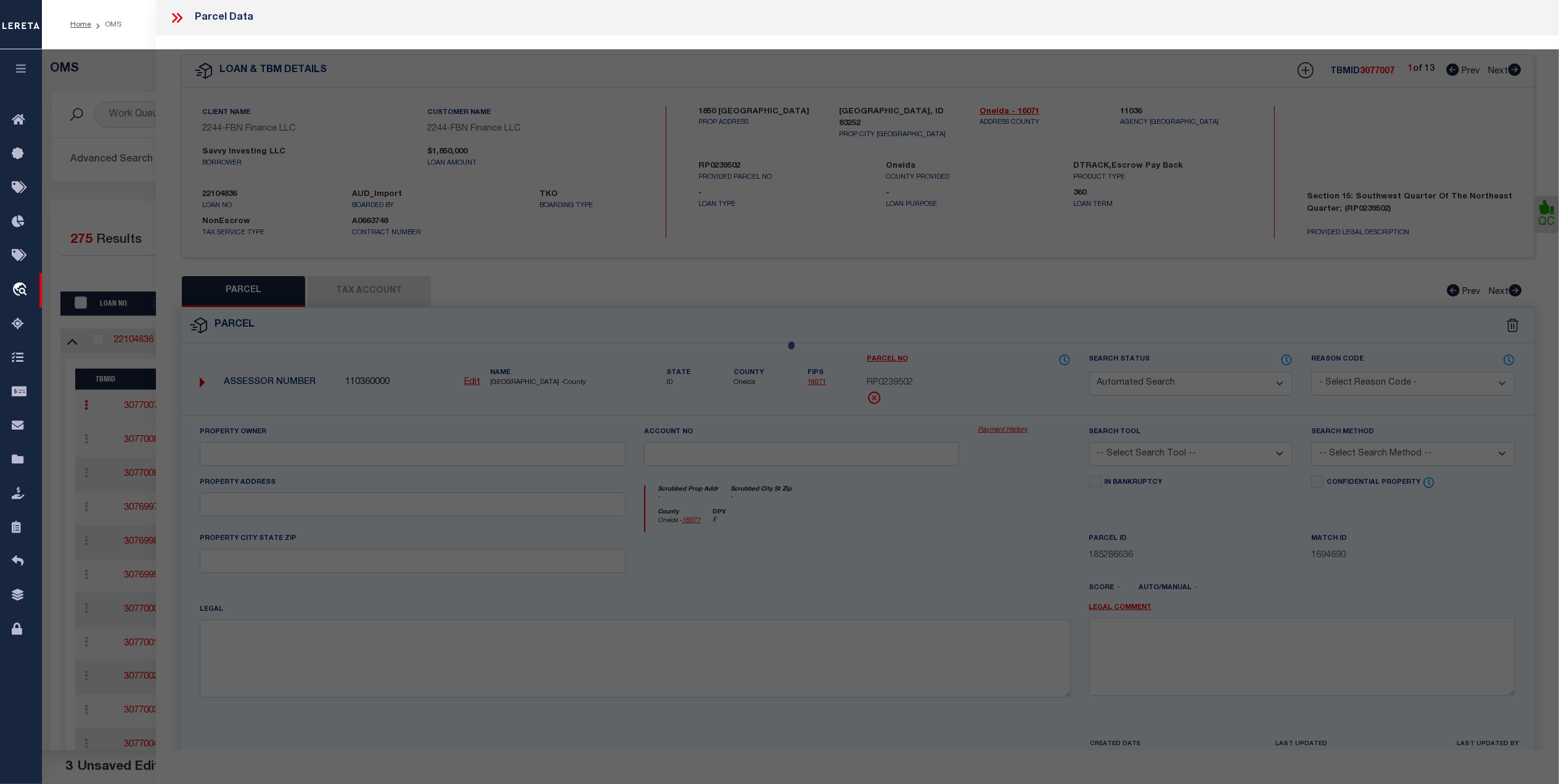
type textarea "T-5799 15-14-35 Acres: 35.00"
type textarea "Invalid parcel"
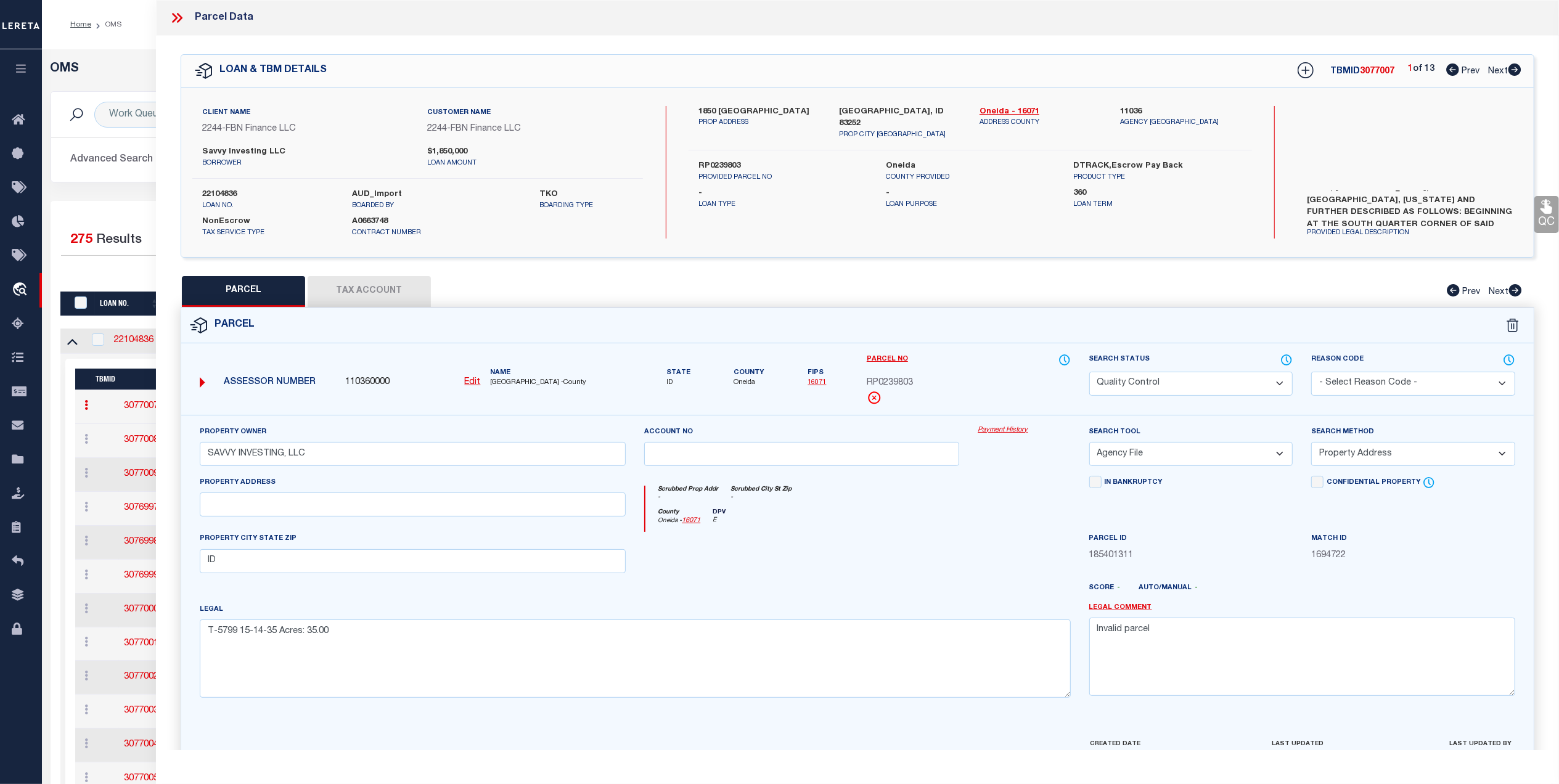
scroll to position [47, 0]
click at [171, 23] on icon at bounding box center [177, 17] width 16 height 16
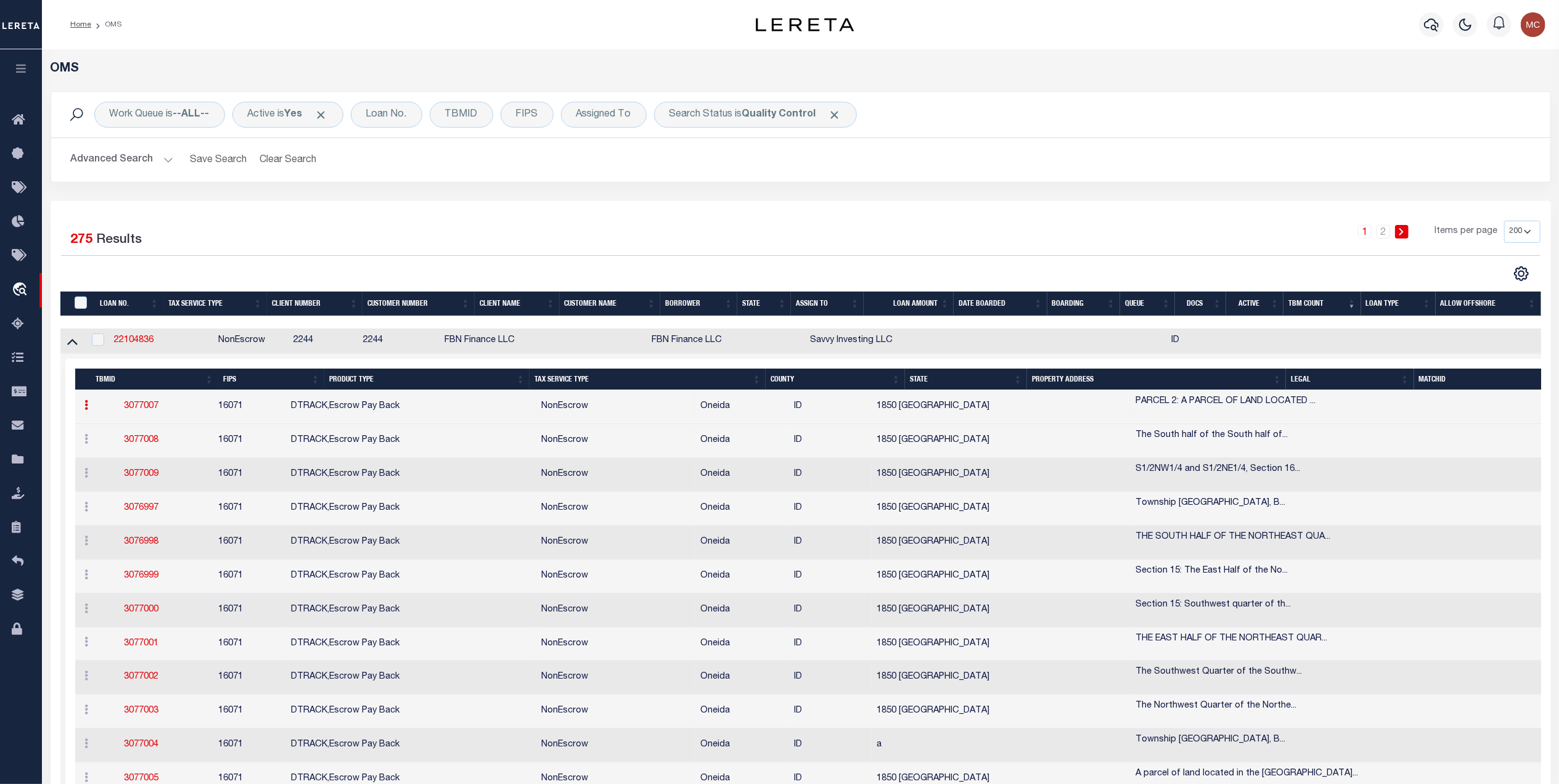
click at [124, 410] on link "3077007" at bounding box center [141, 406] width 35 height 8
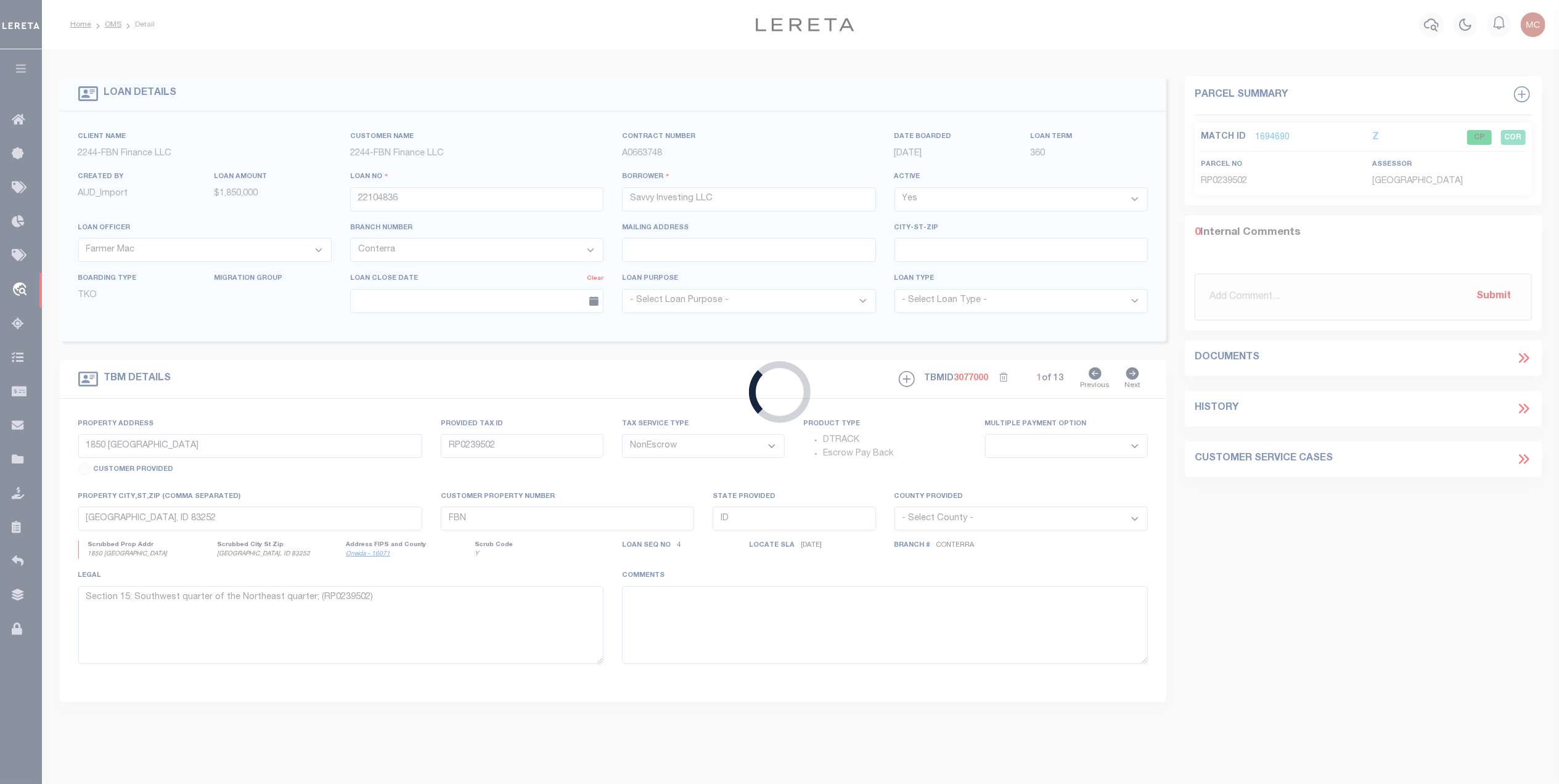
select select
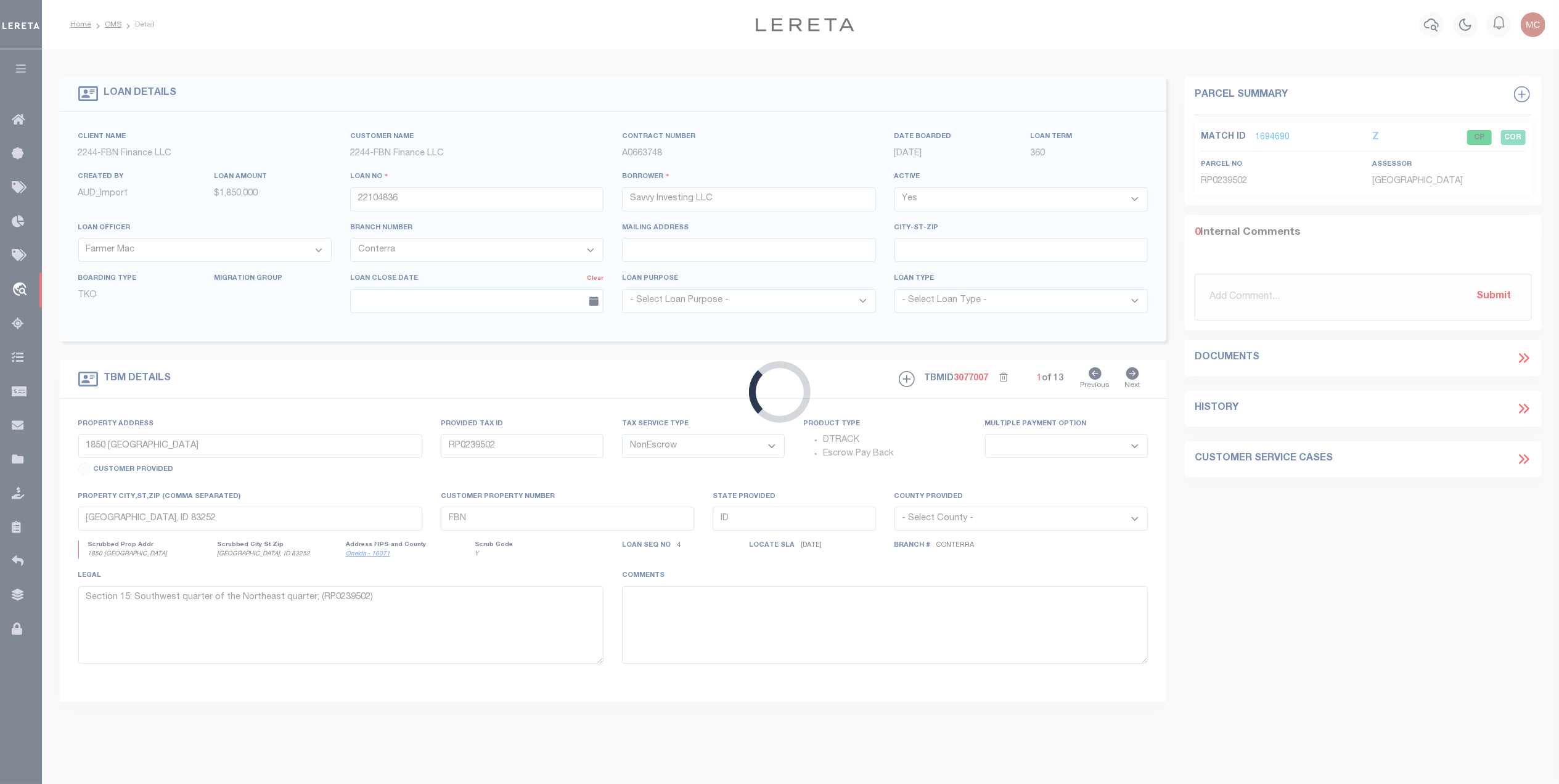
type input "RP0239803"
select select
type textarea "PARCEL 2: A PARCEL OF LAND LOCATED IN SECTION 15, TOWNSHIP 14 SOUTH, RANGE 35 E…"
type textarea "Liability subject to parcel provided"
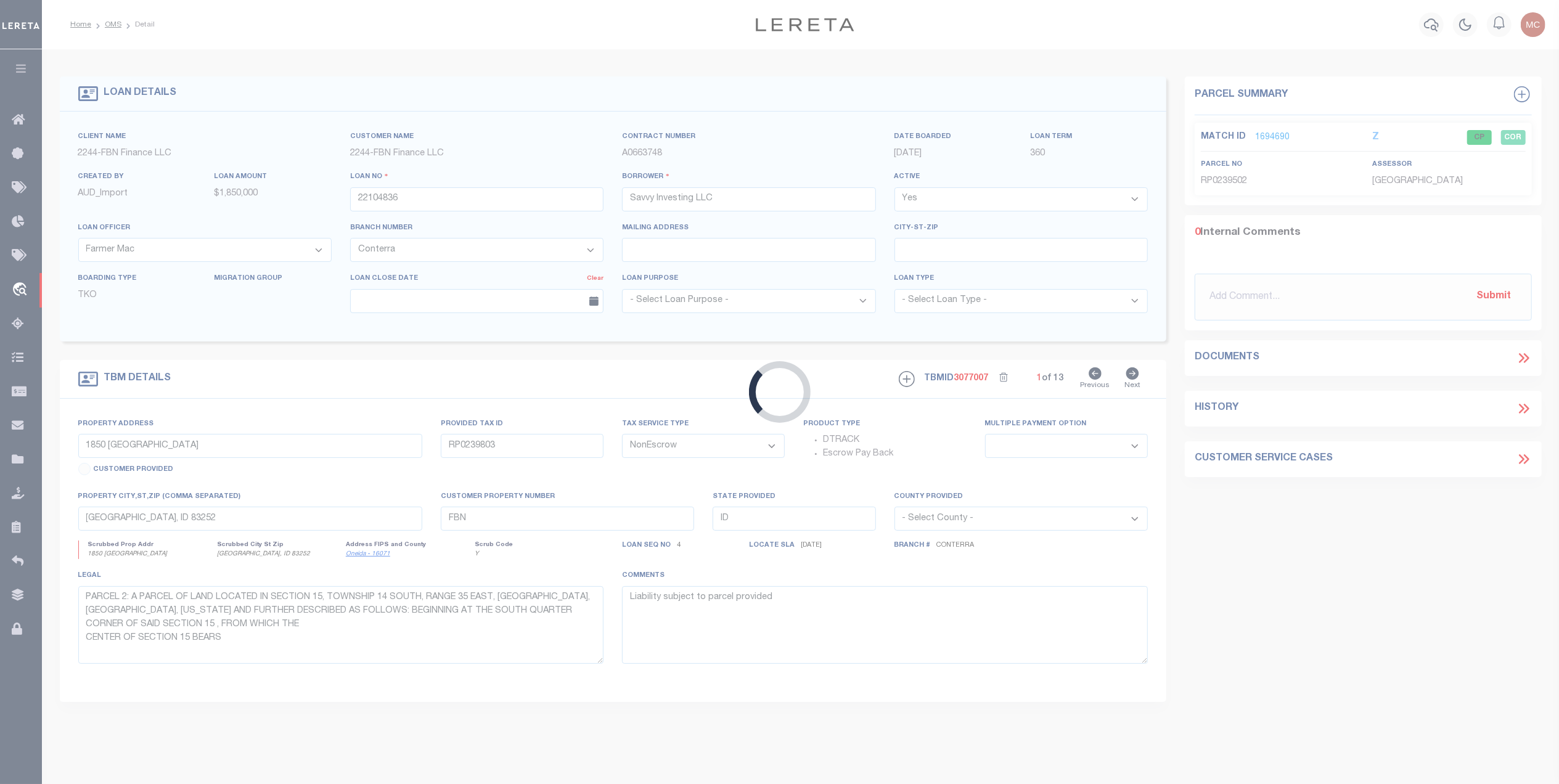
select select "14078"
select select "5510"
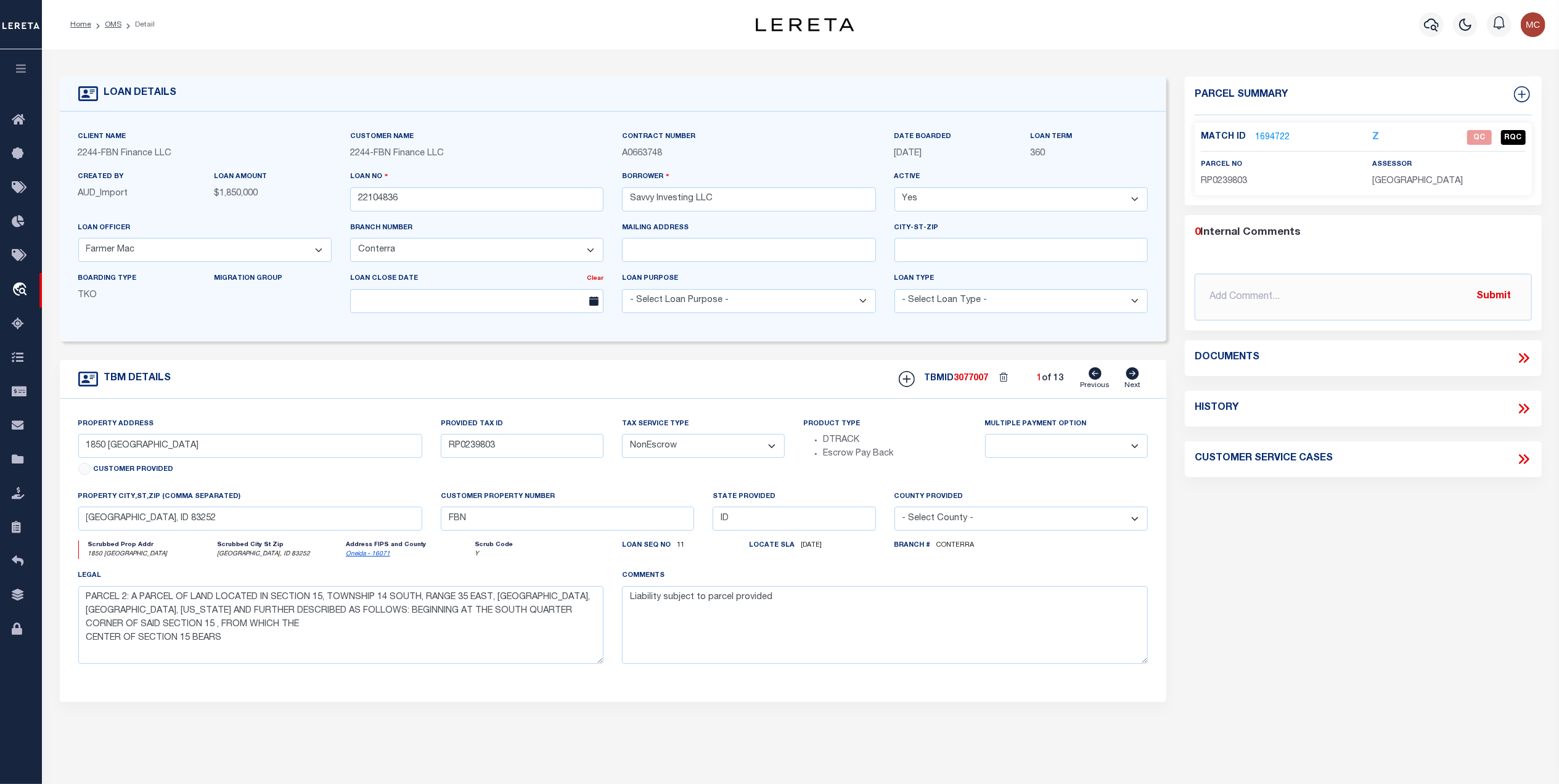
click at [1522, 364] on icon at bounding box center [1523, 357] width 16 height 16
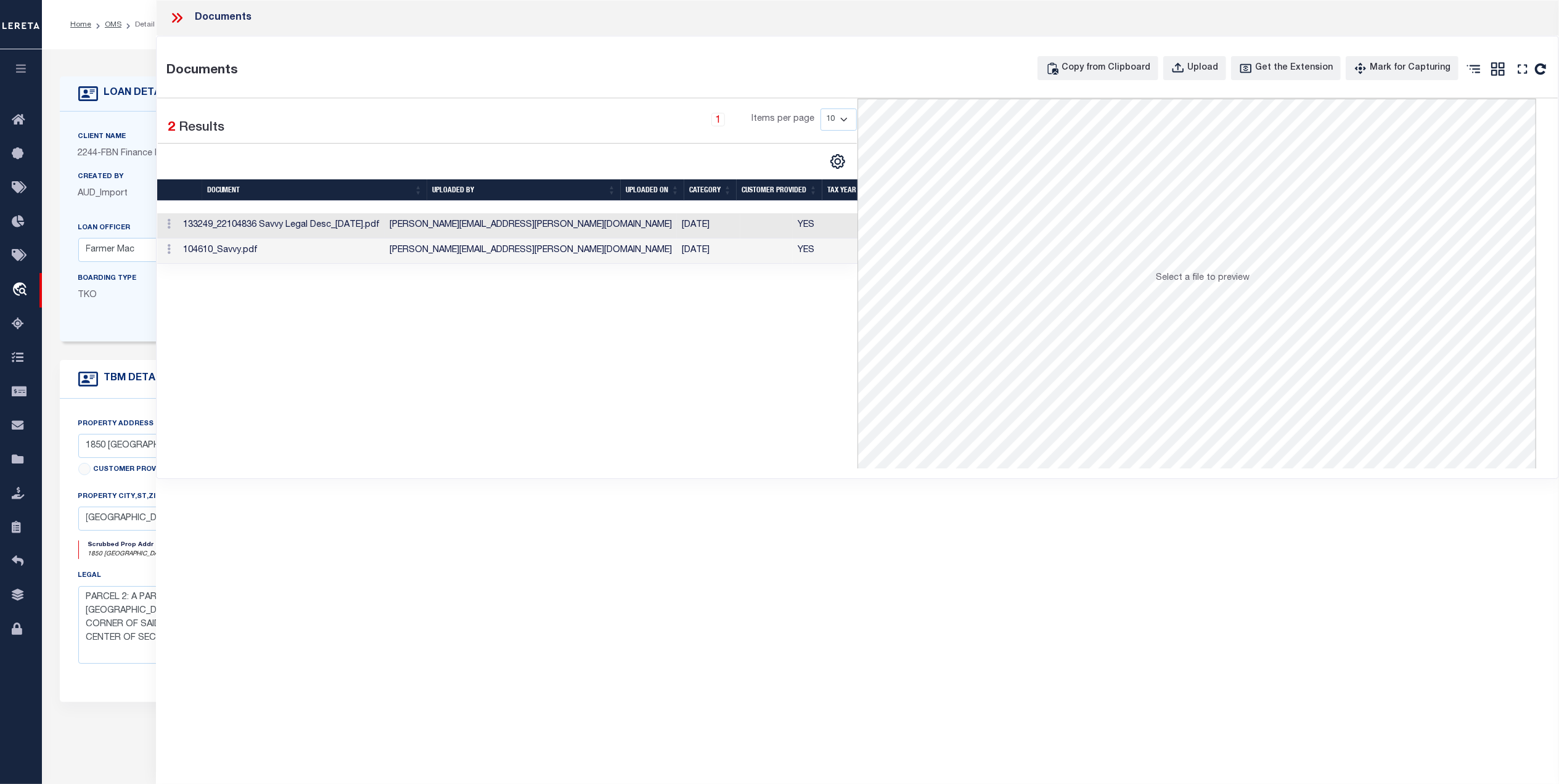
click at [740, 217] on td at bounding box center [766, 225] width 52 height 26
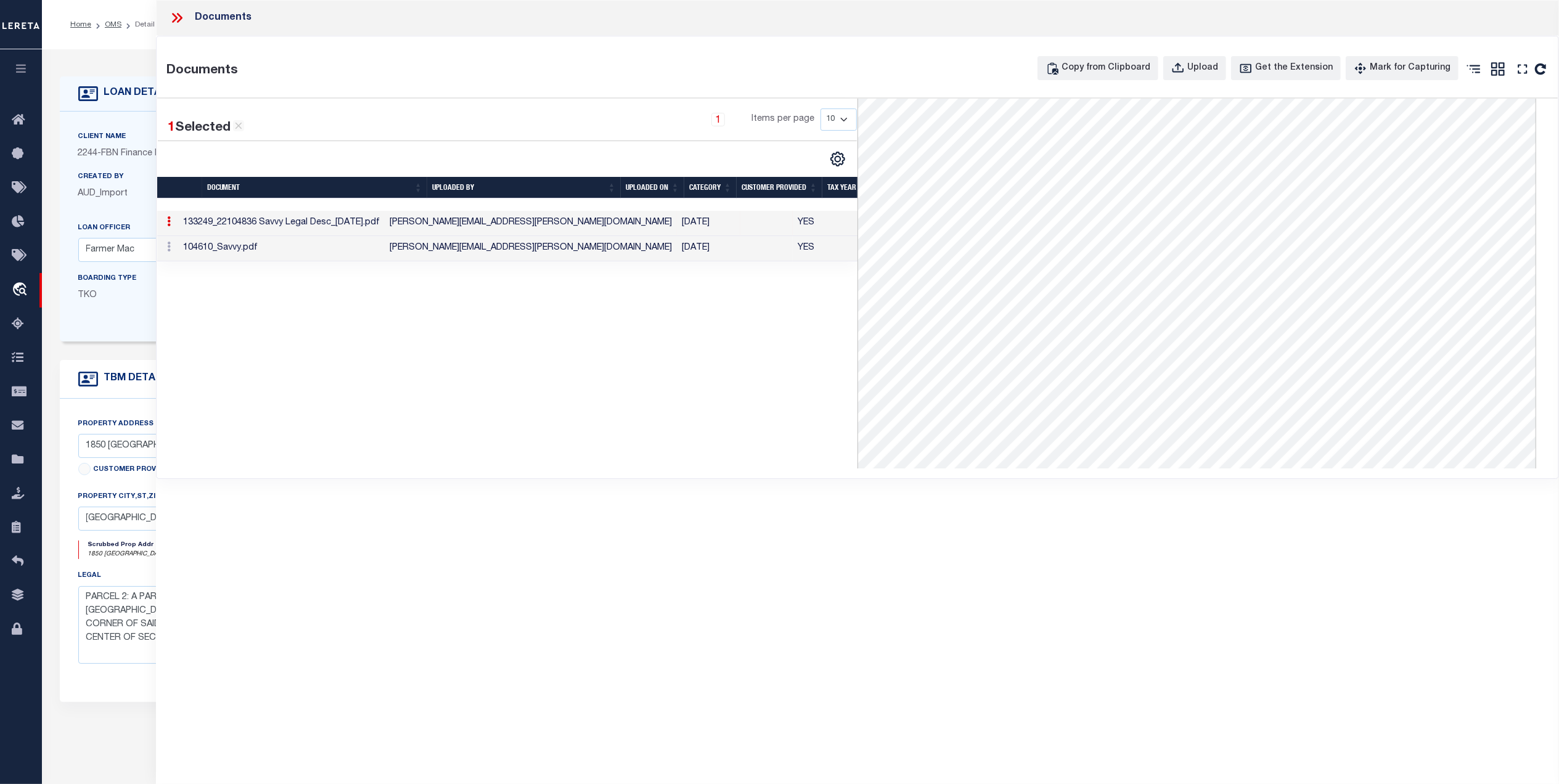
scroll to position [387, 0]
click at [593, 254] on td "Amanda.Webb@accumatchcustomers.com" at bounding box center [531, 248] width 292 height 26
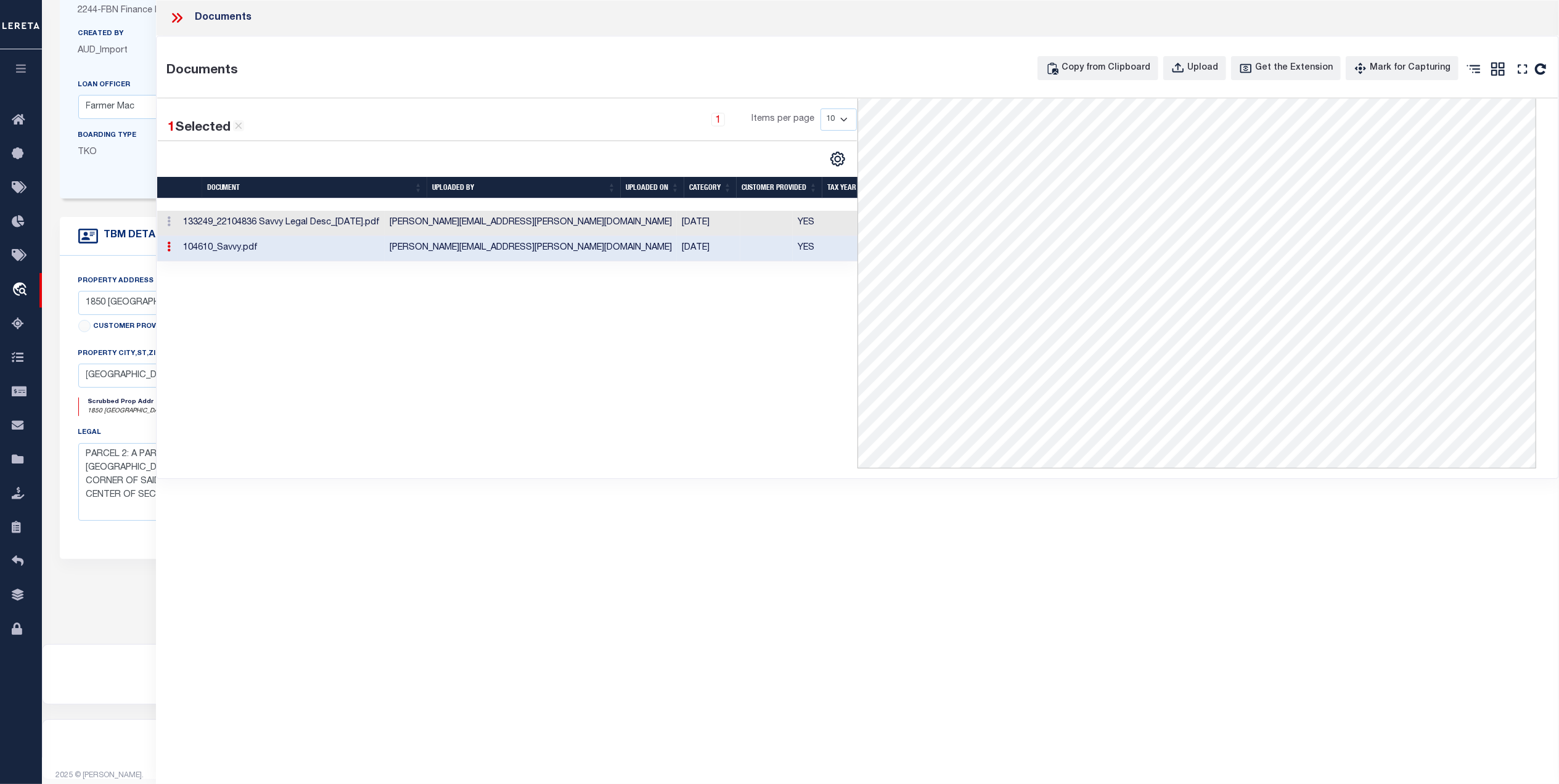
scroll to position [163, 0]
click at [489, 224] on td "Rachel.McKenzie@accumatchcustomers.com" at bounding box center [531, 223] width 292 height 26
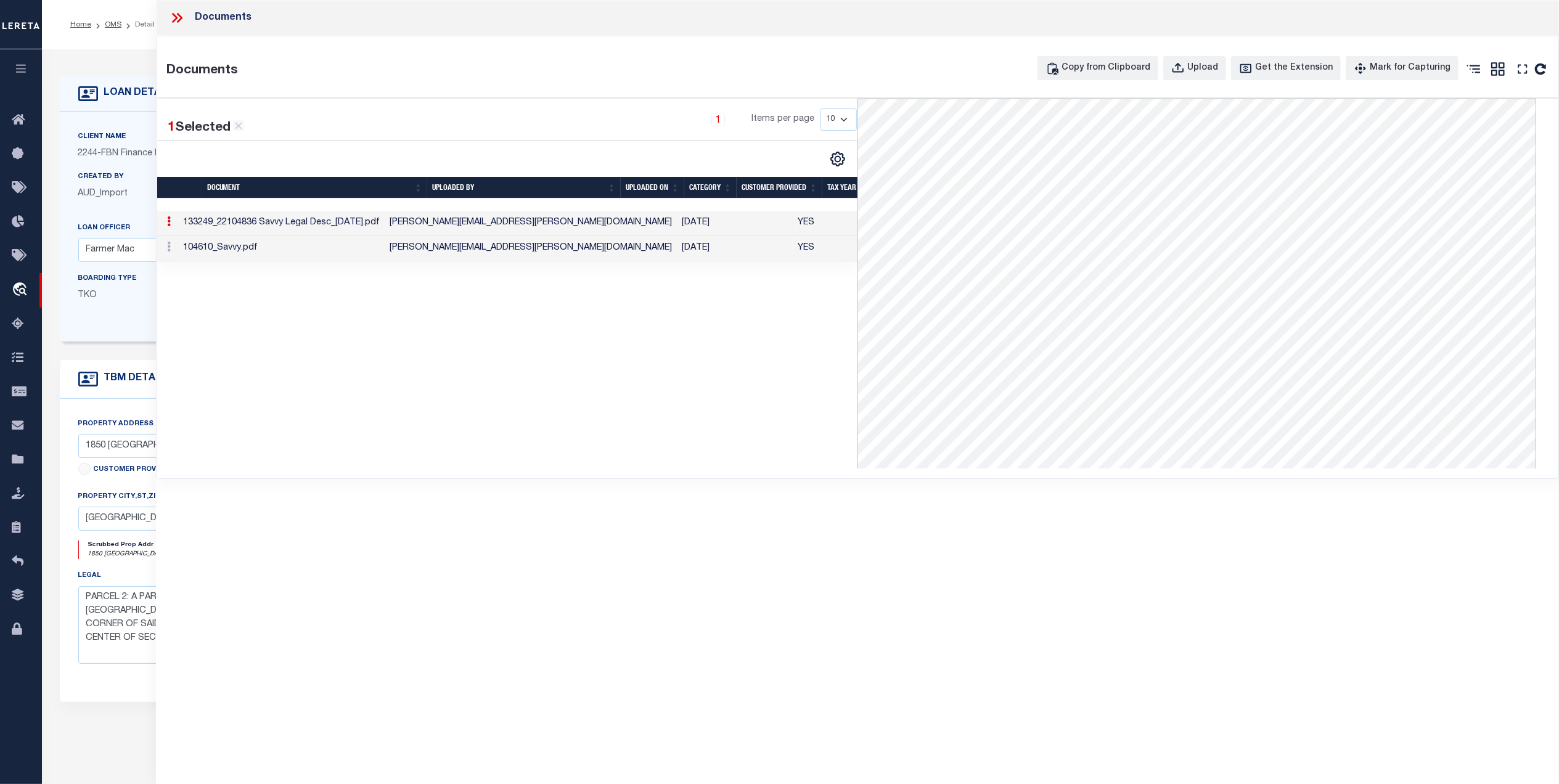
scroll to position [82, 0]
click at [178, 20] on icon at bounding box center [177, 17] width 16 height 16
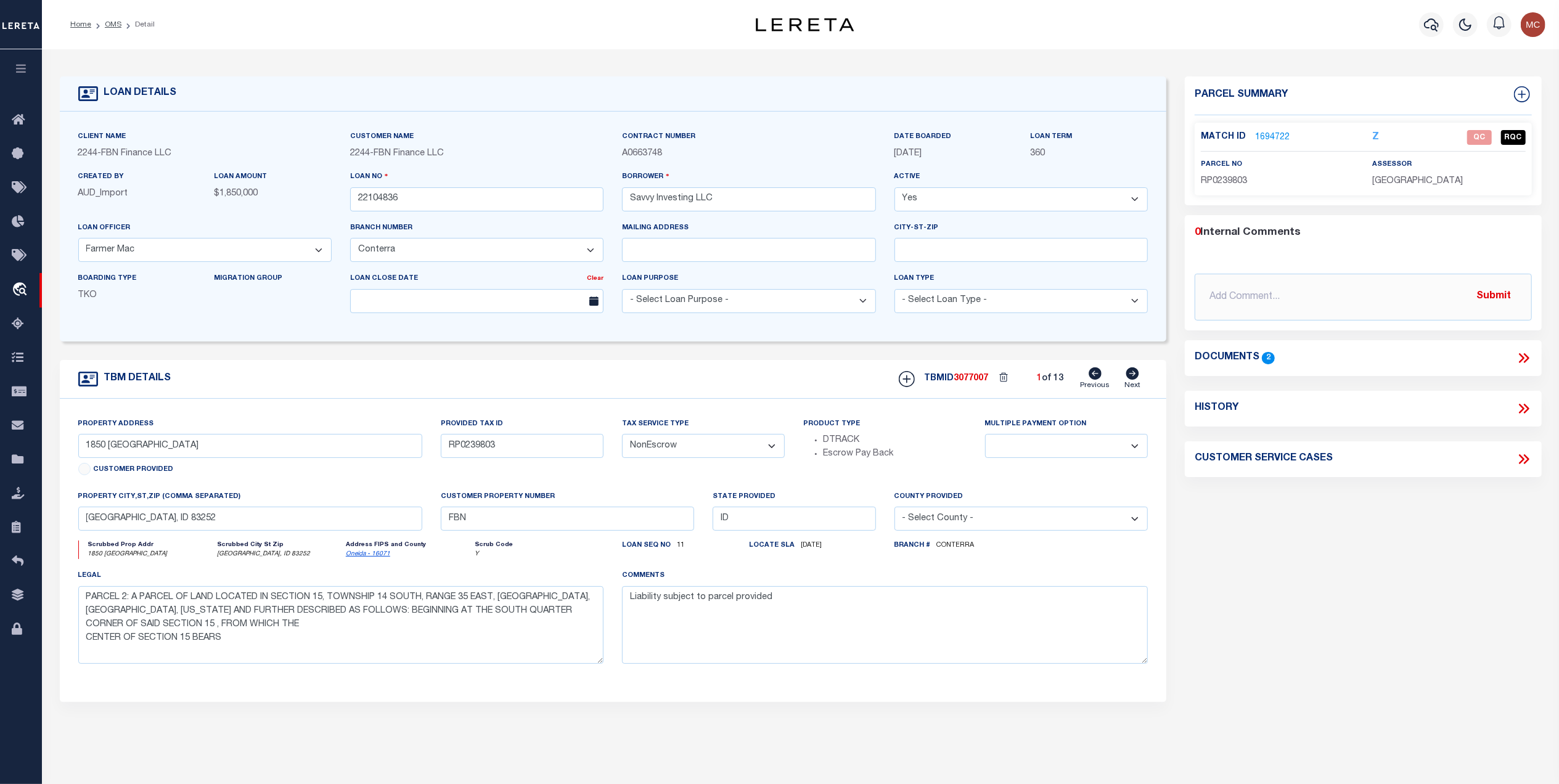
click at [1278, 133] on link "1694722" at bounding box center [1272, 138] width 35 height 13
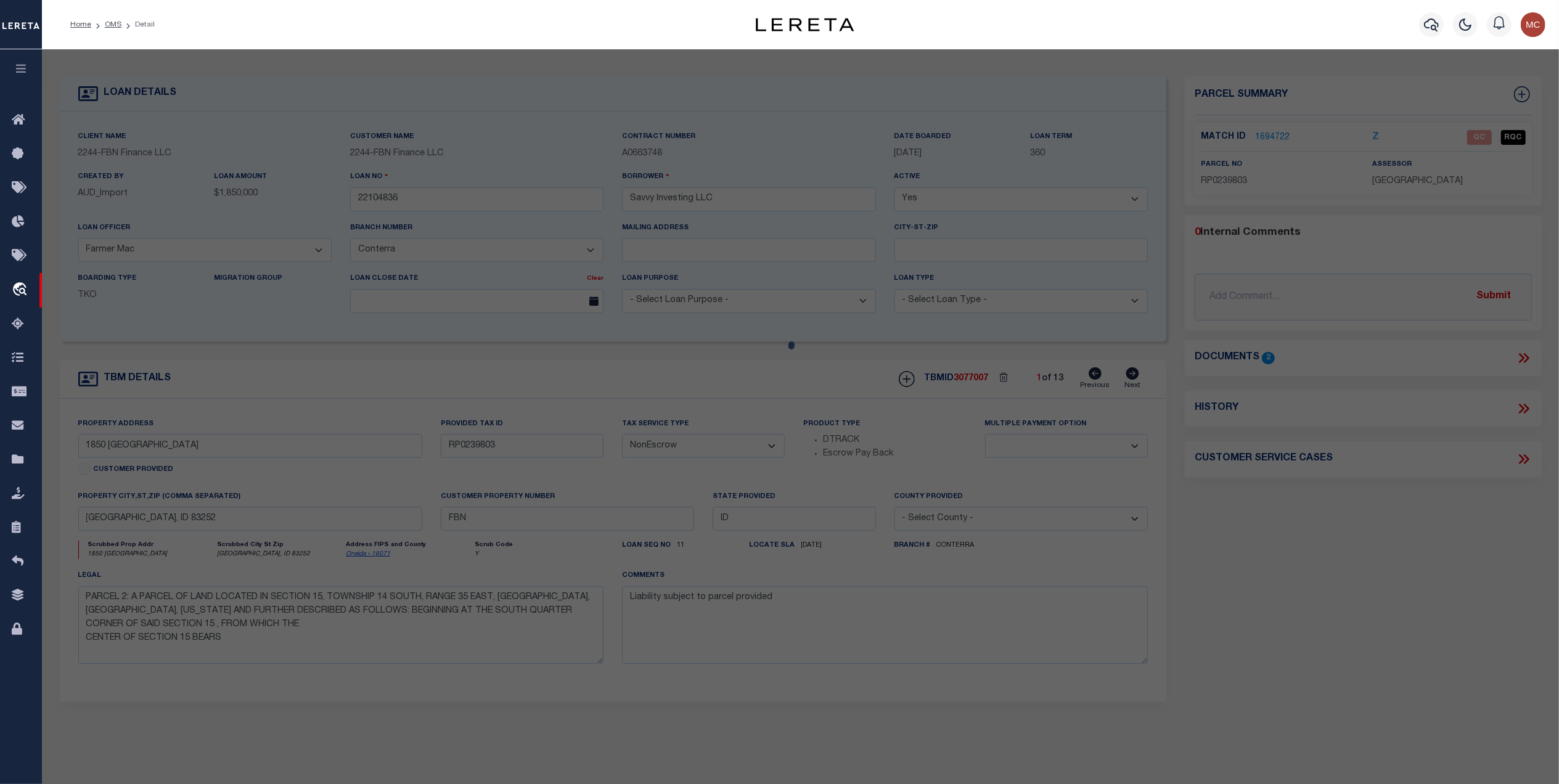
select select "AS"
select select
checkbox input "false"
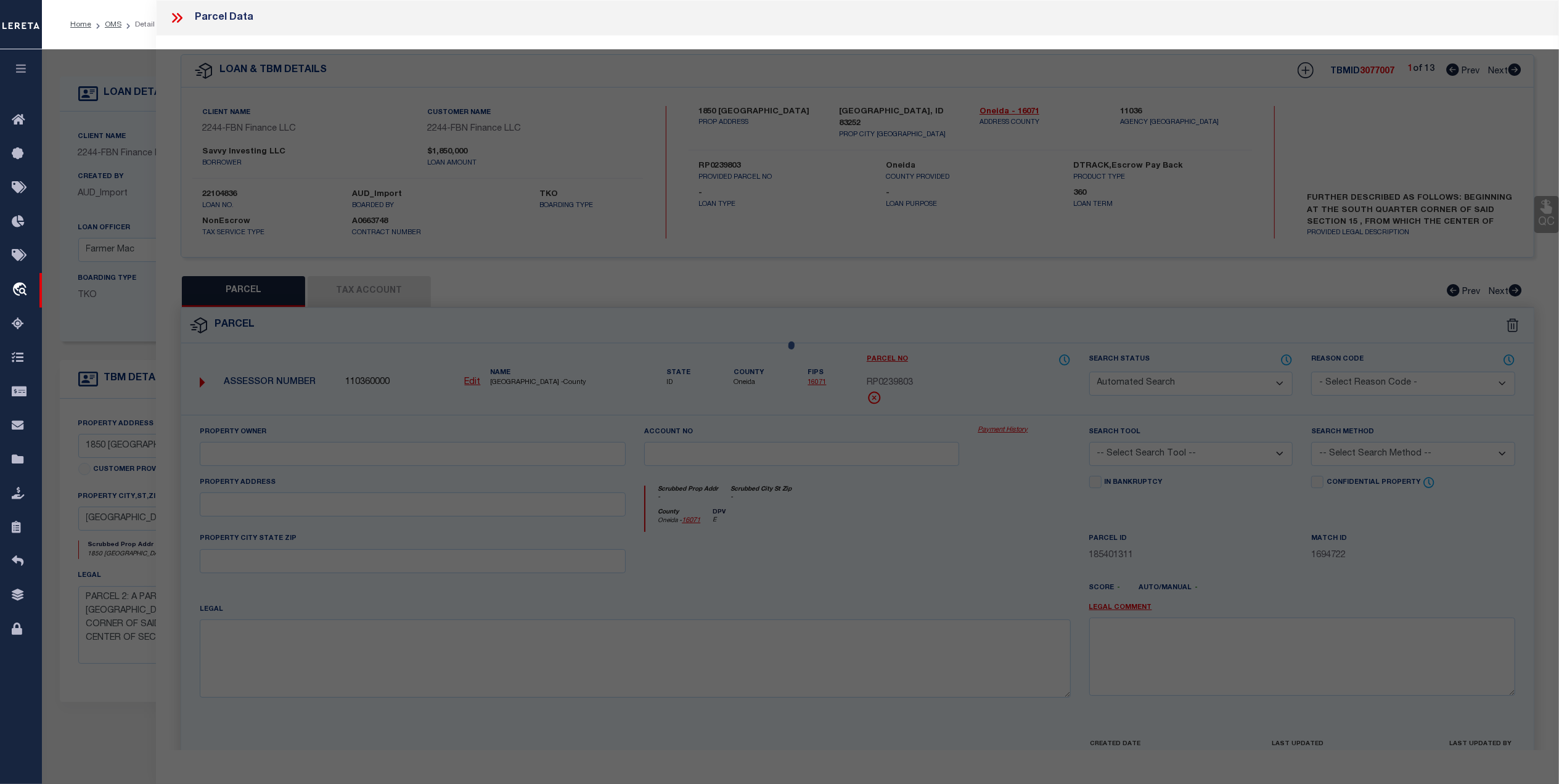
select select "QC"
type input "SAVVY INVESTING, LLC"
select select "AGF"
select select "ADD"
type input "ID"
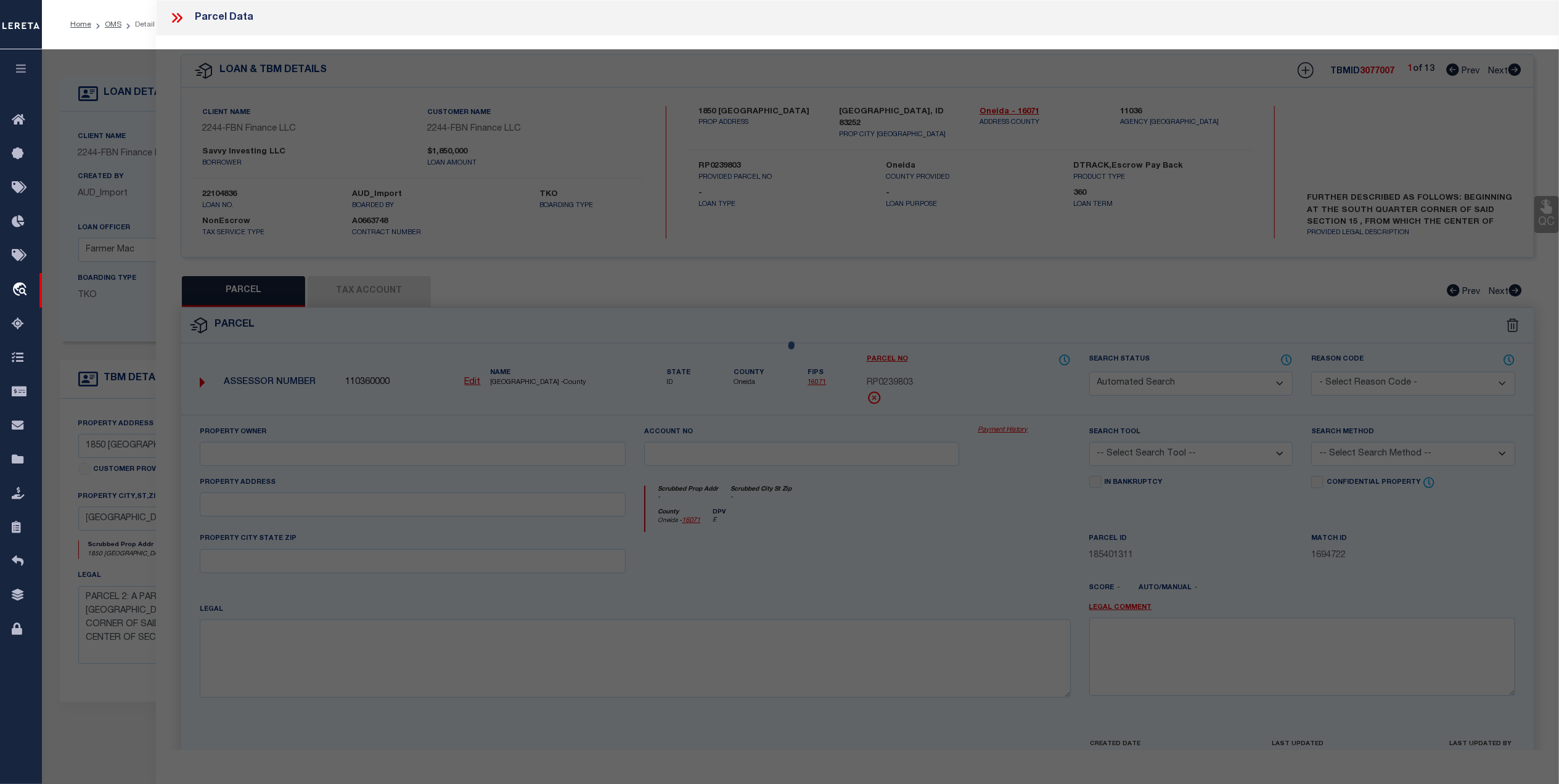
type textarea "T-5799 15-14-35 Acres: 35.00"
type textarea "Invalid parcel"
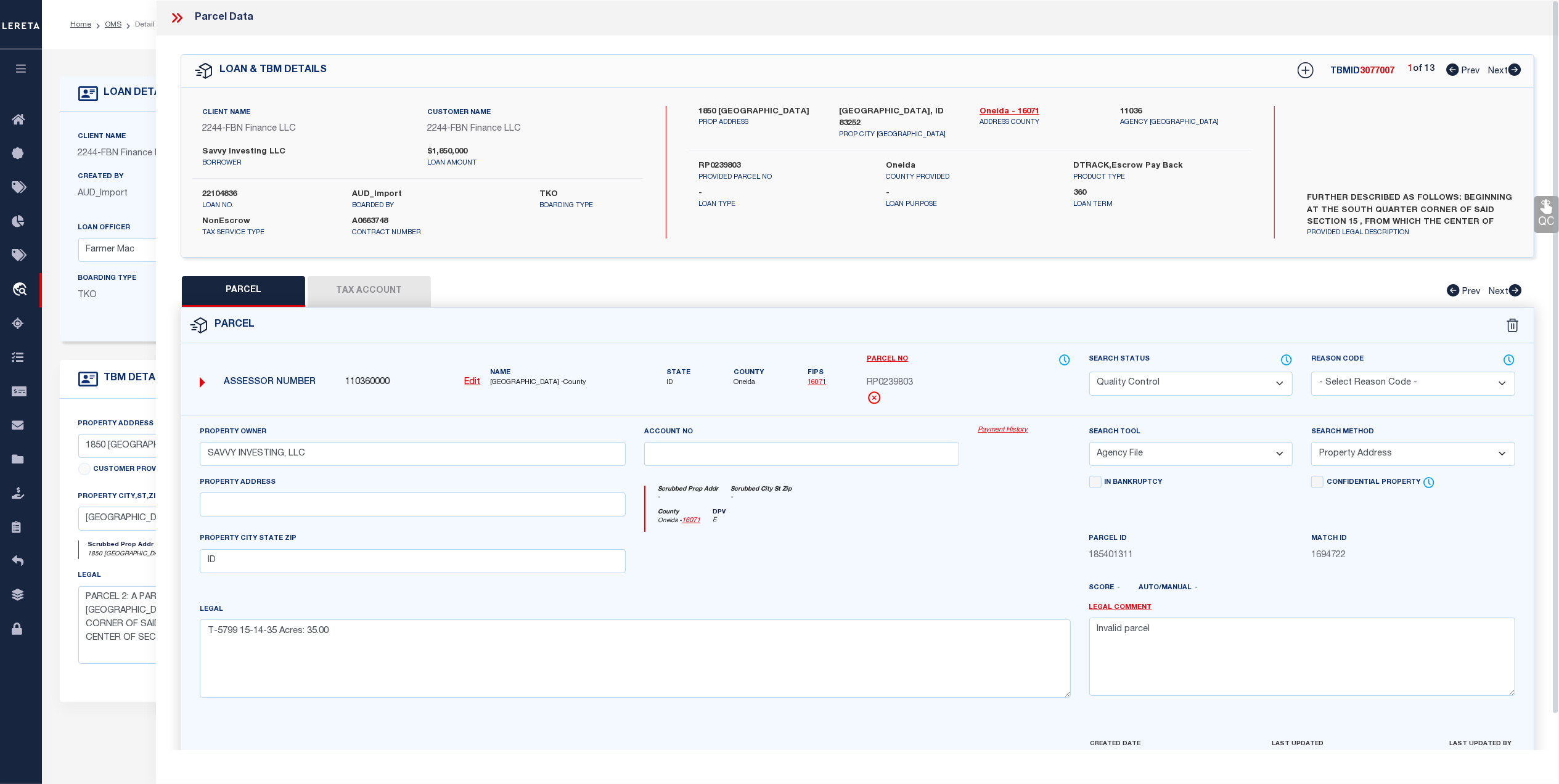
drag, startPoint x: 425, startPoint y: 290, endPoint x: 422, endPoint y: 295, distance: 5.8
click at [425, 289] on button "Tax Account" at bounding box center [369, 291] width 123 height 31
select select "100"
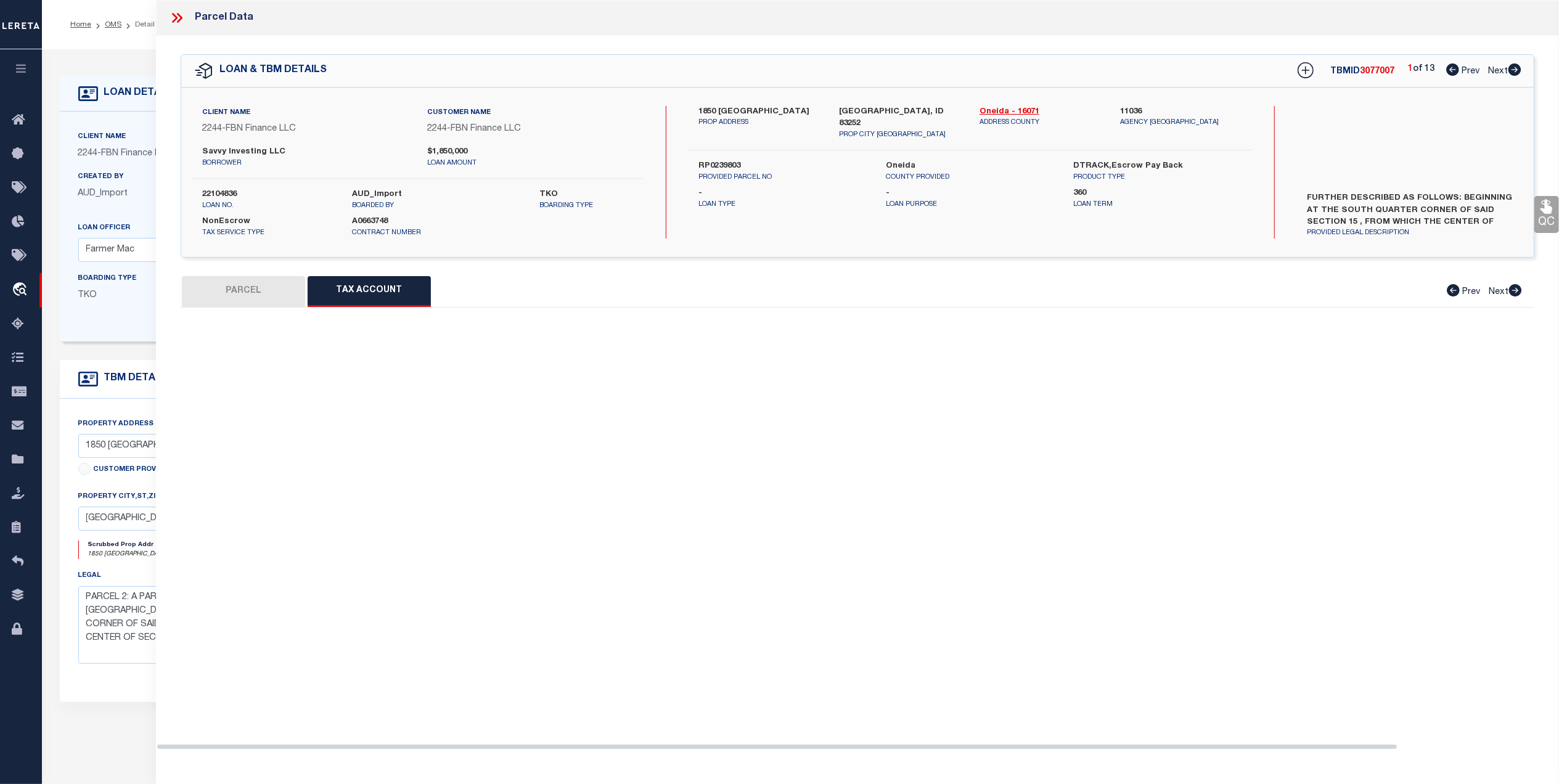
select select "100"
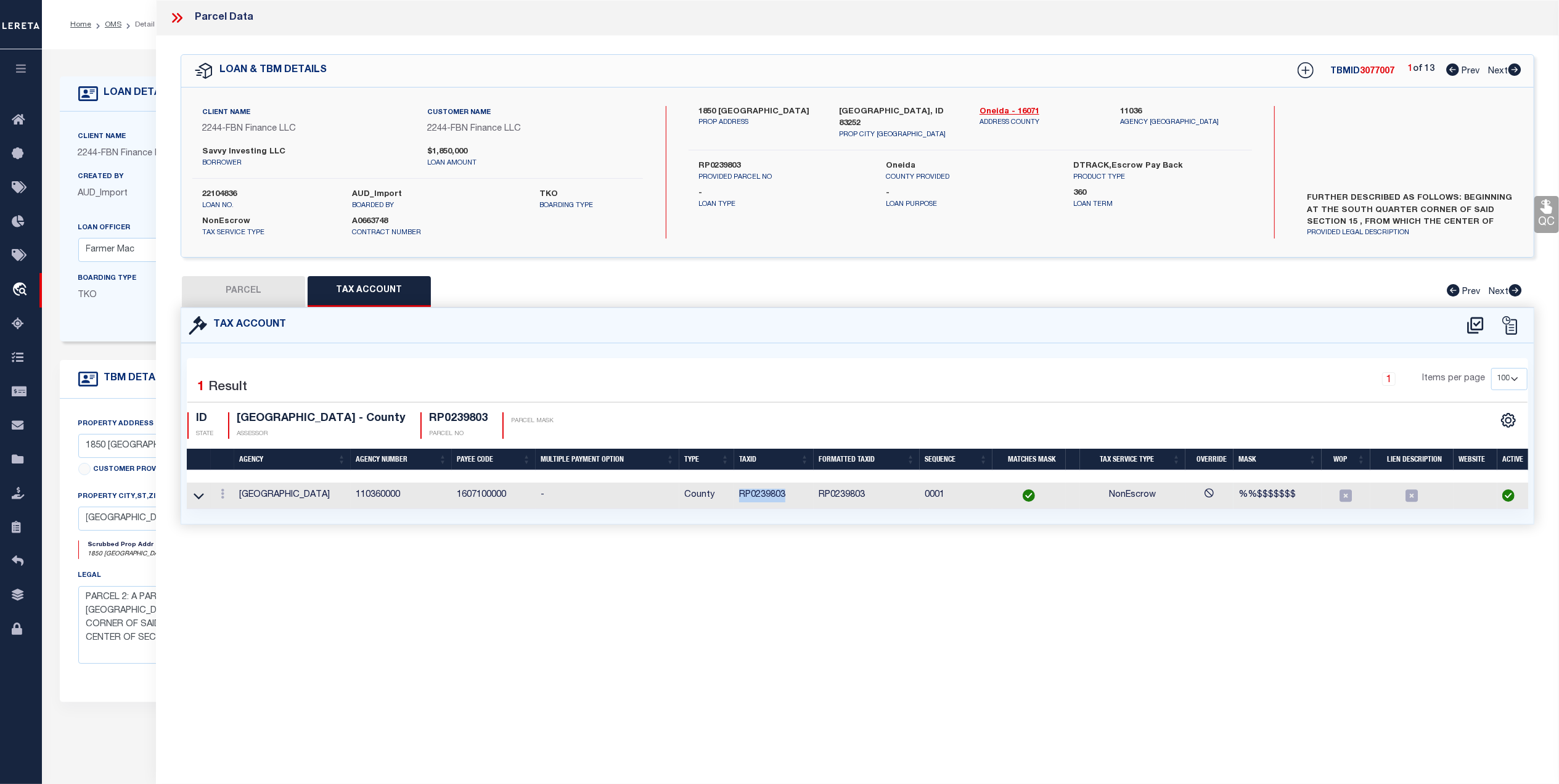
drag, startPoint x: 795, startPoint y: 498, endPoint x: 738, endPoint y: 497, distance: 57.0
click at [738, 497] on td "RP0239803" at bounding box center [773, 496] width 79 height 26
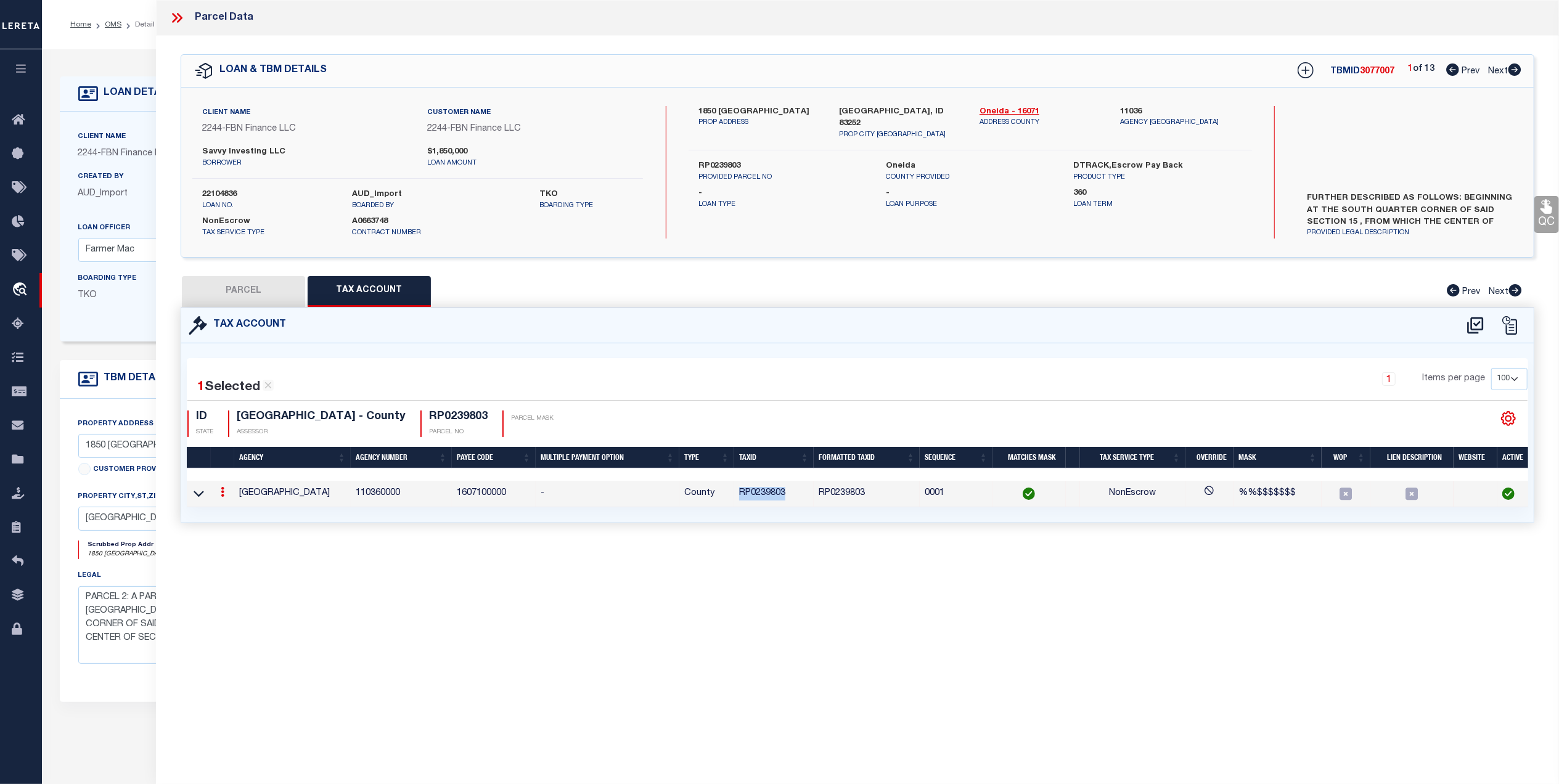
copy td "RP0239803"
drag, startPoint x: 225, startPoint y: 284, endPoint x: 1558, endPoint y: 235, distance: 1333.9
click at [225, 284] on button "PARCEL" at bounding box center [243, 291] width 123 height 31
select select "AS"
select select
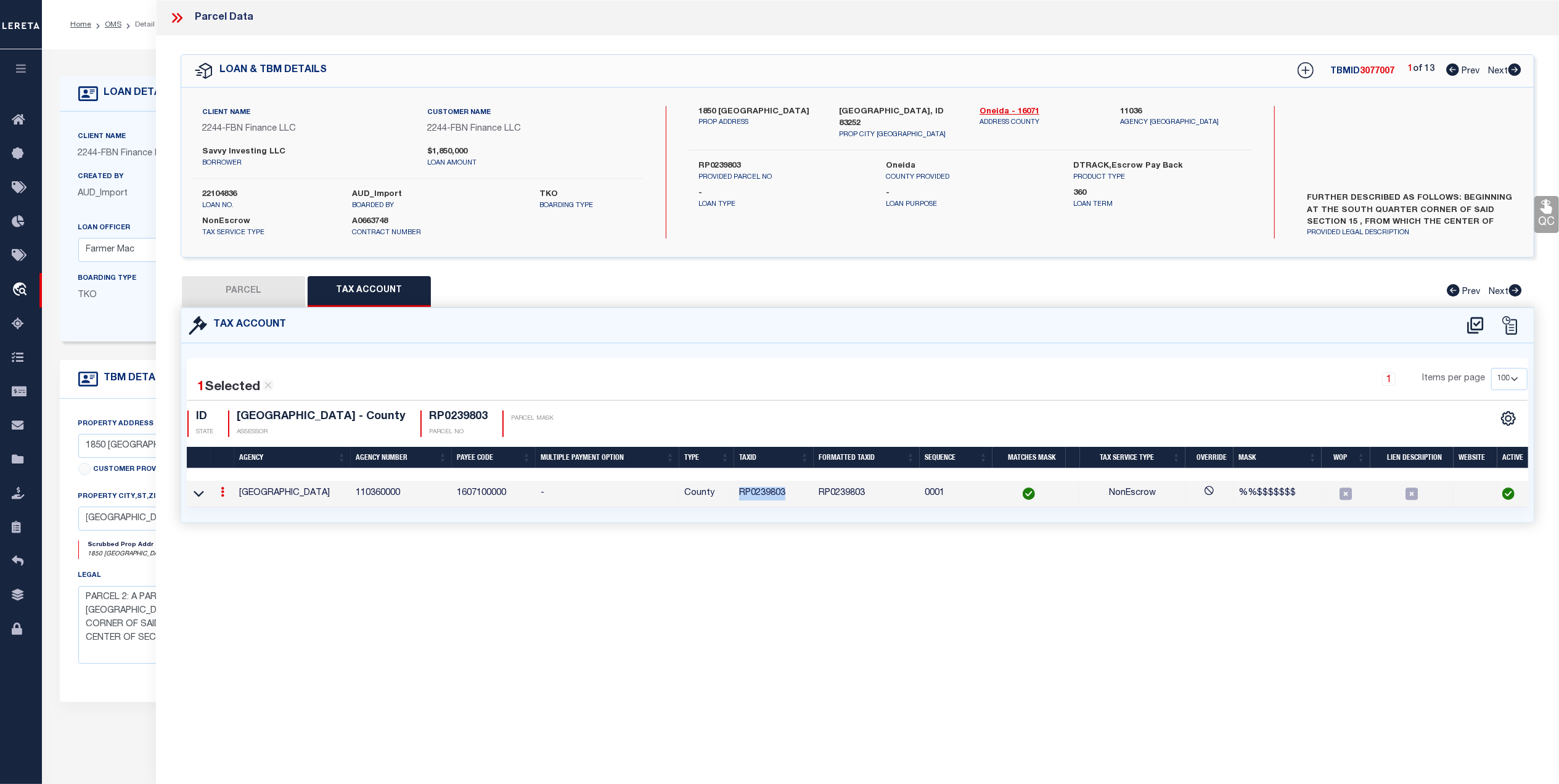
select select
checkbox input "false"
select select "QC"
type input "SAVVY INVESTING, LLC"
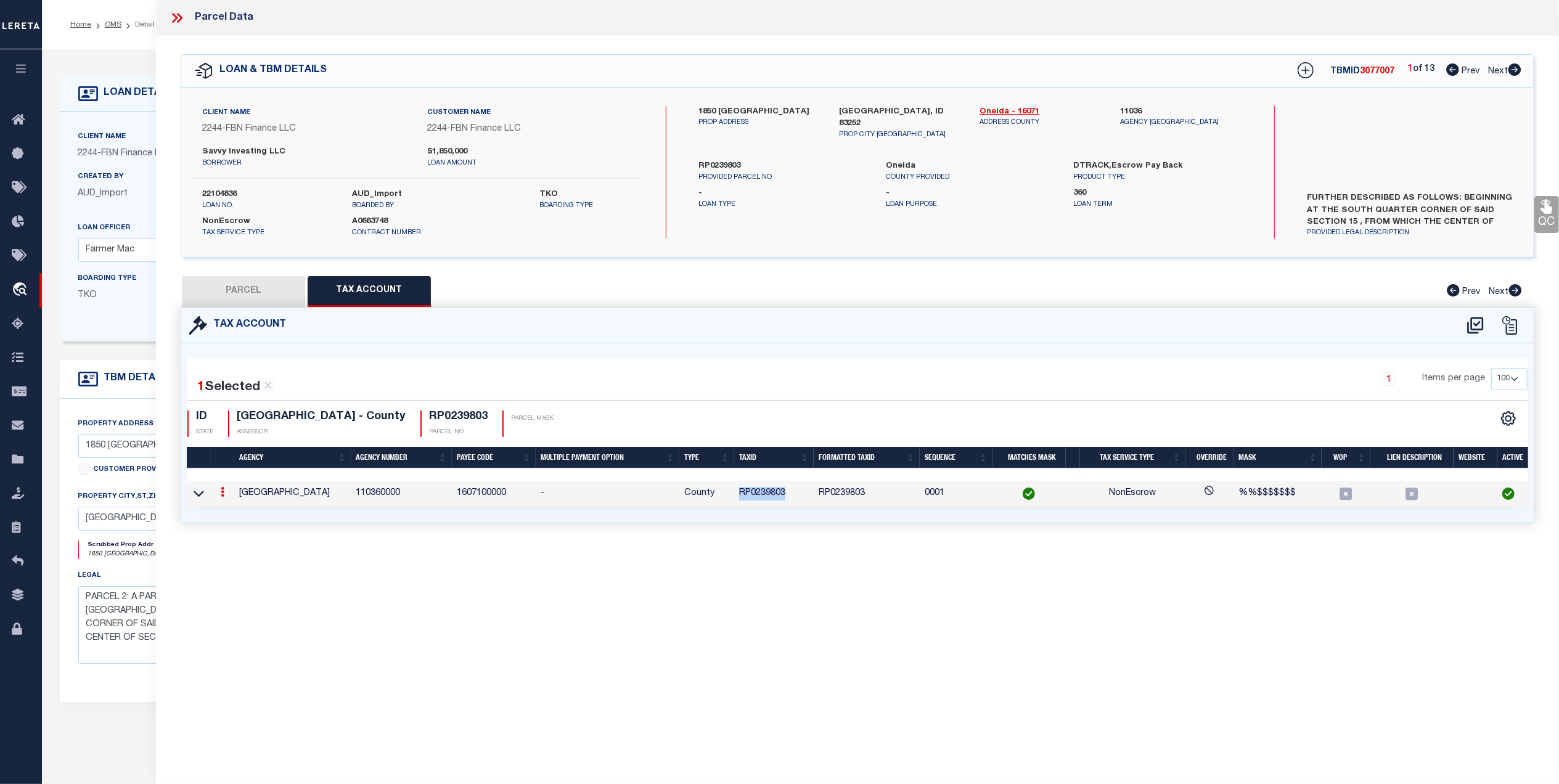
select select "AGF"
select select "ADD"
type input "ID"
type textarea "T-5799 15-14-35 Acres: 35.00"
type textarea "Invalid parcel"
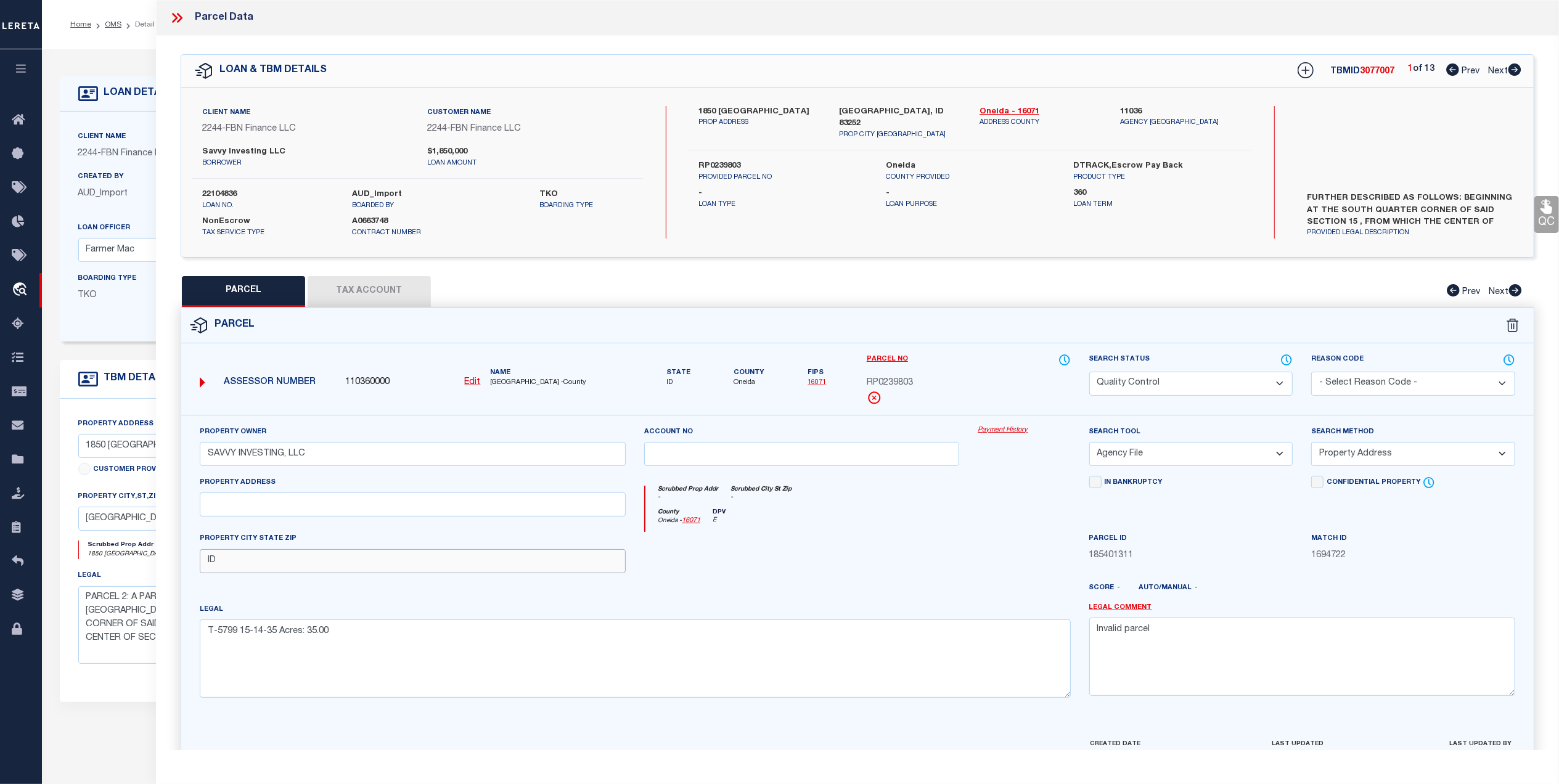
drag, startPoint x: 208, startPoint y: 565, endPoint x: 233, endPoint y: 564, distance: 25.0
click at [210, 564] on input "ID" at bounding box center [413, 560] width 426 height 24
paste input "RP0239803"
drag, startPoint x: 279, startPoint y: 565, endPoint x: 205, endPoint y: 567, distance: 74.0
click at [205, 567] on input "RP0239803ID" at bounding box center [413, 560] width 426 height 24
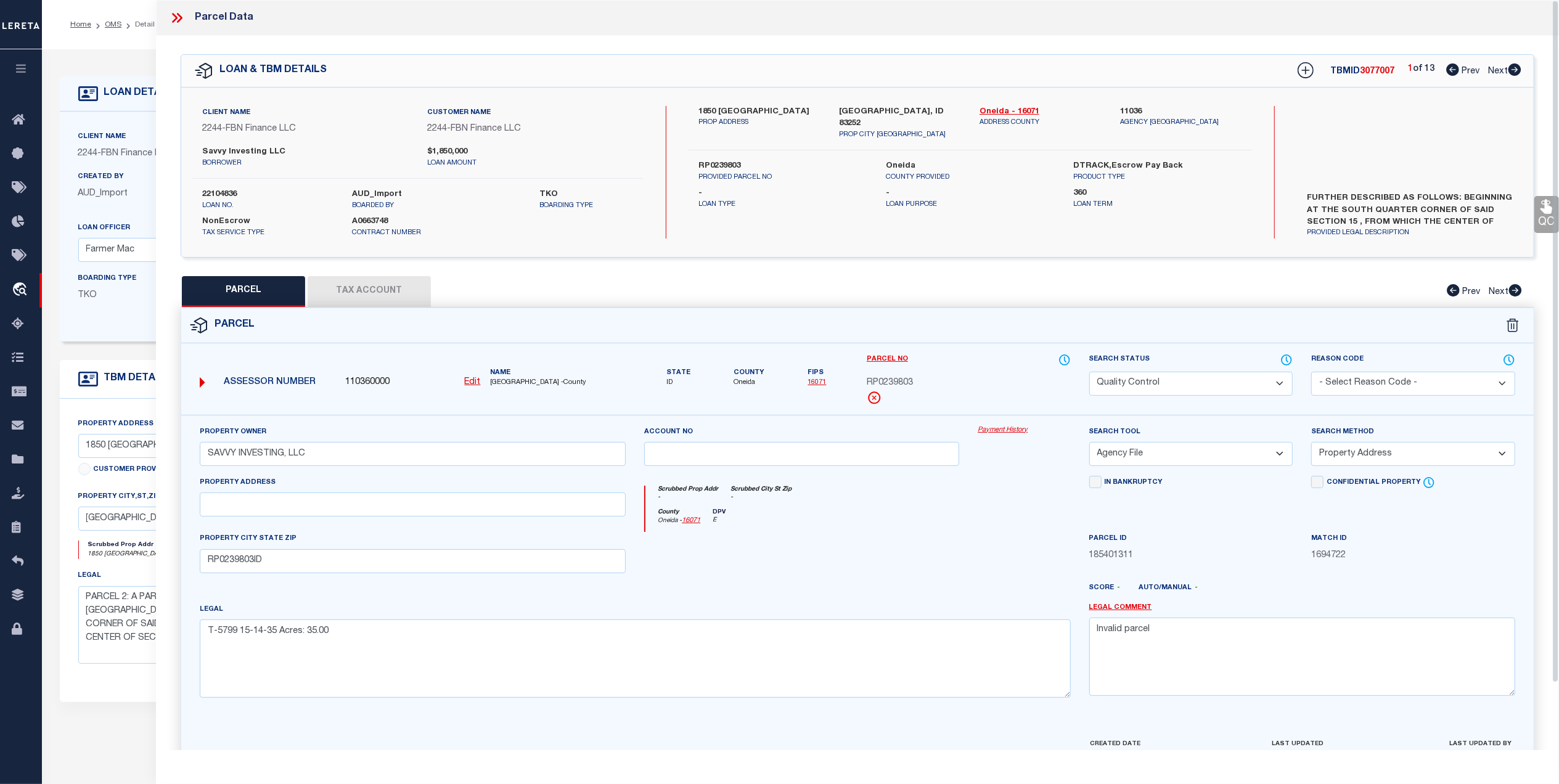
click at [326, 539] on div "PROPERTY CITY STATE ZIP RP0239803ID" at bounding box center [413, 551] width 426 height 40
click at [295, 559] on input "RP0239803ID" at bounding box center [413, 560] width 426 height 24
type input "R"
paste input "MALAD CITY"
type input "MALAD CITY ID 83252"
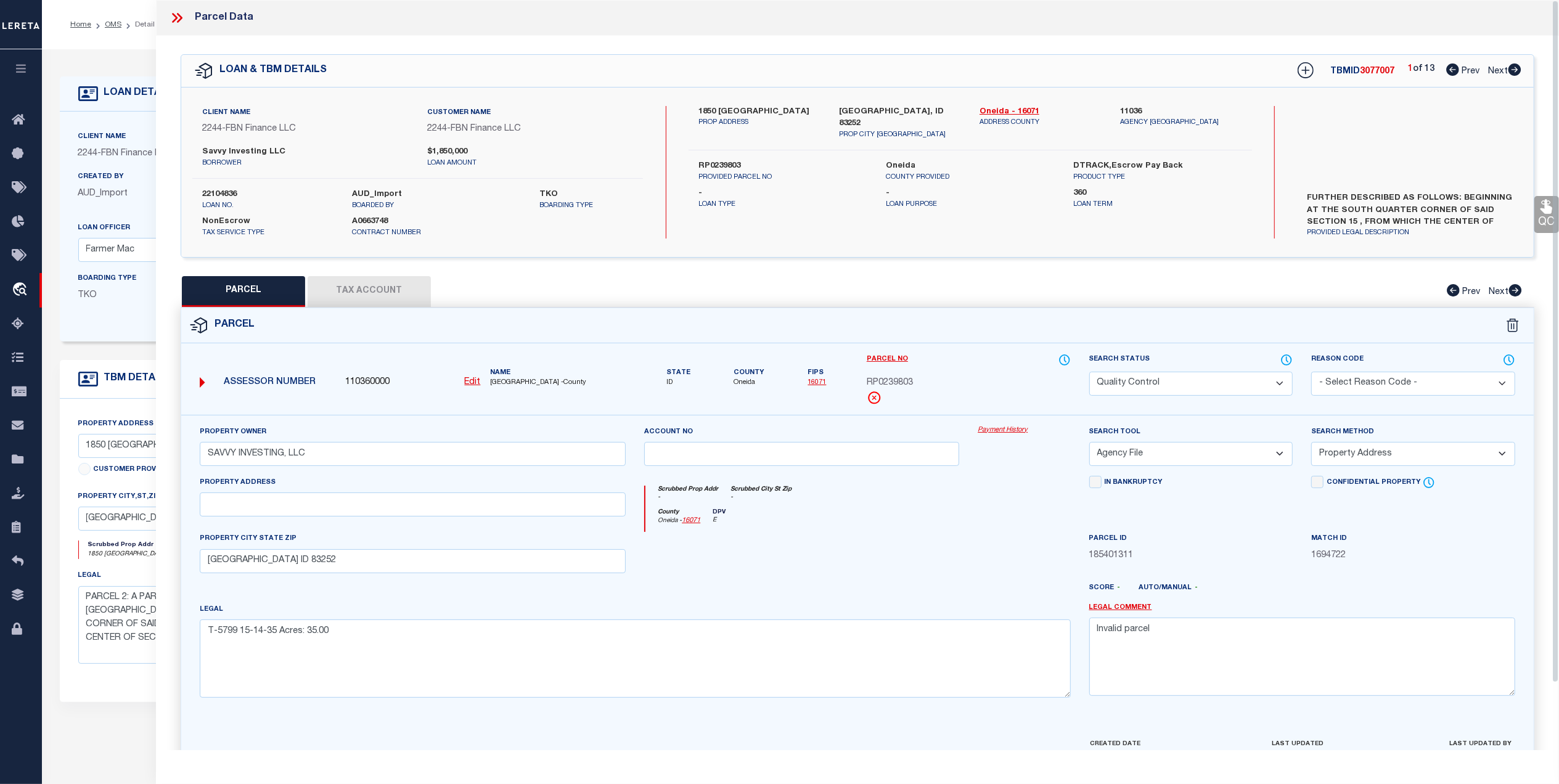
click at [805, 572] on div at bounding box center [801, 556] width 333 height 50
drag, startPoint x: 375, startPoint y: 637, endPoint x: 348, endPoint y: 626, distance: 29.2
click at [374, 637] on textarea "T-5799 15-14-35 Acres: 35.00" at bounding box center [635, 658] width 871 height 78
drag, startPoint x: 348, startPoint y: 626, endPoint x: 173, endPoint y: 629, distance: 175.0
click at [173, 629] on div "Property Owner SAVVY INVESTING, LLC Account no Payment History Search Tool" at bounding box center [857, 591] width 1371 height 352
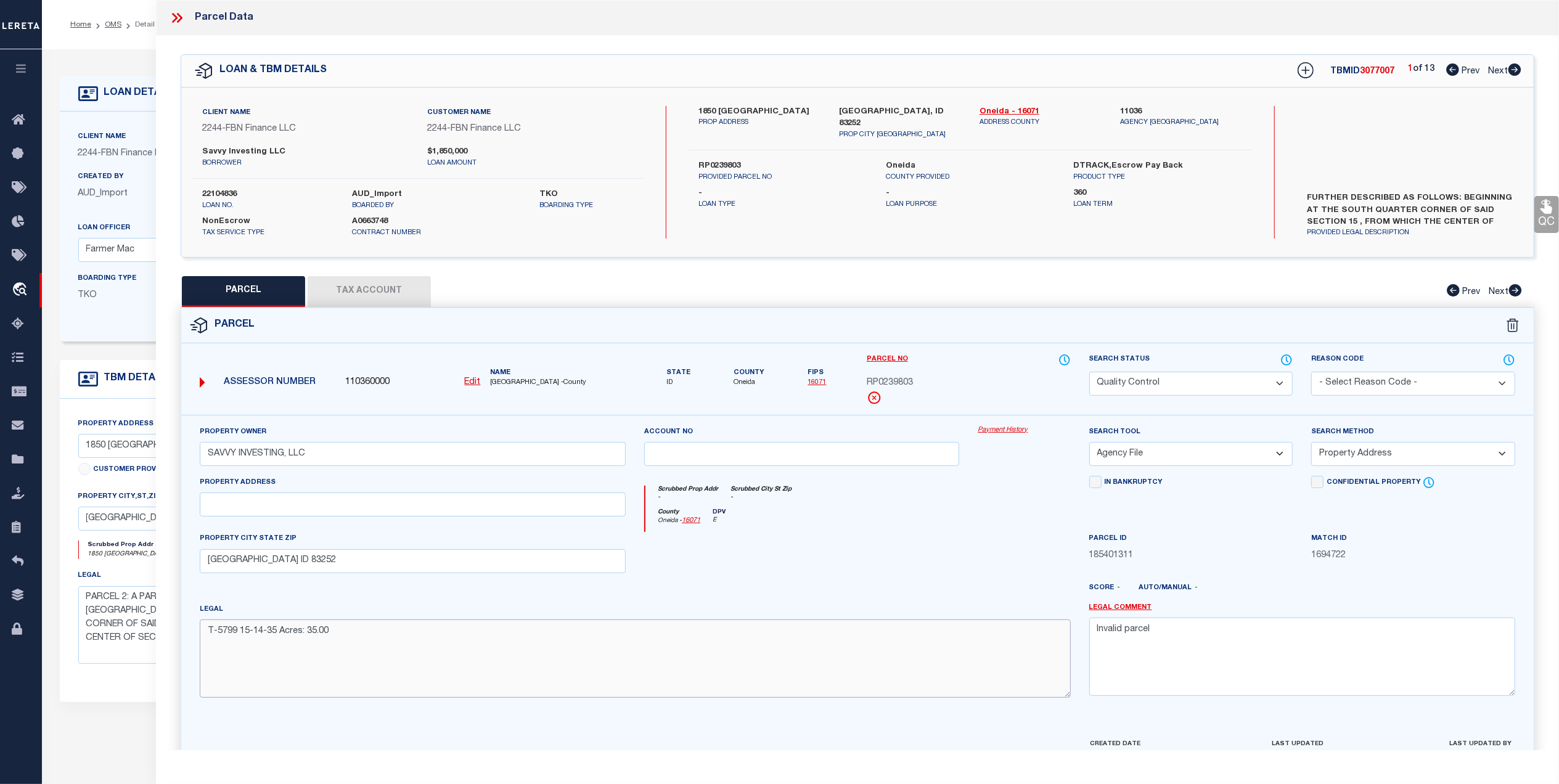
paste textarea
type textarea "T-5799 15-14-35"
click at [811, 579] on div at bounding box center [801, 556] width 333 height 50
drag, startPoint x: 1544, startPoint y: 223, endPoint x: 1514, endPoint y: 249, distance: 39.7
click at [1544, 223] on link "QC" at bounding box center [1547, 214] width 25 height 37
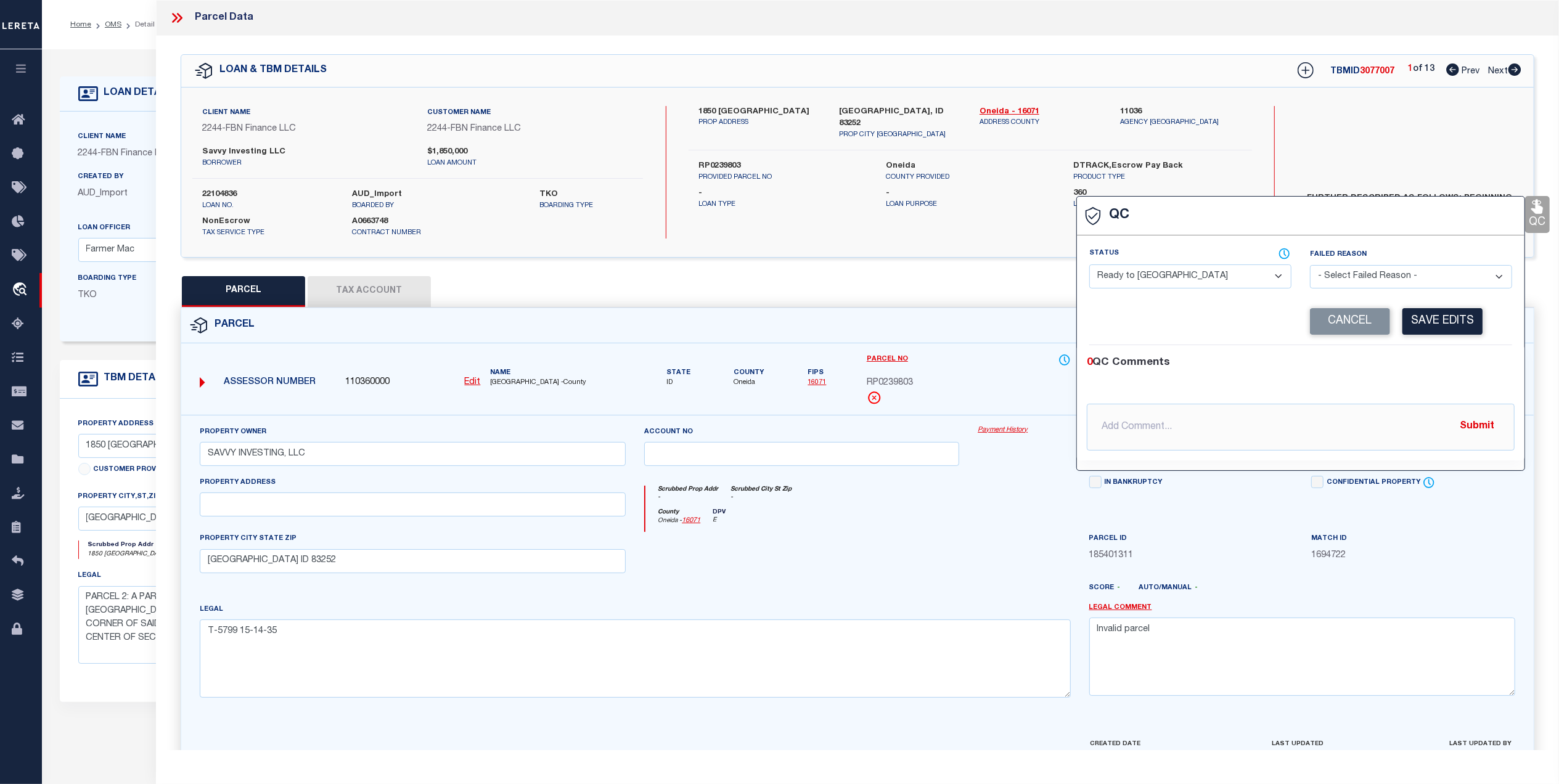
click at [1218, 280] on select "- Select Status - Ready to QC Correct Incorrect" at bounding box center [1190, 276] width 202 height 24
click at [1089, 266] on select "- Select Status - Ready to QC Correct Incorrect" at bounding box center [1190, 276] width 202 height 24
drag, startPoint x: 1133, startPoint y: 274, endPoint x: 1130, endPoint y: 290, distance: 16.3
click at [1131, 285] on select "- Select Status - Ready to QC Correct Incorrect" at bounding box center [1190, 276] width 202 height 24
select select "COR"
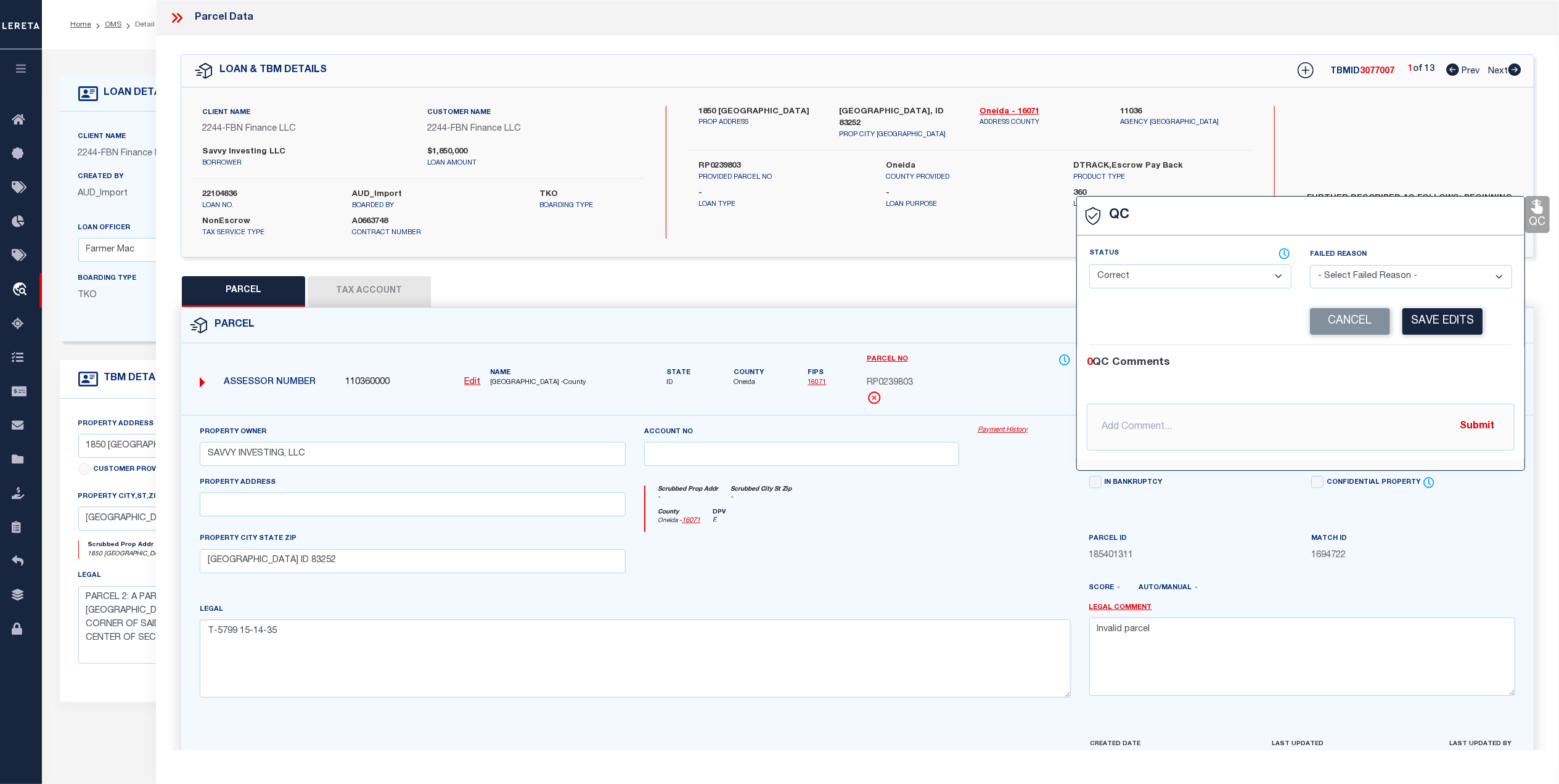
click at [1089, 266] on select "- Select Status - Ready to QC Correct Incorrect" at bounding box center [1190, 276] width 202 height 24
click at [1441, 324] on button "Save Edits" at bounding box center [1442, 321] width 80 height 26
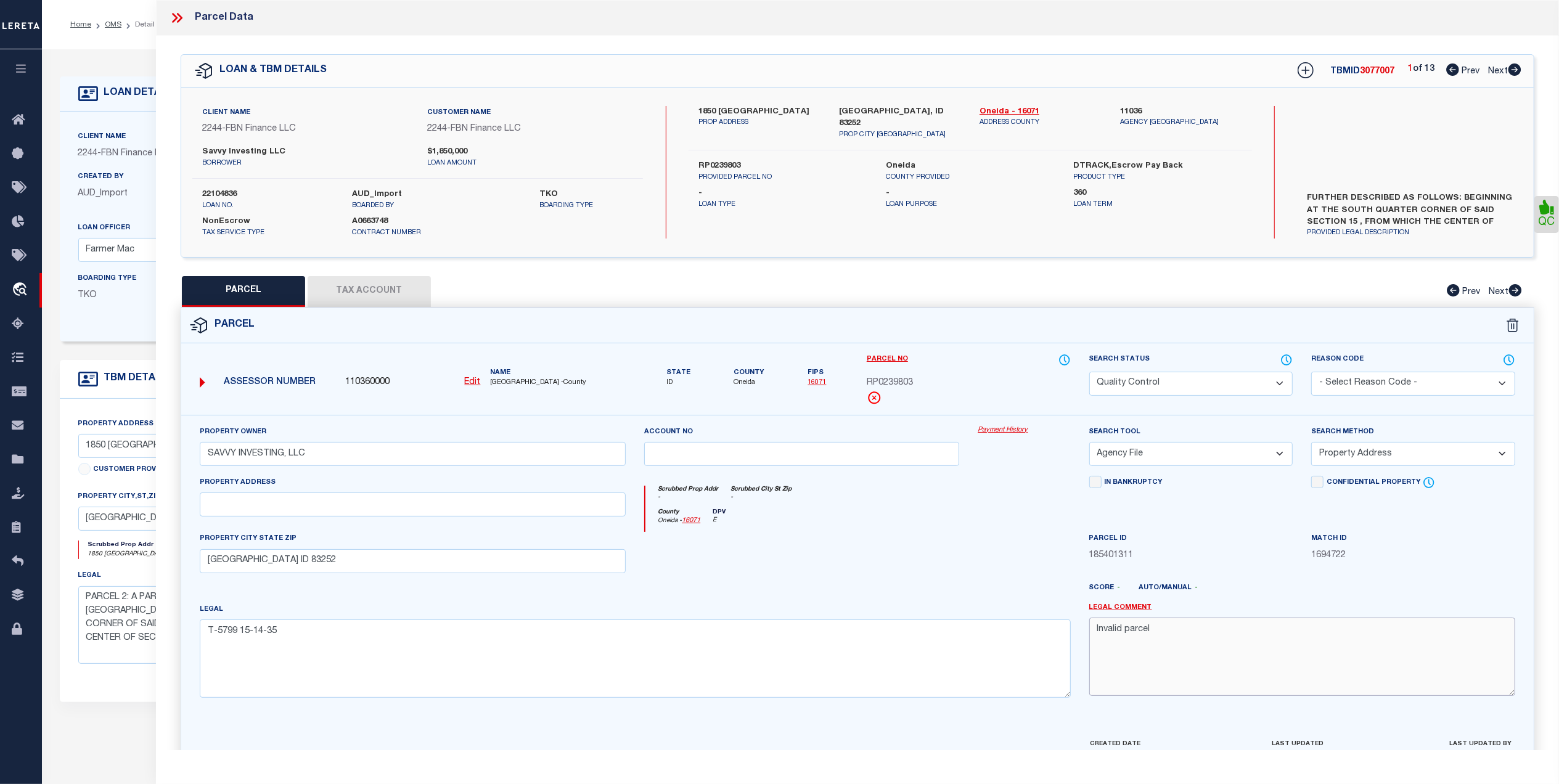
drag, startPoint x: 1139, startPoint y: 631, endPoint x: 1089, endPoint y: 646, distance: 52.2
click at [1089, 646] on textarea "Invalid parcel" at bounding box center [1302, 656] width 426 height 78
click at [1183, 382] on select "Automated Search Bad Parcel Complete Duplicate Parcel High Dollar Reporting In …" at bounding box center [1191, 383] width 204 height 24
select select "CP"
click at [1089, 371] on select "Automated Search Bad Parcel Complete Duplicate Parcel High Dollar Reporting In …" at bounding box center [1191, 383] width 204 height 24
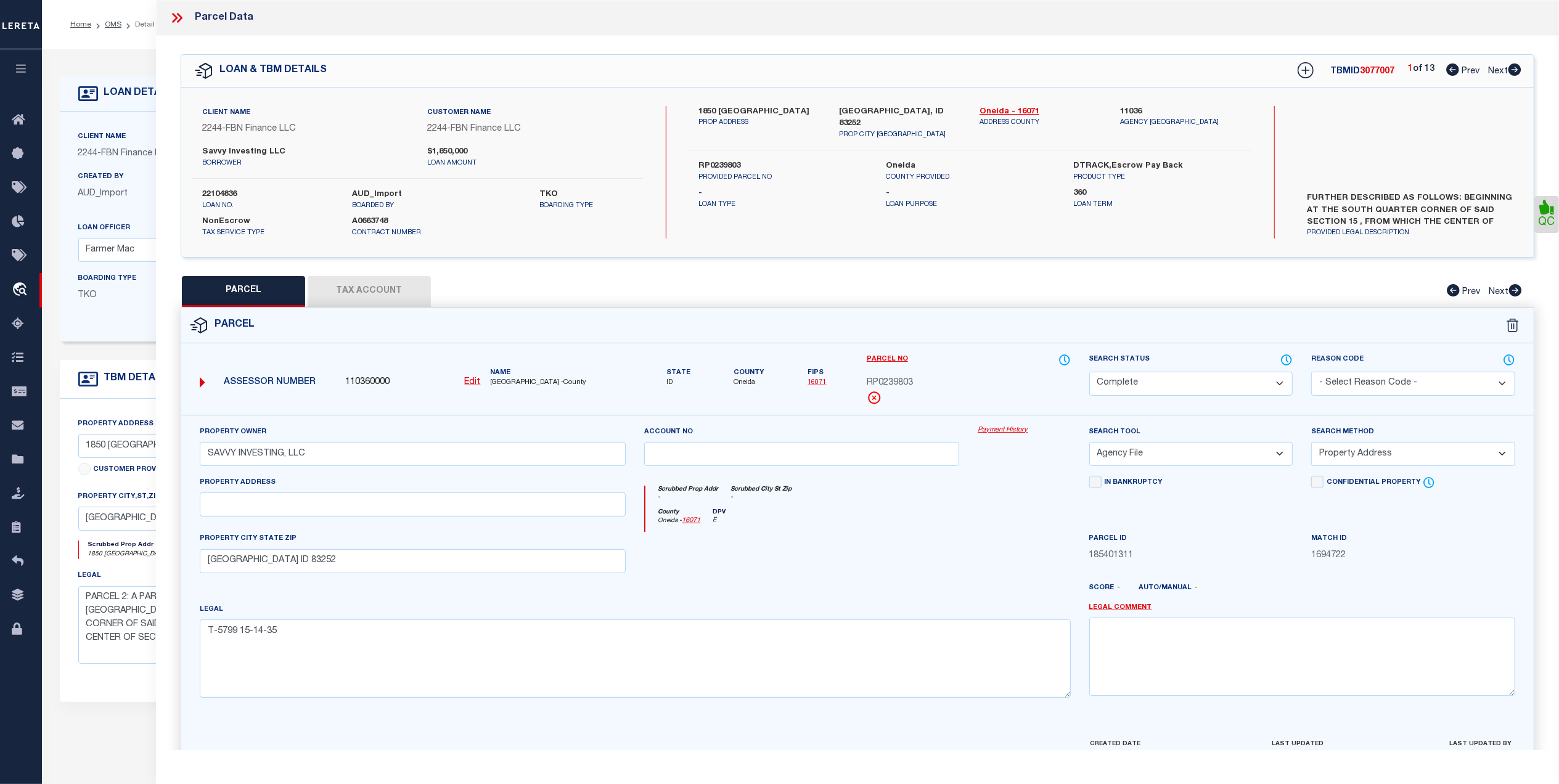
click at [870, 590] on div at bounding box center [913, 593] width 333 height 20
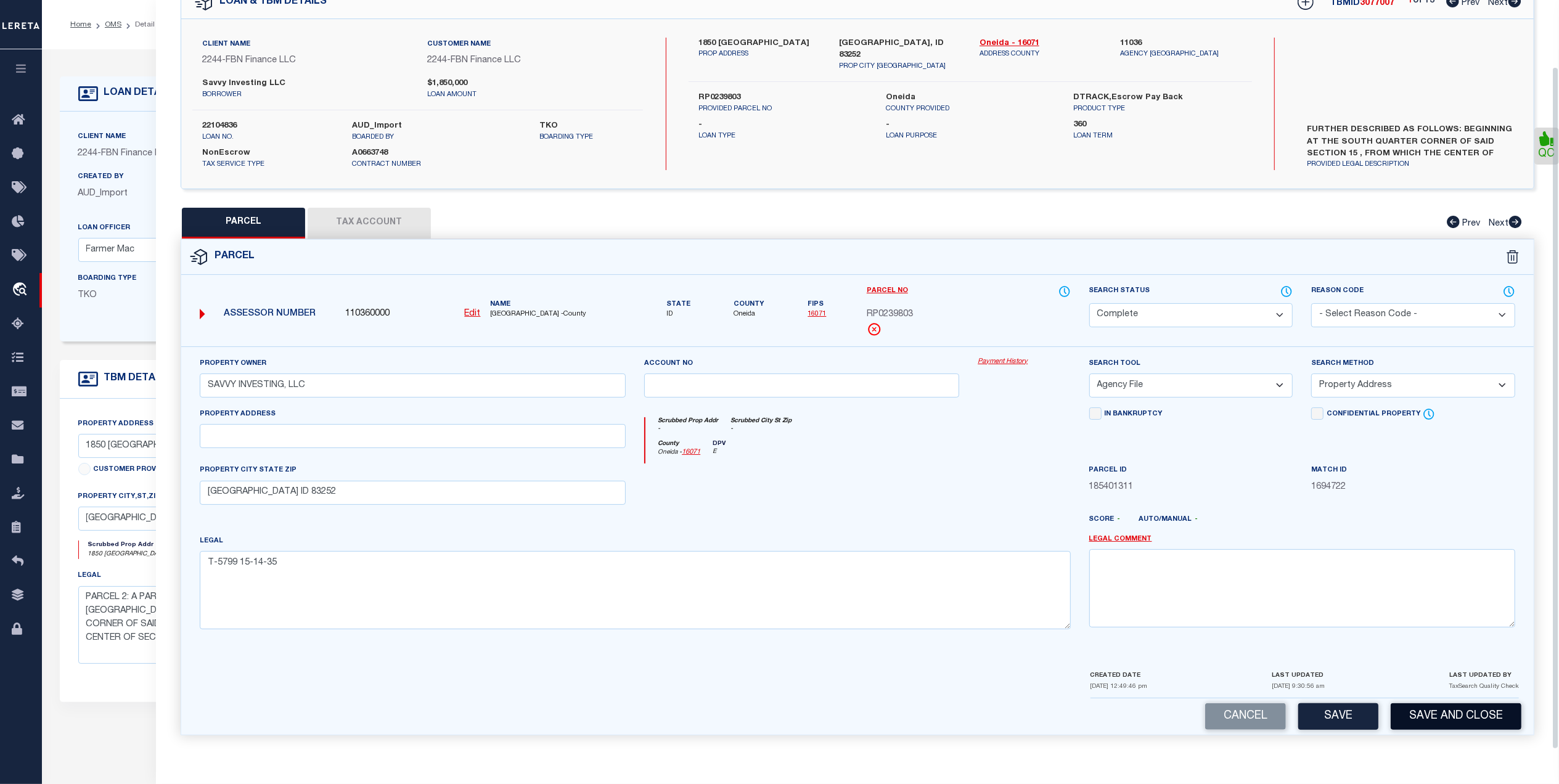
click at [1428, 721] on button "Save and Close" at bounding box center [1456, 716] width 130 height 26
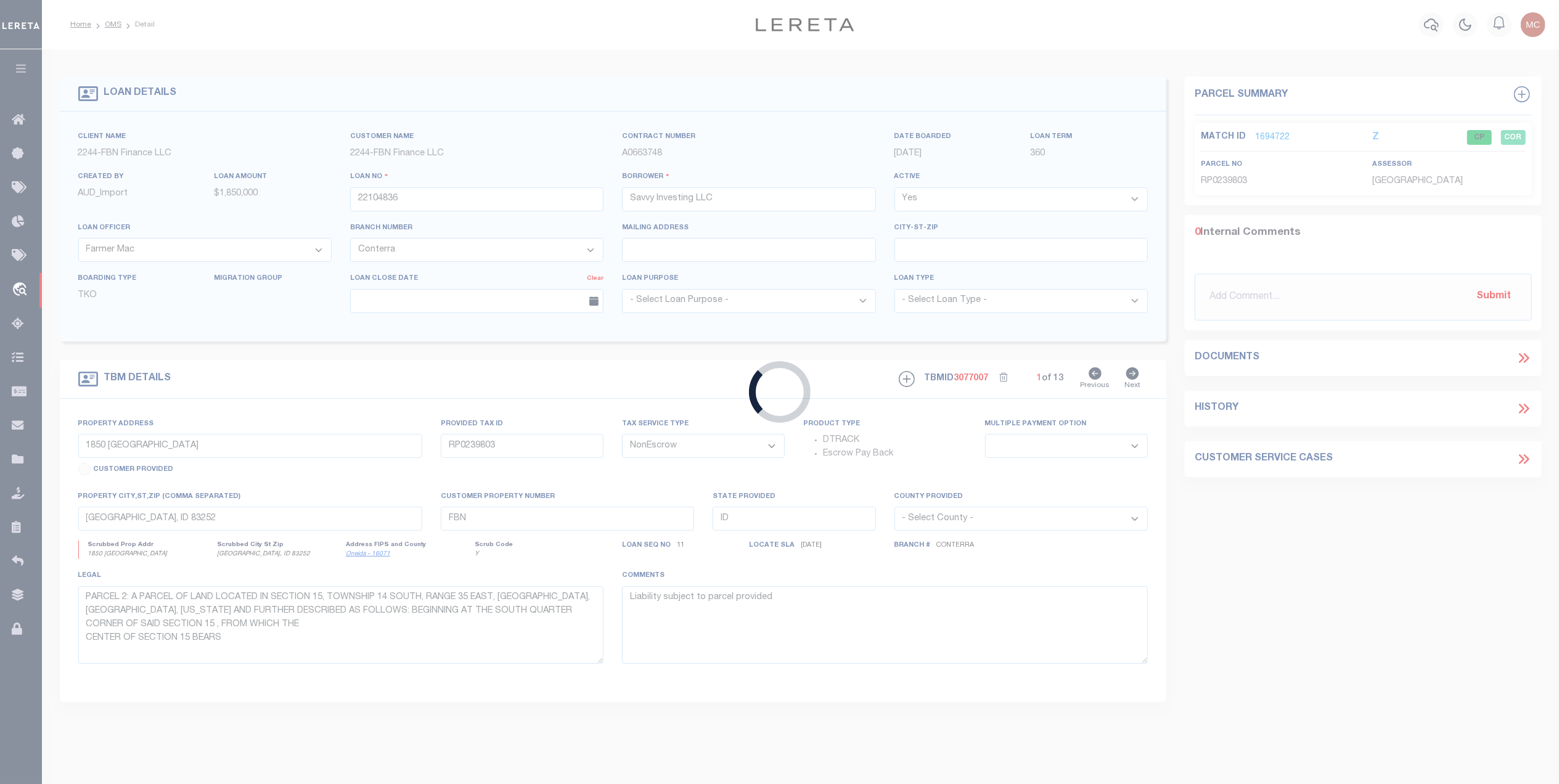
select select
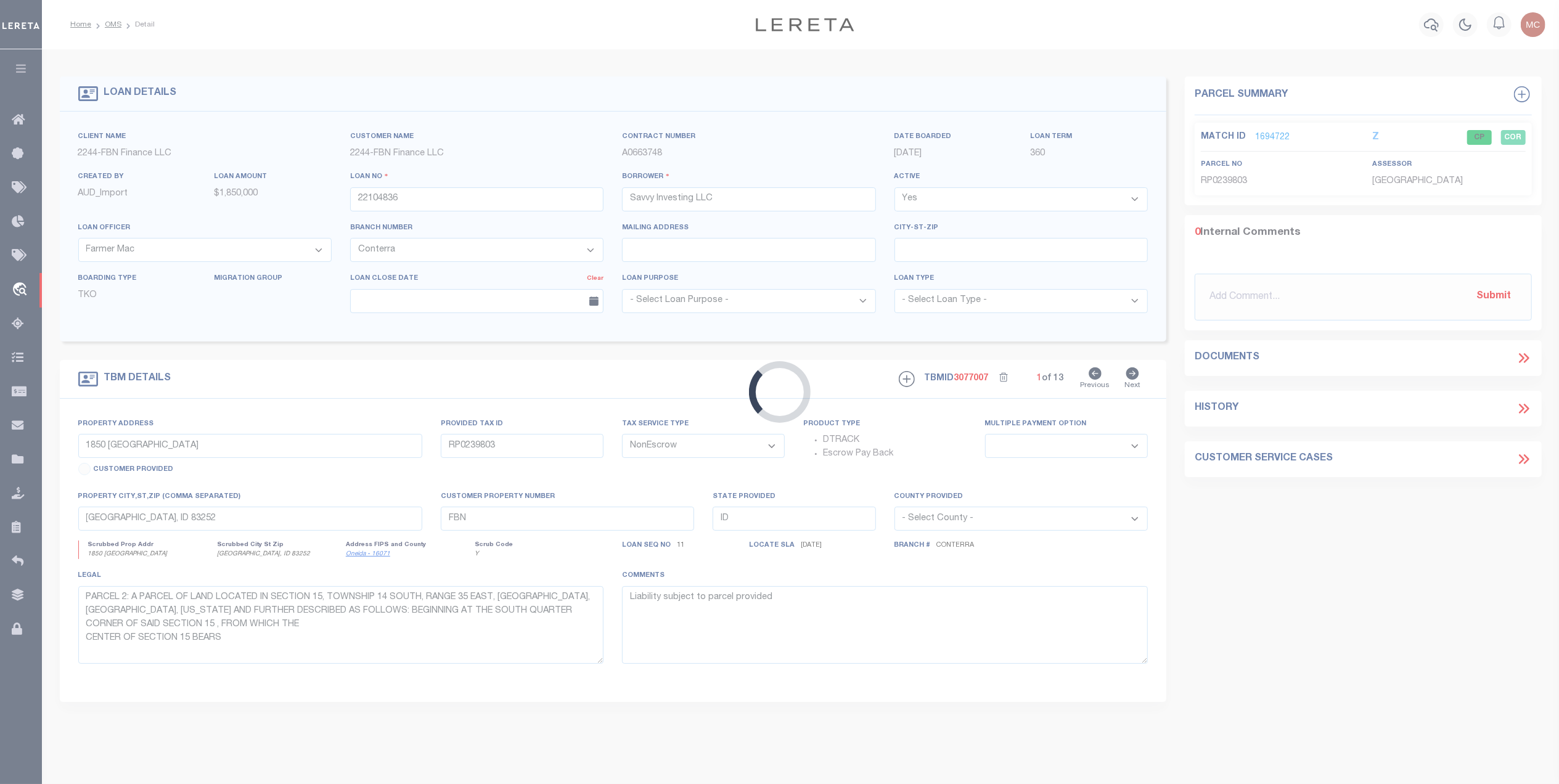
select select
select select "14078"
select select "5510"
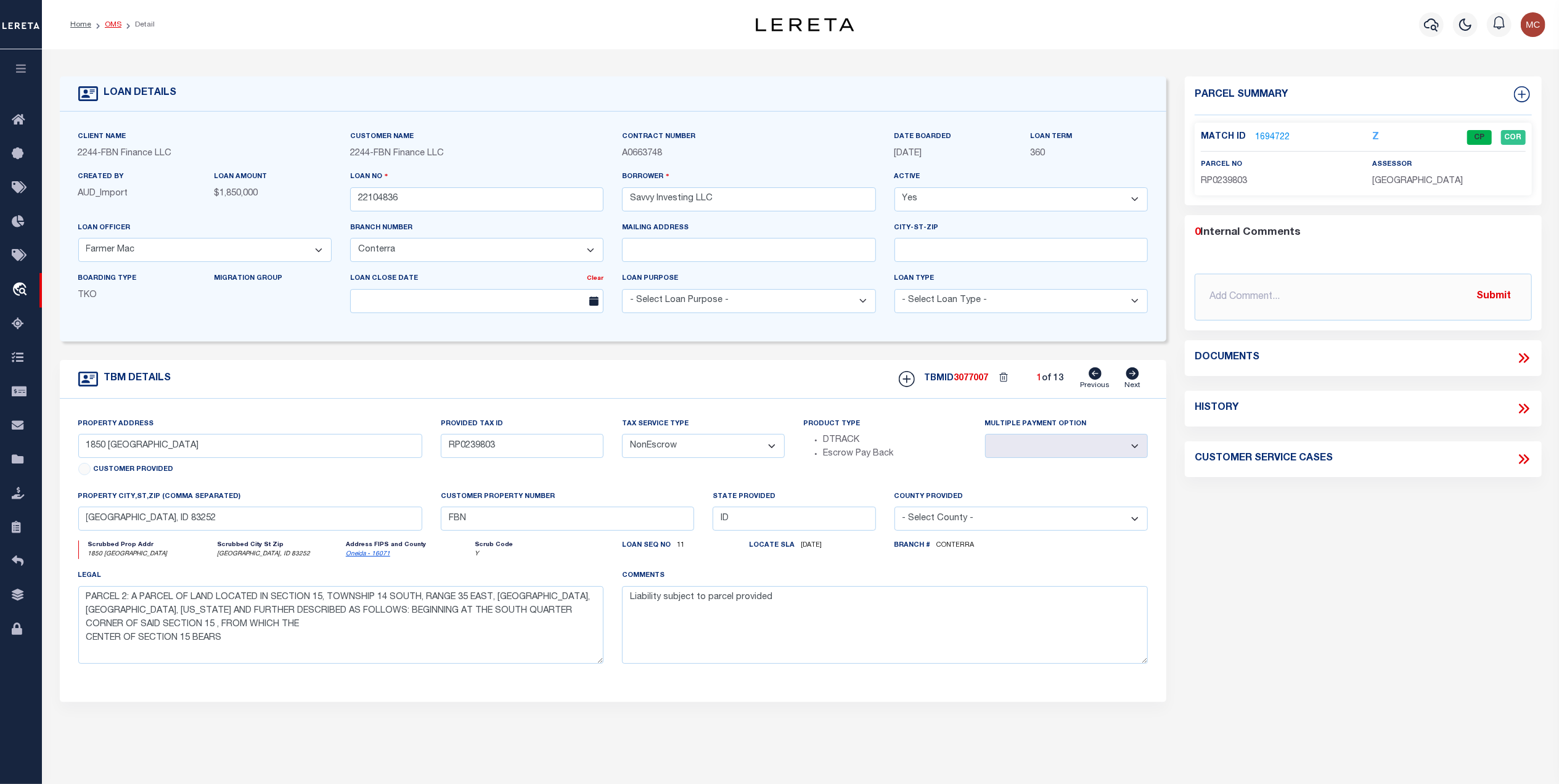
click at [111, 26] on link "OMS" at bounding box center [113, 24] width 17 height 7
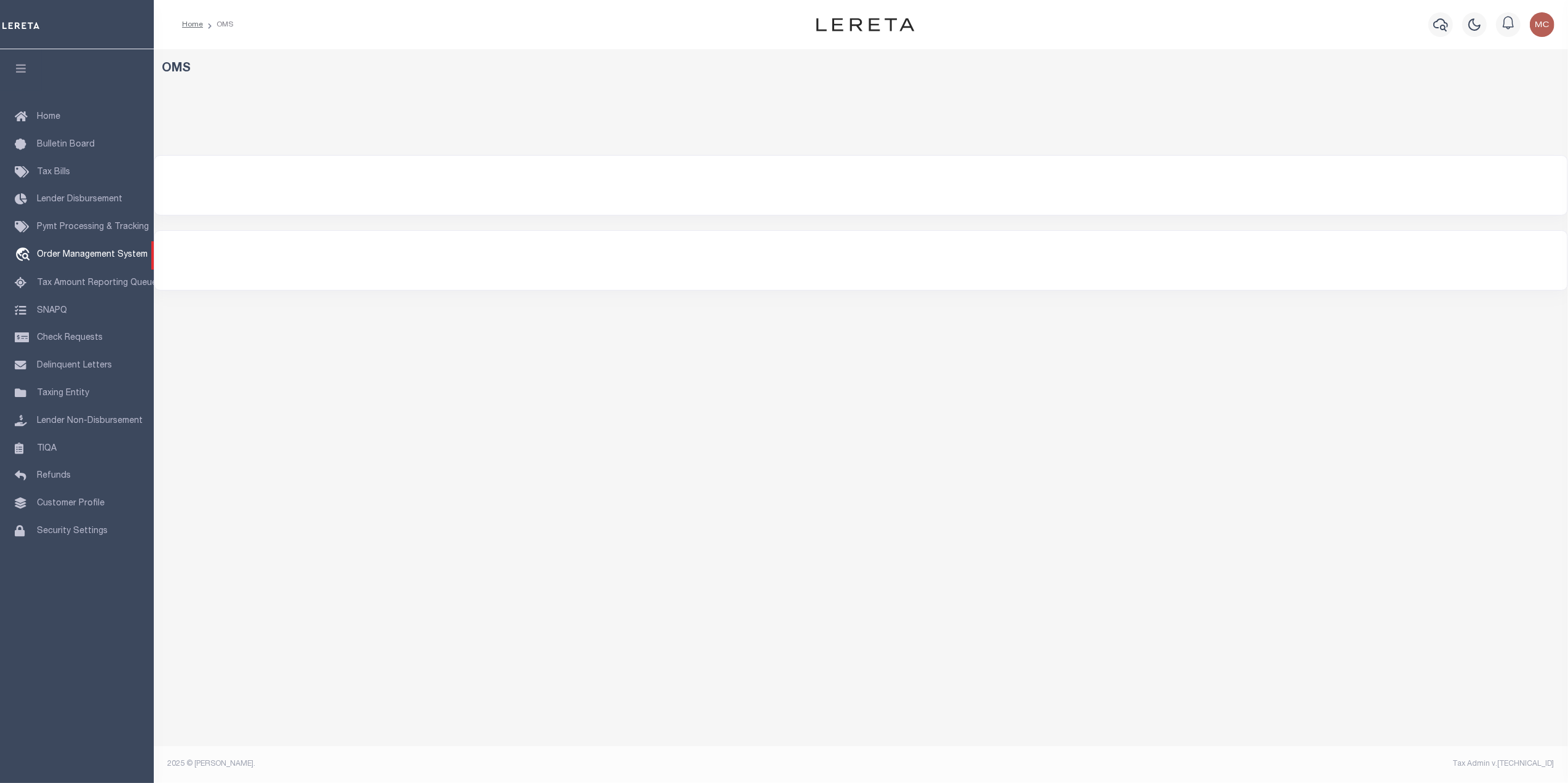
select select "200"
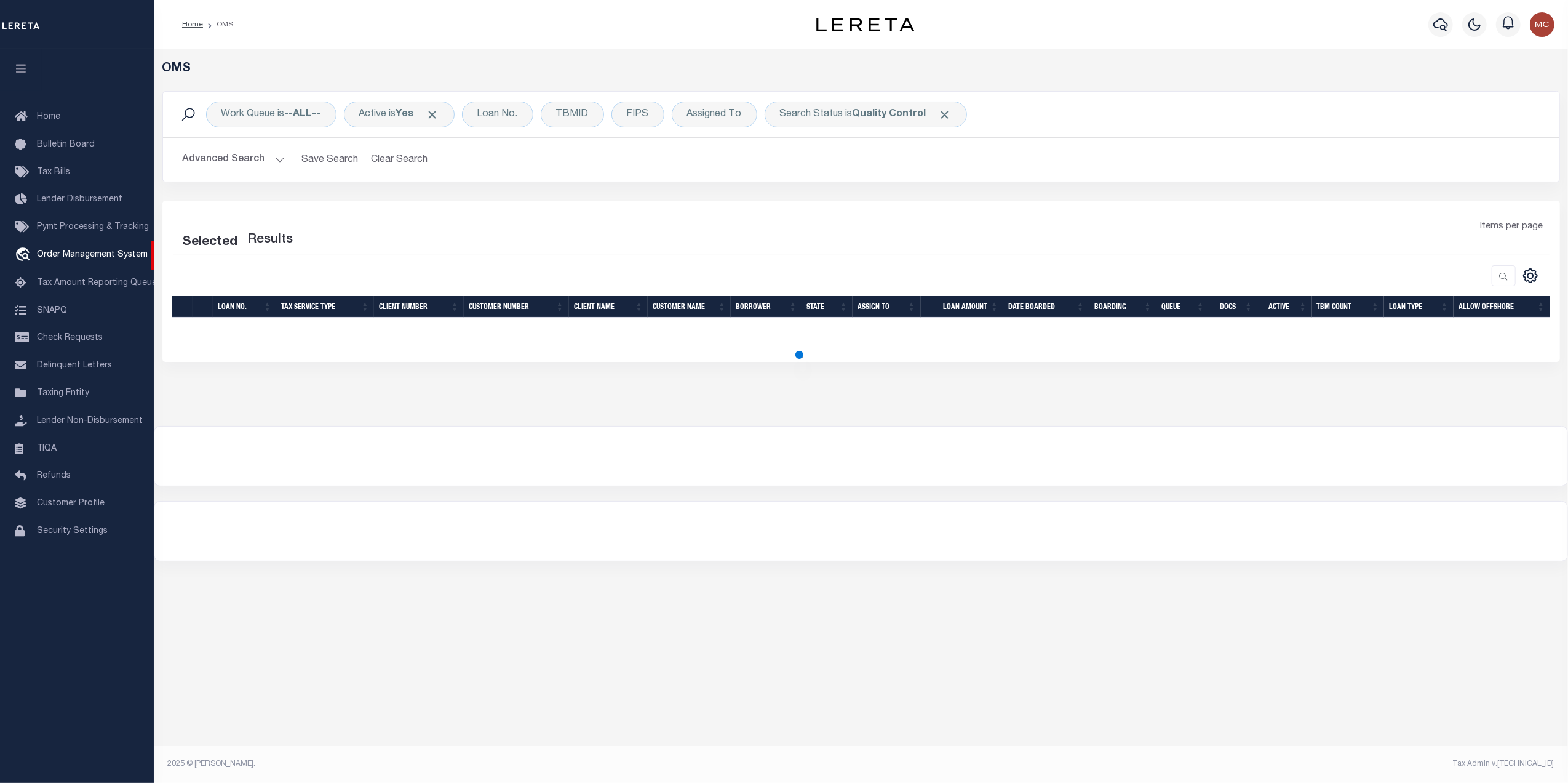
select select "200"
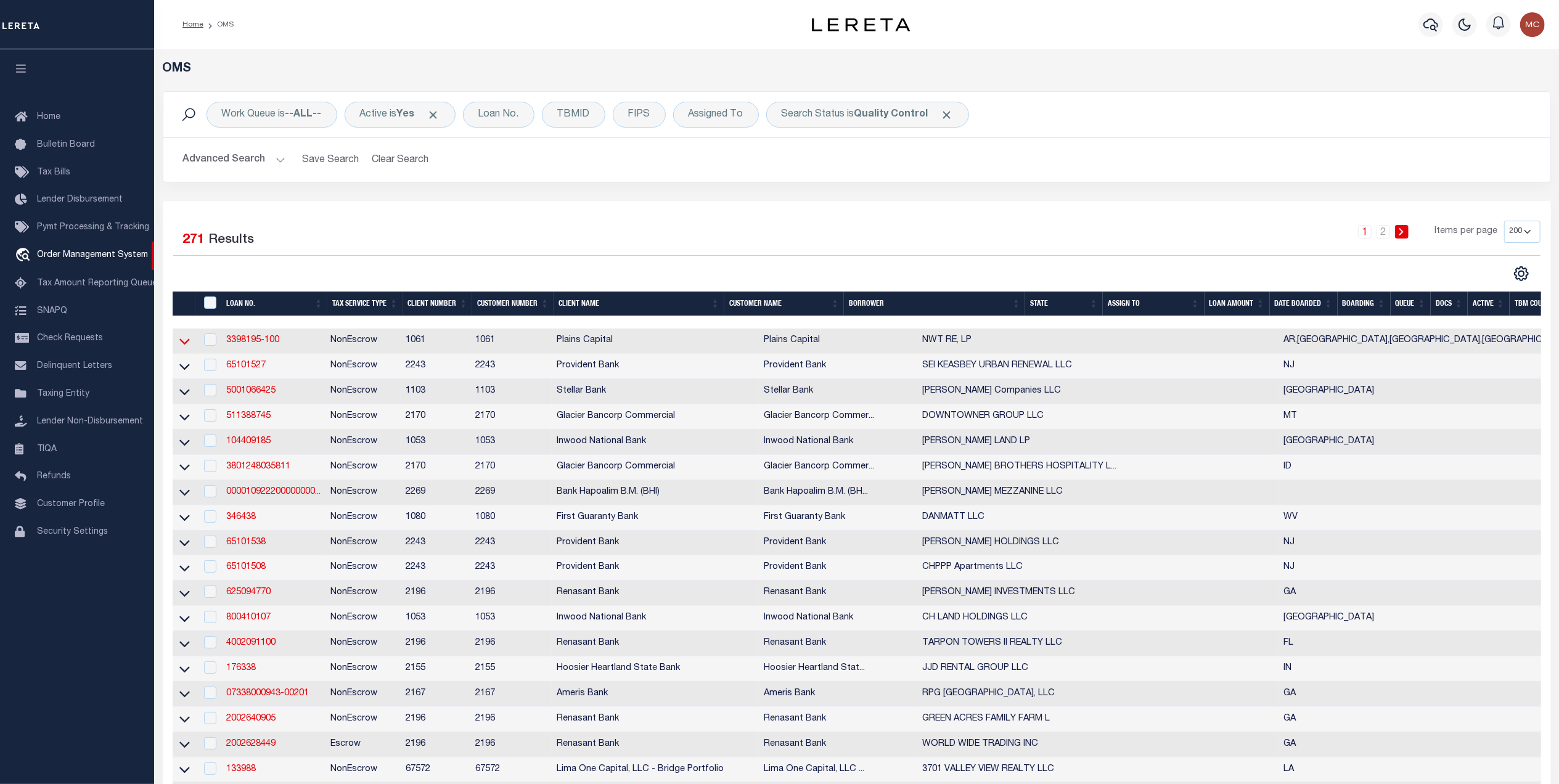
click at [185, 345] on icon at bounding box center [184, 341] width 11 height 13
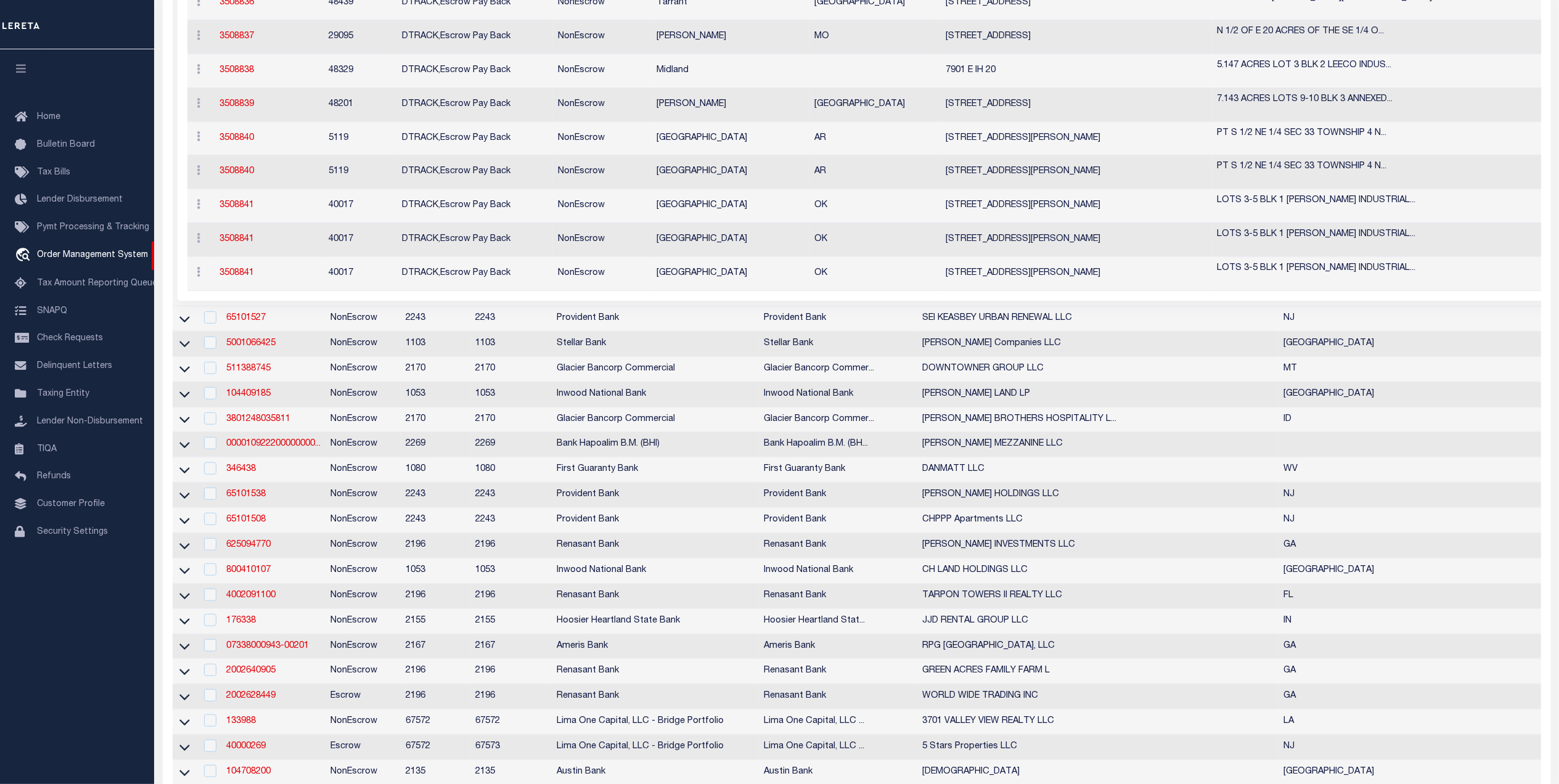
scroll to position [247, 0]
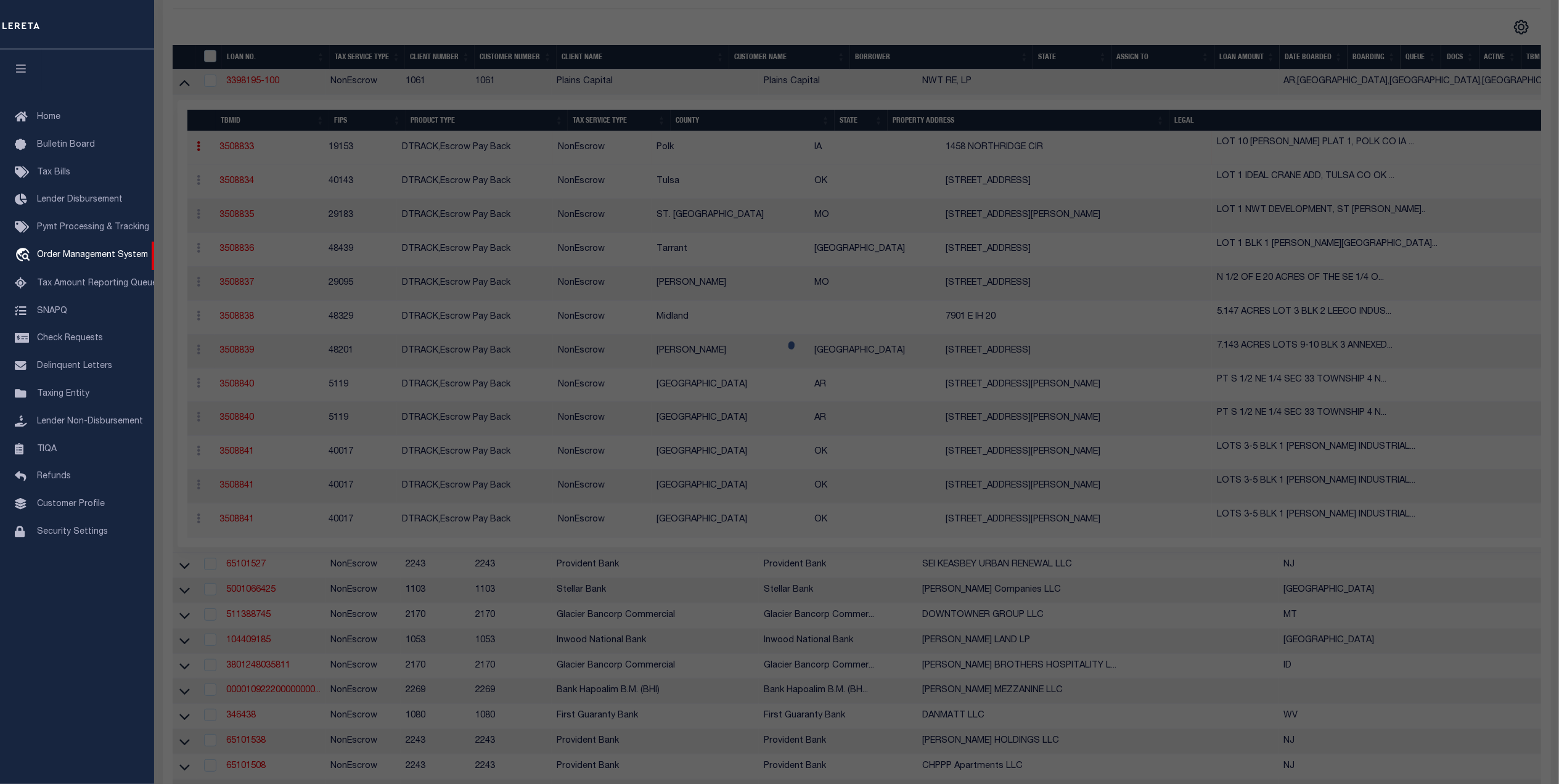
checkbox input "false"
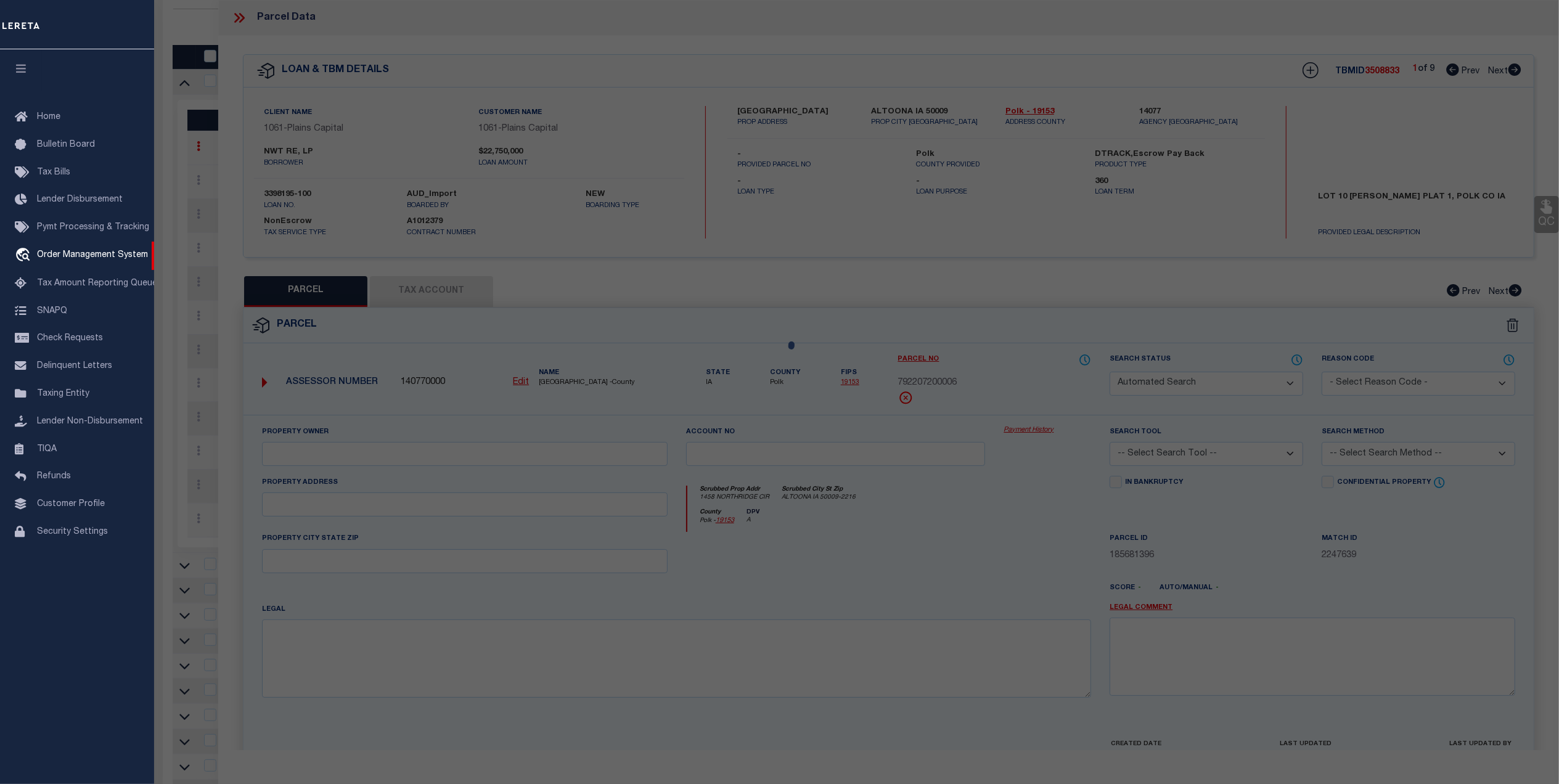
select select "QC"
type input "NWT 1458 LLC"
select select "AGW"
select select "LEG"
type input "1458 NORTHRIDGE CIR NE"
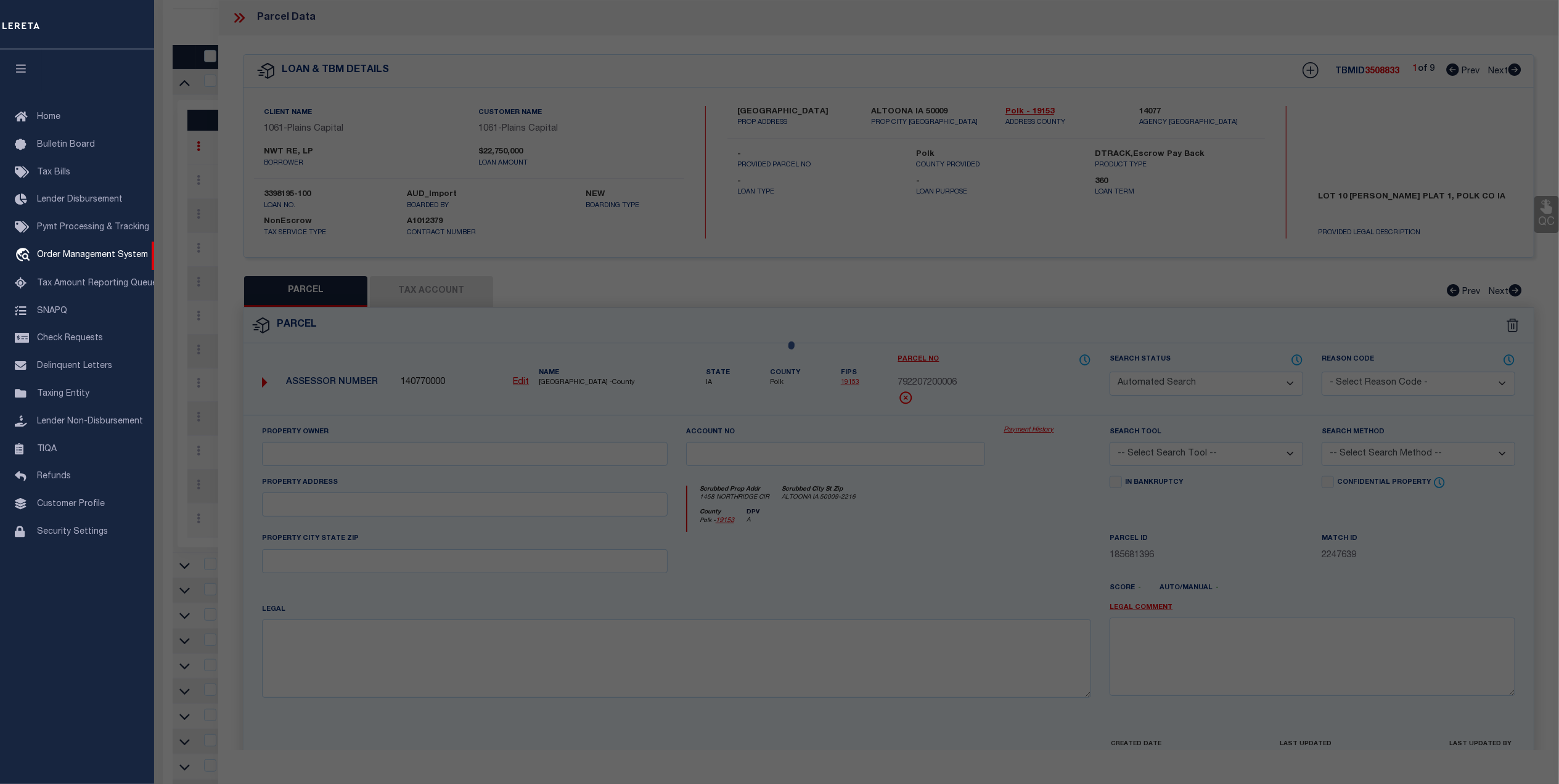
type input "[GEOGRAPHIC_DATA], IA 50009"
type textarea "LOT 10 [PERSON_NAME] PLAT 1"
